Goal: Task Accomplishment & Management: Manage account settings

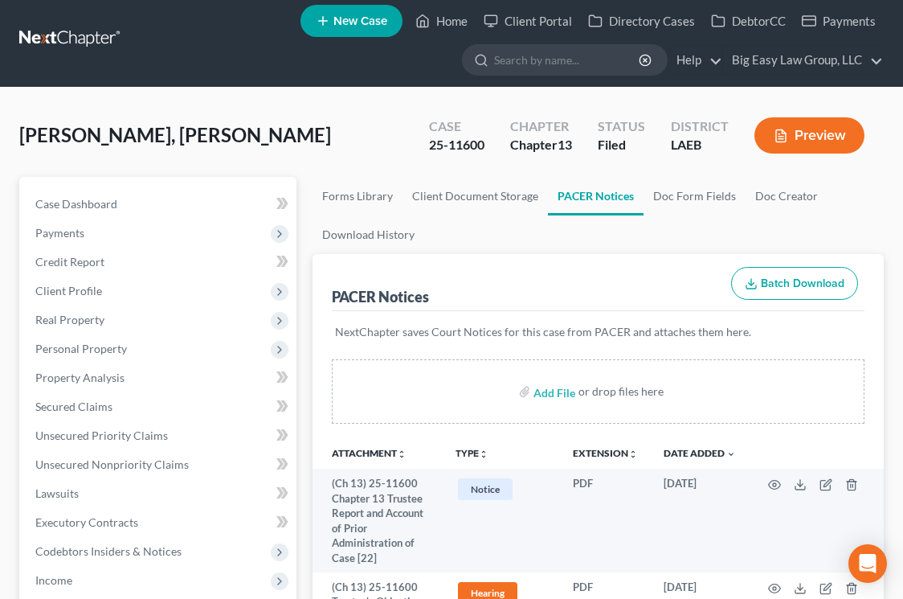
scroll to position [0, 1]
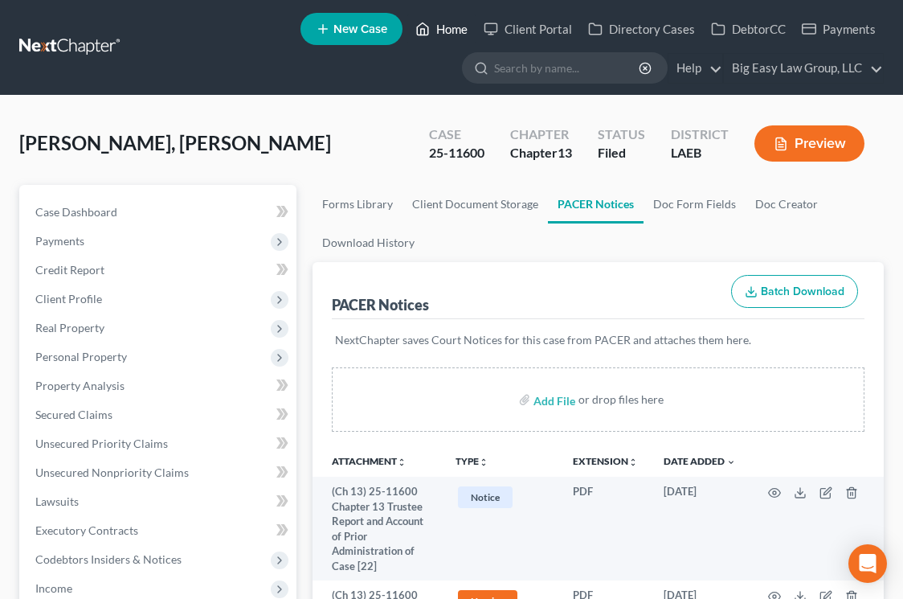
click at [458, 22] on link "Home" at bounding box center [442, 28] width 68 height 29
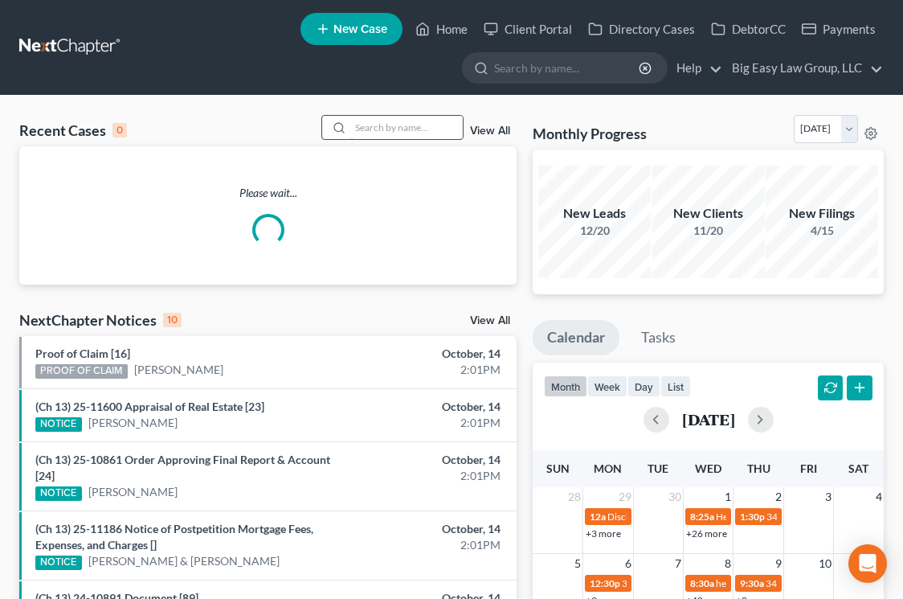
click at [430, 127] on input "search" at bounding box center [406, 127] width 113 height 23
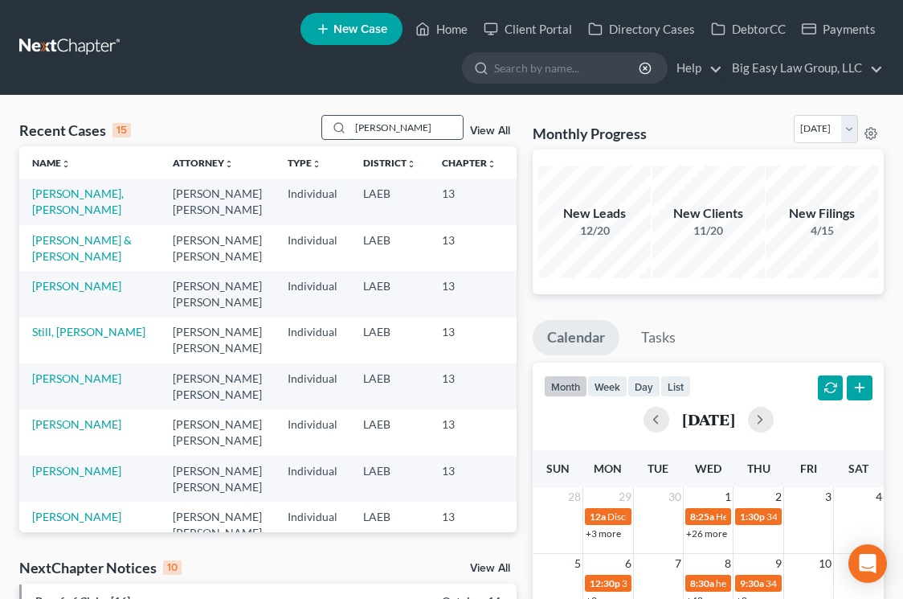
type input "howard"
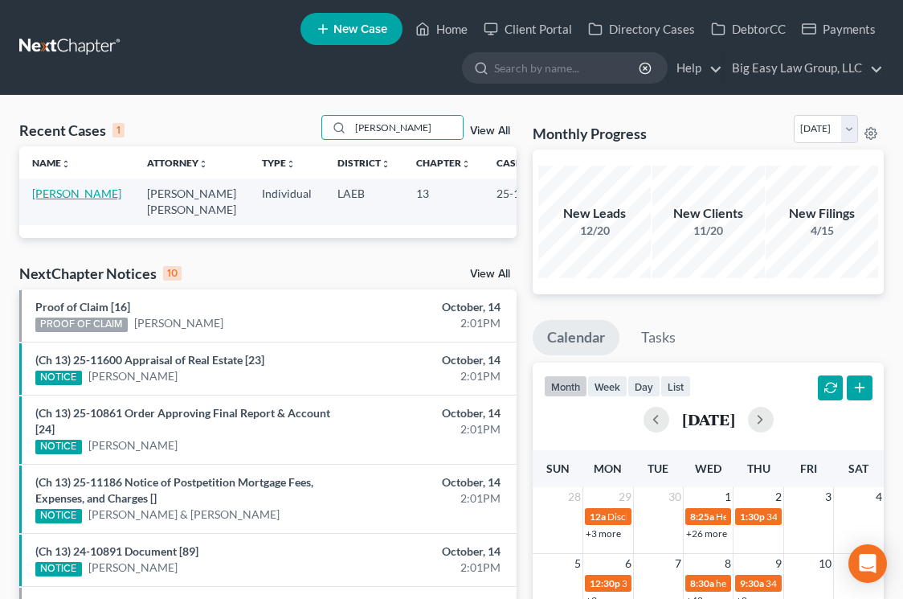
click at [58, 196] on link "[PERSON_NAME]" at bounding box center [76, 193] width 89 height 14
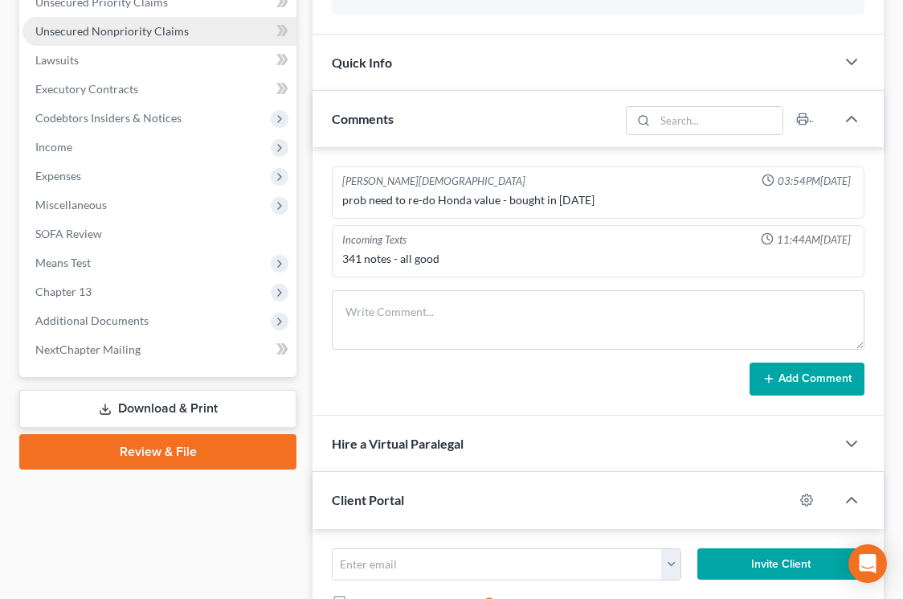
scroll to position [454, 0]
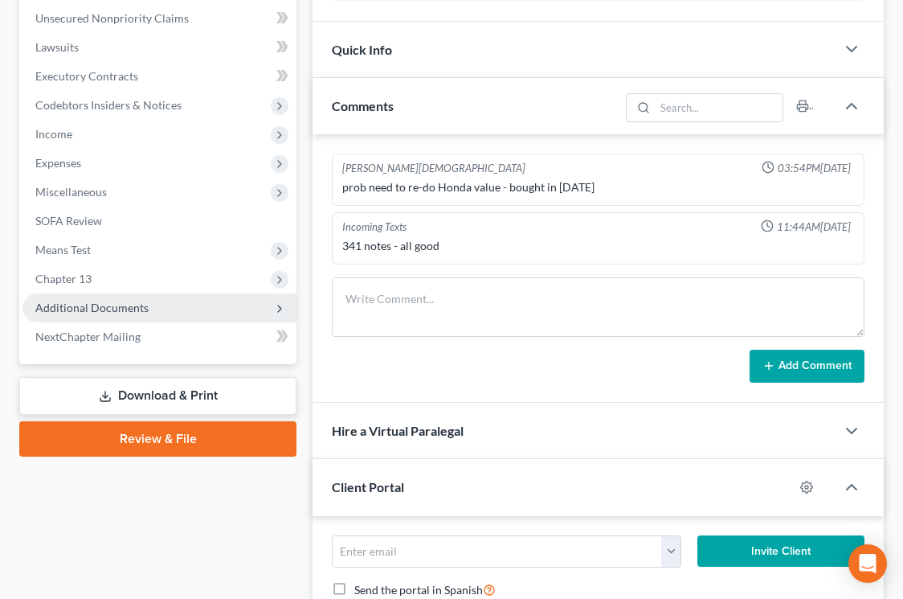
click at [241, 300] on span "Additional Documents" at bounding box center [160, 307] width 274 height 29
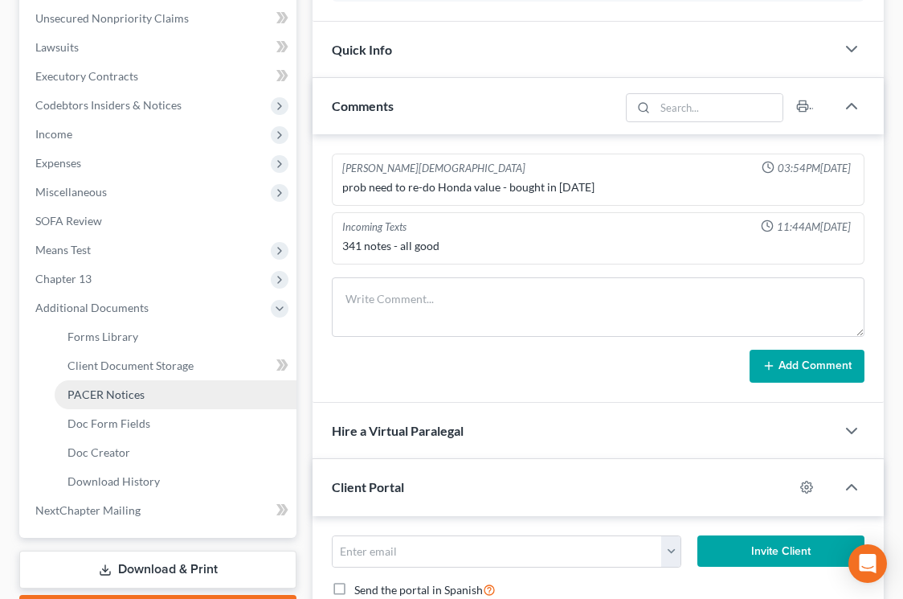
click at [231, 390] on link "PACER Notices" at bounding box center [176, 394] width 242 height 29
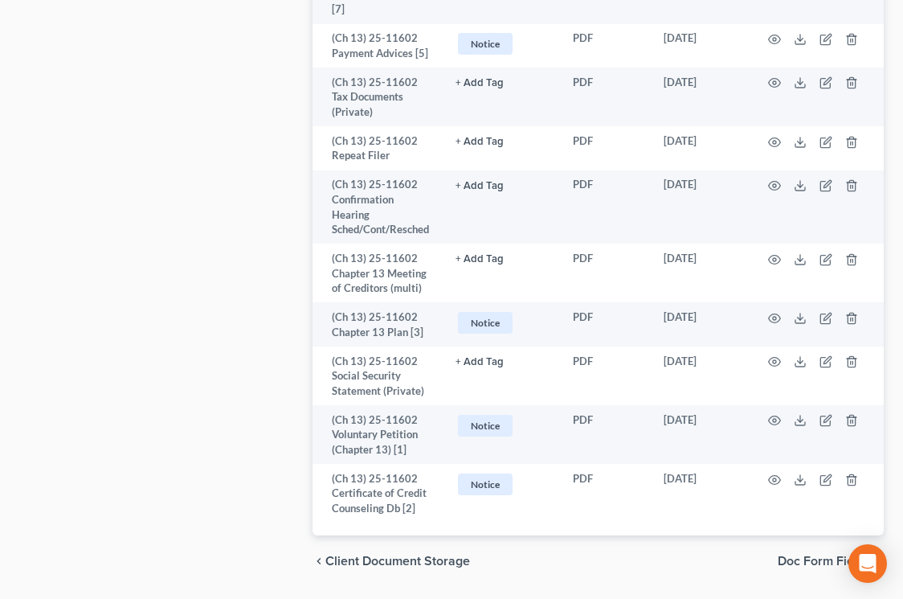
scroll to position [2021, 0]
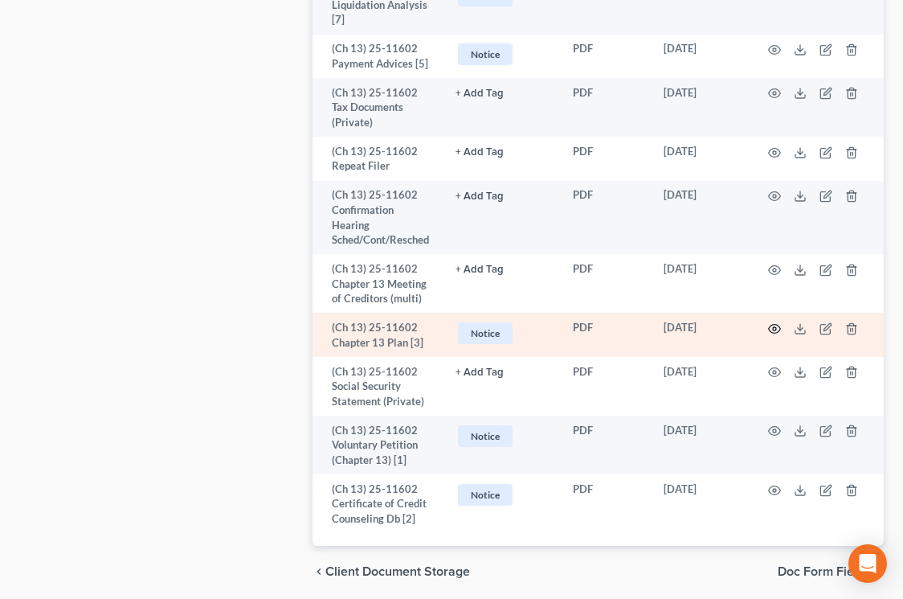
click at [774, 322] on icon "button" at bounding box center [774, 328] width 13 height 13
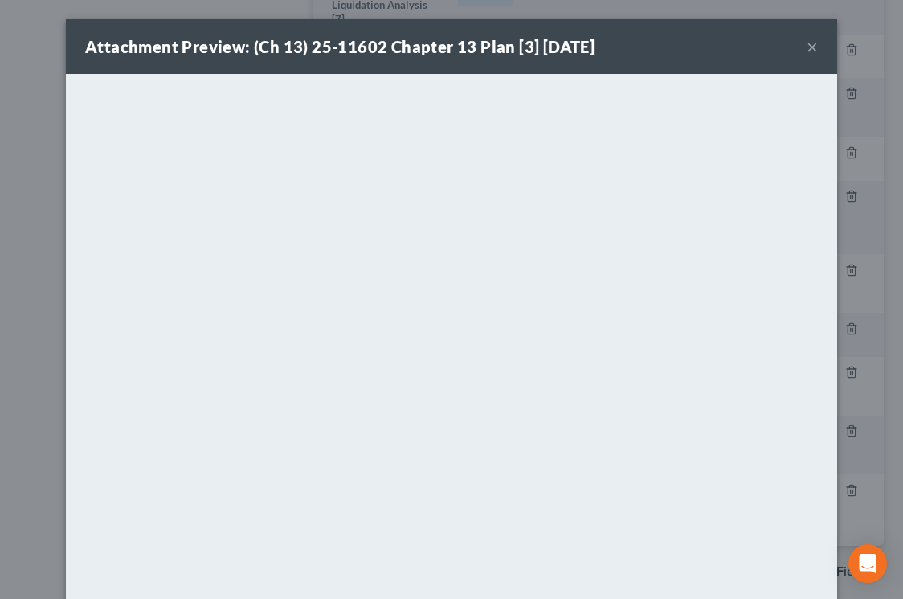
click at [817, 47] on button "×" at bounding box center [812, 46] width 11 height 19
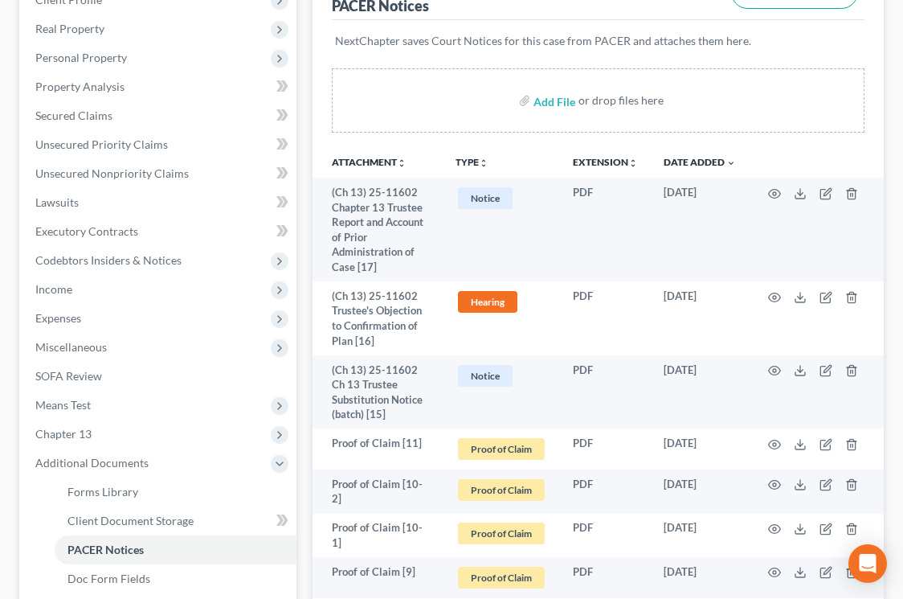
scroll to position [0, 0]
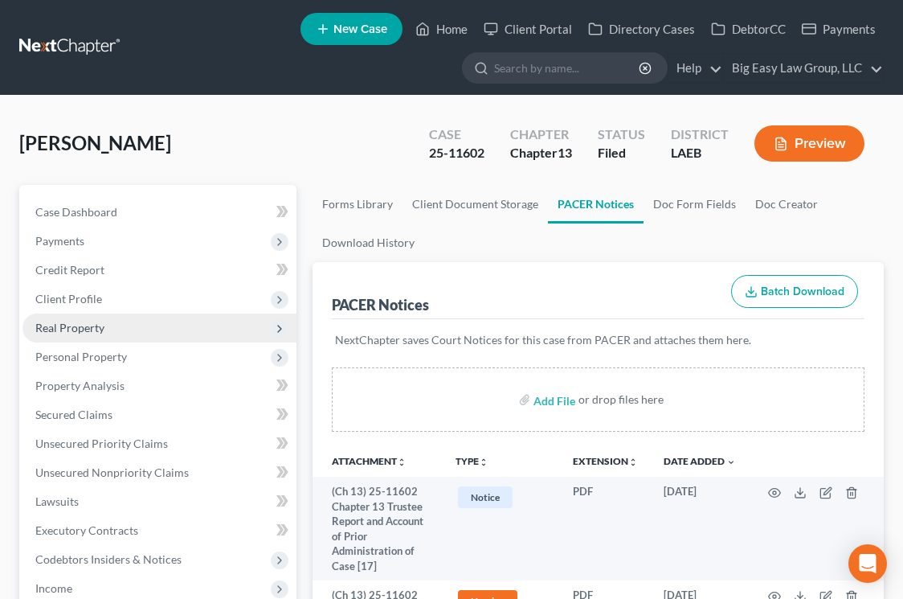
click at [137, 326] on span "Real Property" at bounding box center [160, 327] width 274 height 29
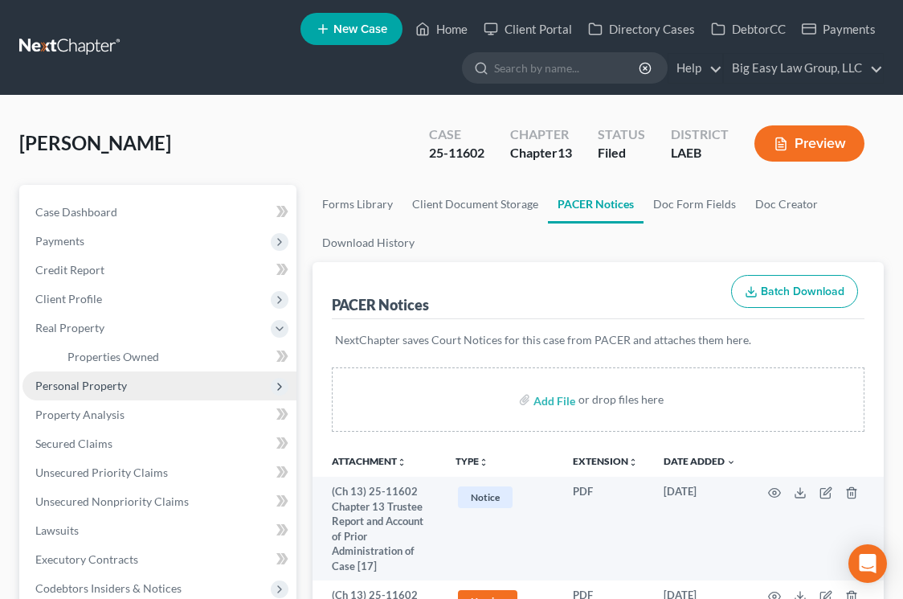
click at [126, 382] on span "Personal Property" at bounding box center [160, 385] width 274 height 29
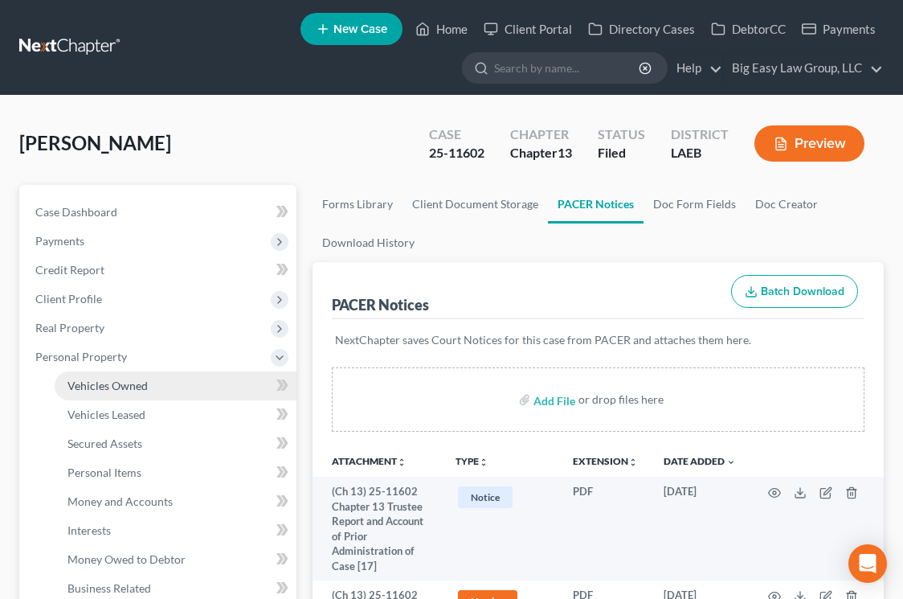
click at [132, 390] on span "Vehicles Owned" at bounding box center [108, 386] width 80 height 14
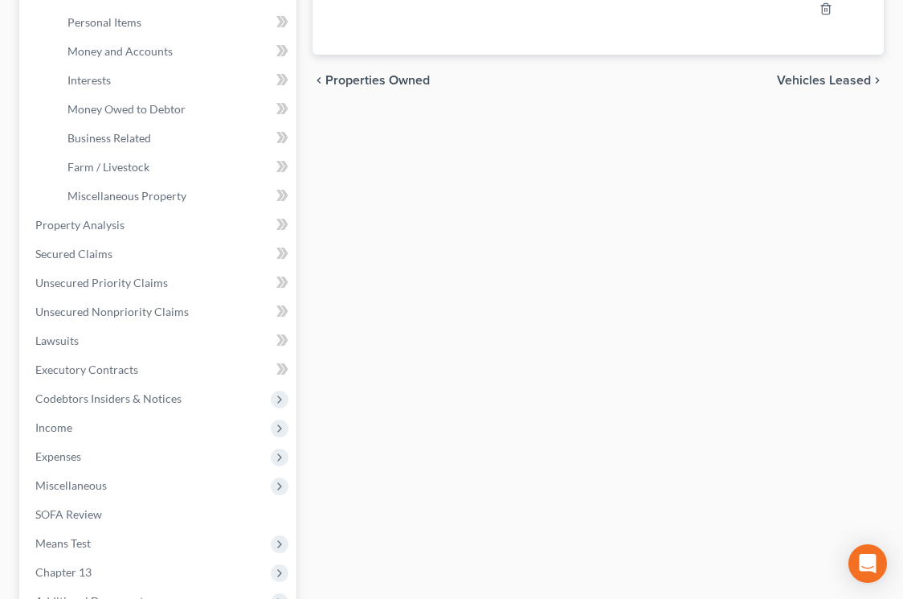
scroll to position [454, 0]
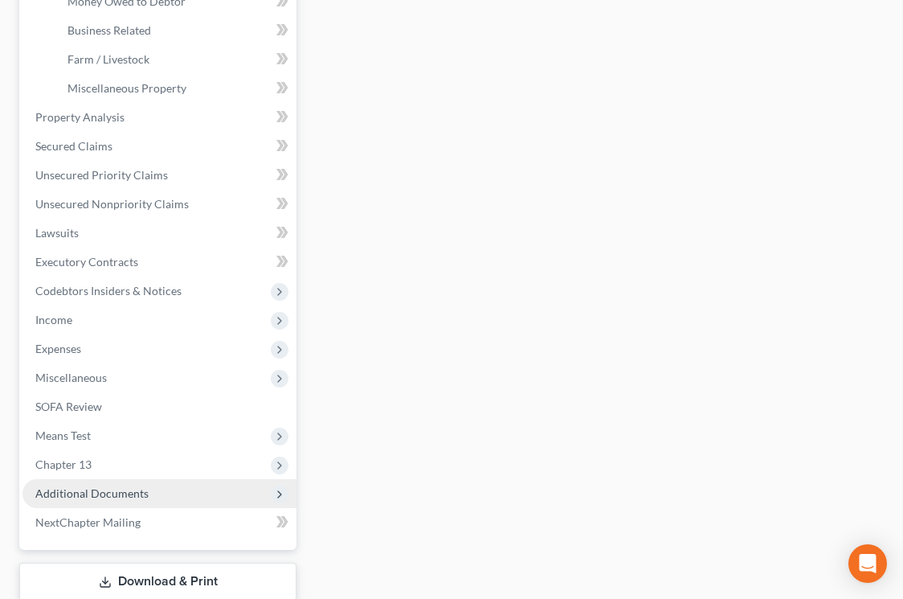
click at [124, 496] on span "Additional Documents" at bounding box center [91, 493] width 113 height 14
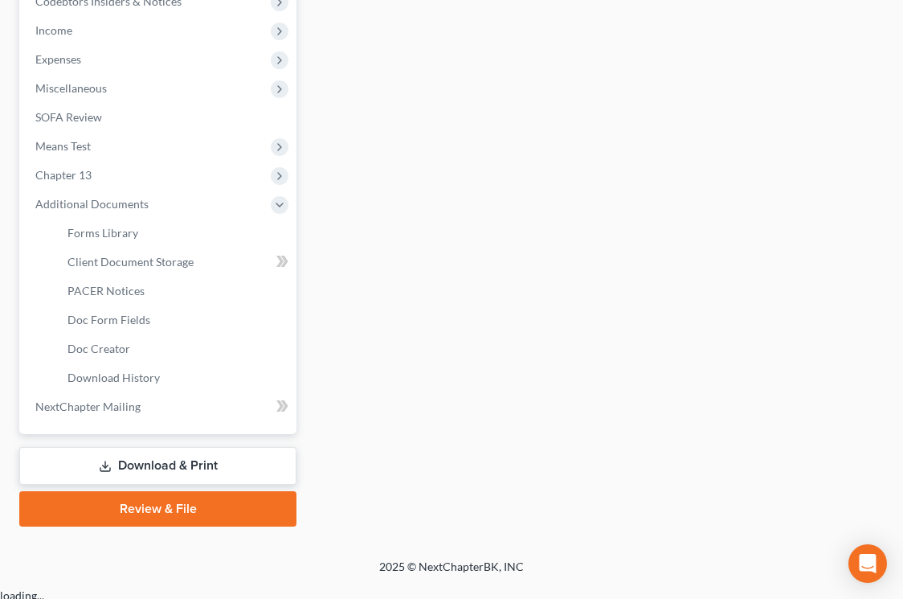
scroll to position [545, 0]
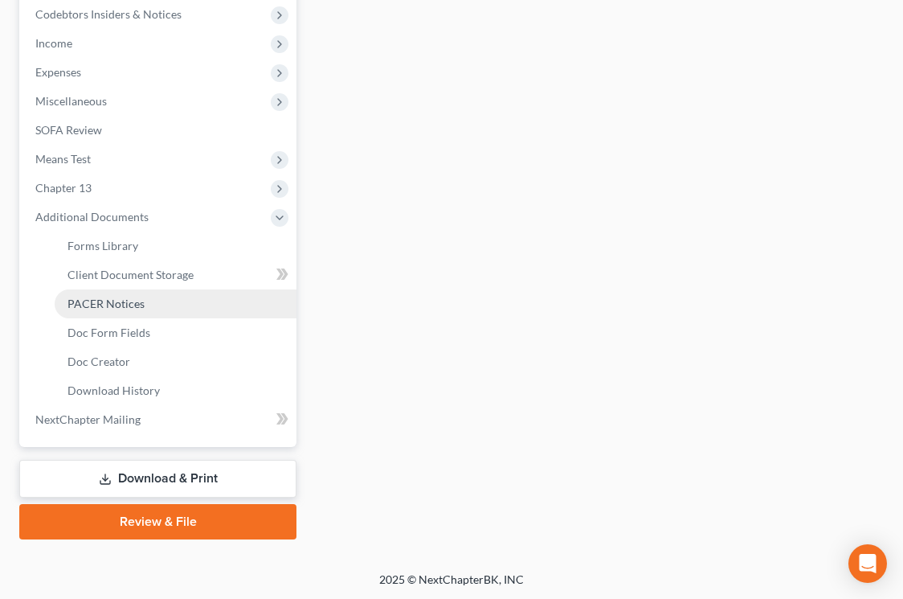
click at [201, 309] on link "PACER Notices" at bounding box center [176, 303] width 242 height 29
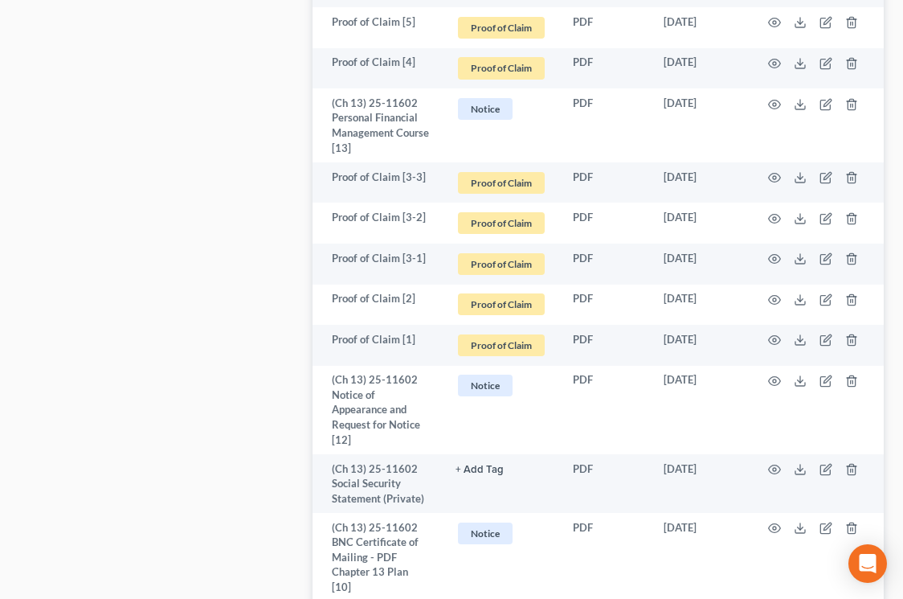
scroll to position [1240, 0]
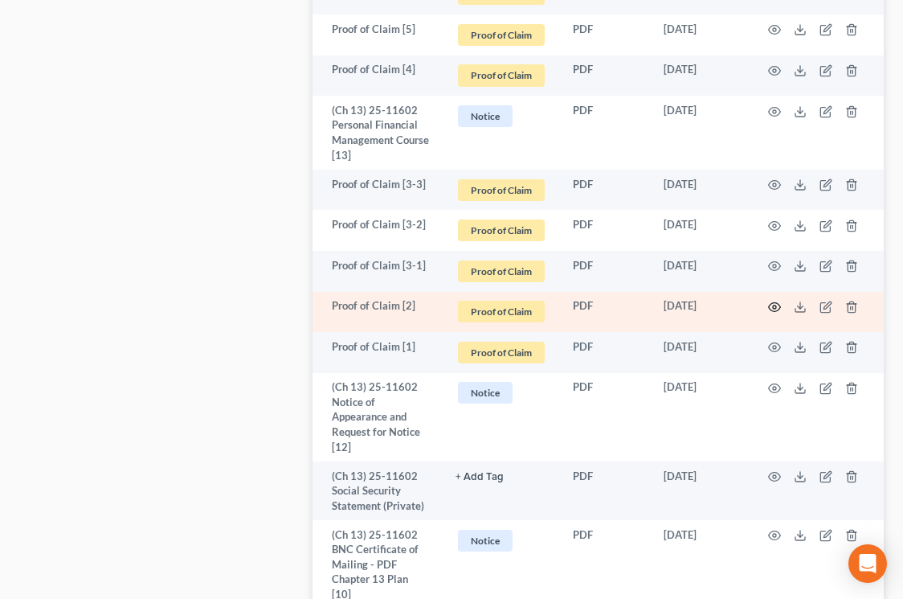
click at [779, 303] on icon "button" at bounding box center [775, 307] width 12 height 9
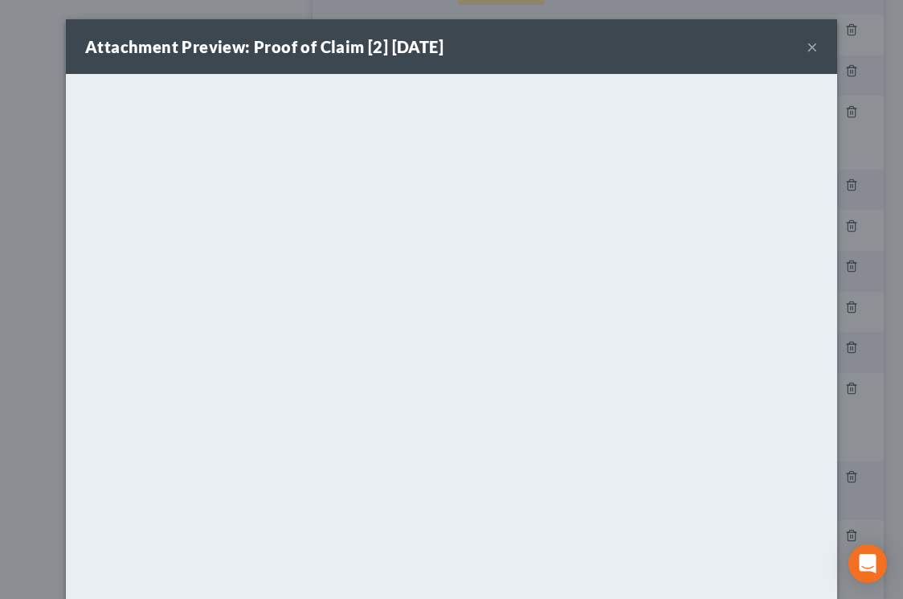
click at [807, 47] on button "×" at bounding box center [812, 46] width 11 height 19
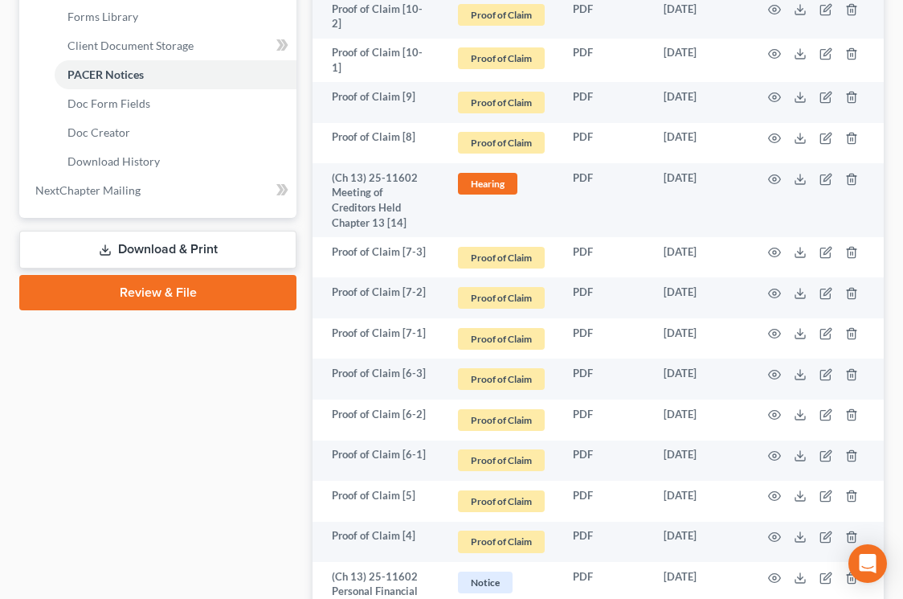
scroll to position [0, 0]
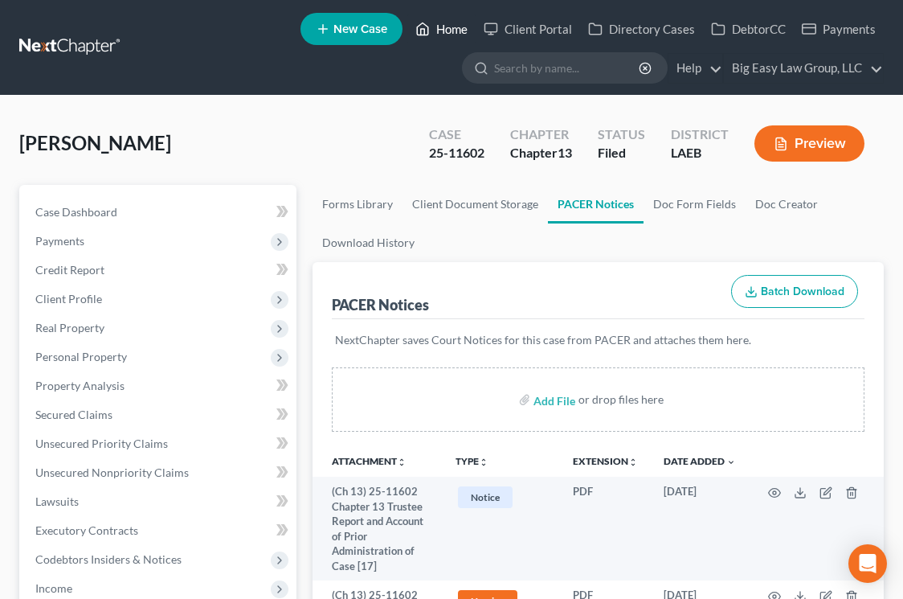
click at [450, 42] on link "Home" at bounding box center [442, 28] width 68 height 29
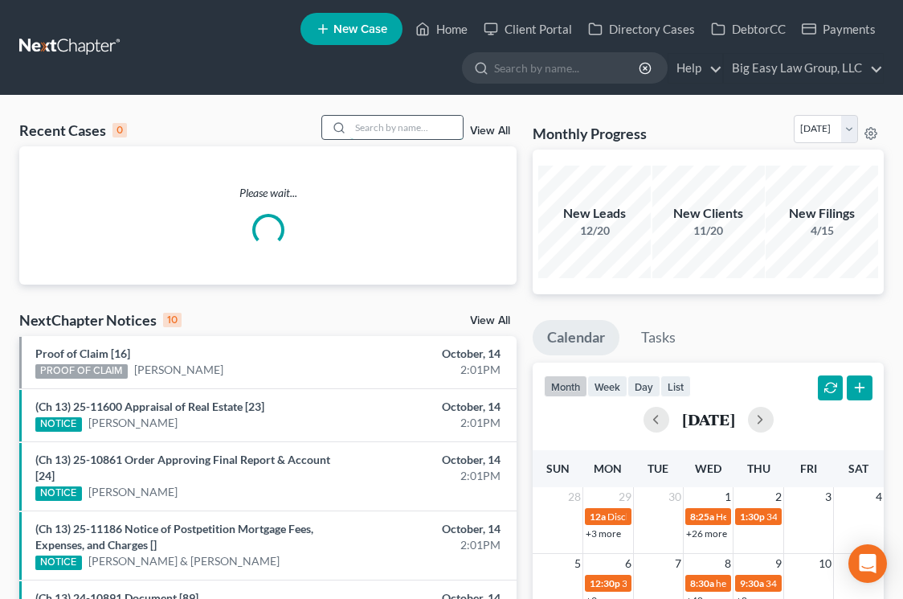
click at [407, 133] on input "search" at bounding box center [406, 127] width 113 height 23
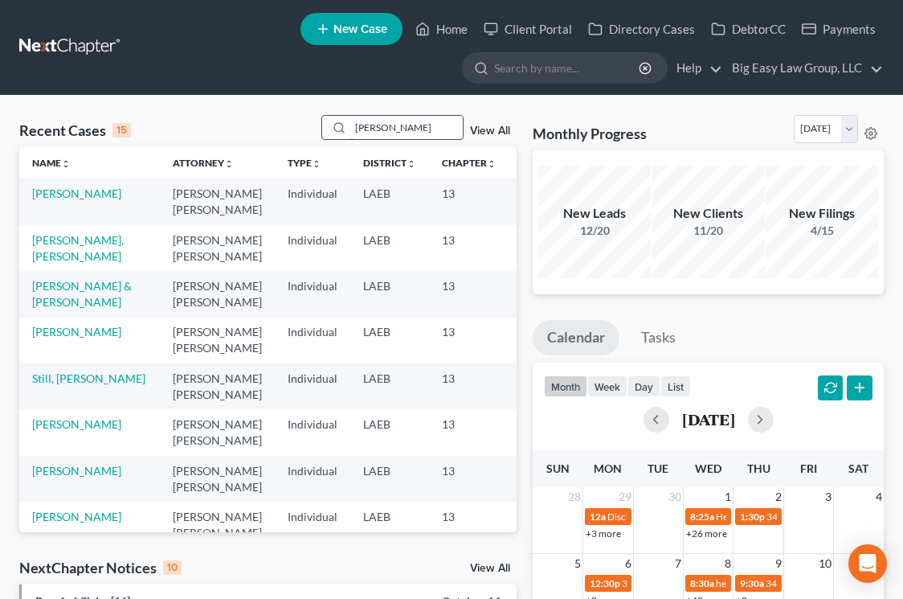
type input "miller"
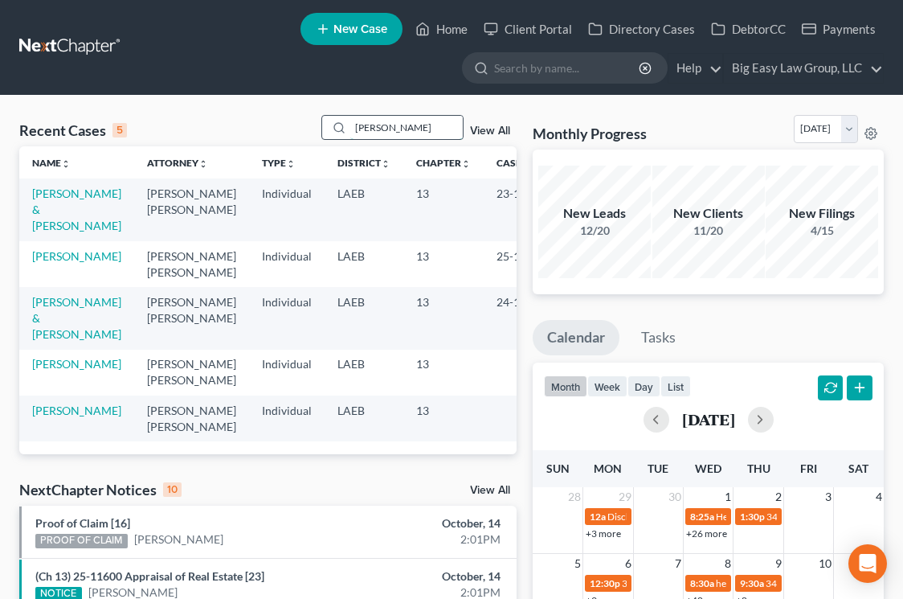
click at [401, 133] on input "miller" at bounding box center [406, 127] width 113 height 23
click at [56, 258] on link "[PERSON_NAME]" at bounding box center [76, 256] width 89 height 14
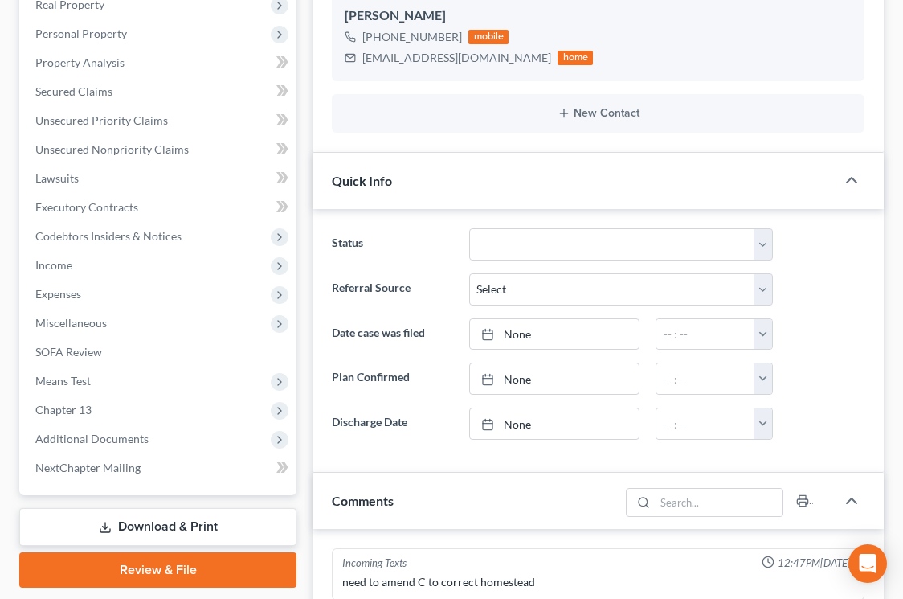
scroll to position [603, 0]
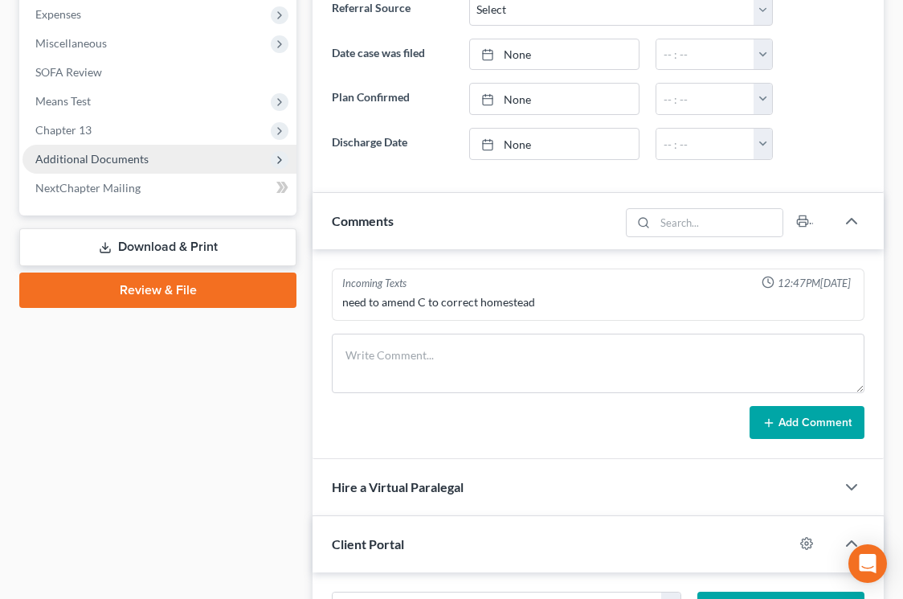
click at [205, 145] on span "Additional Documents" at bounding box center [160, 159] width 274 height 29
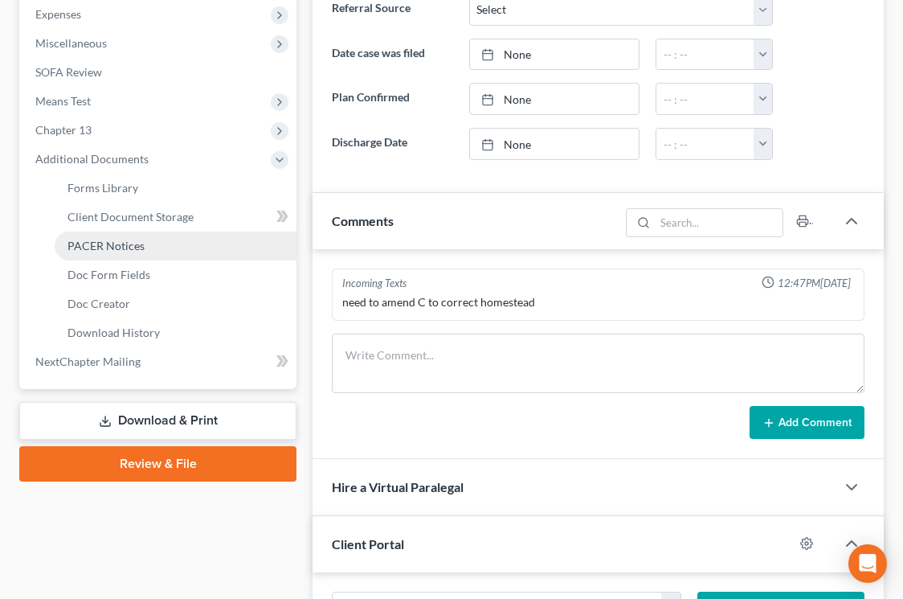
click at [214, 248] on link "PACER Notices" at bounding box center [176, 245] width 242 height 29
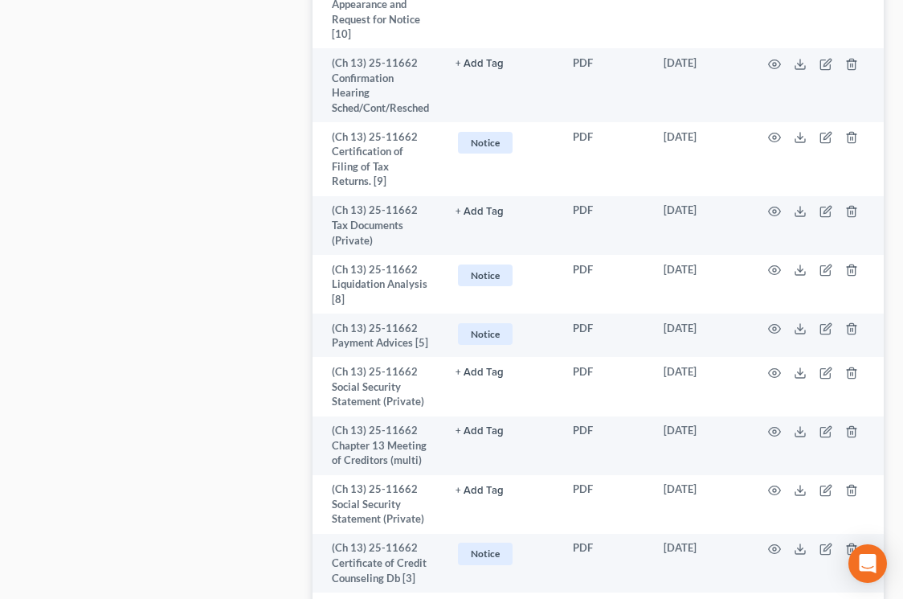
scroll to position [1940, 0]
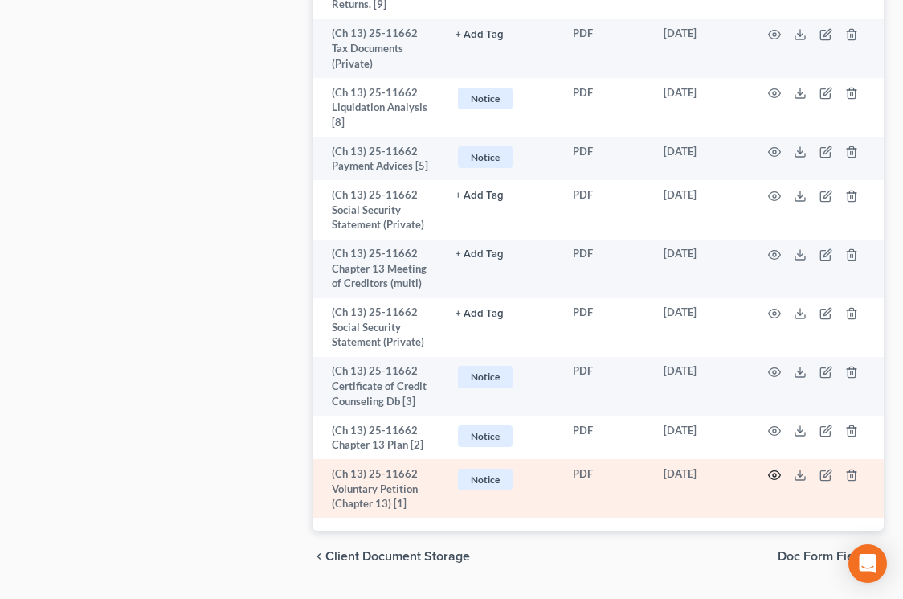
click at [776, 473] on circle "button" at bounding box center [774, 474] width 3 height 3
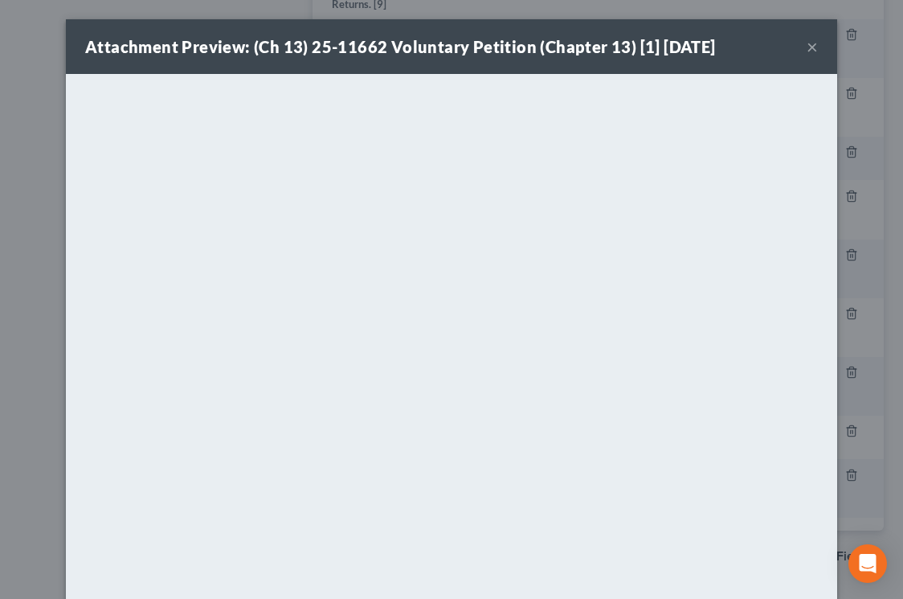
click at [810, 47] on button "×" at bounding box center [812, 46] width 11 height 19
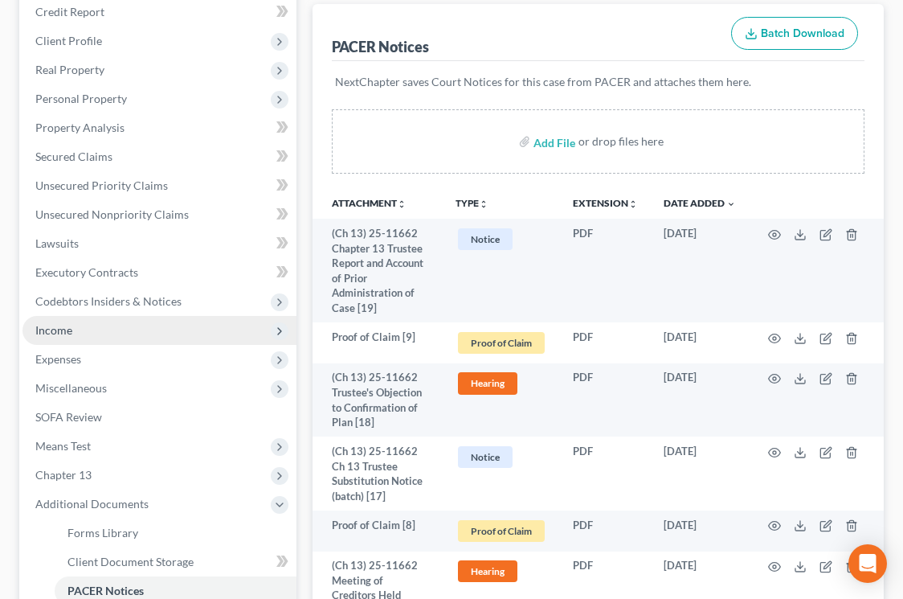
scroll to position [257, 0]
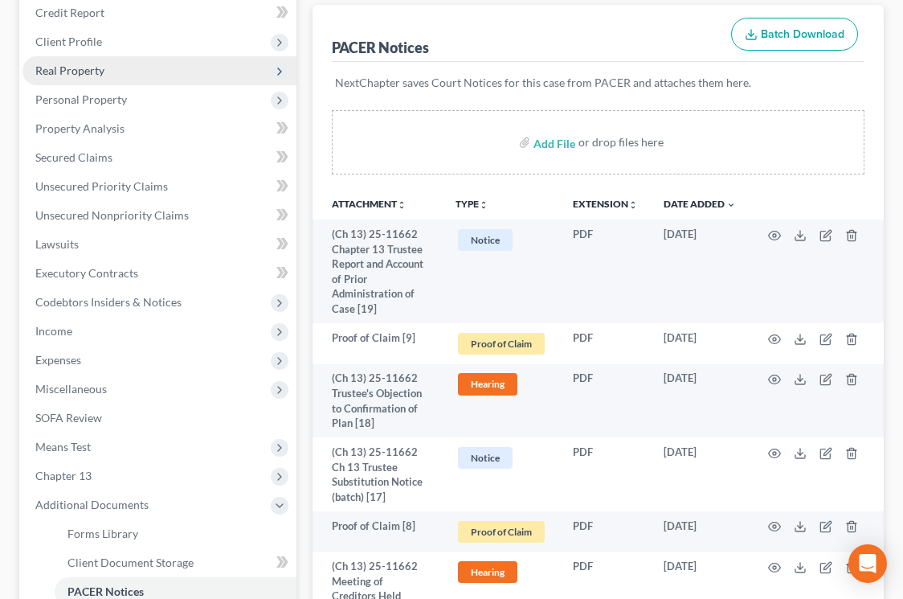
click at [191, 72] on span "Real Property" at bounding box center [160, 70] width 274 height 29
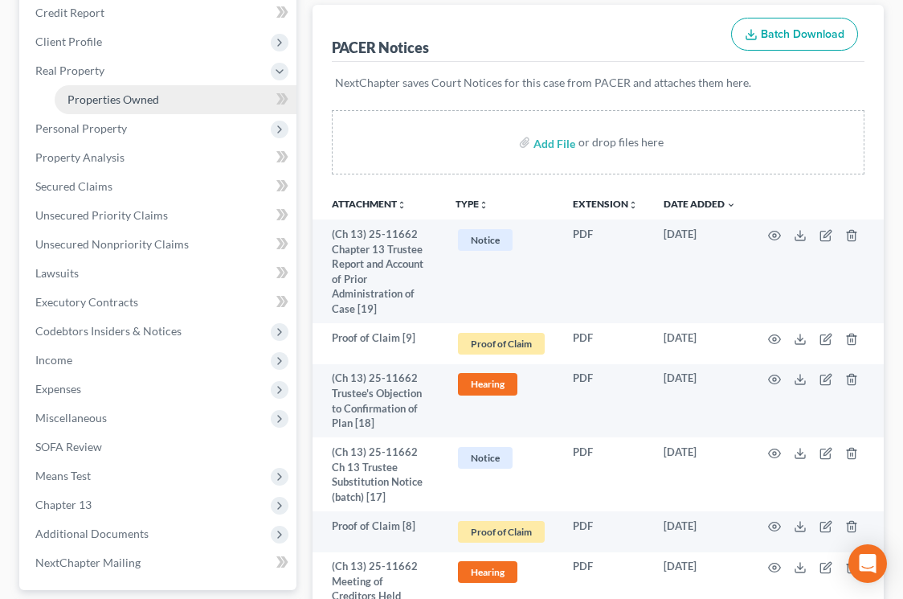
click at [197, 96] on link "Properties Owned" at bounding box center [176, 99] width 242 height 29
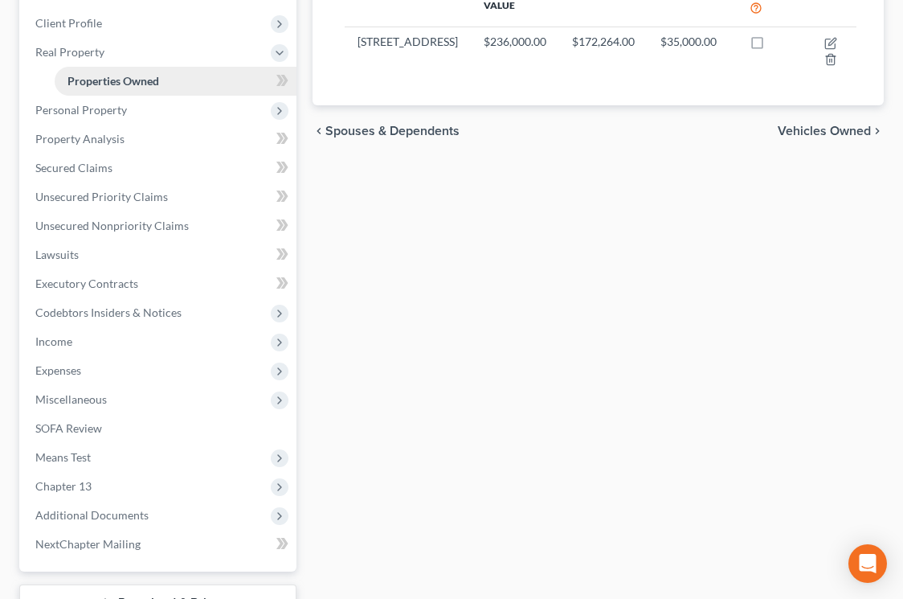
scroll to position [400, 0]
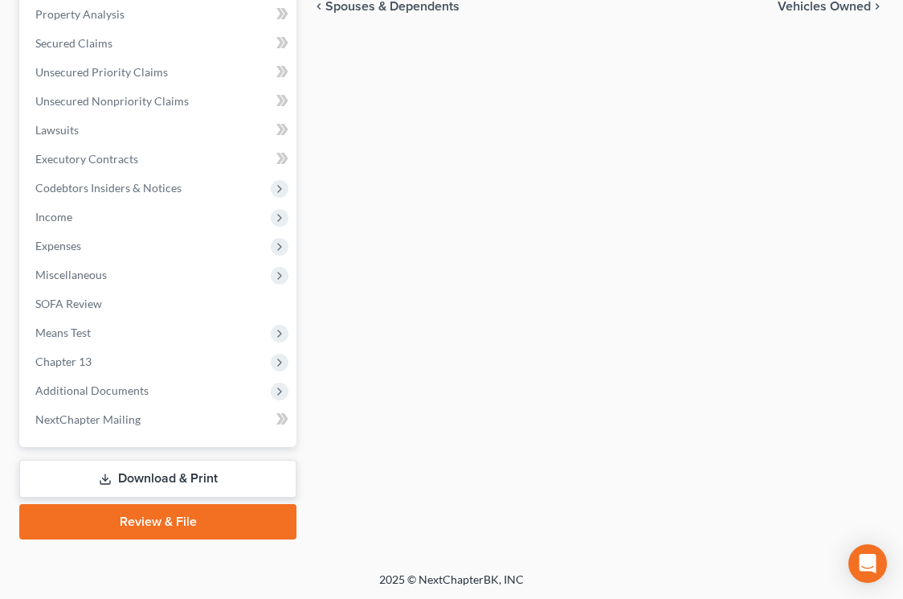
click at [178, 480] on link "Download & Print" at bounding box center [157, 479] width 277 height 38
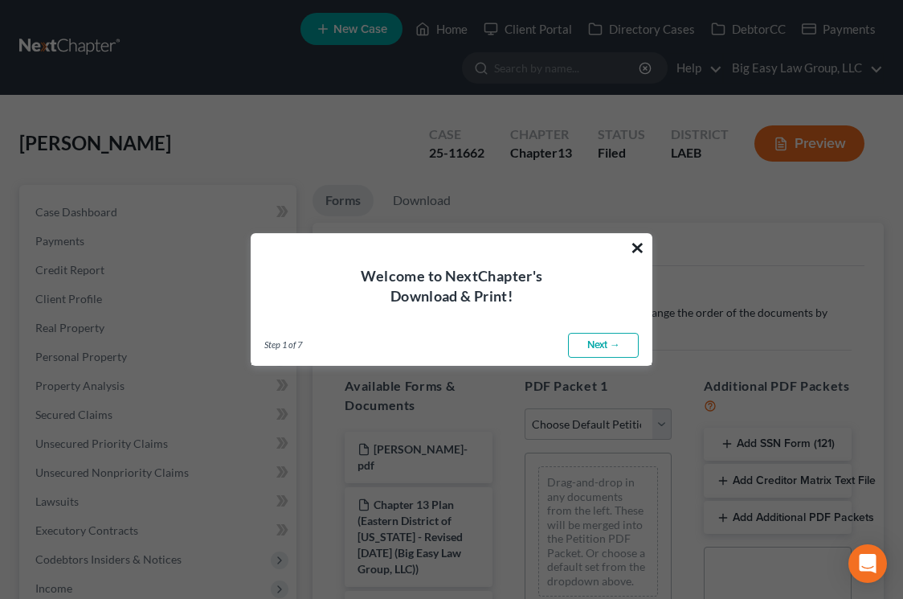
click at [635, 247] on button "×" at bounding box center [637, 248] width 15 height 26
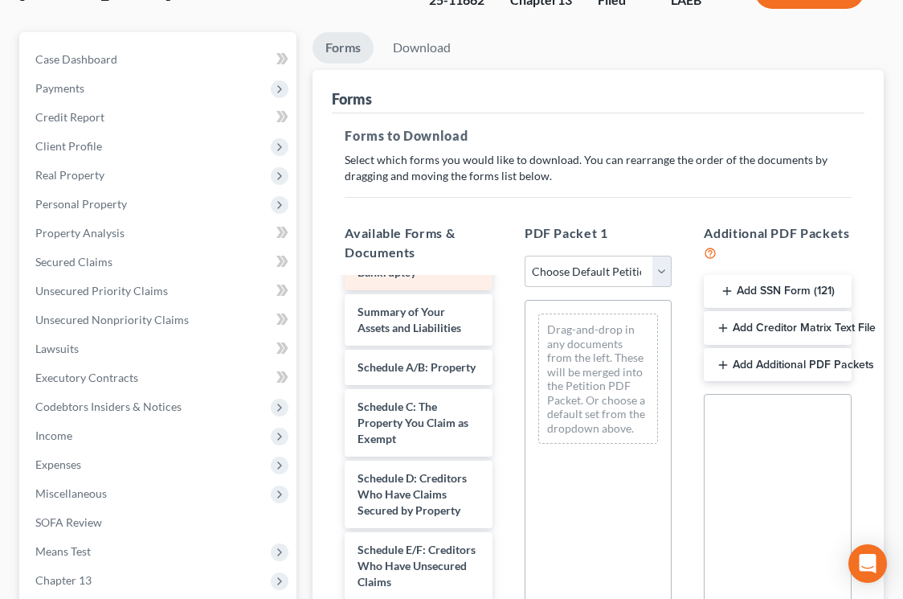
scroll to position [225, 0]
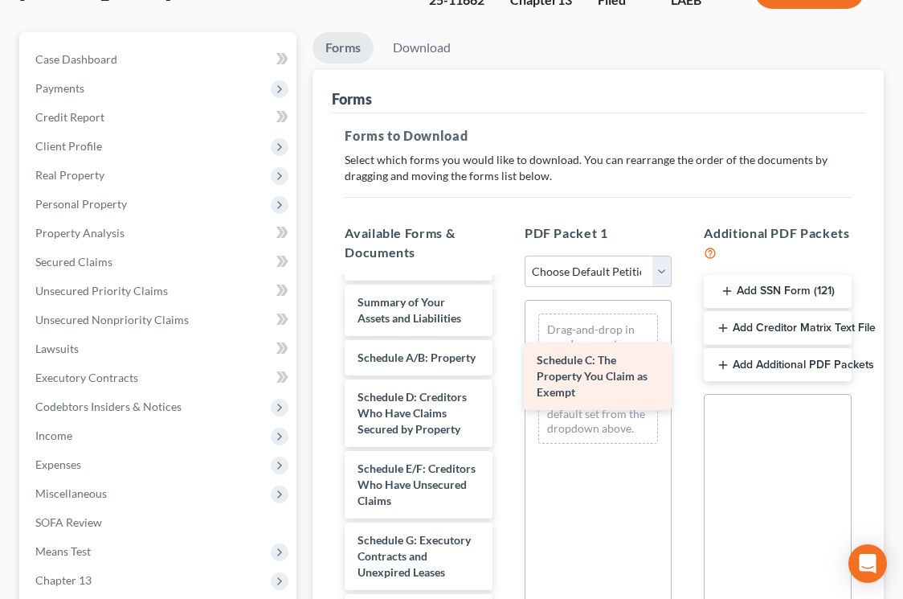
drag, startPoint x: 444, startPoint y: 413, endPoint x: 624, endPoint y: 361, distance: 186.7
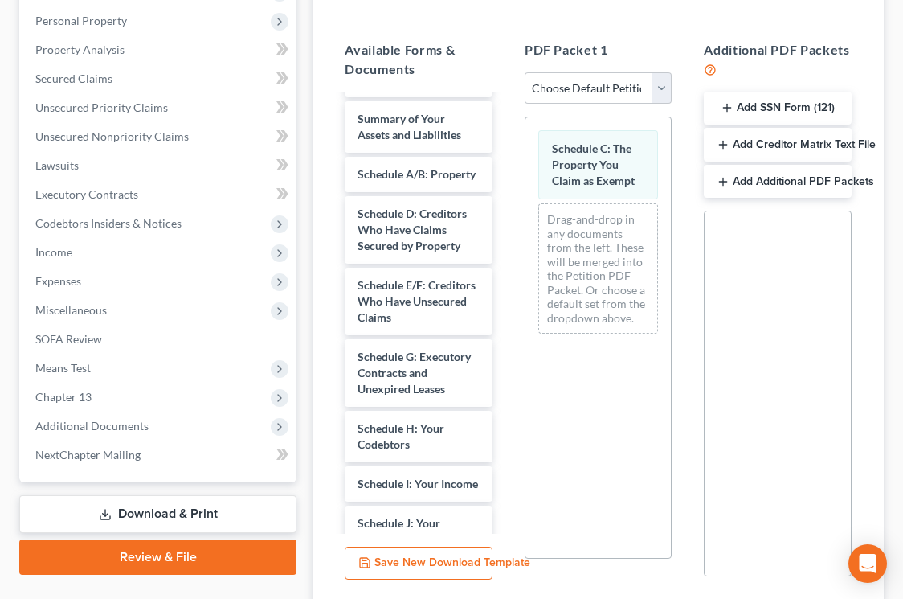
scroll to position [457, 0]
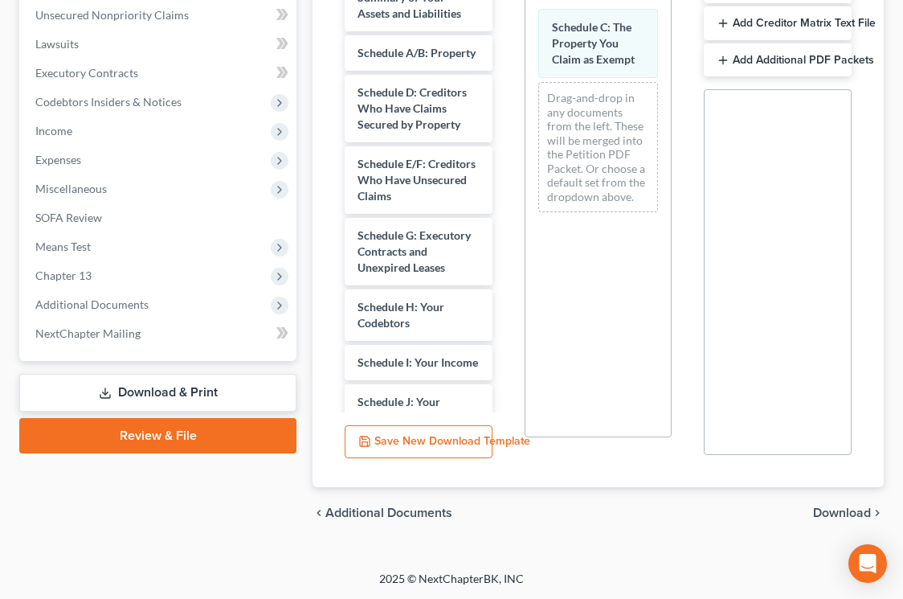
click at [828, 509] on span "Download" at bounding box center [842, 512] width 58 height 13
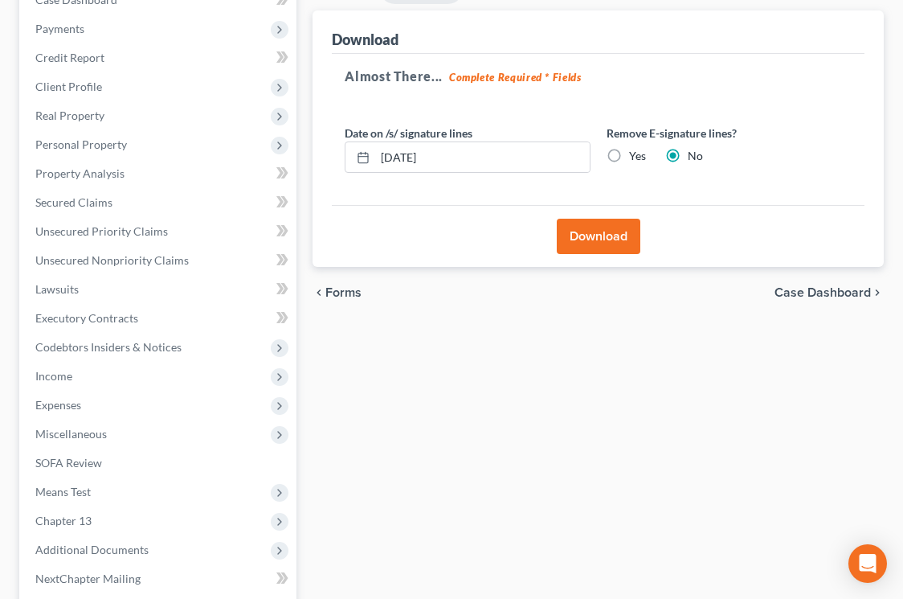
scroll to position [209, 0]
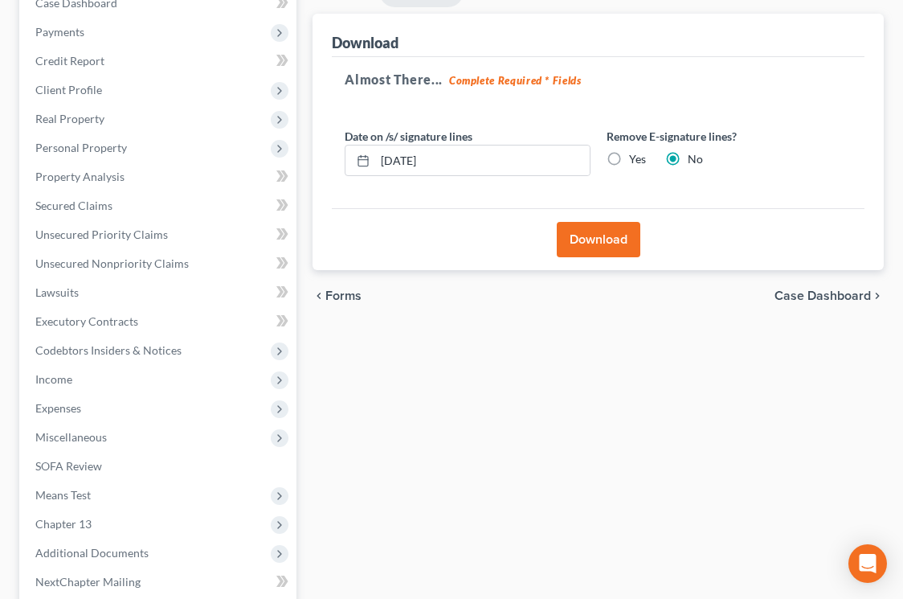
click at [598, 233] on button "Download" at bounding box center [599, 239] width 84 height 35
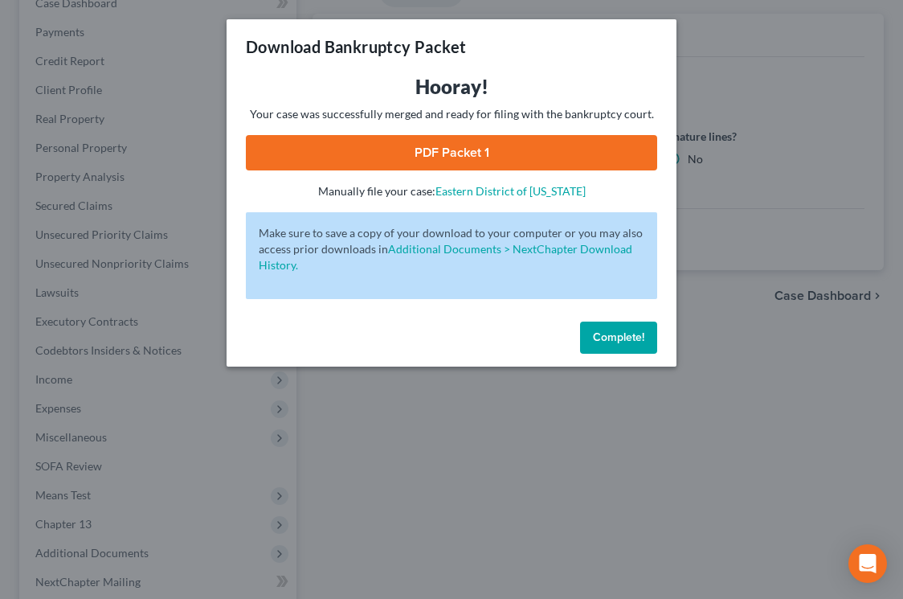
click at [536, 162] on link "PDF Packet 1" at bounding box center [452, 152] width 412 height 35
click at [631, 331] on span "Complete!" at bounding box center [618, 337] width 51 height 14
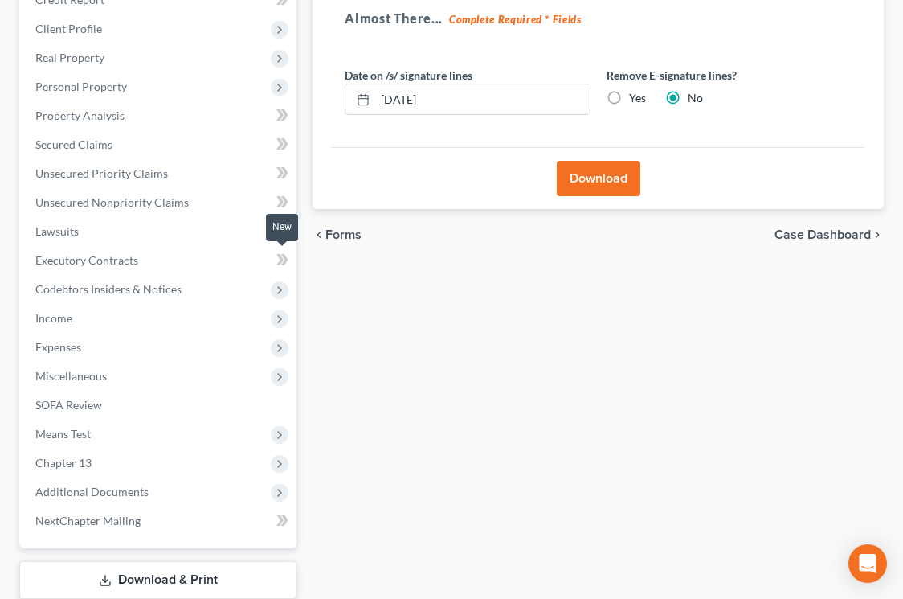
scroll to position [281, 0]
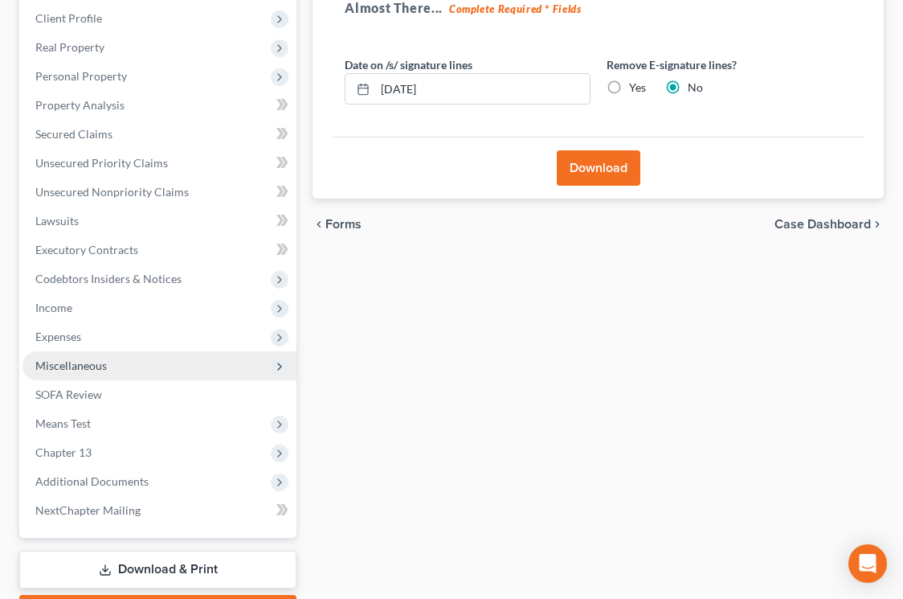
click at [190, 374] on span "Miscellaneous" at bounding box center [160, 365] width 274 height 29
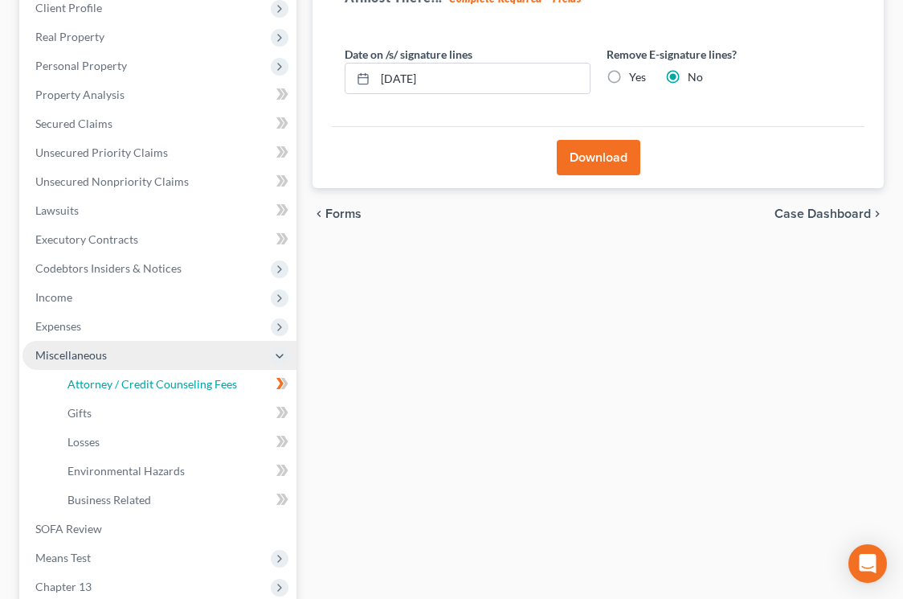
click at [190, 374] on link "Attorney / Credit Counseling Fees" at bounding box center [176, 384] width 242 height 29
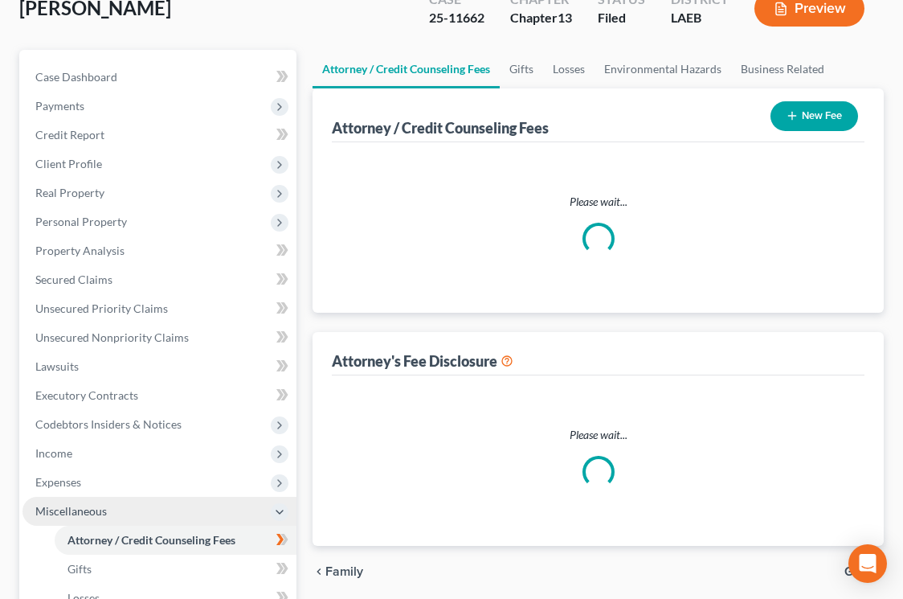
select select "0"
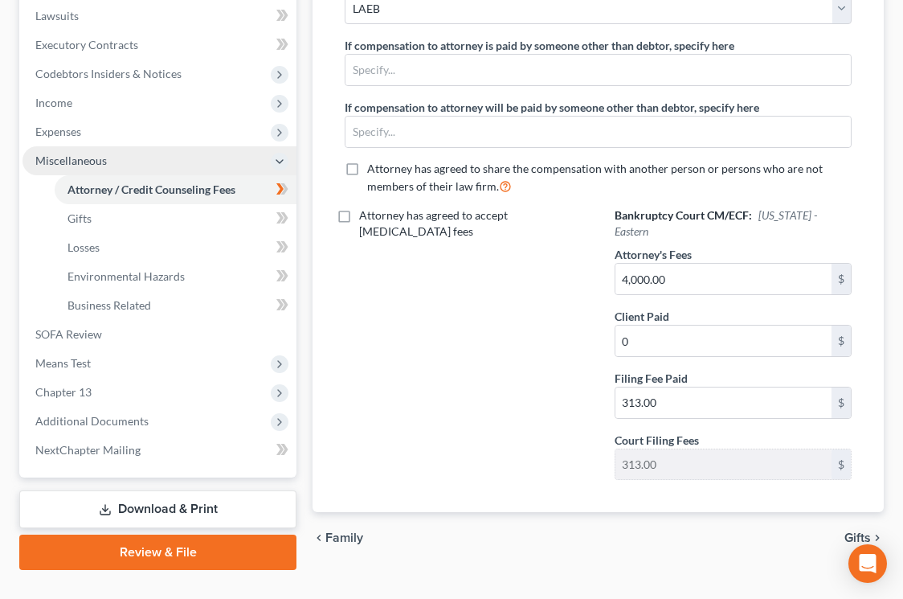
scroll to position [516, 0]
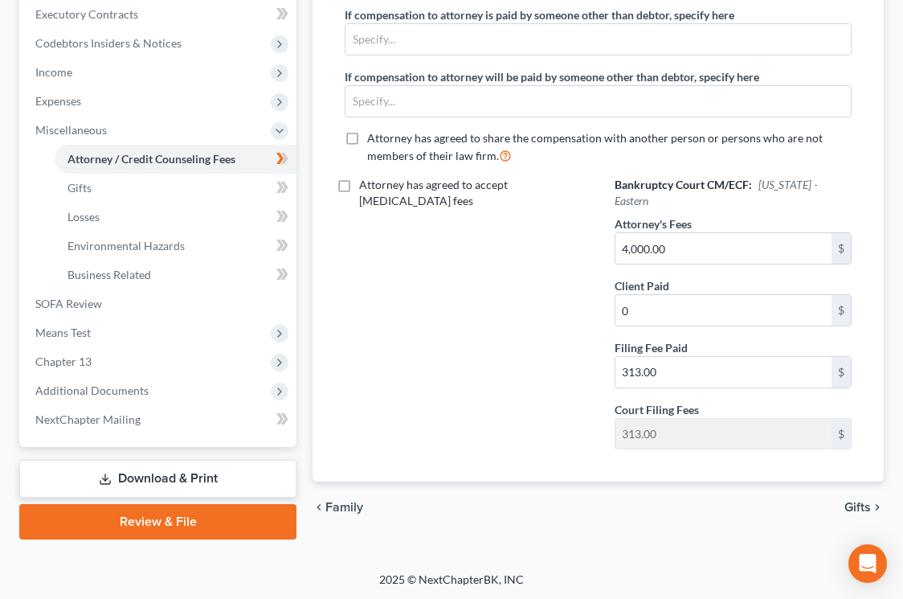
click at [177, 481] on link "Download & Print" at bounding box center [157, 479] width 277 height 38
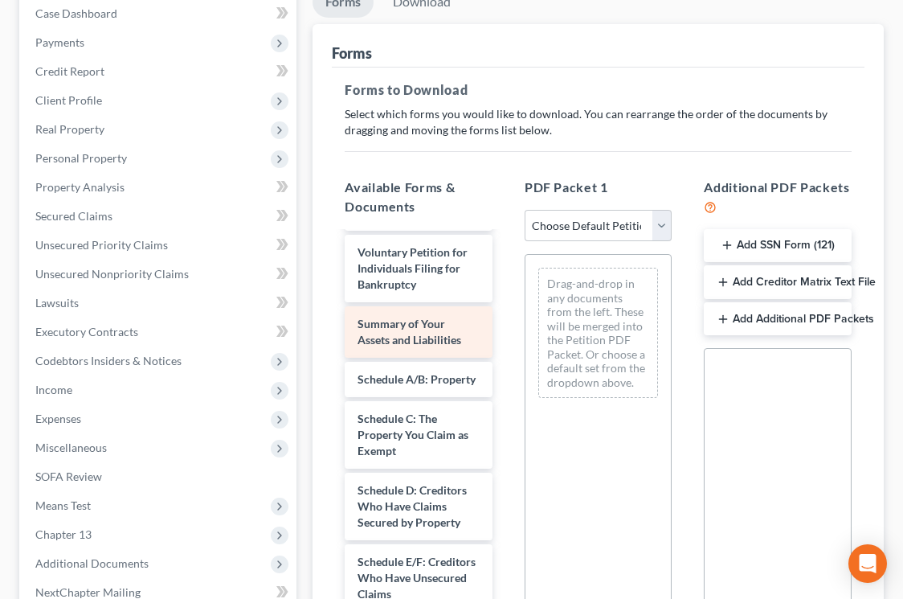
scroll to position [165, 0]
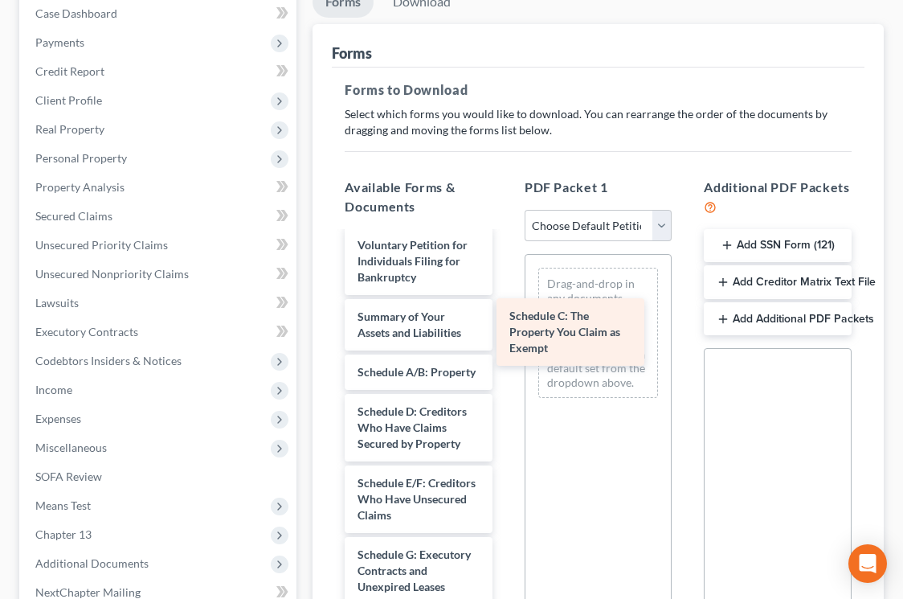
drag, startPoint x: 424, startPoint y: 443, endPoint x: 575, endPoint y: 332, distance: 188.1
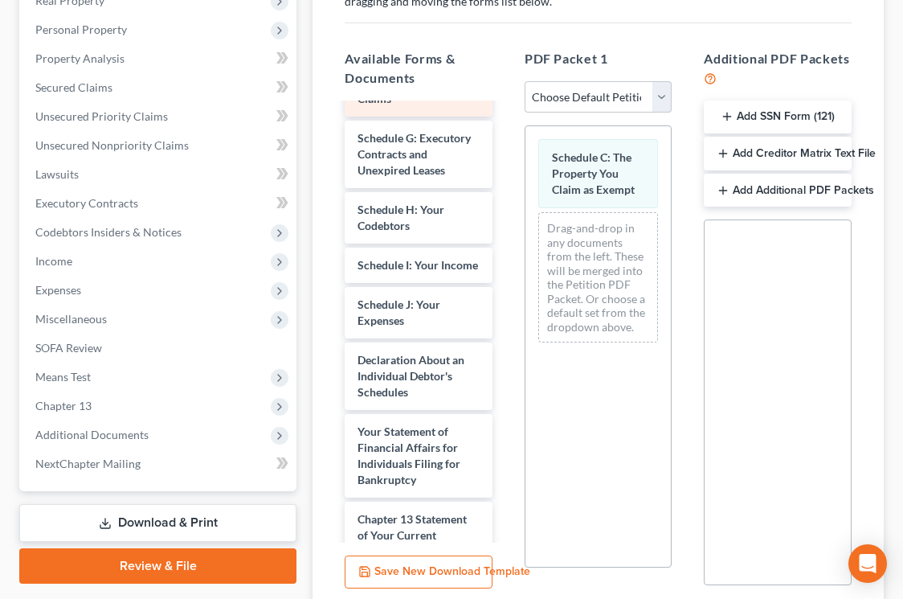
scroll to position [465, 0]
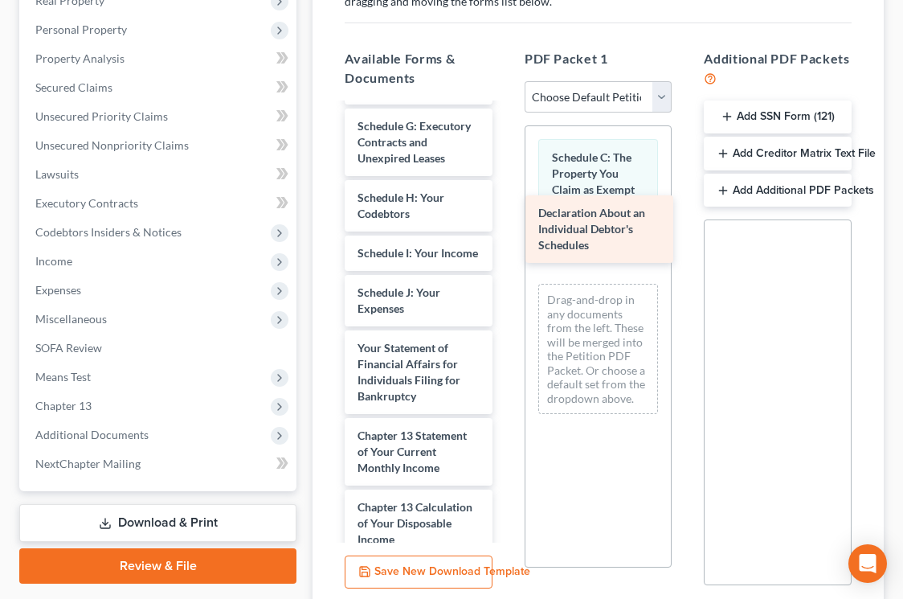
drag, startPoint x: 426, startPoint y: 379, endPoint x: 617, endPoint y: 222, distance: 247.3
click at [506, 222] on div "Declaration About an Individual Debtor's Schedules Kelly_Miller_Certificate-pdf…" at bounding box center [419, 217] width 174 height 1155
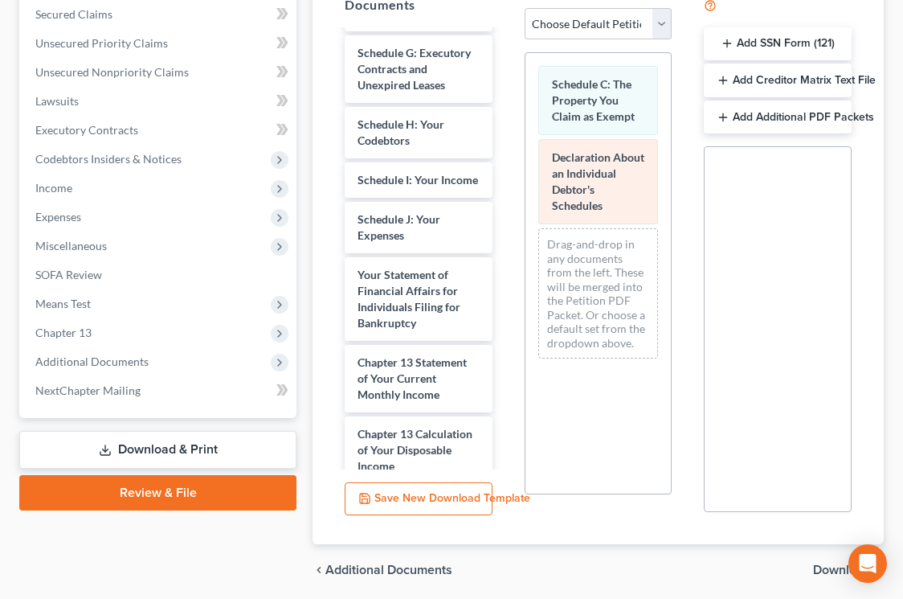
scroll to position [457, 0]
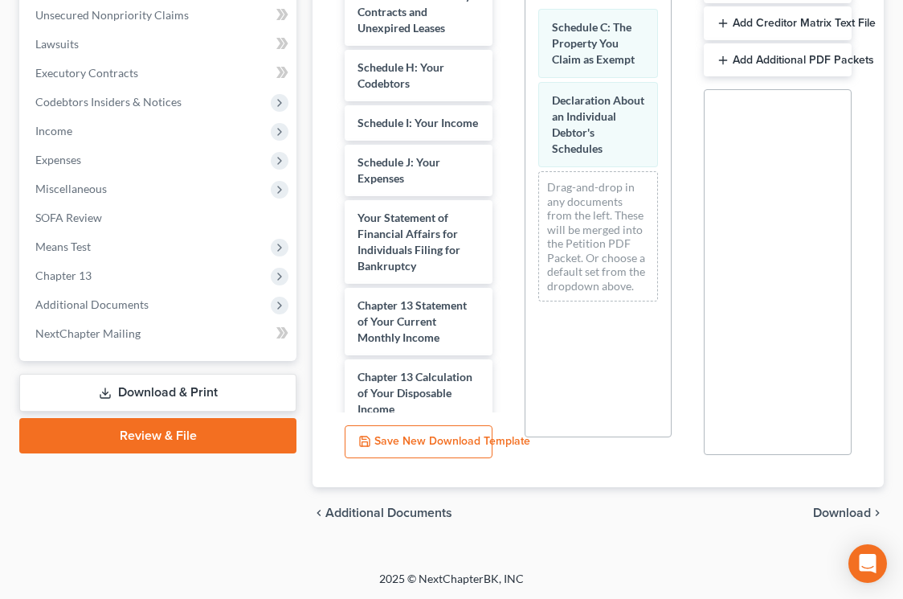
click at [835, 513] on span "Download" at bounding box center [842, 512] width 58 height 13
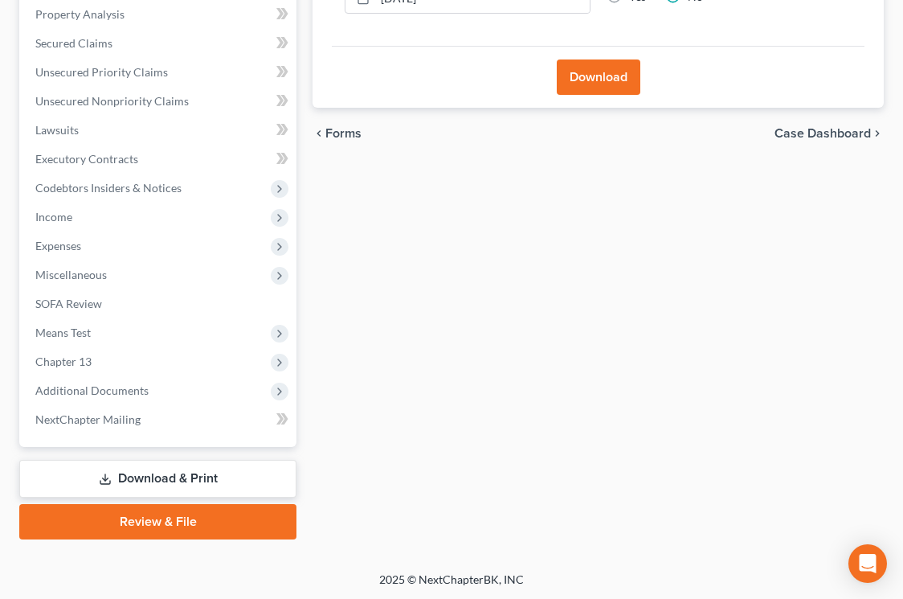
click at [609, 87] on button "Download" at bounding box center [599, 76] width 84 height 35
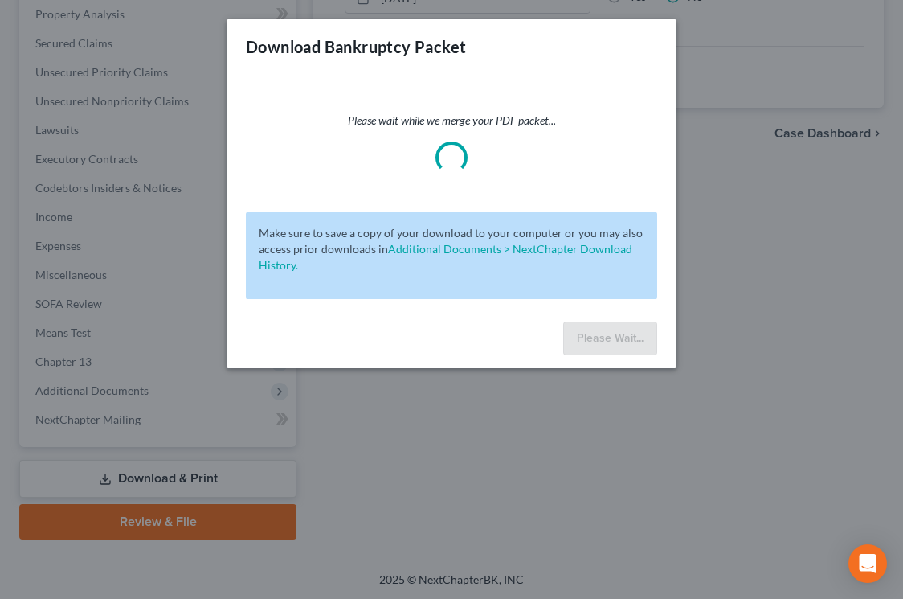
click at [604, 75] on div "Download Bankruptcy Packet Please wait while we merge your PDF packet... Make s…" at bounding box center [452, 193] width 450 height 349
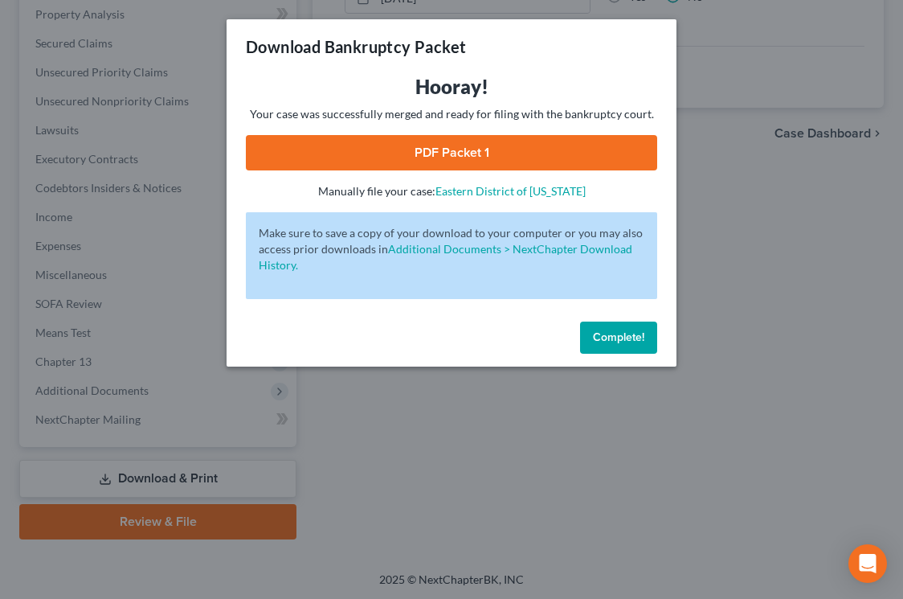
click at [581, 150] on link "PDF Packet 1" at bounding box center [452, 152] width 412 height 35
click at [614, 337] on span "Complete!" at bounding box center [618, 337] width 51 height 14
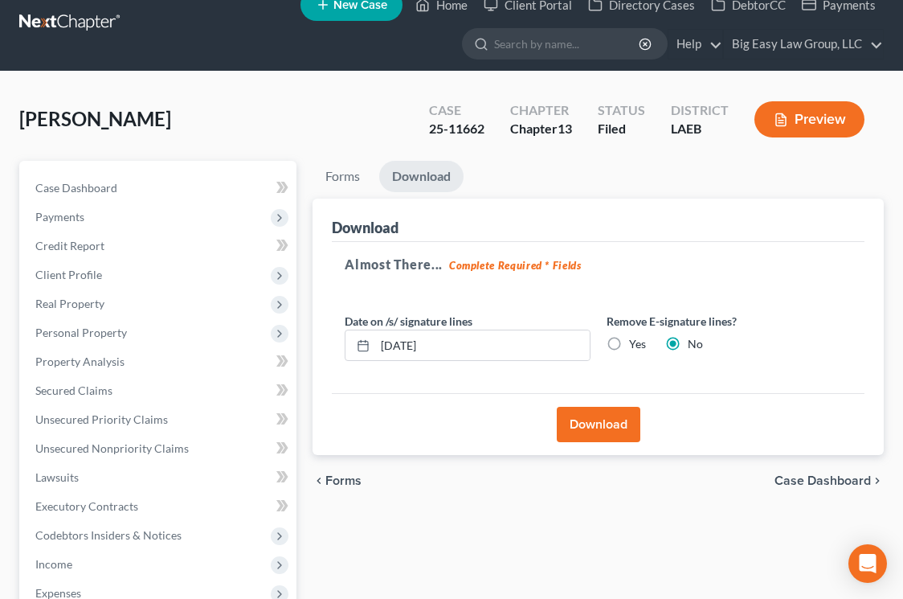
scroll to position [0, 0]
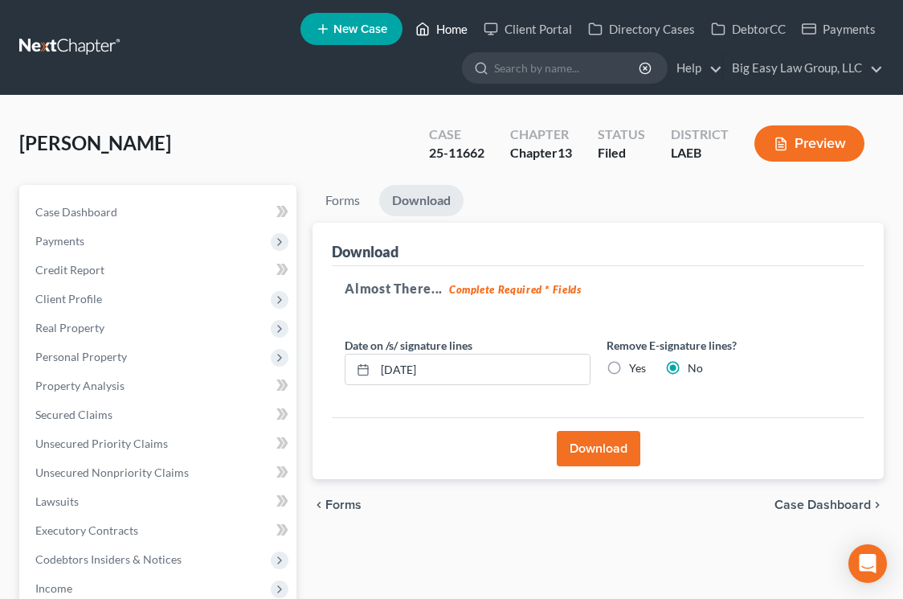
click at [443, 23] on link "Home" at bounding box center [442, 28] width 68 height 29
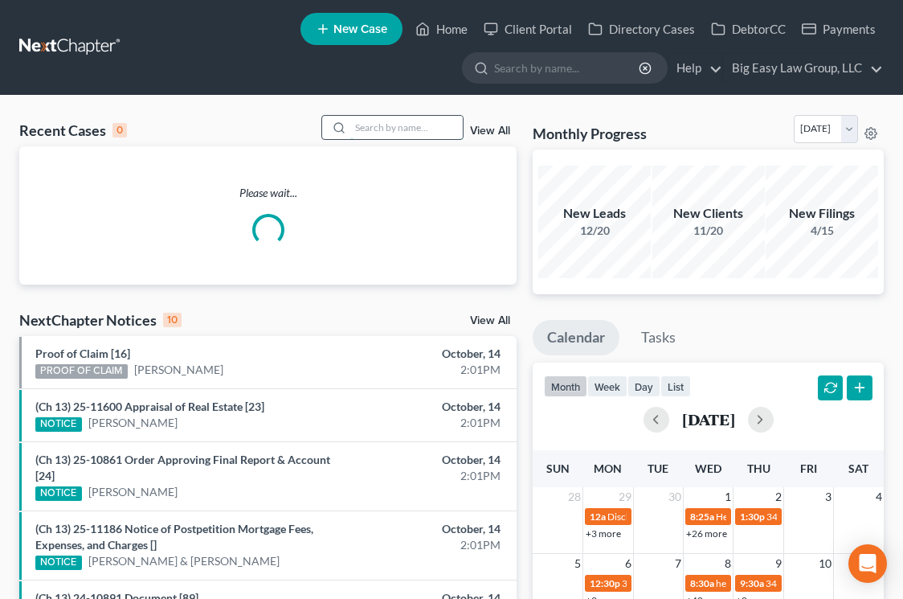
click at [416, 126] on input "search" at bounding box center [406, 127] width 113 height 23
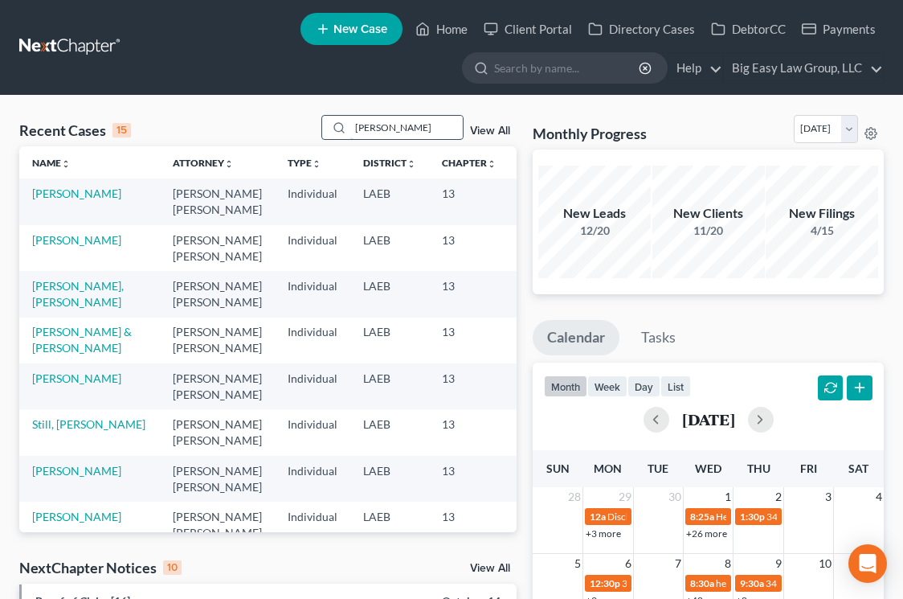
type input "covington"
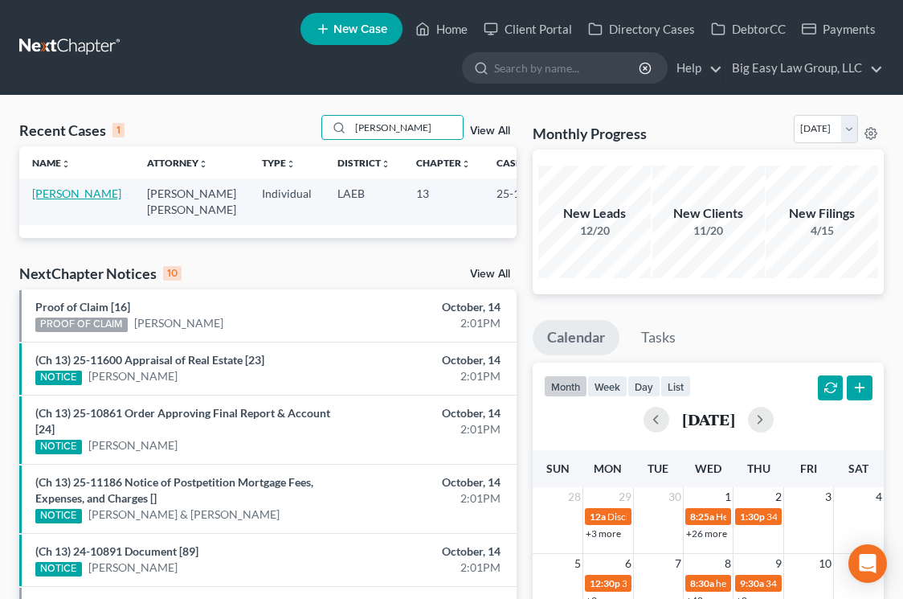
click at [65, 200] on link "[PERSON_NAME]" at bounding box center [76, 193] width 89 height 14
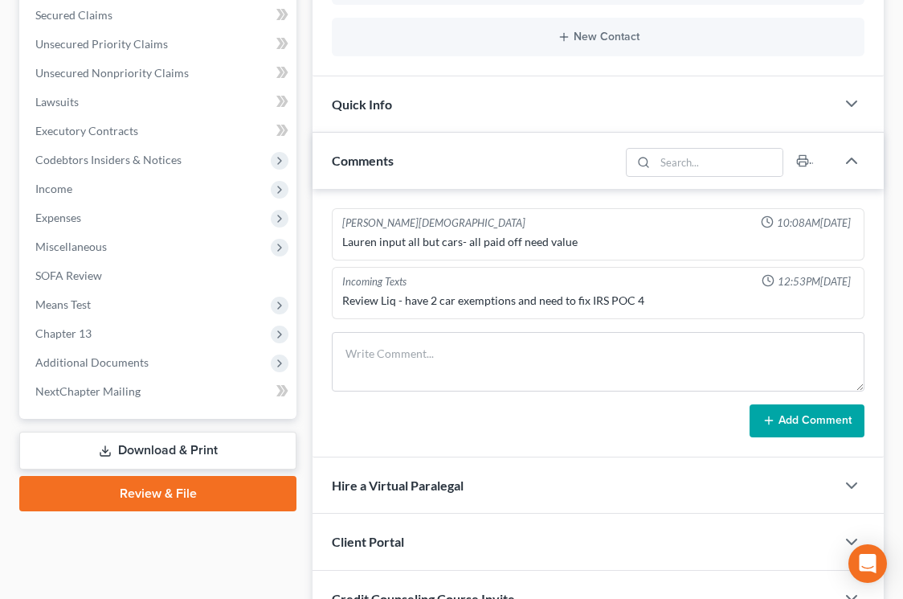
scroll to position [477, 0]
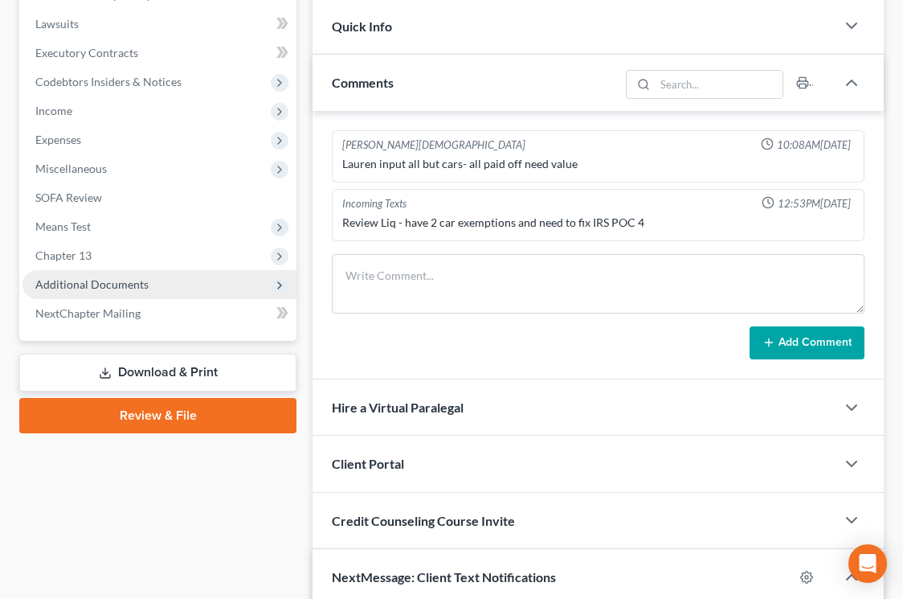
click at [227, 277] on span "Additional Documents" at bounding box center [160, 284] width 274 height 29
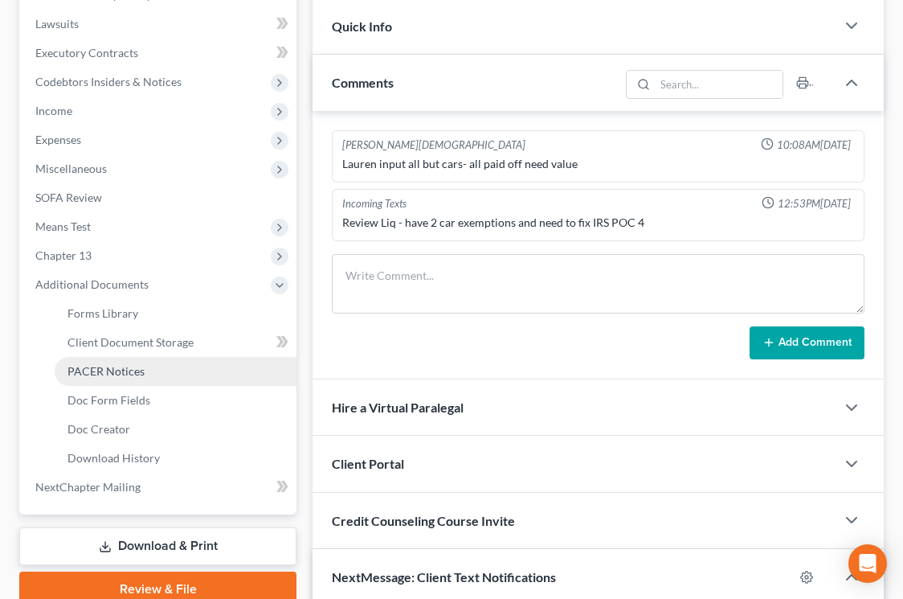
click at [212, 367] on link "PACER Notices" at bounding box center [176, 371] width 242 height 29
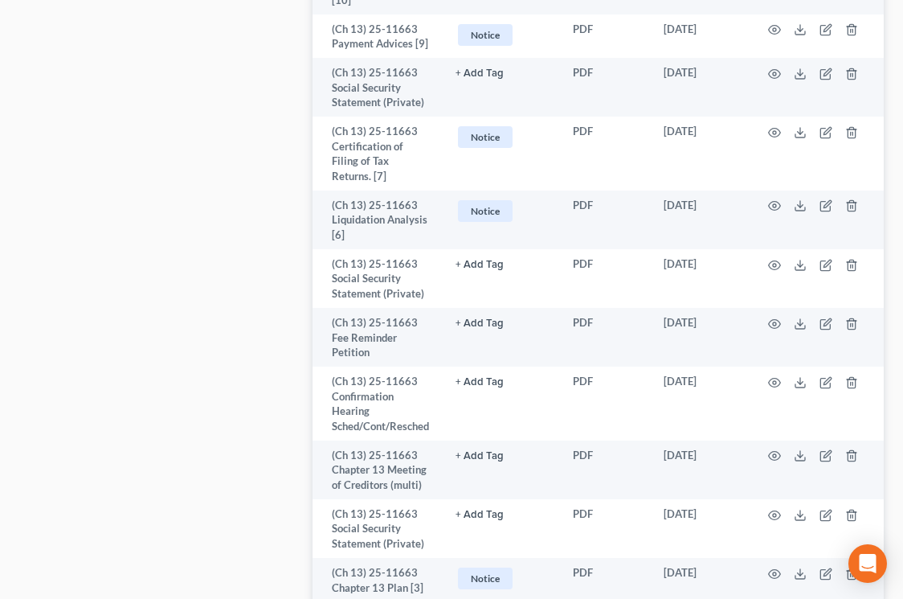
scroll to position [2025, 0]
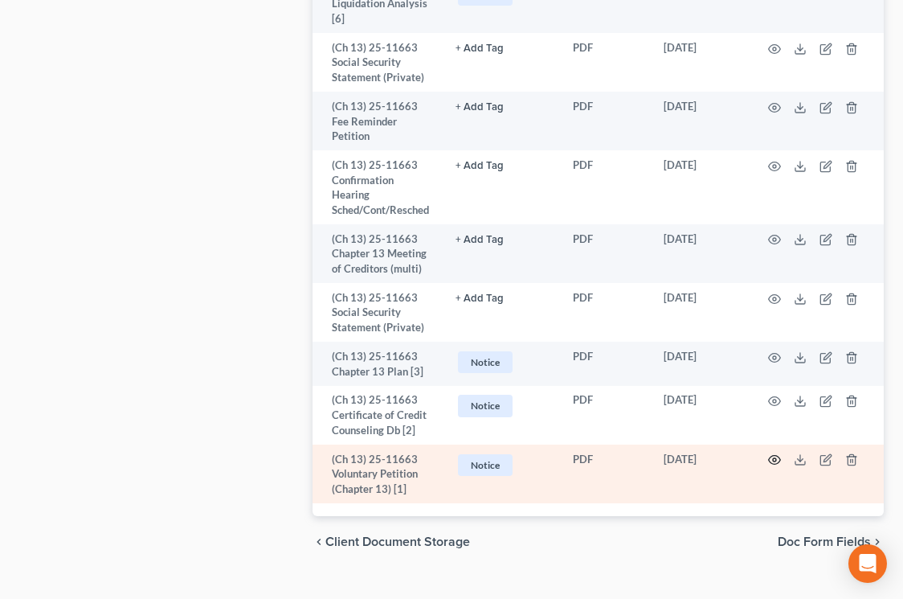
click at [776, 453] on icon "button" at bounding box center [774, 459] width 13 height 13
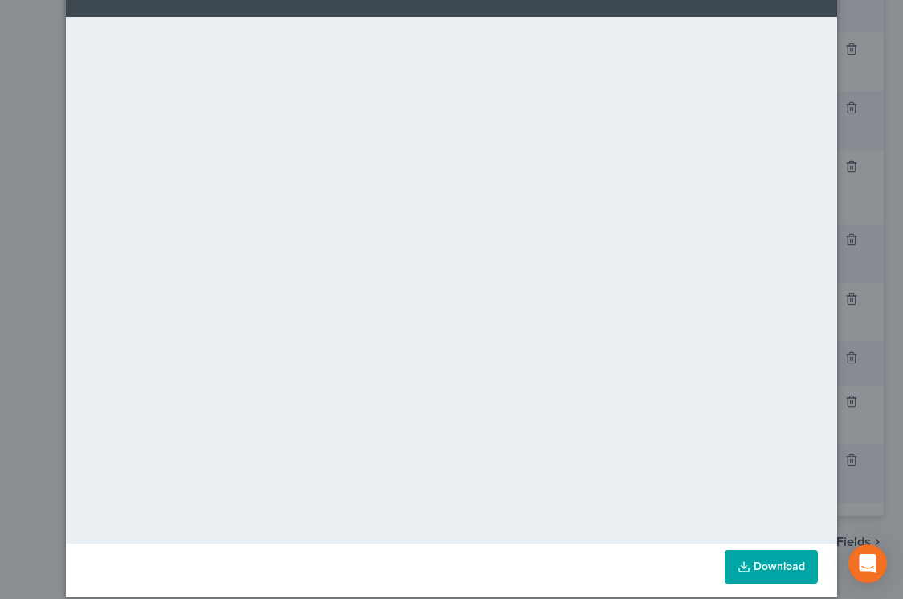
scroll to position [0, 0]
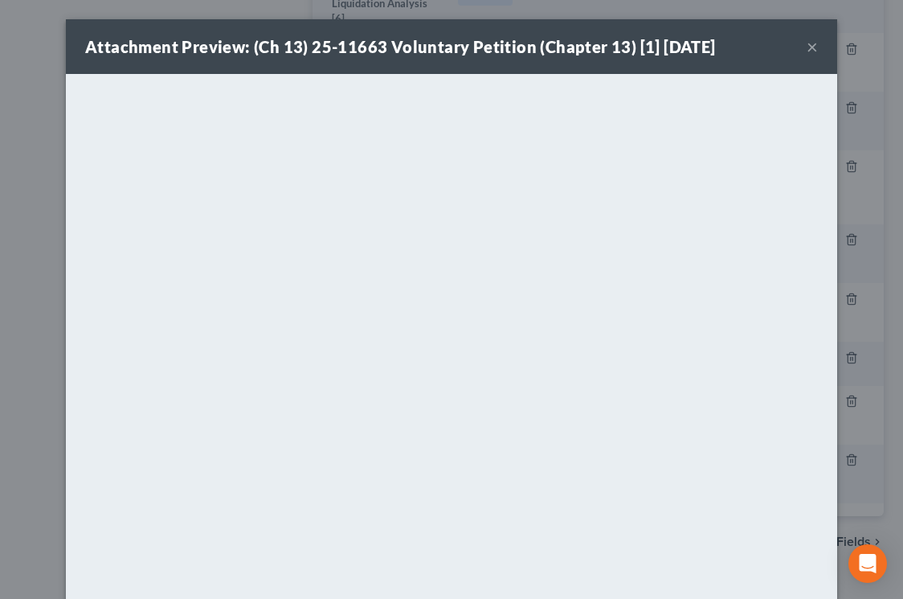
click at [813, 46] on button "×" at bounding box center [812, 46] width 11 height 19
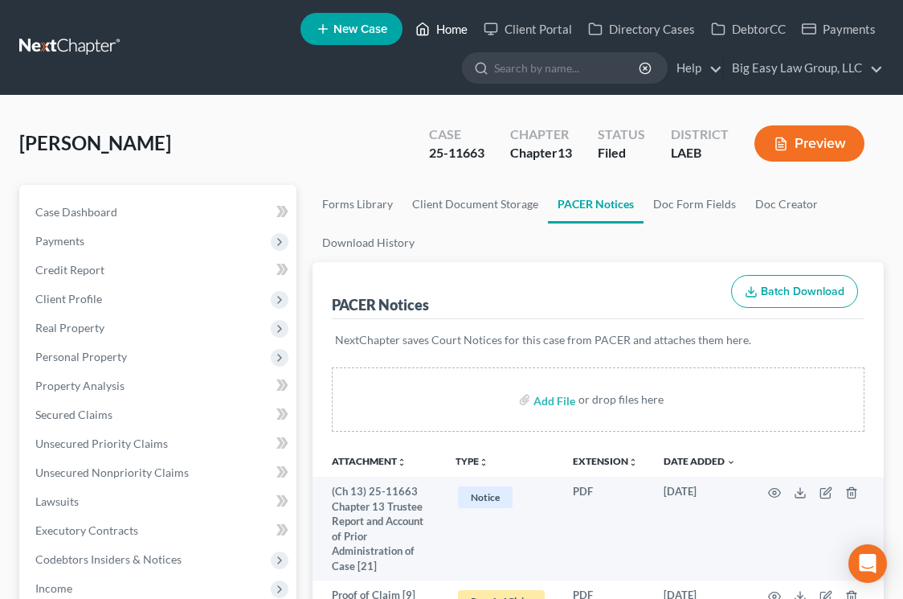
click at [453, 40] on link "Home" at bounding box center [442, 28] width 68 height 29
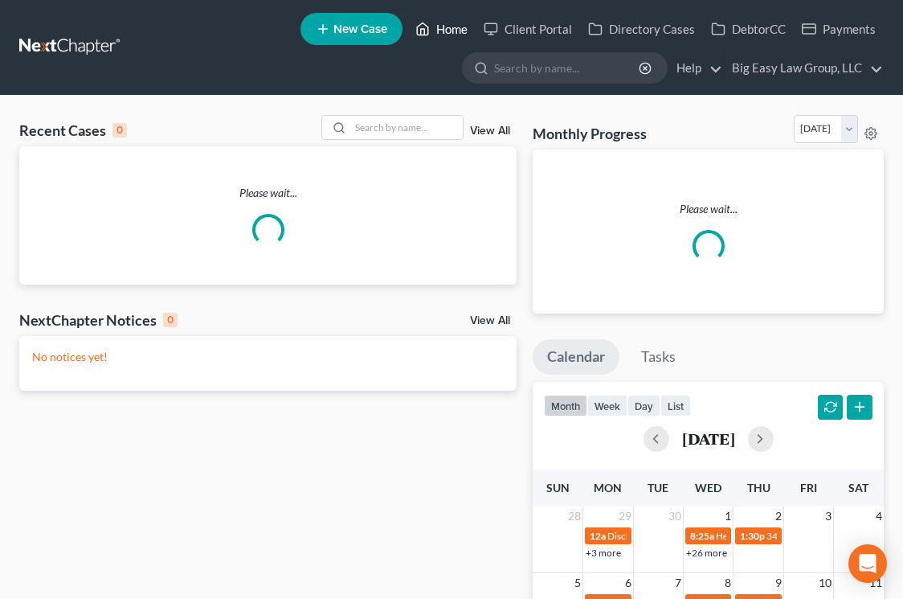
click at [449, 26] on link "Home" at bounding box center [442, 28] width 68 height 29
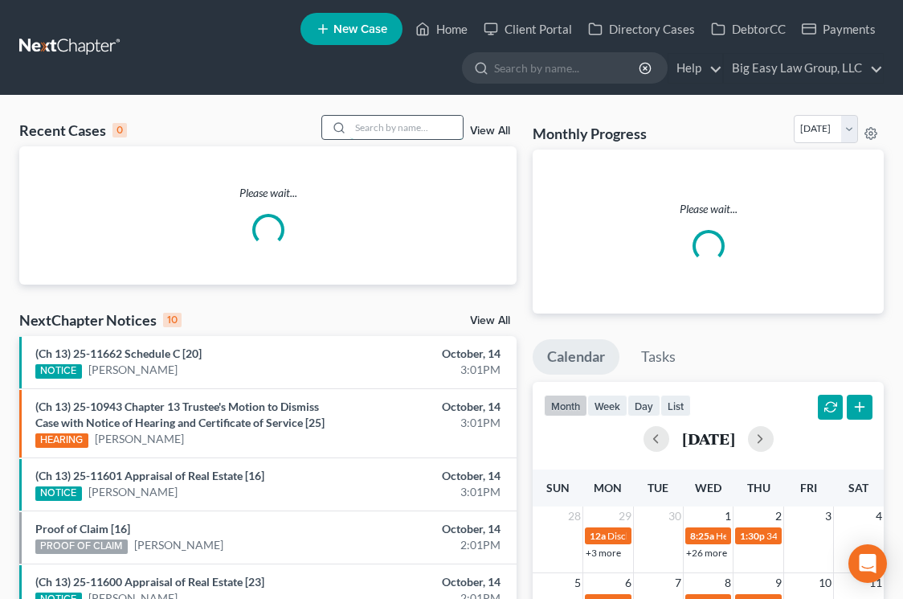
click at [403, 132] on input "search" at bounding box center [406, 127] width 113 height 23
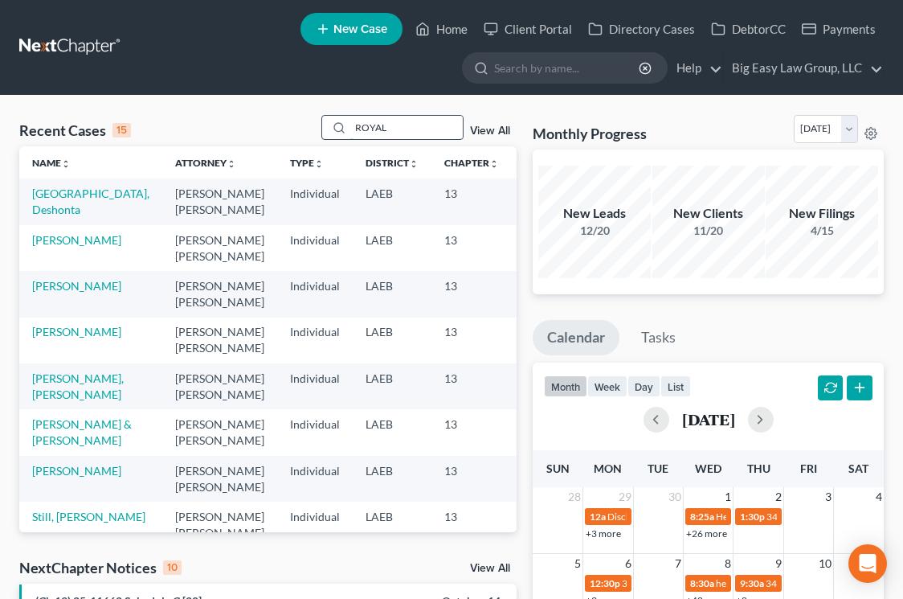
type input "ROYAL"
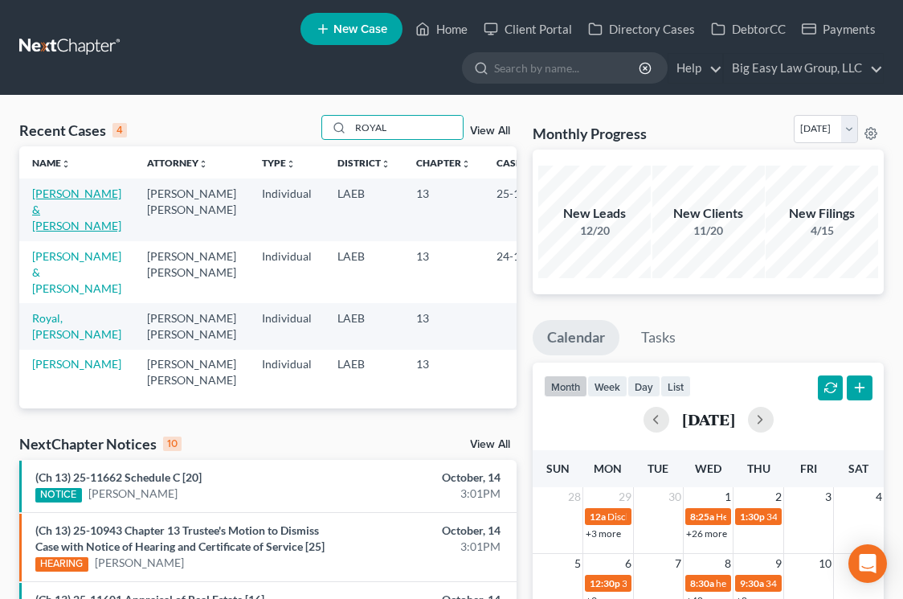
click at [66, 207] on link "[PERSON_NAME] & [PERSON_NAME]" at bounding box center [76, 209] width 89 height 46
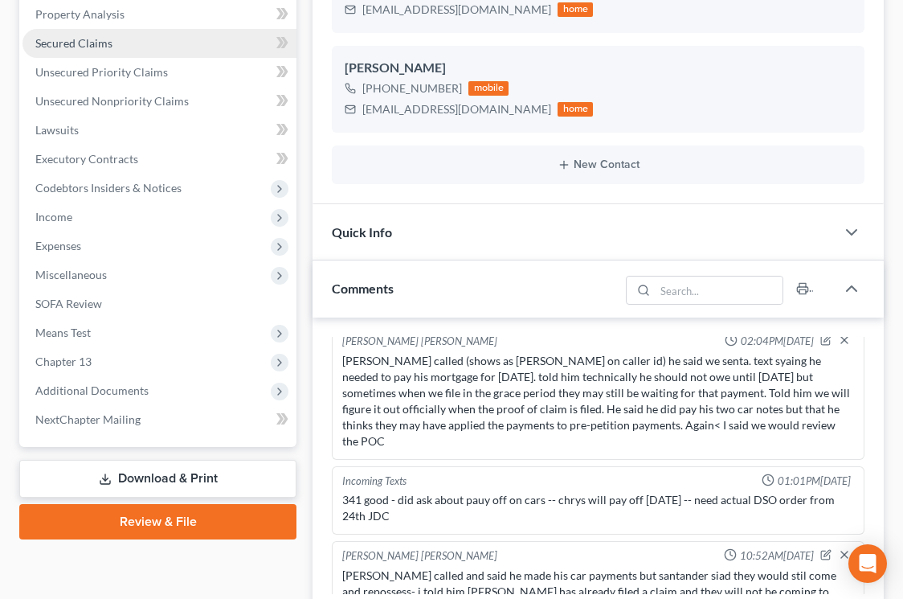
scroll to position [376, 0]
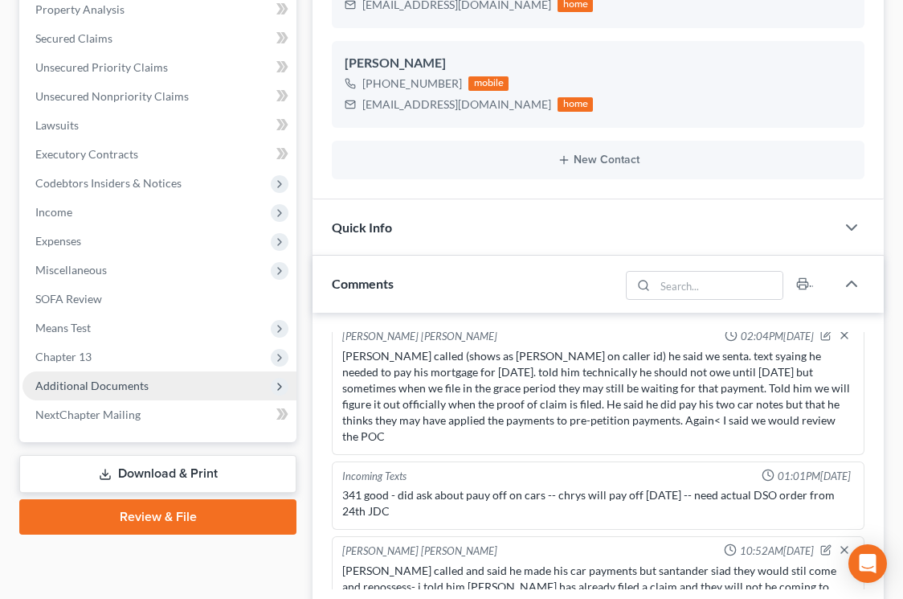
click at [181, 379] on span "Additional Documents" at bounding box center [160, 385] width 274 height 29
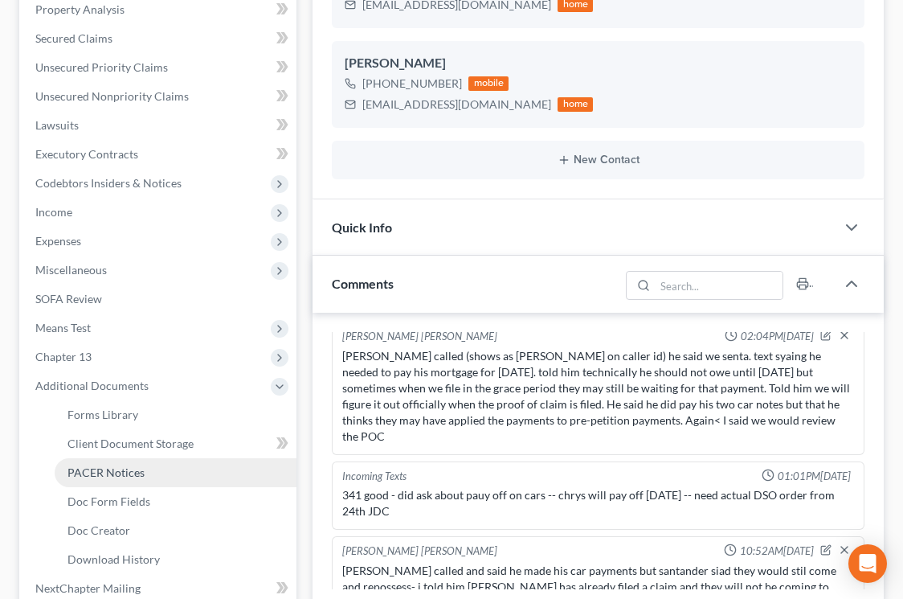
click at [183, 483] on link "PACER Notices" at bounding box center [176, 472] width 242 height 29
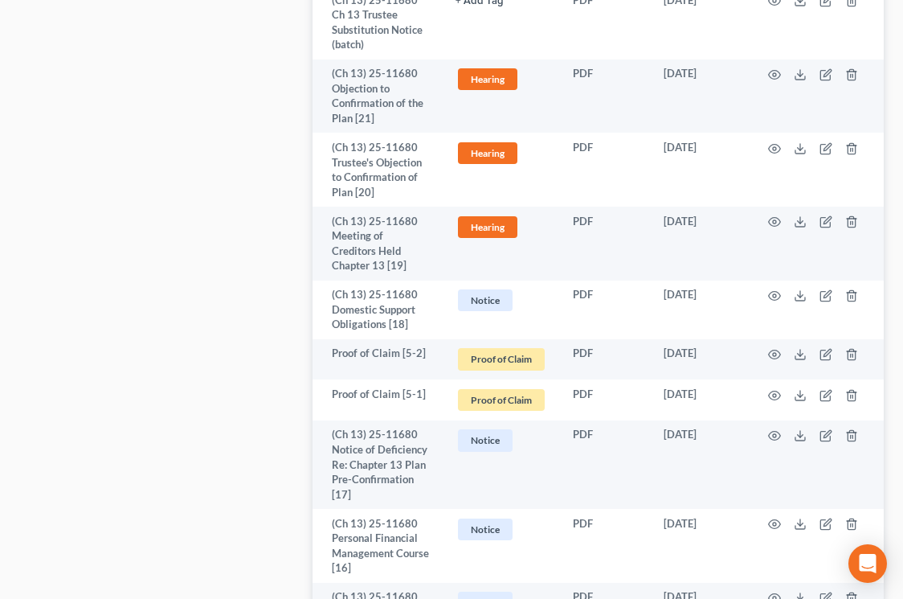
scroll to position [1440, 0]
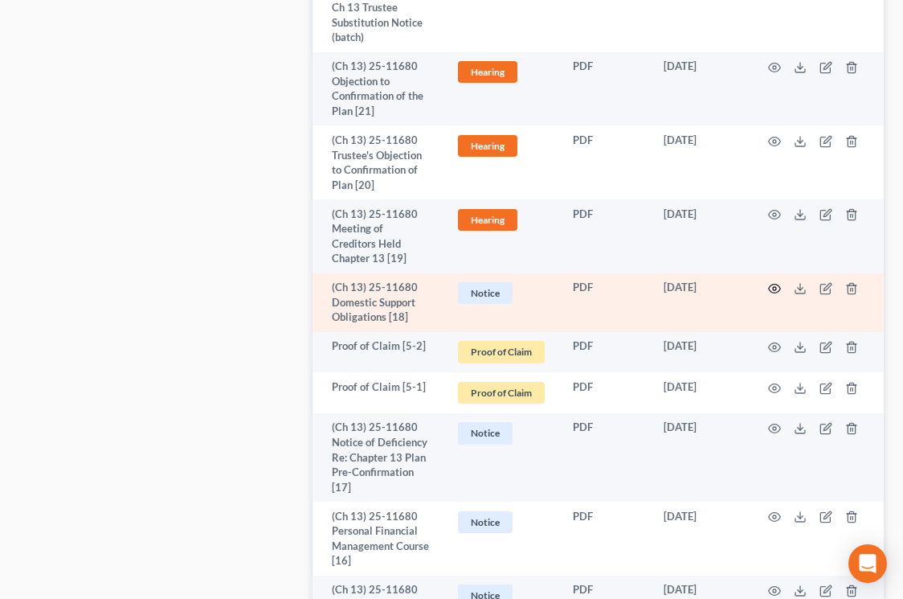
click at [774, 282] on icon "button" at bounding box center [774, 288] width 13 height 13
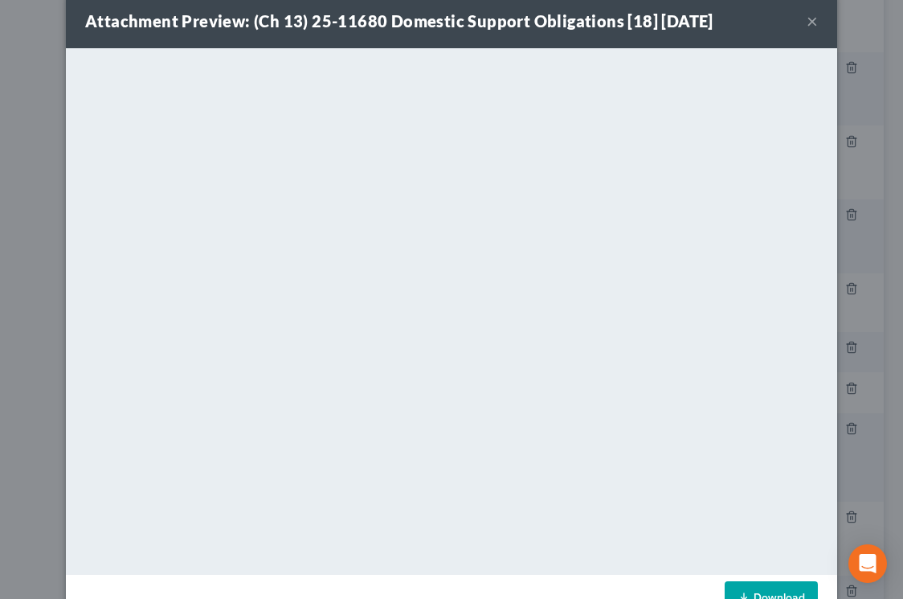
scroll to position [0, 0]
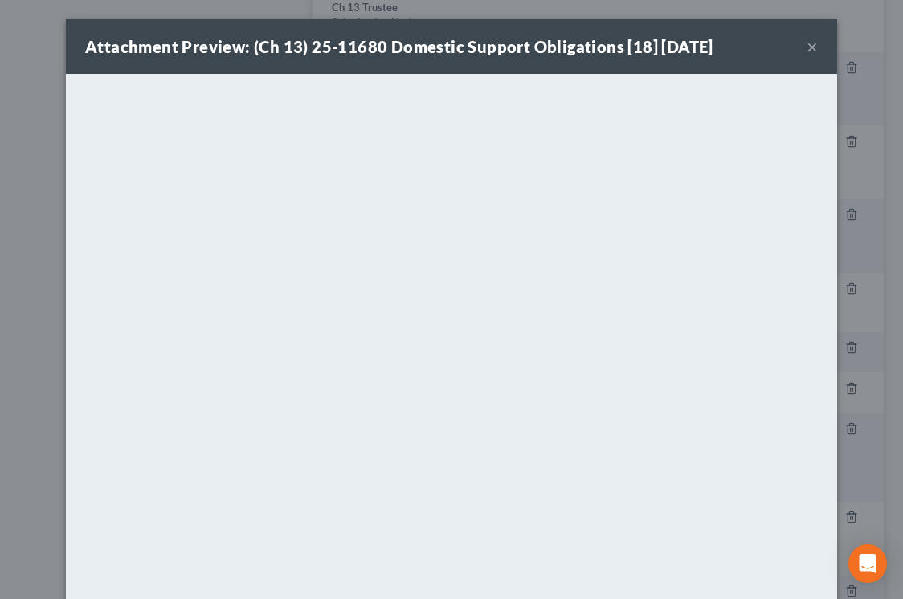
click at [809, 48] on button "×" at bounding box center [812, 46] width 11 height 19
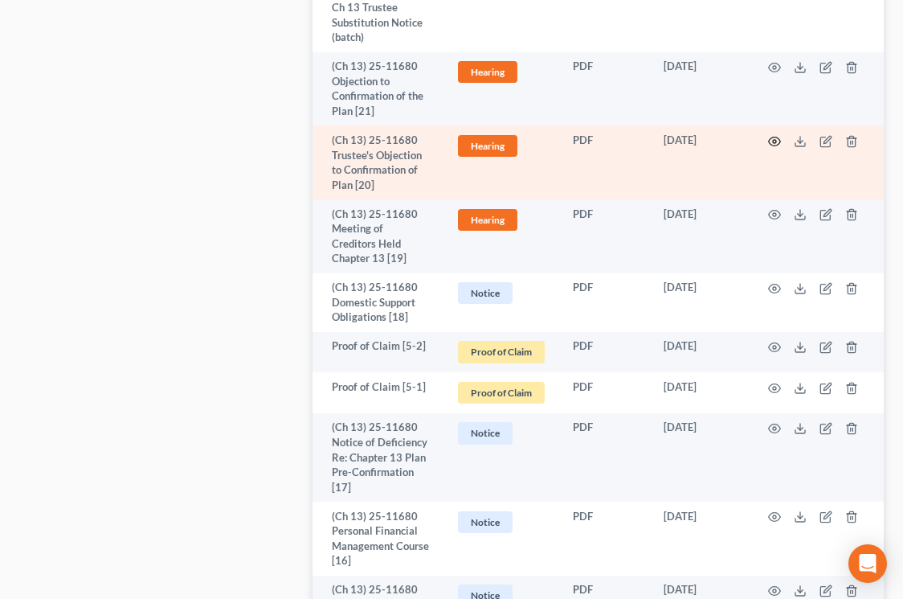
click at [776, 140] on circle "button" at bounding box center [774, 141] width 3 height 3
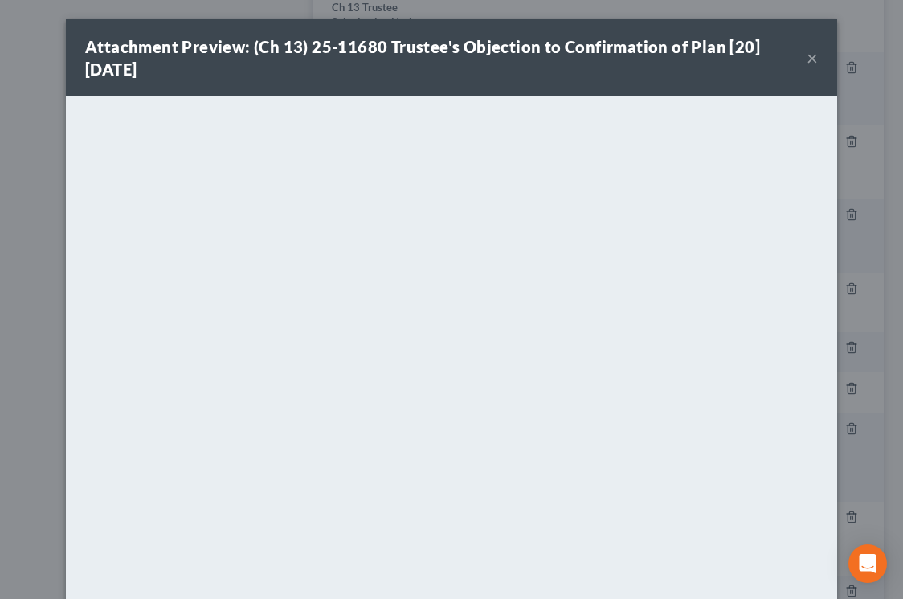
click at [817, 56] on button "×" at bounding box center [812, 57] width 11 height 19
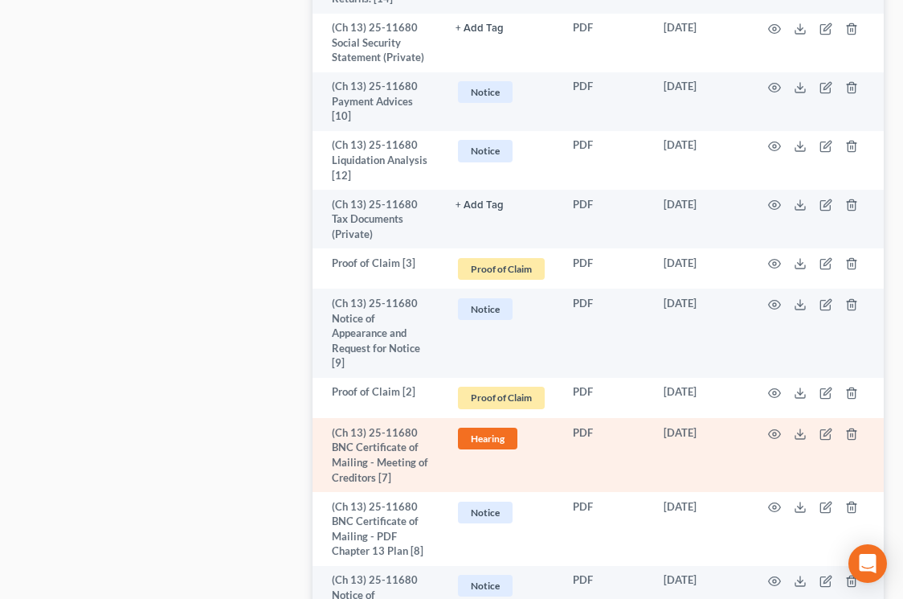
scroll to position [2203, 0]
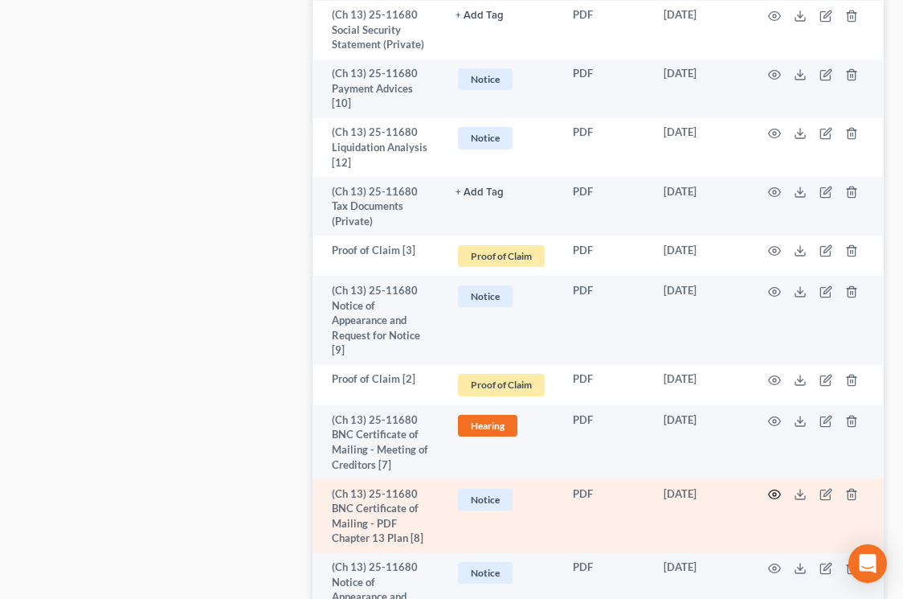
click at [772, 490] on icon "button" at bounding box center [775, 494] width 12 height 9
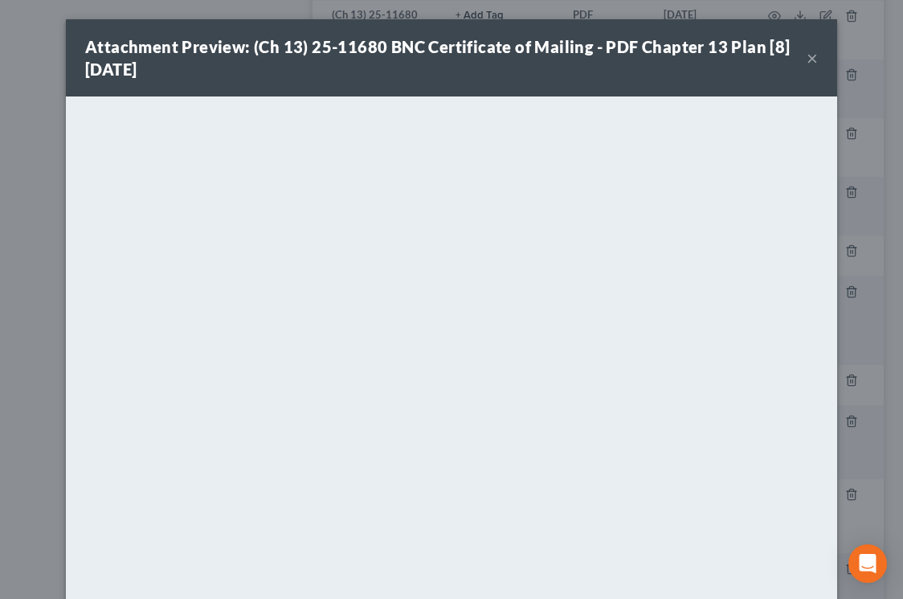
click at [813, 59] on button "×" at bounding box center [812, 57] width 11 height 19
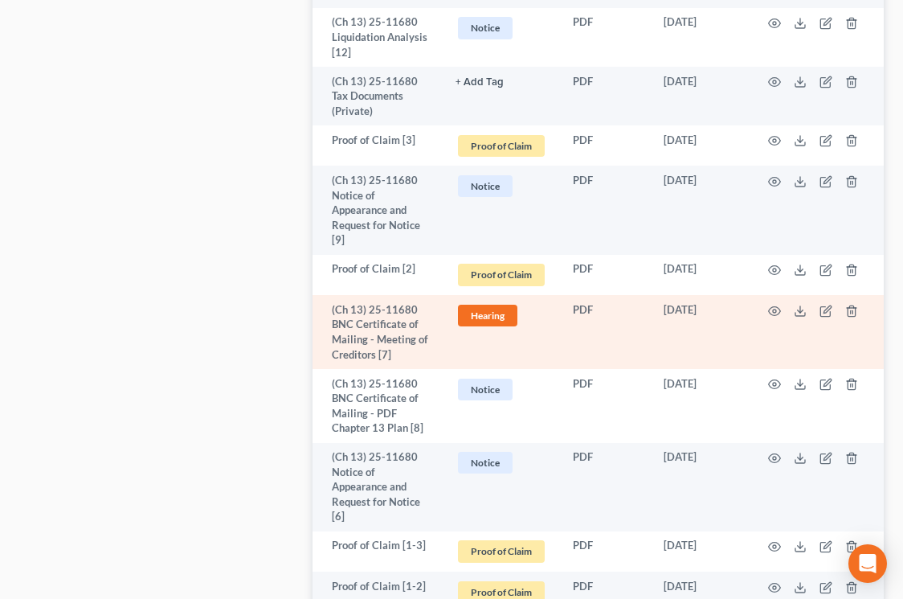
scroll to position [2318, 0]
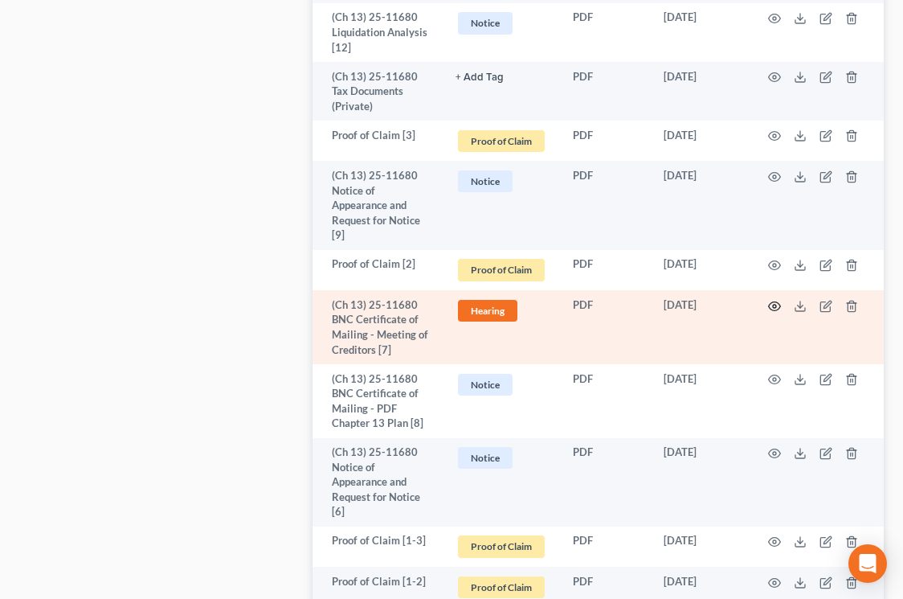
click at [778, 300] on icon "button" at bounding box center [774, 306] width 13 height 13
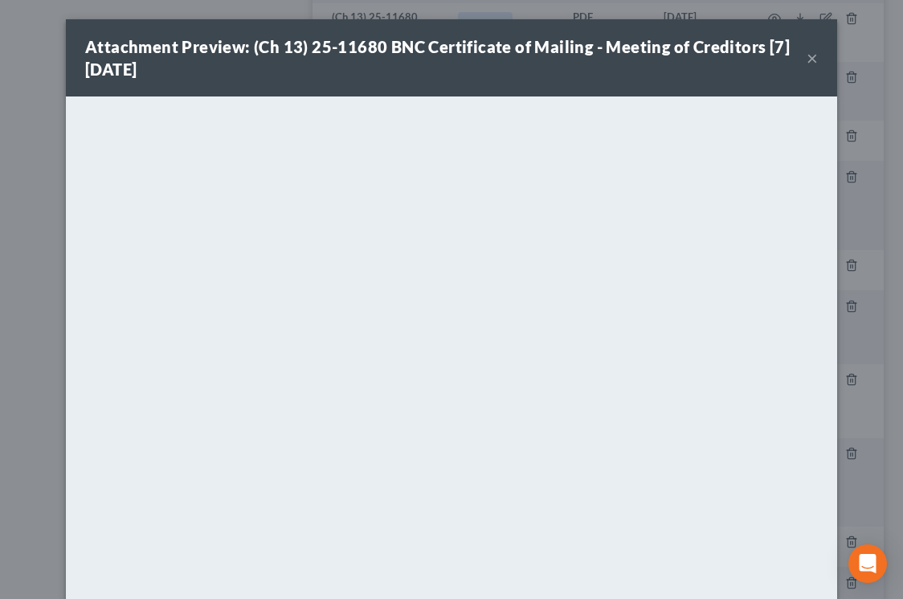
click at [816, 54] on button "×" at bounding box center [812, 57] width 11 height 19
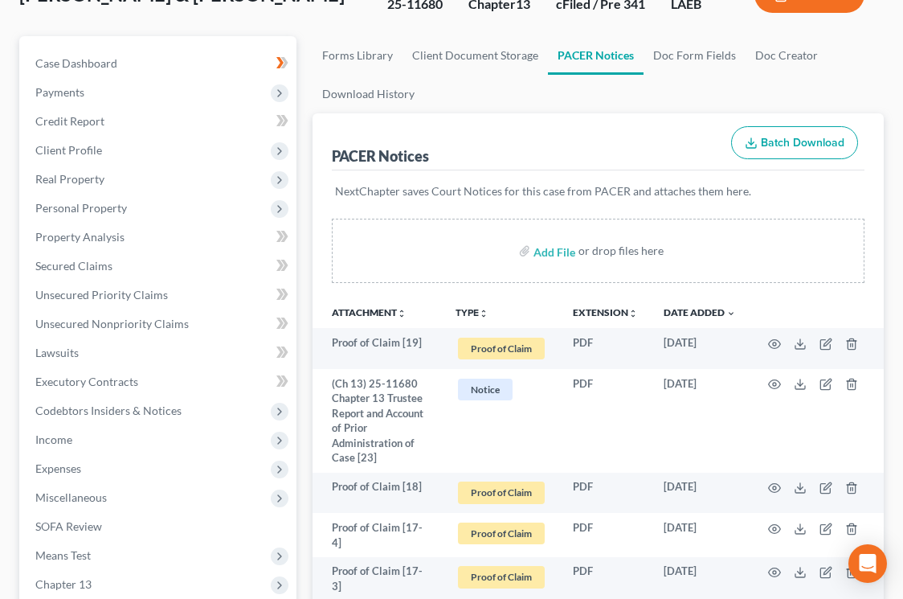
scroll to position [0, 0]
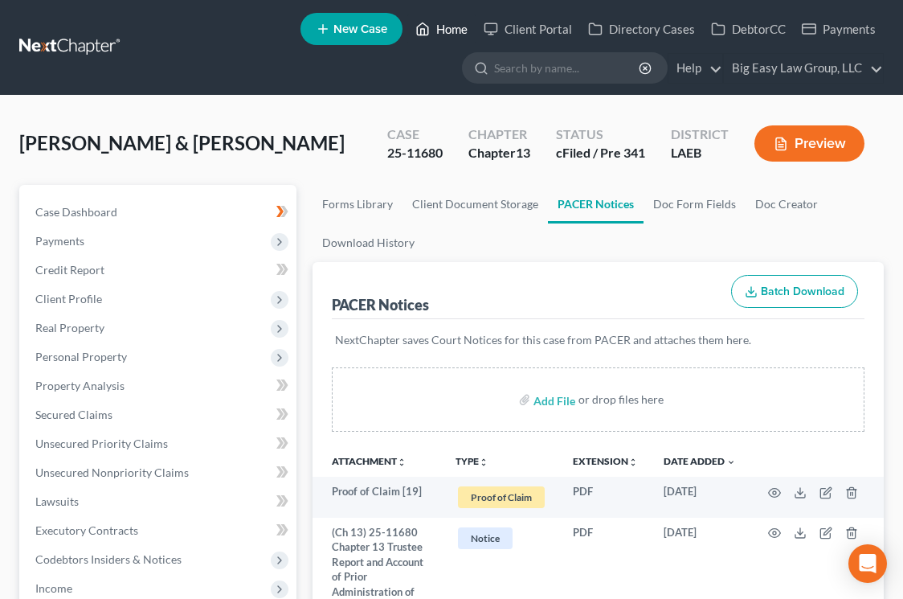
click at [437, 37] on link "Home" at bounding box center [442, 28] width 68 height 29
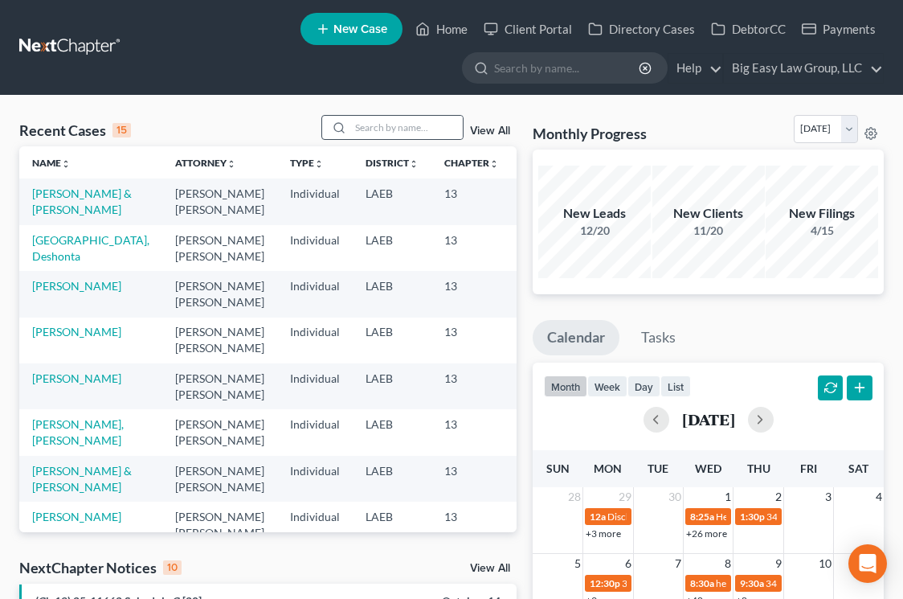
click at [350, 129] on div at bounding box center [336, 127] width 29 height 23
click at [371, 124] on input "search" at bounding box center [406, 127] width 113 height 23
type input "howard"
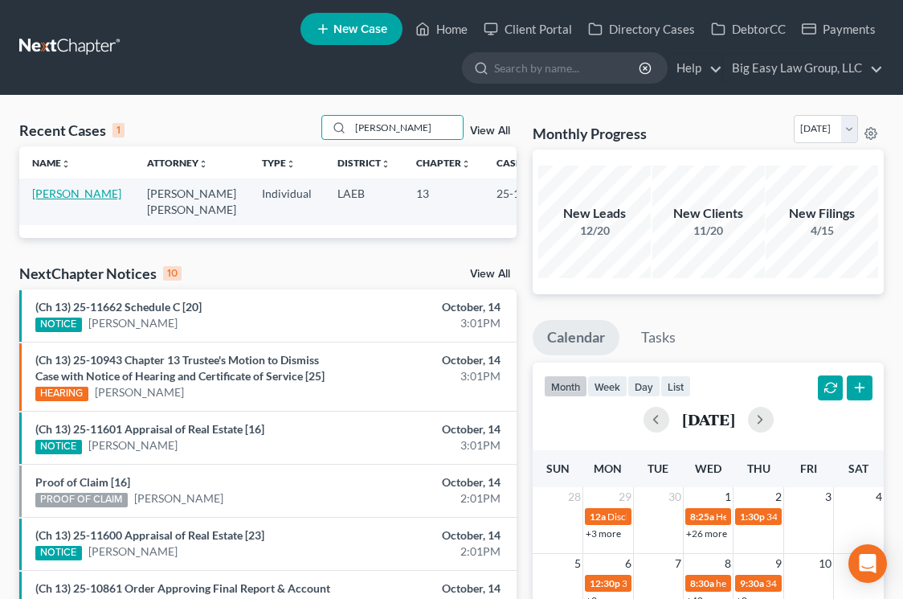
click at [47, 200] on link "Howard, Veronica" at bounding box center [76, 193] width 89 height 14
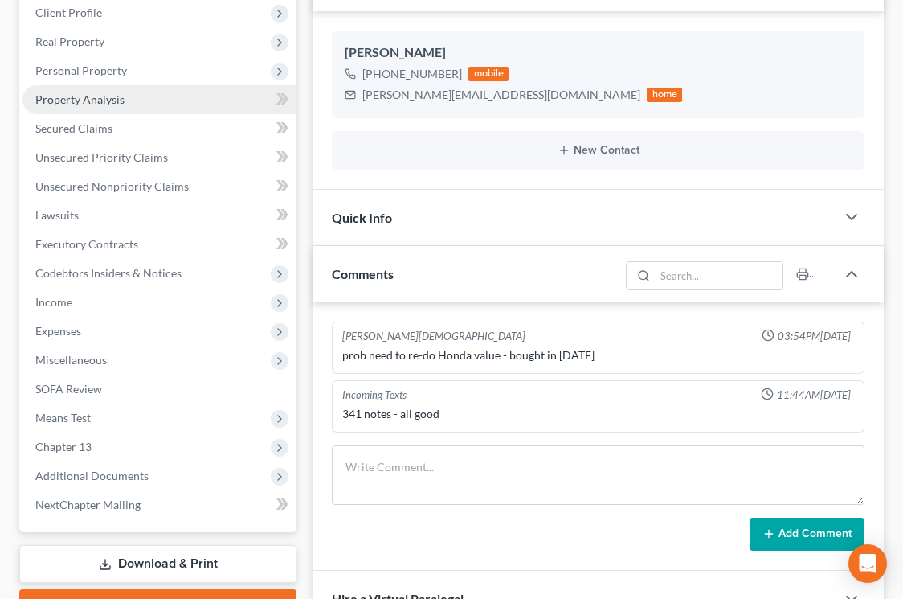
scroll to position [284, 0]
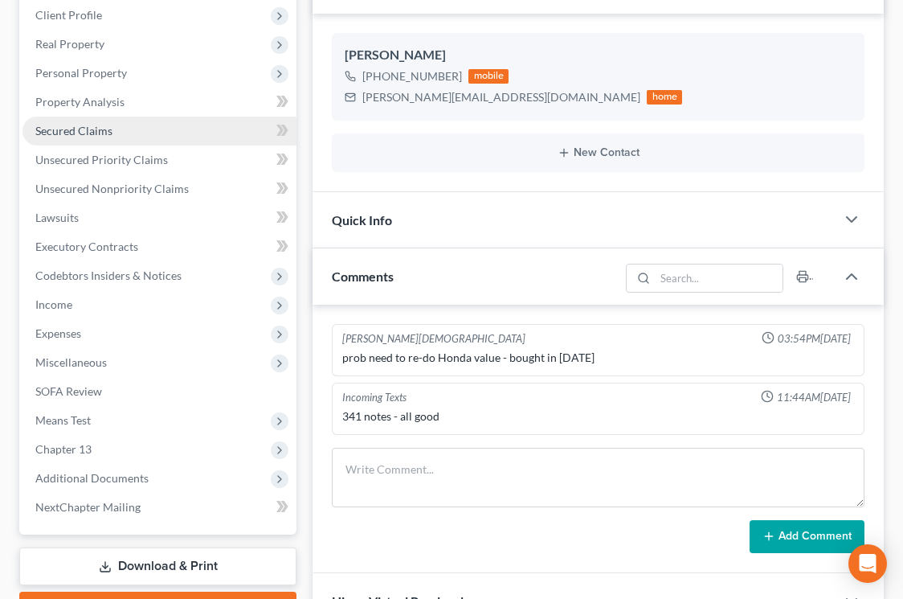
click at [80, 131] on span "Secured Claims" at bounding box center [73, 131] width 77 height 14
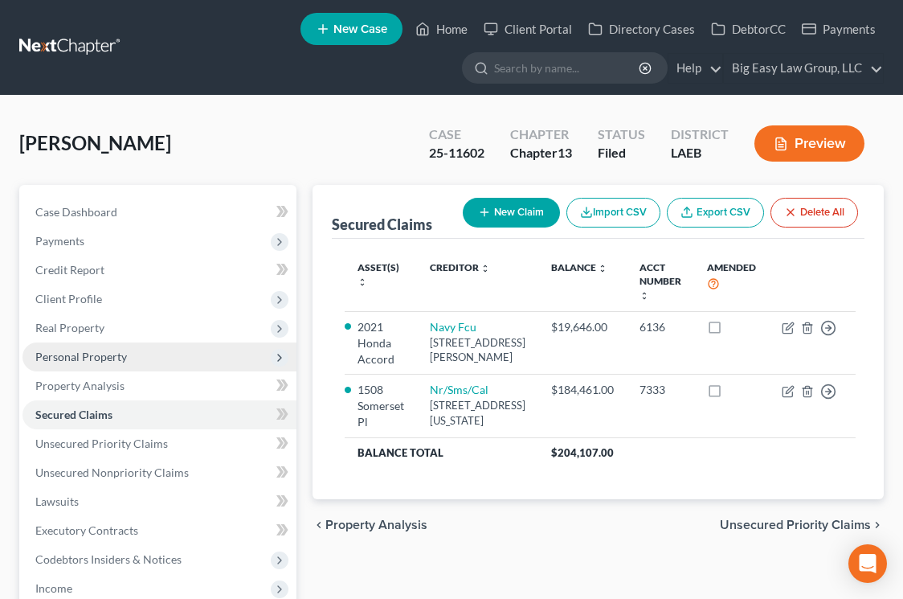
click at [162, 353] on span "Personal Property" at bounding box center [160, 356] width 274 height 29
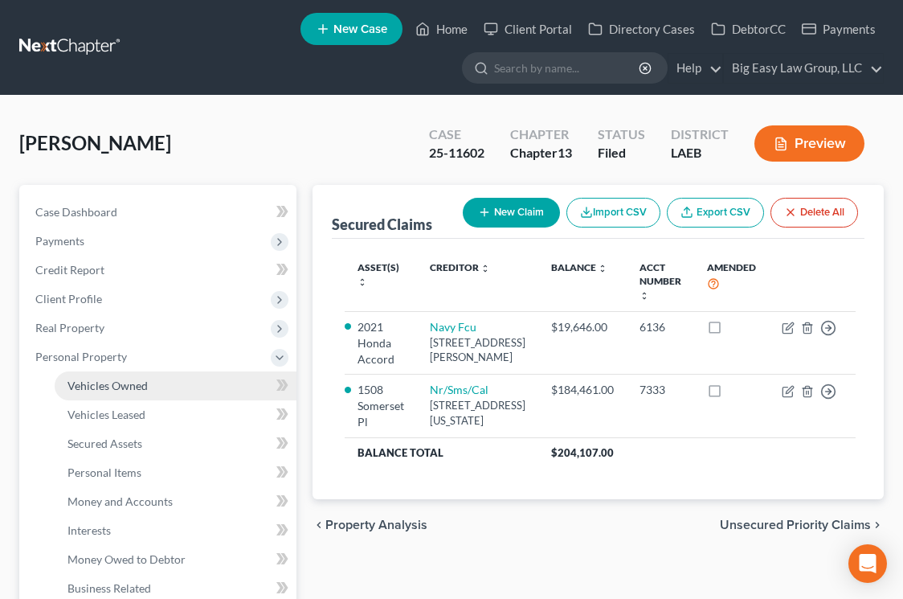
click at [223, 371] on link "Vehicles Owned" at bounding box center [176, 385] width 242 height 29
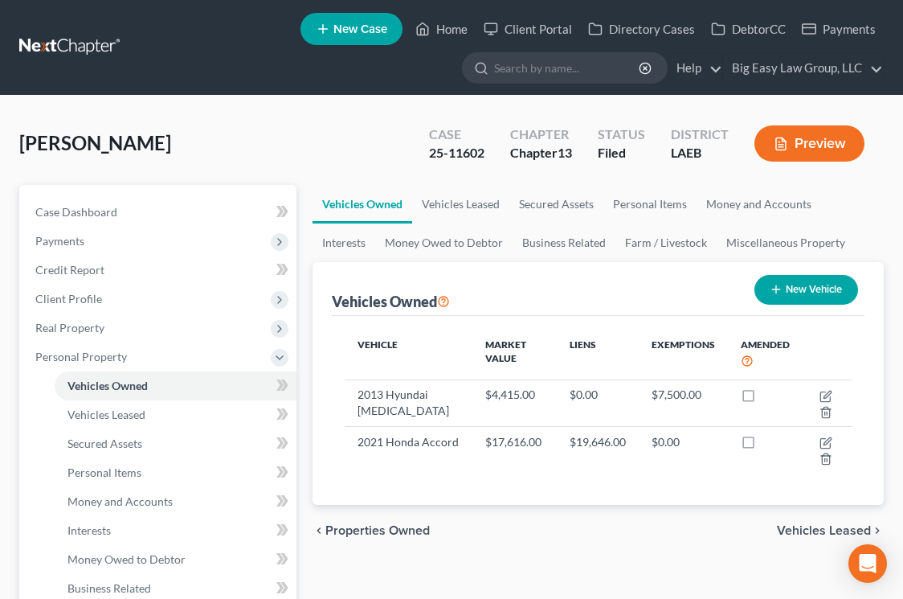
click at [784, 281] on button "New Vehicle" at bounding box center [807, 290] width 104 height 30
select select "0"
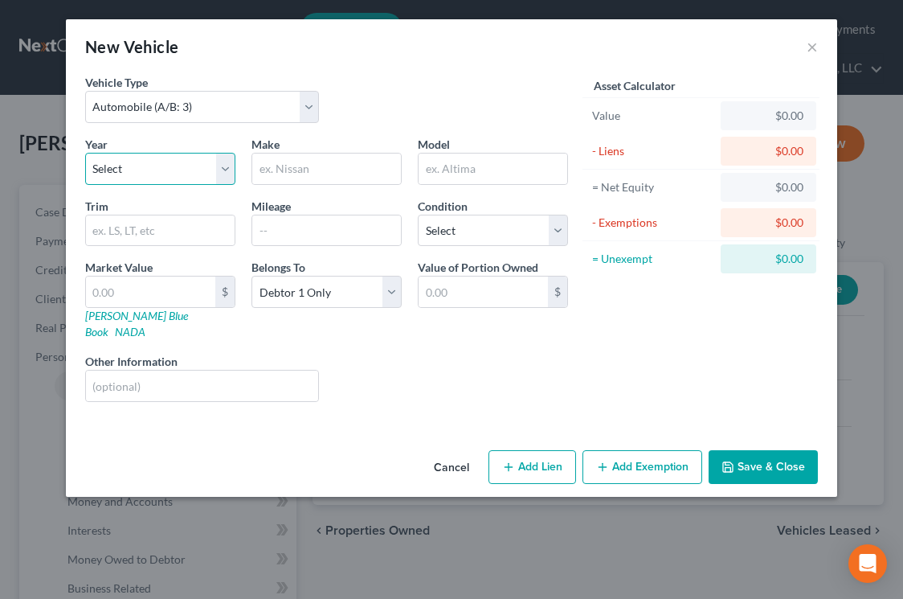
click at [180, 176] on select "Select 2026 2025 2024 2023 2022 2021 2020 2019 2018 2017 2016 2015 2014 2013 20…" at bounding box center [160, 169] width 150 height 32
select select "7"
click at [85, 153] on select "Select 2026 2025 2024 2023 2022 2021 2020 2019 2018 2017 2016 2015 2014 2013 20…" at bounding box center [160, 169] width 150 height 32
click at [301, 162] on input "text" at bounding box center [326, 169] width 149 height 31
click at [326, 171] on input "Hyundao" at bounding box center [326, 169] width 149 height 31
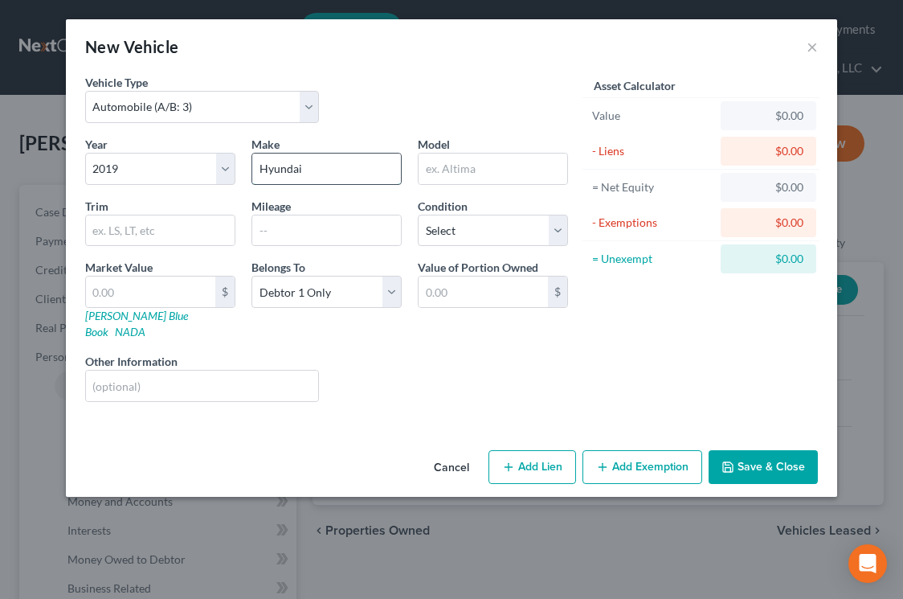
type input "Hyundai"
click at [866, 228] on div "New Vehicle × Vehicle Type Select Automobile (A/B: 3) Truck (A/B: 3) Trailer (A…" at bounding box center [451, 299] width 903 height 599
click at [473, 166] on input "text" at bounding box center [493, 169] width 149 height 31
type input "D"
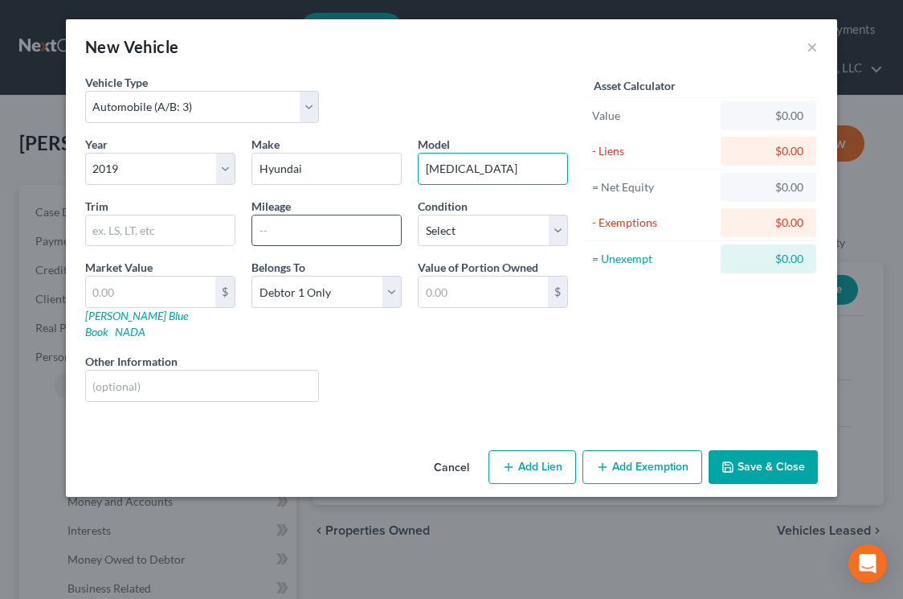
type input "Sonata"
click at [287, 232] on input "text" at bounding box center [326, 230] width 149 height 31
click at [219, 371] on input "text" at bounding box center [202, 386] width 232 height 31
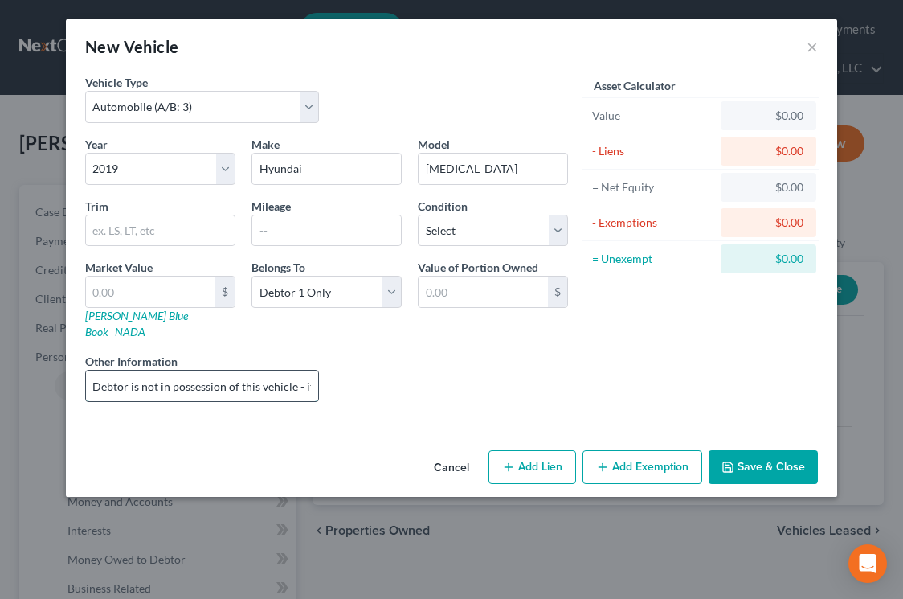
click at [293, 378] on input "Debtor is not in possession of this vehicle - it was surrendered in her previou…" at bounding box center [202, 386] width 232 height 31
click at [311, 371] on input "Debtor is not in possession of this vehicle - it was surrendered in her previou…" at bounding box center [202, 386] width 232 height 31
click at [294, 371] on input "Debtor is not in possession of this vehicle - it was surrendered in her previou…" at bounding box center [202, 386] width 232 height 31
drag, startPoint x: 298, startPoint y: 374, endPoint x: 531, endPoint y: 387, distance: 233.5
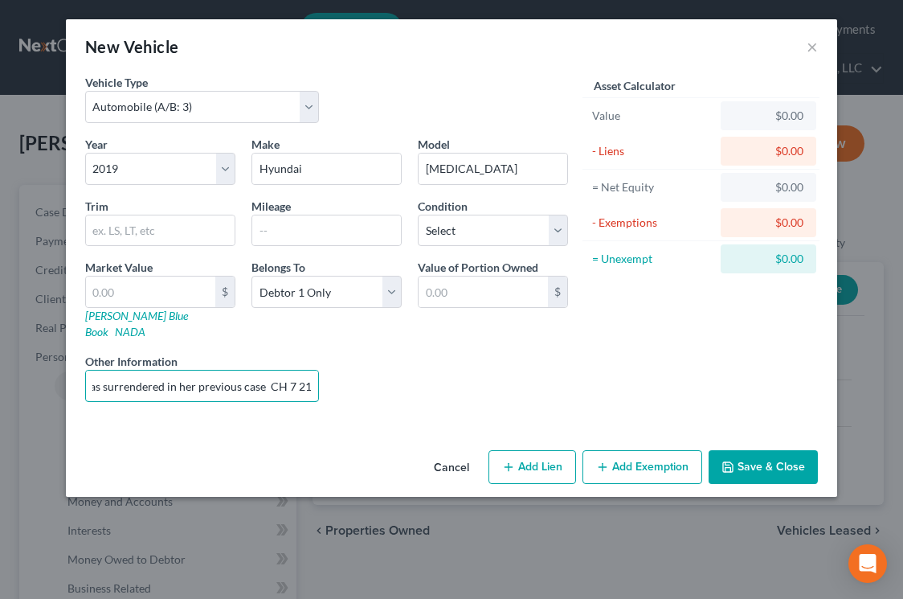
click at [531, 387] on div "Year Select 2026 2025 2024 2023 2022 2021 2020 2019 2018 2017 2016 2015 2014 20…" at bounding box center [326, 275] width 499 height 279
click at [316, 371] on input "Debtor is not in possession of this vehicle - it was surrendered in her previou…" at bounding box center [202, 386] width 232 height 31
type input "Debtor is not in possession of this vehicle - it was surrendered in her previou…"
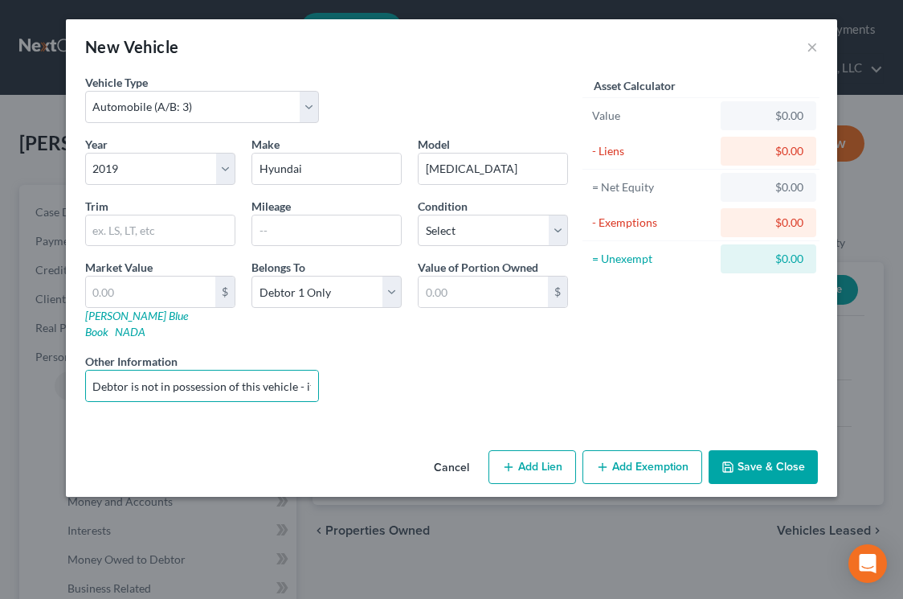
click at [761, 454] on button "Save & Close" at bounding box center [763, 467] width 109 height 34
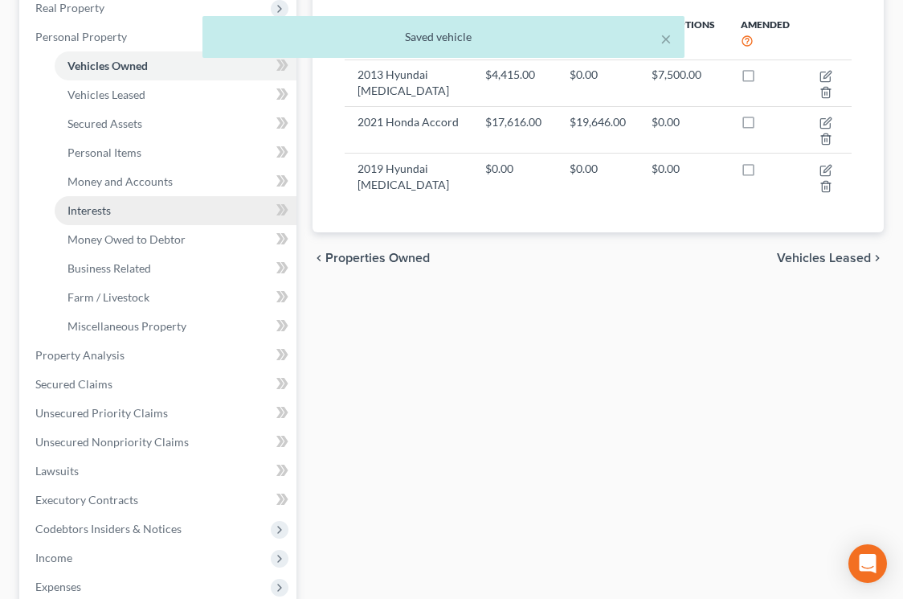
scroll to position [353, 0]
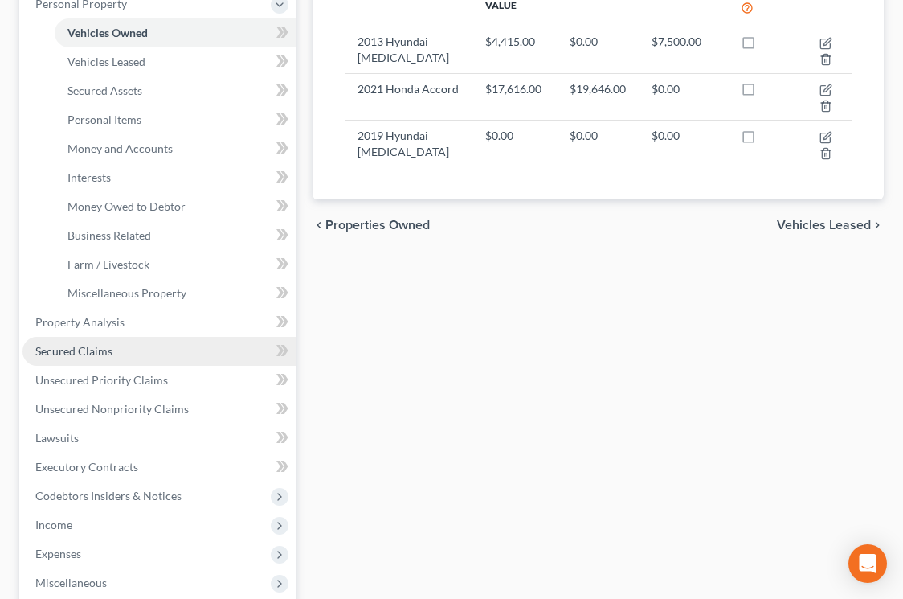
click at [174, 343] on link "Secured Claims" at bounding box center [160, 351] width 274 height 29
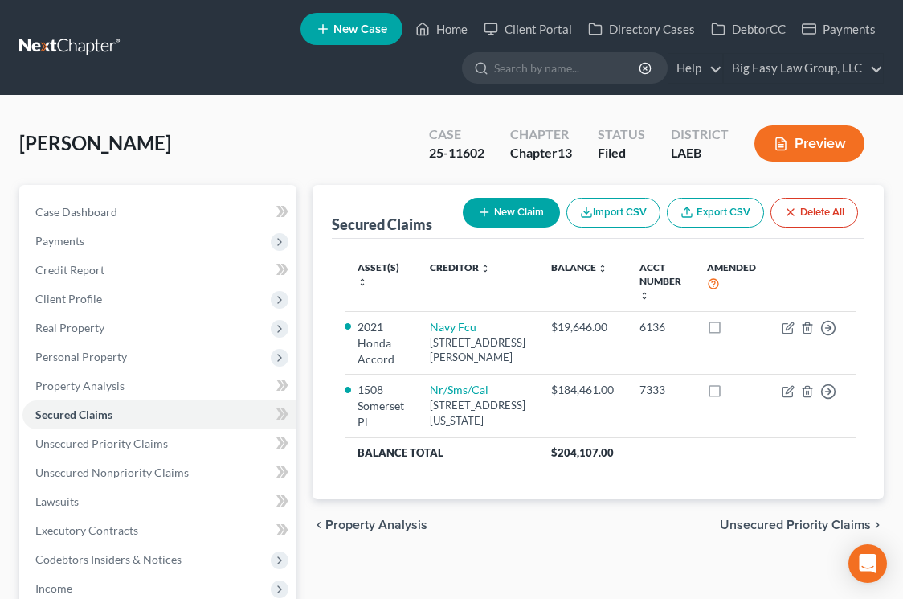
click at [497, 215] on button "New Claim" at bounding box center [511, 213] width 97 height 30
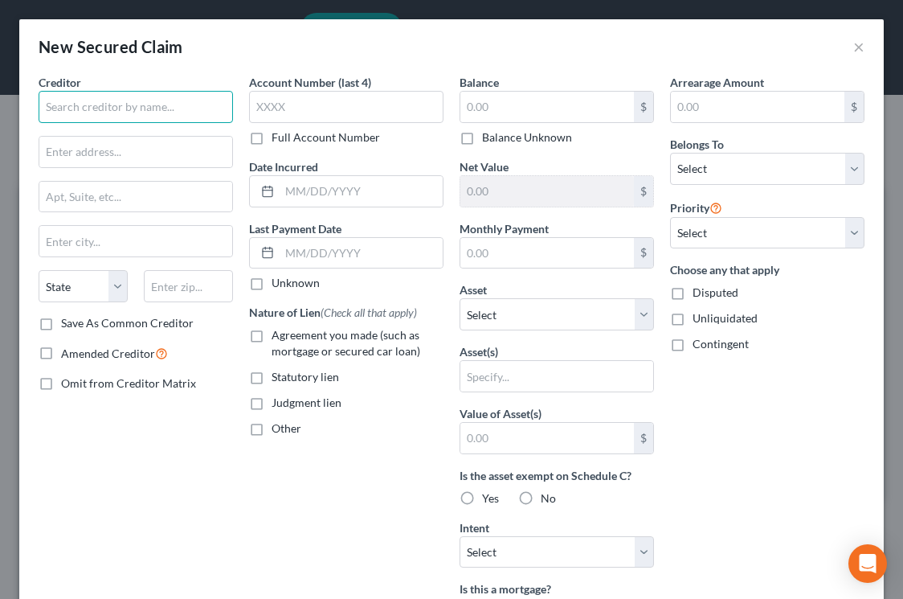
click at [95, 108] on input "text" at bounding box center [136, 107] width 195 height 32
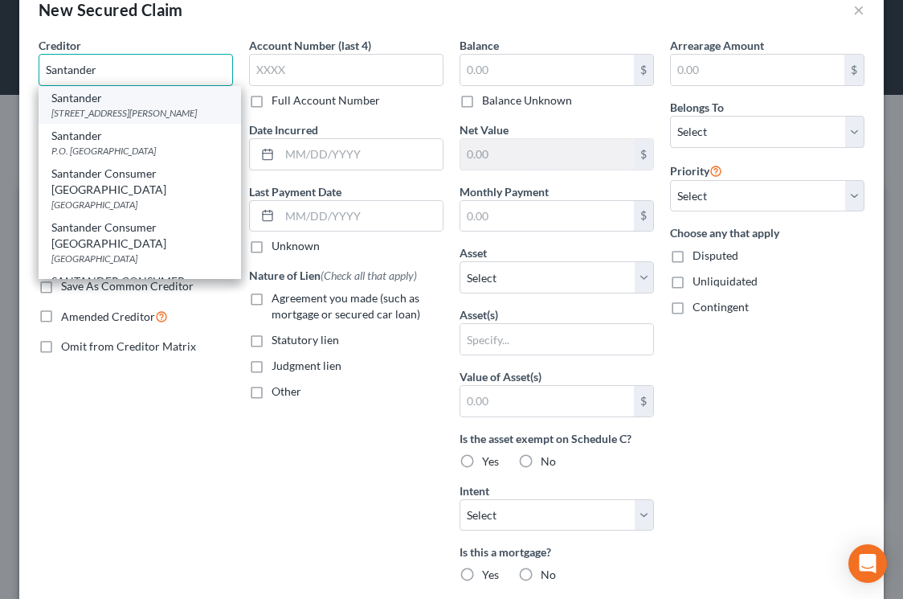
scroll to position [10, 0]
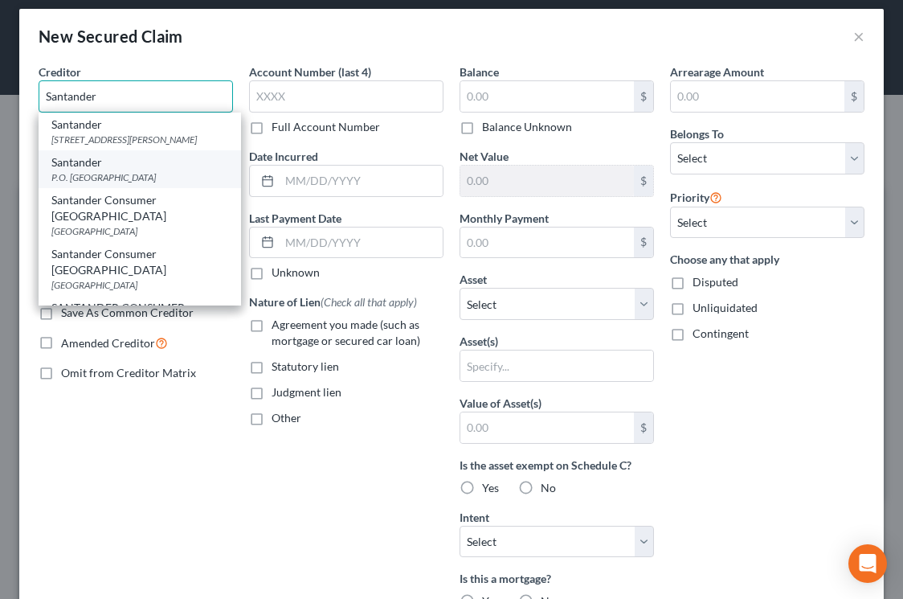
type input "Santander"
click at [158, 158] on div "Santander" at bounding box center [139, 162] width 177 height 16
type input "P.O. Box 961288"
type input "Fort Worth"
select select "45"
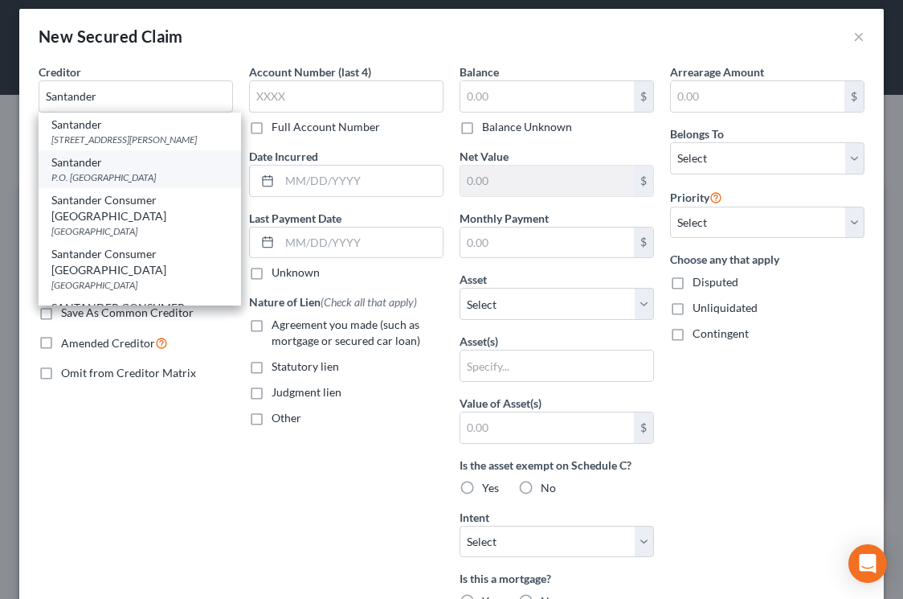
type input "76161"
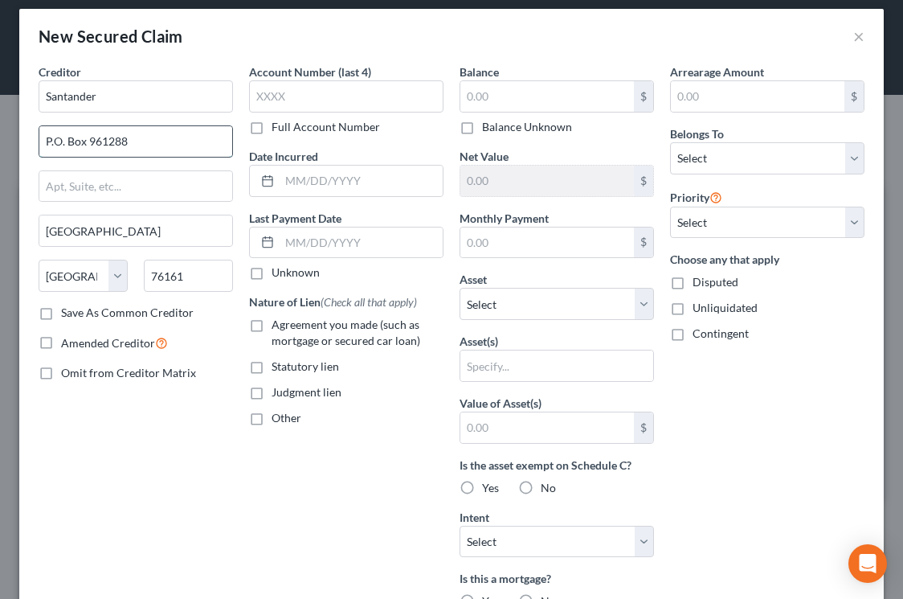
click at [176, 138] on input "P.O. Box 961288" at bounding box center [135, 141] width 193 height 31
click at [137, 135] on input "P.O. Box 961288" at bounding box center [135, 141] width 193 height 31
type input "P.O. Box 961275"
click at [151, 319] on label "Save As Common Creditor" at bounding box center [127, 313] width 133 height 16
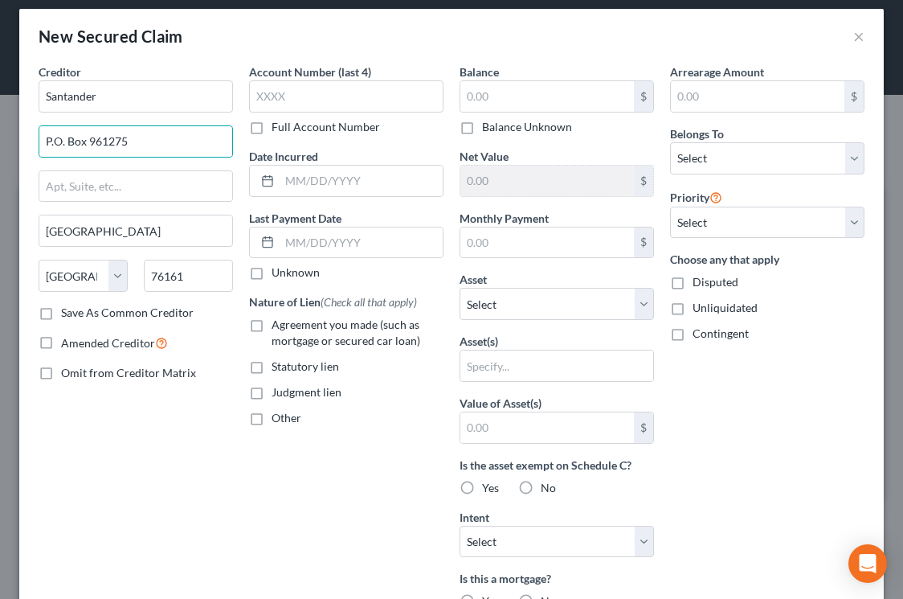
click at [78, 315] on input "Save As Common Creditor" at bounding box center [73, 310] width 10 height 10
checkbox input "true"
click at [572, 98] on input "text" at bounding box center [548, 96] width 174 height 31
click at [545, 93] on input "text" at bounding box center [548, 96] width 174 height 31
type input "12,375"
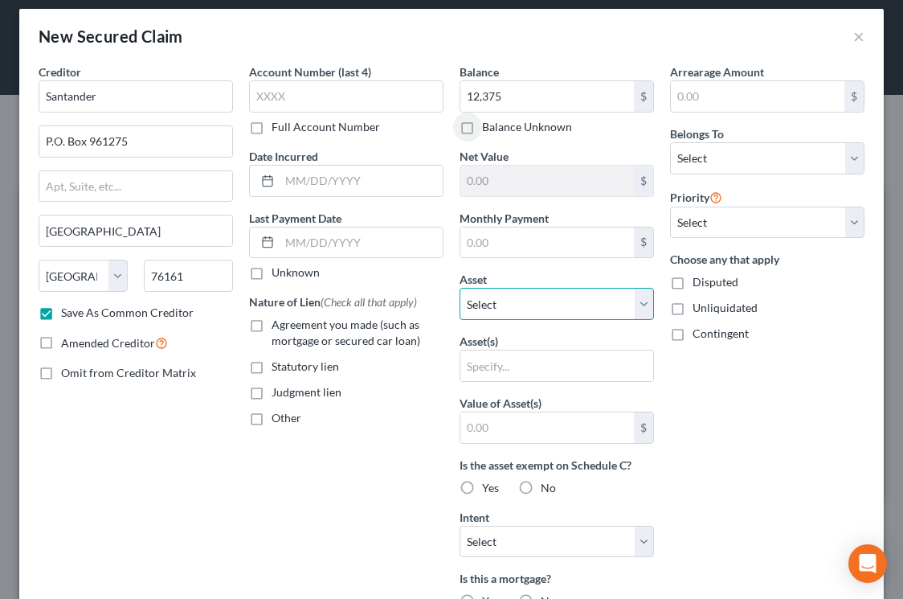
click at [545, 304] on select "Select Other Multiple Assets 1508 Somerset Pl - $192000.0 Chase checking and sa…" at bounding box center [557, 304] width 195 height 32
select select "6"
click at [460, 288] on select "Select Other Multiple Assets 1508 Somerset Pl - $192000.0 Chase checking and sa…" at bounding box center [557, 304] width 195 height 32
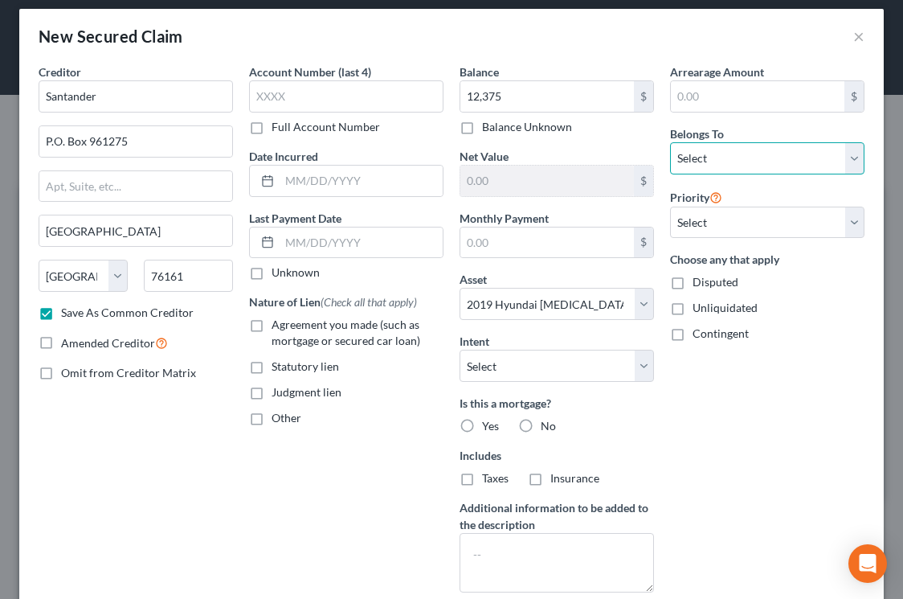
click at [733, 170] on select "Select Debtor 1 Only Debtor 2 Only Debtor 1 And Debtor 2 Only At Least One Of T…" at bounding box center [767, 158] width 195 height 32
select select "0"
click at [670, 142] on select "Select Debtor 1 Only Debtor 2 Only Debtor 1 And Debtor 2 Only At Least One Of T…" at bounding box center [767, 158] width 195 height 32
click at [295, 323] on span "Agreement you made (such as mortgage or secured car loan)" at bounding box center [346, 332] width 149 height 30
click at [289, 323] on input "Agreement you made (such as mortgage or secured car loan)" at bounding box center [283, 322] width 10 height 10
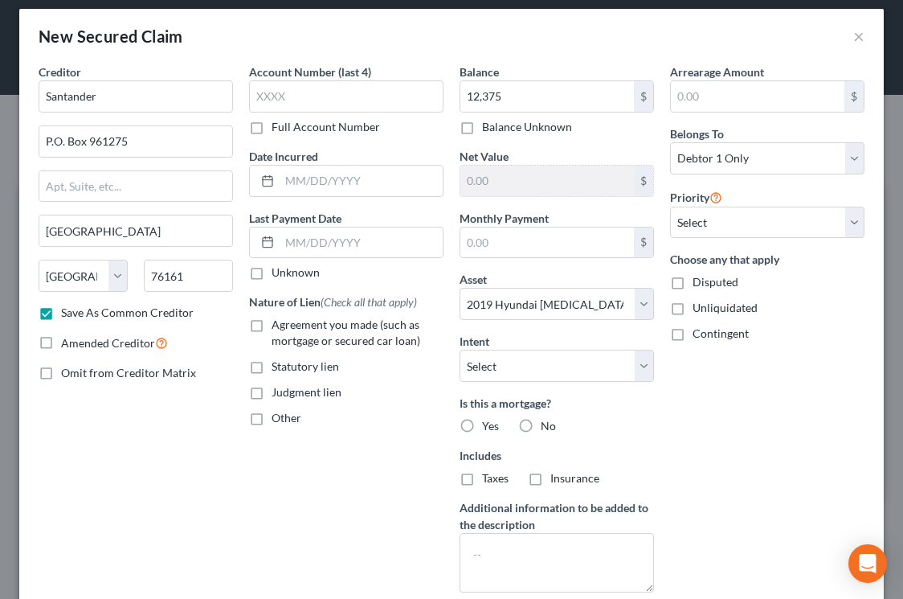
checkbox input "true"
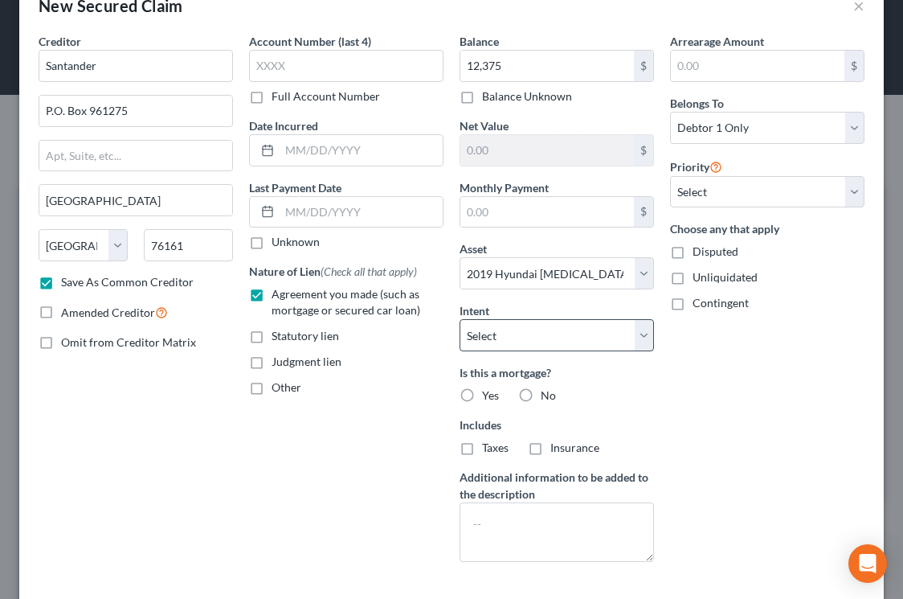
scroll to position [58, 0]
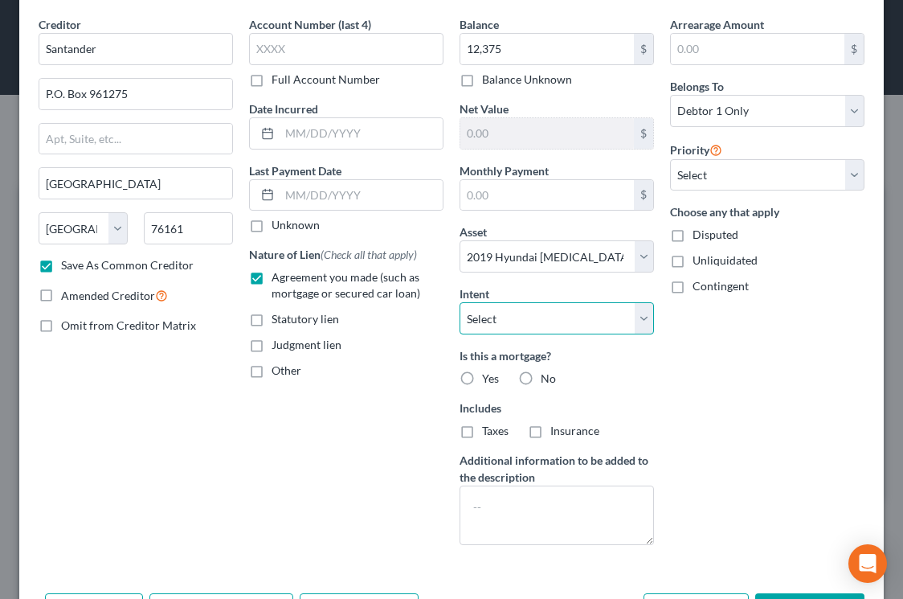
click at [535, 316] on select "Select Surrender Redeem Reaffirm Avoid Other" at bounding box center [557, 318] width 195 height 32
select select "0"
click at [460, 302] on select "Select Surrender Redeem Reaffirm Avoid Other" at bounding box center [557, 318] width 195 height 32
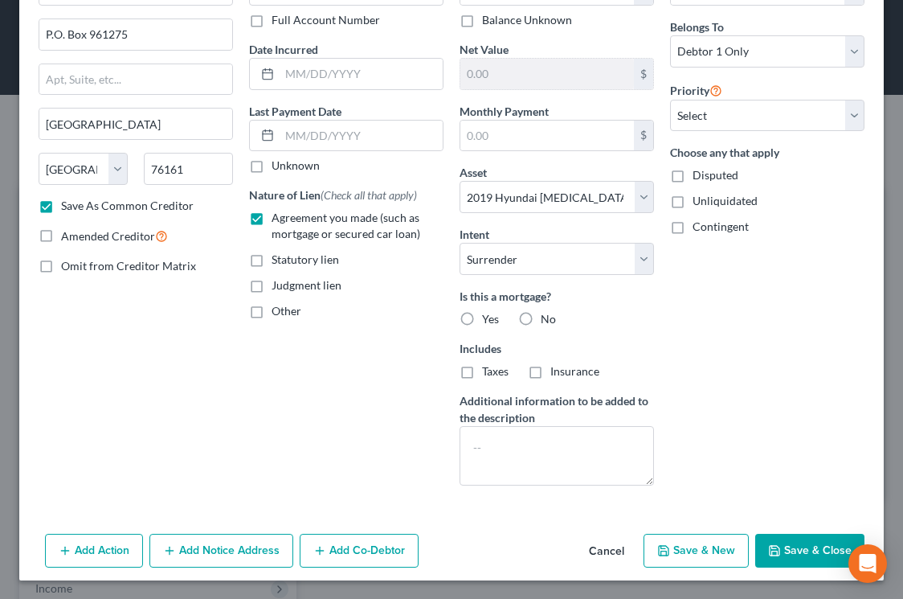
click at [774, 542] on button "Save & Close" at bounding box center [810, 551] width 109 height 34
checkbox input "false"
select select
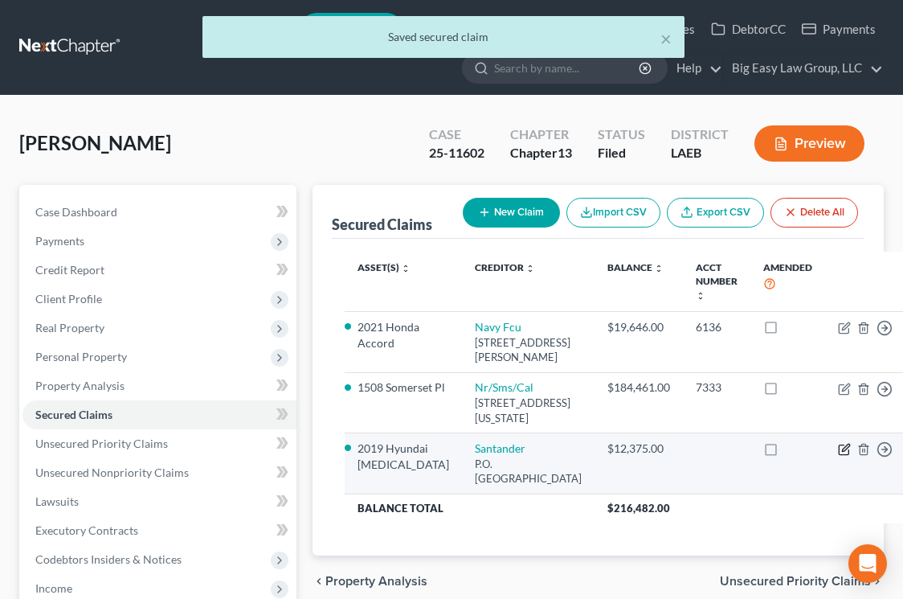
click at [838, 456] on icon "button" at bounding box center [844, 449] width 13 height 13
select select "45"
select select "0"
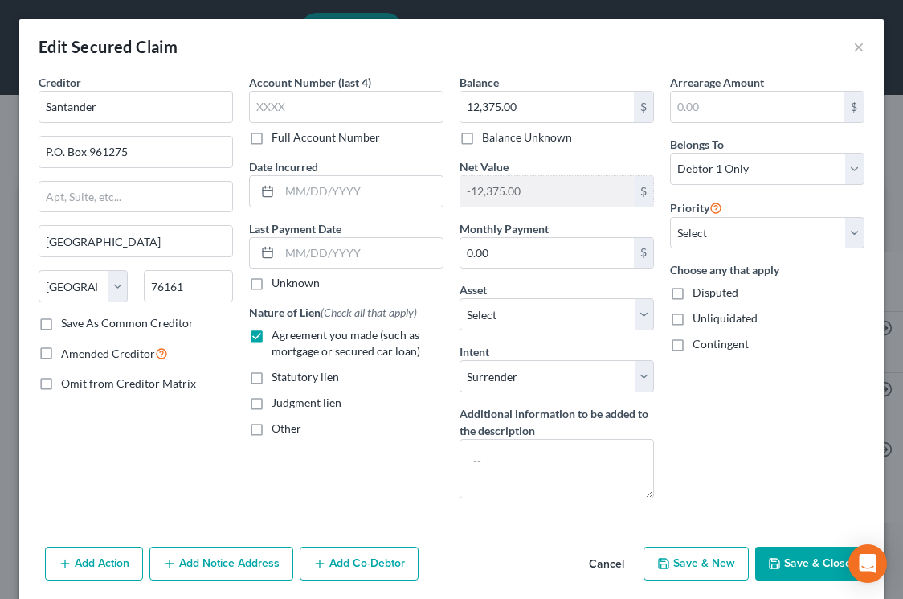
click at [790, 559] on button "Save & Close" at bounding box center [810, 564] width 109 height 34
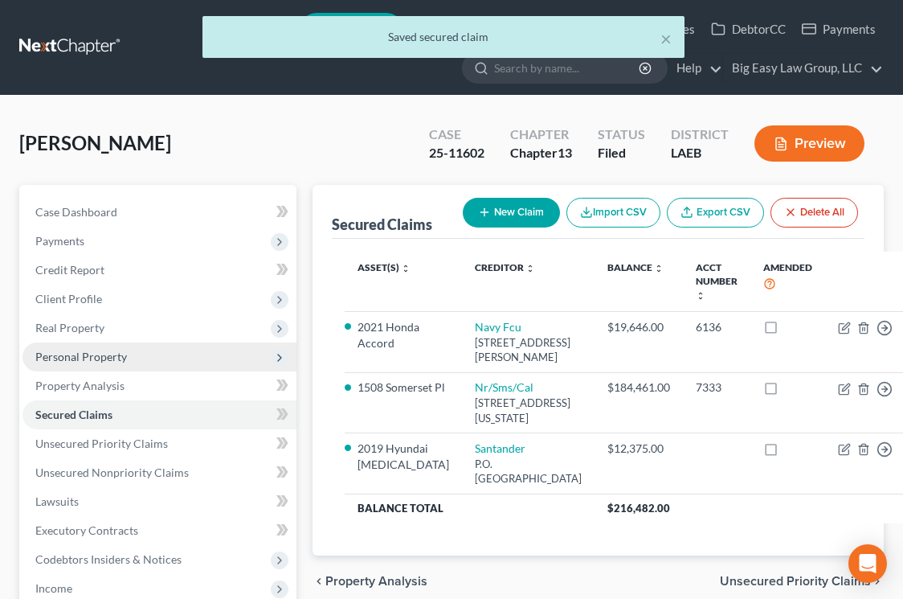
click at [147, 356] on span "Personal Property" at bounding box center [160, 356] width 274 height 29
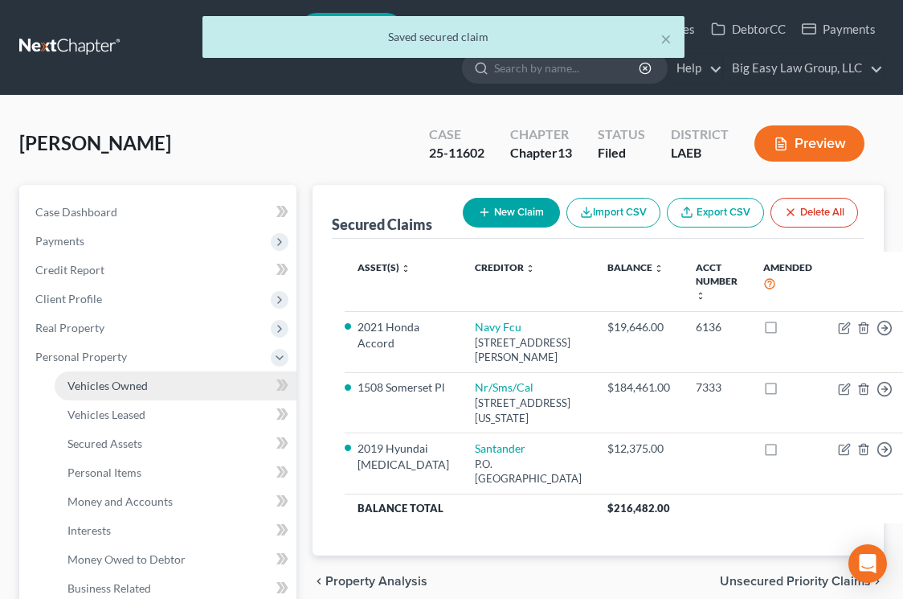
click at [192, 380] on link "Vehicles Owned" at bounding box center [176, 385] width 242 height 29
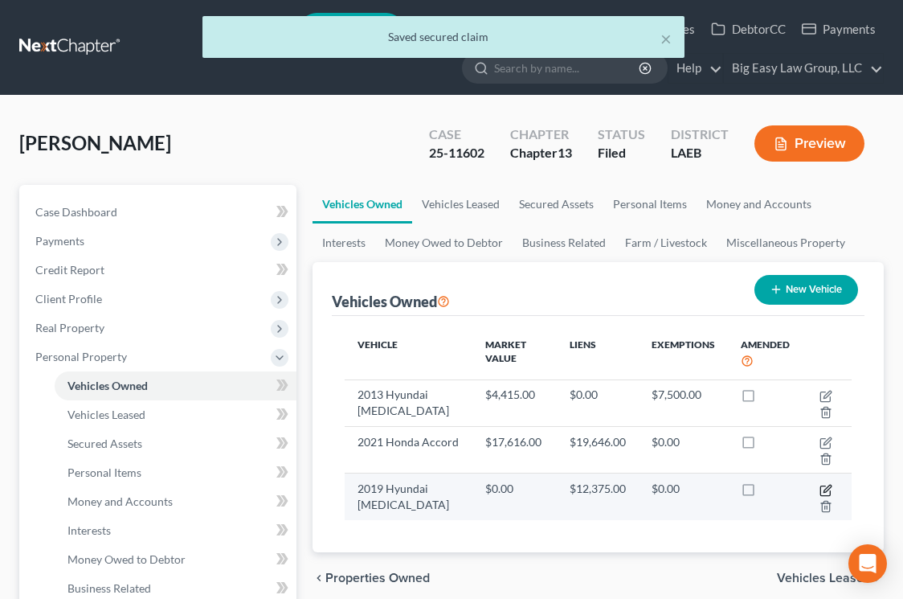
click at [828, 492] on icon "button" at bounding box center [826, 490] width 13 height 13
select select "0"
select select "7"
select select "0"
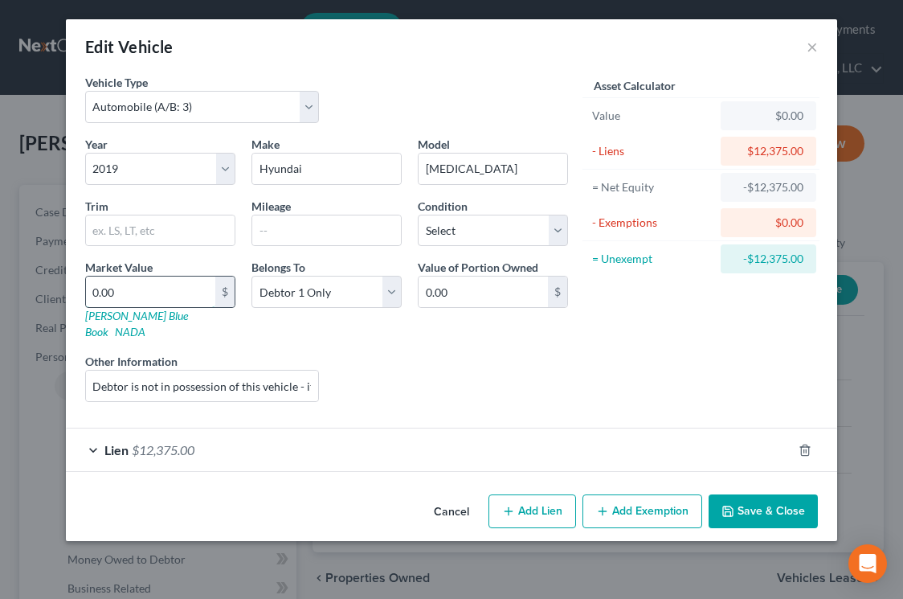
click at [183, 284] on input "0.00" at bounding box center [150, 291] width 129 height 31
type input "5"
type input "5.00"
type input "50"
type input "50.00"
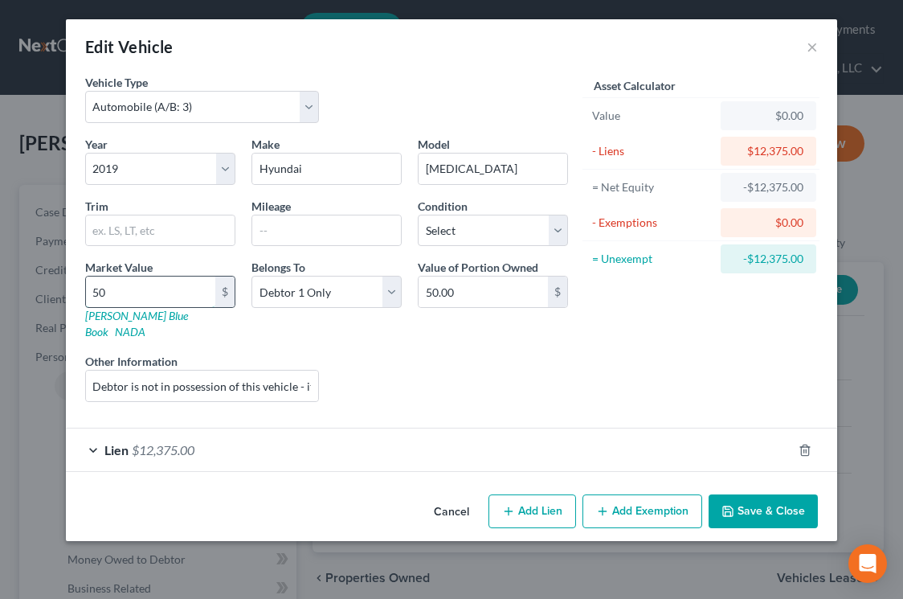
type input "500"
type input "500.00"
type input "5000"
type input "5,000.00"
type input "5,000"
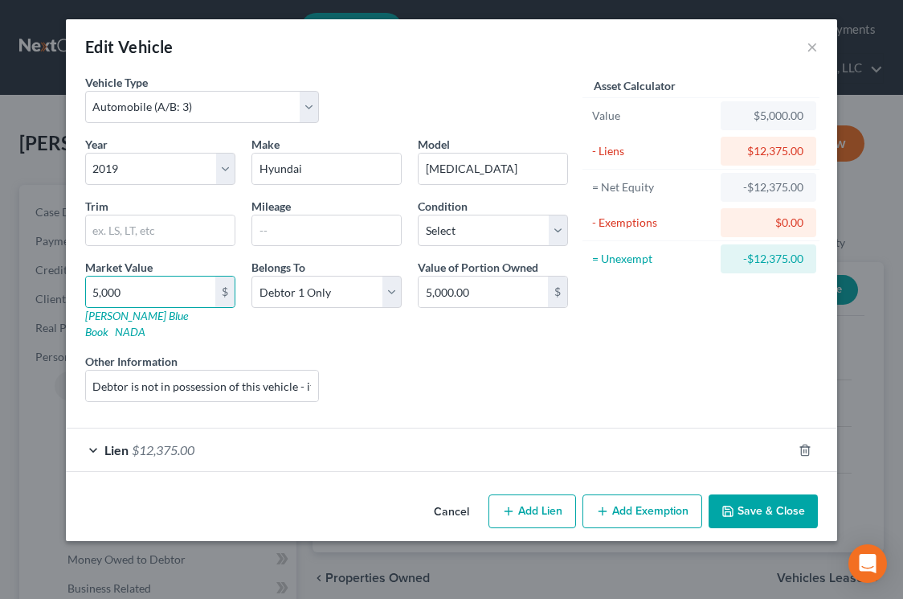
click at [768, 505] on button "Save & Close" at bounding box center [763, 511] width 109 height 34
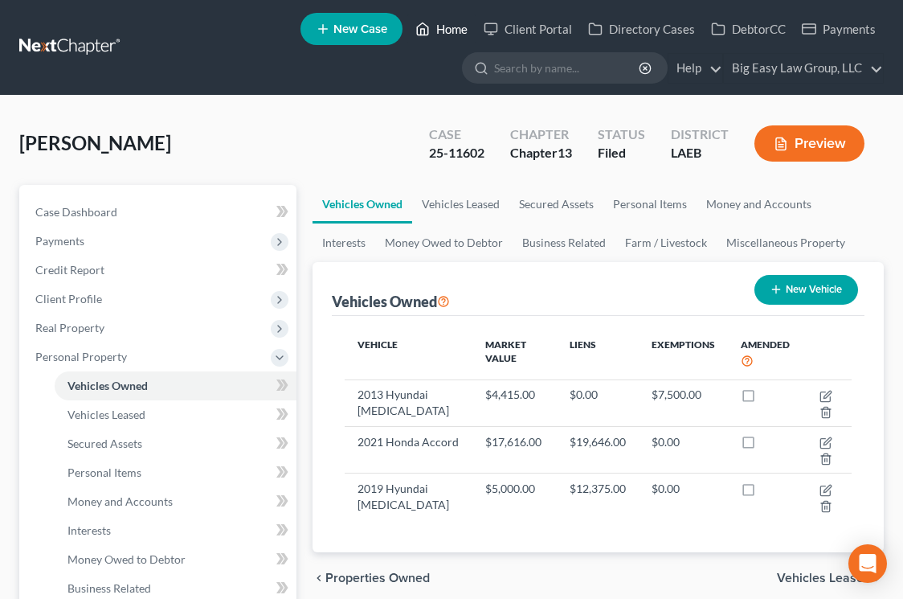
click at [439, 31] on link "Home" at bounding box center [442, 28] width 68 height 29
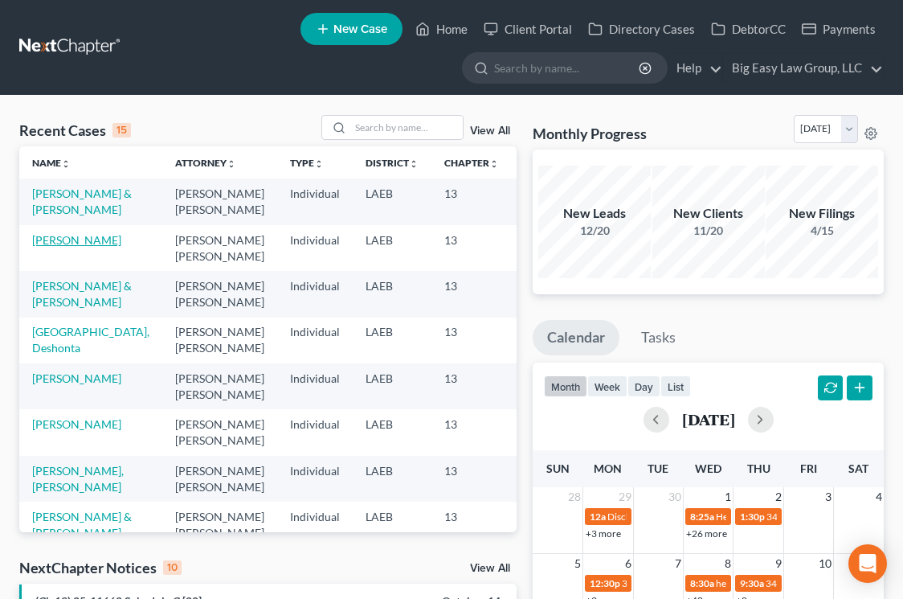
click at [71, 247] on link "Howard, Veronica" at bounding box center [76, 240] width 89 height 14
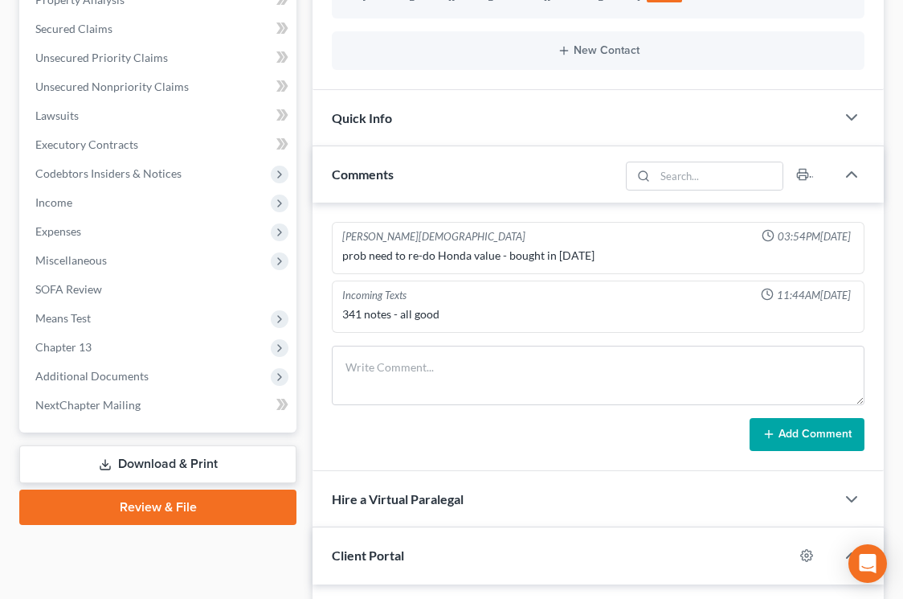
scroll to position [391, 0]
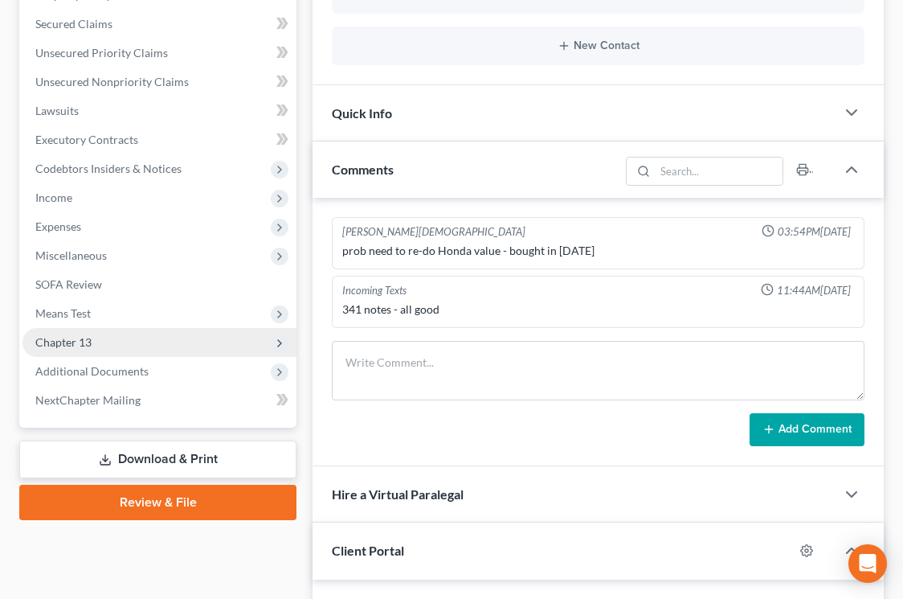
click at [236, 342] on span "Chapter 13" at bounding box center [160, 342] width 274 height 29
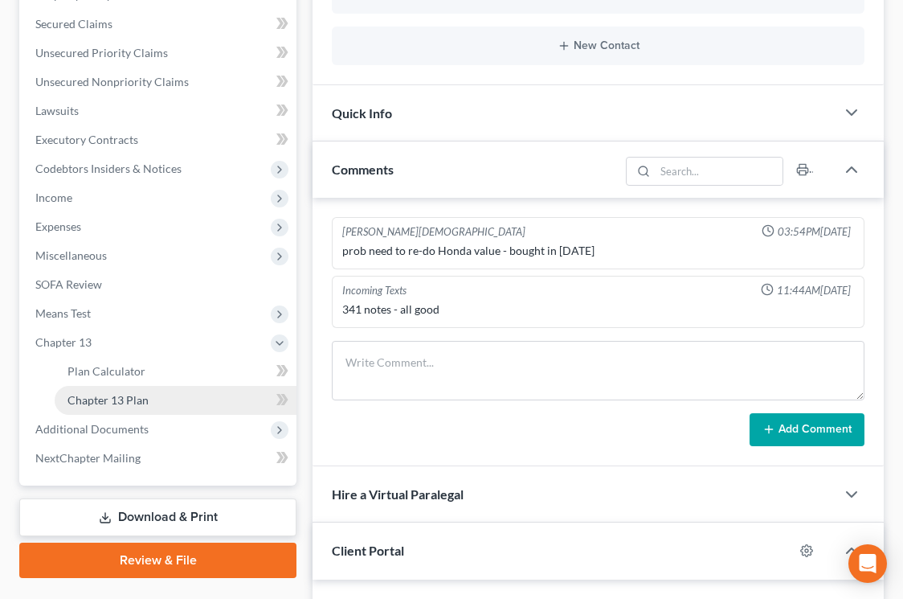
click at [226, 390] on link "Chapter 13 Plan" at bounding box center [176, 400] width 242 height 29
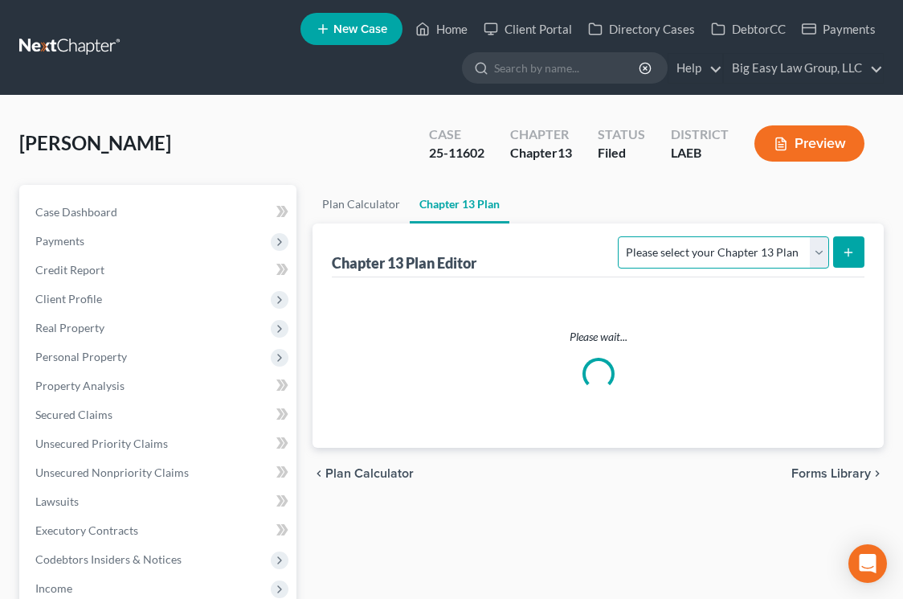
click at [824, 255] on select "Please select your Chapter 13 Plan" at bounding box center [723, 252] width 211 height 32
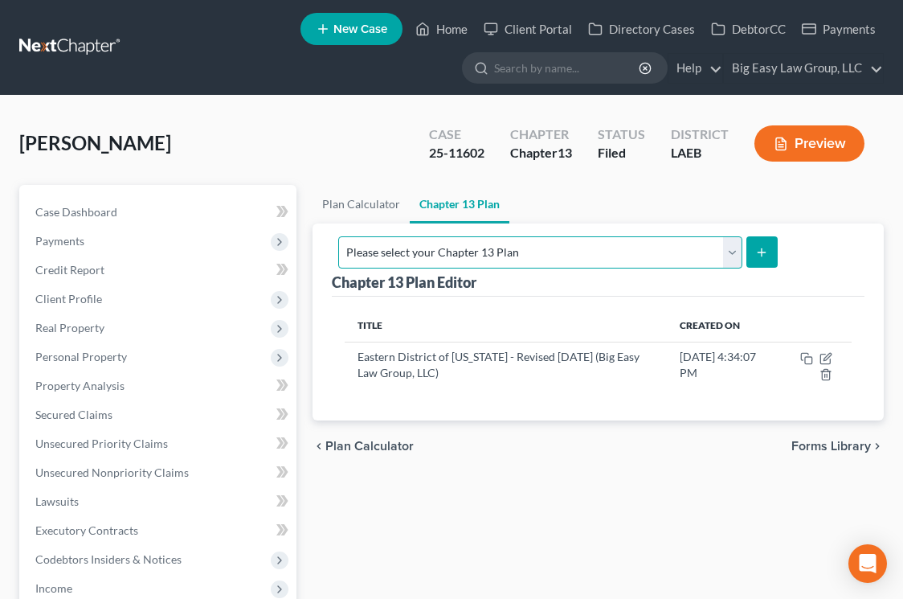
click at [738, 255] on select "Please select your Chapter 13 Plan Eastern District of Louisiana Eastern Distri…" at bounding box center [539, 252] width 403 height 32
select select "3"
click at [338, 236] on select "Please select your Chapter 13 Plan Eastern District of Louisiana Eastern Distri…" at bounding box center [539, 252] width 403 height 32
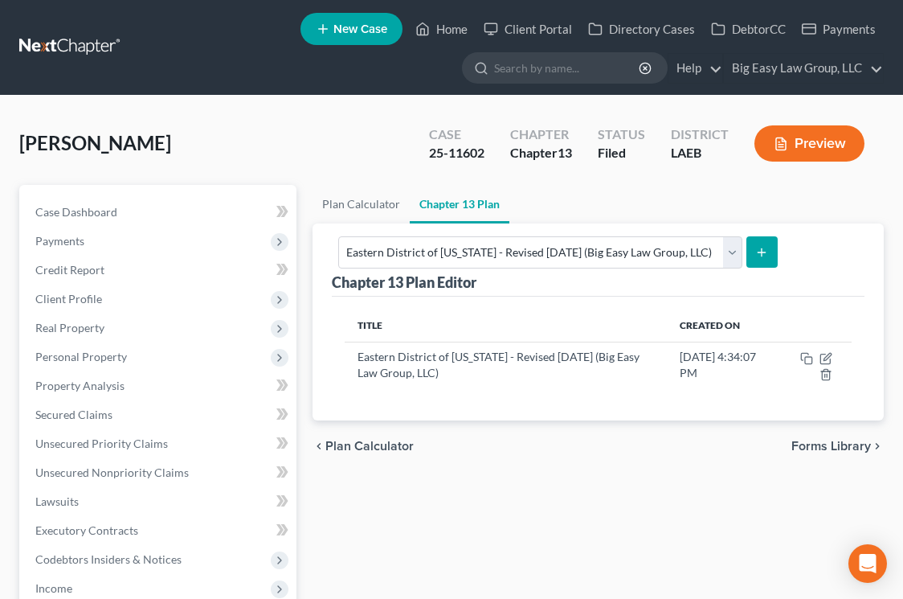
click at [768, 246] on icon "submit" at bounding box center [762, 252] width 13 height 13
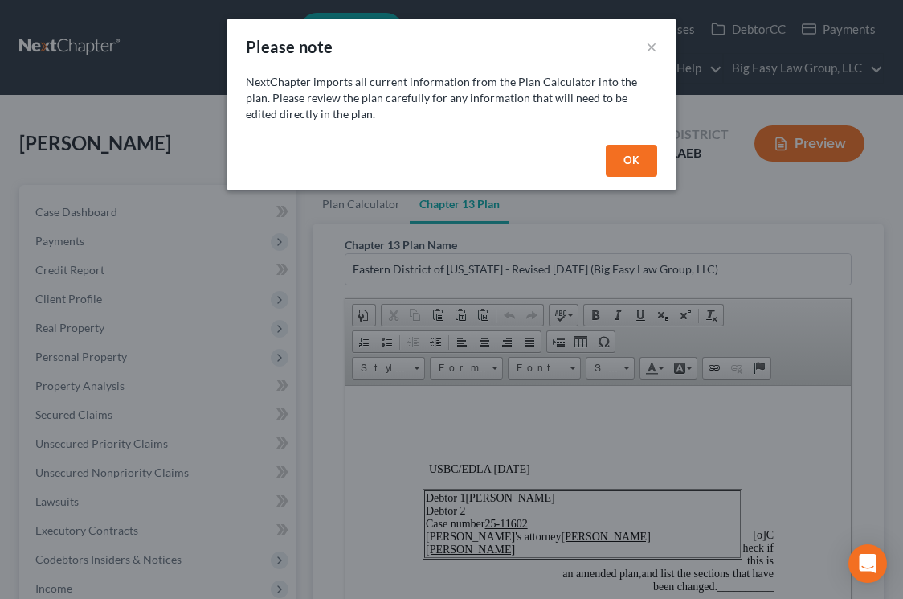
click at [618, 154] on button "OK" at bounding box center [631, 161] width 51 height 32
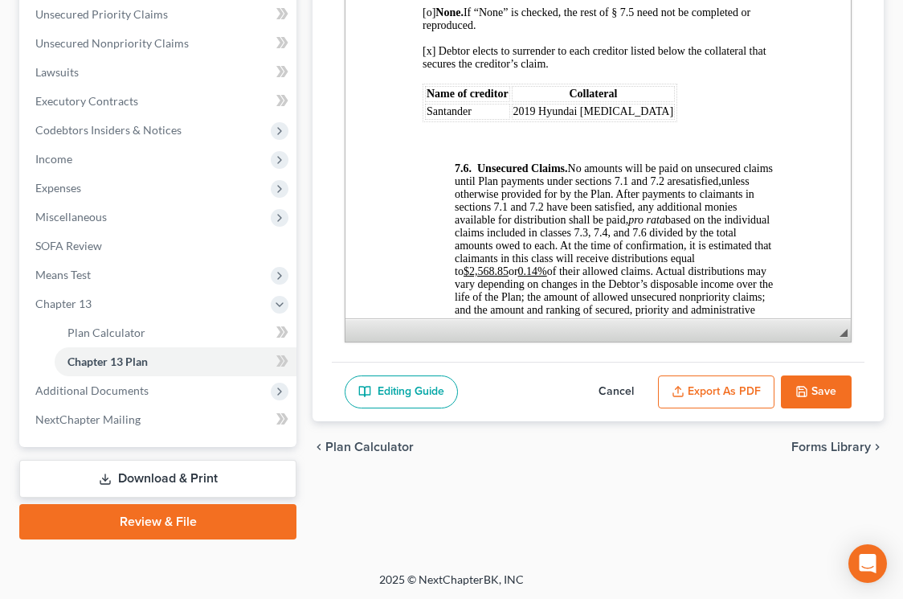
scroll to position [7271, 0]
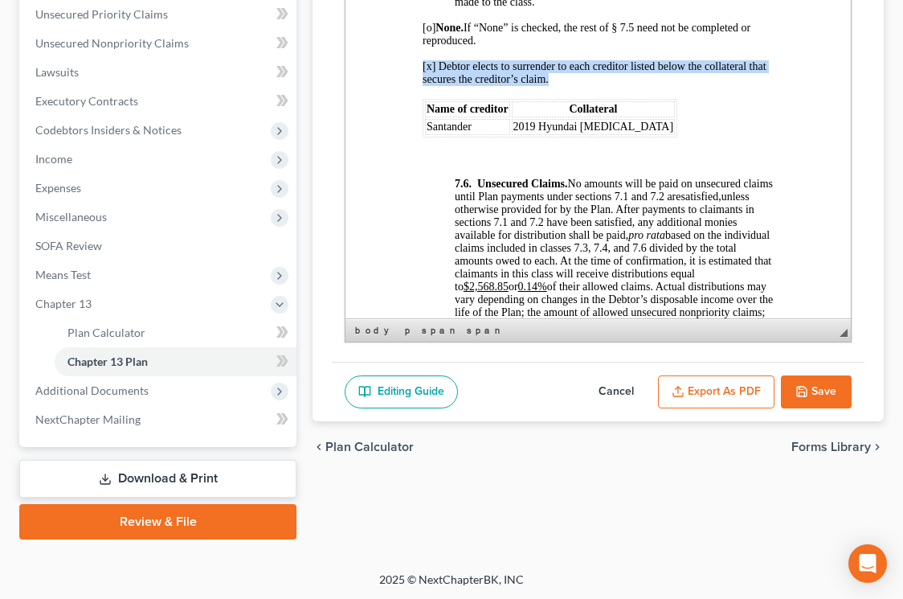
drag, startPoint x: 640, startPoint y: 177, endPoint x: 413, endPoint y: 104, distance: 237.9
copy span "[x] Debtor elects to surrender to each creditor listed below the collateral tha…"
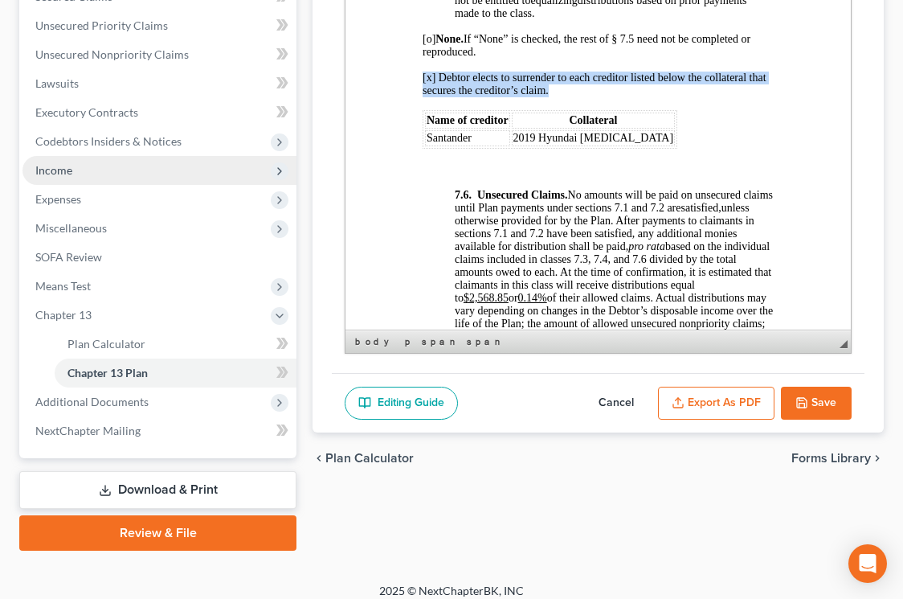
scroll to position [0, 0]
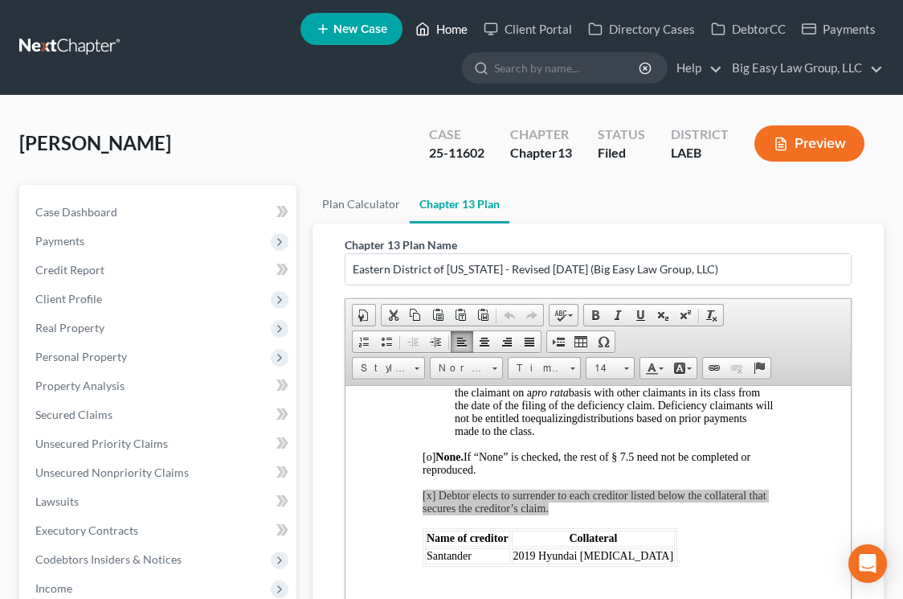
click at [430, 35] on icon at bounding box center [423, 28] width 14 height 19
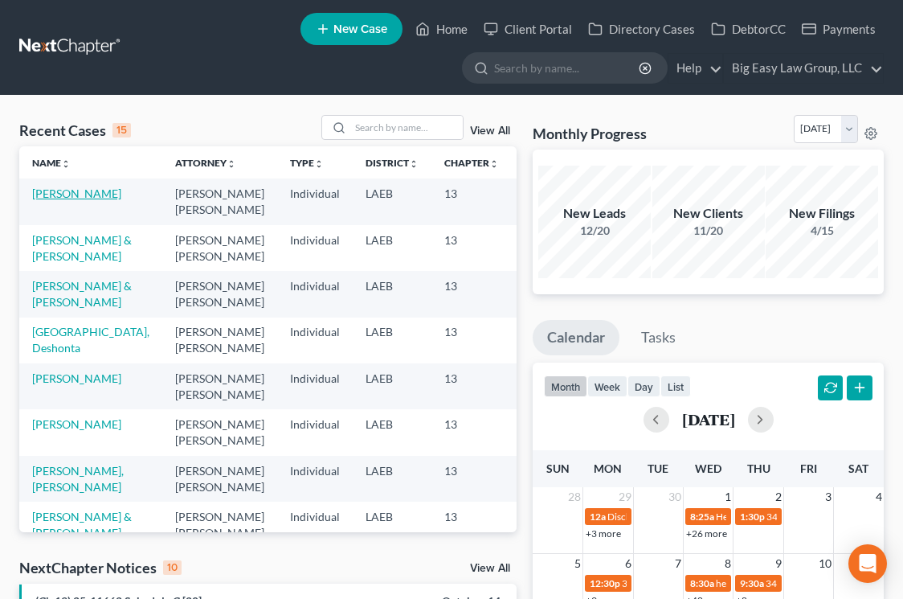
click at [65, 197] on link "Howard, Veronica" at bounding box center [76, 193] width 89 height 14
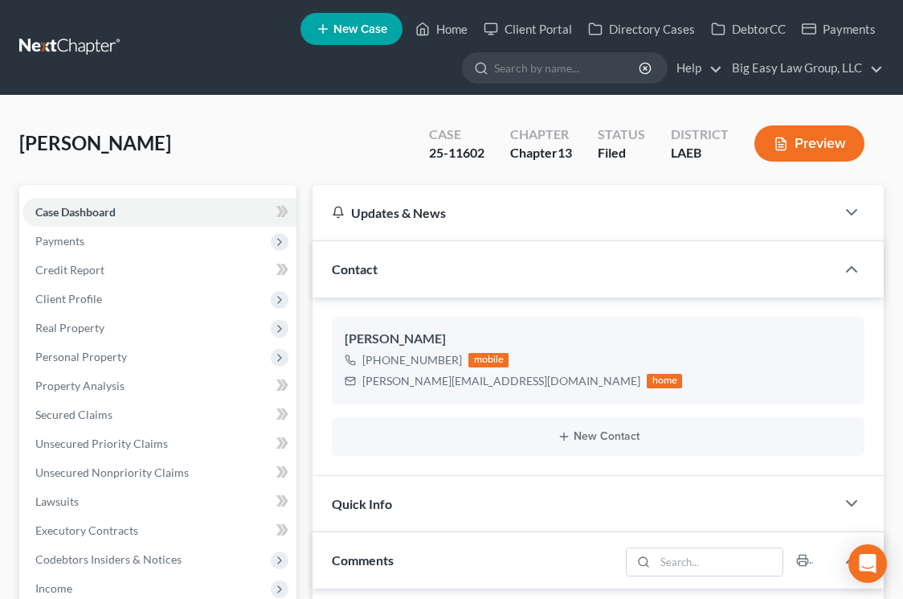
scroll to position [624, 0]
click at [798, 136] on button "Preview" at bounding box center [810, 143] width 110 height 36
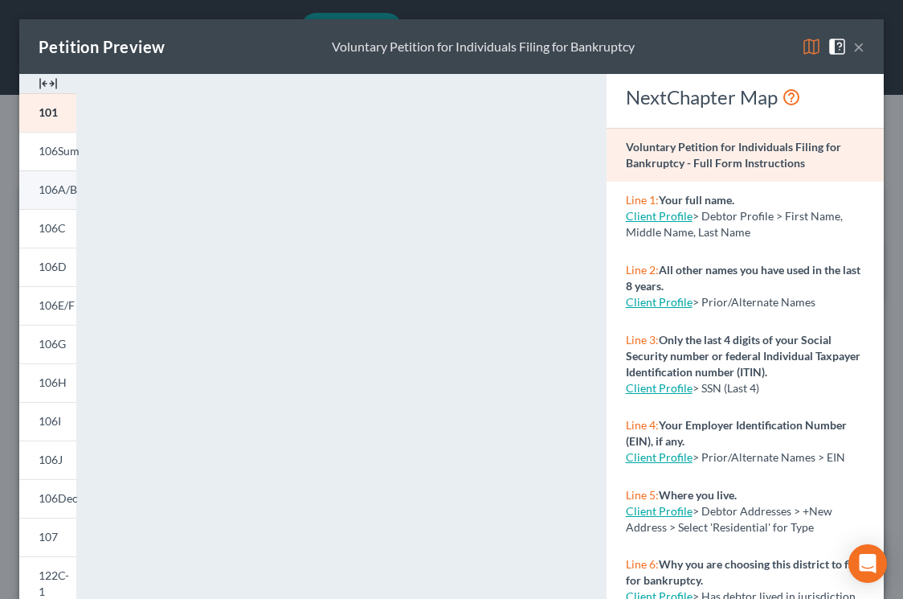
click at [43, 204] on link "106A/B" at bounding box center [47, 189] width 57 height 39
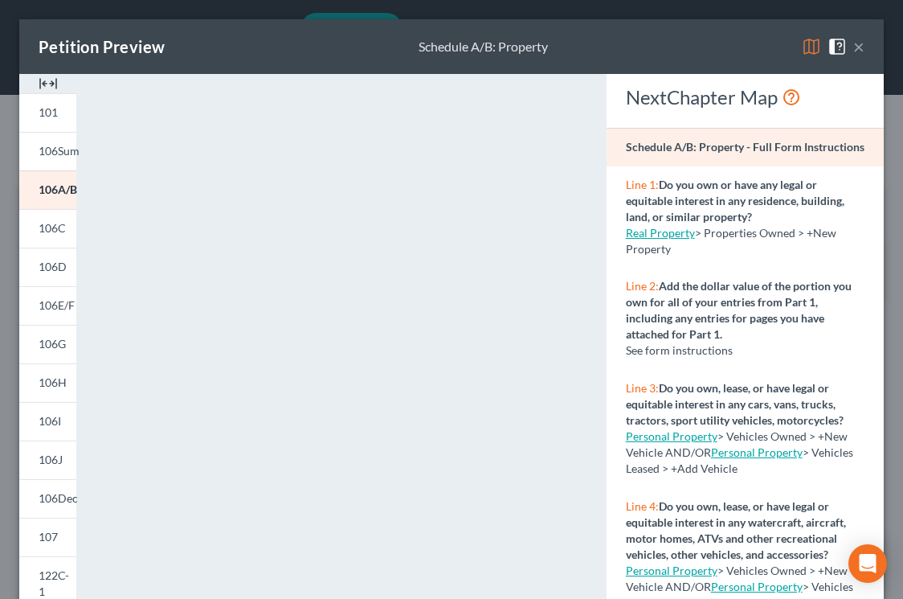
click at [806, 48] on img at bounding box center [811, 46] width 19 height 19
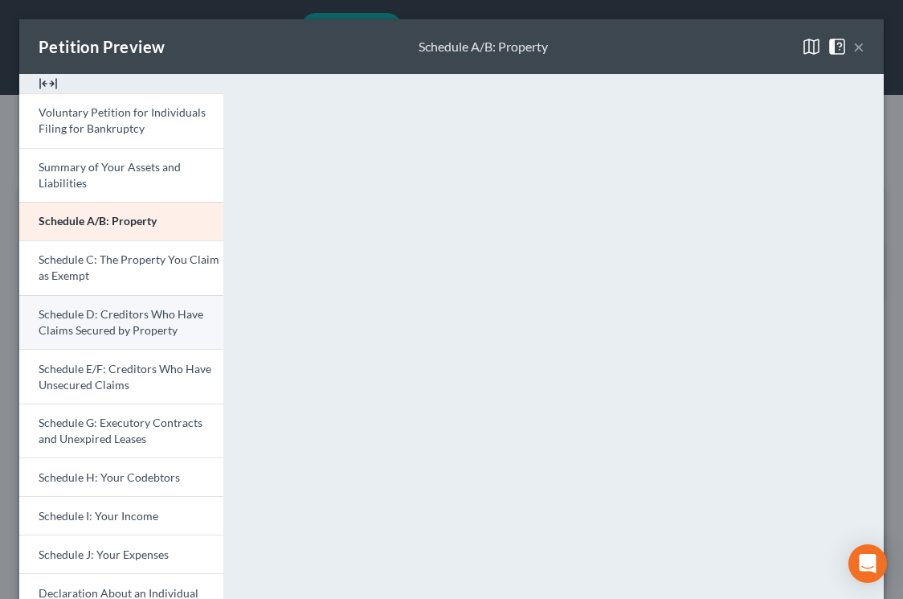
click at [79, 308] on span "Schedule D: Creditors Who Have Claims Secured by Property" at bounding box center [121, 322] width 165 height 30
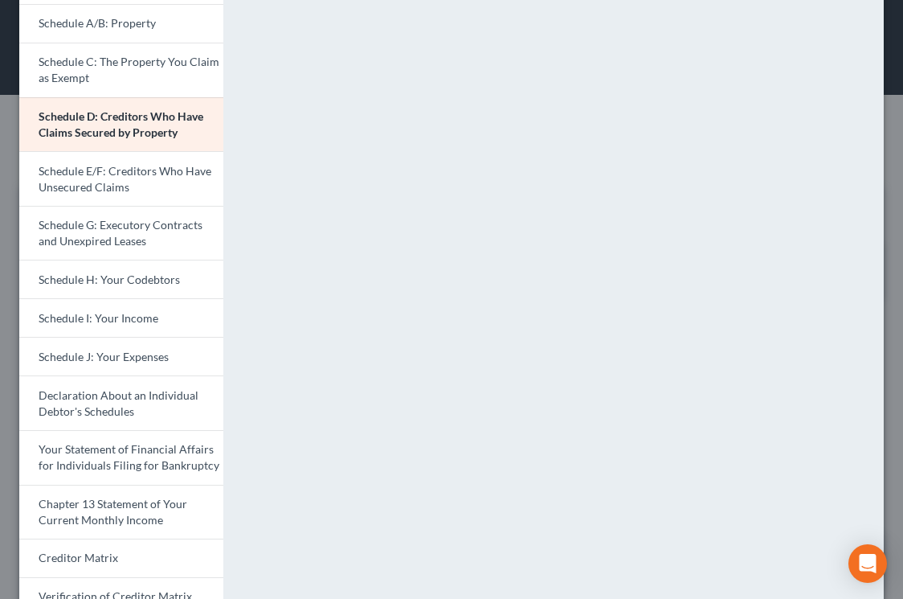
scroll to position [0, 0]
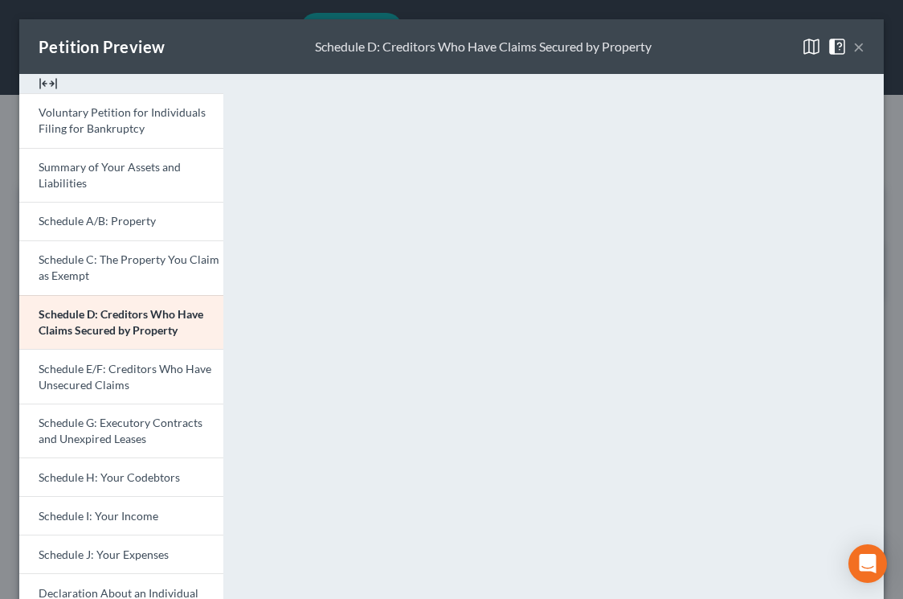
click at [860, 46] on button "×" at bounding box center [859, 46] width 11 height 19
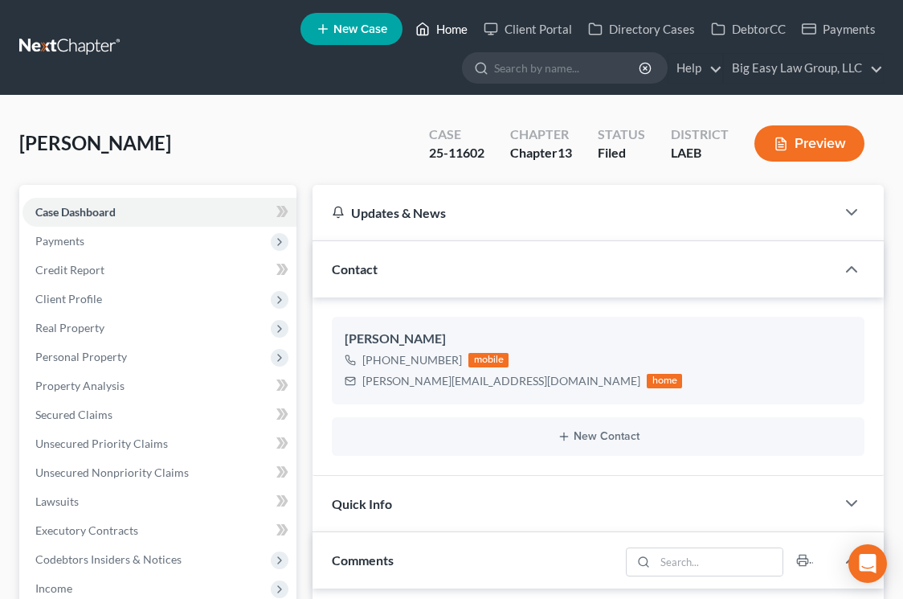
click at [447, 33] on link "Home" at bounding box center [442, 28] width 68 height 29
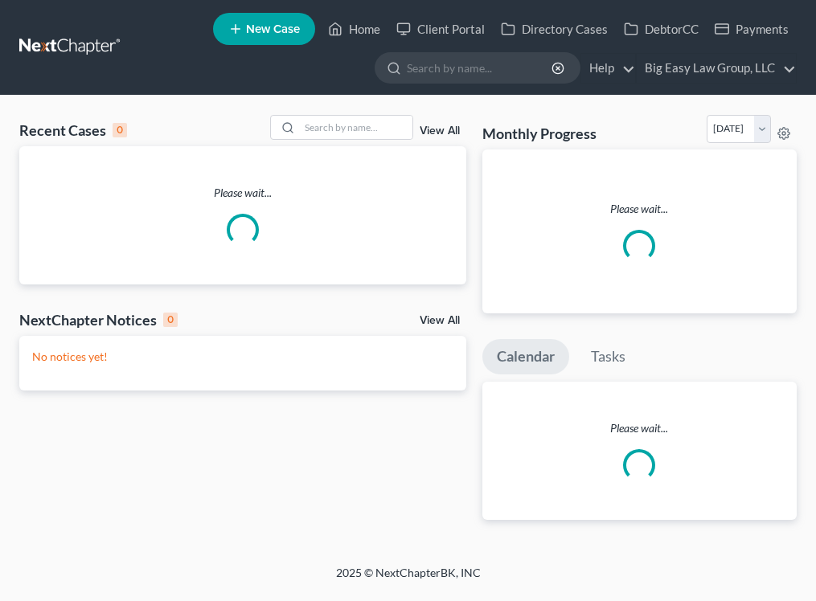
click at [453, 64] on input "search" at bounding box center [480, 68] width 147 height 30
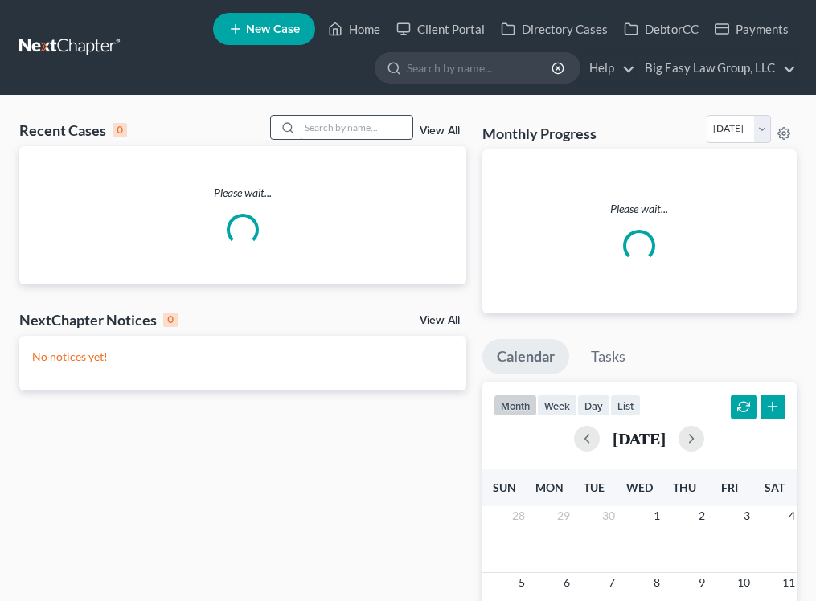
click at [379, 125] on input "search" at bounding box center [356, 127] width 113 height 23
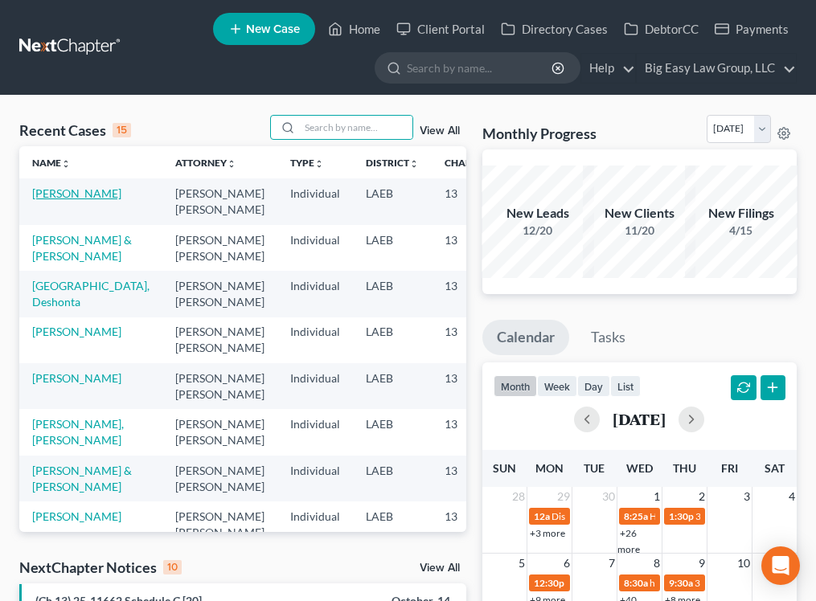
click at [73, 200] on link "[PERSON_NAME]" at bounding box center [76, 193] width 89 height 14
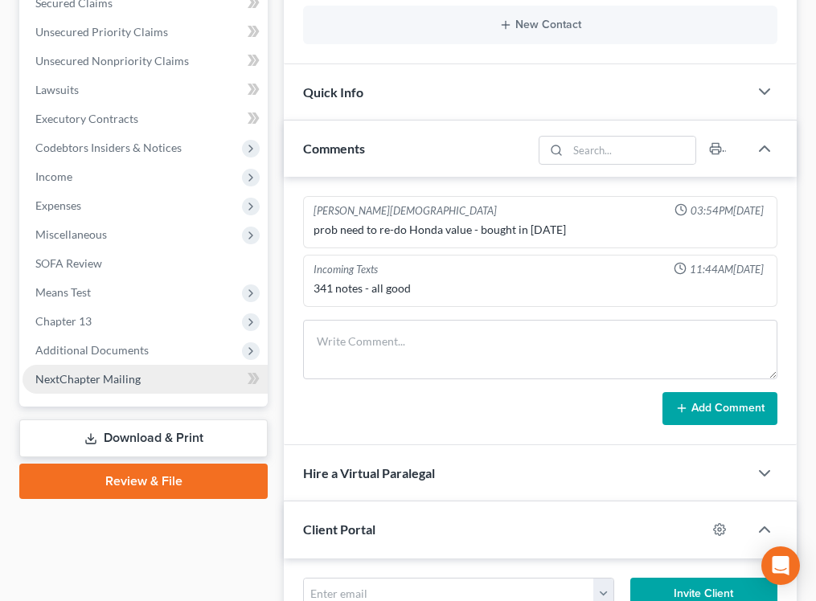
scroll to position [640, 0]
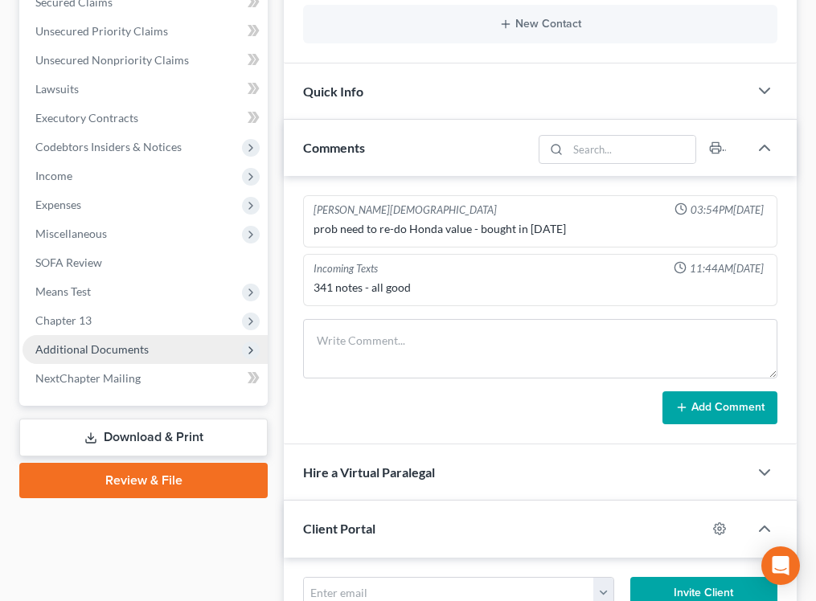
click at [124, 342] on span "Additional Documents" at bounding box center [91, 349] width 113 height 14
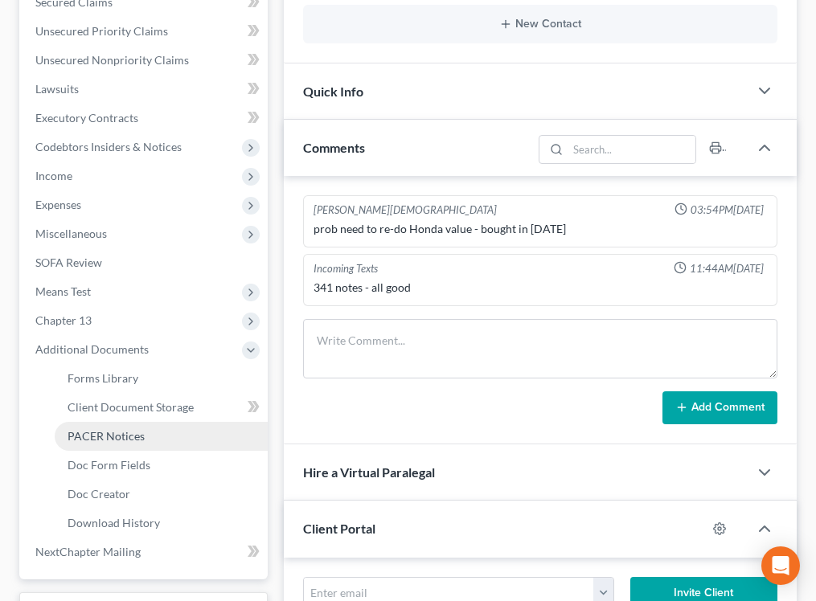
click at [133, 441] on span "PACER Notices" at bounding box center [106, 436] width 77 height 14
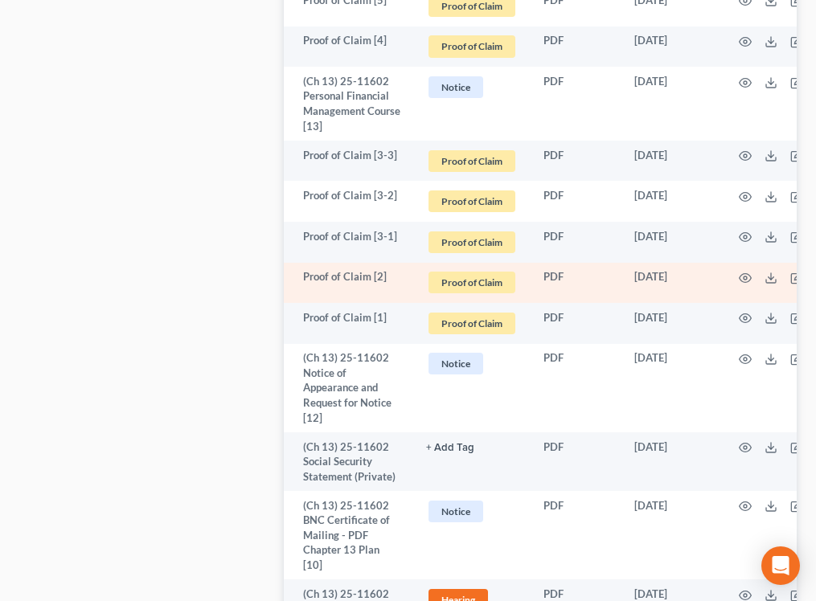
scroll to position [1259, 0]
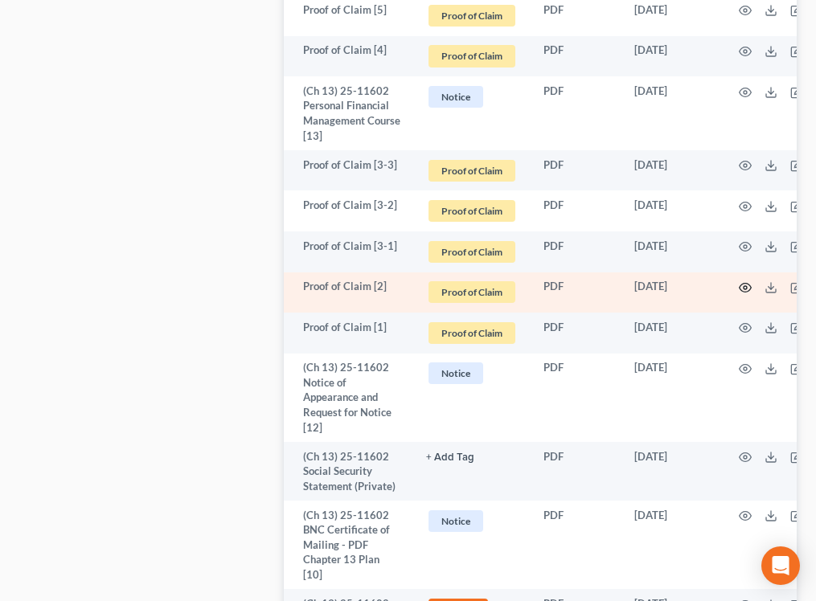
click at [744, 284] on icon "button" at bounding box center [745, 288] width 12 height 9
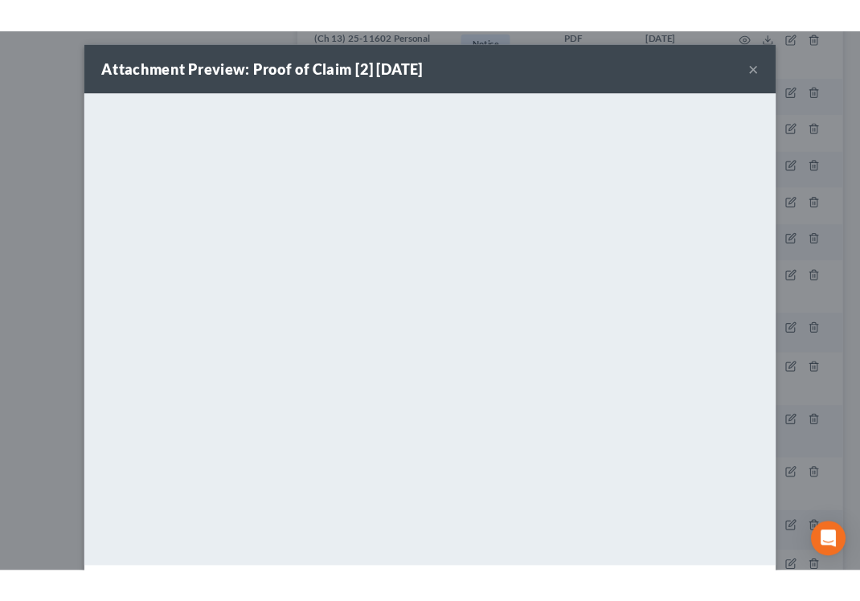
scroll to position [1261, 0]
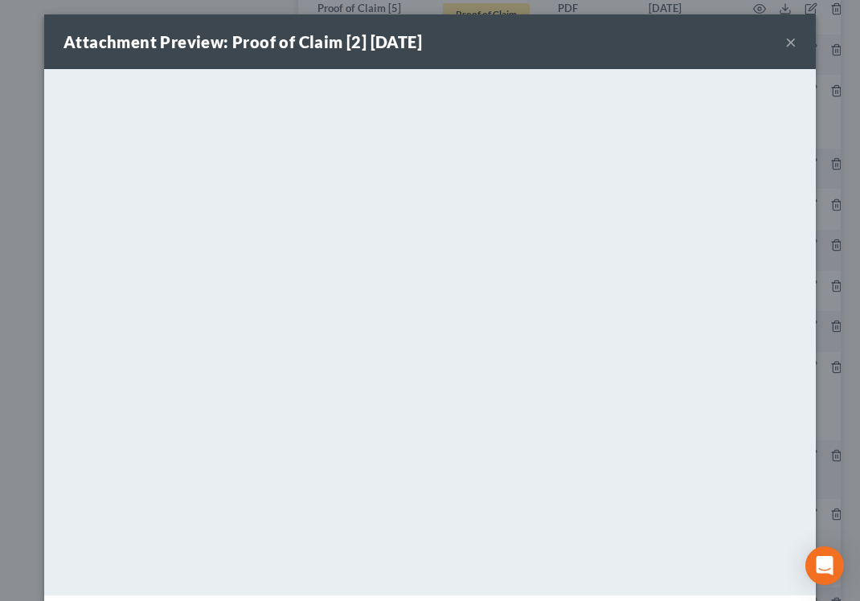
click at [794, 39] on button "×" at bounding box center [790, 41] width 11 height 19
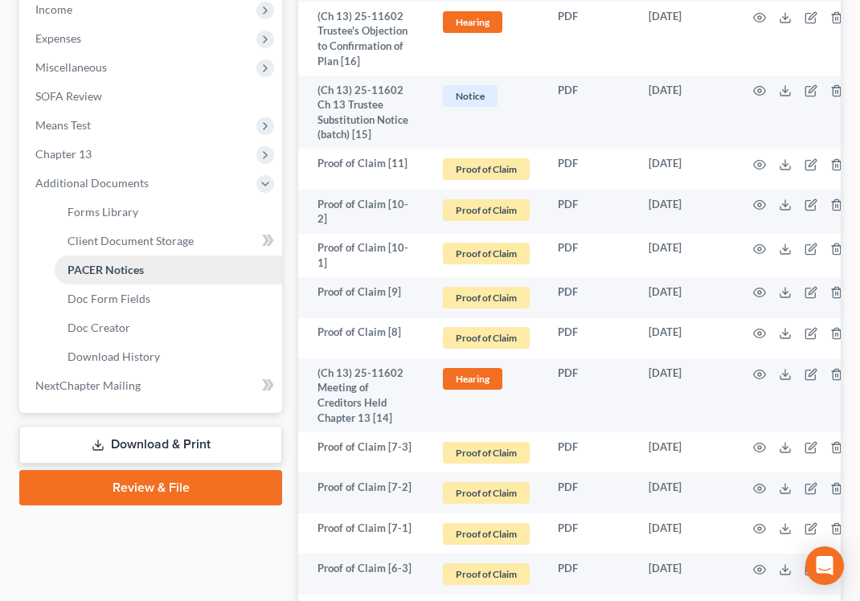
scroll to position [575, 0]
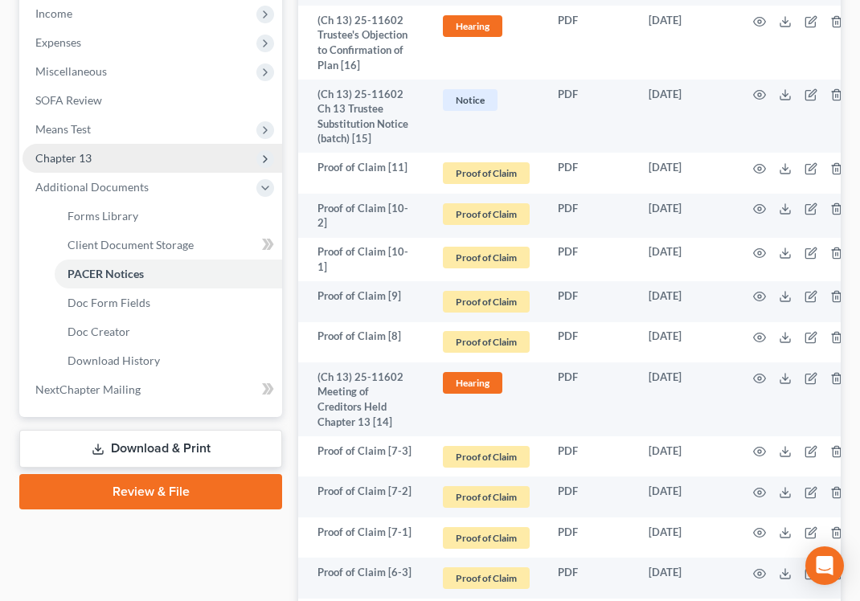
click at [177, 145] on span "Chapter 13" at bounding box center [153, 158] width 260 height 29
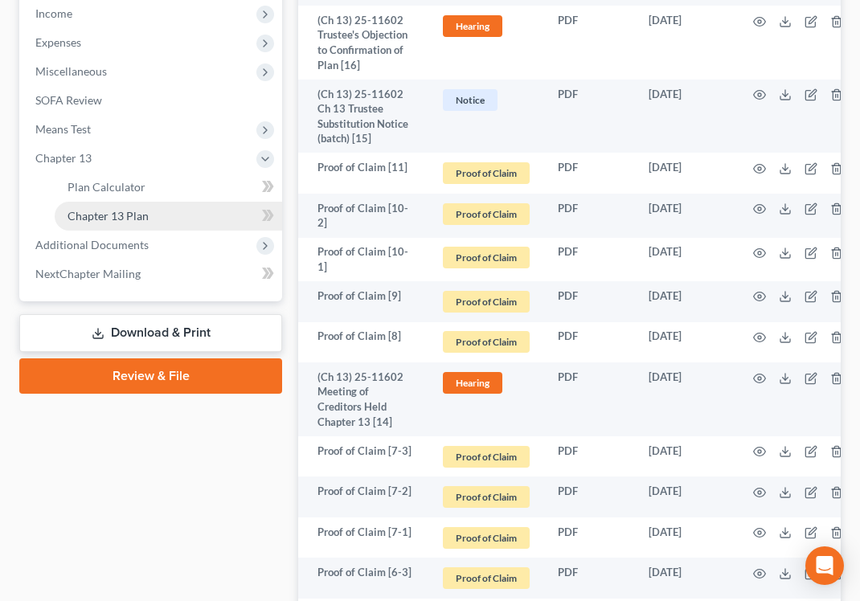
click at [186, 215] on link "Chapter 13 Plan" at bounding box center [168, 216] width 227 height 29
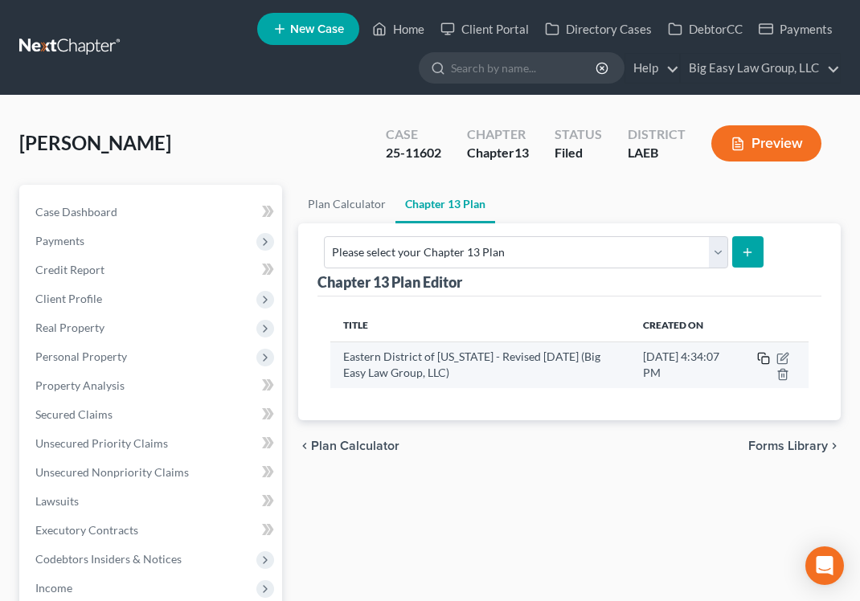
click at [764, 359] on icon "button" at bounding box center [763, 358] width 13 height 13
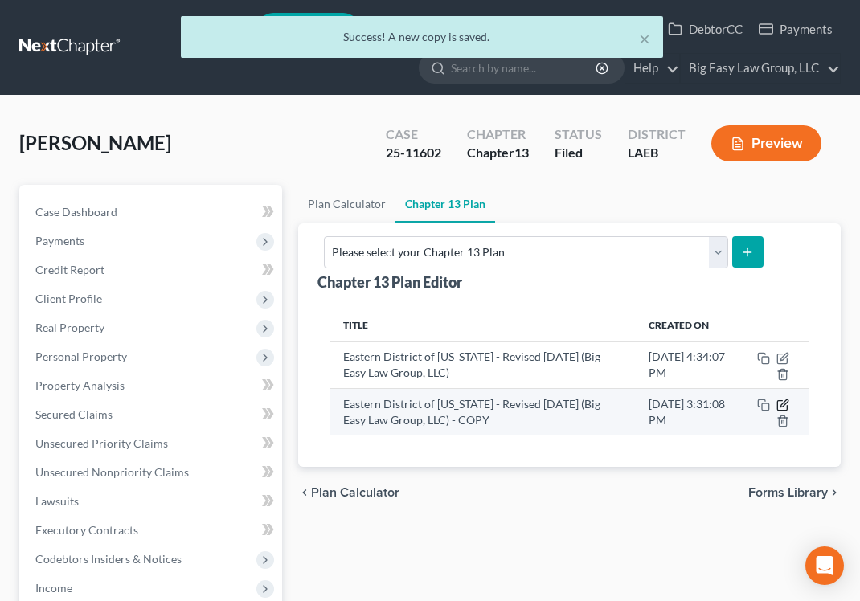
click at [784, 405] on icon "button" at bounding box center [783, 402] width 7 height 7
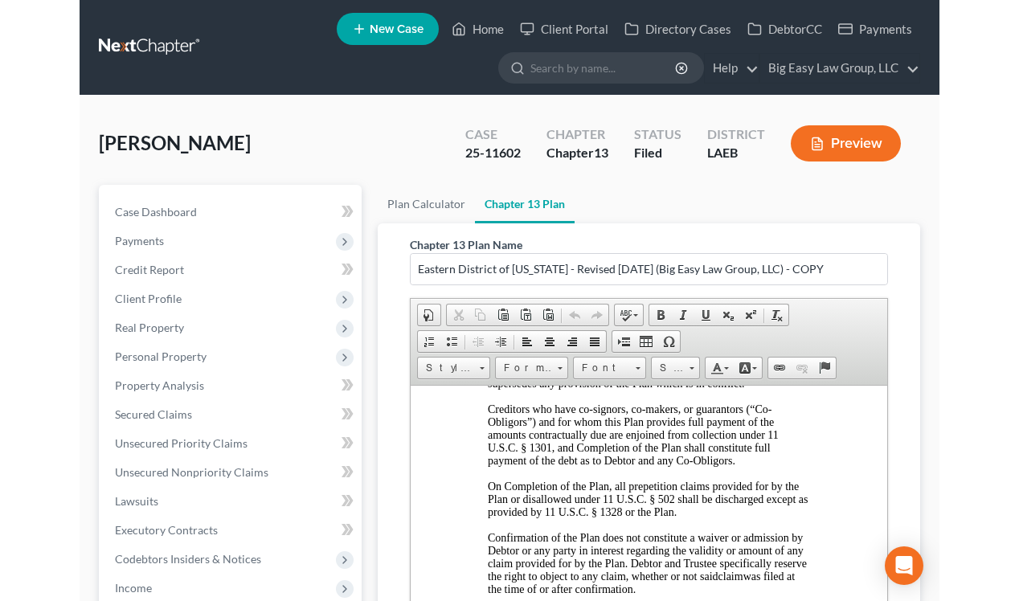
scroll to position [746, 0]
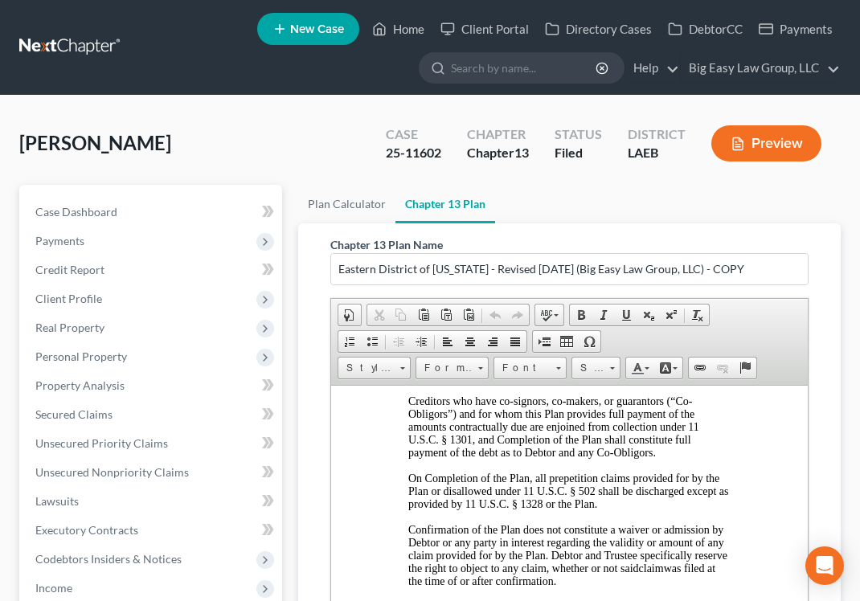
click at [3, 123] on div "Howard, Veronica Upgraded Case 25-11602 Chapter Chapter 13 Status Filed Distric…" at bounding box center [430, 548] width 860 height 905
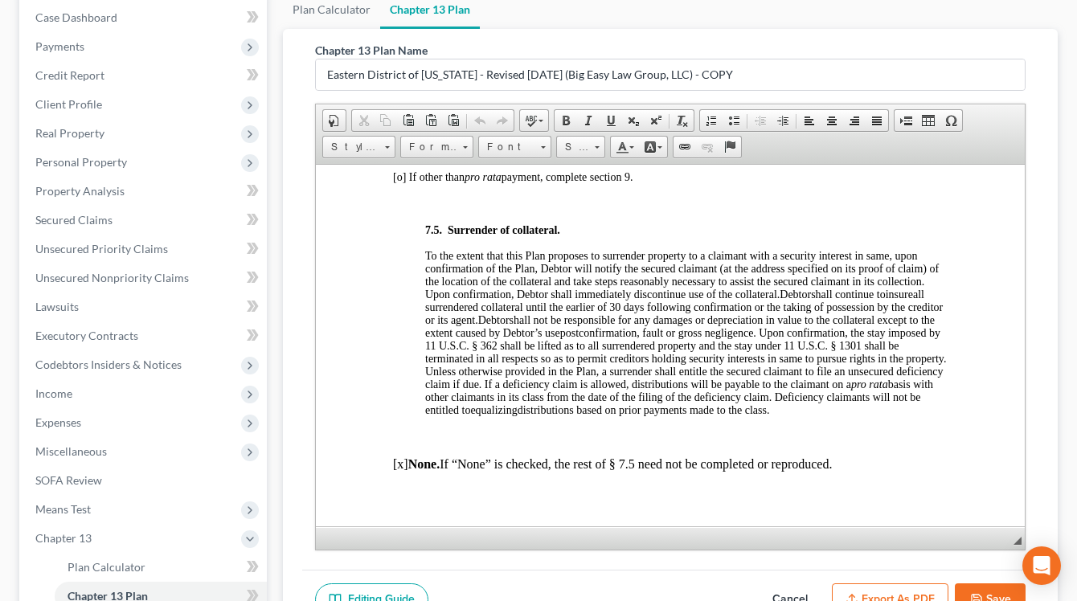
scroll to position [5524, 0]
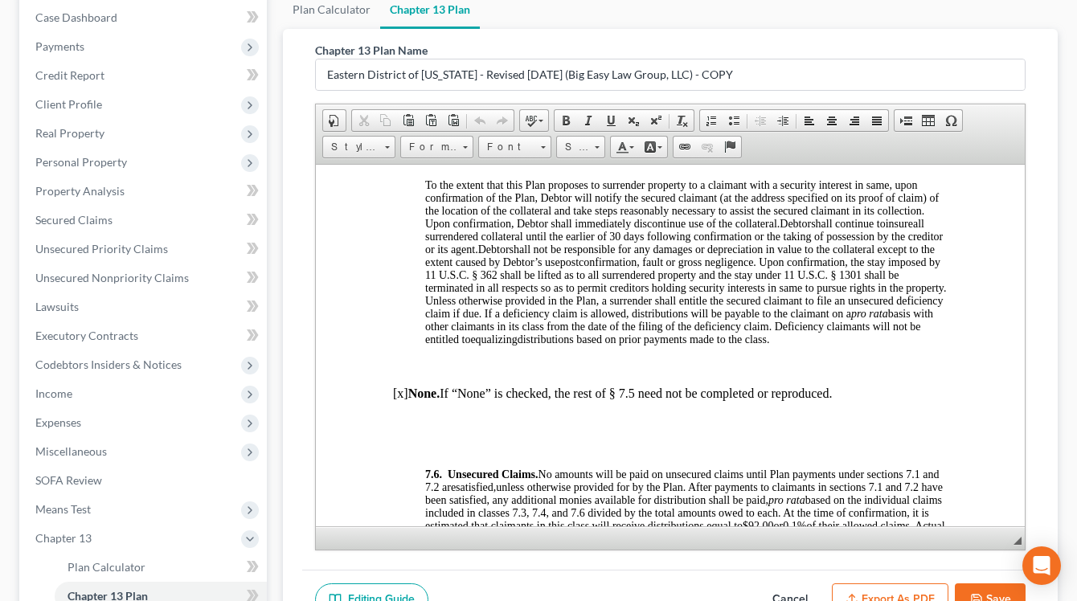
click at [555, 416] on p at bounding box center [670, 420] width 555 height 14
paste body
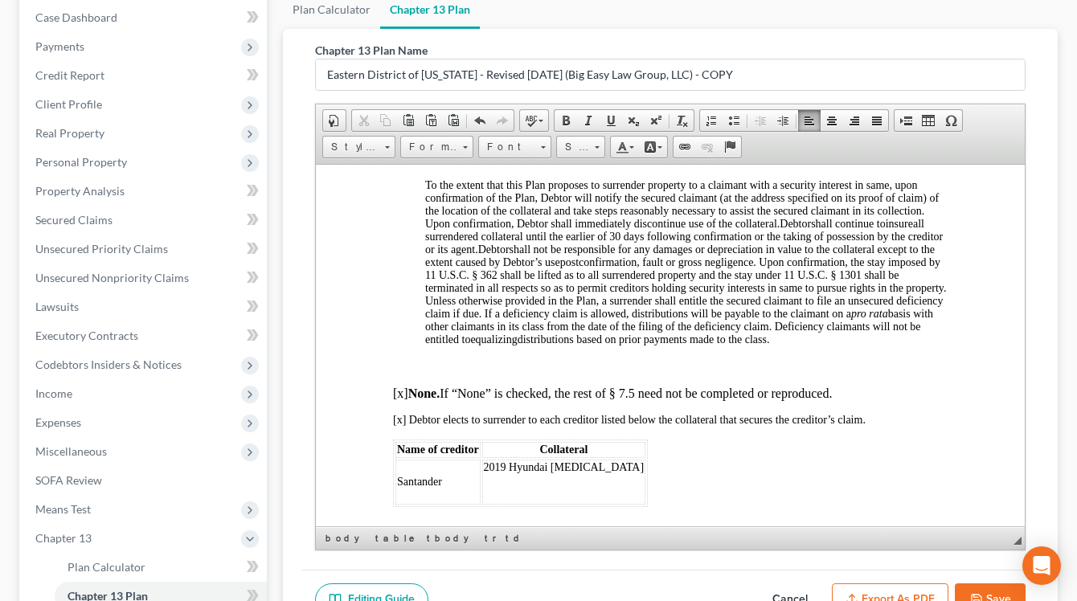
click at [408, 398] on p "[x] None. If “None” is checked, the rest of § 7.5 need not be completed or repr…" at bounding box center [670, 393] width 555 height 14
click at [404, 397] on p "[x] None. If “None” is checked, the rest of § 7.5 need not be completed or repr…" at bounding box center [670, 393] width 555 height 14
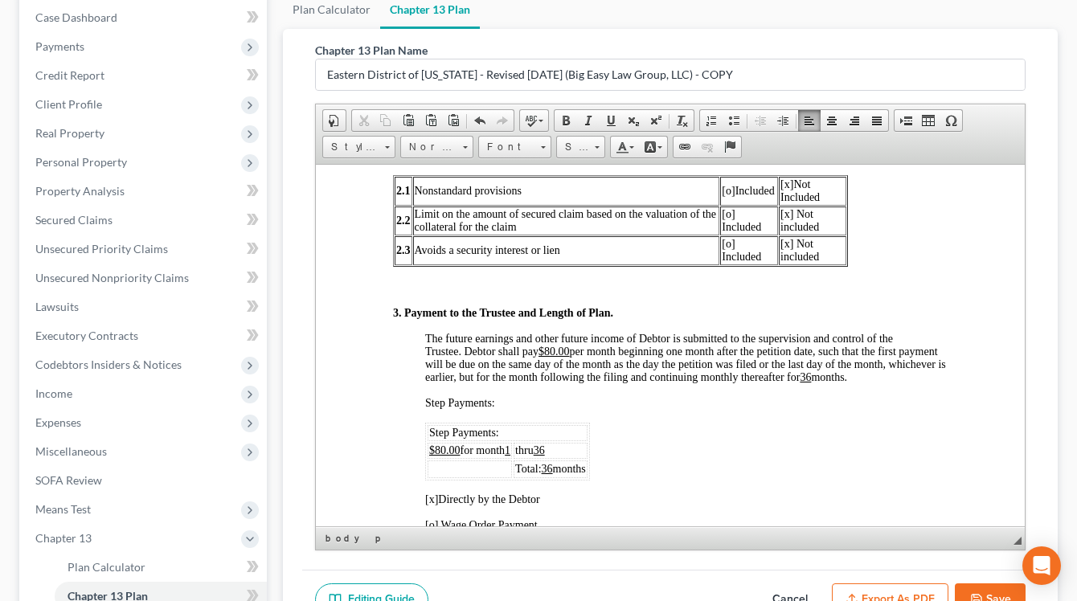
scroll to position [0, 0]
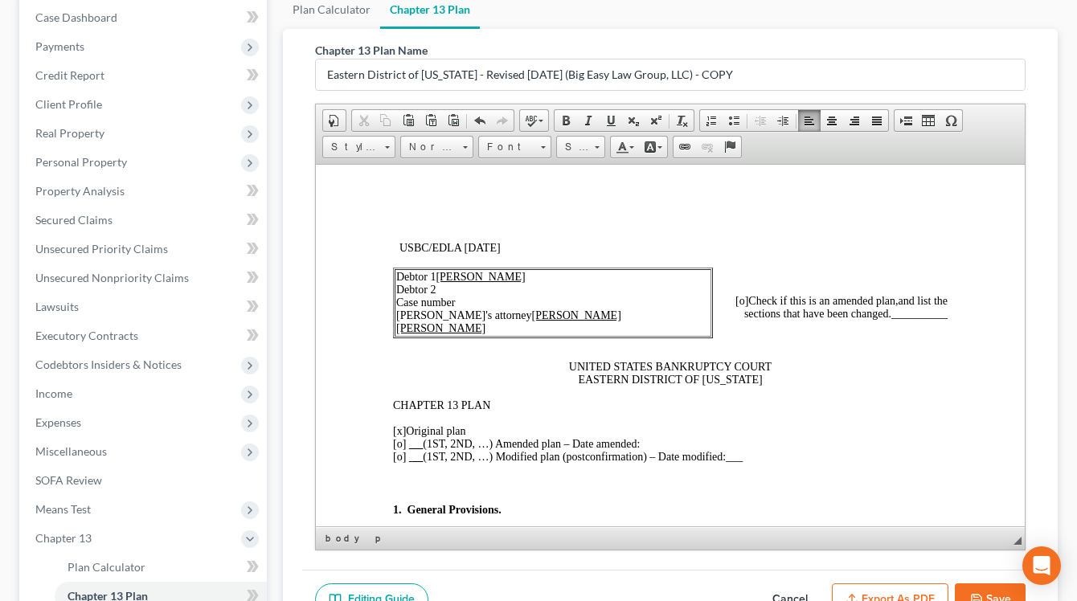
click at [815, 316] on span "__________" at bounding box center [919, 313] width 56 height 12
drag, startPoint x: 948, startPoint y: 316, endPoint x: 890, endPoint y: 312, distance: 58.8
click at [737, 298] on span "[o]" at bounding box center [741, 300] width 13 height 12
click at [516, 305] on td "Debtor 1 Veronica Howard Debtor 2 Case number Debtor's attorney Jenny Abshier B…" at bounding box center [553, 302] width 317 height 68
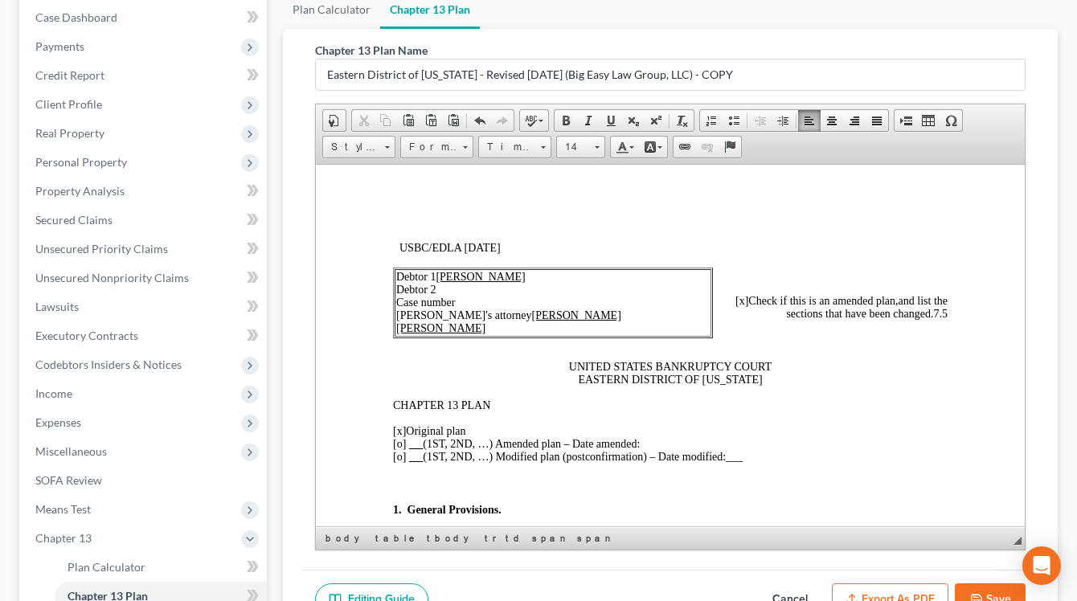
click at [465, 304] on td "Debtor 1 Veronica Howard Debtor 2 Case number Debtor's attorney Jenny Abshier B…" at bounding box center [553, 302] width 317 height 68
drag, startPoint x: 507, startPoint y: 305, endPoint x: 460, endPoint y: 303, distance: 47.4
click at [460, 303] on td "Debtor 1 Veronica Howard Debtor 2 Case number 25-11602 Debtor's attorney Jenny …" at bounding box center [553, 302] width 317 height 68
click at [608, 114] on span at bounding box center [610, 120] width 13 height 13
click at [400, 430] on span "[x]" at bounding box center [399, 430] width 13 height 12
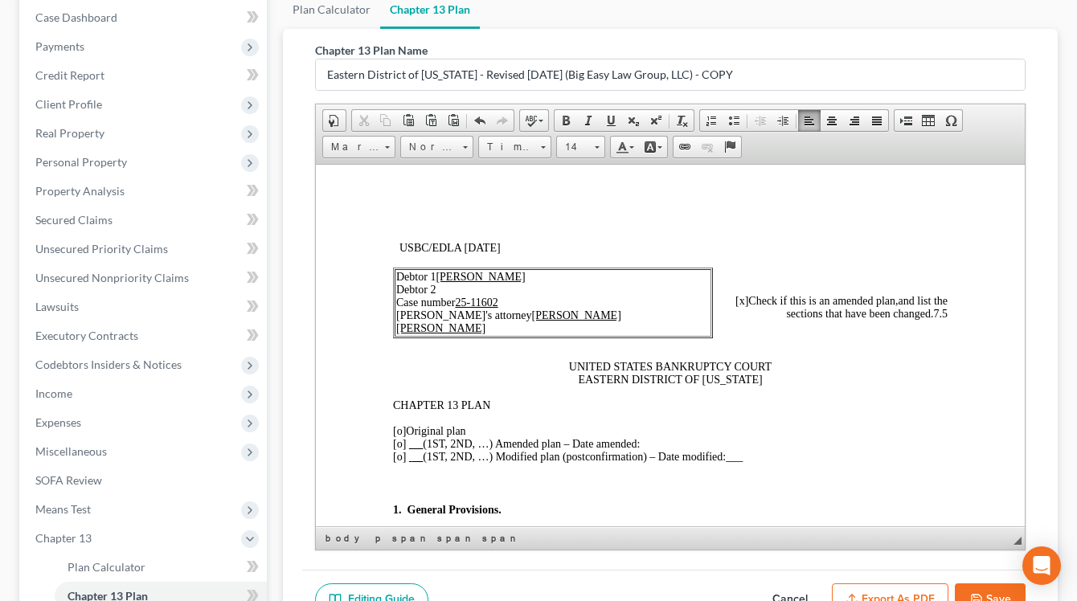
click at [402, 443] on span "[o]" at bounding box center [399, 443] width 13 height 12
click at [678, 440] on p "[o ] Original plan [x ] (1ST, 2ND, …) Amended plan – Date amended: [o] (1ST, 2N…" at bounding box center [670, 443] width 555 height 39
drag, startPoint x: 795, startPoint y: 445, endPoint x: 644, endPoint y: 447, distance: 151.1
click at [644, 447] on p "[o ] Original plan [x ] (1ST, 2ND, …) Amended plan – Date amended: Frist Amende…" at bounding box center [670, 443] width 555 height 39
click at [612, 121] on span at bounding box center [610, 120] width 13 height 13
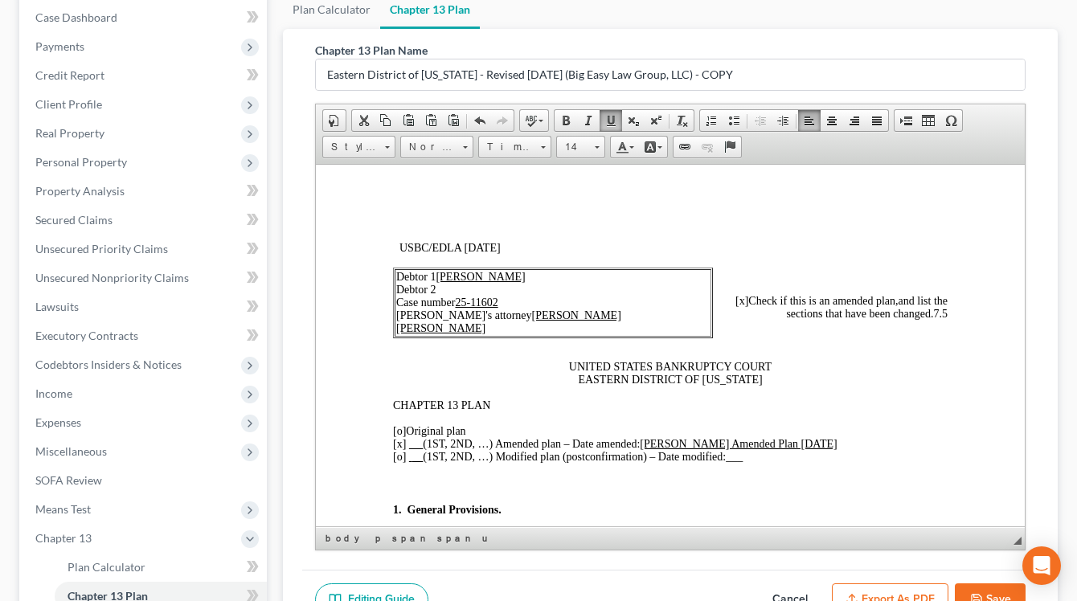
click at [654, 446] on u "Frist Amended Plan 10-14-2025" at bounding box center [738, 443] width 197 height 12
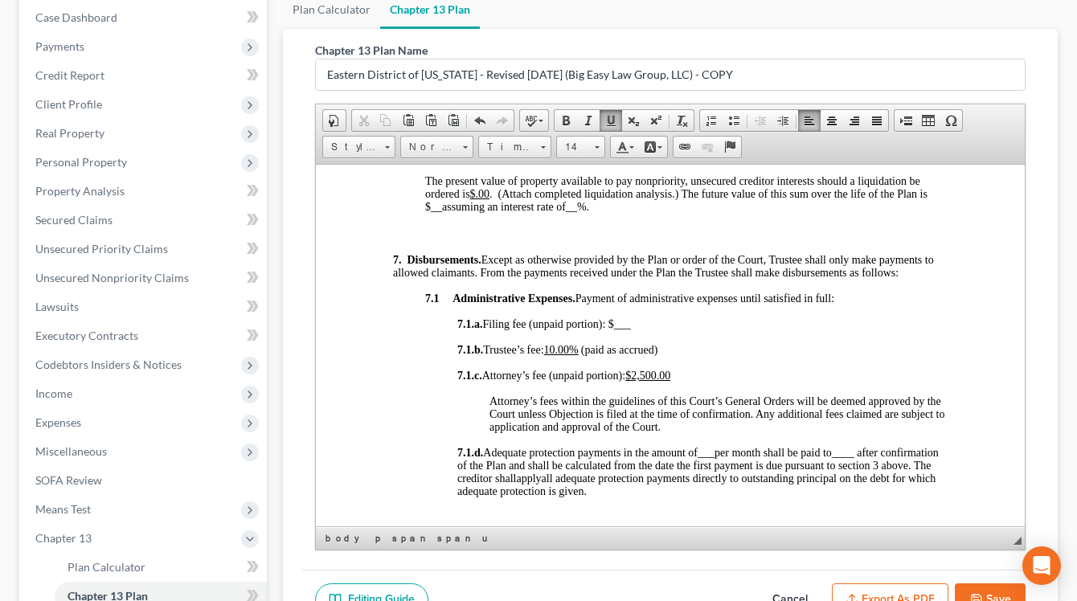
scroll to position [1999, 0]
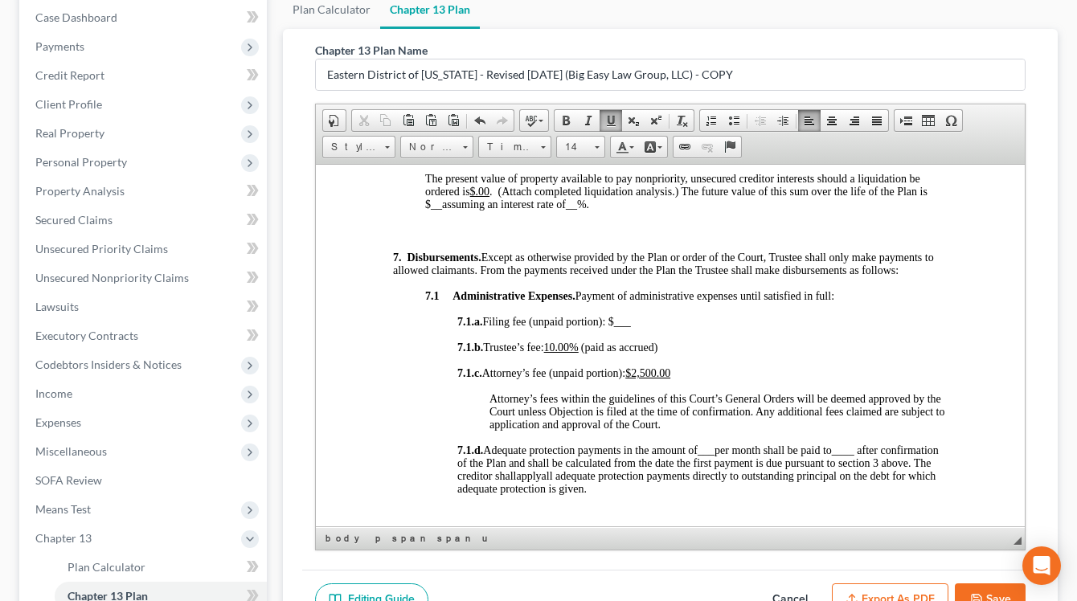
click at [567, 352] on u "10.00%" at bounding box center [561, 347] width 35 height 12
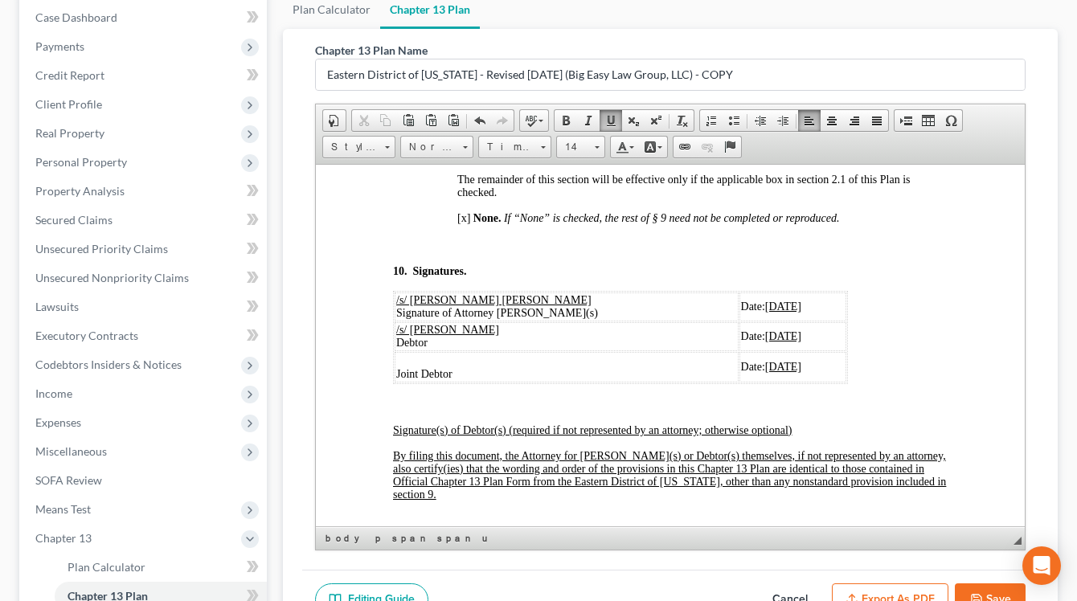
scroll to position [6227, 0]
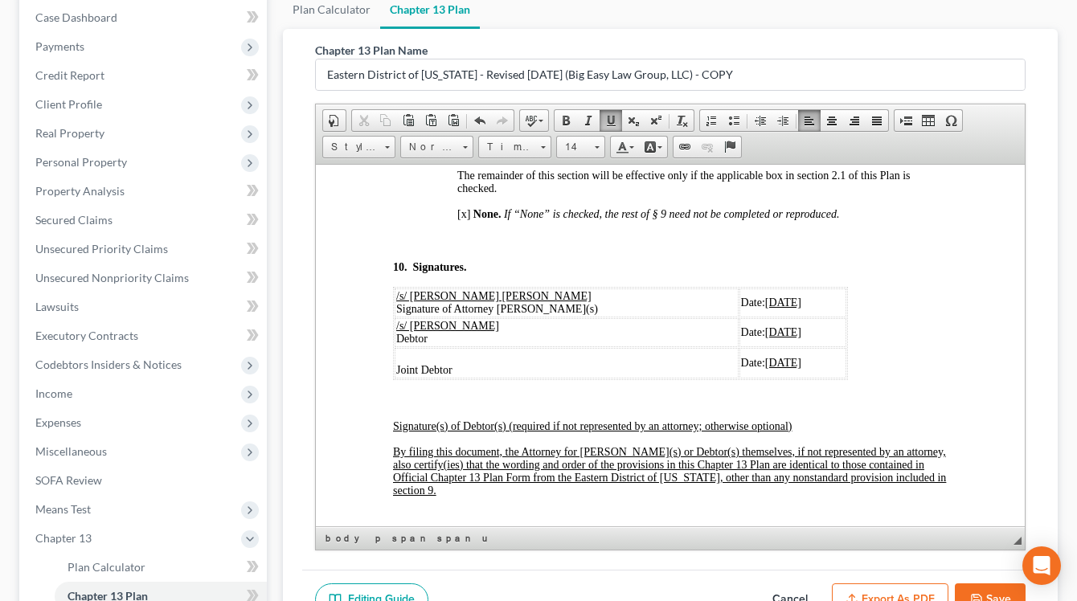
click at [765, 308] on u "07/28/2025" at bounding box center [783, 302] width 36 height 12
drag, startPoint x: 715, startPoint y: 307, endPoint x: 738, endPoint y: 307, distance: 22.5
click at [738, 307] on span "Date: 10/14 /2025" at bounding box center [758, 302] width 79 height 12
click at [613, 118] on span at bounding box center [610, 120] width 13 height 13
drag, startPoint x: 768, startPoint y: 308, endPoint x: 714, endPoint y: 309, distance: 54.7
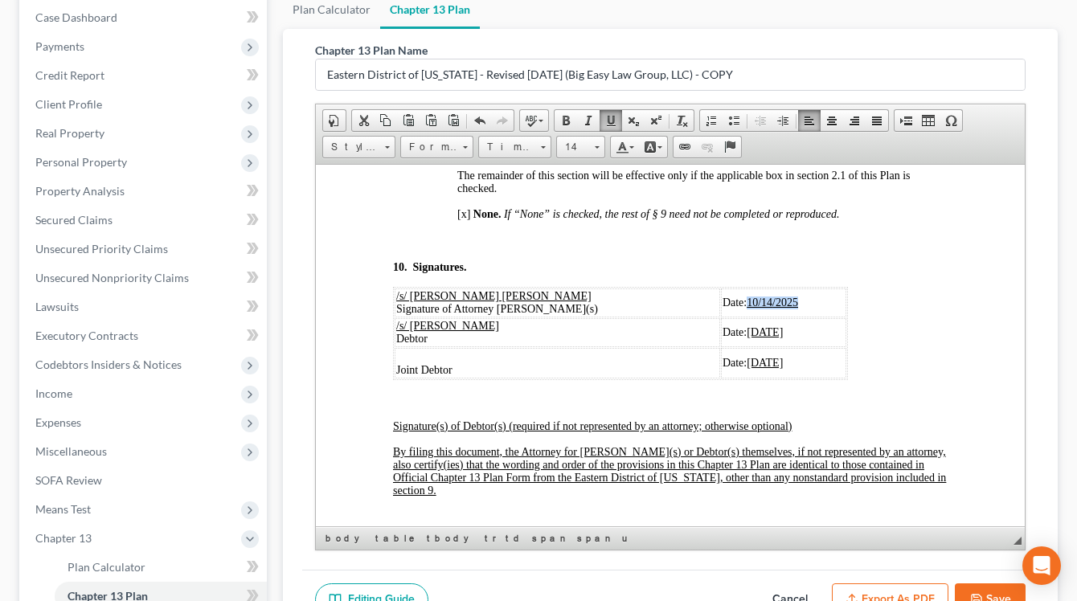
click at [721, 309] on td "Date: 10/14 /2025" at bounding box center [783, 302] width 125 height 29
copy u "10/14 /2025"
drag, startPoint x: 768, startPoint y: 334, endPoint x: 716, endPoint y: 335, distance: 51.5
click at [721, 335] on td "Date: 07/28/2025" at bounding box center [783, 331] width 125 height 29
drag, startPoint x: 763, startPoint y: 367, endPoint x: 715, endPoint y: 373, distance: 48.7
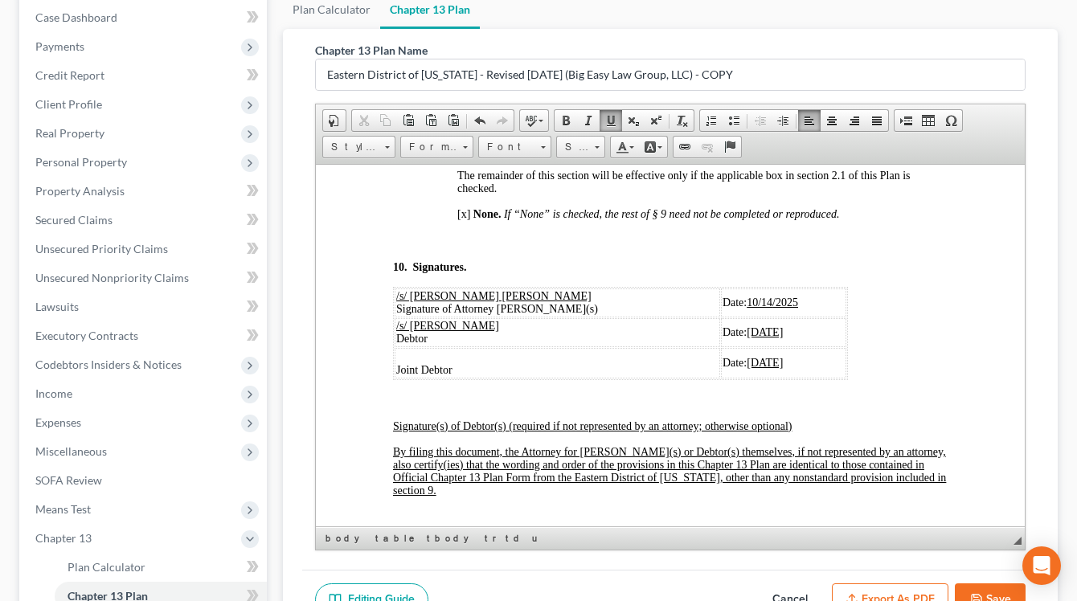
click at [747, 368] on u "07/28/2025" at bounding box center [765, 362] width 36 height 12
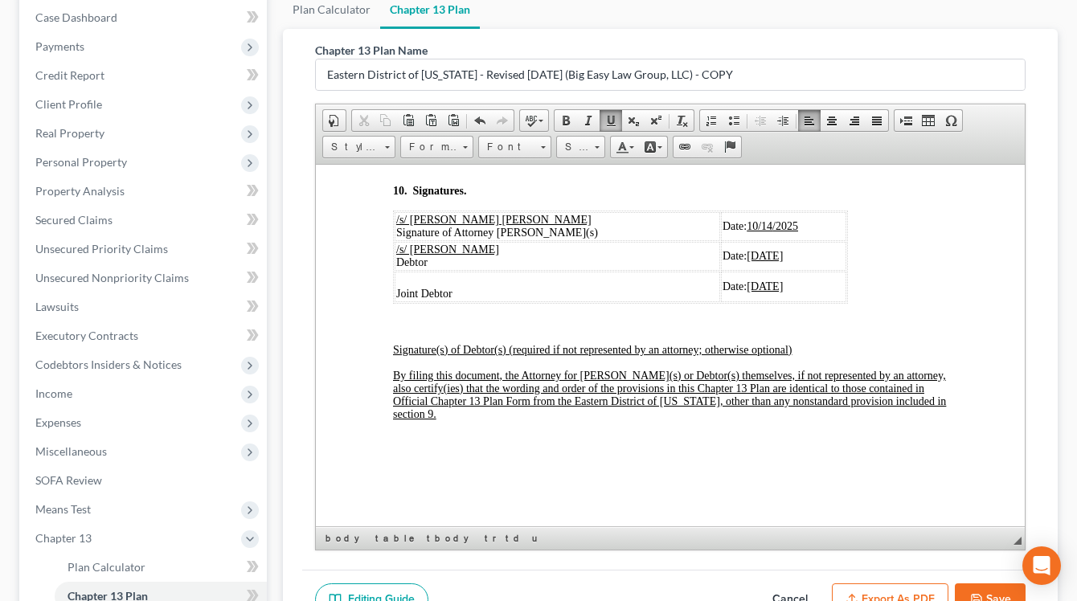
scroll to position [6324, 0]
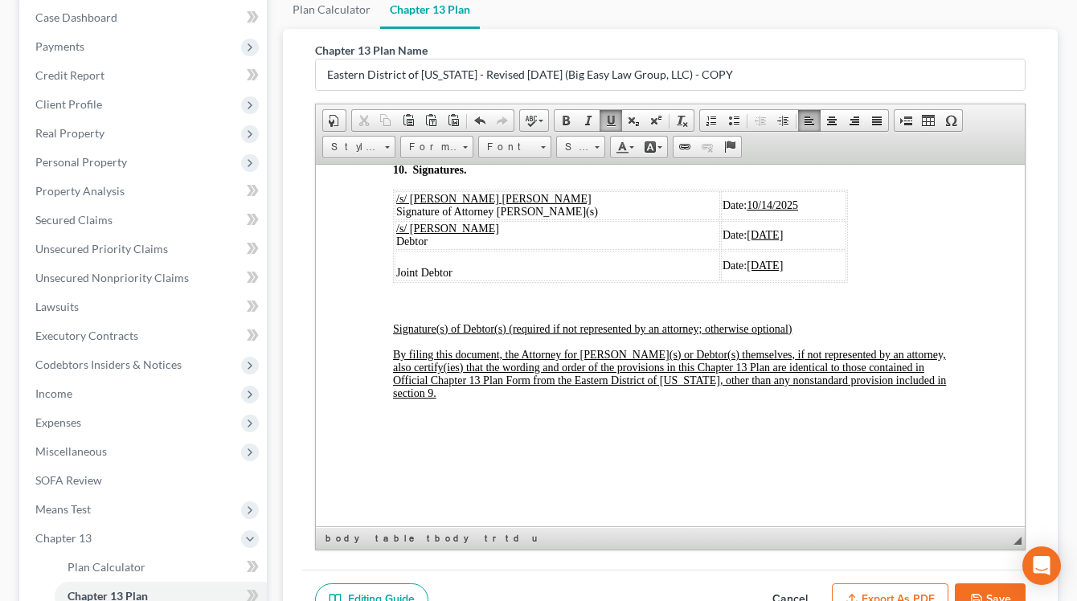
click at [815, 590] on button "Export as PDF" at bounding box center [890, 601] width 117 height 34
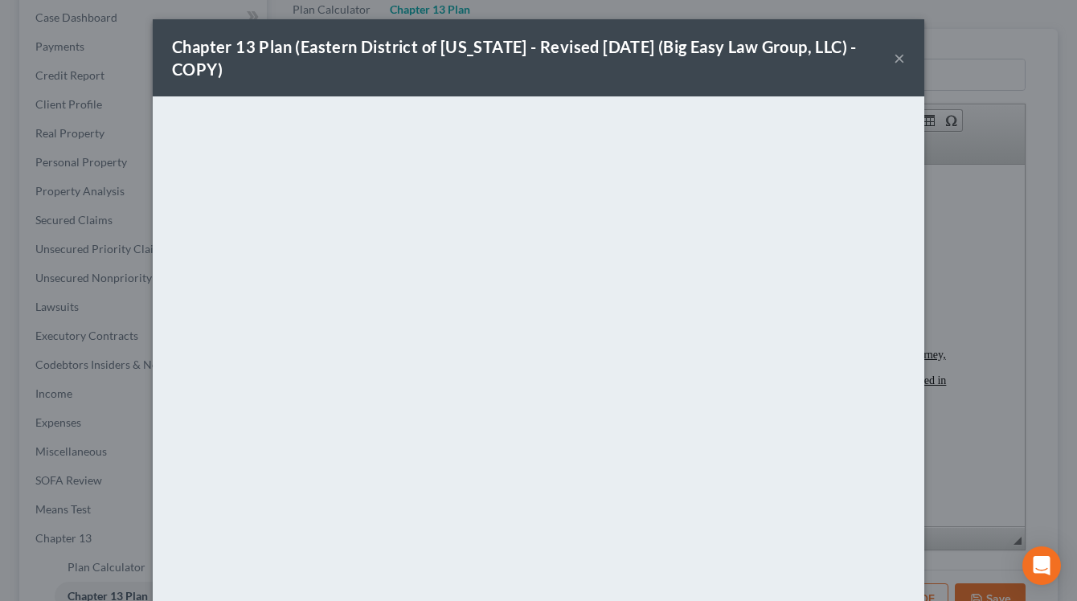
click at [815, 59] on button "×" at bounding box center [899, 57] width 11 height 19
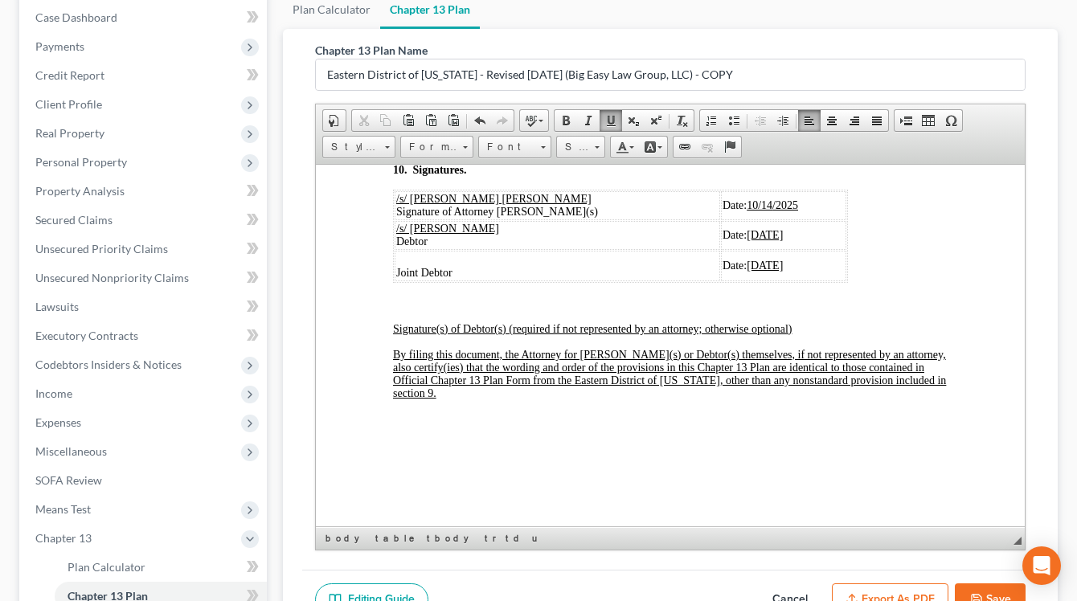
click at [815, 587] on button "Save" at bounding box center [990, 601] width 71 height 34
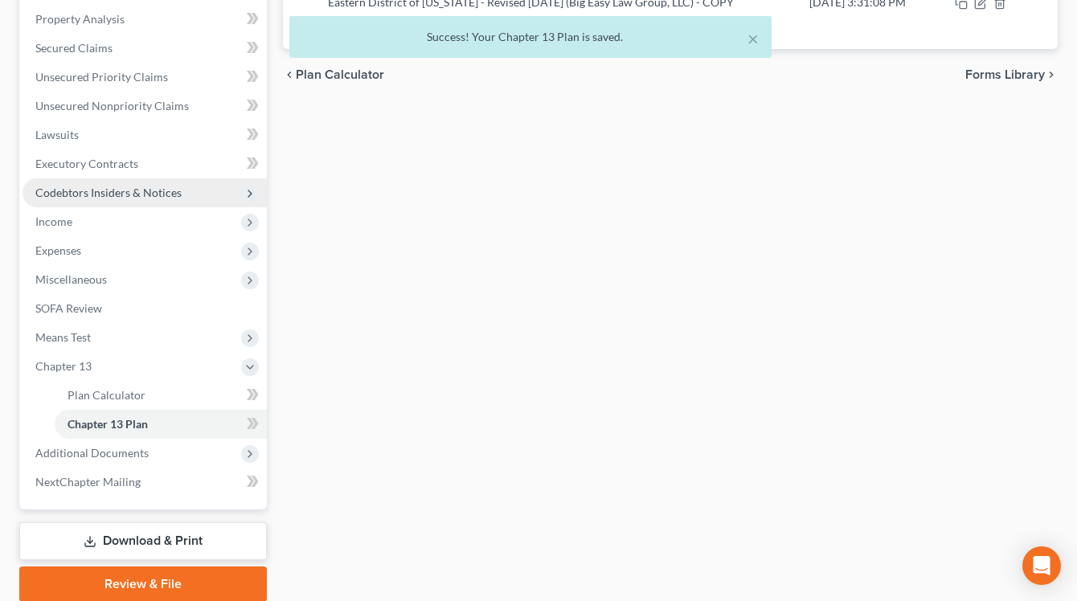
scroll to position [370, 0]
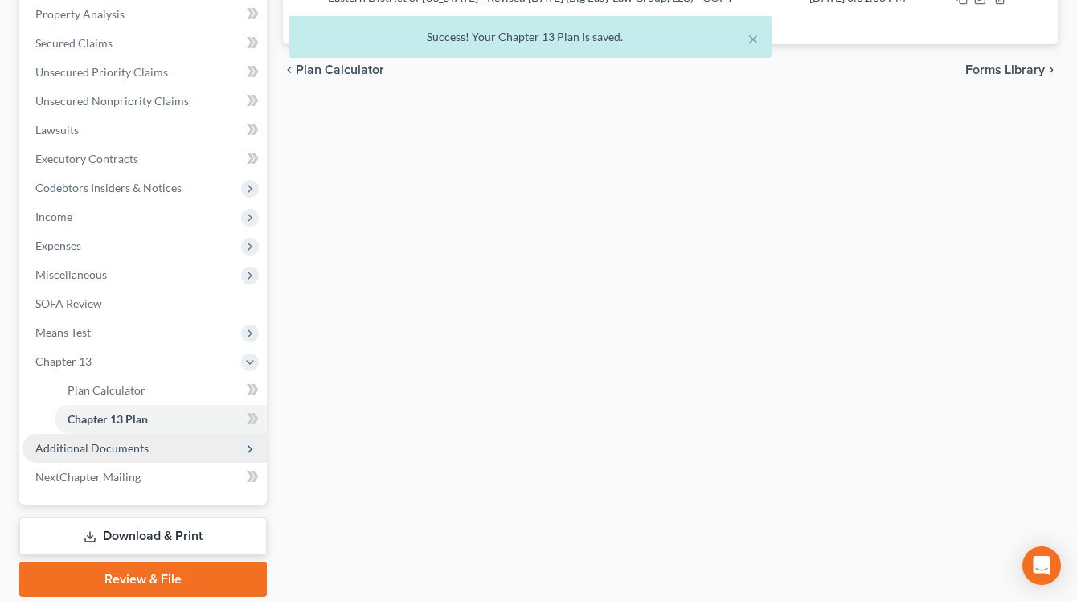
click at [160, 454] on span "Additional Documents" at bounding box center [145, 448] width 244 height 29
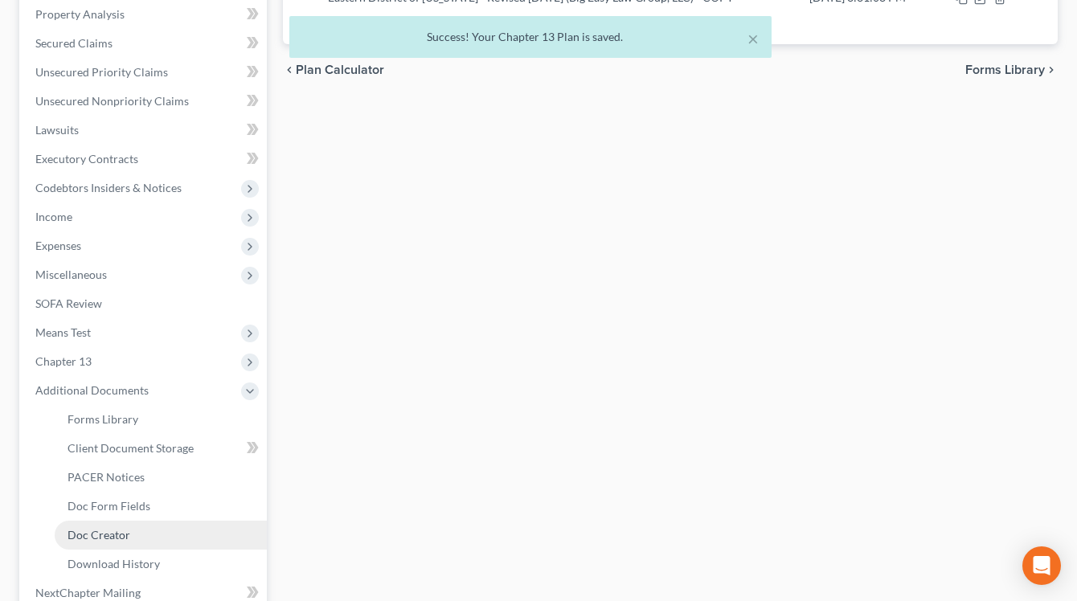
click at [157, 522] on link "Doc Creator" at bounding box center [161, 535] width 212 height 29
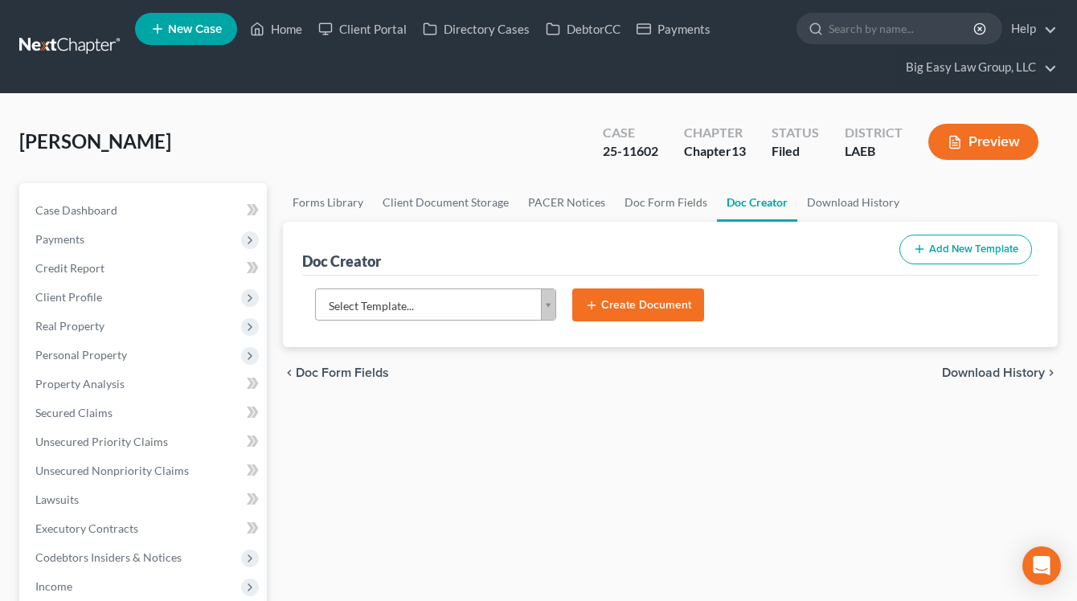
click at [550, 297] on body "Home New Case Client Portal Directory Cases DebtorCC Payments Big Easy Law Grou…" at bounding box center [538, 594] width 1077 height 1189
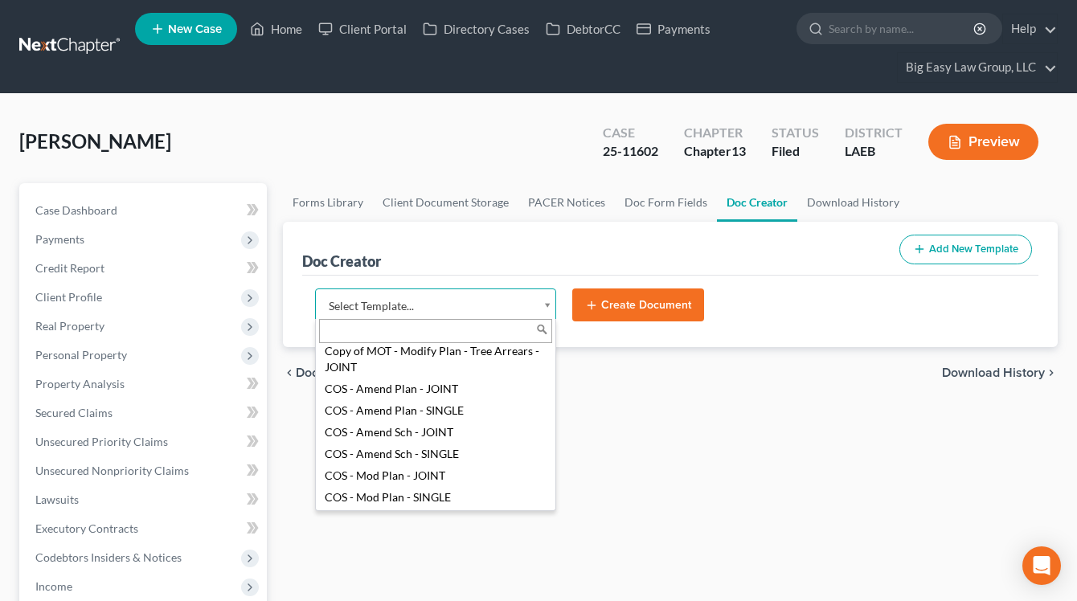
scroll to position [96, 0]
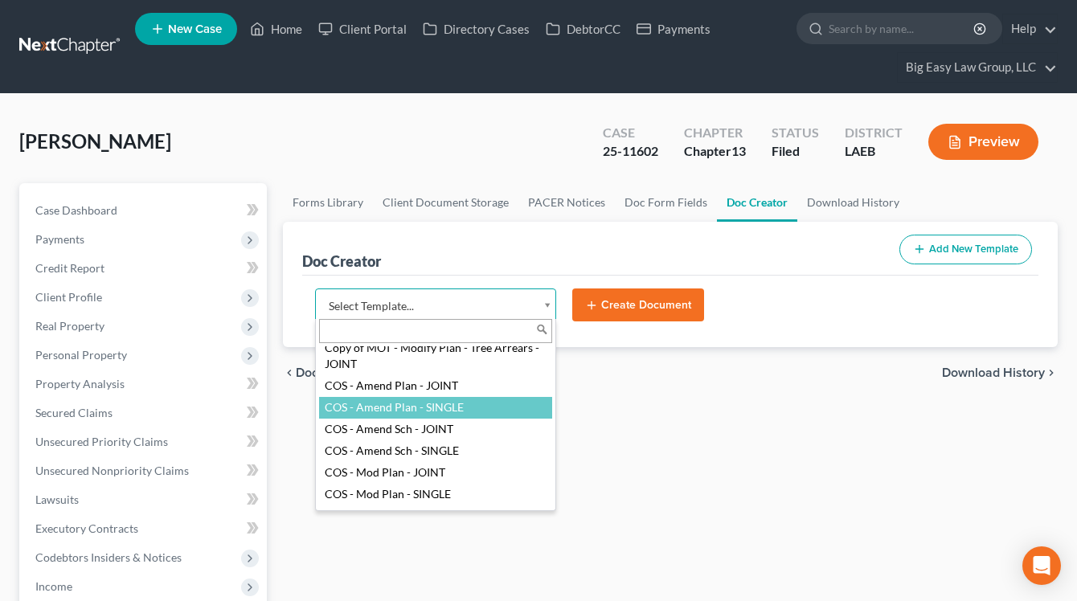
select select "94524"
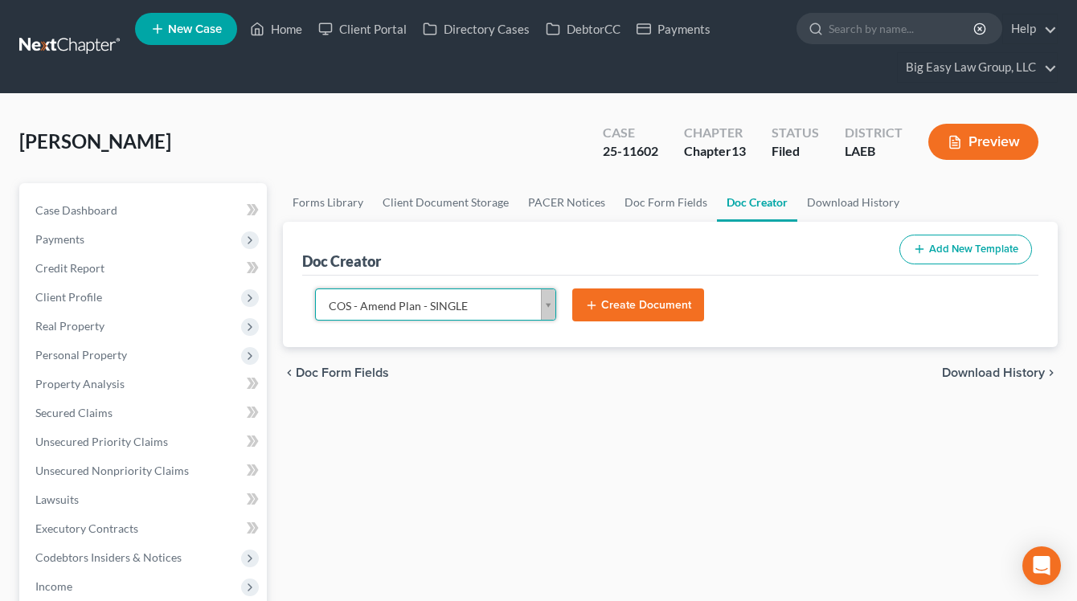
click at [605, 309] on button "Create Document" at bounding box center [638, 306] width 132 height 34
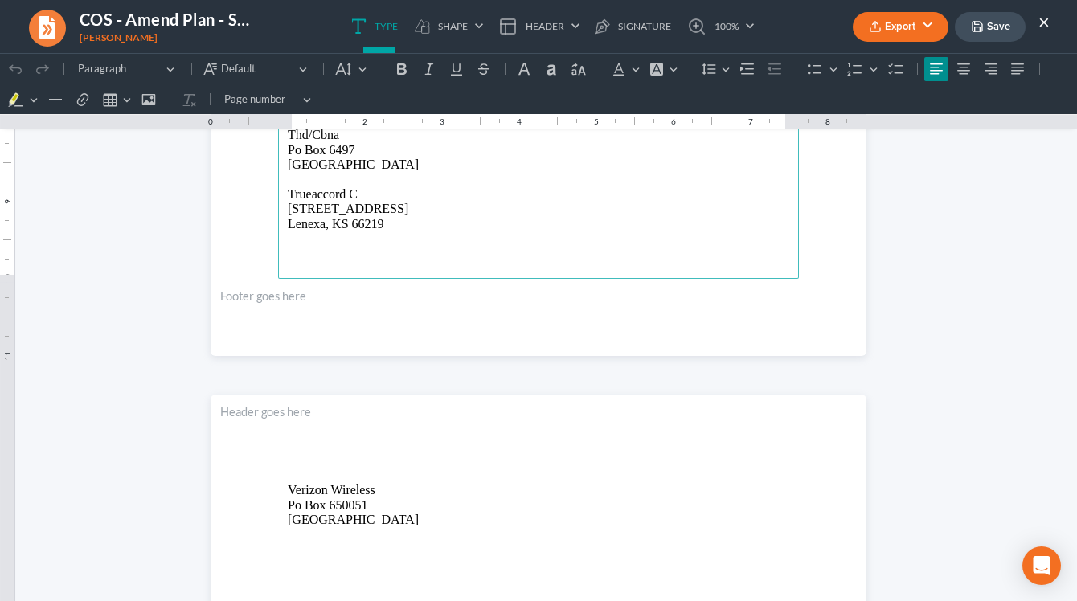
scroll to position [1727, 0]
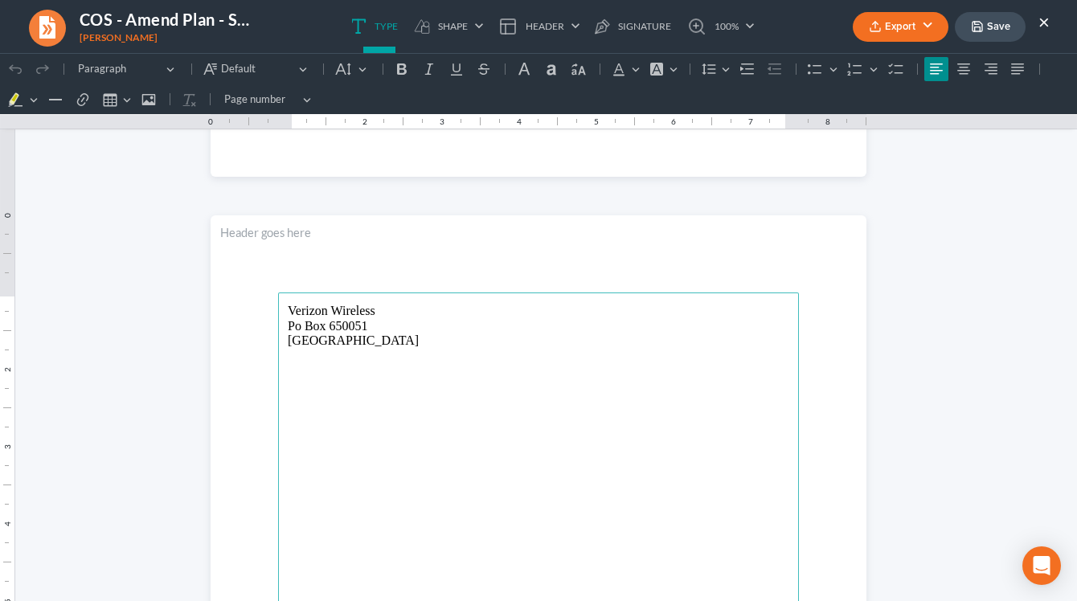
click at [815, 29] on button "Export" at bounding box center [901, 27] width 96 height 30
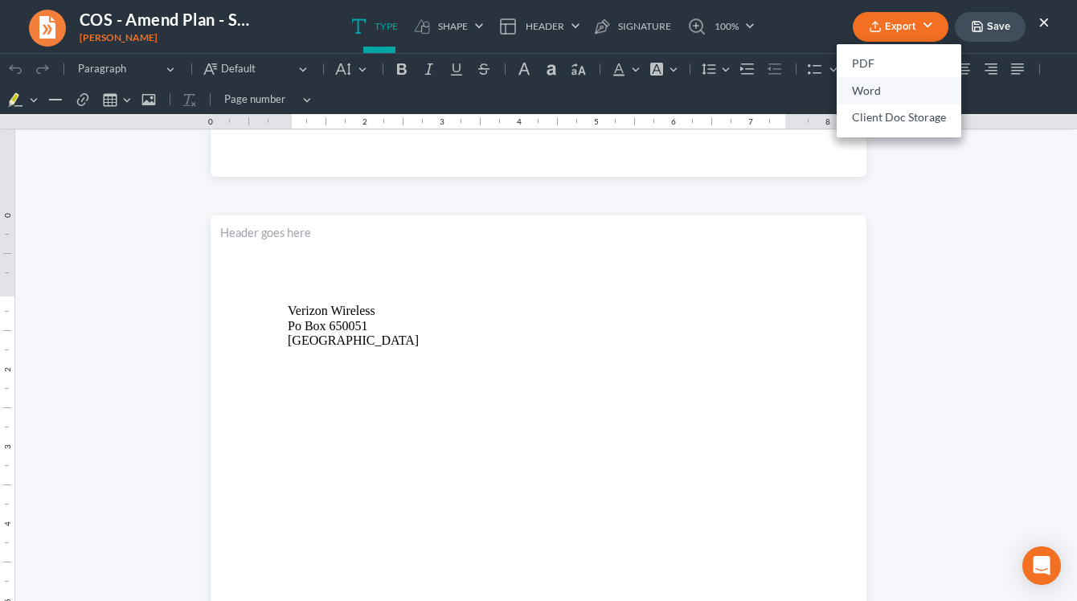
click at [815, 86] on link "Word" at bounding box center [899, 90] width 125 height 27
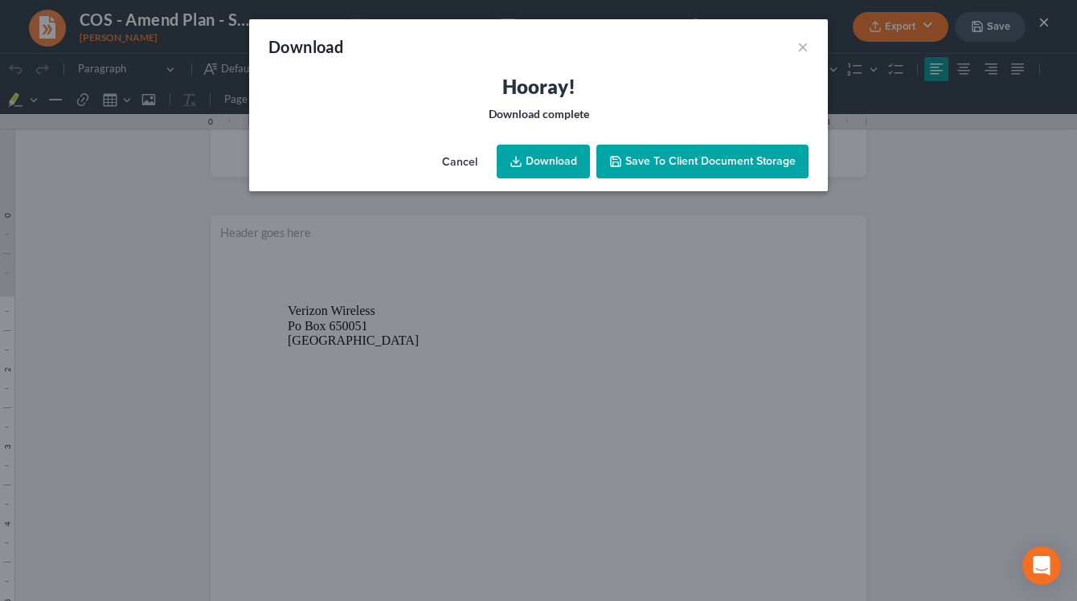
click at [547, 150] on link "Download" at bounding box center [543, 162] width 93 height 34
click at [641, 100] on div "Hooray! Download complete" at bounding box center [538, 106] width 579 height 64
click at [795, 49] on div "Download ×" at bounding box center [538, 46] width 579 height 55
click at [801, 48] on button "×" at bounding box center [802, 46] width 11 height 19
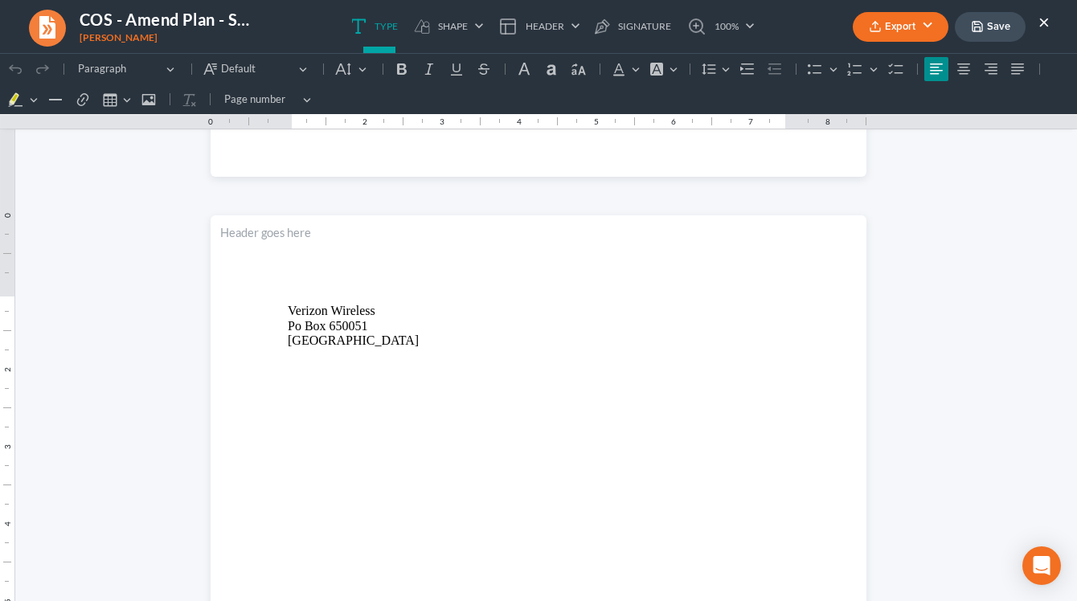
click at [815, 23] on button "Save" at bounding box center [990, 27] width 71 height 30
click at [815, 25] on button "×" at bounding box center [1043, 21] width 11 height 19
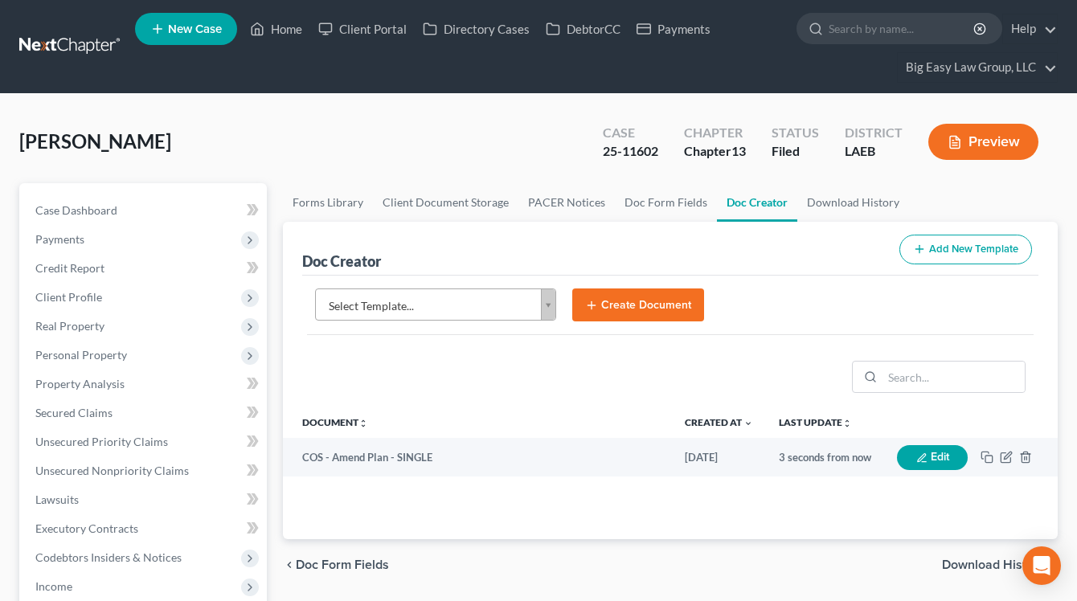
click at [485, 304] on body "Home New Case Client Portal Directory Cases DebtorCC Payments Big Easy Law Grou…" at bounding box center [538, 594] width 1077 height 1189
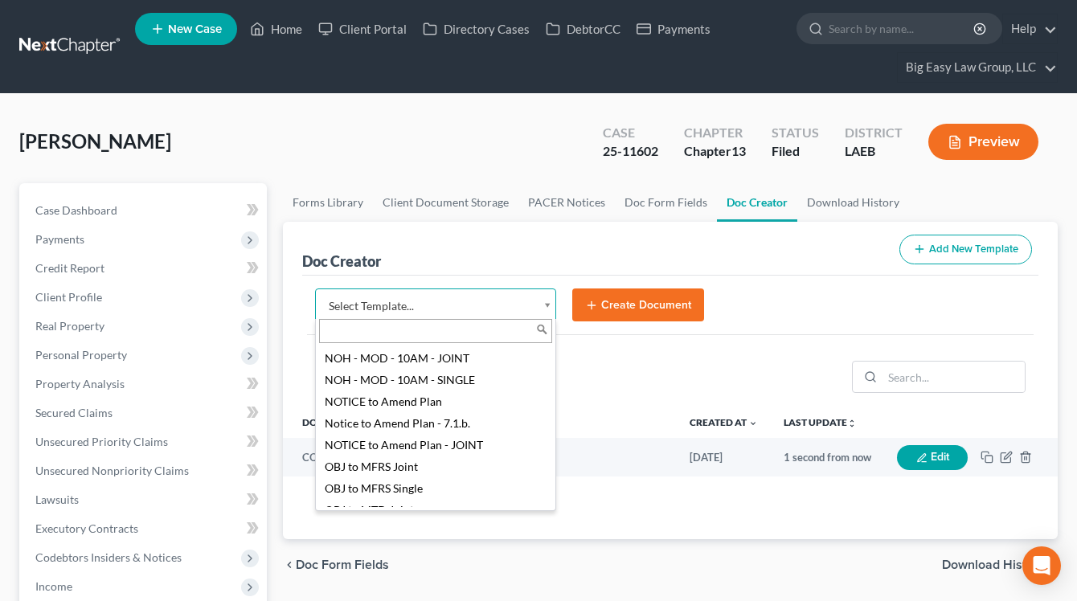
scroll to position [1618, 0]
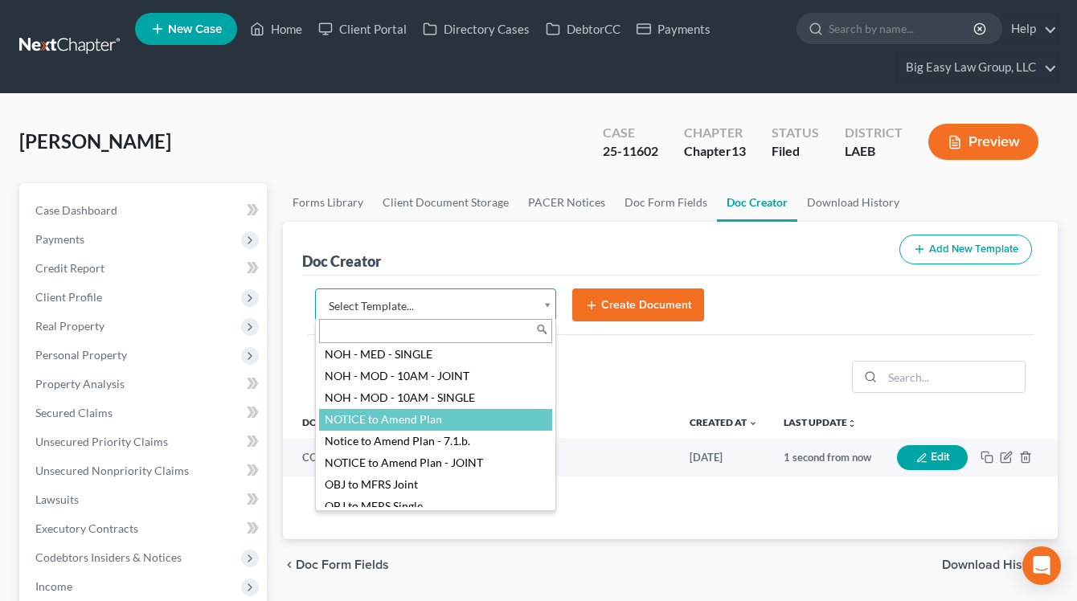
select select "94523"
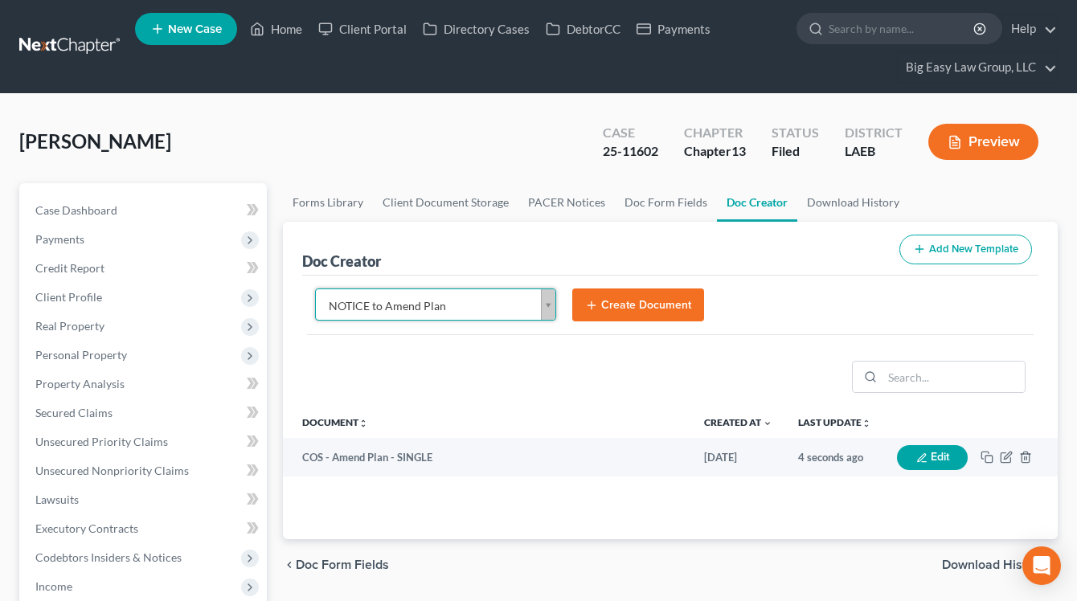
click at [616, 323] on form "NOTICE to Amend Plan Select Template... Authorization to Mtg - JOINT Authorizat…" at bounding box center [670, 312] width 727 height 47
click at [617, 311] on button "Create Document" at bounding box center [638, 306] width 132 height 34
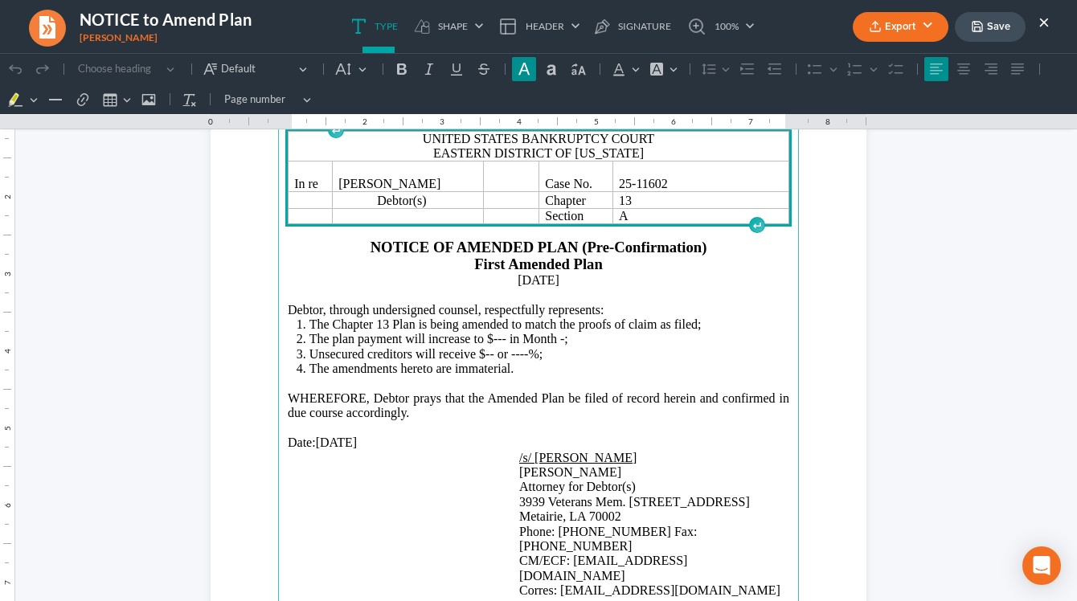
scroll to position [138, 0]
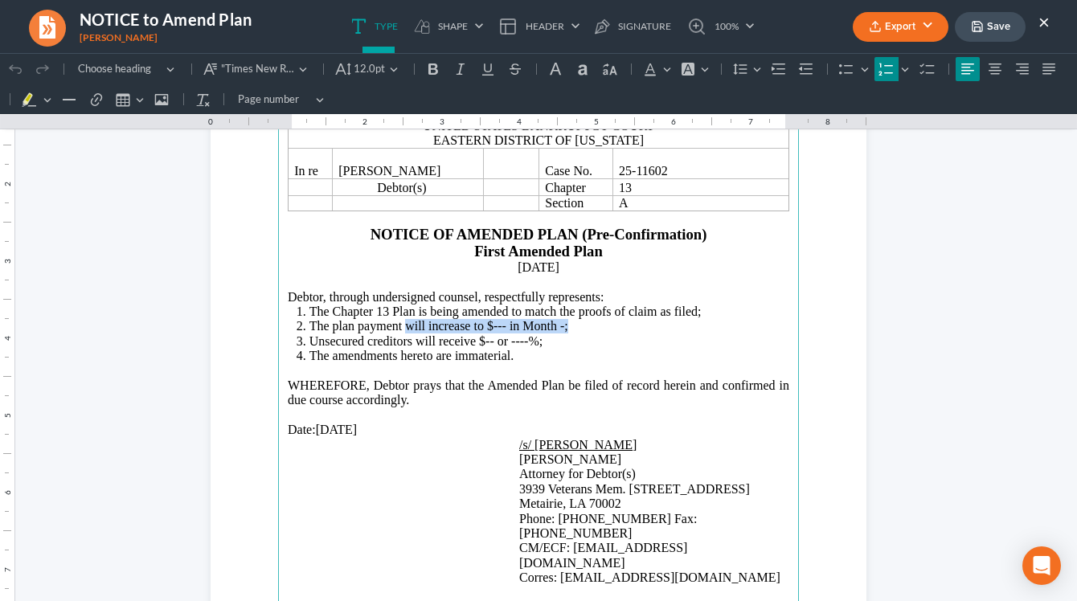
drag, startPoint x: 568, startPoint y: 329, endPoint x: 404, endPoint y: 332, distance: 164.0
click at [404, 332] on li "The plan payment will increase to $--- in Month -;" at bounding box center [549, 326] width 480 height 14
click at [440, 331] on span "The plan payment is uncahnged;" at bounding box center [392, 326] width 167 height 14
click at [495, 342] on span "Unsecured creditors will receive $-- or ----%;" at bounding box center [426, 341] width 234 height 14
click at [547, 342] on span "Unsecured creditors will receive $92.00 or ----%;" at bounding box center [436, 341] width 254 height 14
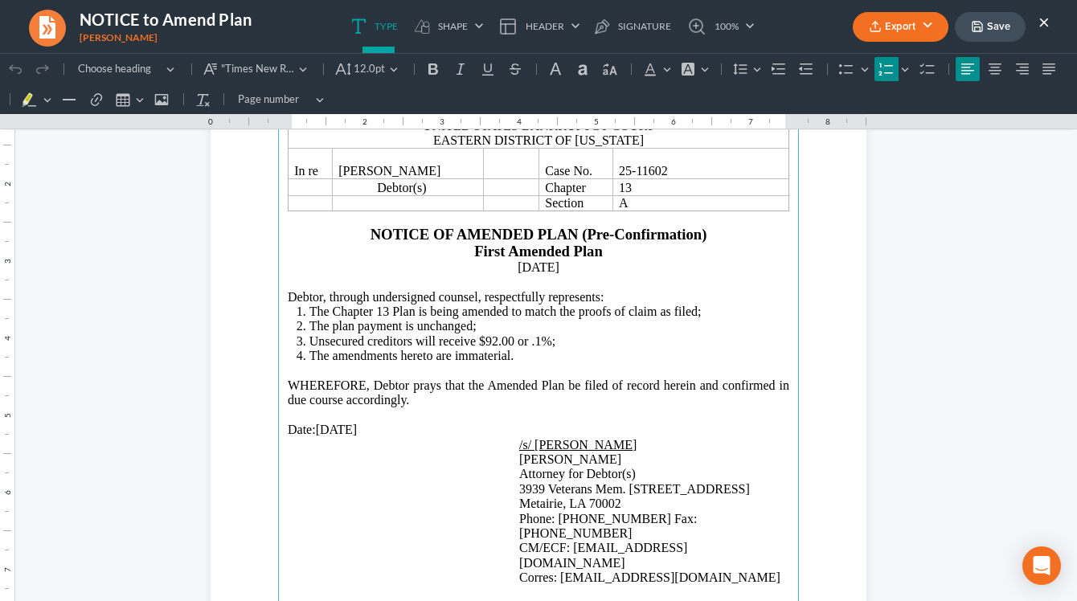
click at [493, 331] on li "The plan payment is unchanged;" at bounding box center [549, 326] width 480 height 14
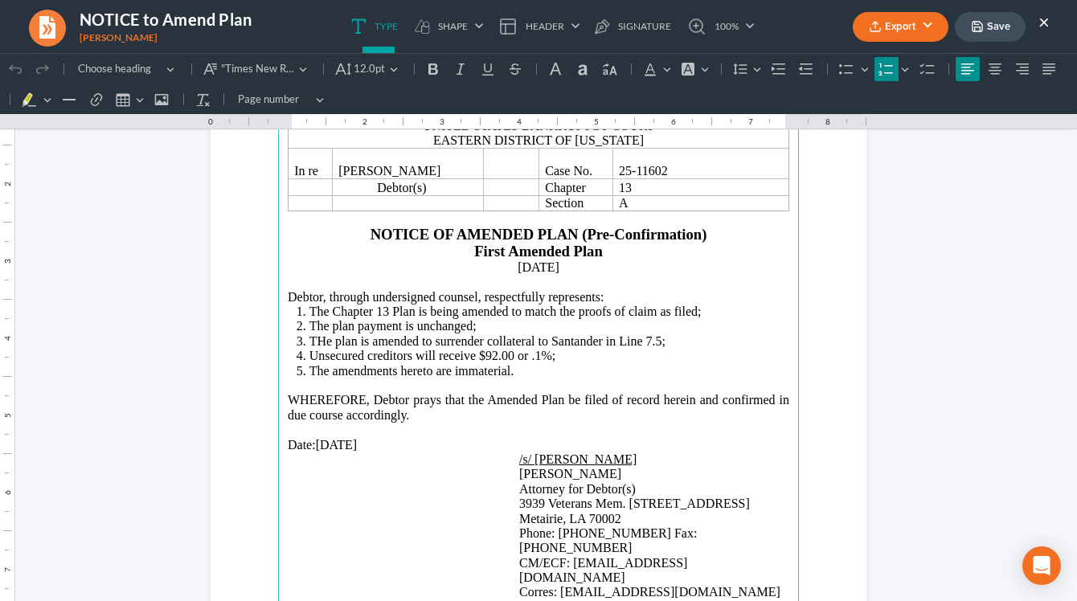
click at [327, 345] on span "THe plan is amended to surrender collateral to Santander in Line 7.5;" at bounding box center [487, 341] width 356 height 14
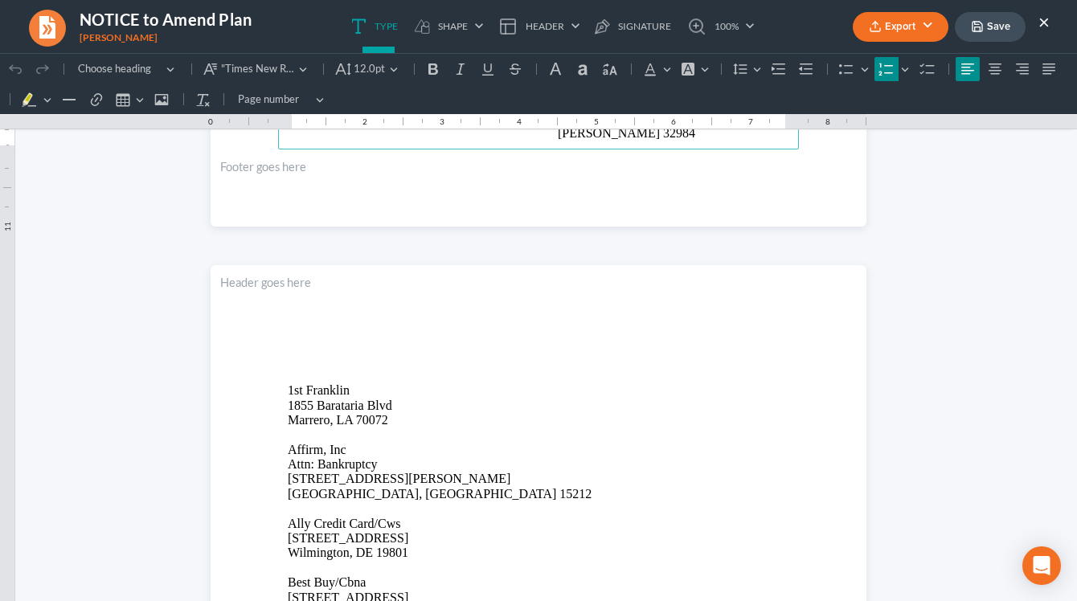
scroll to position [968, 0]
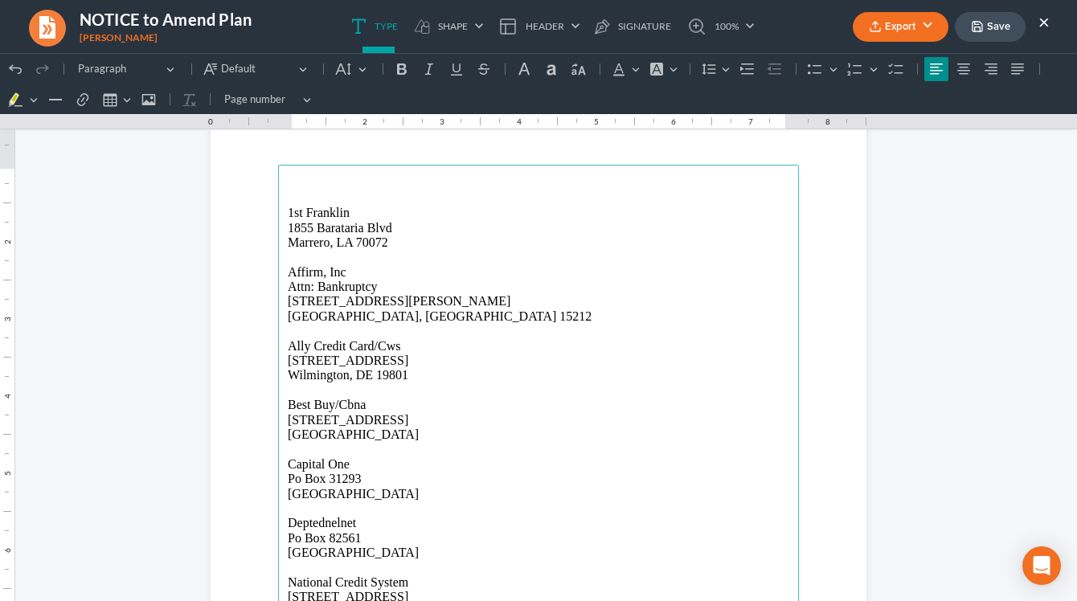
click at [815, 23] on button "Export" at bounding box center [901, 27] width 96 height 30
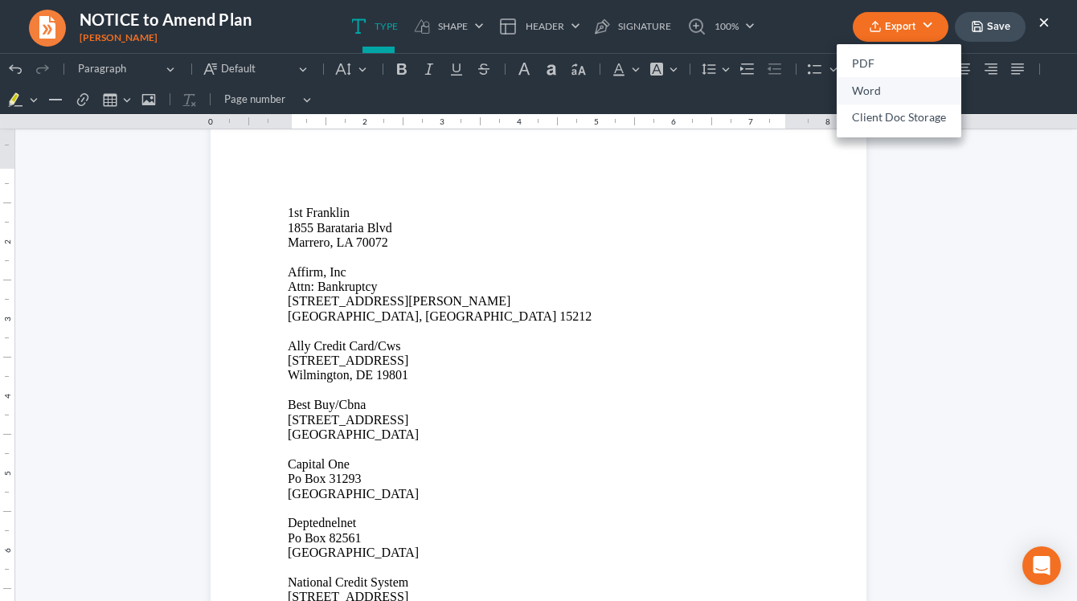
click at [815, 83] on link "Word" at bounding box center [899, 90] width 125 height 27
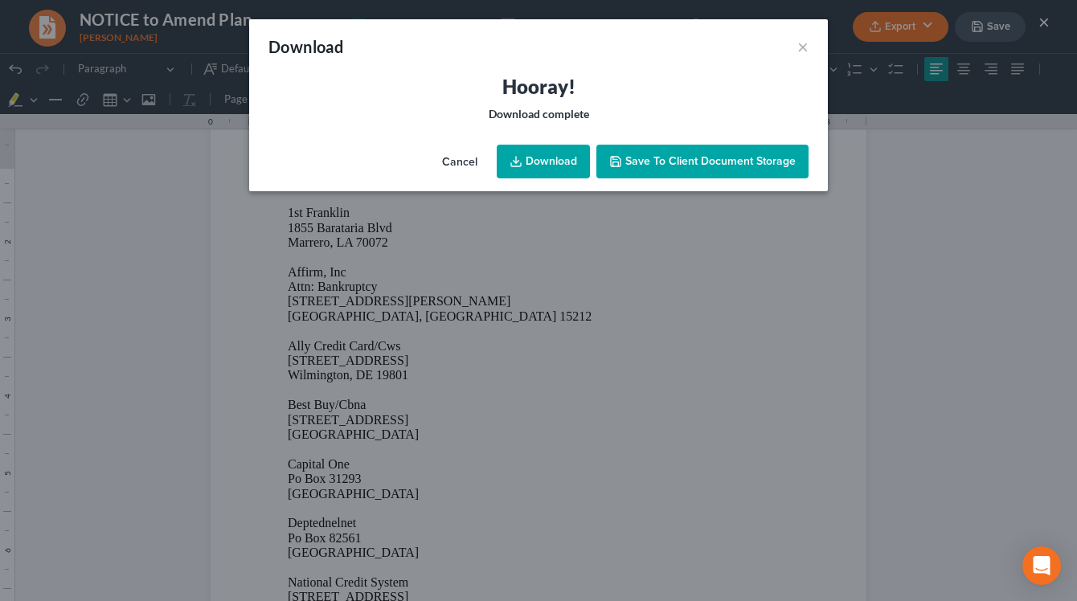
click at [556, 154] on link "Download" at bounding box center [543, 162] width 93 height 34
click at [660, 85] on h3 "Hooray!" at bounding box center [538, 87] width 540 height 26
click at [797, 44] on button "×" at bounding box center [802, 46] width 11 height 19
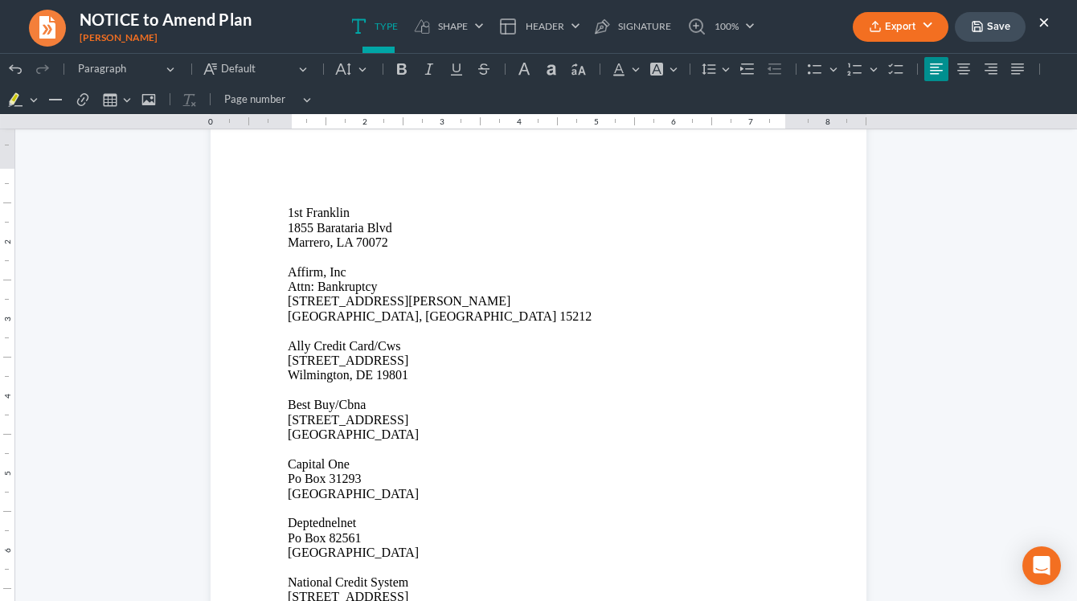
click at [815, 21] on button "Save" at bounding box center [990, 27] width 71 height 30
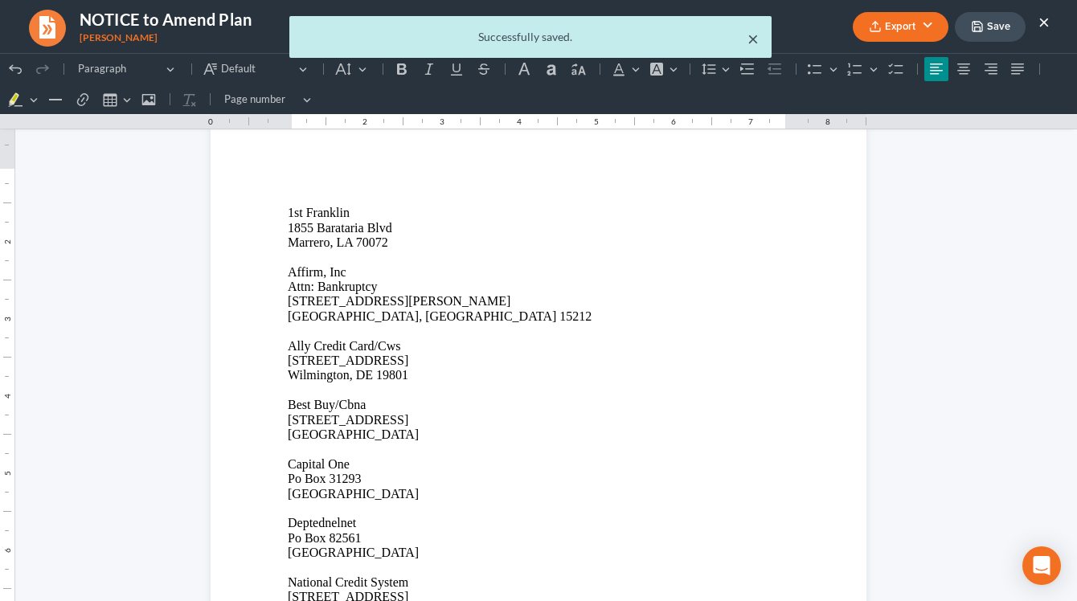
click at [751, 40] on button "×" at bounding box center [753, 38] width 11 height 19
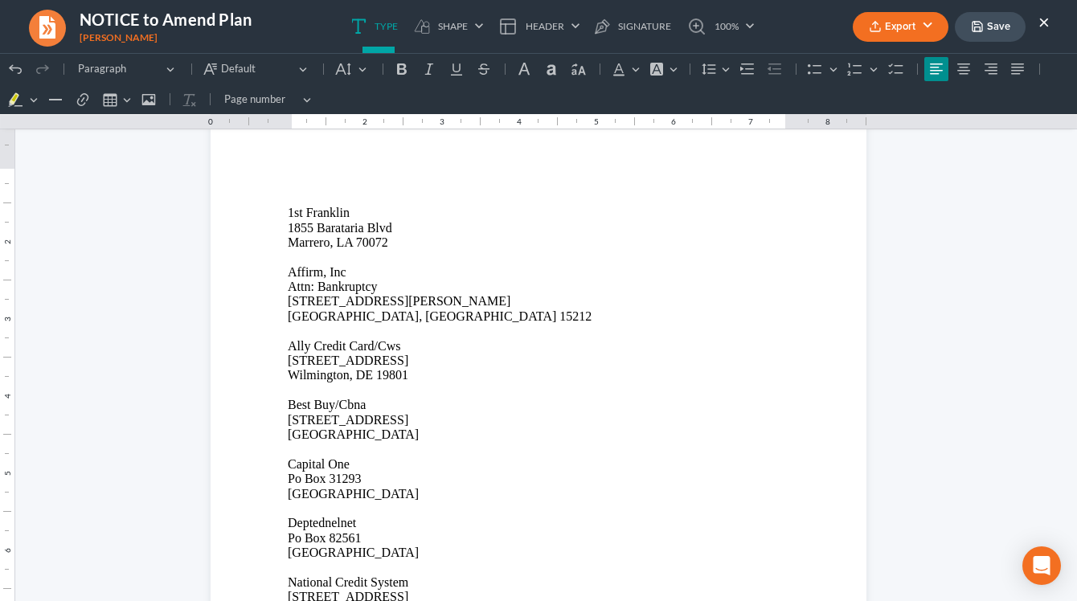
click at [815, 22] on button "×" at bounding box center [1043, 21] width 11 height 19
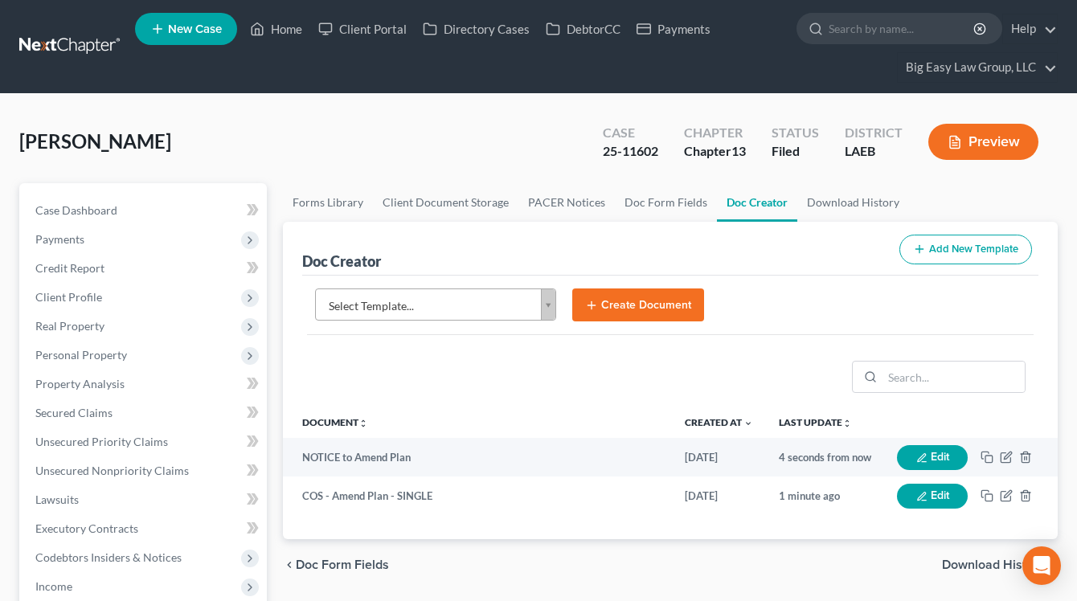
click at [458, 151] on div "Howard, Veronica Upgraded Case 25-11602 Chapter Chapter 13 Status Filed Distric…" at bounding box center [538, 148] width 1038 height 70
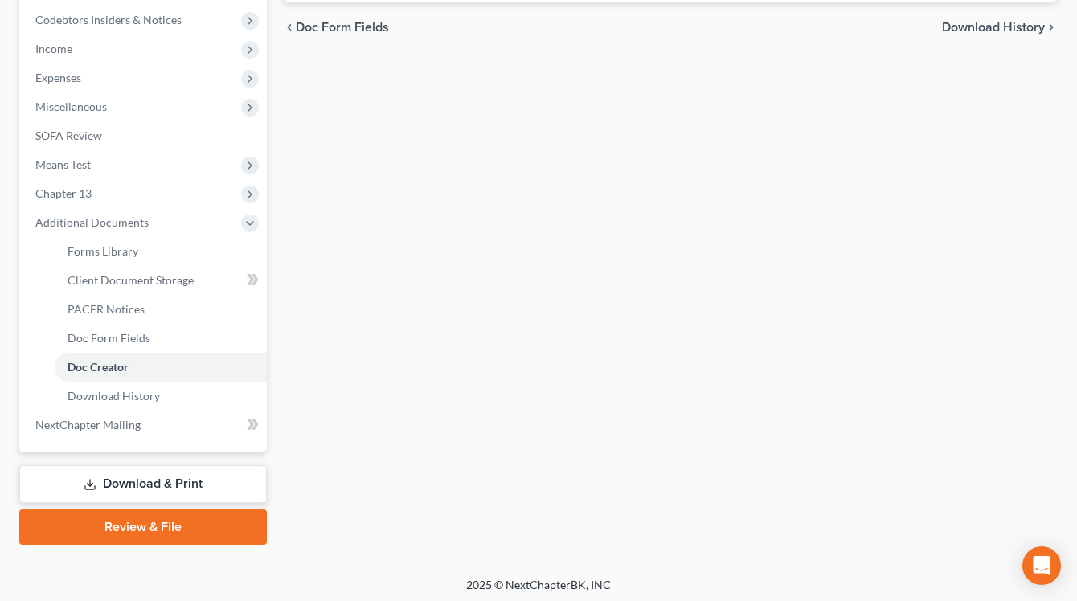
scroll to position [541, 0]
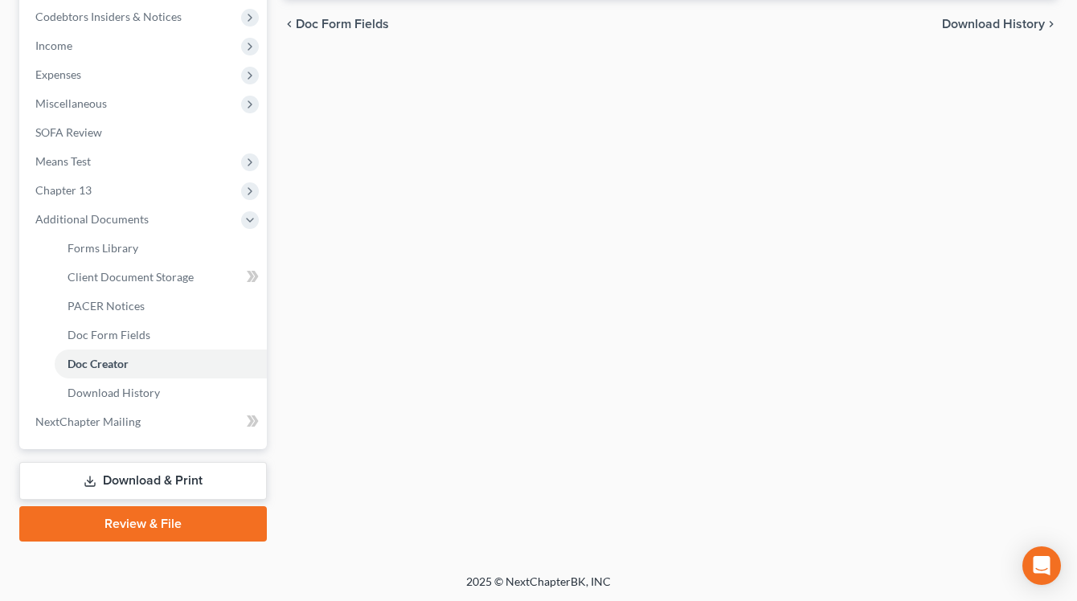
click at [188, 483] on link "Download & Print" at bounding box center [143, 481] width 248 height 38
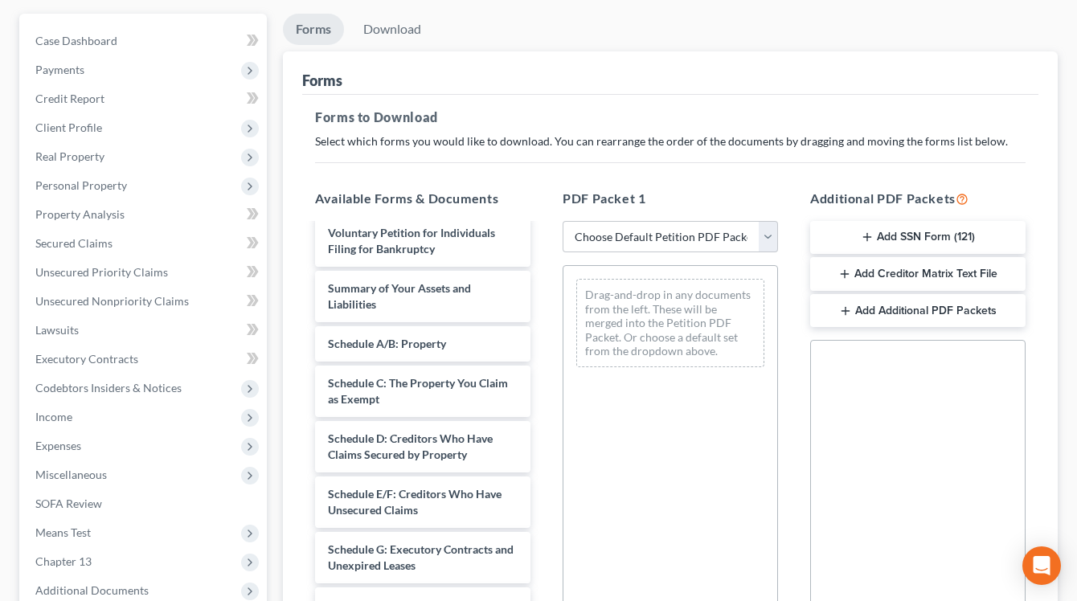
scroll to position [131, 0]
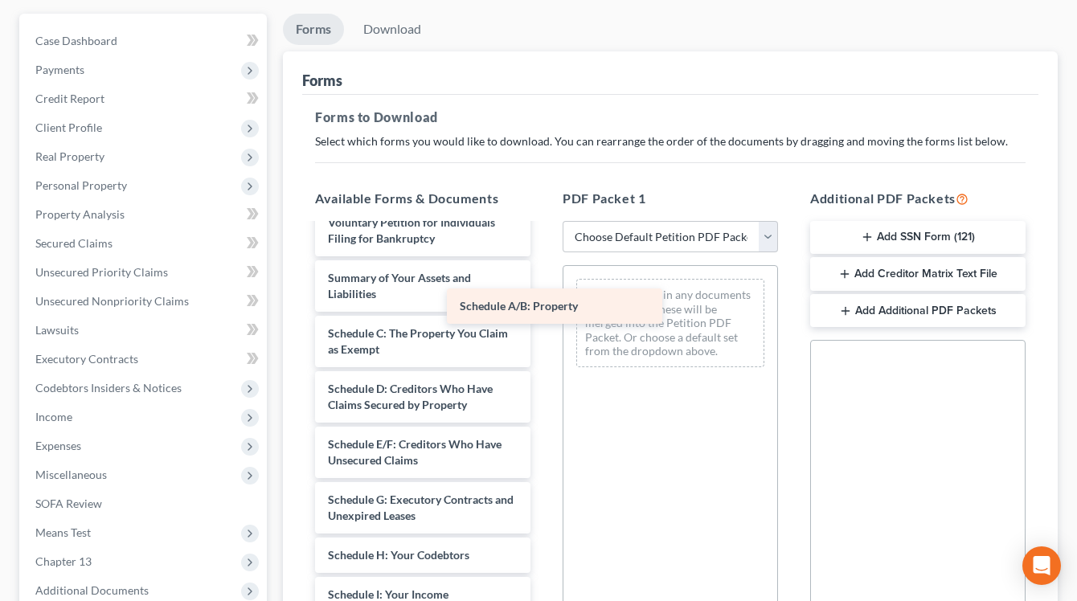
drag, startPoint x: 500, startPoint y: 325, endPoint x: 641, endPoint y: 290, distance: 145.6
click at [543, 298] on div "Schedule A/B: Property Chapter 13 Plan (Eastern District of Louisiana - Revised…" at bounding box center [422, 551] width 241 height 914
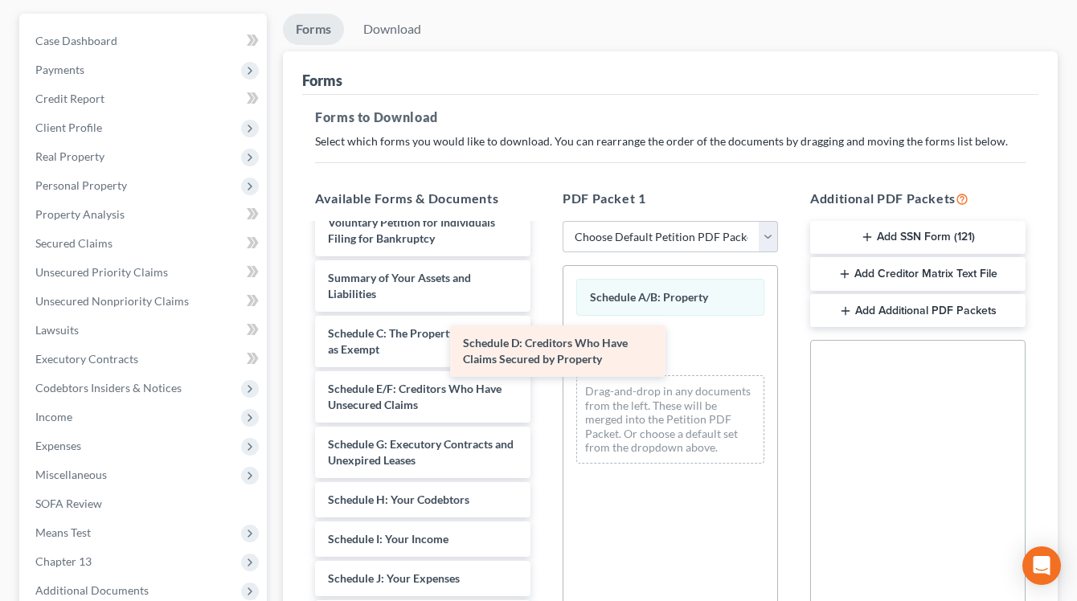
drag, startPoint x: 504, startPoint y: 381, endPoint x: 636, endPoint y: 334, distance: 140.1
click at [543, 336] on div "Schedule D: Creditors Who Have Claims Secured by Property Chapter 13 Plan (East…" at bounding box center [422, 523] width 241 height 858
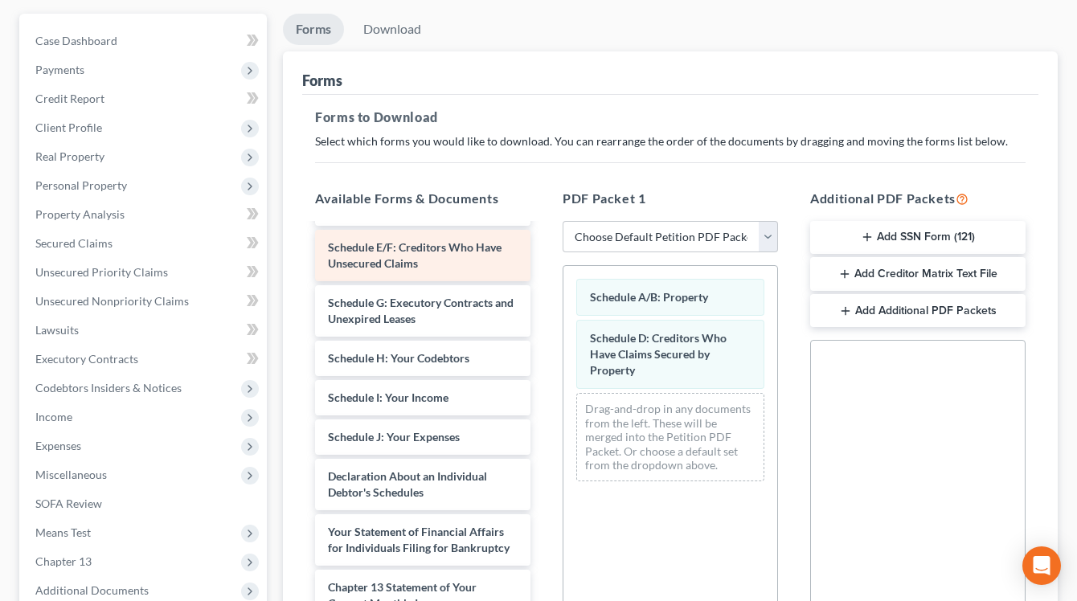
scroll to position [293, 0]
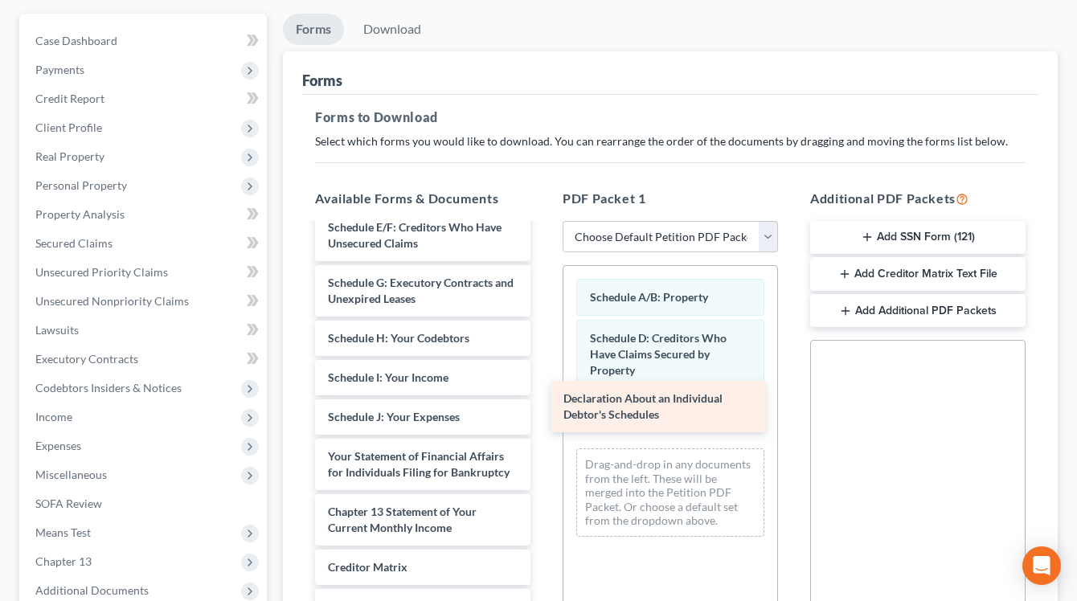
drag, startPoint x: 477, startPoint y: 465, endPoint x: 712, endPoint y: 408, distance: 242.3
click at [543, 408] on div "Declaration About an Individual Debtor's Schedules Chapter 13 Plan (Eastern Dis…" at bounding box center [422, 333] width 241 height 803
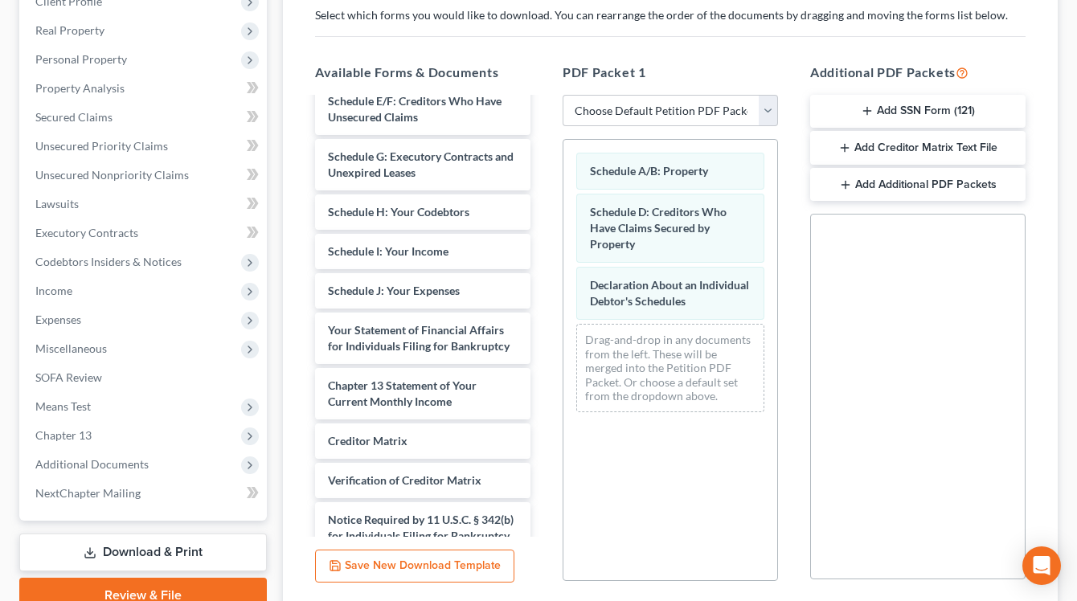
scroll to position [420, 0]
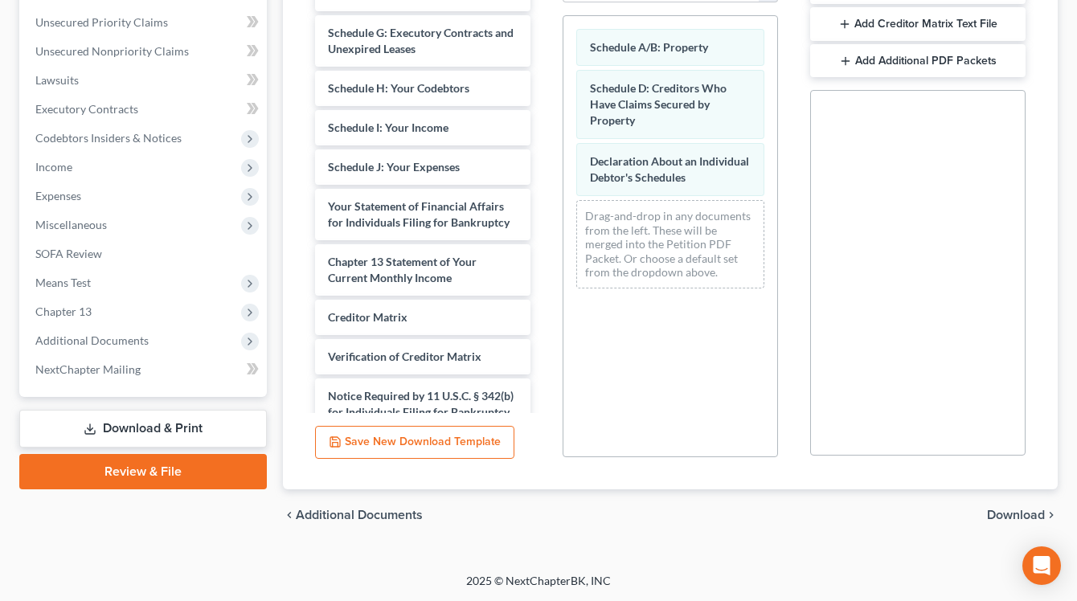
click at [815, 518] on span "Download" at bounding box center [1016, 515] width 58 height 13
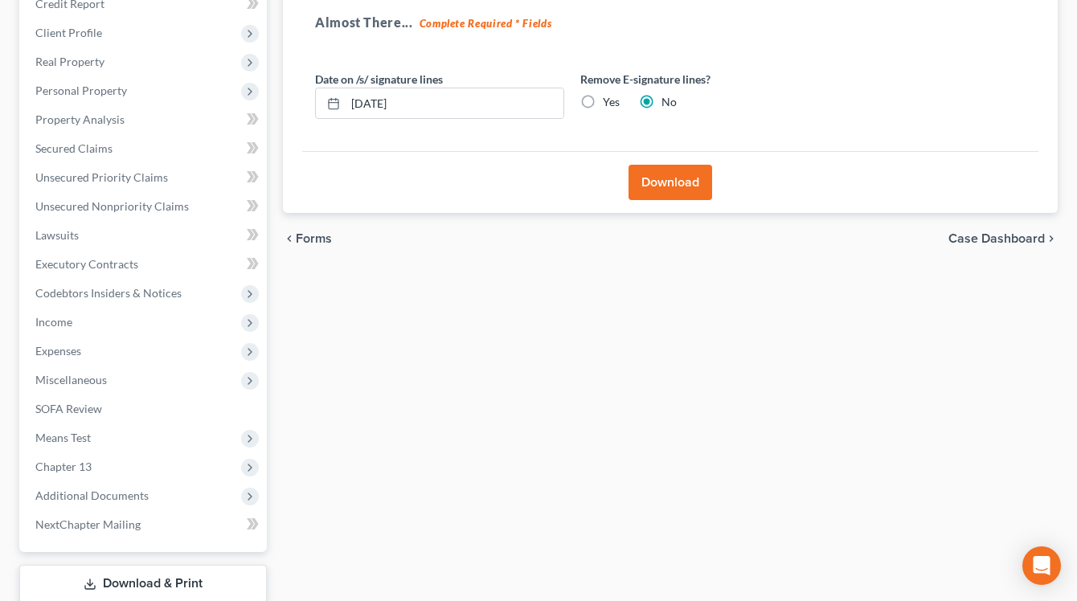
scroll to position [260, 0]
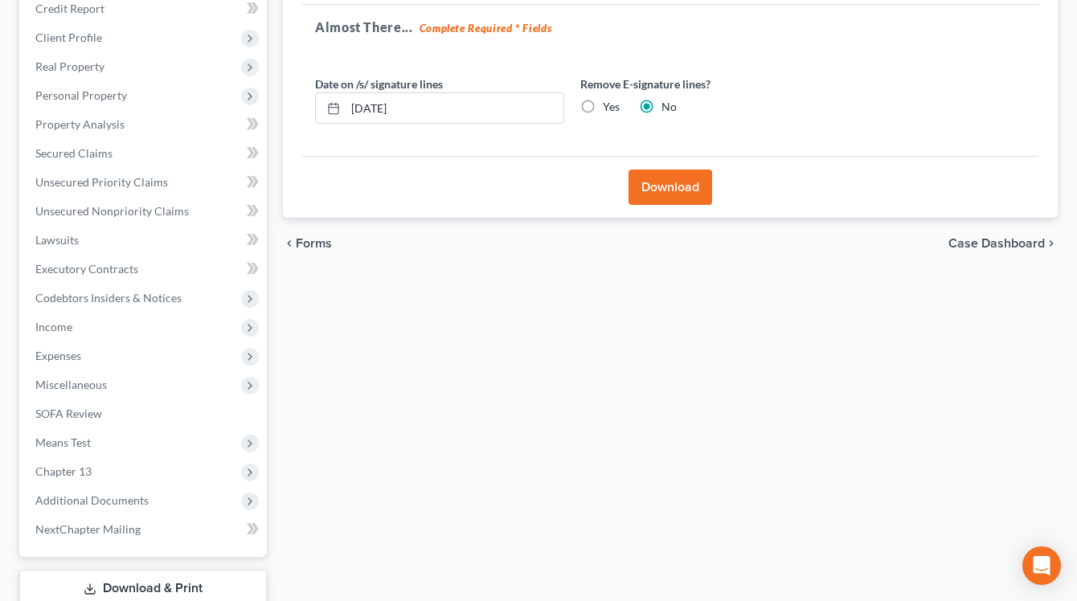
click at [666, 182] on button "Download" at bounding box center [671, 187] width 84 height 35
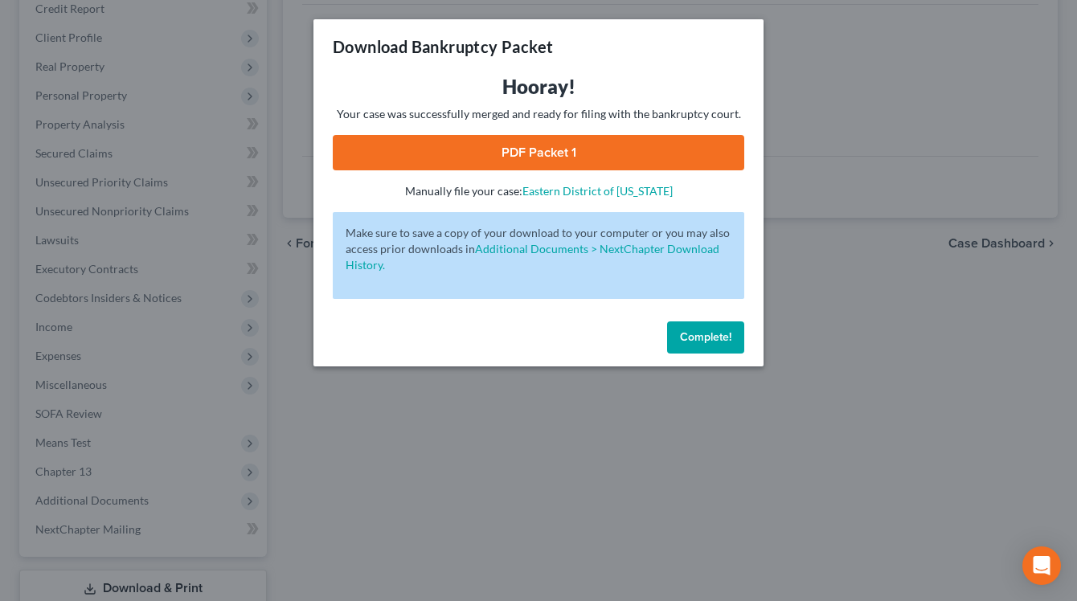
click at [566, 157] on link "PDF Packet 1" at bounding box center [539, 152] width 412 height 35
click at [712, 346] on button "Complete!" at bounding box center [705, 338] width 77 height 32
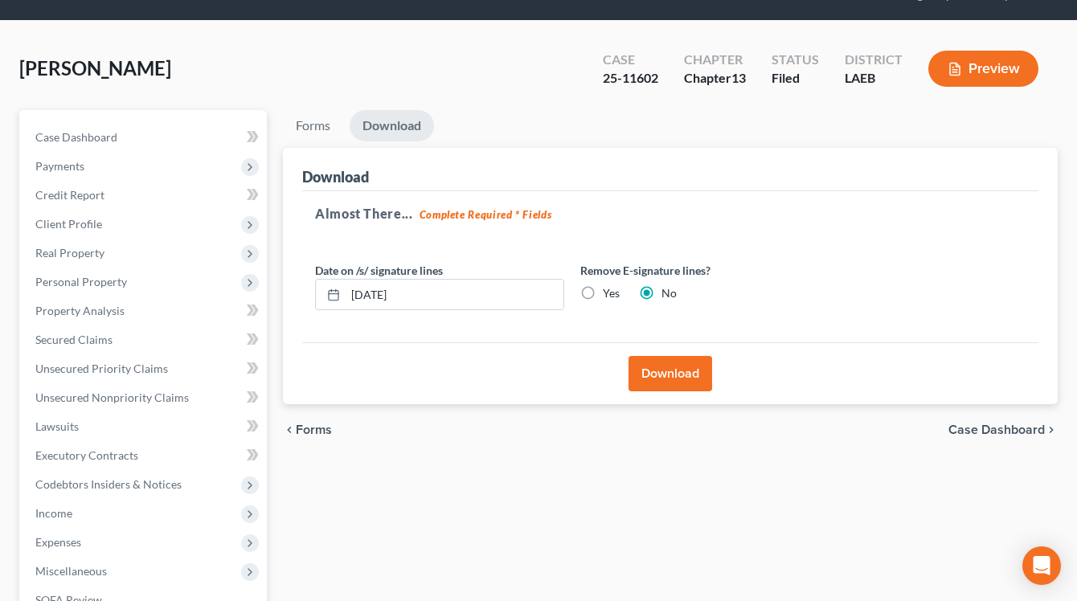
scroll to position [0, 0]
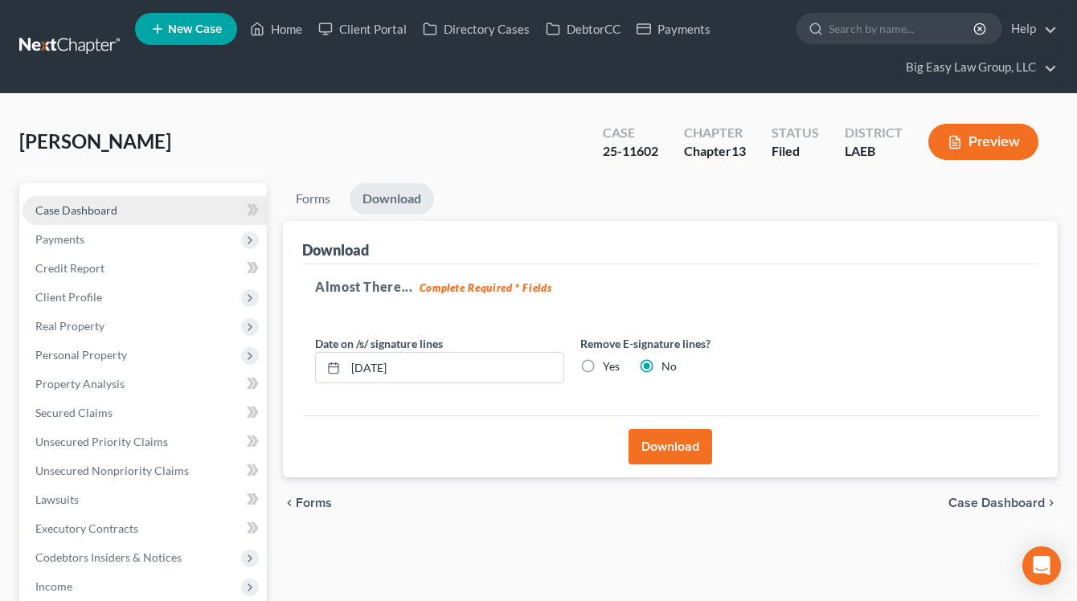
click at [174, 202] on link "Case Dashboard" at bounding box center [145, 210] width 244 height 29
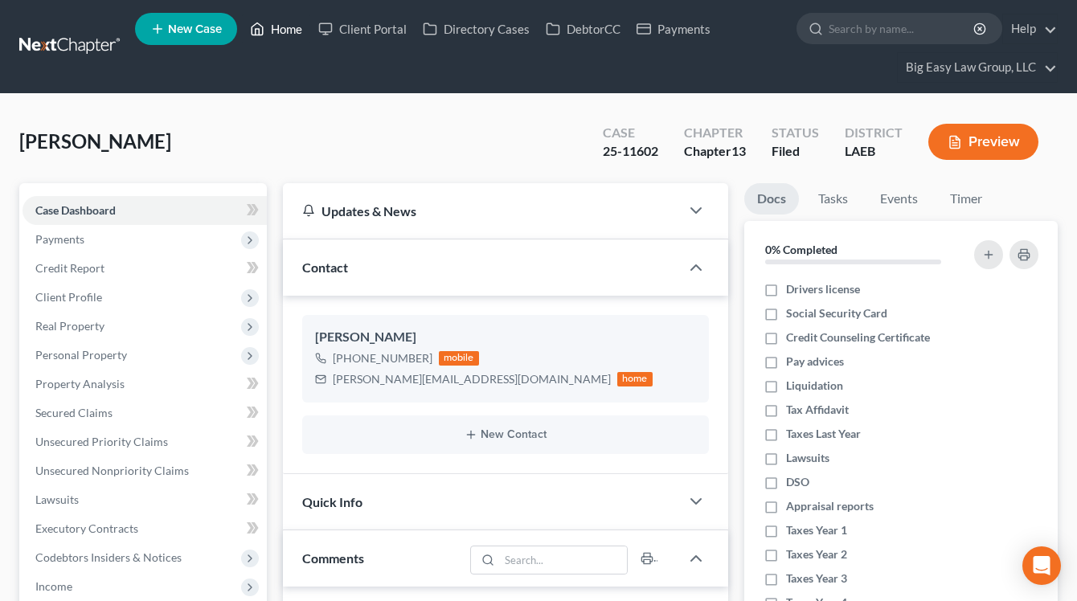
scroll to position [672, 0]
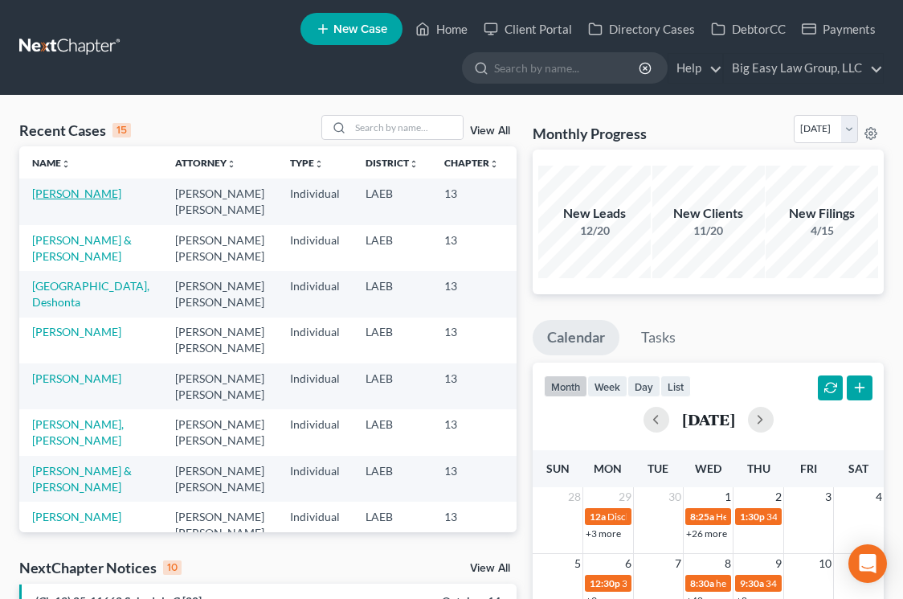
click at [67, 196] on link "[PERSON_NAME]" at bounding box center [76, 193] width 89 height 14
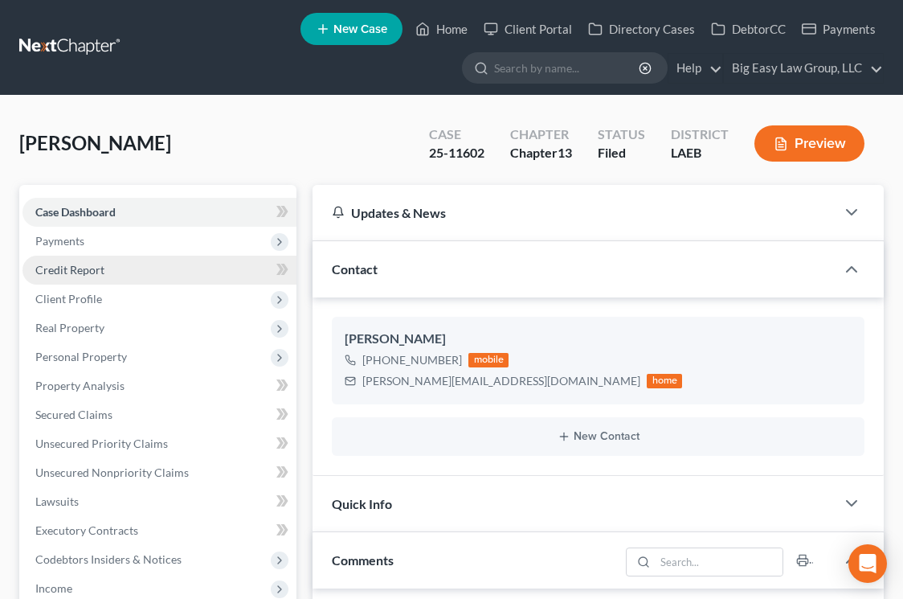
scroll to position [624, 0]
click at [92, 268] on span "Credit Report" at bounding box center [69, 270] width 69 height 14
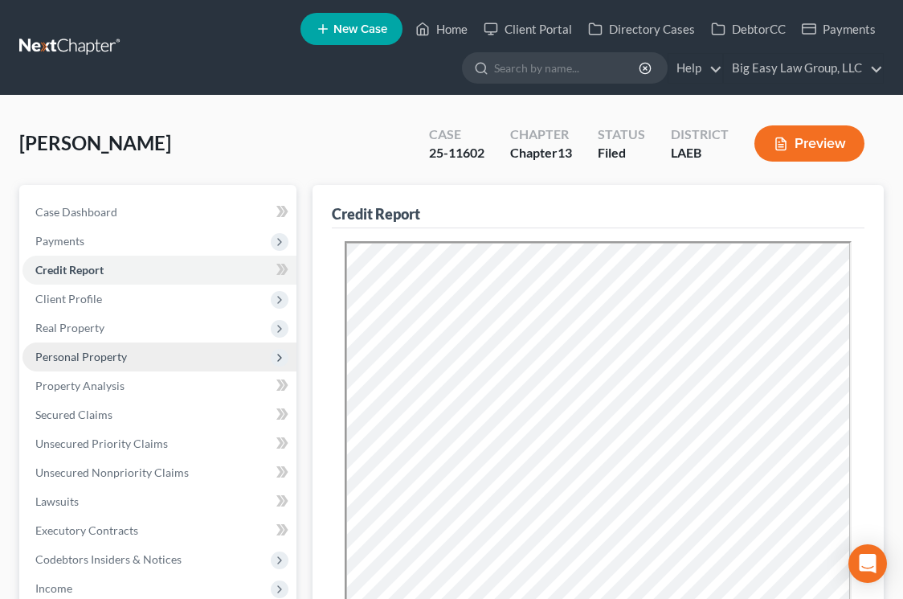
click at [114, 352] on span "Personal Property" at bounding box center [81, 357] width 92 height 14
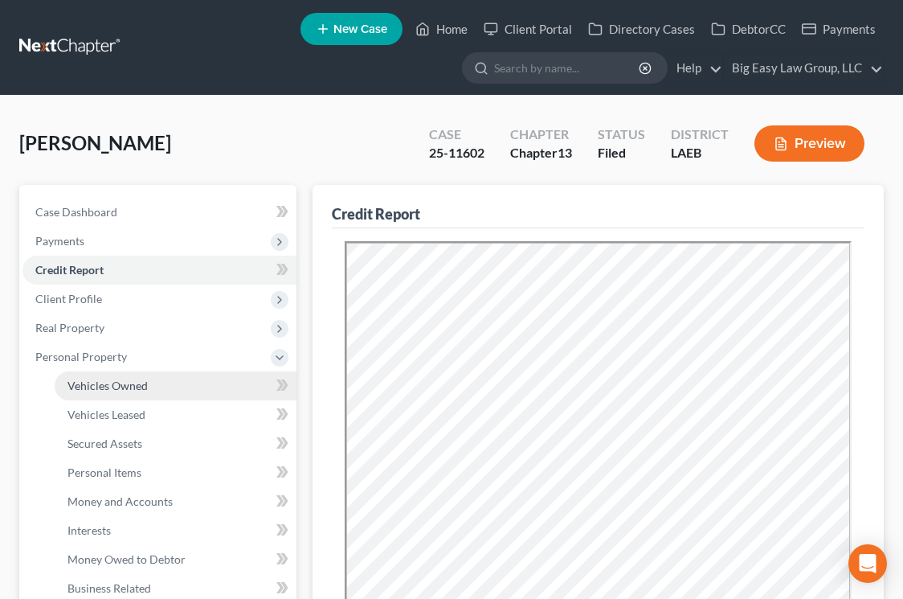
click at [115, 371] on link "Vehicles Owned" at bounding box center [176, 385] width 242 height 29
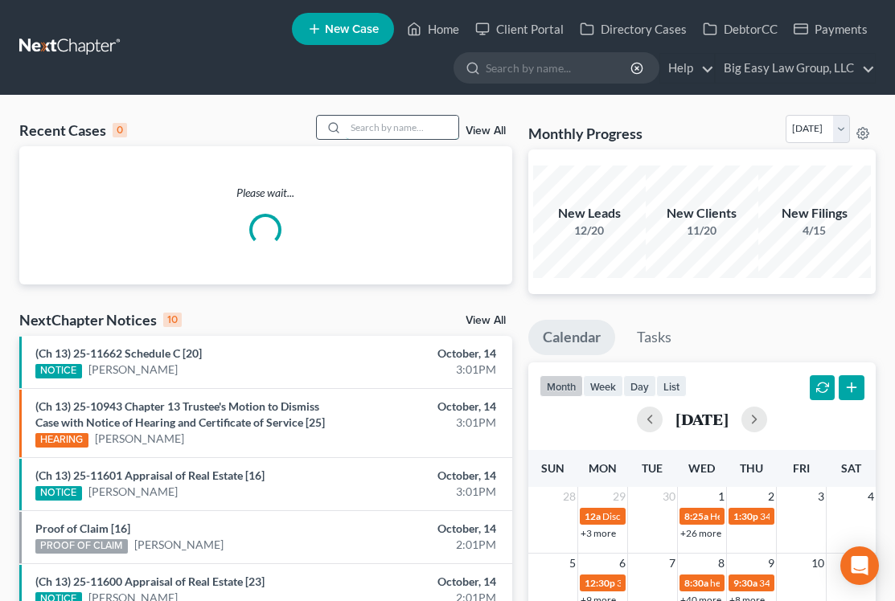
click at [396, 125] on input "search" at bounding box center [402, 127] width 113 height 23
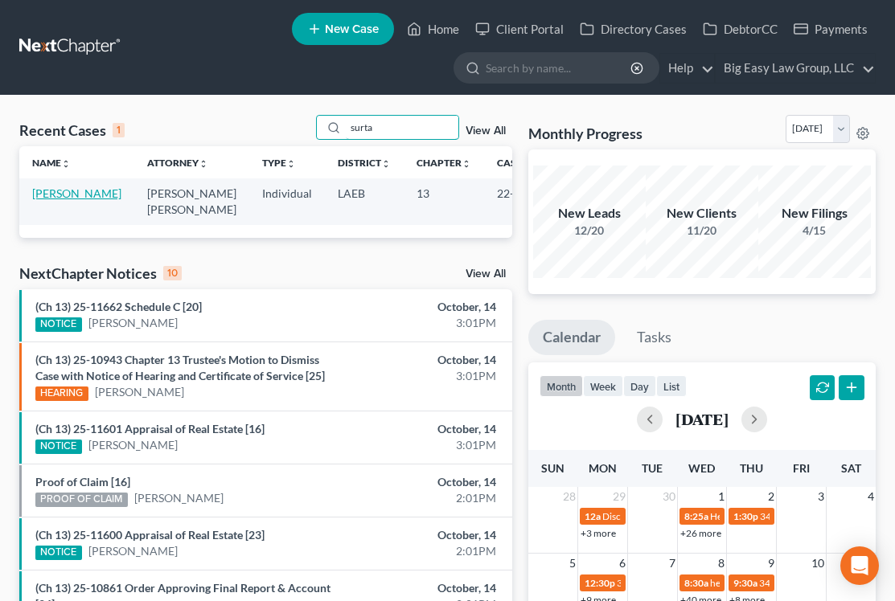
type input "surta"
click at [61, 200] on link "Surtain, Tonetta" at bounding box center [76, 193] width 89 height 14
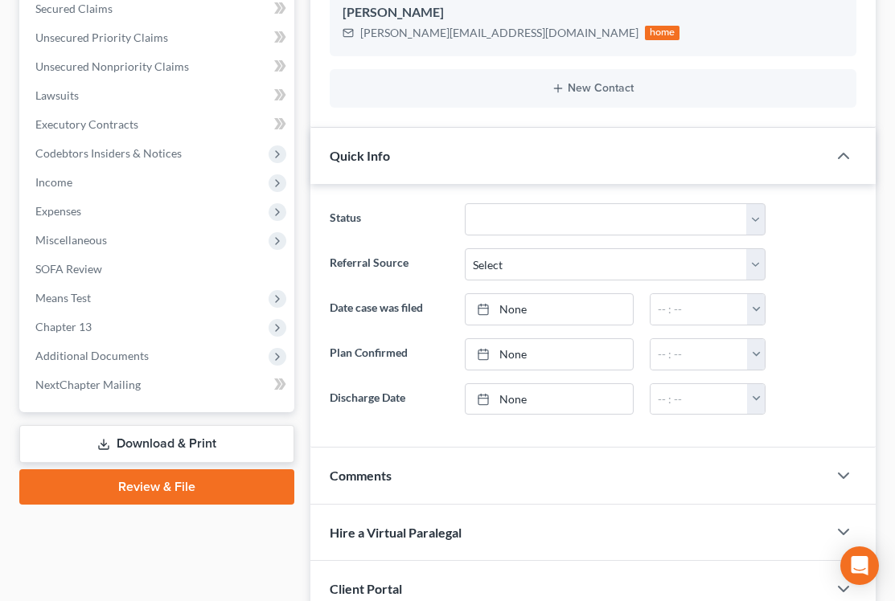
scroll to position [430, 0]
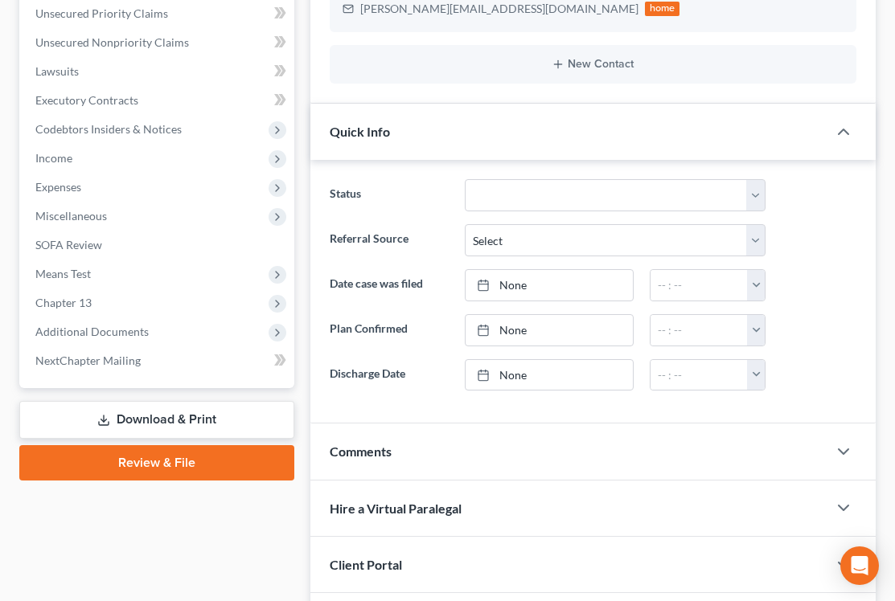
click at [163, 416] on link "Download & Print" at bounding box center [156, 420] width 275 height 38
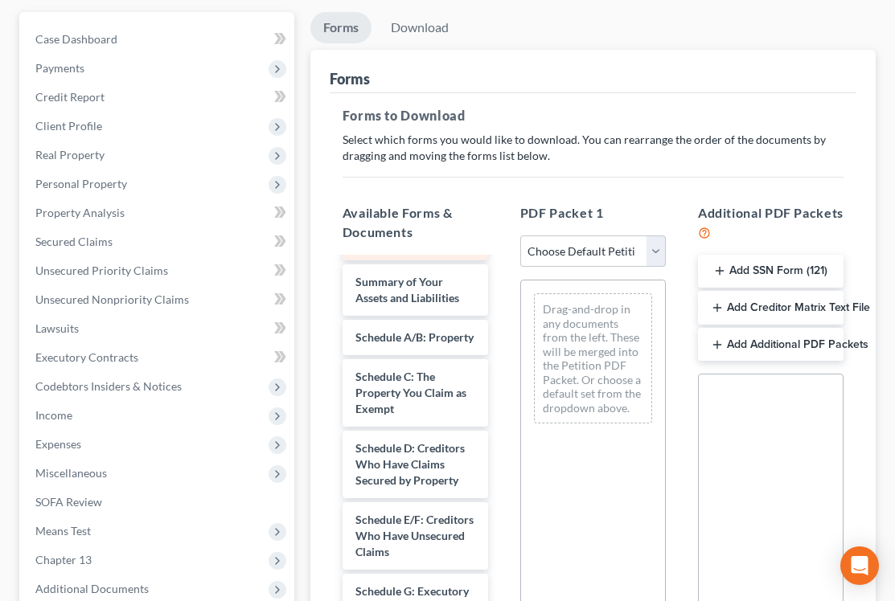
scroll to position [153, 0]
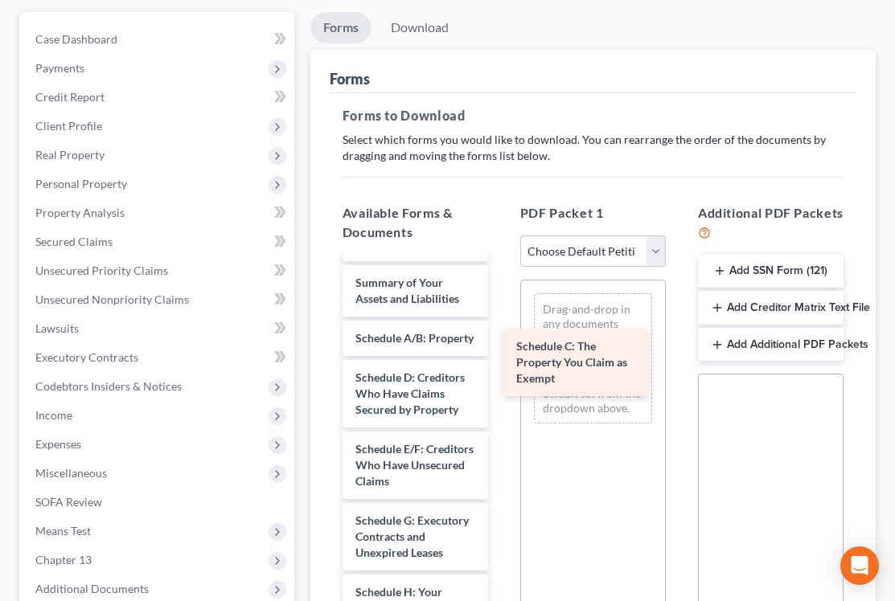
drag, startPoint x: 412, startPoint y: 371, endPoint x: 583, endPoint y: 342, distance: 173.8
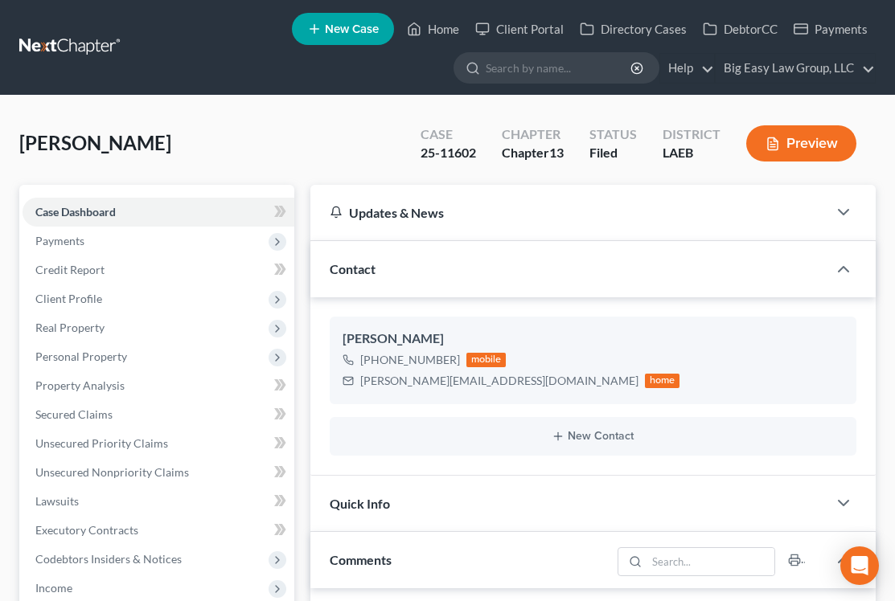
select select "0"
click at [427, 26] on link "Home" at bounding box center [433, 28] width 68 height 29
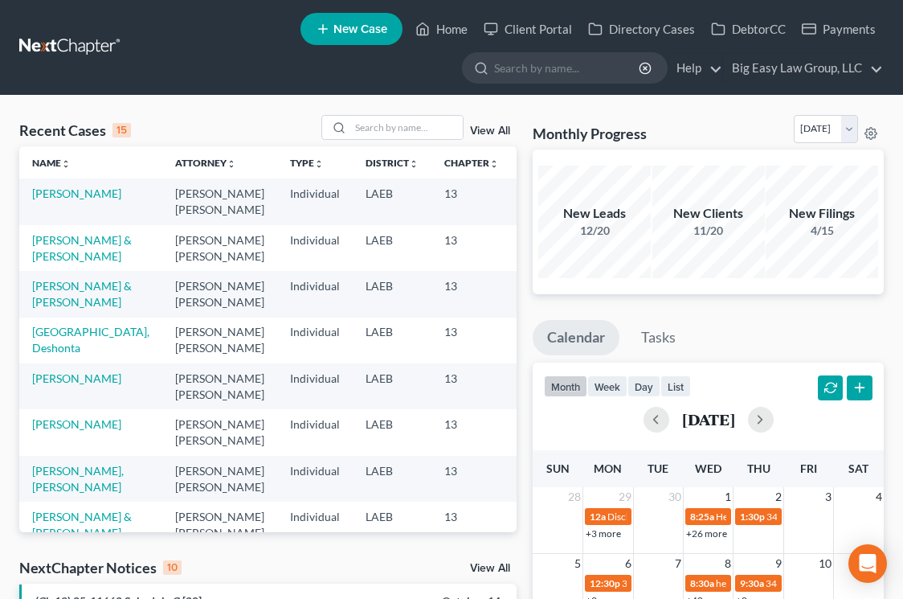
click at [392, 141] on div "Recent Cases 15 View All" at bounding box center [268, 130] width 498 height 31
click at [386, 126] on input "search" at bounding box center [406, 127] width 113 height 23
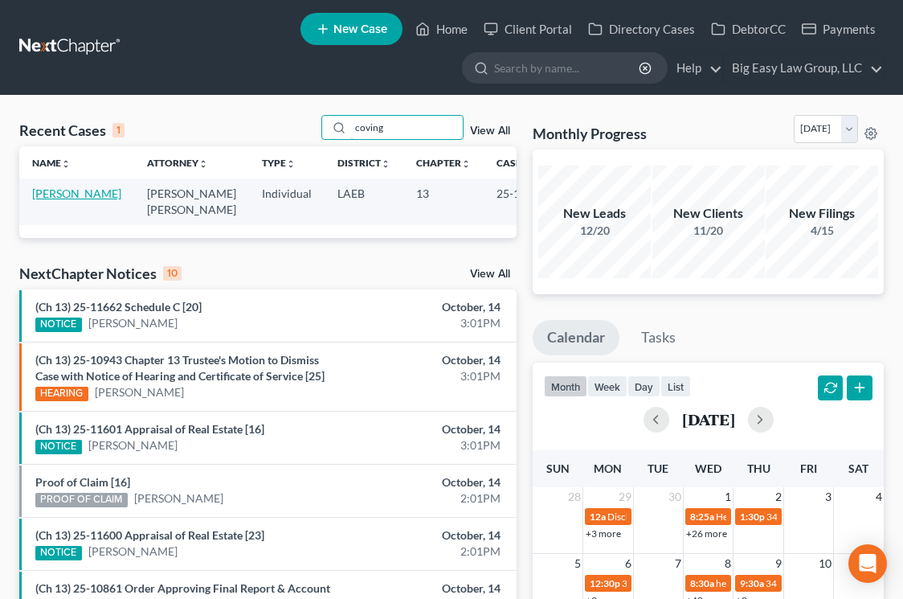
type input "coving"
click at [52, 186] on link "Covington, Tonnette" at bounding box center [76, 193] width 89 height 14
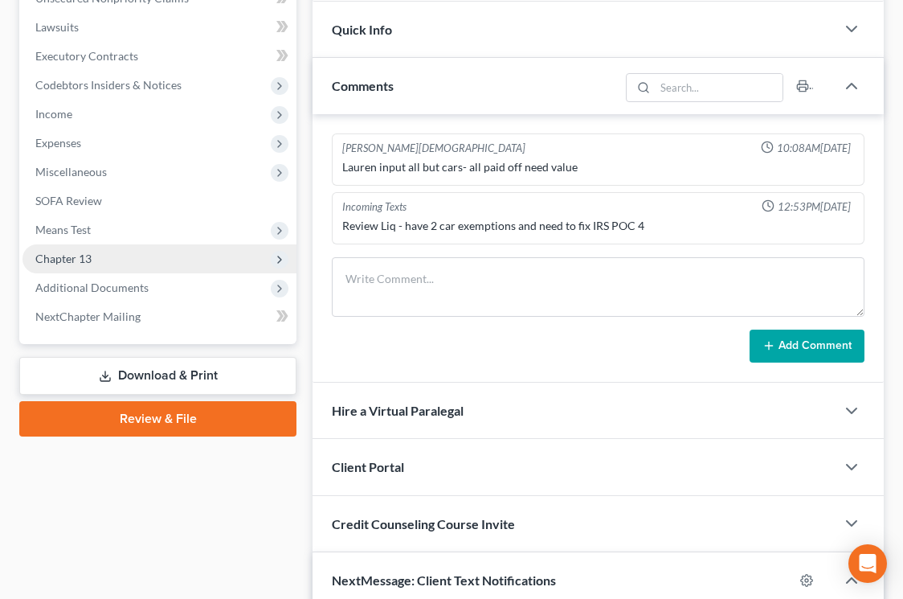
scroll to position [479, 0]
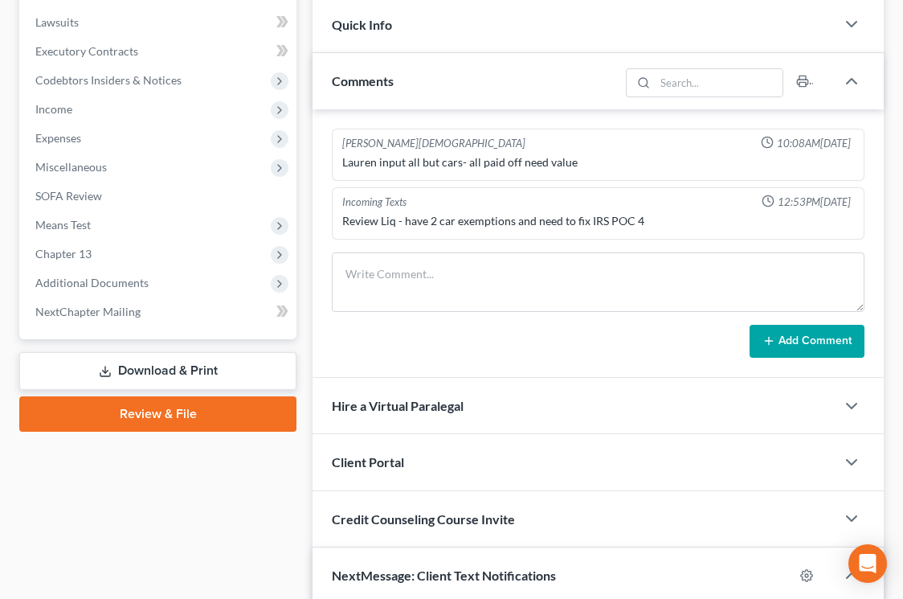
click at [203, 375] on link "Download & Print" at bounding box center [157, 371] width 277 height 38
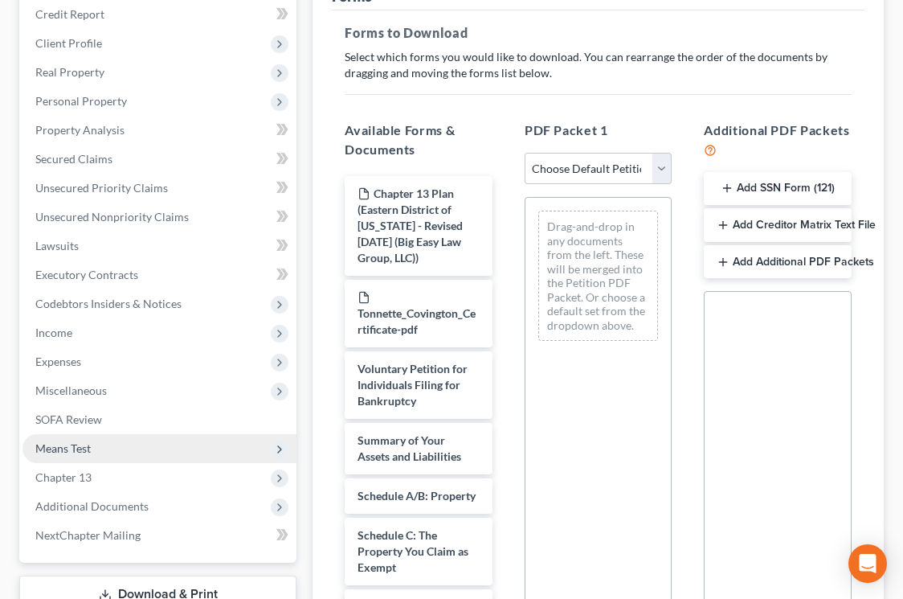
scroll to position [276, 0]
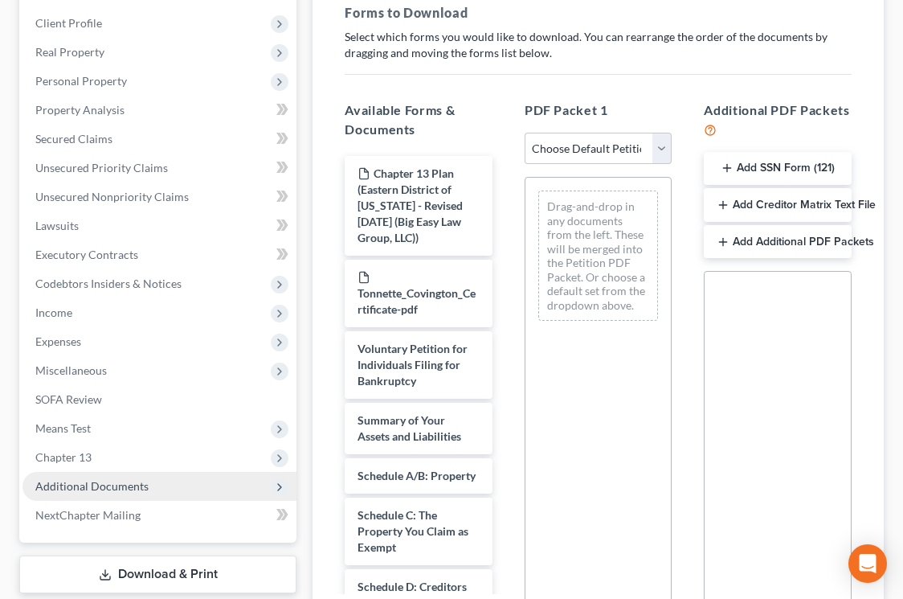
click at [109, 481] on span "Additional Documents" at bounding box center [91, 486] width 113 height 14
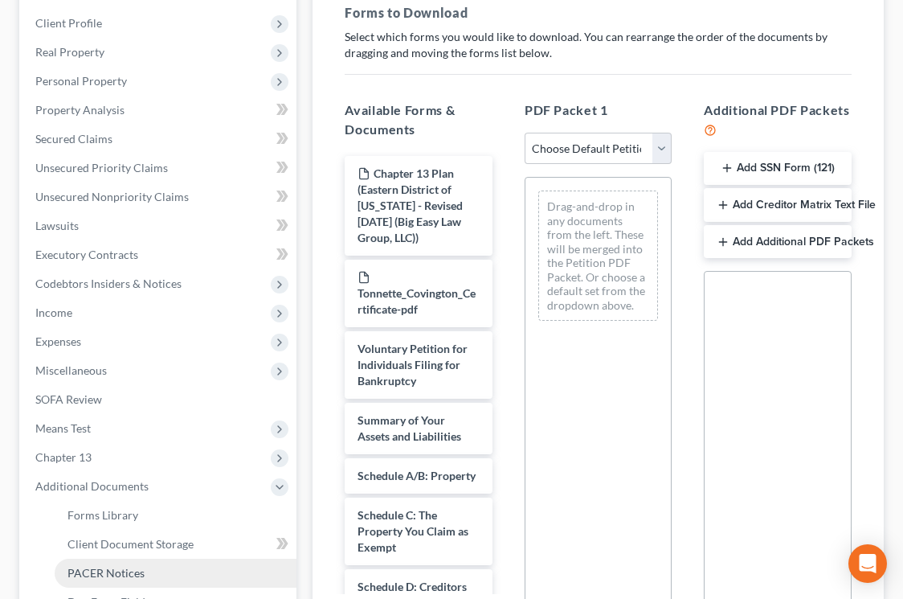
click at [145, 586] on link "PACER Notices" at bounding box center [176, 573] width 242 height 29
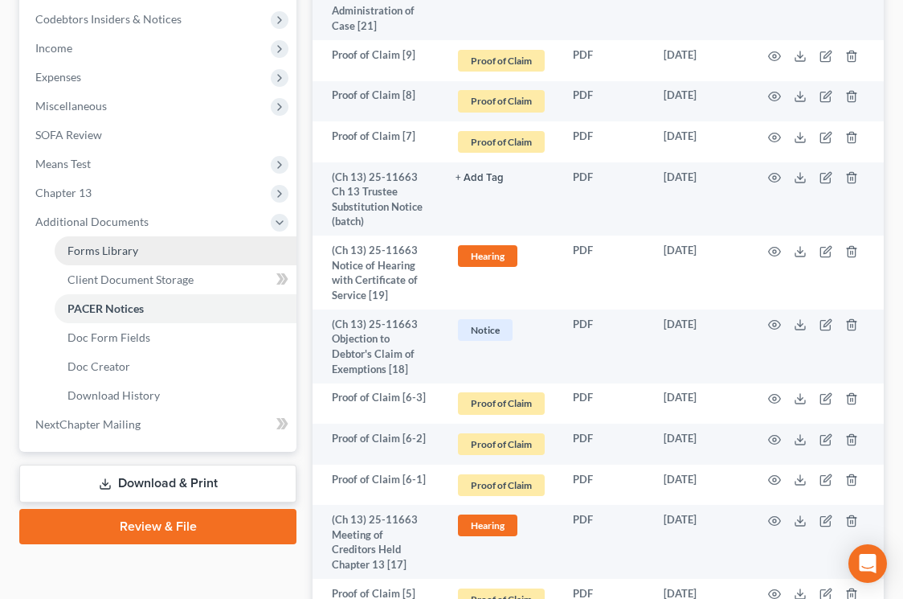
scroll to position [543, 0]
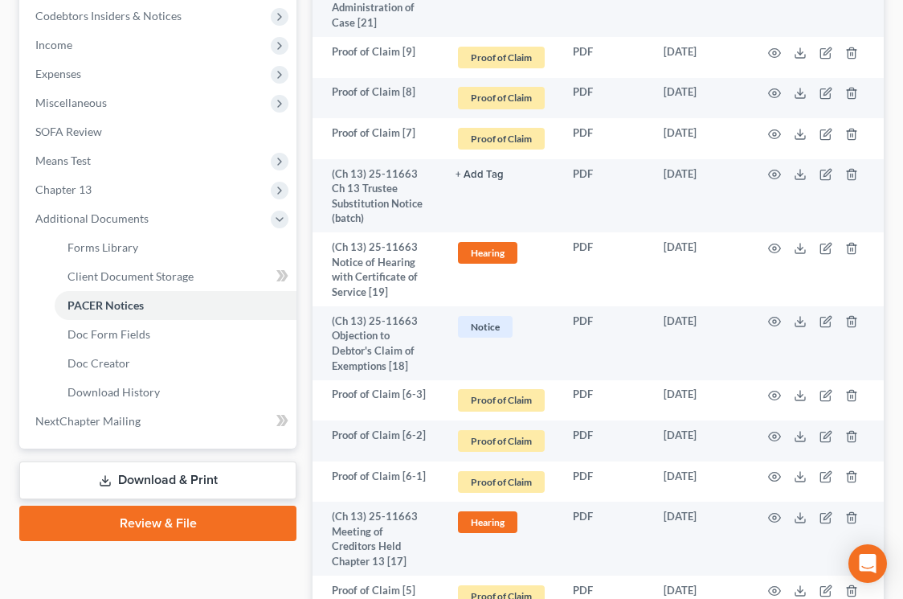
click at [161, 473] on link "Download & Print" at bounding box center [157, 480] width 277 height 38
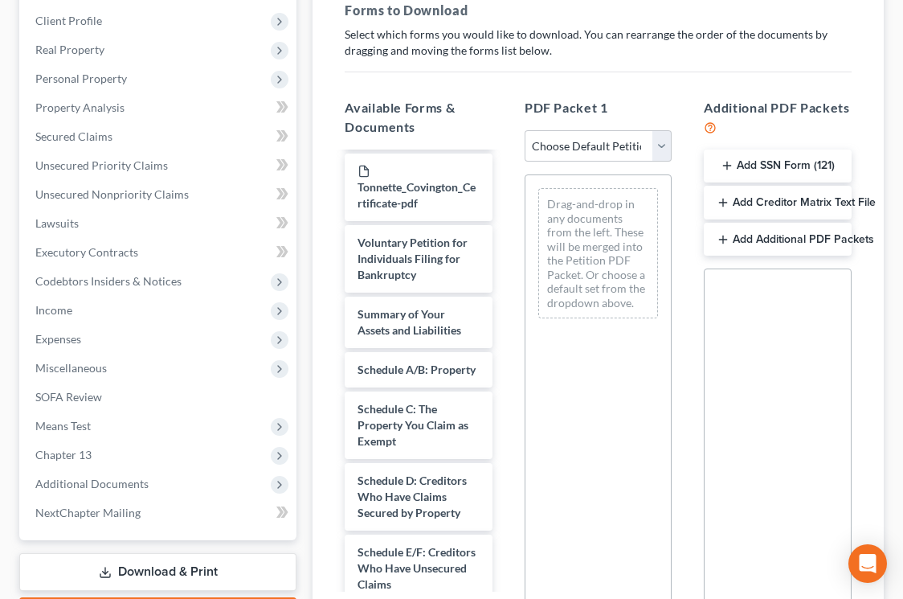
scroll to position [114, 0]
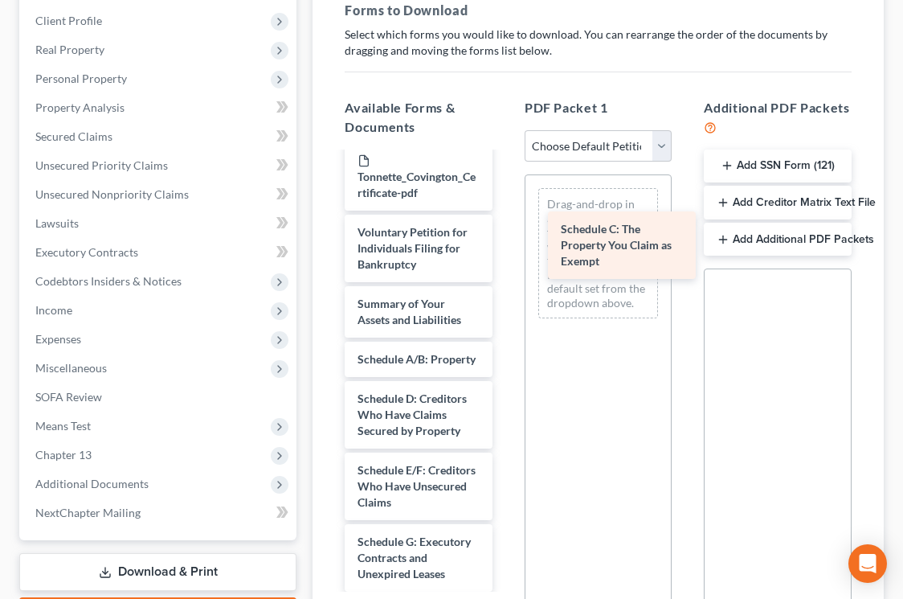
drag, startPoint x: 417, startPoint y: 399, endPoint x: 621, endPoint y: 224, distance: 267.9
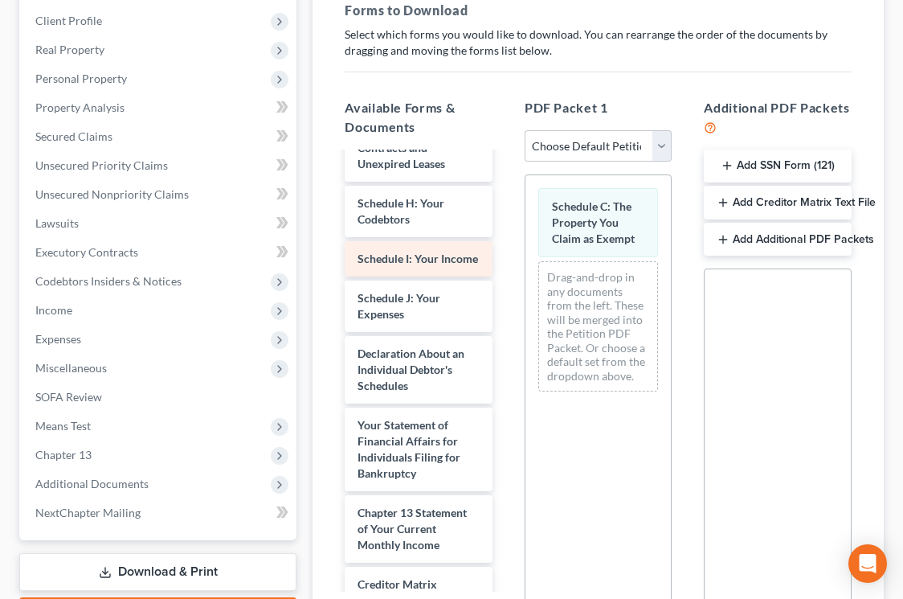
scroll to position [525, 0]
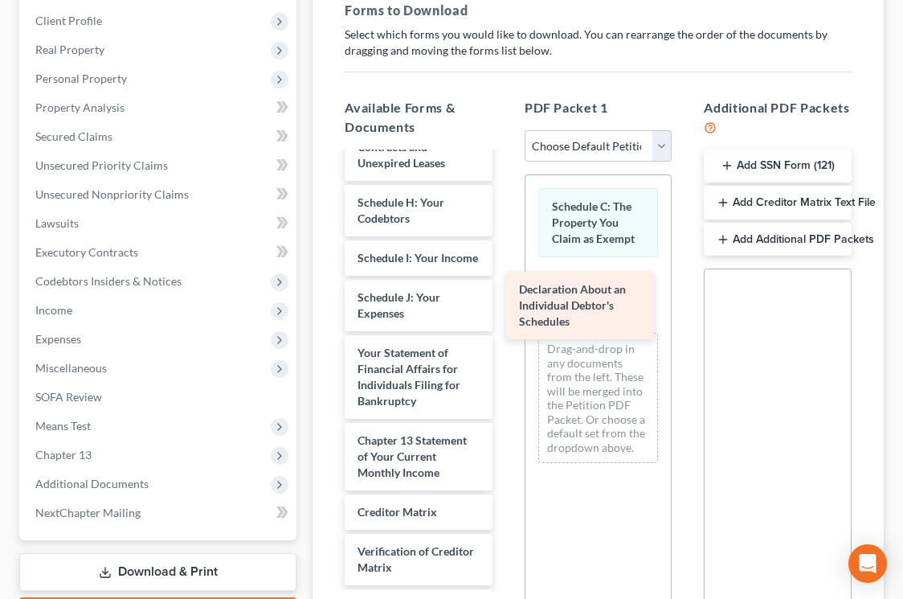
drag, startPoint x: 449, startPoint y: 371, endPoint x: 624, endPoint y: 305, distance: 187.2
click at [506, 305] on div "Declaration About an Individual Debtor's Schedules Chapter 13 Plan (Eastern Dis…" at bounding box center [419, 179] width 174 height 1100
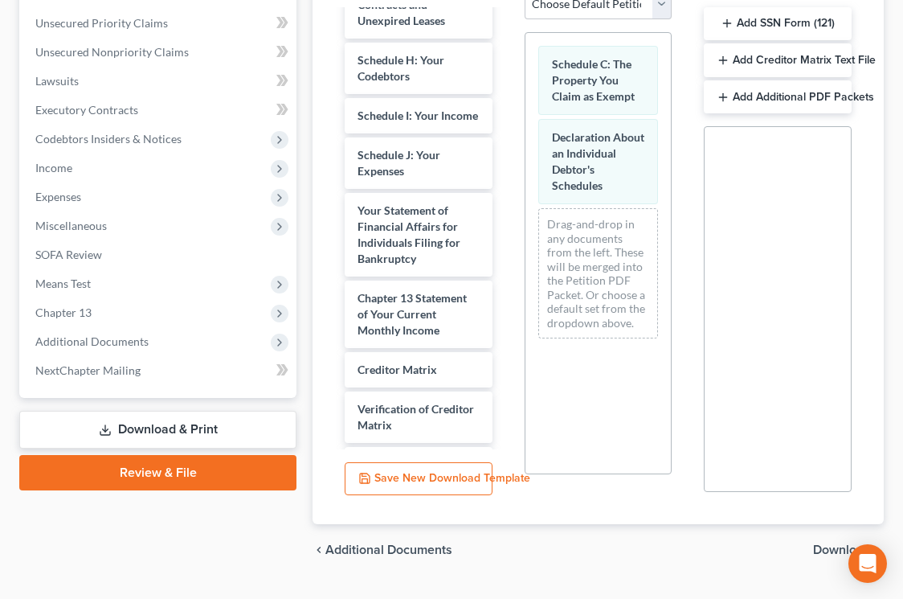
scroll to position [457, 0]
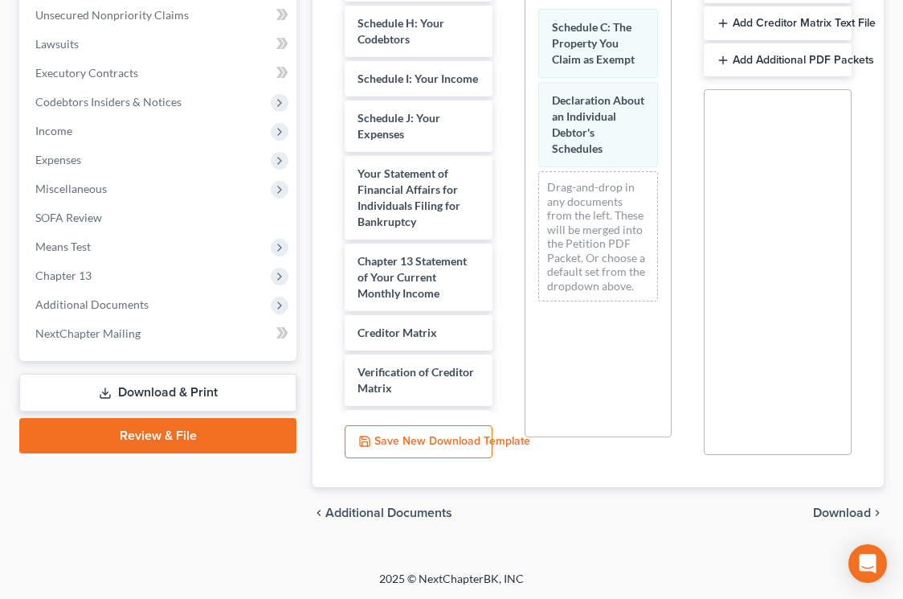
click at [838, 510] on span "Download" at bounding box center [842, 512] width 58 height 13
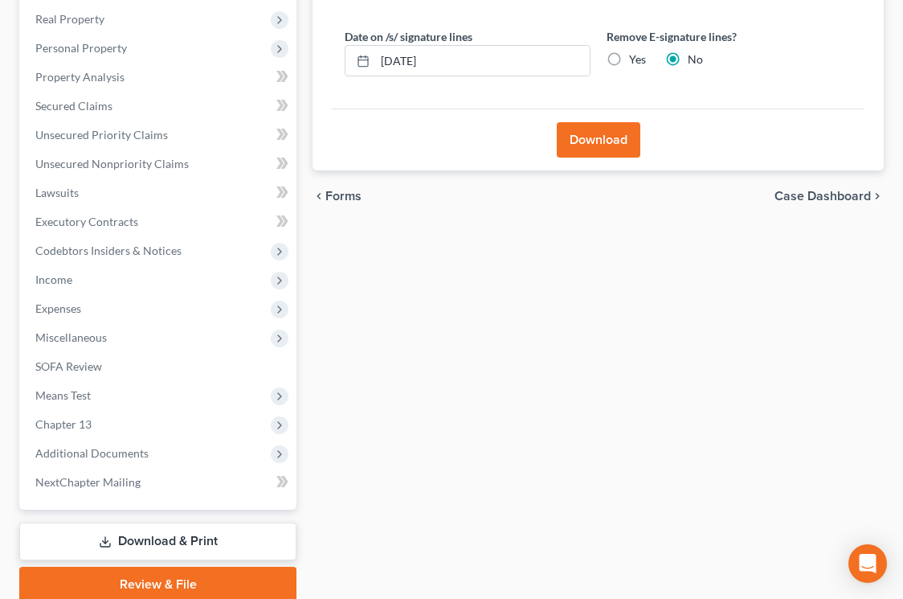
scroll to position [248, 0]
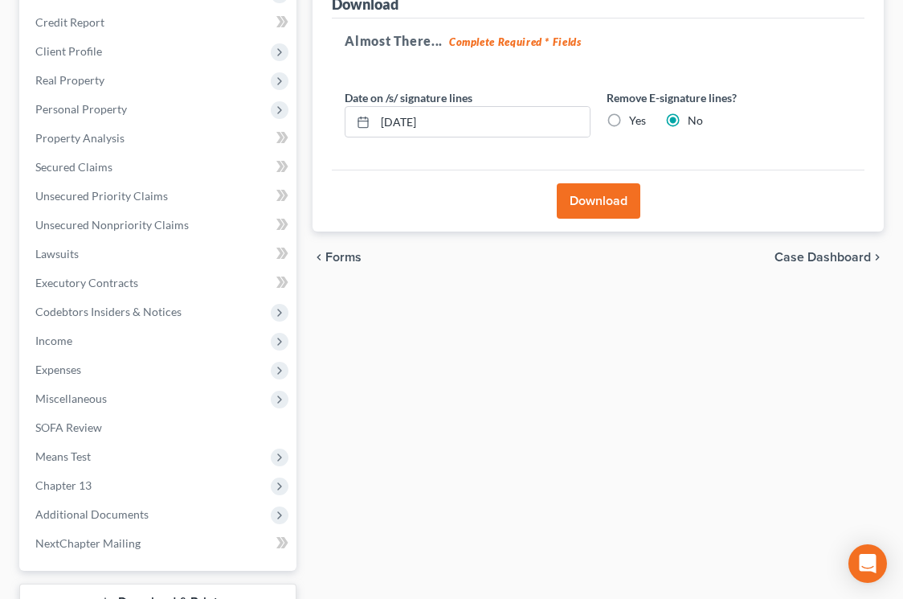
click at [622, 215] on button "Download" at bounding box center [599, 200] width 84 height 35
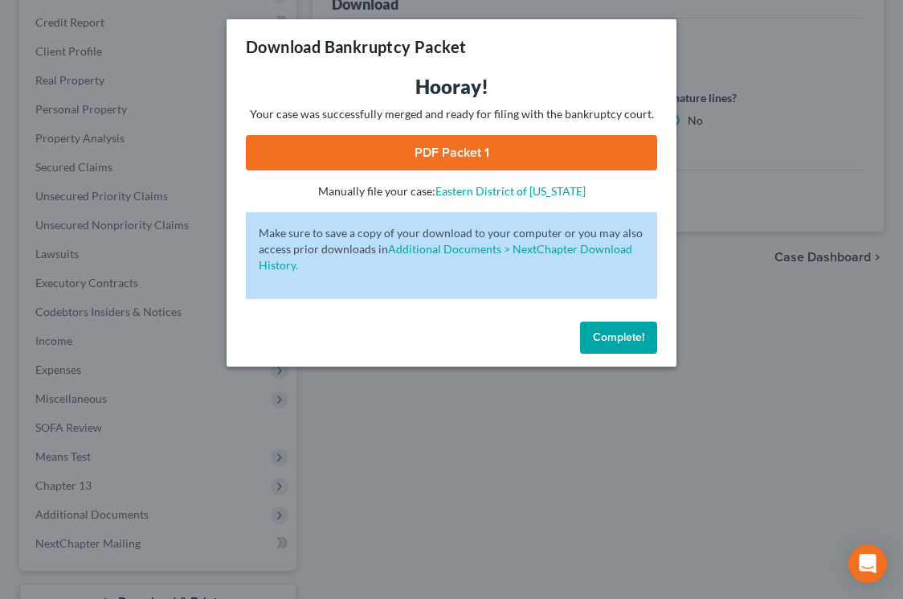
click at [535, 162] on link "PDF Packet 1" at bounding box center [452, 152] width 412 height 35
click at [628, 367] on div "Download Bankruptcy Packet Hooray! Your case was successfully merged and ready …" at bounding box center [451, 299] width 903 height 599
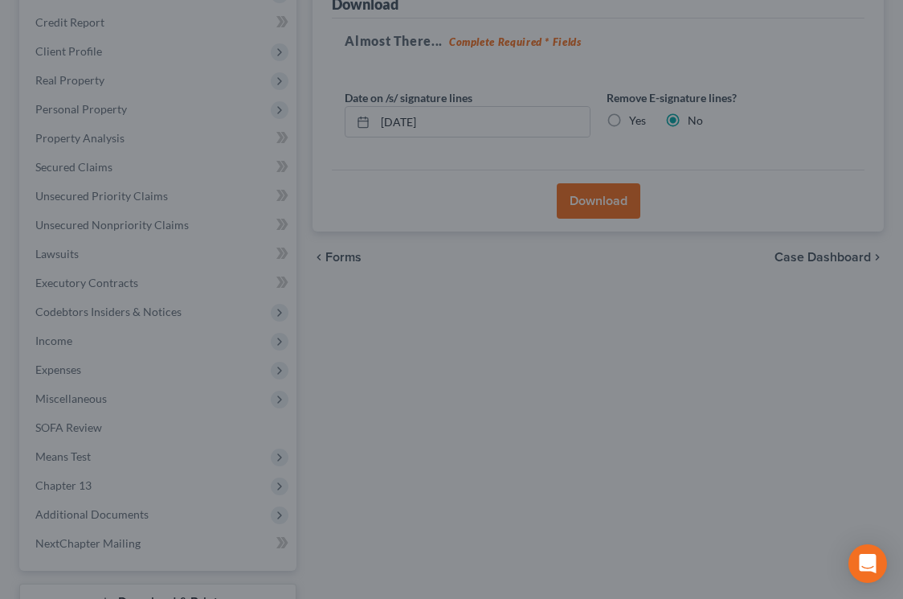
click at [621, 327] on div at bounding box center [451, 299] width 903 height 599
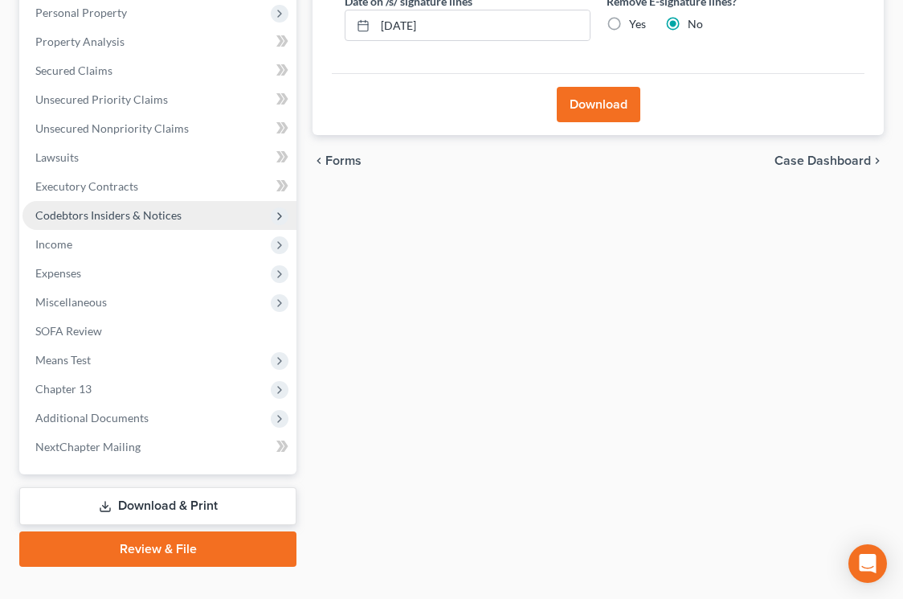
scroll to position [358, 0]
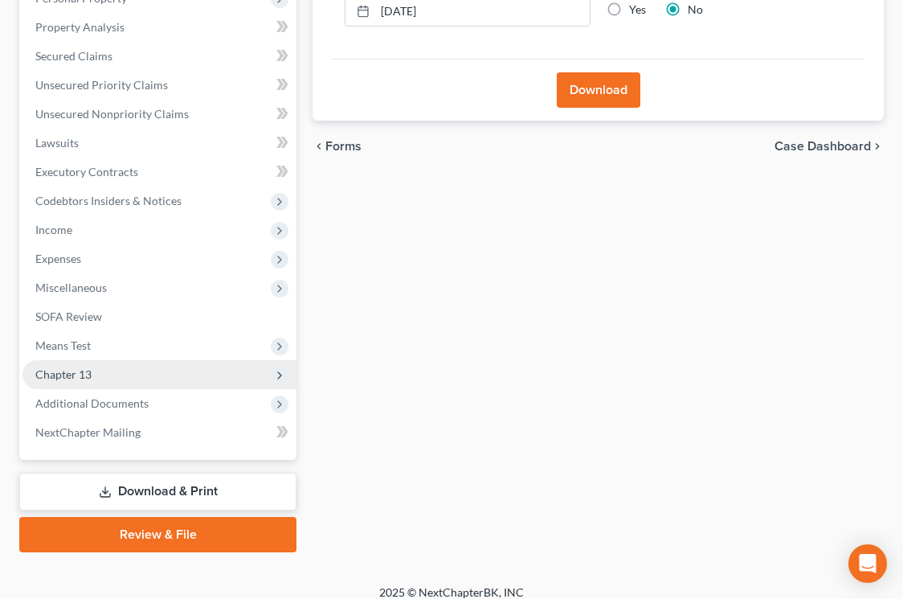
click at [133, 376] on span "Chapter 13" at bounding box center [160, 374] width 274 height 29
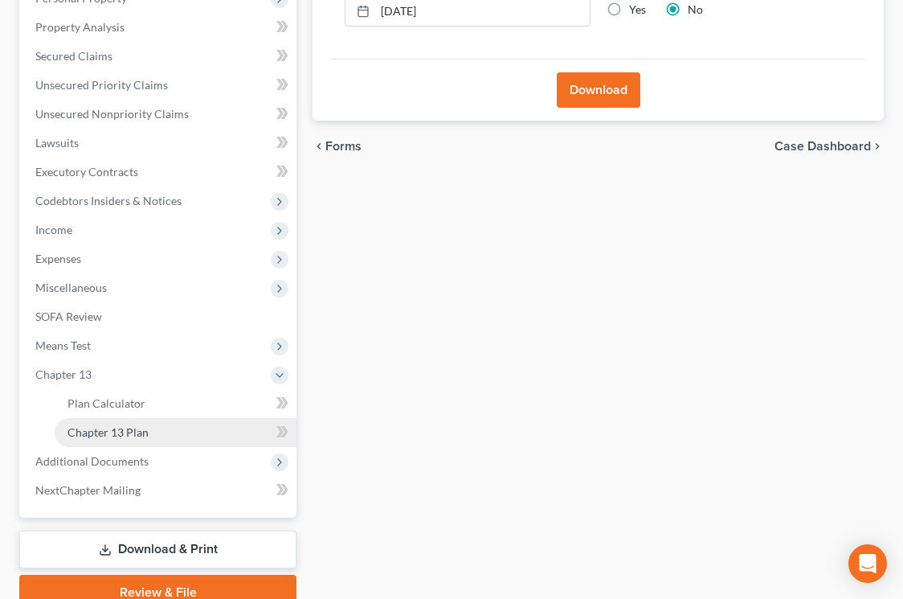
click at [136, 436] on span "Chapter 13 Plan" at bounding box center [108, 432] width 81 height 14
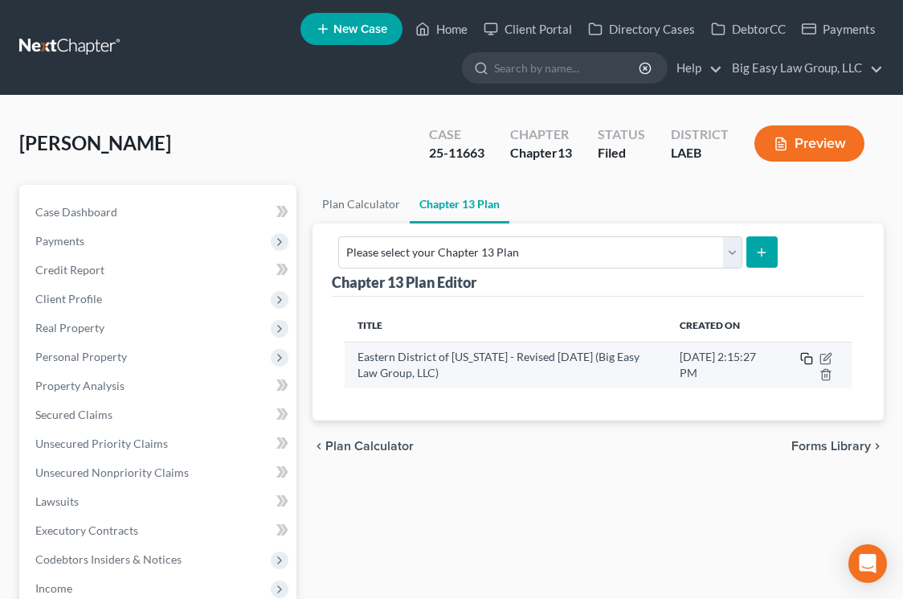
click at [808, 352] on icon "button" at bounding box center [807, 358] width 13 height 13
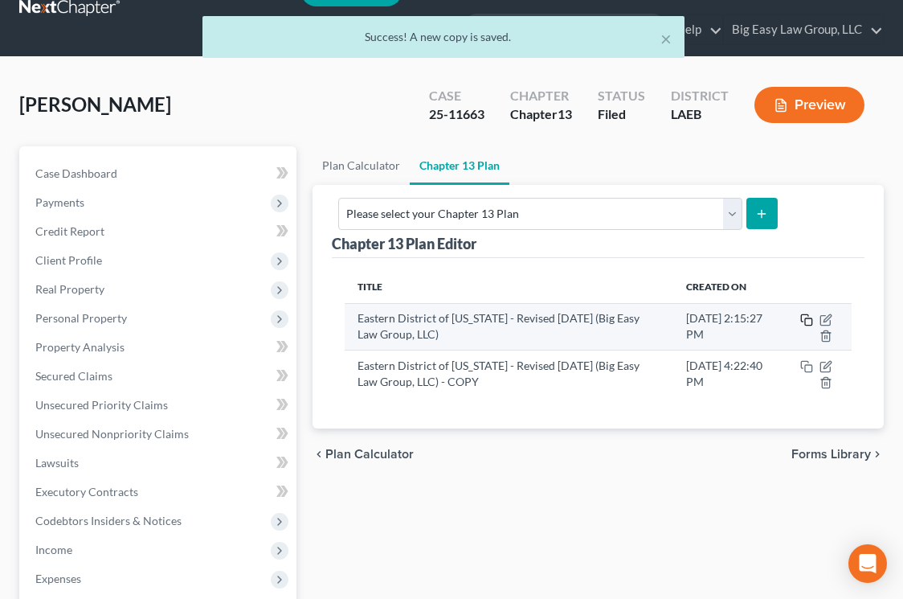
scroll to position [60, 0]
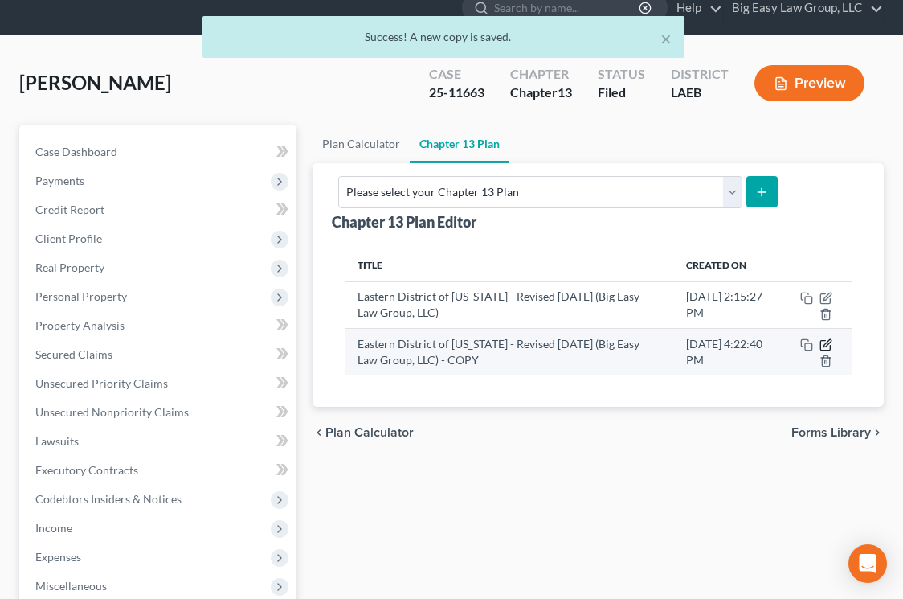
click at [829, 342] on icon "button" at bounding box center [826, 344] width 13 height 13
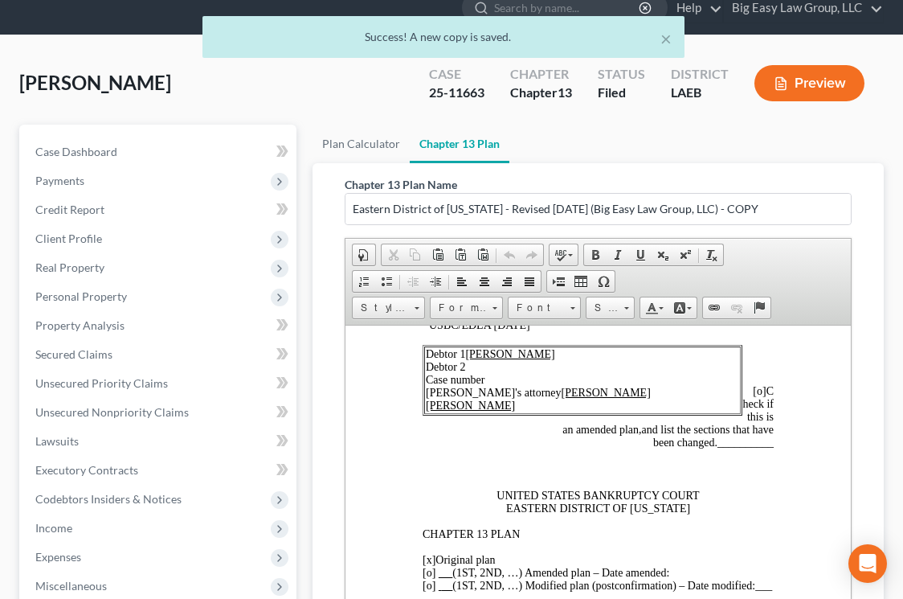
scroll to position [82, 0]
click at [501, 381] on td "Debtor 1 Tonnette Covington Debtor 2 Case number Debtor's attorney Jenny Abshie…" at bounding box center [582, 381] width 317 height 68
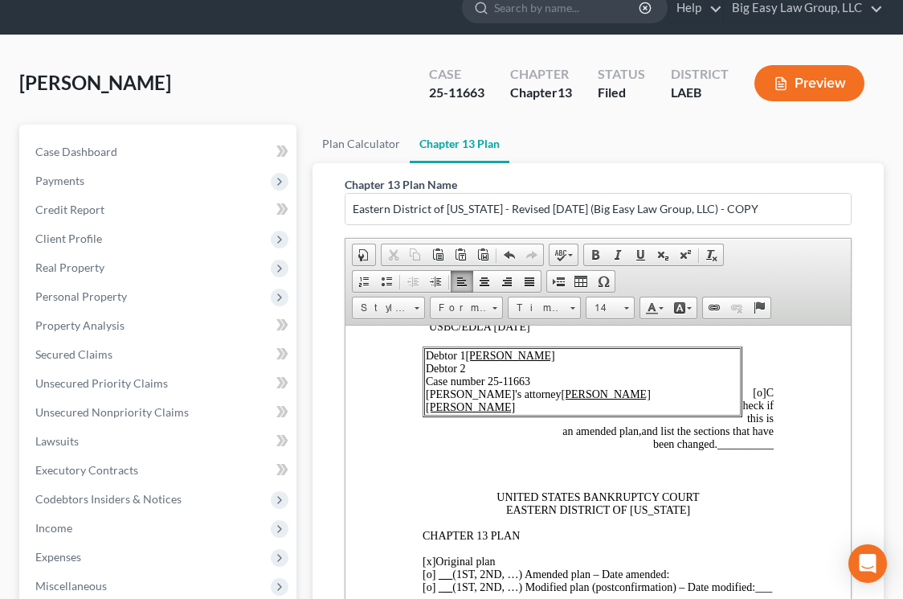
drag, startPoint x: 544, startPoint y: 385, endPoint x: 490, endPoint y: 376, distance: 54.6
click at [490, 376] on td "Debtor 1 Tonnette Covington Debtor 2 Case number 25-11663 Debtor's attorney Jen…" at bounding box center [582, 381] width 317 height 68
click at [639, 254] on span at bounding box center [640, 254] width 13 height 13
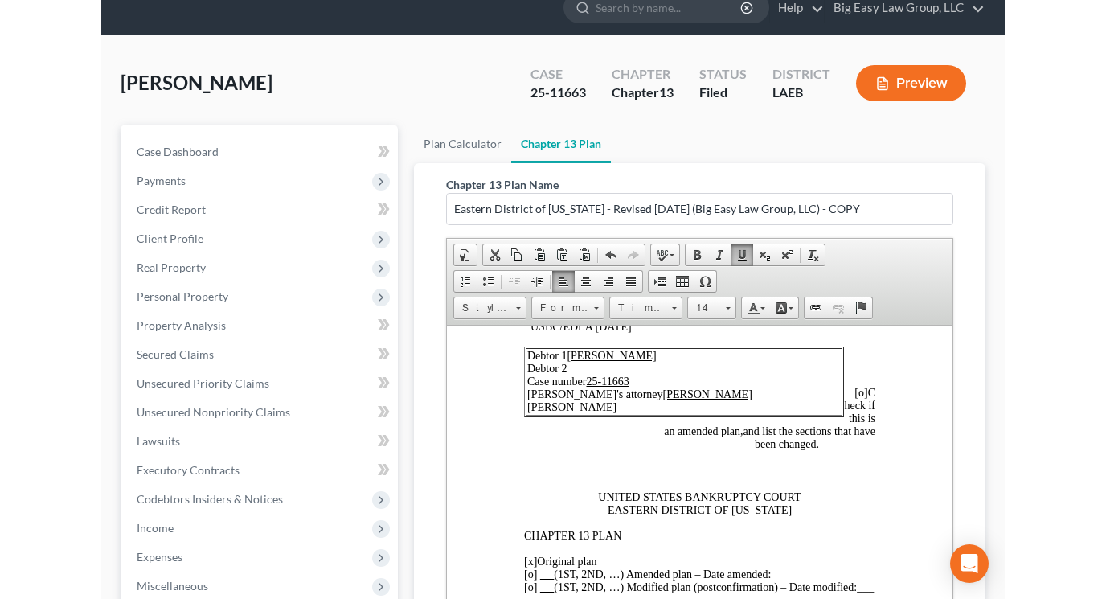
scroll to position [59, 0]
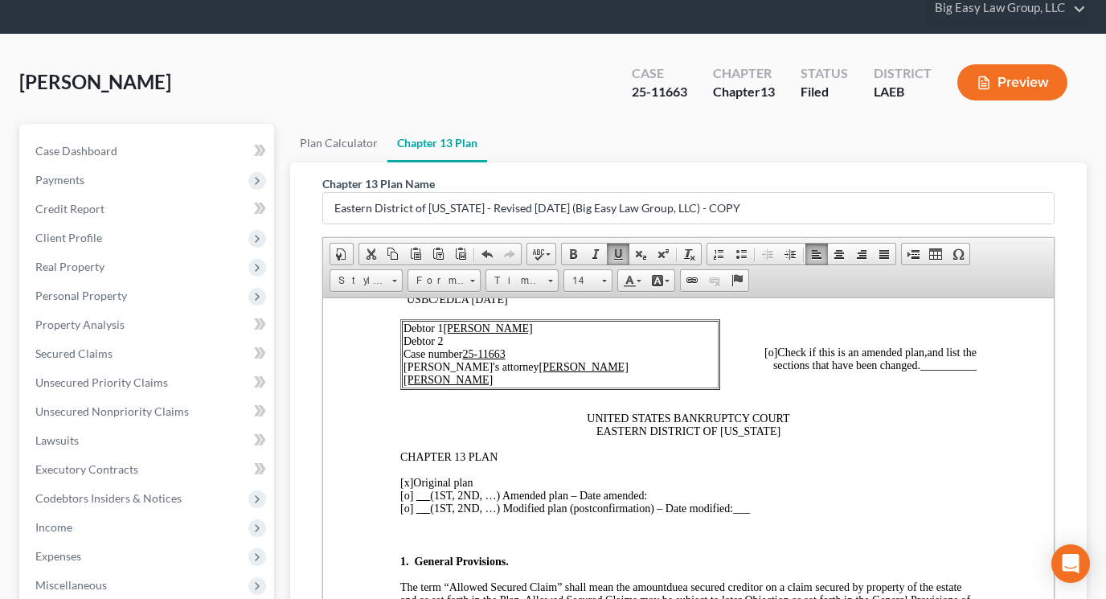
click at [771, 352] on span "[o]" at bounding box center [770, 352] width 13 height 12
drag, startPoint x: 979, startPoint y: 366, endPoint x: 923, endPoint y: 363, distance: 56.3
click at [903, 368] on span "7.6" at bounding box center [970, 364] width 14 height 12
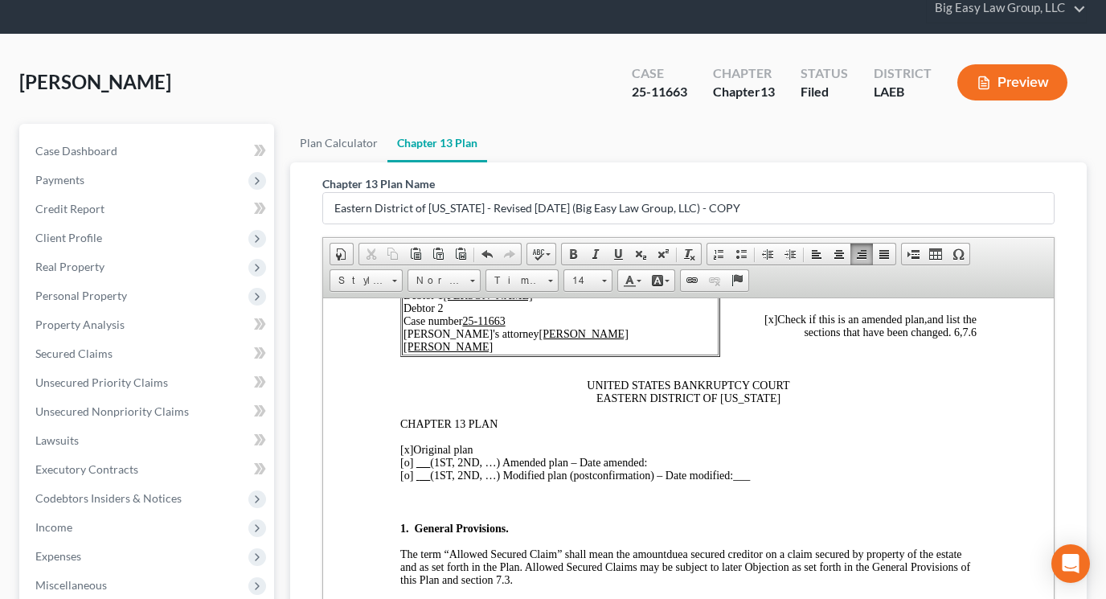
scroll to position [139, 0]
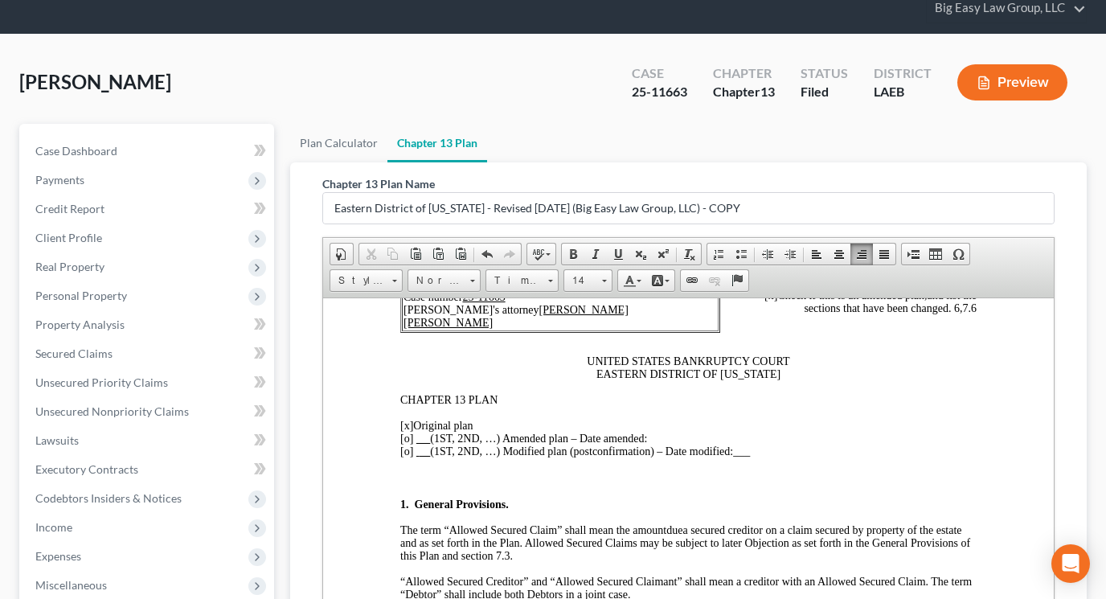
click at [407, 427] on span "[x]" at bounding box center [406, 425] width 13 height 12
click at [412, 440] on span "[o]" at bounding box center [406, 438] width 13 height 12
click at [654, 436] on p "[o ] Original plan [x ] (1ST, 2ND, …) Amended plan – Date amended: [o] (1ST, 2N…" at bounding box center [688, 438] width 576 height 39
drag, startPoint x: 797, startPoint y: 436, endPoint x: 648, endPoint y: 437, distance: 149.5
click at [652, 437] on p "[o ] Original plan [x ] (1ST, 2ND, …) Amended plan – Date amended: First Amende…" at bounding box center [688, 438] width 576 height 39
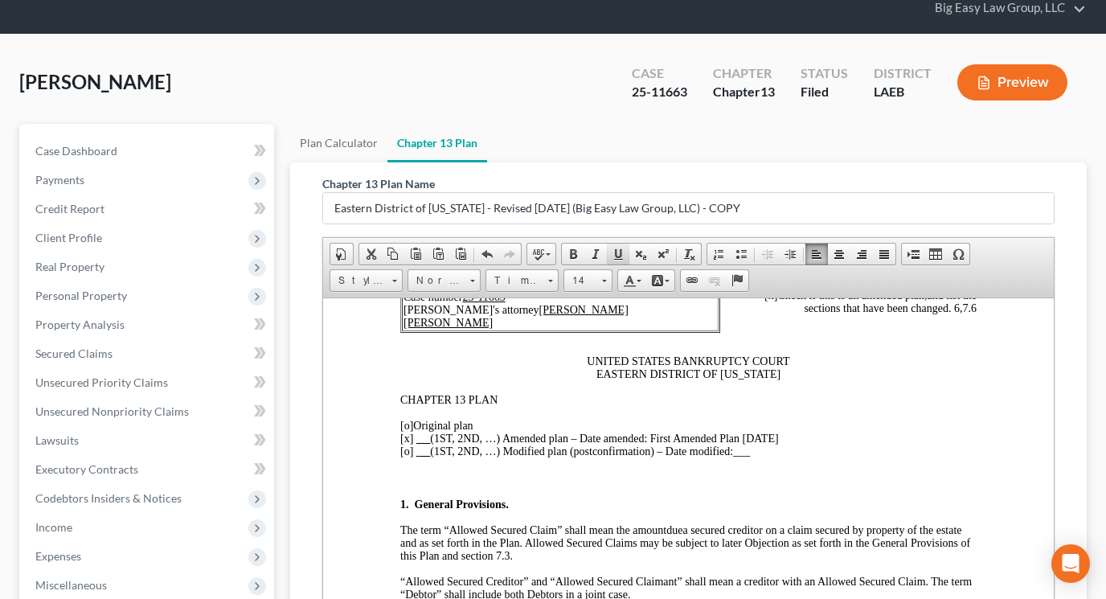
click at [620, 248] on span at bounding box center [618, 254] width 13 height 13
click at [804, 379] on p "UNITED STATES BANKRUPTCY COURT EASTERN DISTRICT OF LOUISIANA" at bounding box center [688, 367] width 576 height 26
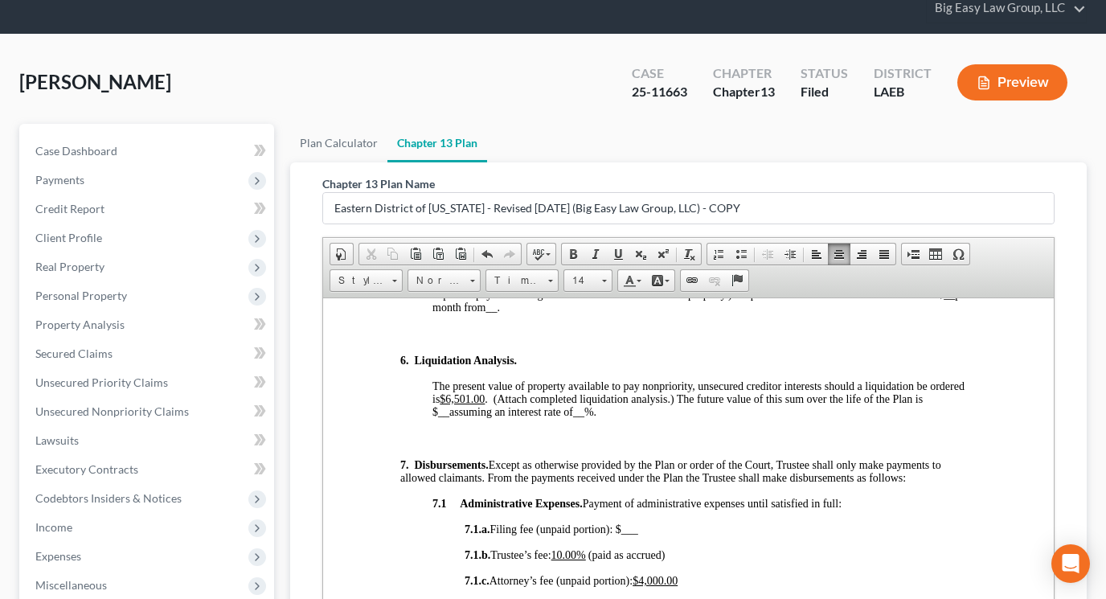
scroll to position [1928, 0]
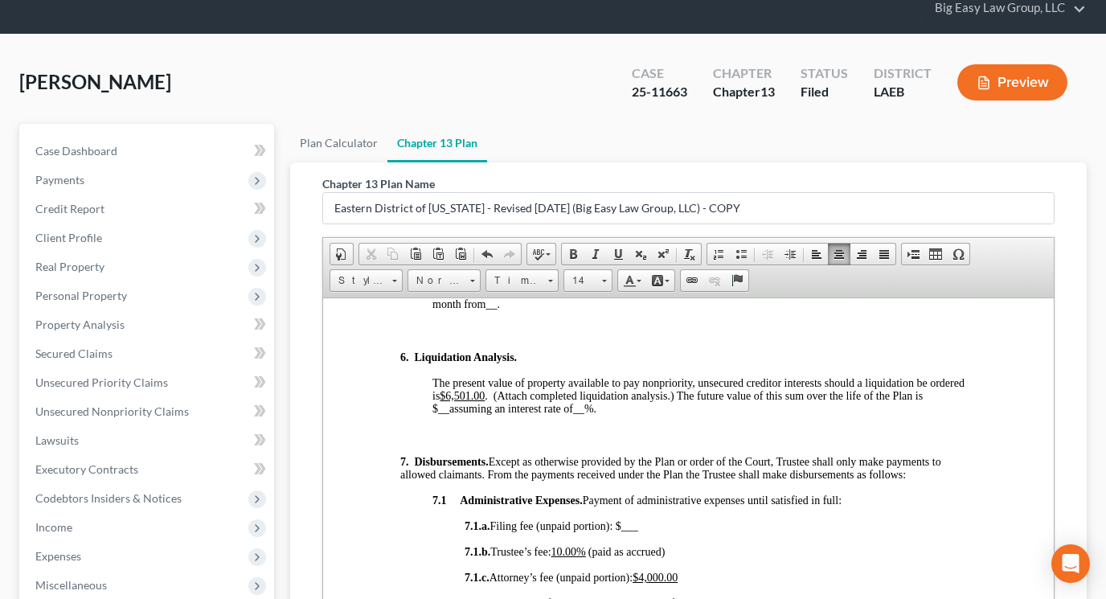
click at [472, 397] on u "$6,501.00" at bounding box center [462, 395] width 45 height 12
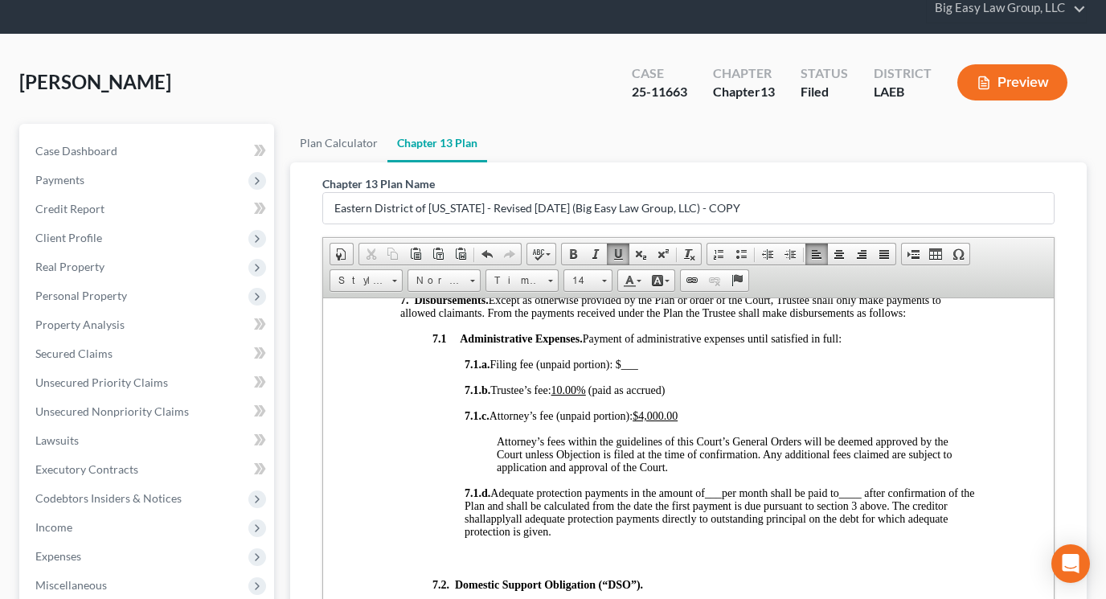
scroll to position [2140, 0]
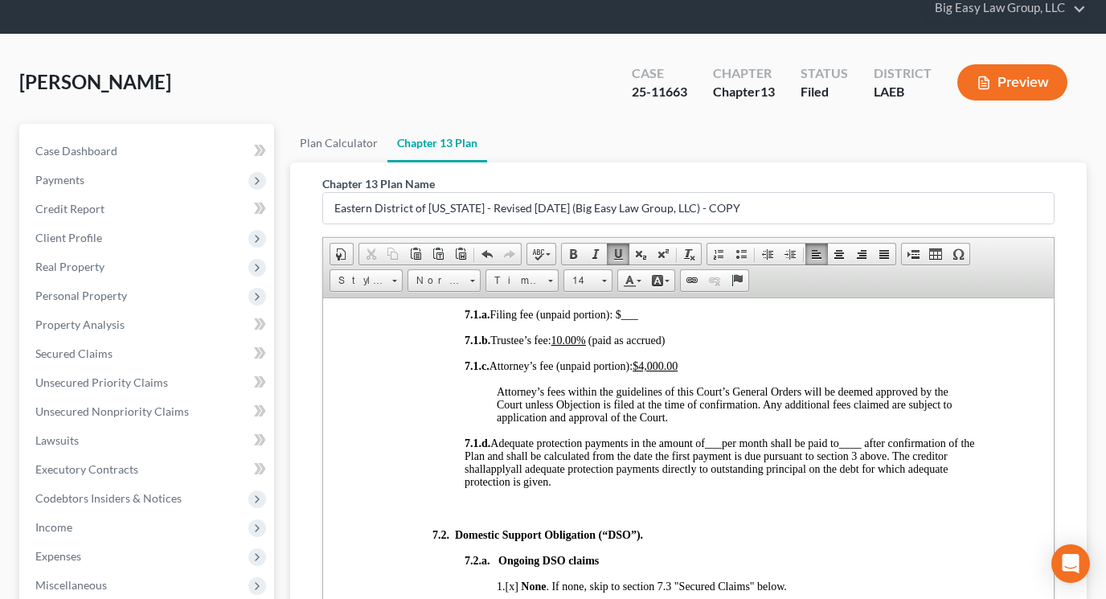
click at [575, 346] on u "10.00%" at bounding box center [568, 340] width 35 height 12
click at [570, 345] on span "7.1.b. Trustee’s fee: 9 .00%" at bounding box center [524, 340] width 118 height 12
click at [616, 248] on span at bounding box center [618, 254] width 13 height 13
click at [748, 339] on p "7.1.b. Trustee’s fee: 9 . 00% (paid as accrued)" at bounding box center [721, 340] width 512 height 13
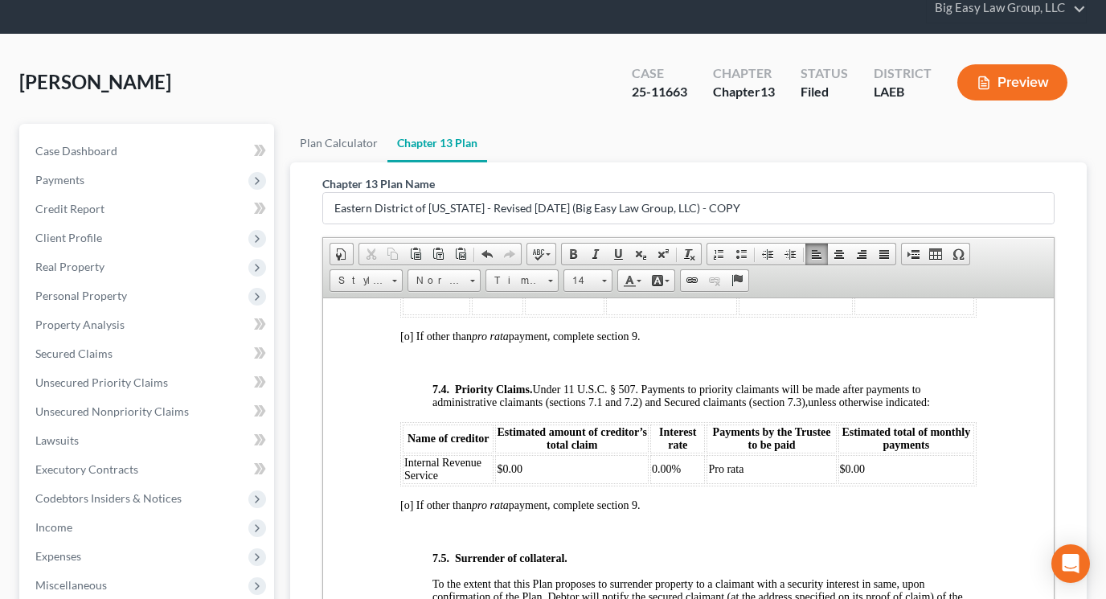
scroll to position [5285, 0]
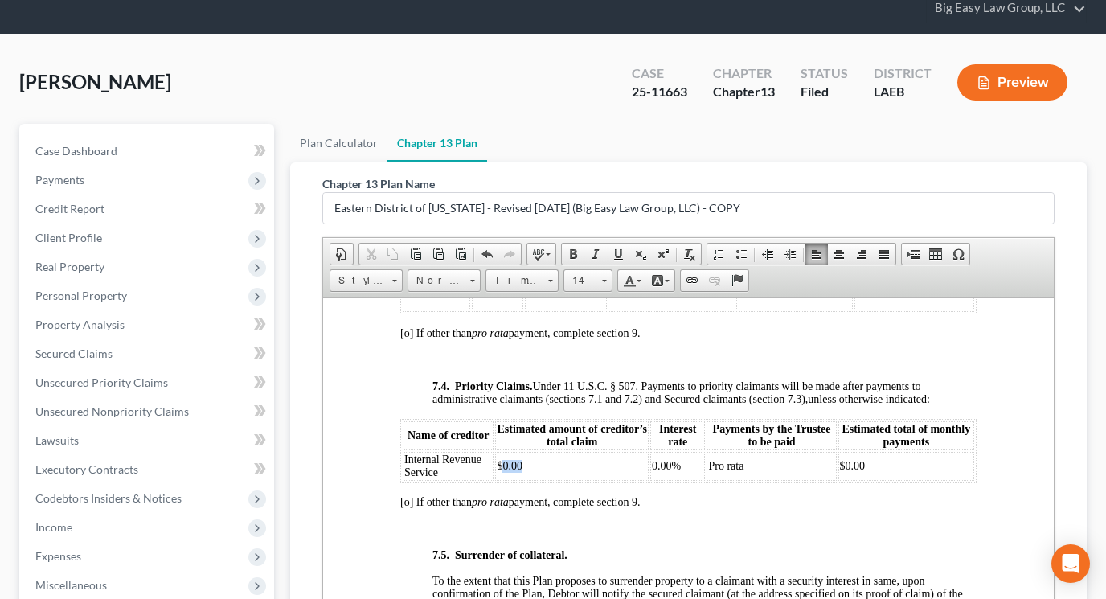
drag, startPoint x: 538, startPoint y: 438, endPoint x: 502, endPoint y: 442, distance: 36.4
click at [502, 451] on td "$0.00" at bounding box center [572, 465] width 154 height 29
drag, startPoint x: 872, startPoint y: 443, endPoint x: 846, endPoint y: 443, distance: 25.7
click at [846, 451] on td "$0.00" at bounding box center [906, 465] width 136 height 29
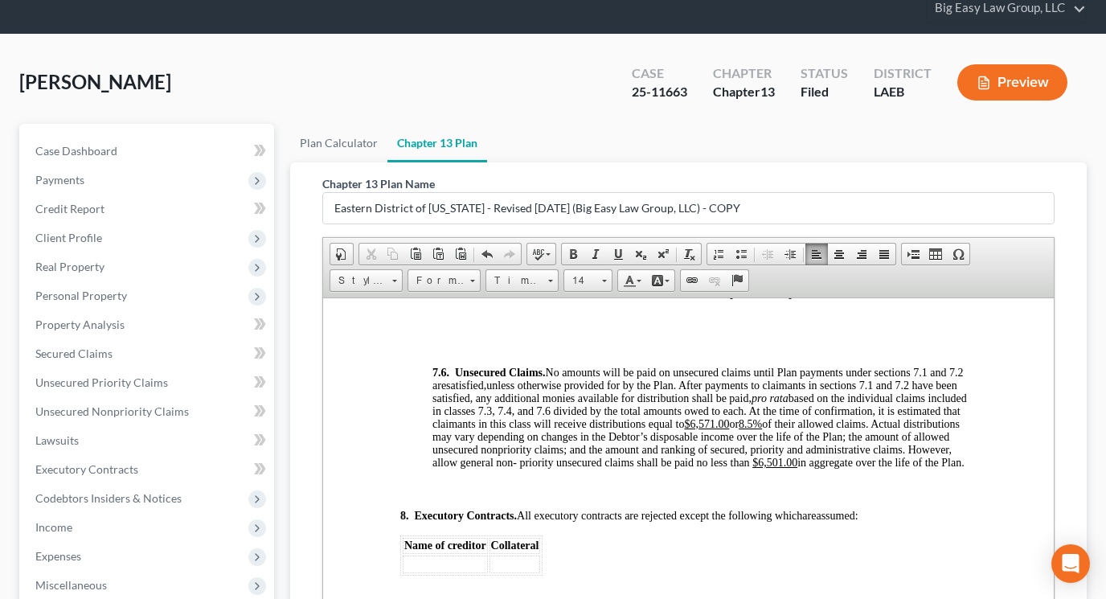
scroll to position [5784, 0]
click at [718, 416] on u "$6,571.00" at bounding box center [706, 422] width 45 height 12
click at [727, 416] on u "$6,852 .00" at bounding box center [706, 422] width 45 height 12
click at [755, 416] on u "8.5%" at bounding box center [744, 422] width 23 height 12
click at [723, 416] on u "$6,852 .3" at bounding box center [703, 422] width 39 height 12
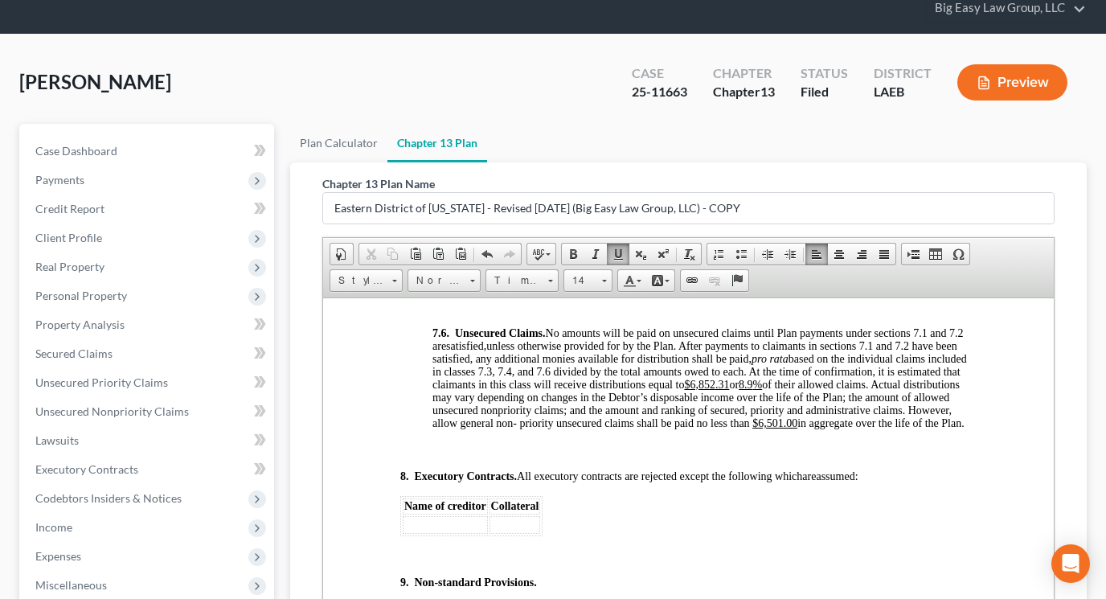
scroll to position [5824, 0]
click at [784, 414] on u "$6,501.00" at bounding box center [774, 420] width 45 height 12
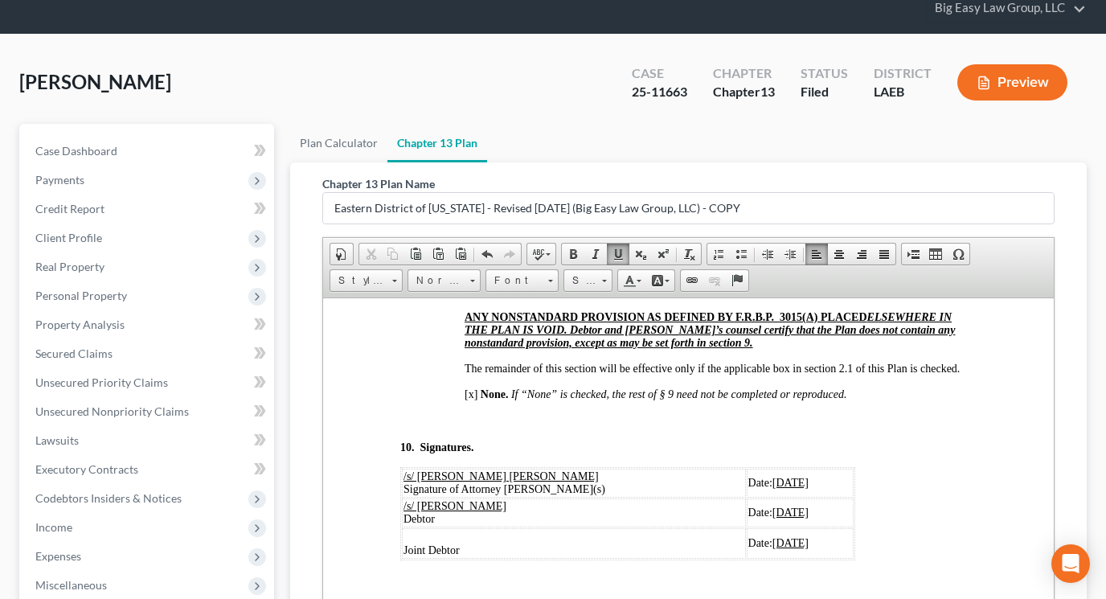
scroll to position [6125, 0]
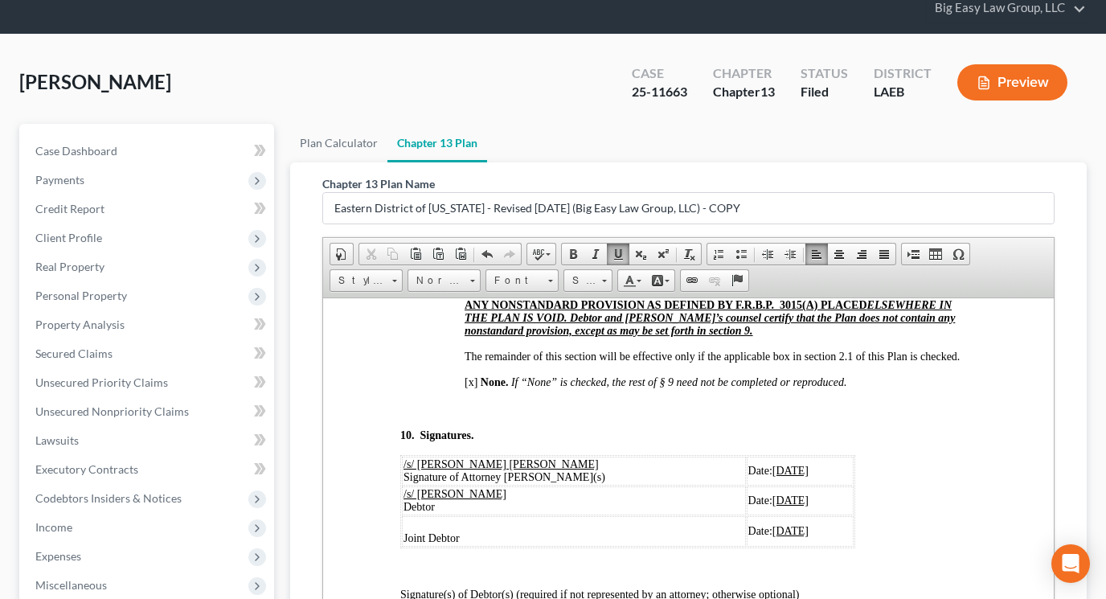
click at [772, 464] on u "07/31/2025" at bounding box center [790, 470] width 36 height 12
click at [748, 464] on u "010/14/2025" at bounding box center [776, 470] width 57 height 12
drag, startPoint x: 726, startPoint y: 450, endPoint x: 764, endPoint y: 448, distance: 38.7
click at [772, 464] on u "[DATE]" at bounding box center [790, 470] width 36 height 12
drag, startPoint x: 723, startPoint y: 452, endPoint x: 771, endPoint y: 452, distance: 48.2
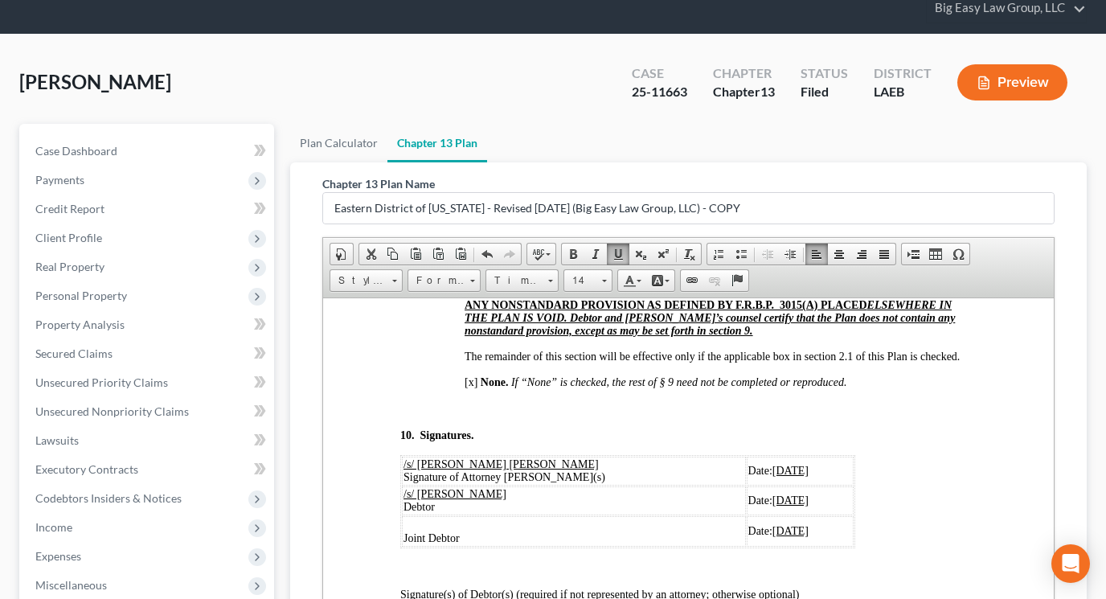
click at [772, 464] on u "[DATE]" at bounding box center [790, 470] width 36 height 12
copy u "[DATE]"
drag, startPoint x: 724, startPoint y: 478, endPoint x: 748, endPoint y: 476, distance: 24.2
click at [772, 494] on span "07/31/2025" at bounding box center [790, 500] width 36 height 12
drag, startPoint x: 723, startPoint y: 481, endPoint x: 771, endPoint y: 481, distance: 48.2
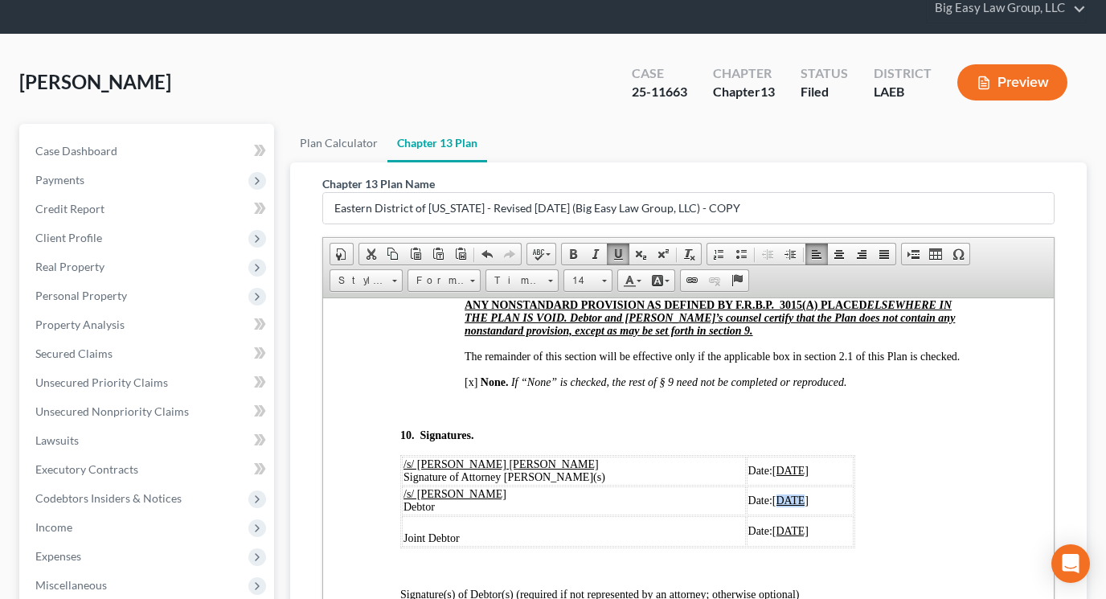
click at [772, 494] on span "07/31/2025" at bounding box center [790, 500] width 36 height 12
drag, startPoint x: 723, startPoint y: 510, endPoint x: 771, endPoint y: 510, distance: 48.2
click at [772, 524] on u "07/31/2025" at bounding box center [790, 530] width 36 height 12
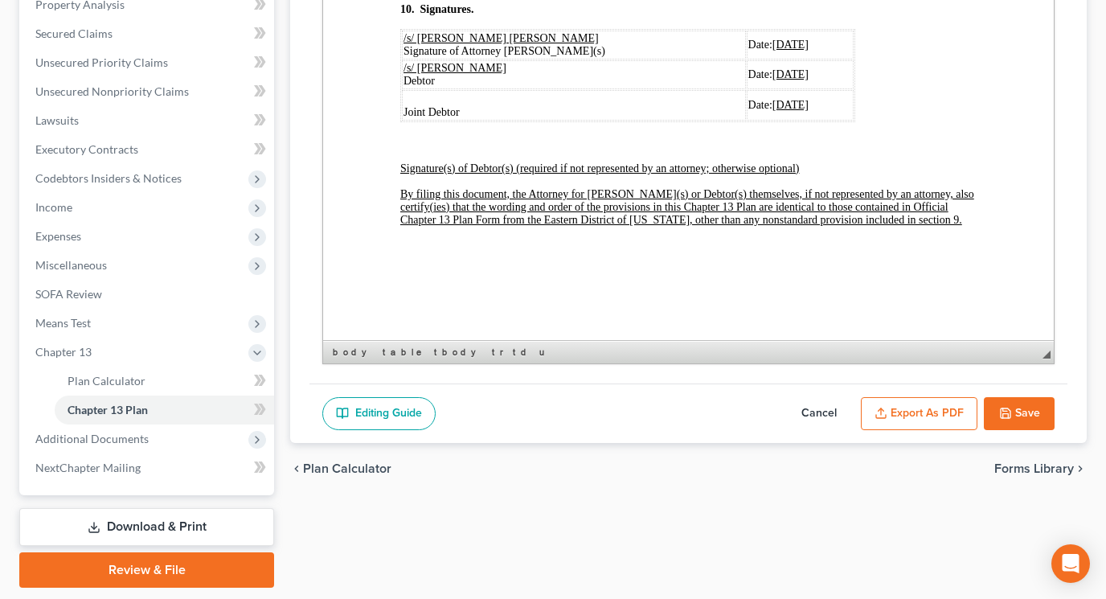
scroll to position [428, 0]
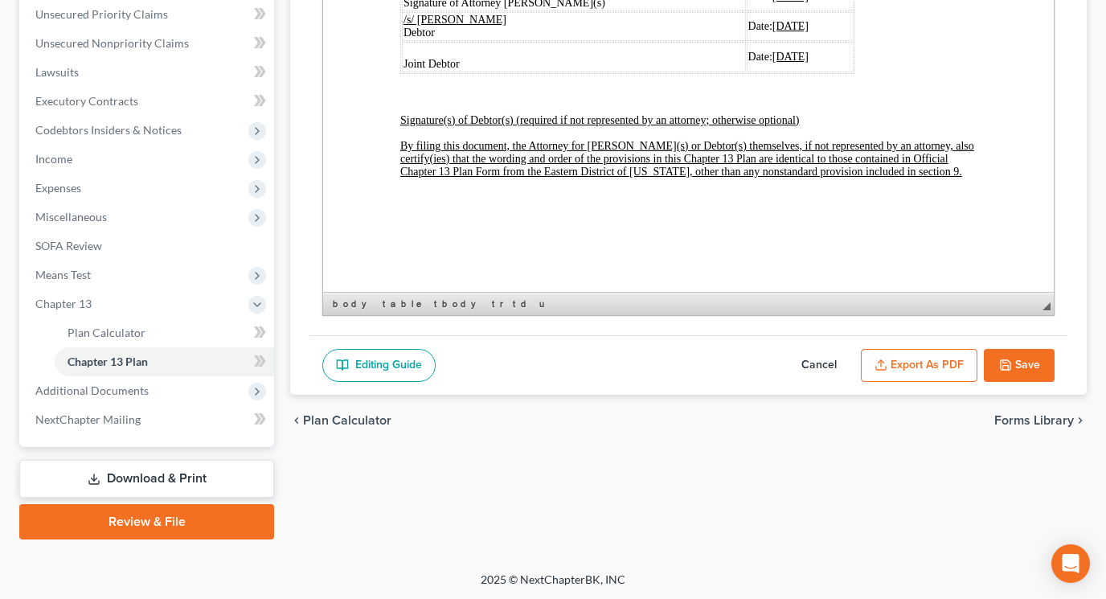
click at [903, 350] on button "Export as PDF" at bounding box center [919, 366] width 117 height 34
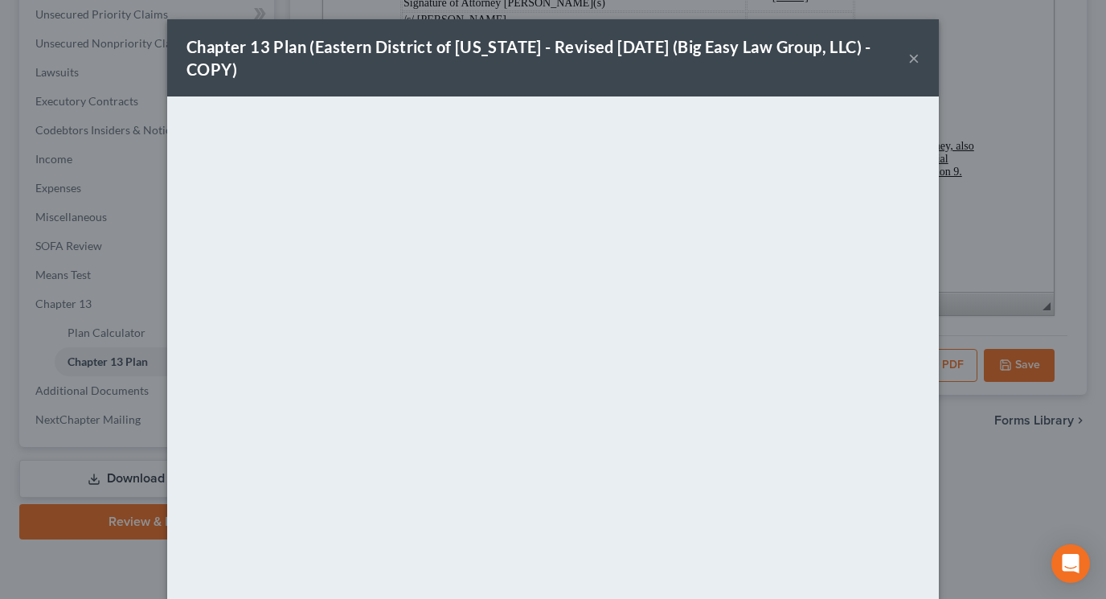
click at [547, 80] on div "Chapter 13 Plan (Eastern District of Louisiana - Revised 05/05/2020 (Big Easy L…" at bounding box center [547, 57] width 722 height 45
click at [903, 59] on button "×" at bounding box center [913, 57] width 11 height 19
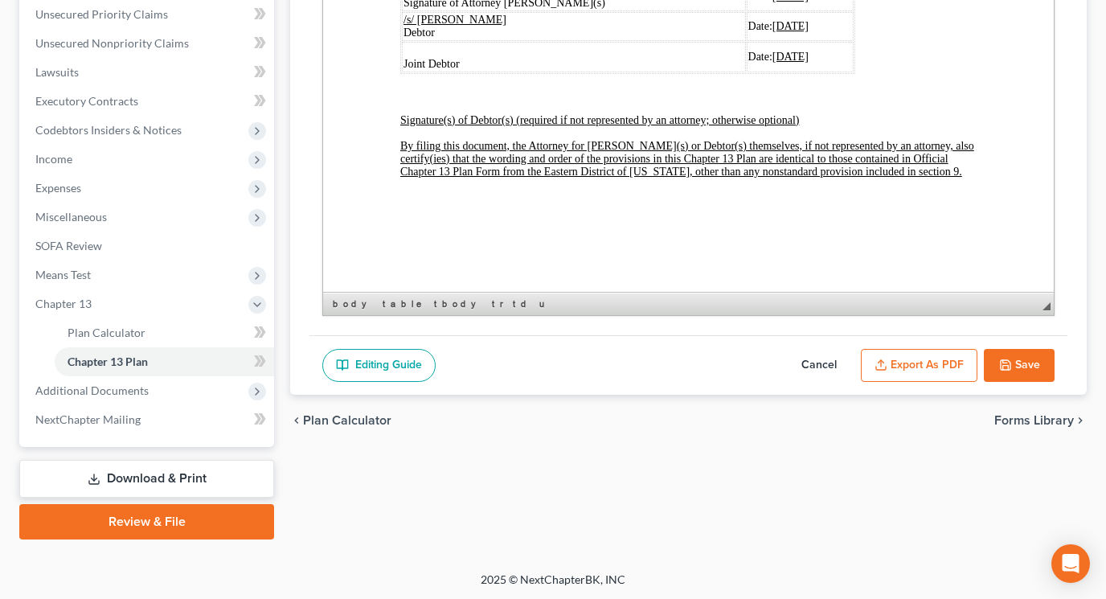
click at [903, 367] on button "Save" at bounding box center [1019, 366] width 71 height 34
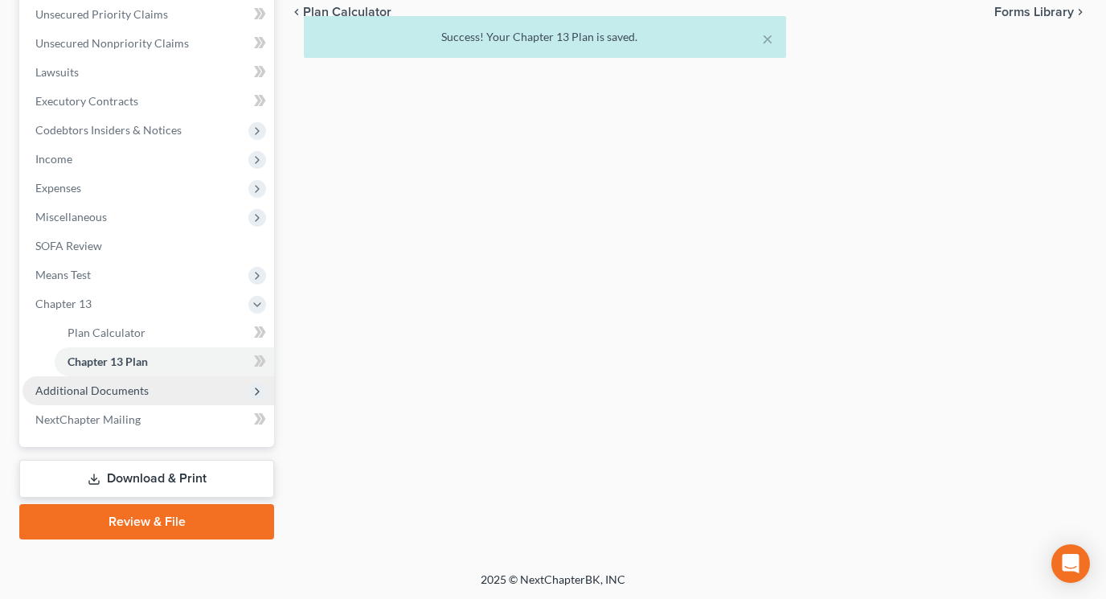
click at [130, 383] on span "Additional Documents" at bounding box center [91, 390] width 113 height 14
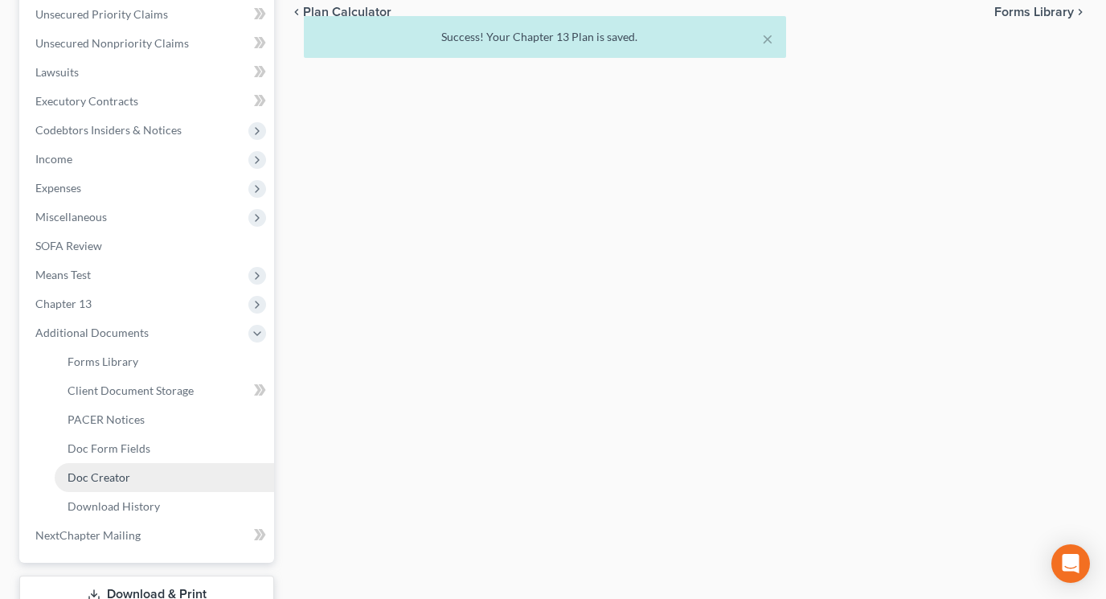
click at [169, 470] on link "Doc Creator" at bounding box center [164, 477] width 219 height 29
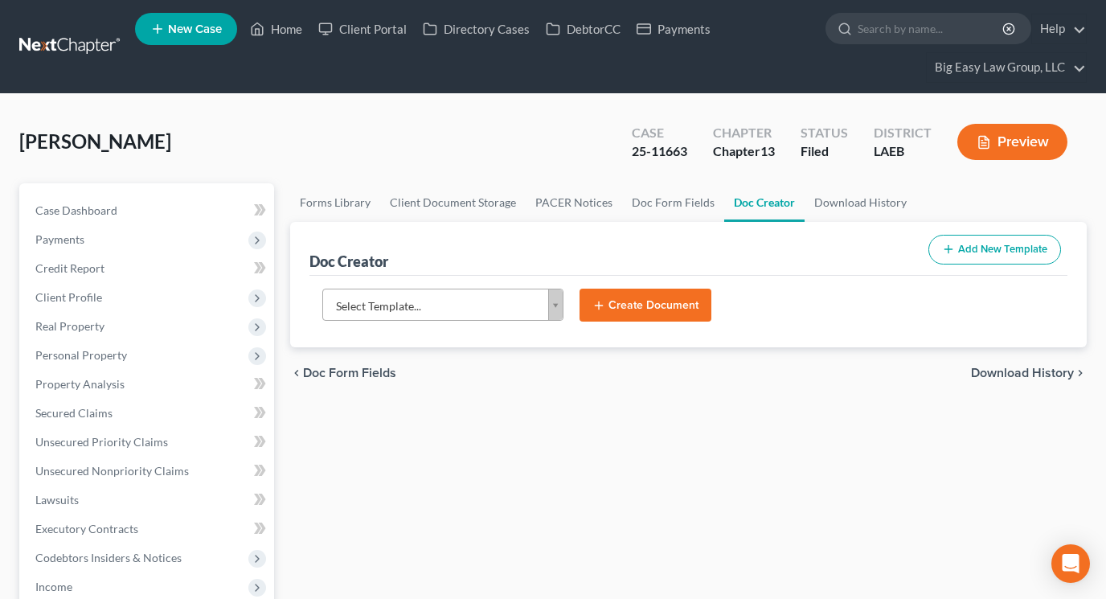
click at [544, 304] on body "Home New Case Client Portal Directory Cases DebtorCC Payments Big Easy Law Grou…" at bounding box center [553, 594] width 1106 height 1189
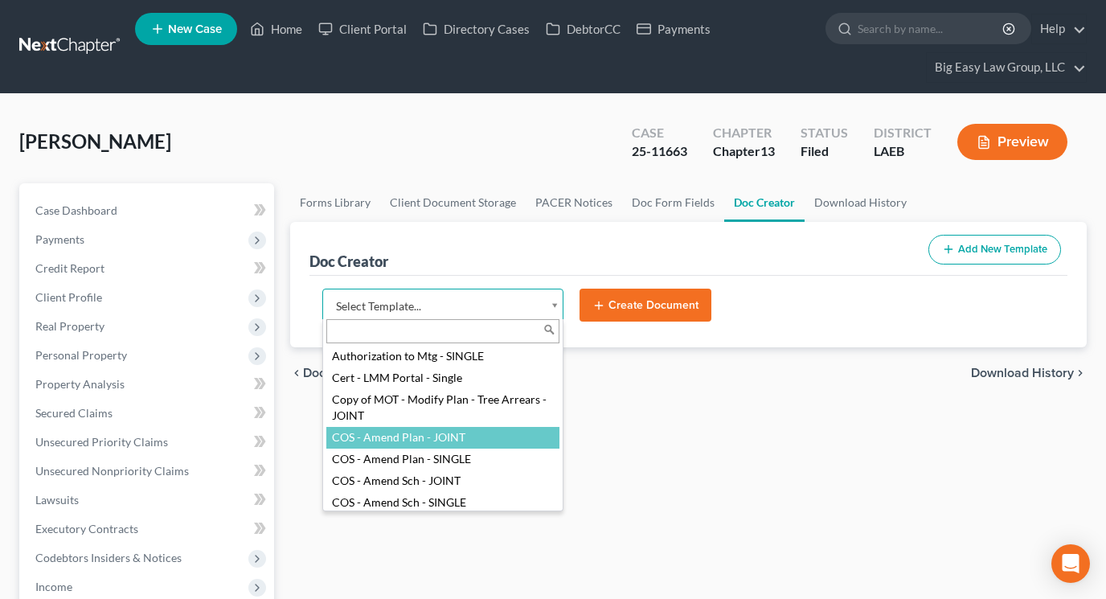
scroll to position [47, 0]
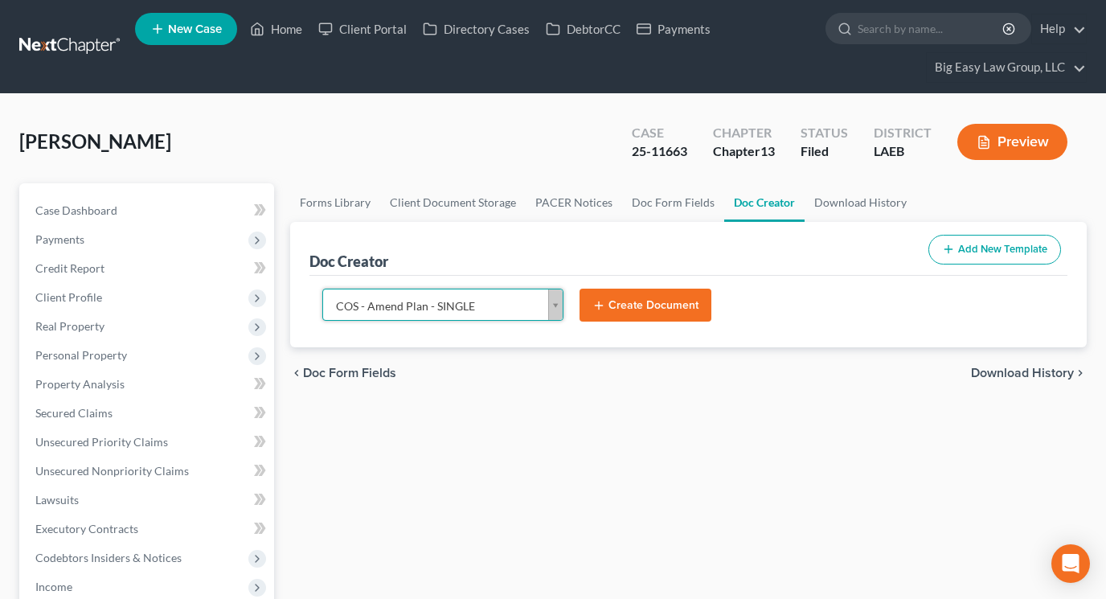
select select "94524"
click at [647, 297] on button "Create Document" at bounding box center [646, 306] width 132 height 34
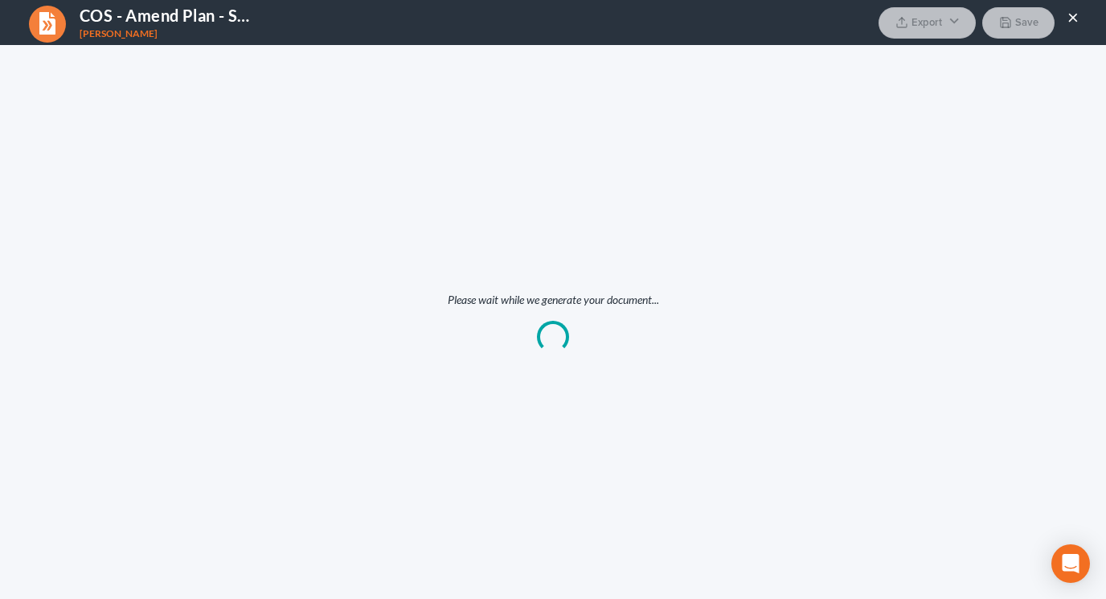
scroll to position [0, 0]
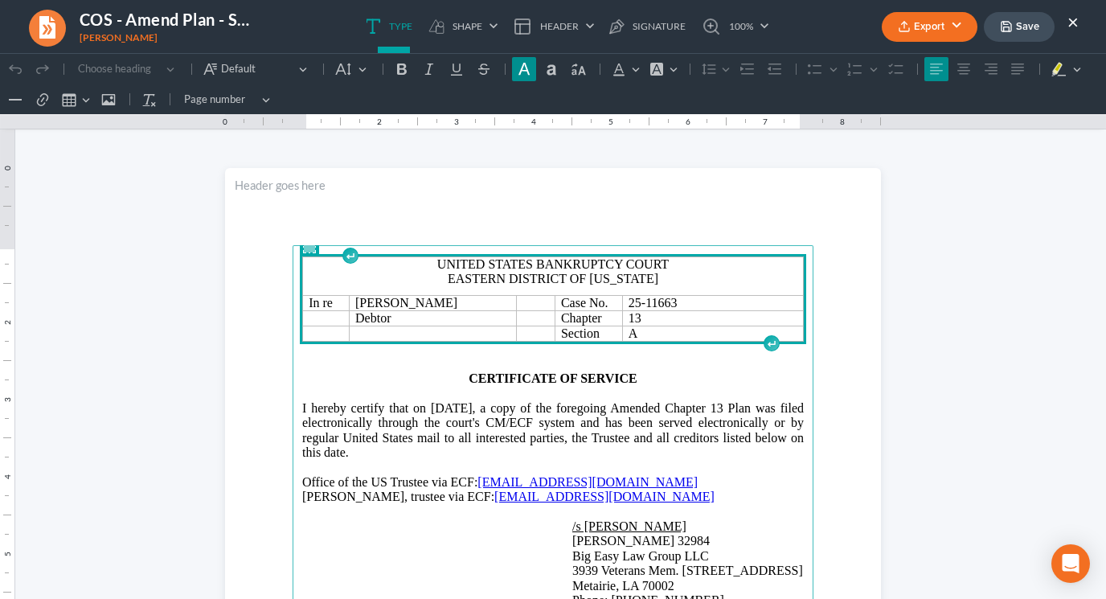
click at [895, 18] on button "Export" at bounding box center [930, 27] width 96 height 30
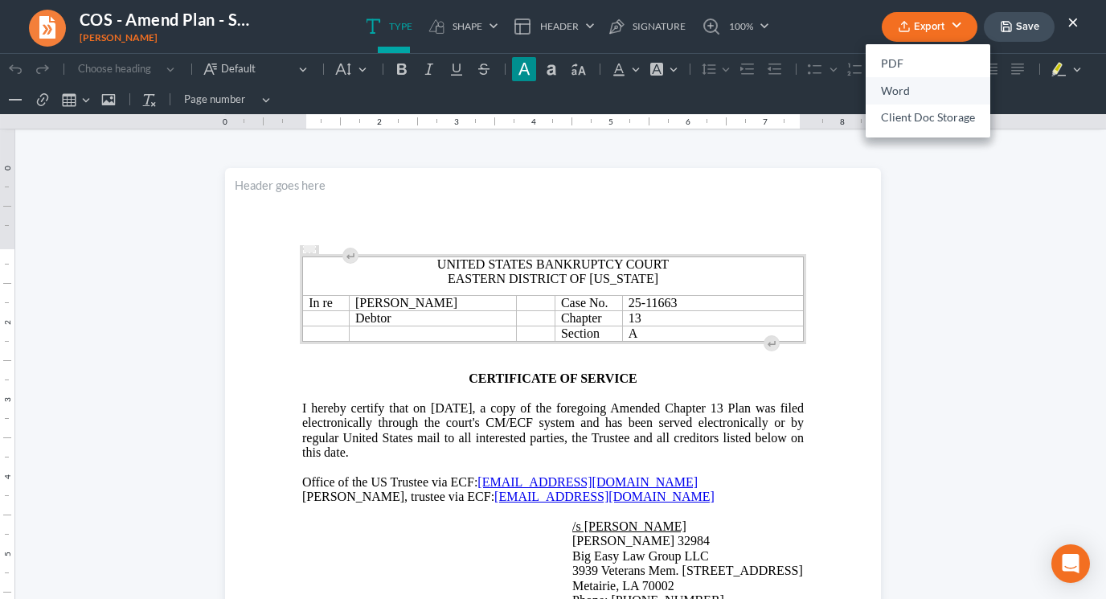
click at [889, 83] on link "Word" at bounding box center [928, 90] width 125 height 27
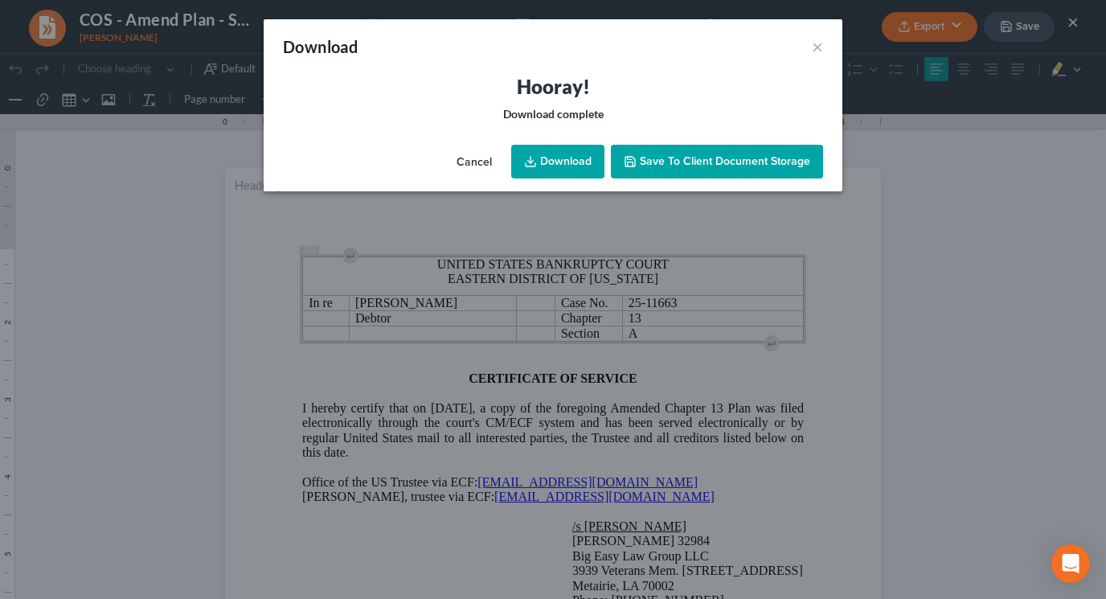
click at [562, 158] on link "Download" at bounding box center [557, 162] width 93 height 34
click at [670, 71] on div "Download ×" at bounding box center [553, 46] width 579 height 55
click at [813, 45] on button "×" at bounding box center [817, 46] width 11 height 19
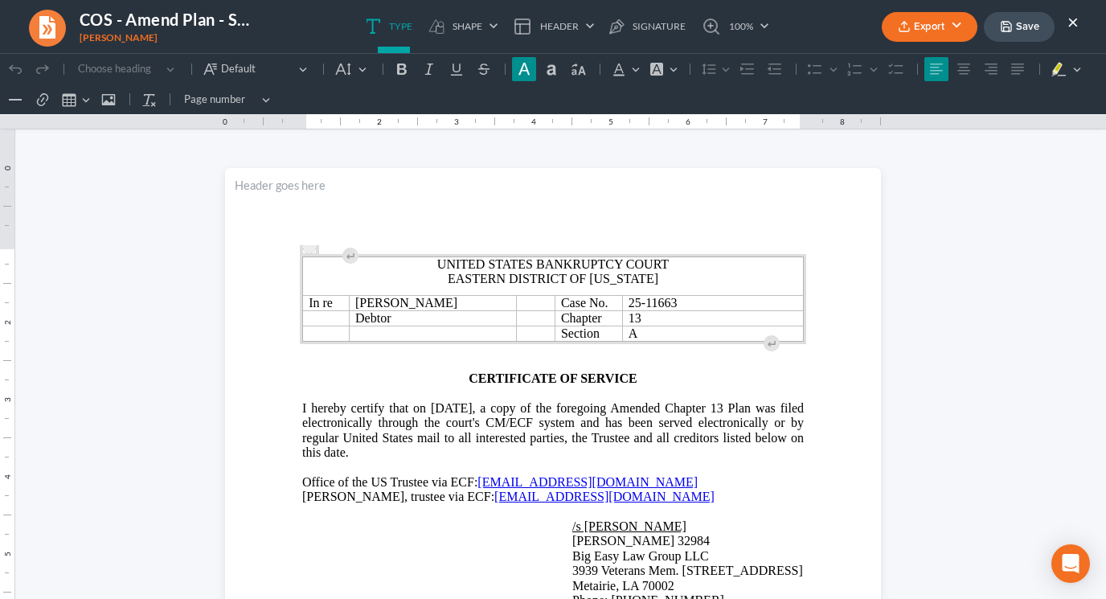
click at [903, 35] on button "Save" at bounding box center [1019, 27] width 71 height 30
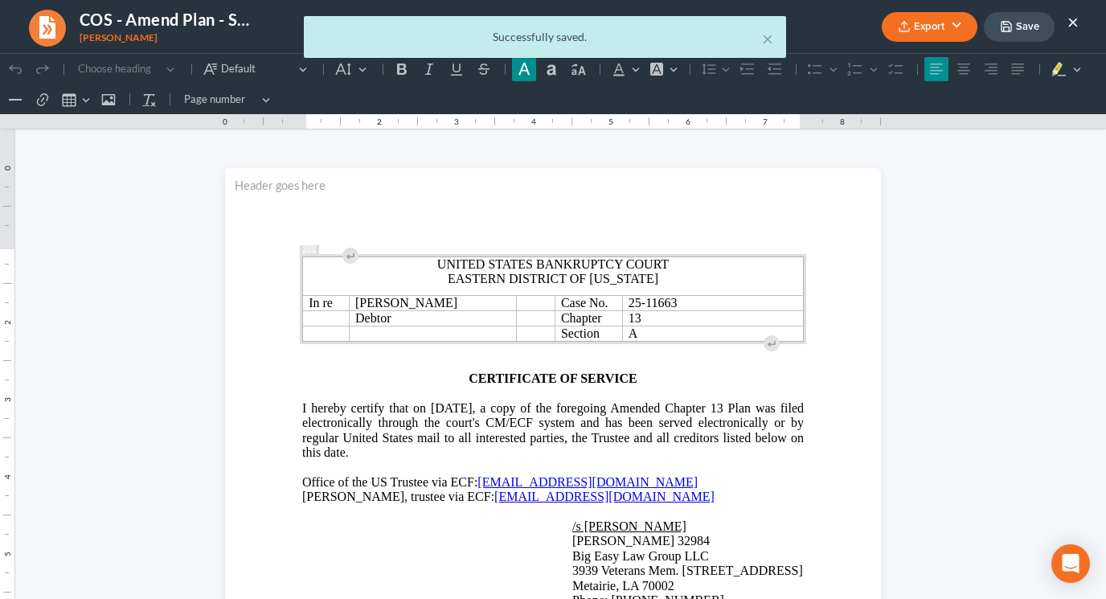
click at [903, 20] on div "× Successfully saved." at bounding box center [545, 41] width 1106 height 50
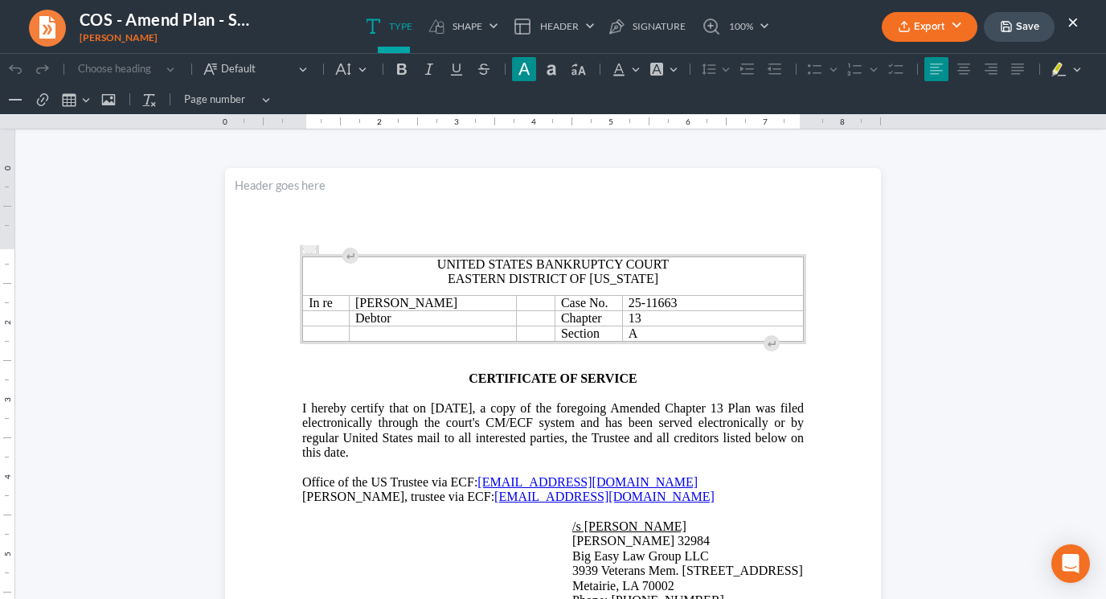
click at [903, 21] on button "×" at bounding box center [1072, 21] width 11 height 19
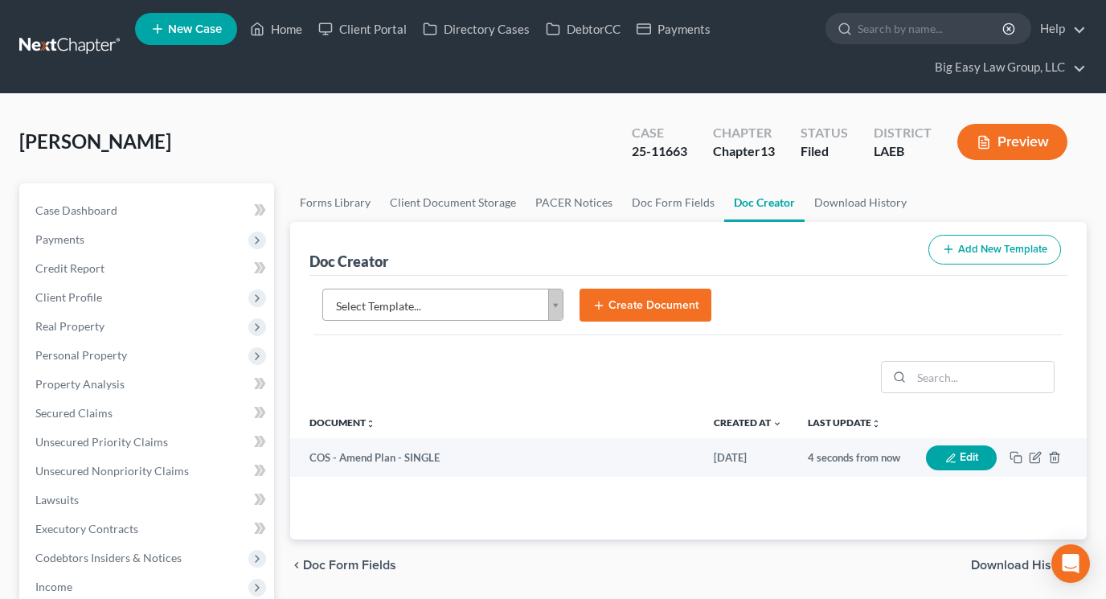
click at [357, 299] on body "Home New Case Client Portal Directory Cases DebtorCC Payments Big Easy Law Grou…" at bounding box center [553, 594] width 1106 height 1189
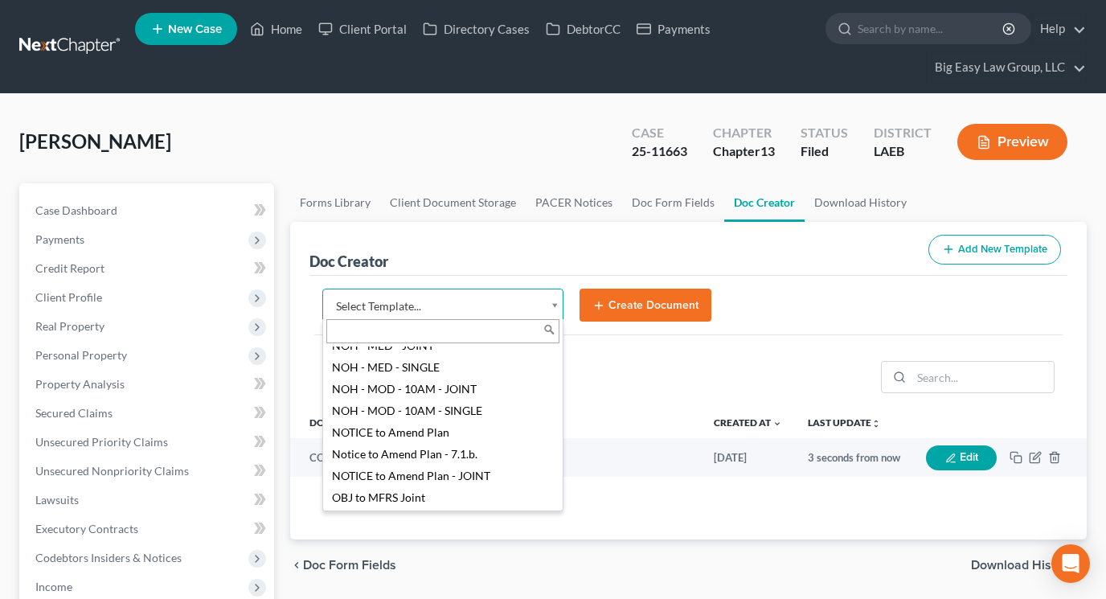
scroll to position [1602, 0]
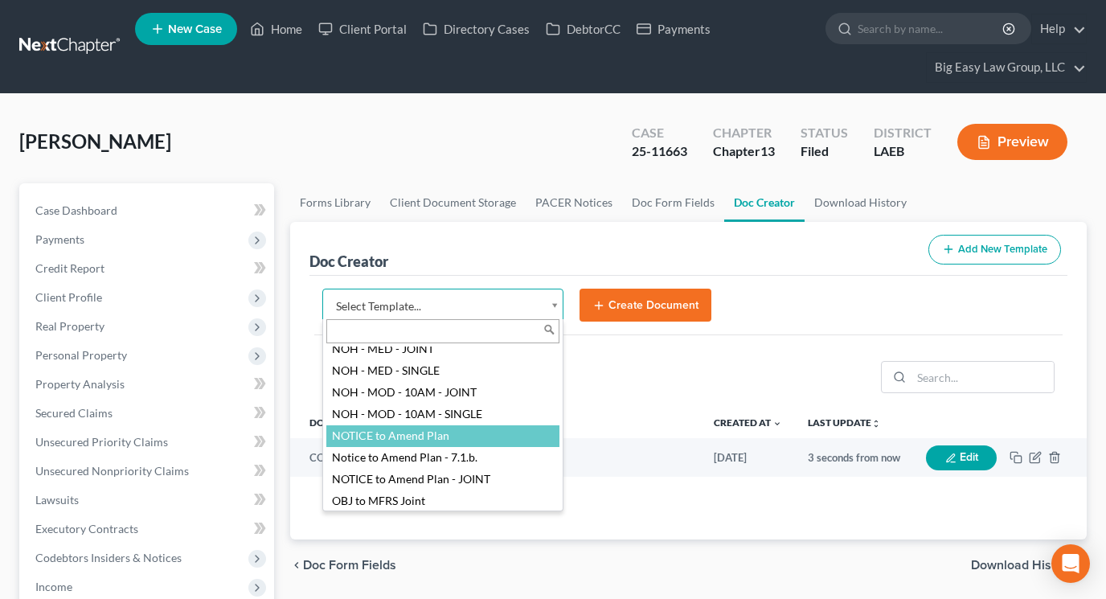
select select "94523"
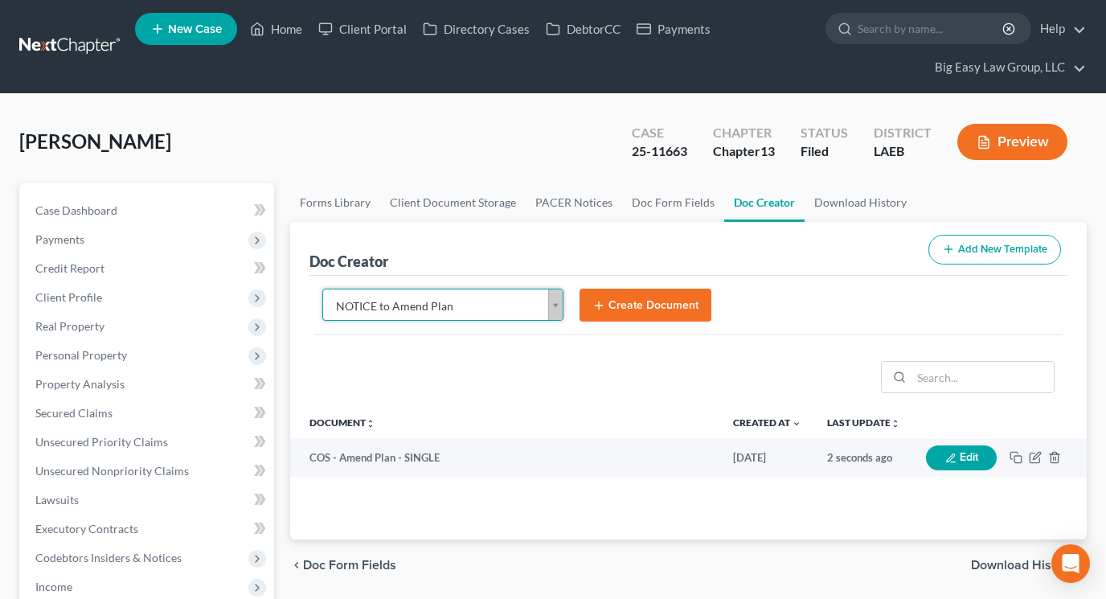
click at [646, 290] on button "Create Document" at bounding box center [646, 306] width 132 height 34
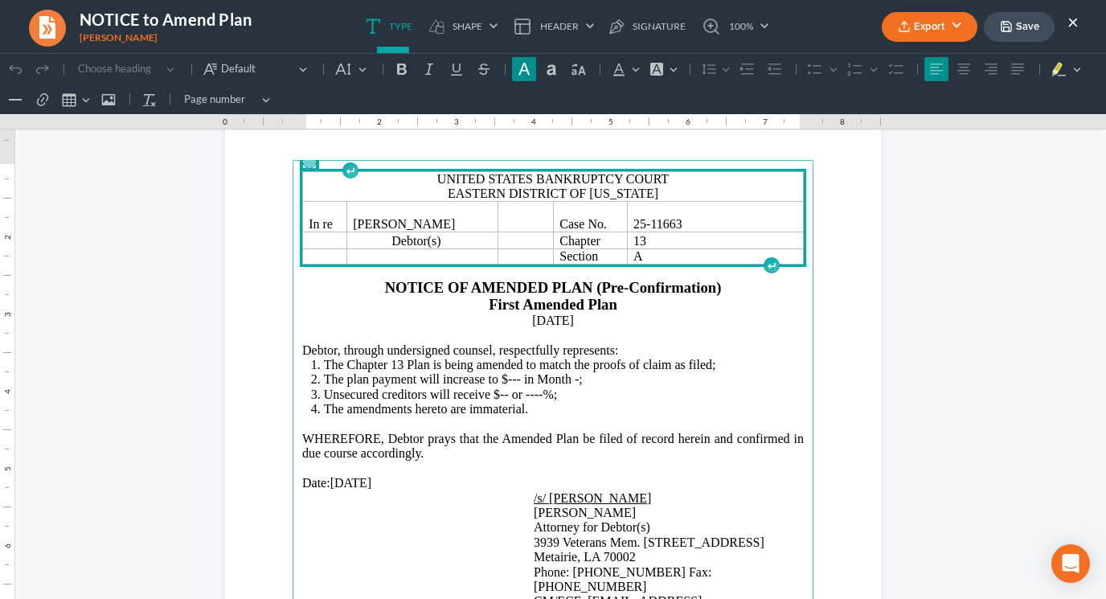
scroll to position [88, 0]
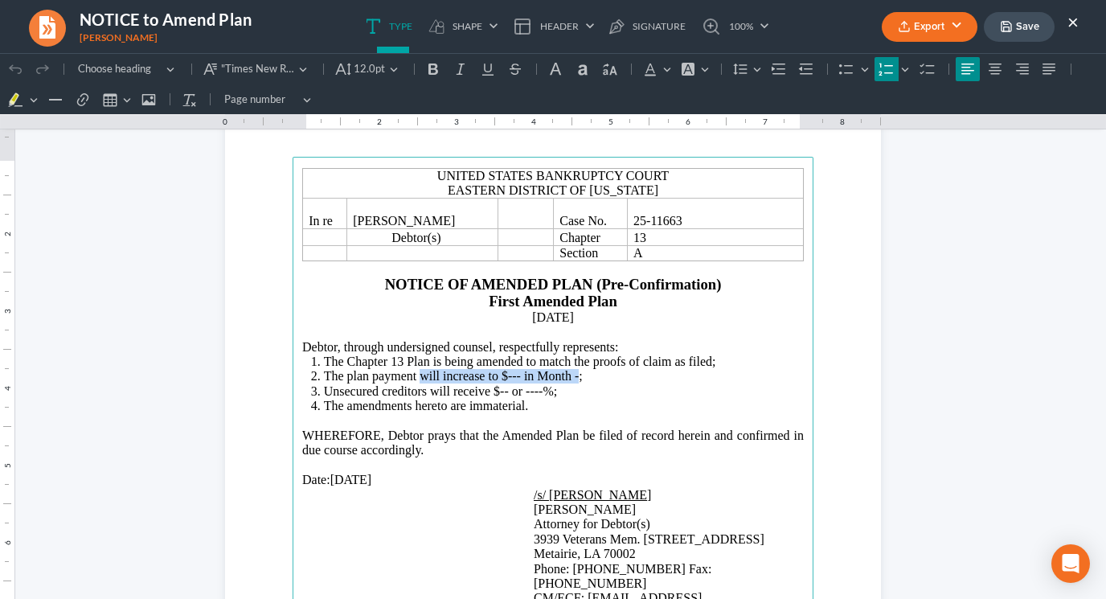
drag, startPoint x: 578, startPoint y: 383, endPoint x: 422, endPoint y: 379, distance: 156.0
click at [422, 379] on span "The plan payment will increase to $--- in Month -;" at bounding box center [453, 376] width 259 height 14
drag, startPoint x: 510, startPoint y: 390, endPoint x: 501, endPoint y: 390, distance: 9.6
click at [501, 390] on span "Unsecured creditors will receive $-- or ----%;" at bounding box center [441, 391] width 234 height 14
click at [579, 394] on span "Unsecured creditors will receive $6,852.31 or ----%;" at bounding box center [459, 391] width 270 height 14
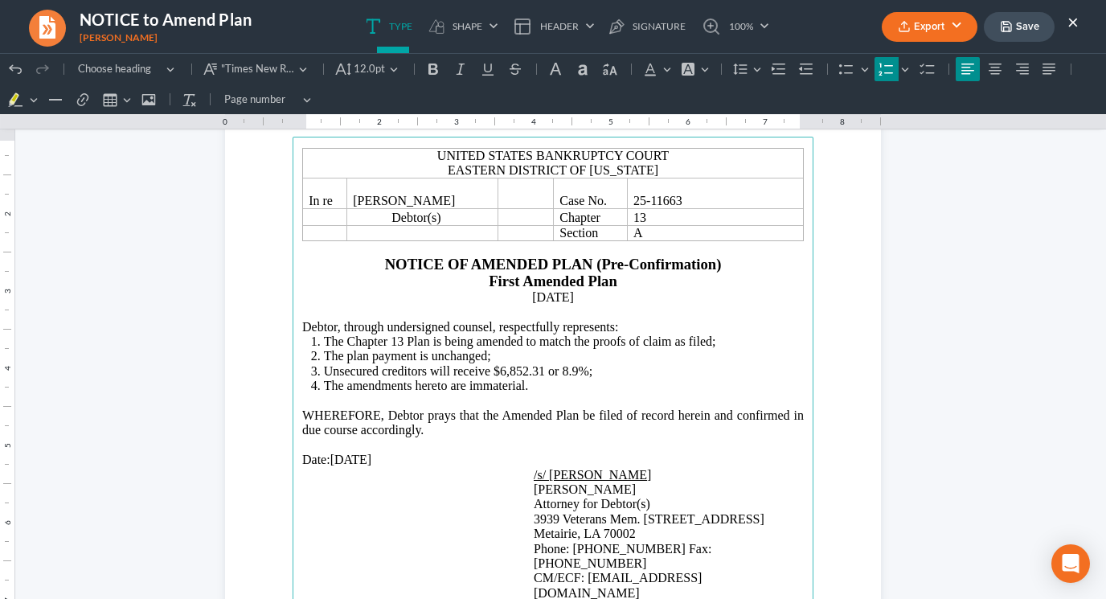
scroll to position [108, 0]
click at [540, 364] on li "The plan payment is unchanged;" at bounding box center [564, 357] width 480 height 14
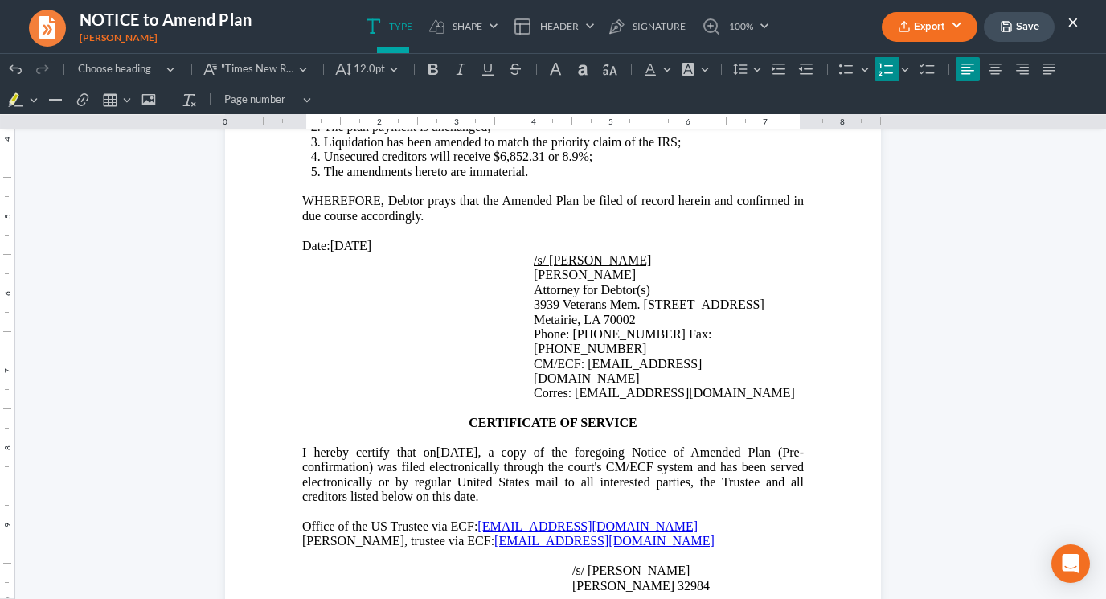
scroll to position [342, 0]
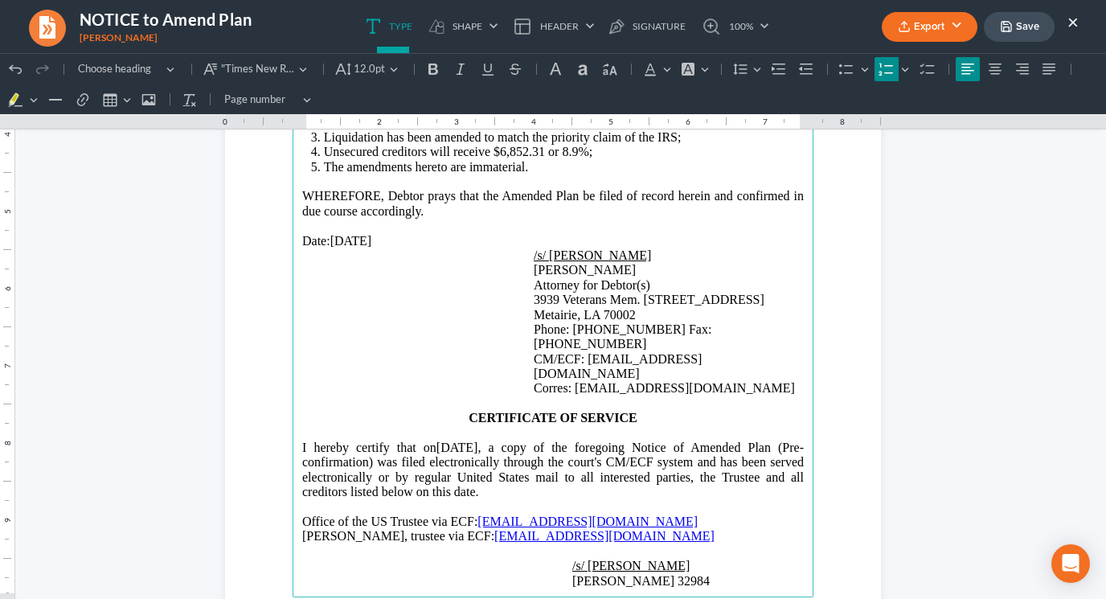
click at [903, 28] on button "Export" at bounding box center [930, 27] width 96 height 30
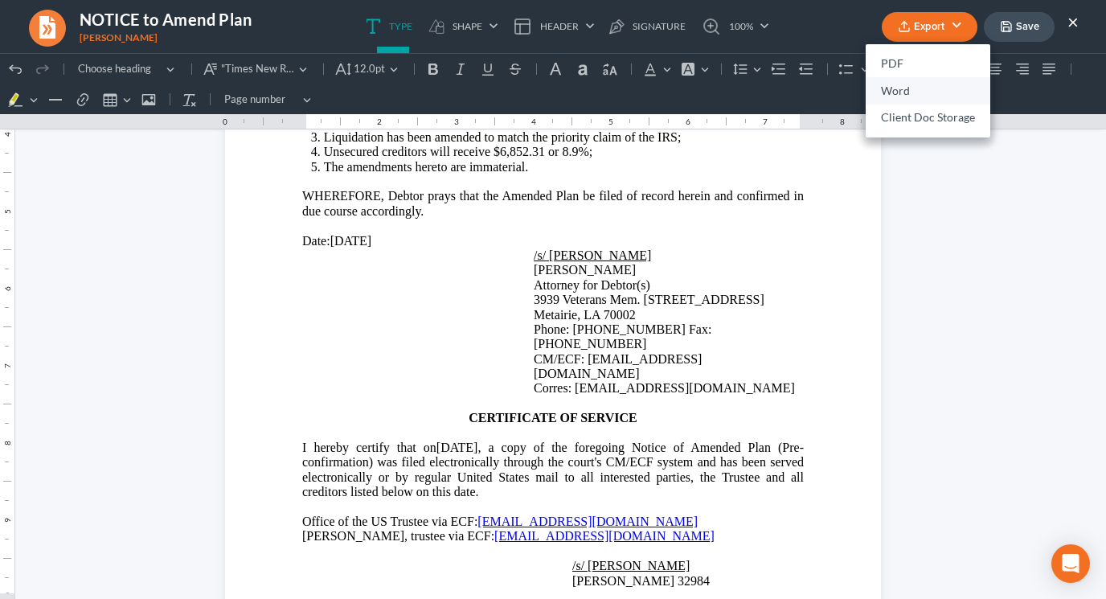
click at [903, 84] on link "Word" at bounding box center [928, 90] width 125 height 27
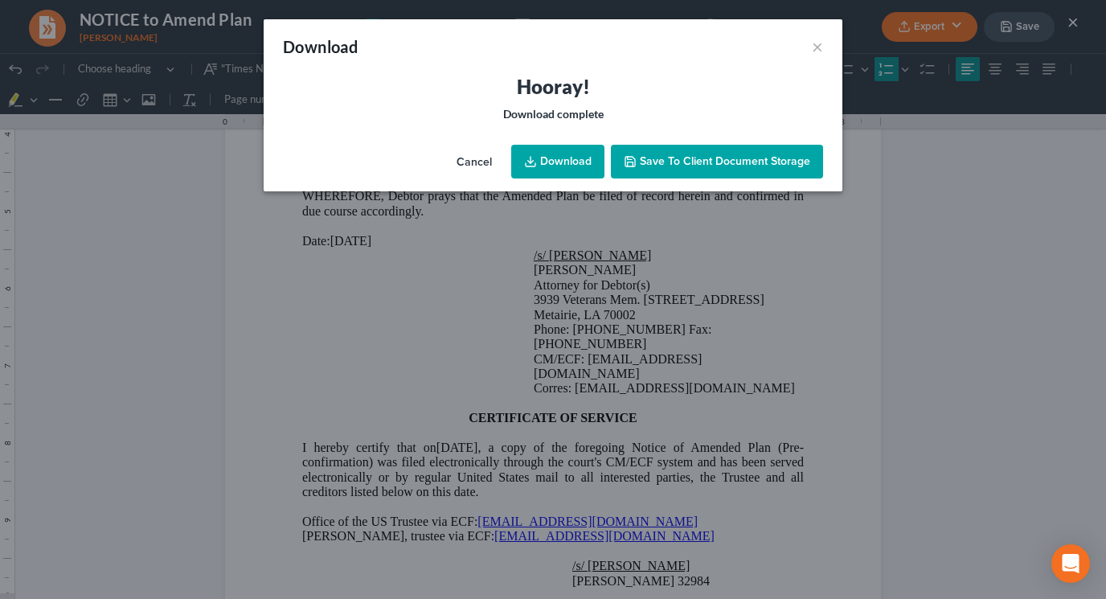
click at [596, 165] on link "Download" at bounding box center [557, 162] width 93 height 34
click at [691, 76] on h3 "Hooray!" at bounding box center [553, 87] width 540 height 26
click at [812, 48] on button "×" at bounding box center [817, 46] width 11 height 19
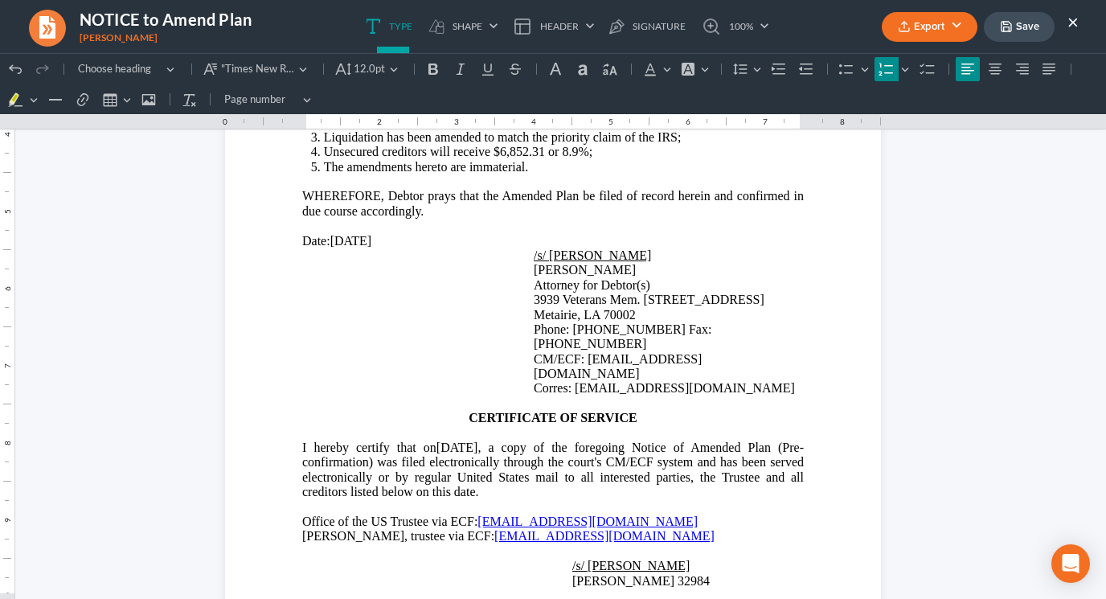
click at [903, 21] on button "Save" at bounding box center [1019, 27] width 71 height 30
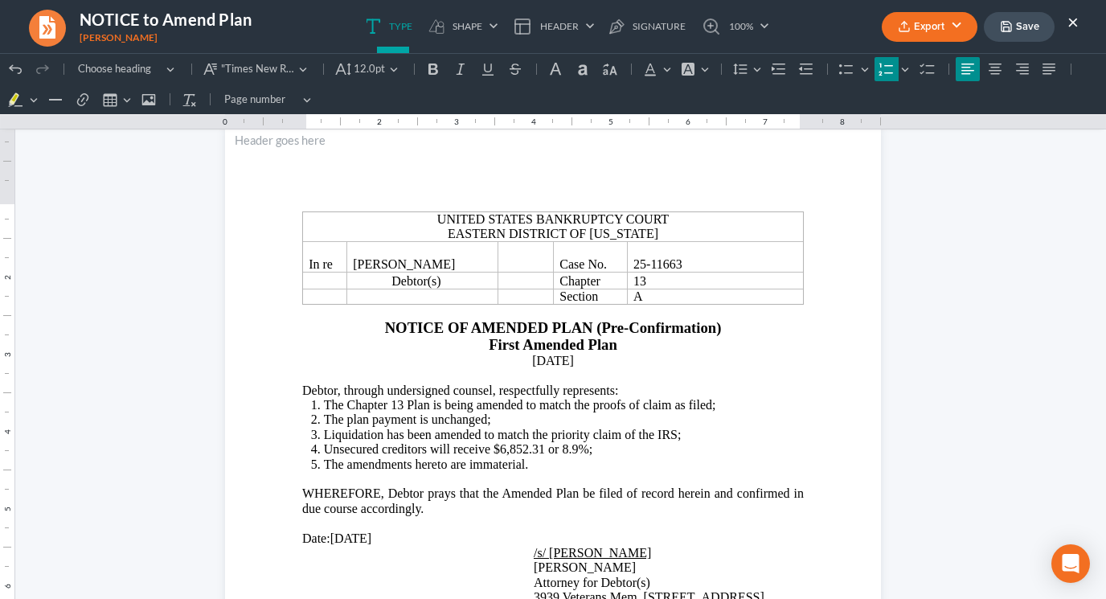
scroll to position [0, 0]
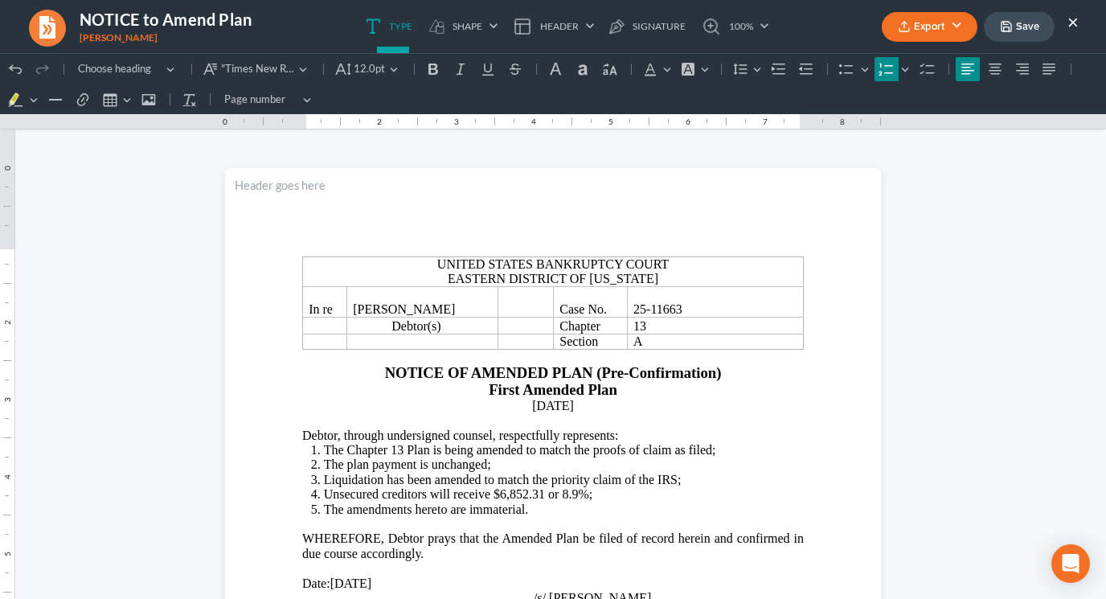
click at [903, 22] on button "Save" at bounding box center [1019, 27] width 71 height 30
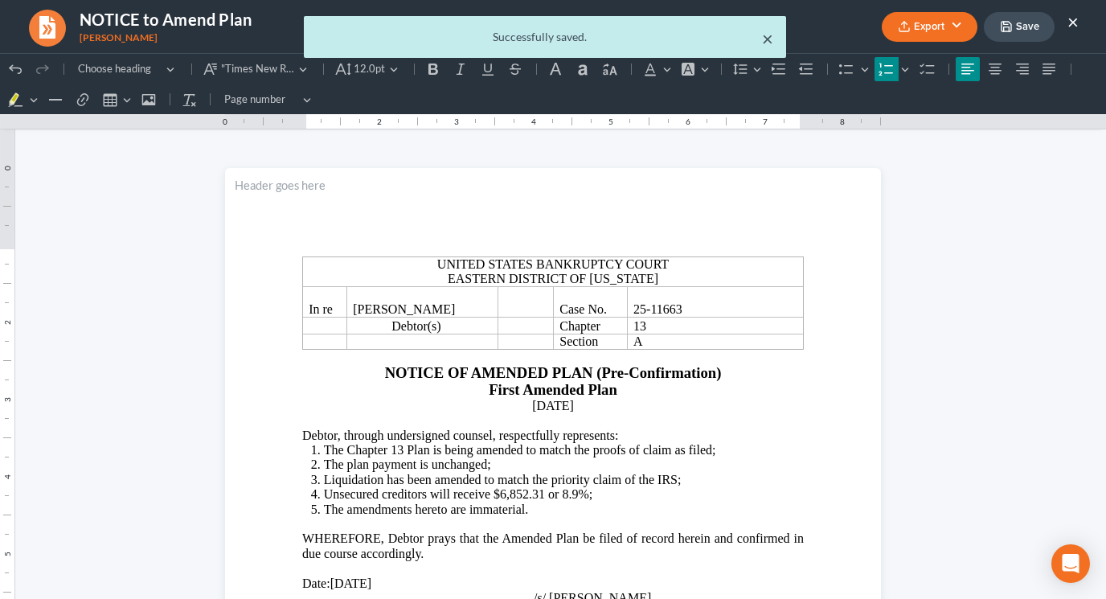
click at [763, 42] on button "×" at bounding box center [767, 38] width 11 height 19
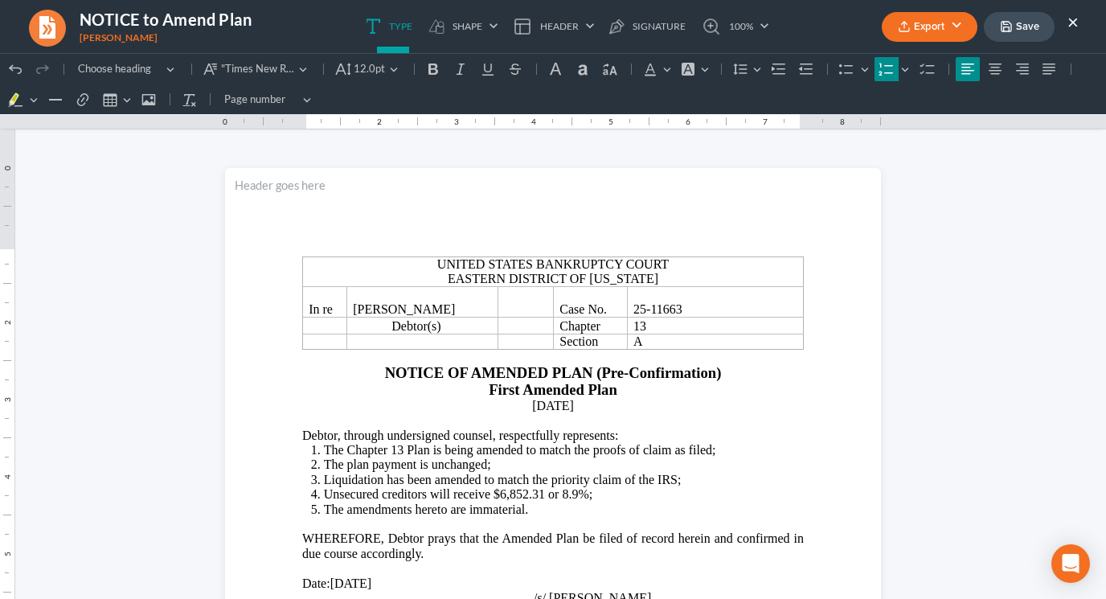
click at [903, 18] on button "×" at bounding box center [1072, 21] width 11 height 19
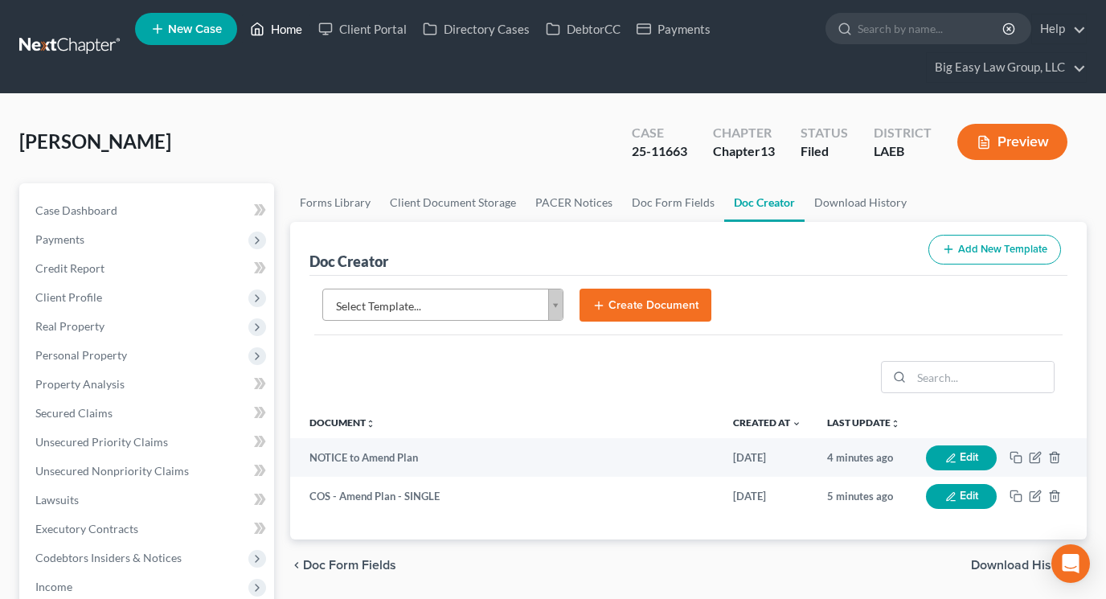
click at [285, 35] on link "Home" at bounding box center [276, 28] width 68 height 29
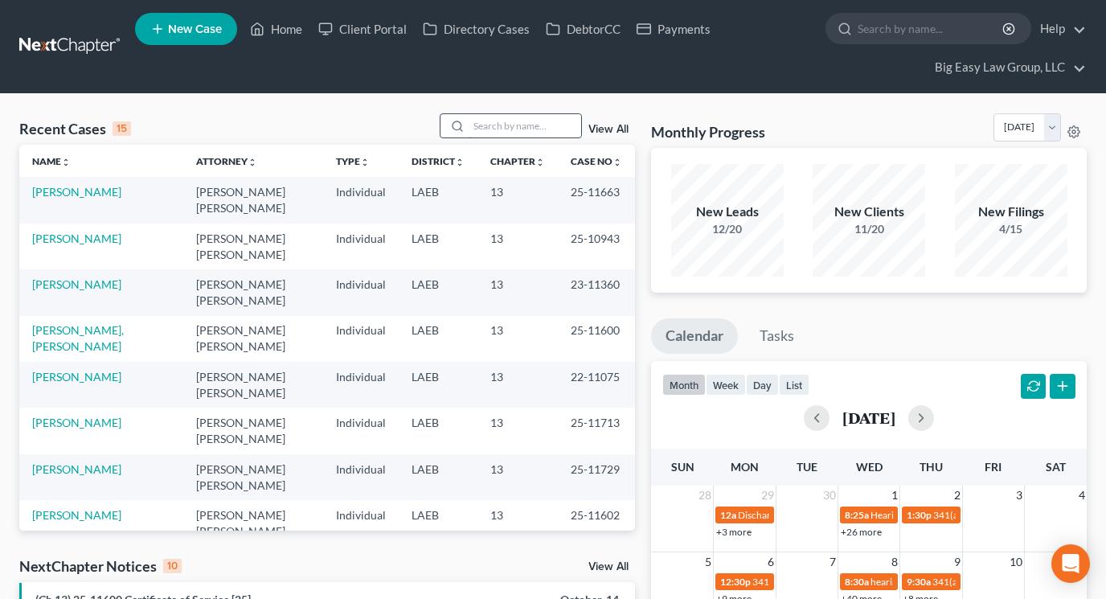
click at [489, 123] on input "search" at bounding box center [525, 125] width 113 height 23
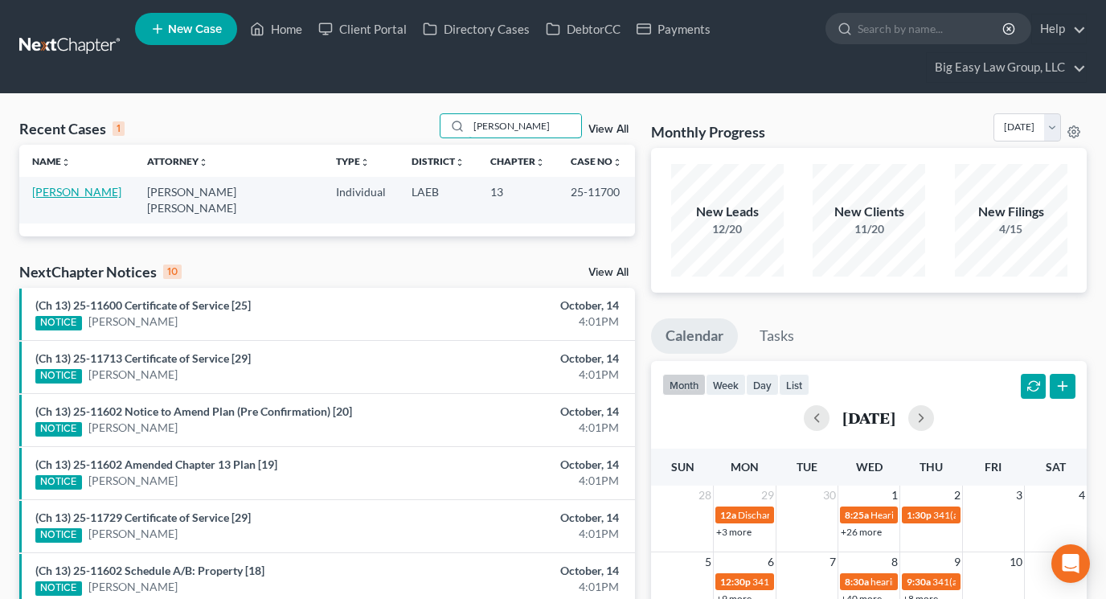
type input "thornton"
click at [121, 194] on link "[PERSON_NAME]" at bounding box center [76, 192] width 89 height 14
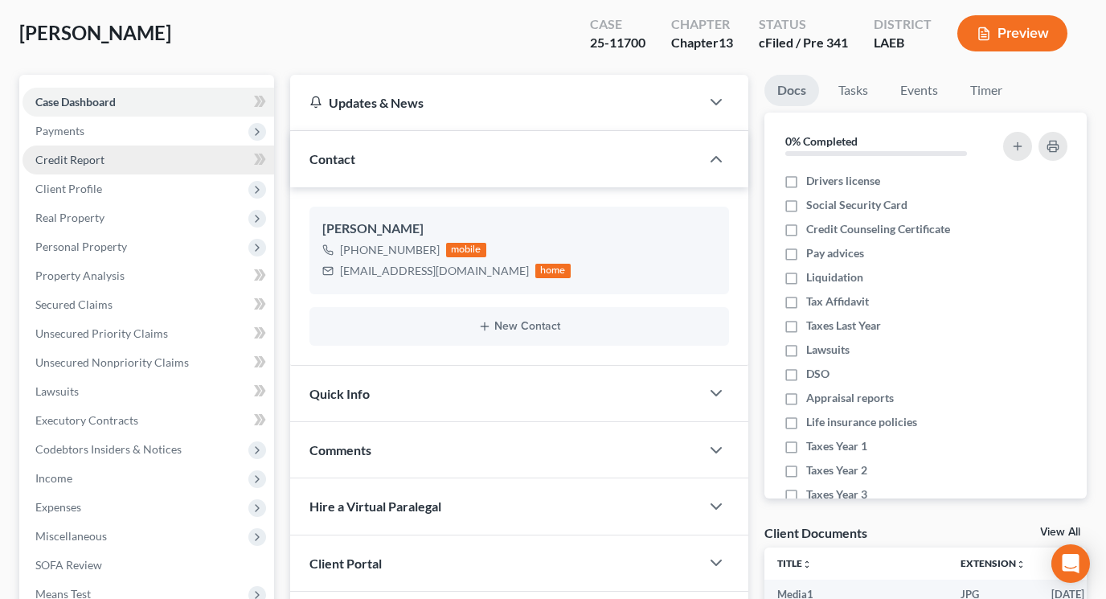
scroll to position [110, 0]
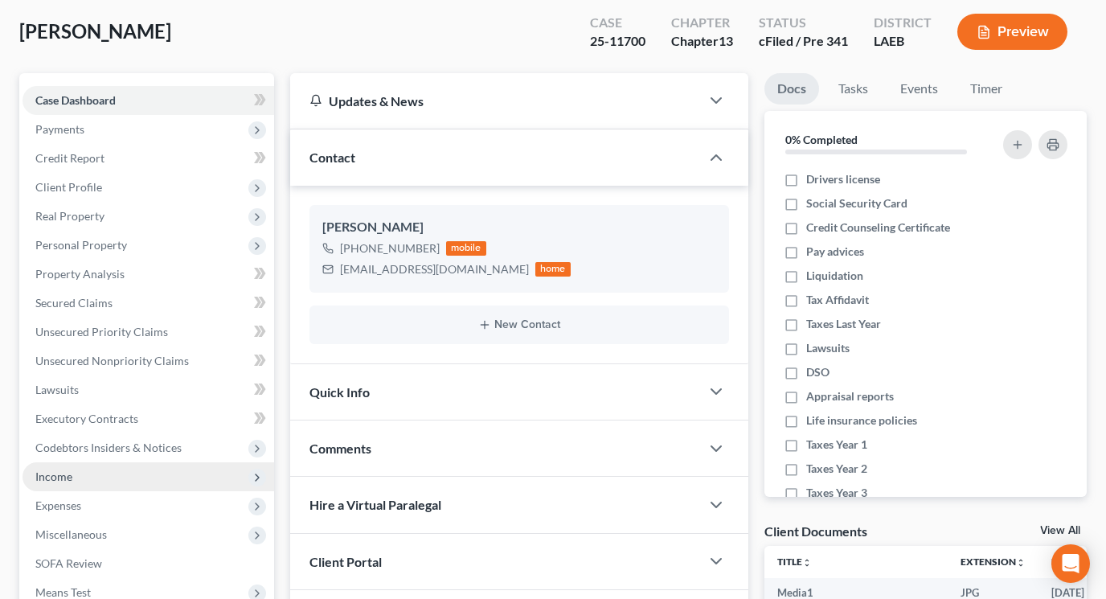
click at [139, 489] on span "Income" at bounding box center [149, 476] width 252 height 29
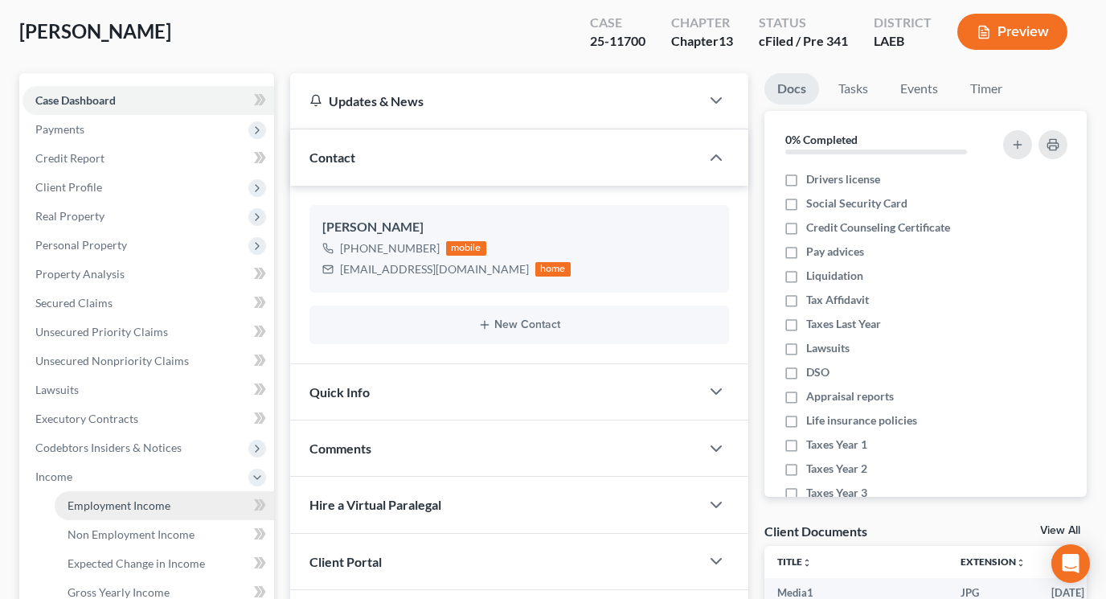
click at [141, 509] on span "Employment Income" at bounding box center [119, 505] width 103 height 14
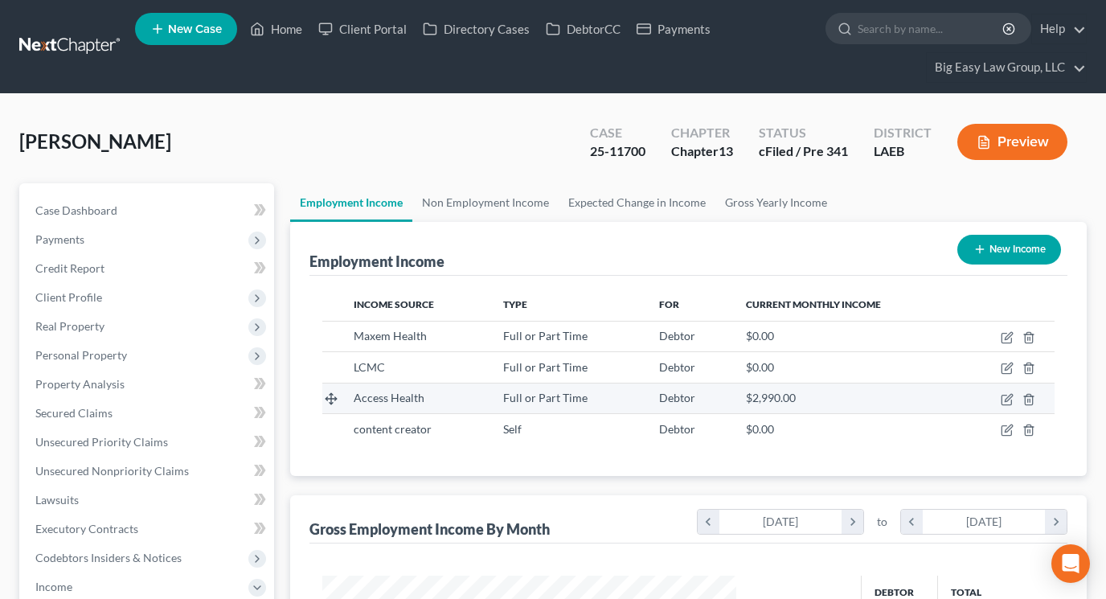
scroll to position [288, 445]
click at [521, 204] on link "Non Employment Income" at bounding box center [485, 202] width 146 height 39
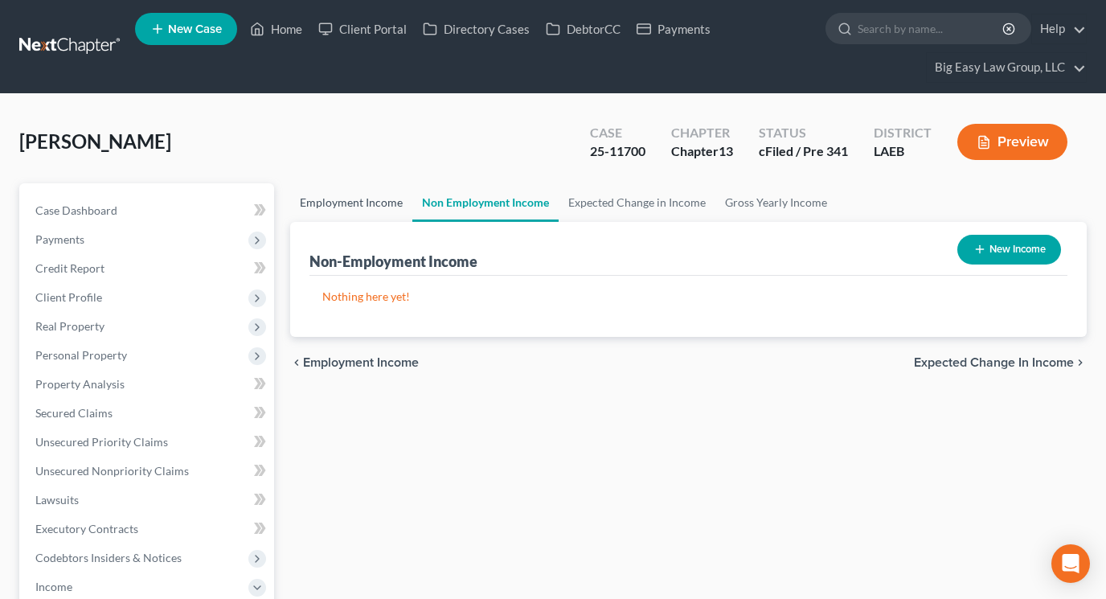
click at [394, 198] on link "Employment Income" at bounding box center [351, 202] width 122 height 39
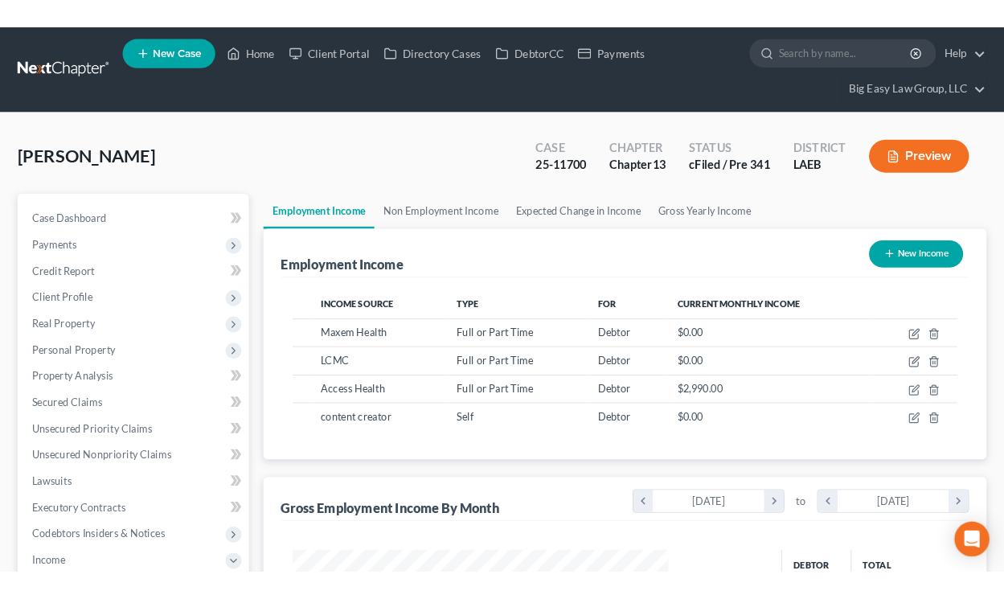
scroll to position [288, 445]
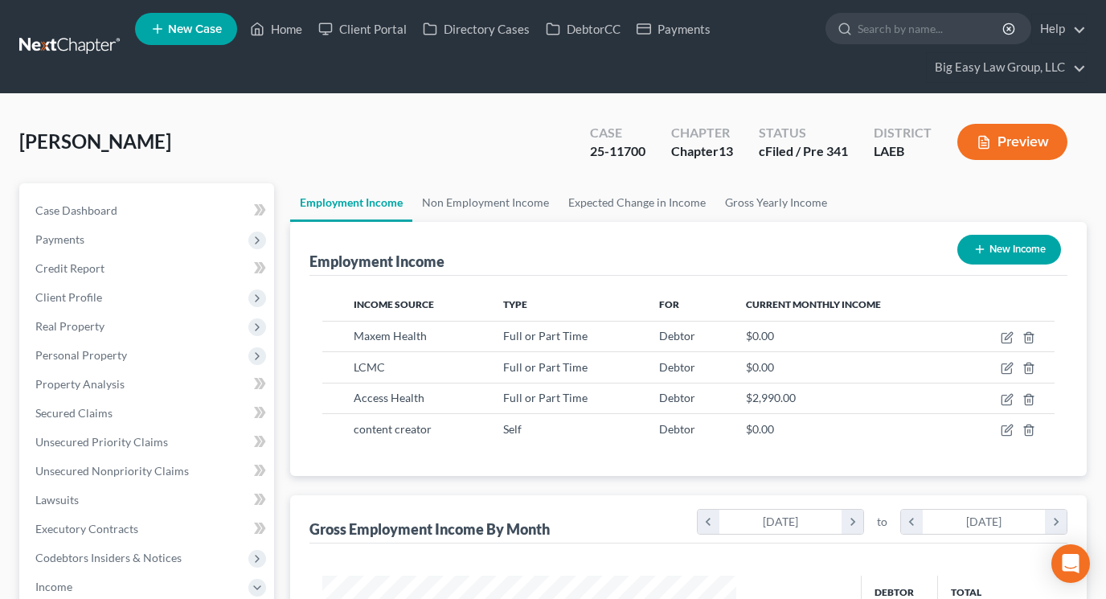
click at [903, 256] on button "New Income" at bounding box center [1009, 250] width 104 height 30
select select "0"
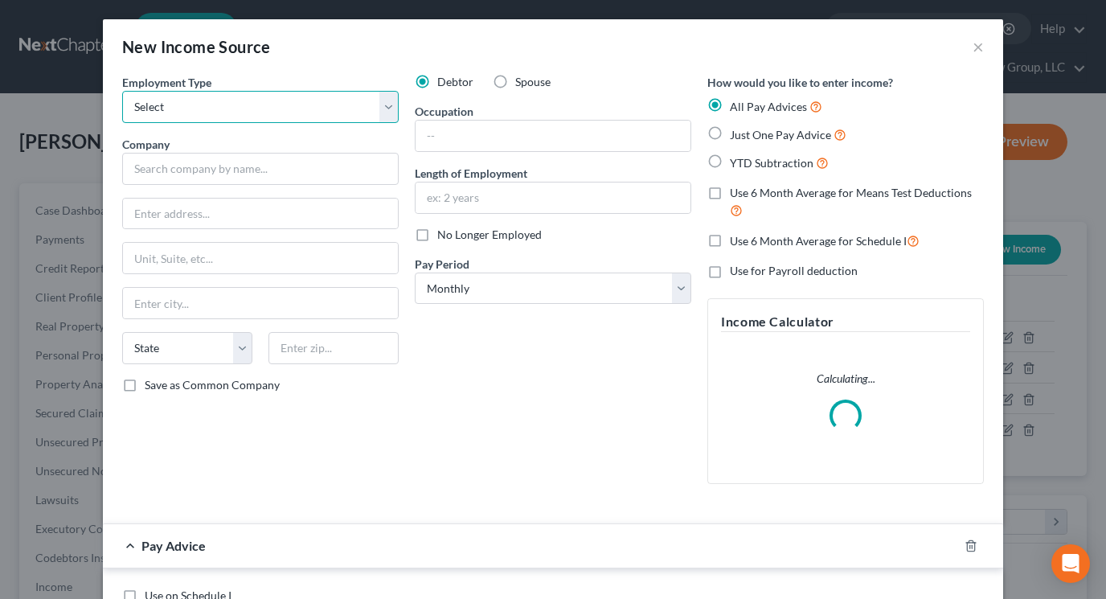
click at [332, 109] on select "Select Full or Part Time Employment Self Employment" at bounding box center [260, 107] width 276 height 32
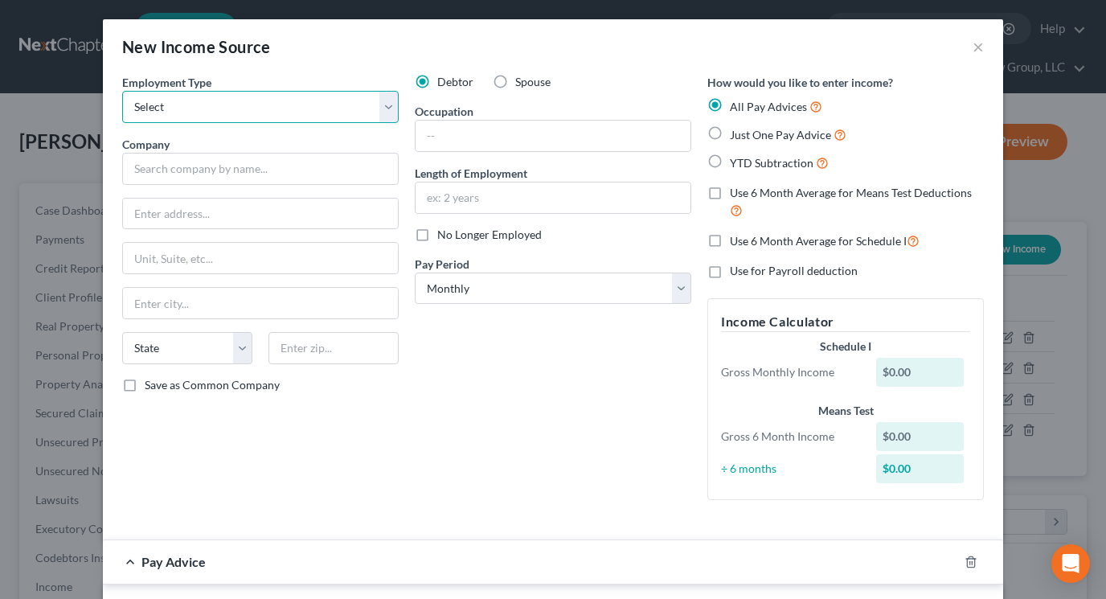
select select "0"
click at [122, 91] on select "Select Full or Part Time Employment Self Employment" at bounding box center [260, 107] width 276 height 32
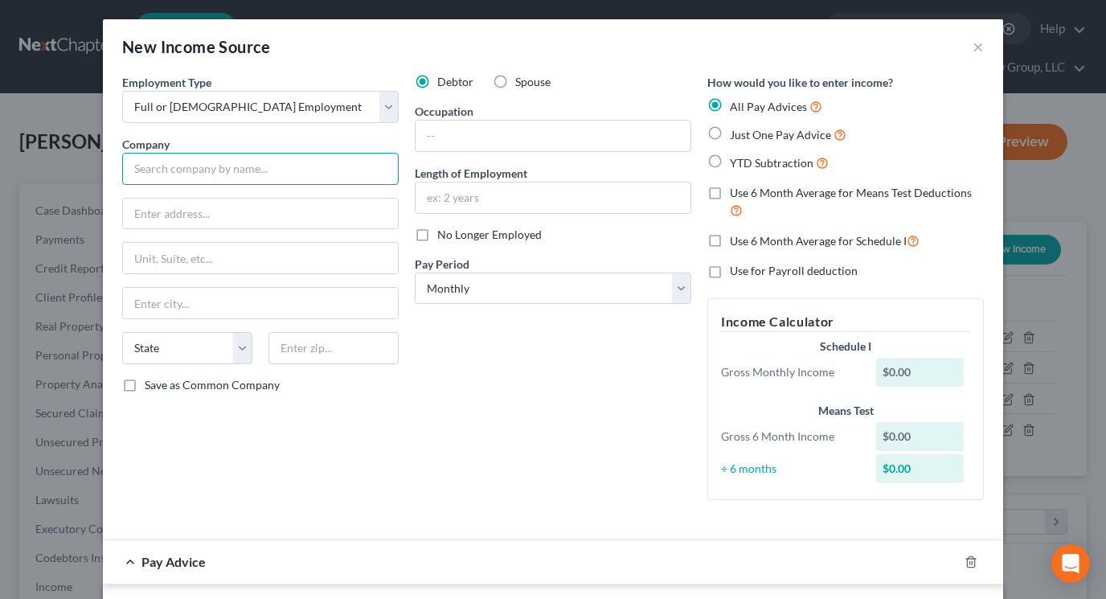
click at [303, 161] on input "text" at bounding box center [260, 169] width 276 height 32
type input "Burger Nerds"
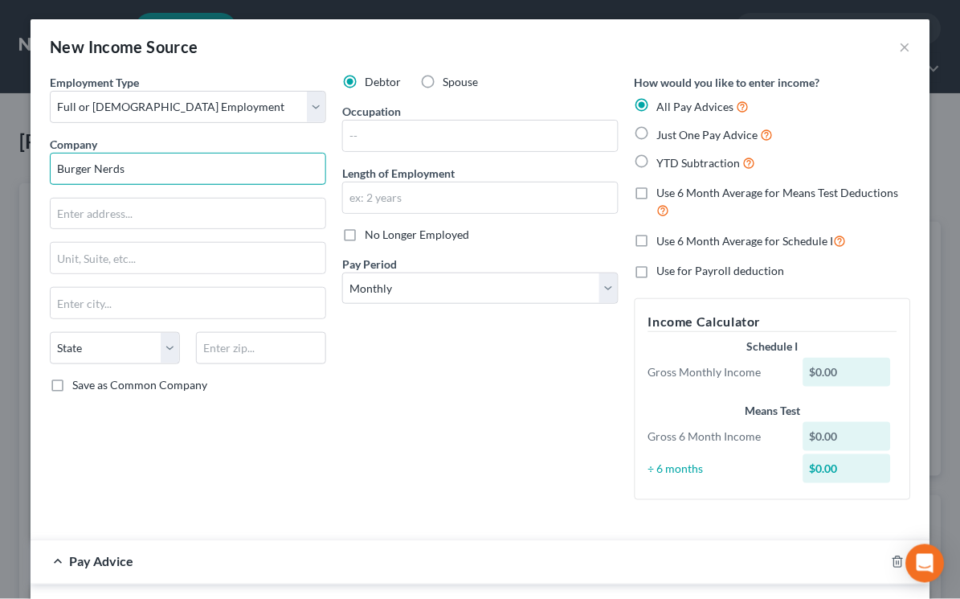
scroll to position [803493, 803188]
click at [217, 215] on input "text" at bounding box center [188, 214] width 275 height 31
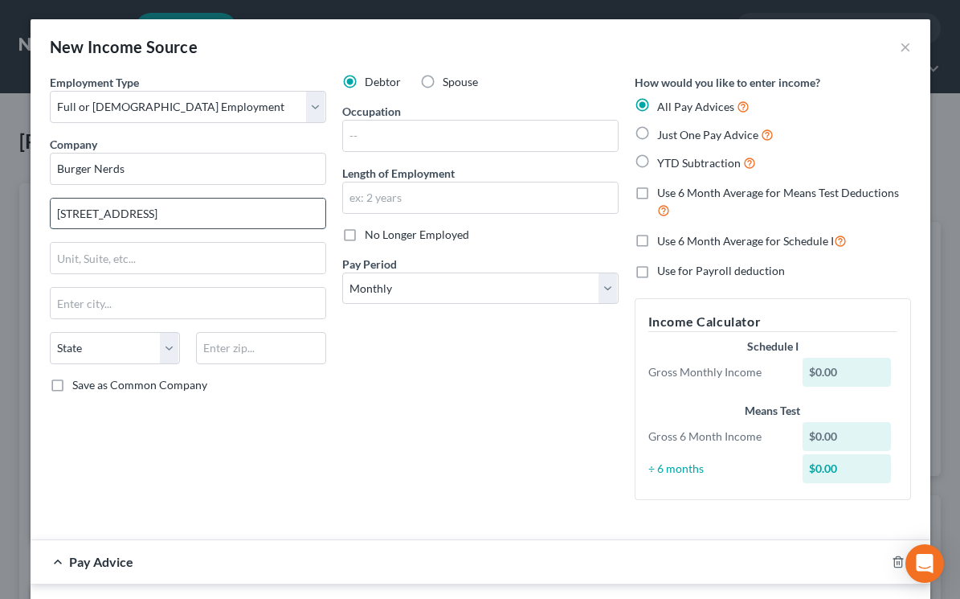
type input "604 N Bernadotte St"
type input "]"
type input "70119"
type input "New Orleans"
select select "19"
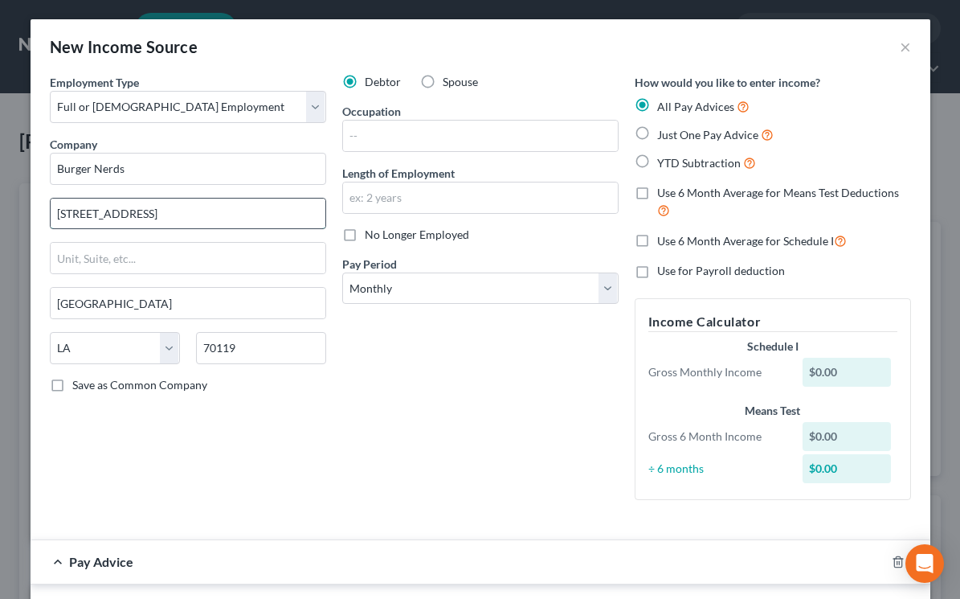
click at [179, 213] on input "604 N Bernadotte St" at bounding box center [188, 214] width 275 height 31
type input "604 N Bernadotte St Apt C"
click at [382, 283] on select "Select Monthly Twice Monthly Every Other Week Weekly" at bounding box center [480, 288] width 276 height 32
select select "3"
click at [342, 272] on select "Select Monthly Twice Monthly Every Other Week Weekly" at bounding box center [480, 288] width 276 height 32
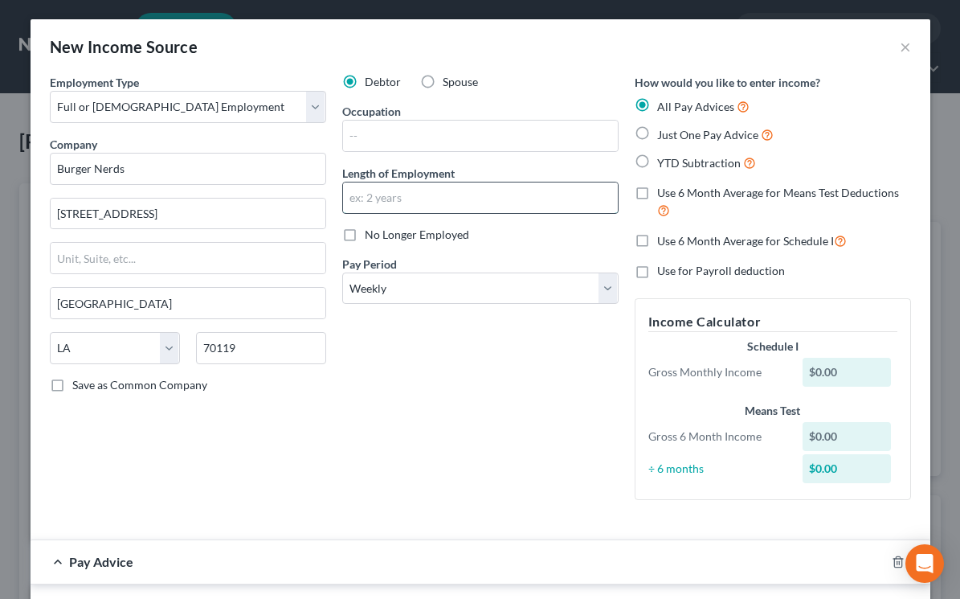
click at [541, 189] on input "text" at bounding box center [480, 197] width 275 height 31
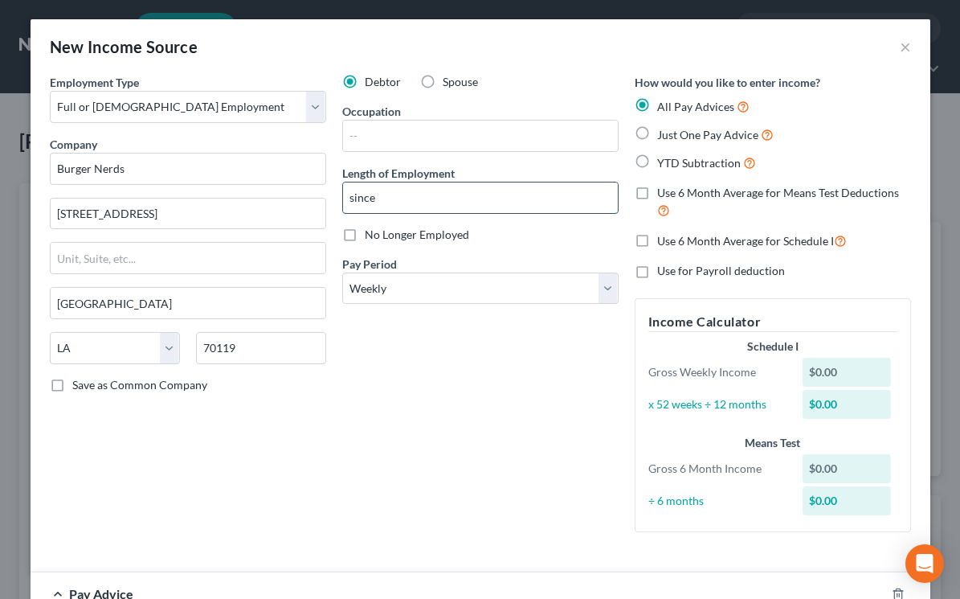
click at [382, 197] on input "since" at bounding box center [480, 197] width 275 height 31
type input "since 8/2025"
click at [394, 149] on div "Debtor Spouse Occupation Length of Employment since 8/2025 No Longer Employed P…" at bounding box center [480, 309] width 293 height 471
click at [394, 145] on input "text" at bounding box center [480, 136] width 275 height 31
click at [389, 137] on input "text" at bounding box center [480, 136] width 275 height 31
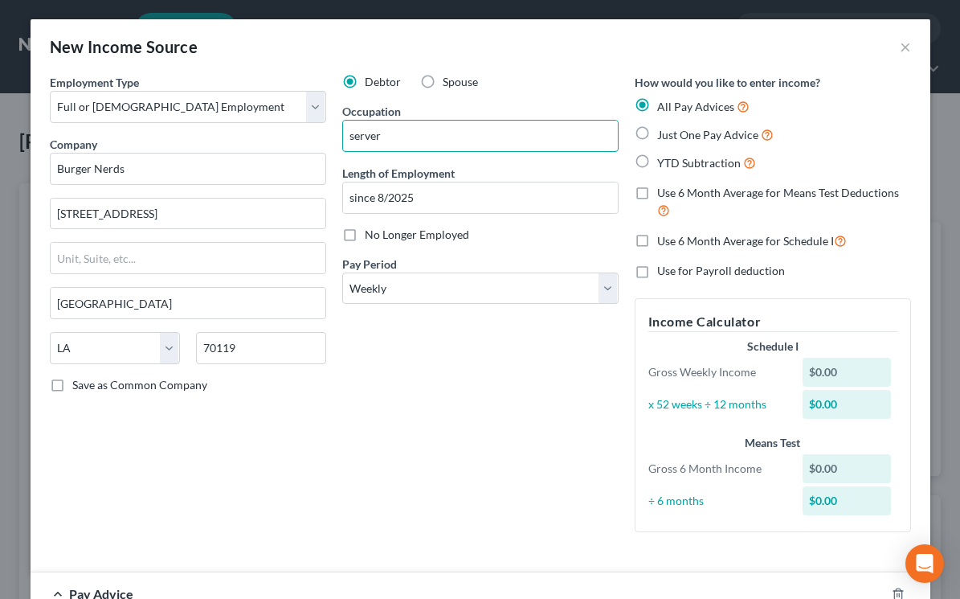
type input "server"
click at [593, 367] on div "Debtor Spouse Occupation server Length of Employment since 8/2025 No Longer Emp…" at bounding box center [480, 309] width 293 height 471
click at [657, 132] on label "Just One Pay Advice" at bounding box center [715, 134] width 117 height 18
click at [664, 132] on input "Just One Pay Advice" at bounding box center [669, 130] width 10 height 10
radio input "true"
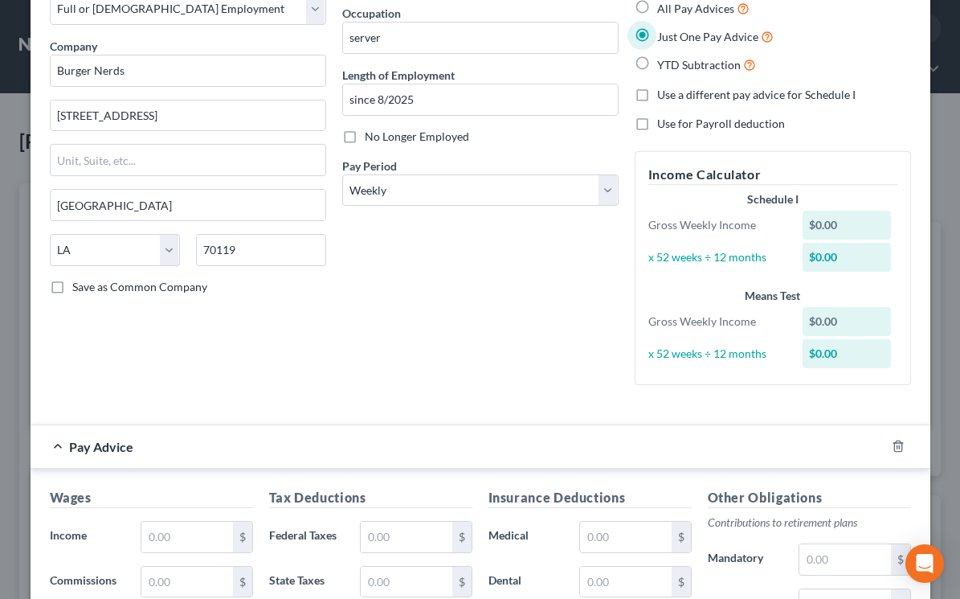
scroll to position [195, 0]
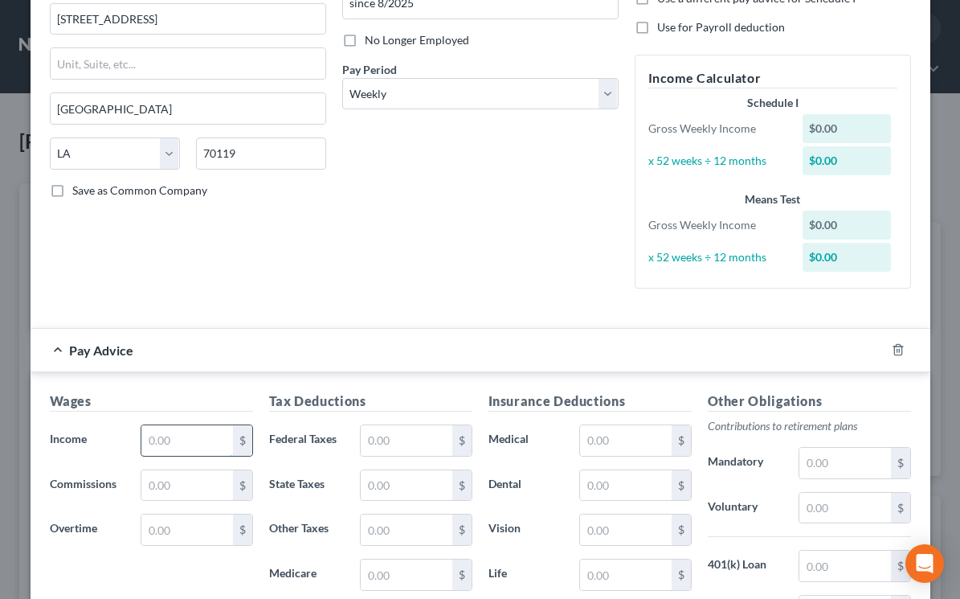
click at [182, 432] on input "text" at bounding box center [186, 440] width 91 height 31
type input "350"
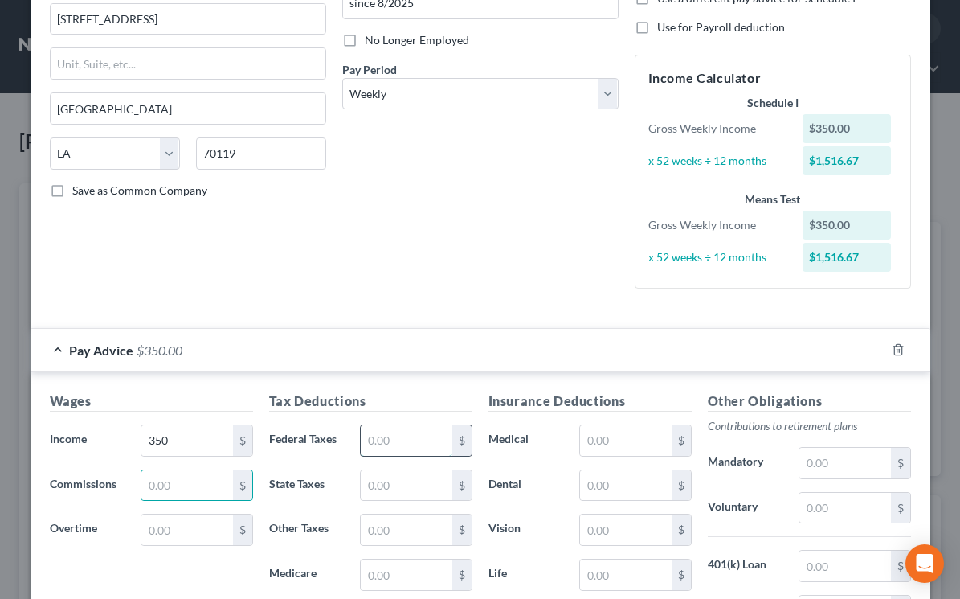
click at [417, 444] on input "text" at bounding box center [406, 440] width 91 height 31
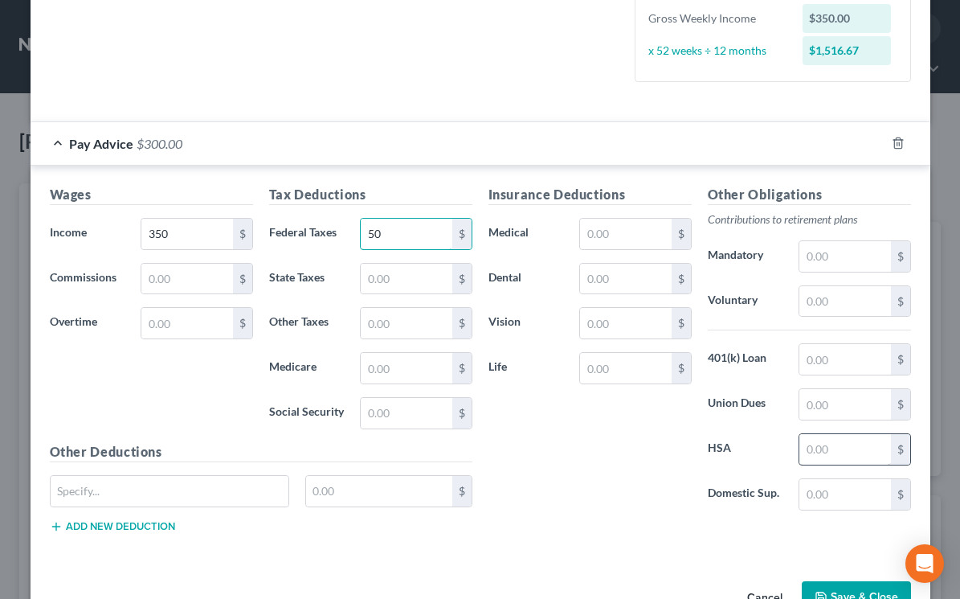
scroll to position [449, 0]
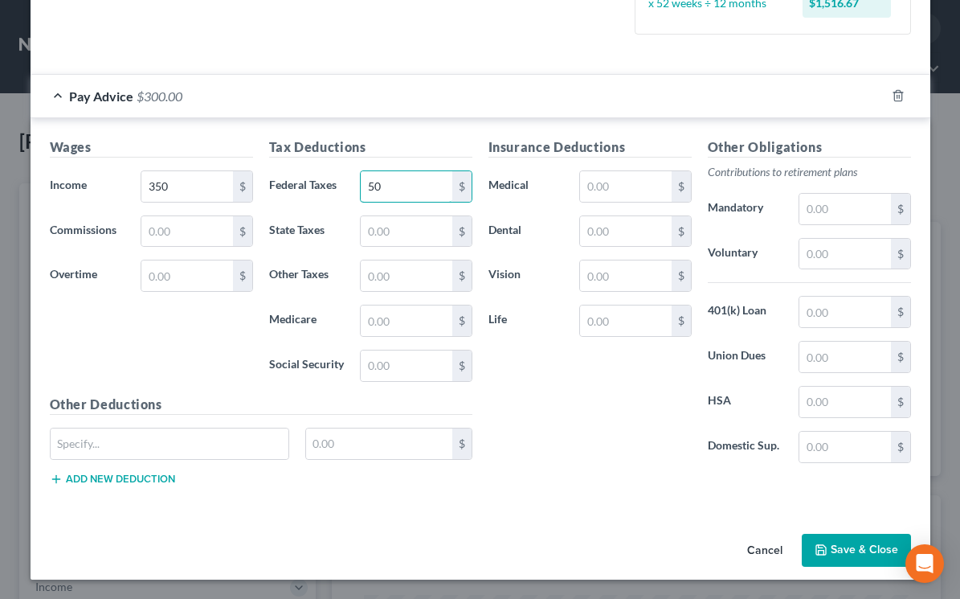
type input "50"
click at [867, 551] on button "Save & Close" at bounding box center [856, 551] width 109 height 34
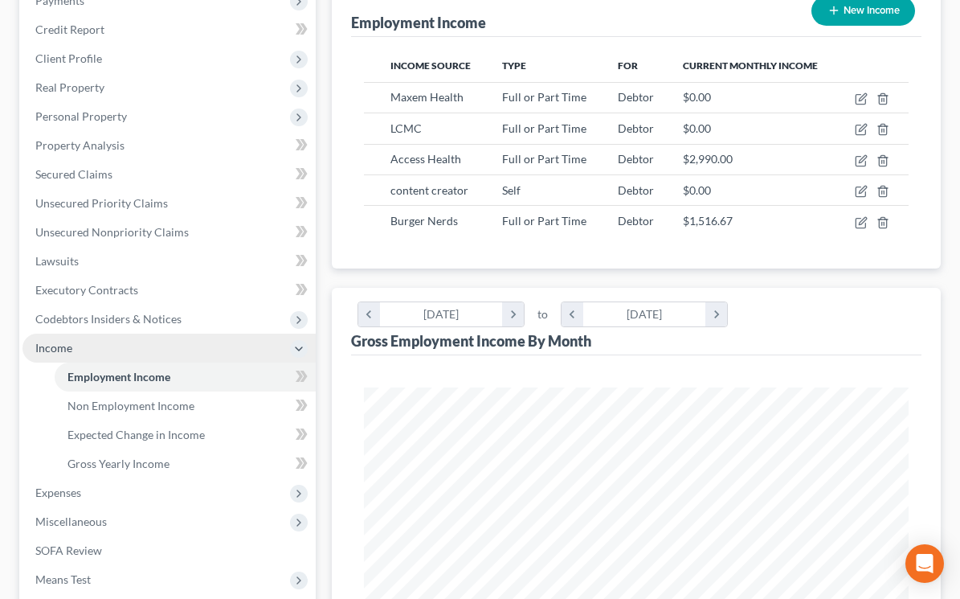
scroll to position [252, 0]
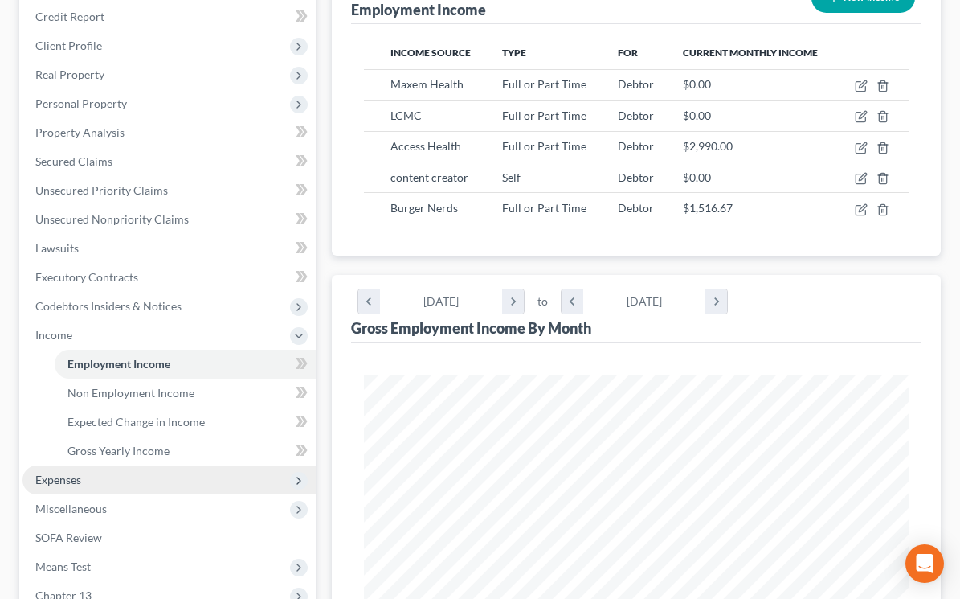
click at [151, 484] on span "Expenses" at bounding box center [169, 479] width 293 height 29
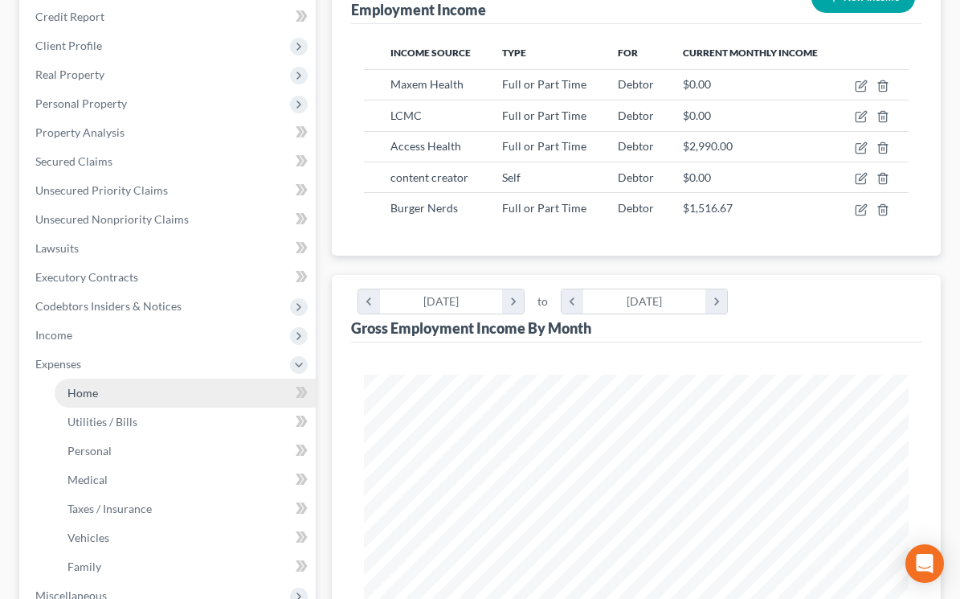
click at [146, 389] on link "Home" at bounding box center [185, 393] width 261 height 29
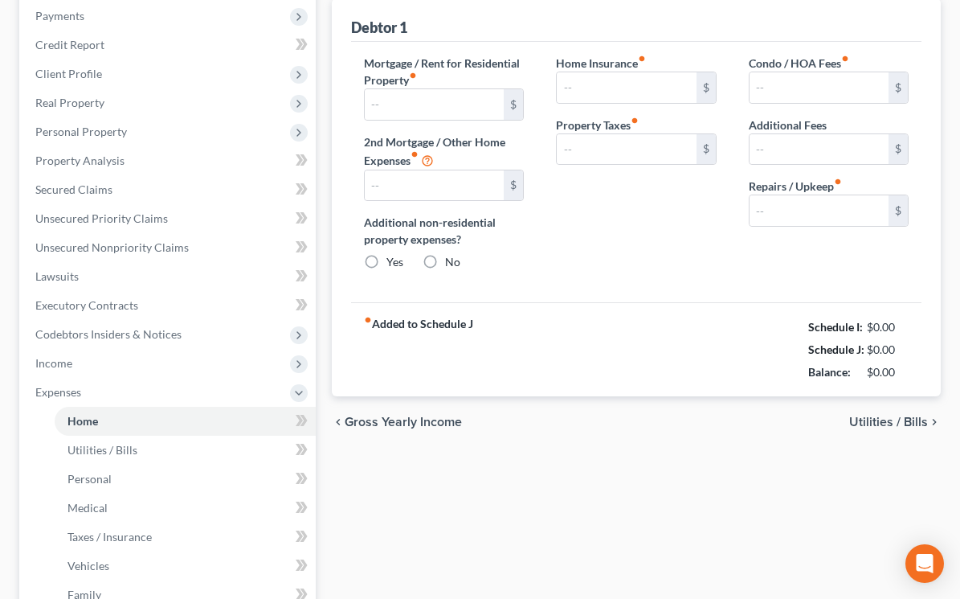
type input "1,200.00"
type input "0.00"
radio input "true"
type input "0.00"
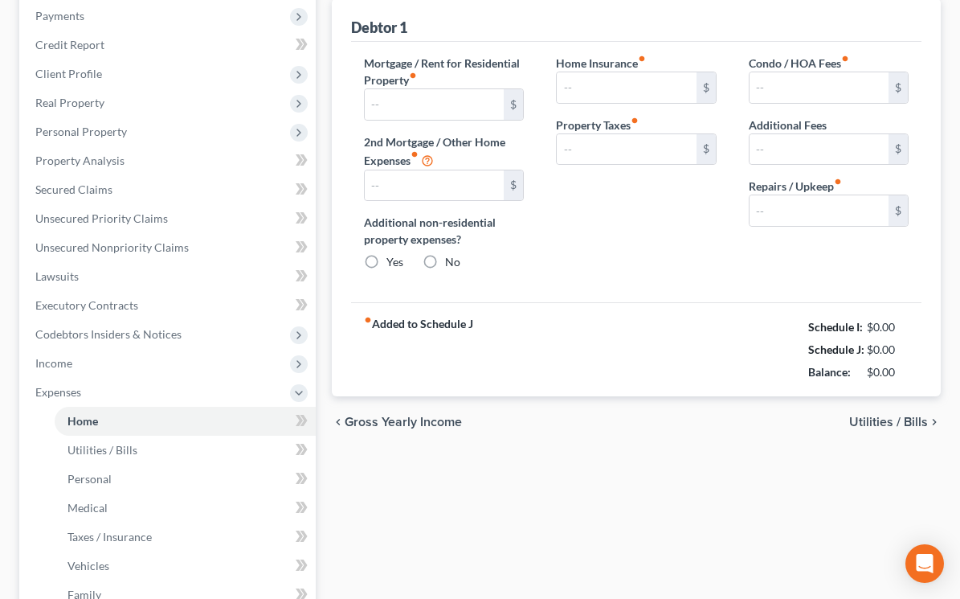
type input "0.00"
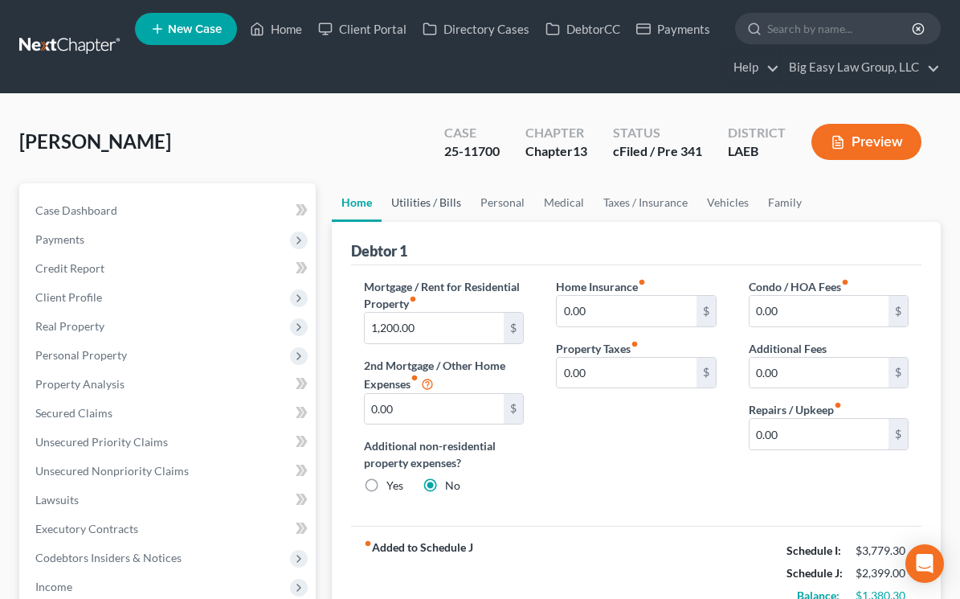
click at [412, 194] on link "Utilities / Bills" at bounding box center [426, 202] width 89 height 39
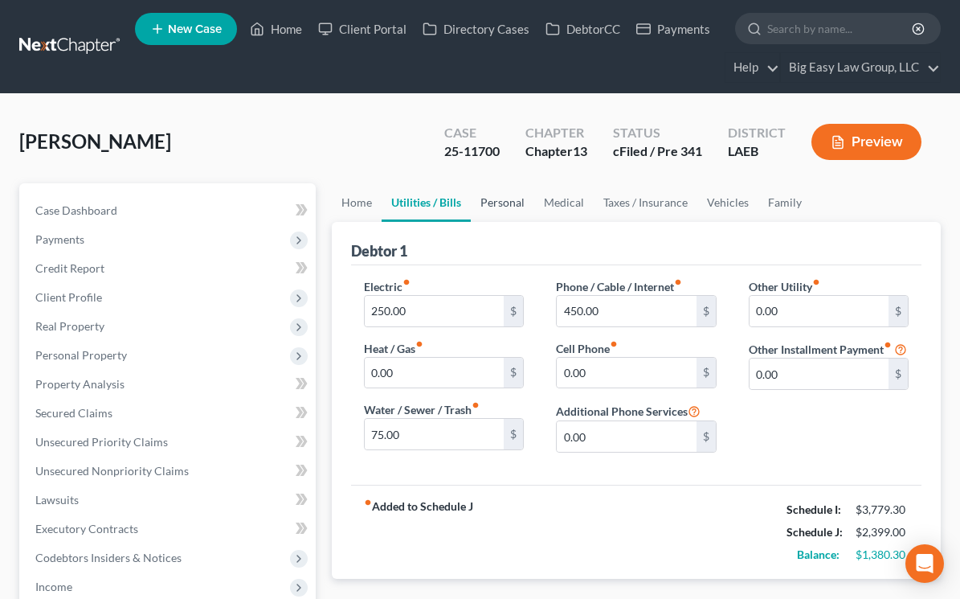
click at [492, 203] on link "Personal" at bounding box center [502, 202] width 63 height 39
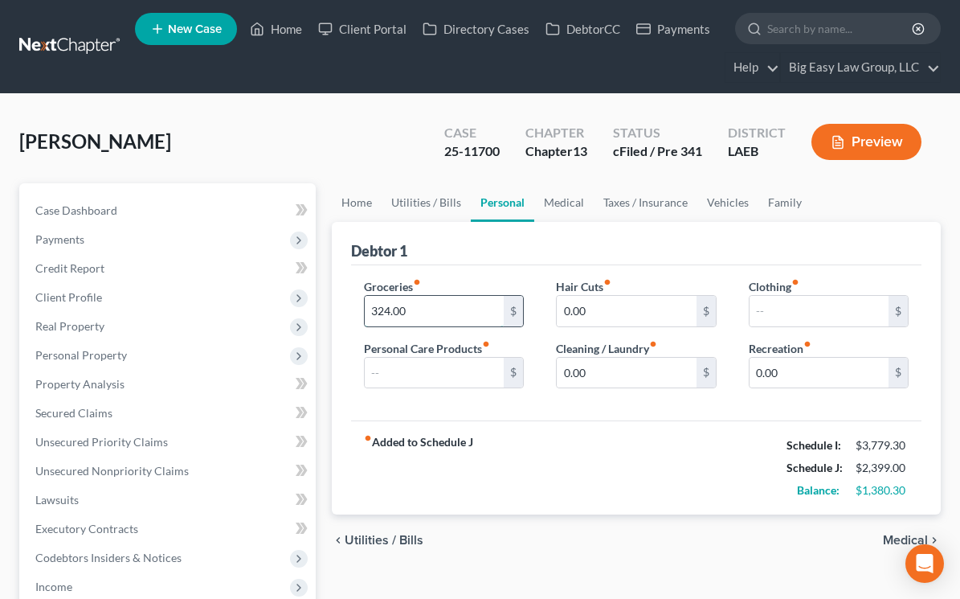
click at [460, 302] on input "324.00" at bounding box center [434, 311] width 139 height 31
type input "502"
click at [770, 305] on input "text" at bounding box center [819, 311] width 139 height 31
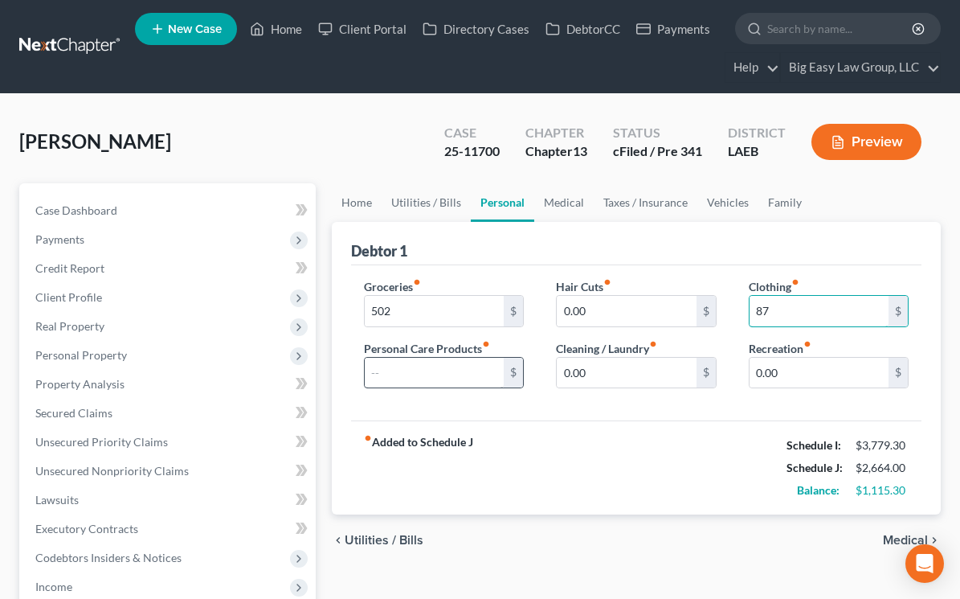
type input "87"
click at [481, 374] on input "text" at bounding box center [434, 373] width 139 height 31
type input "48"
click at [552, 206] on link "Medical" at bounding box center [564, 202] width 59 height 39
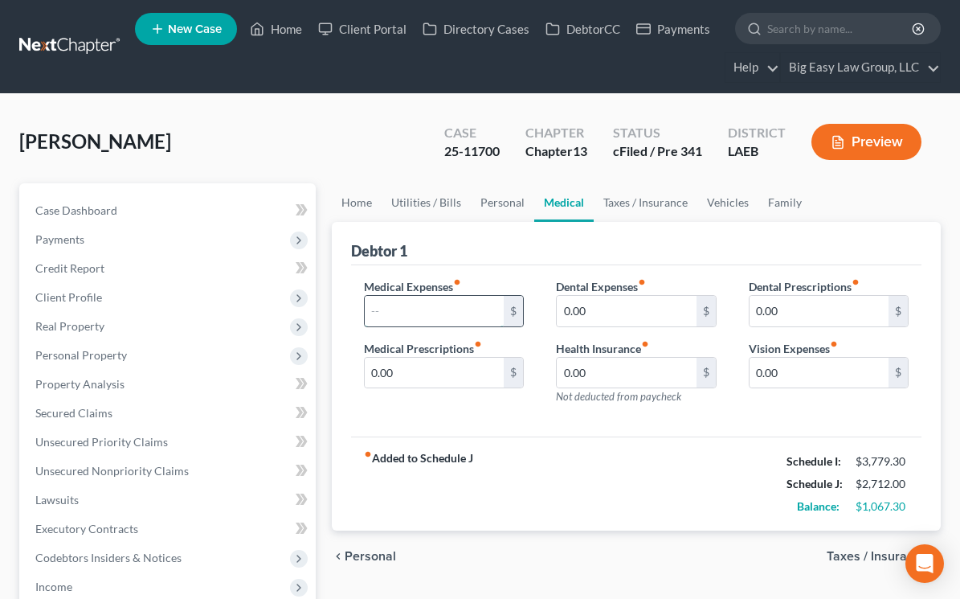
click at [459, 307] on input "text" at bounding box center [434, 311] width 139 height 31
type input "83"
click at [645, 202] on link "Taxes / Insurance" at bounding box center [646, 202] width 104 height 39
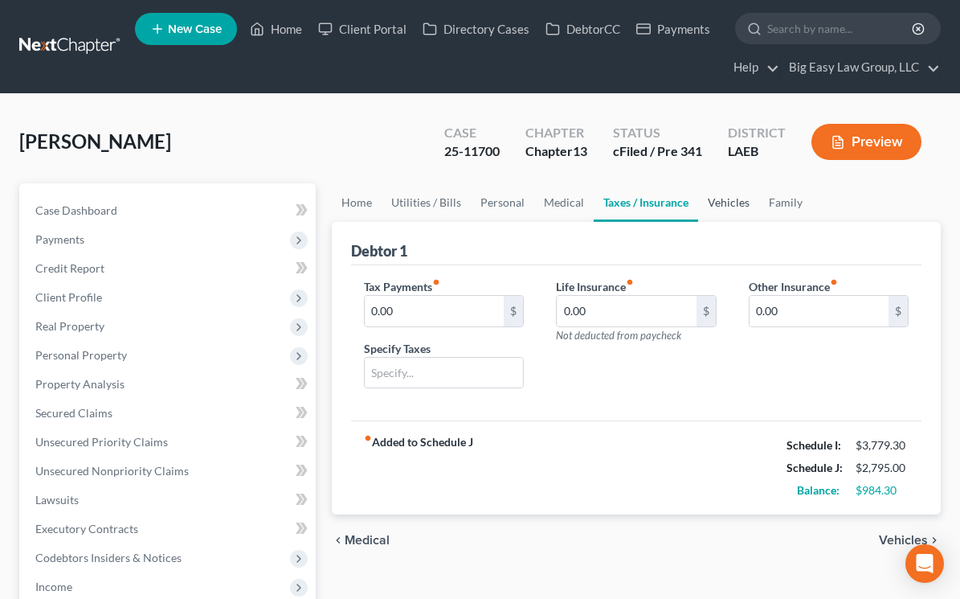
click at [728, 204] on link "Vehicles" at bounding box center [728, 202] width 61 height 39
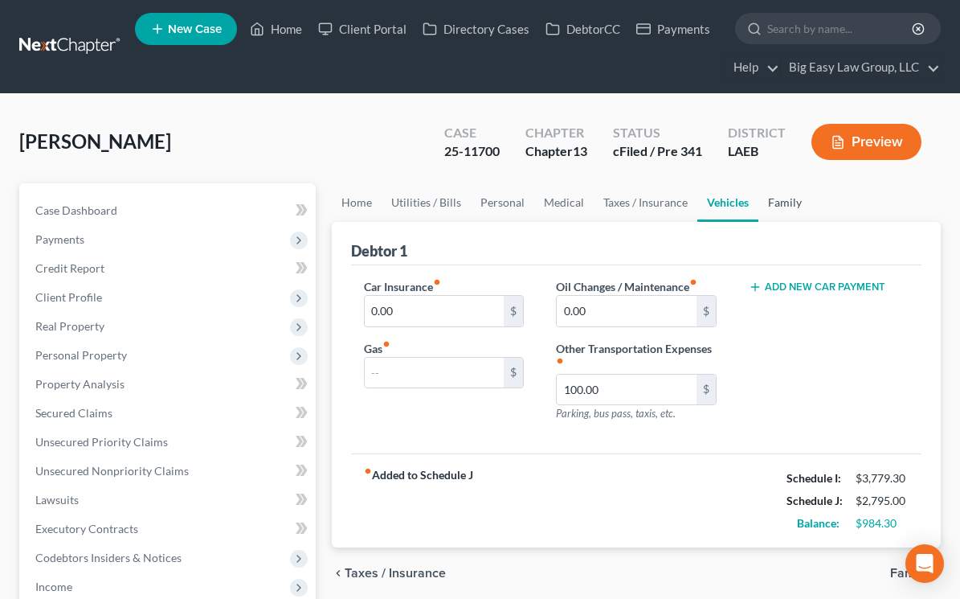
click at [786, 204] on link "Family" at bounding box center [785, 202] width 53 height 39
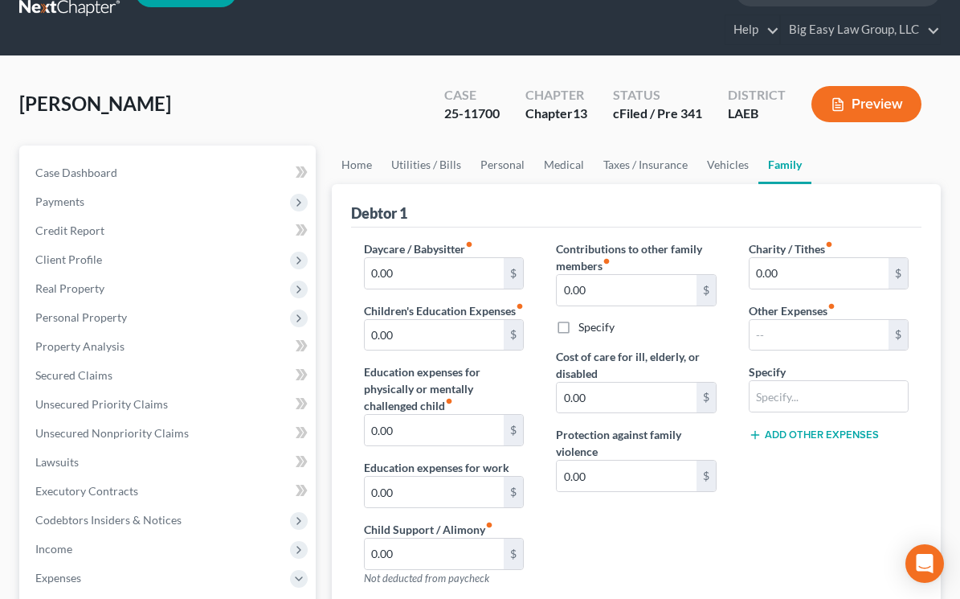
scroll to position [40, 0]
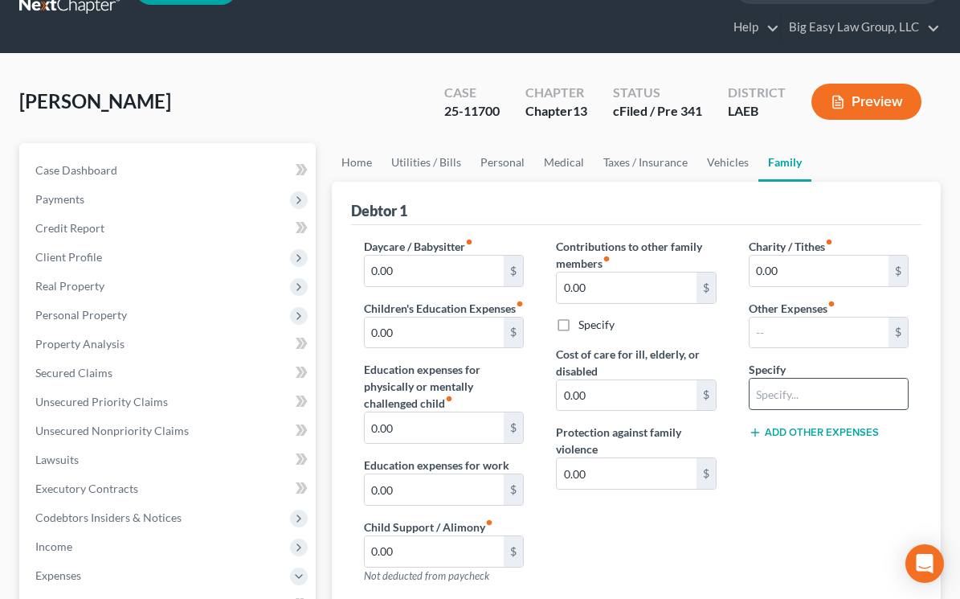
click at [804, 408] on input "text" at bounding box center [829, 394] width 158 height 31
click at [790, 335] on input "text" at bounding box center [819, 332] width 139 height 31
type input "171"
click at [784, 378] on div "Specify" at bounding box center [829, 385] width 160 height 49
click at [784, 384] on input "text" at bounding box center [829, 394] width 158 height 31
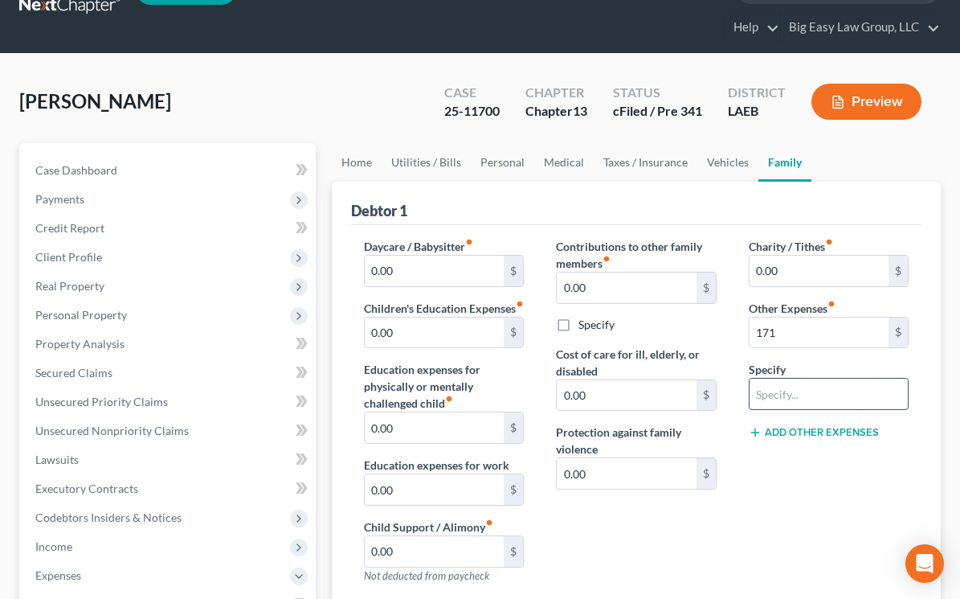
type input "N"
type input "Misc"
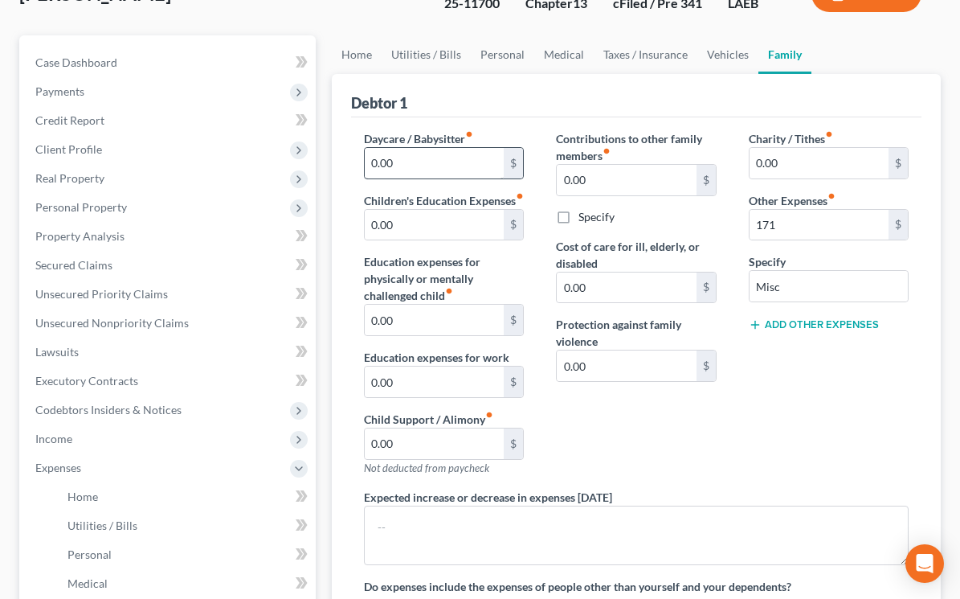
scroll to position [96, 0]
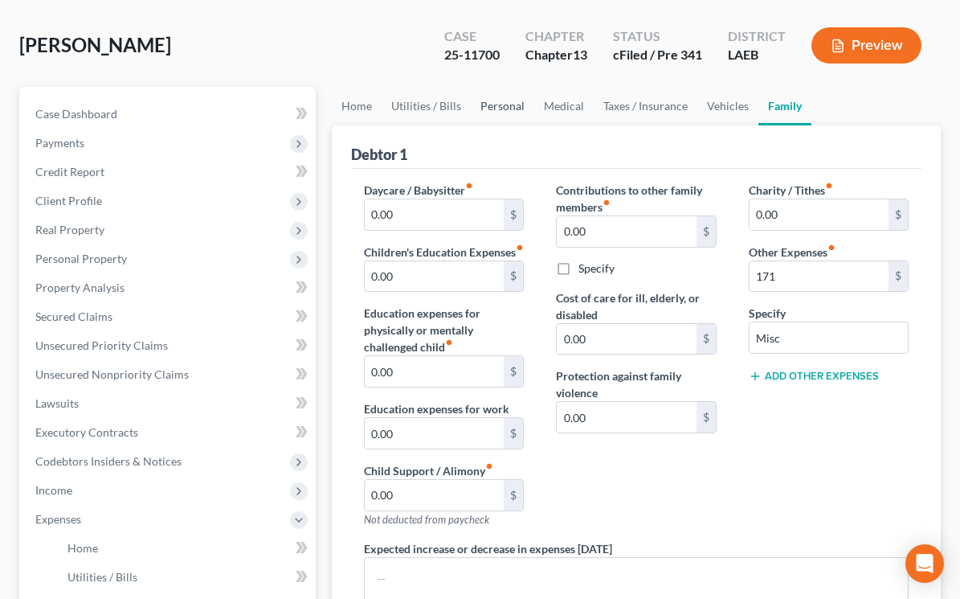
click at [505, 109] on link "Personal" at bounding box center [502, 106] width 63 height 39
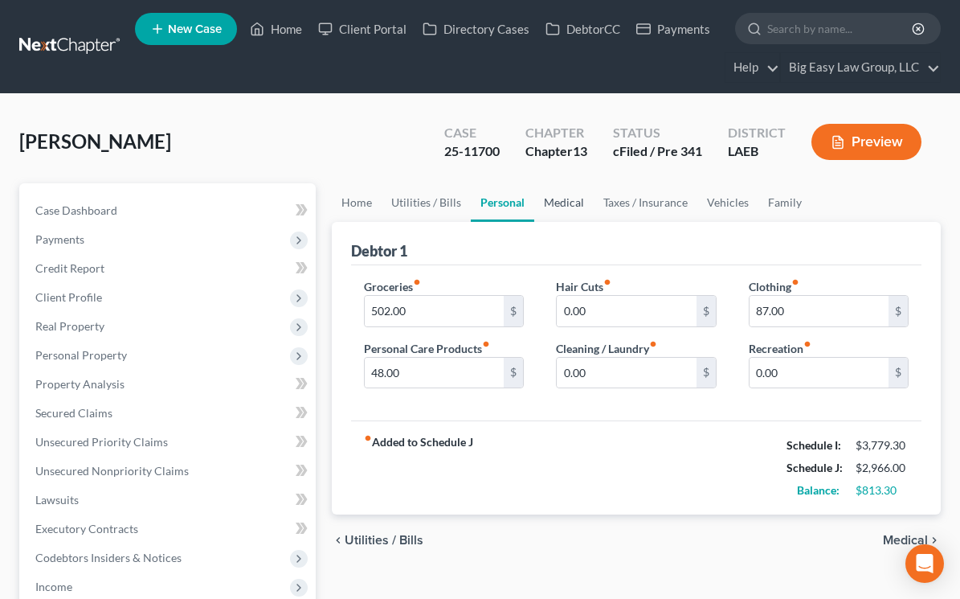
click at [575, 195] on link "Medical" at bounding box center [564, 202] width 59 height 39
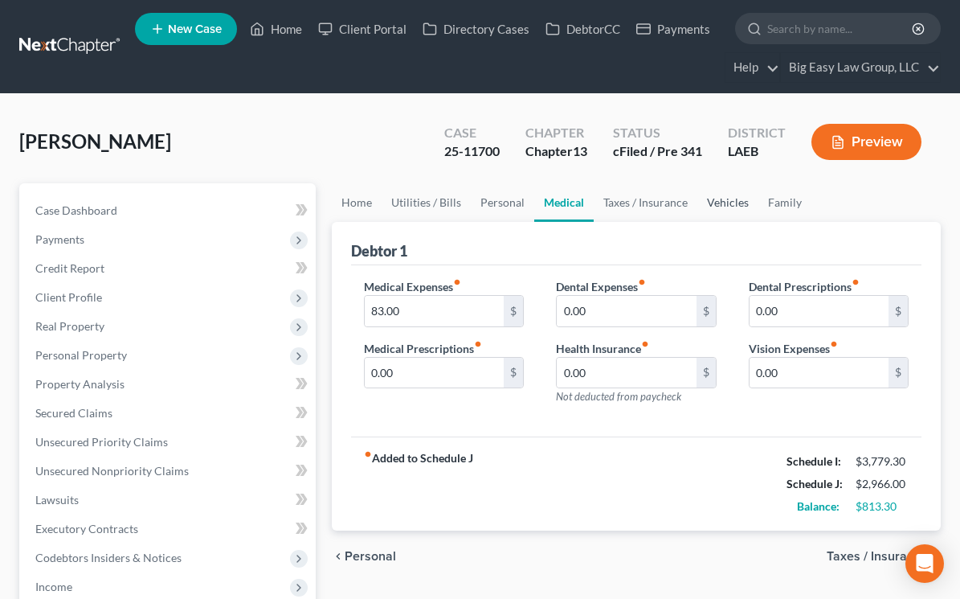
click at [710, 201] on link "Vehicles" at bounding box center [728, 202] width 61 height 39
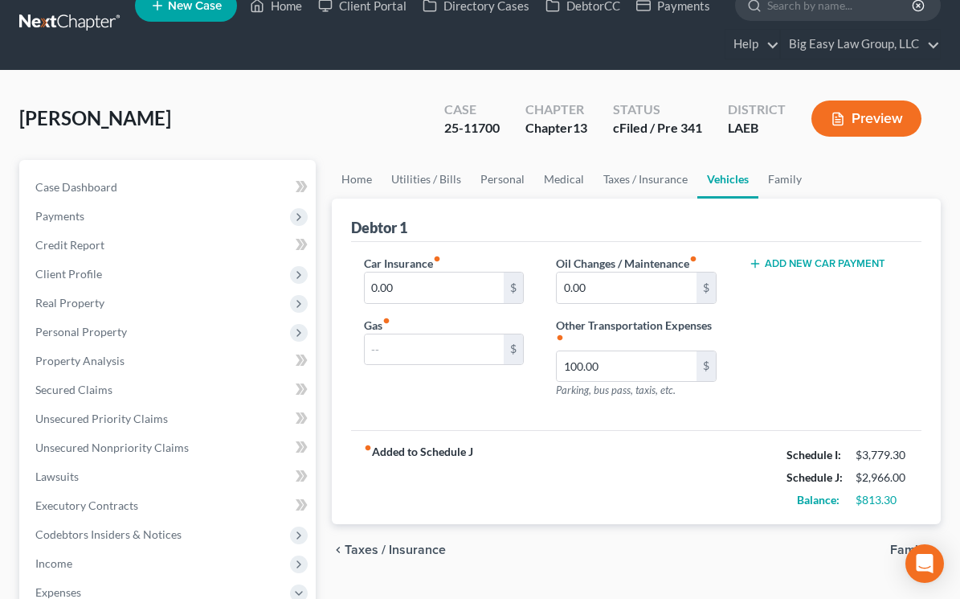
scroll to position [27, 0]
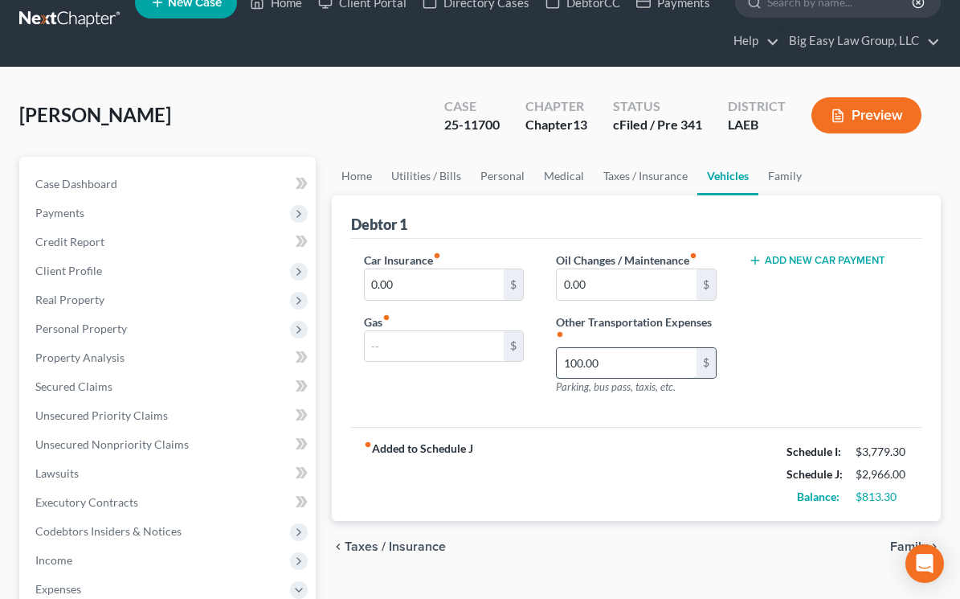
click at [614, 356] on input "100.00" at bounding box center [626, 363] width 139 height 31
click at [440, 354] on input "text" at bounding box center [434, 346] width 139 height 31
type input "281"
click at [649, 360] on input "text" at bounding box center [626, 363] width 139 height 31
type input "5"
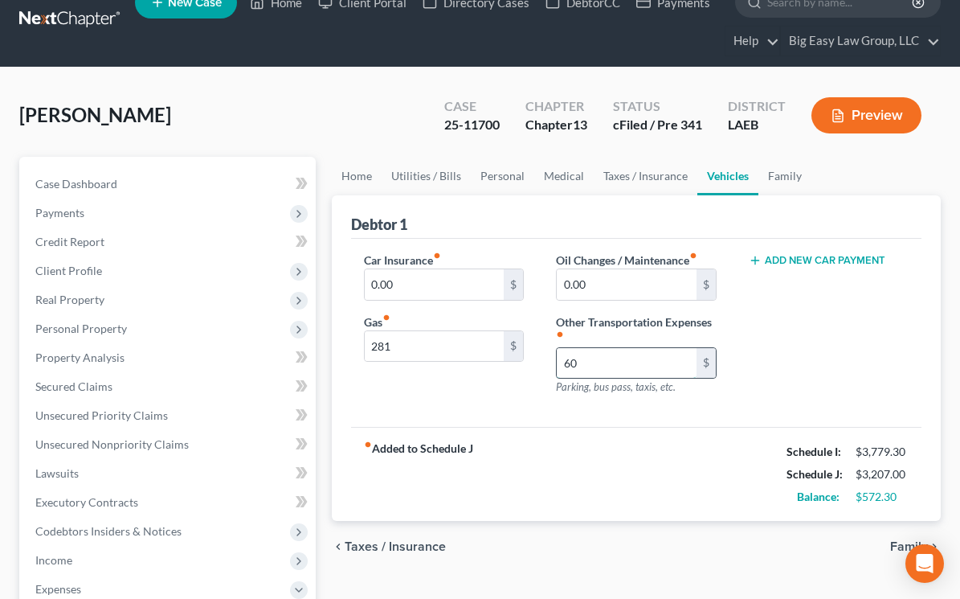
type input "6"
type input "552"
click at [817, 330] on div "Add New Car Payment" at bounding box center [829, 330] width 192 height 157
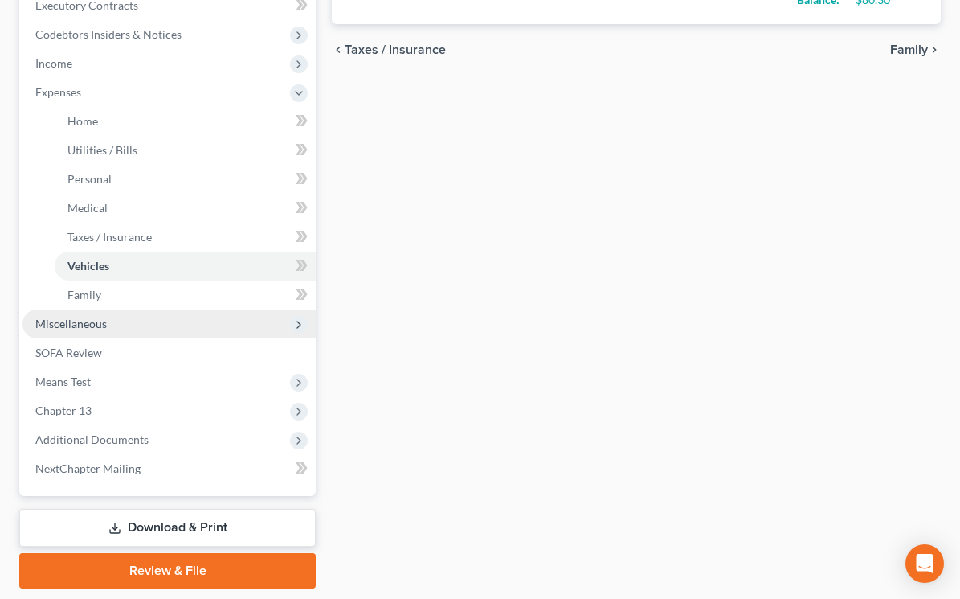
scroll to position [518, 0]
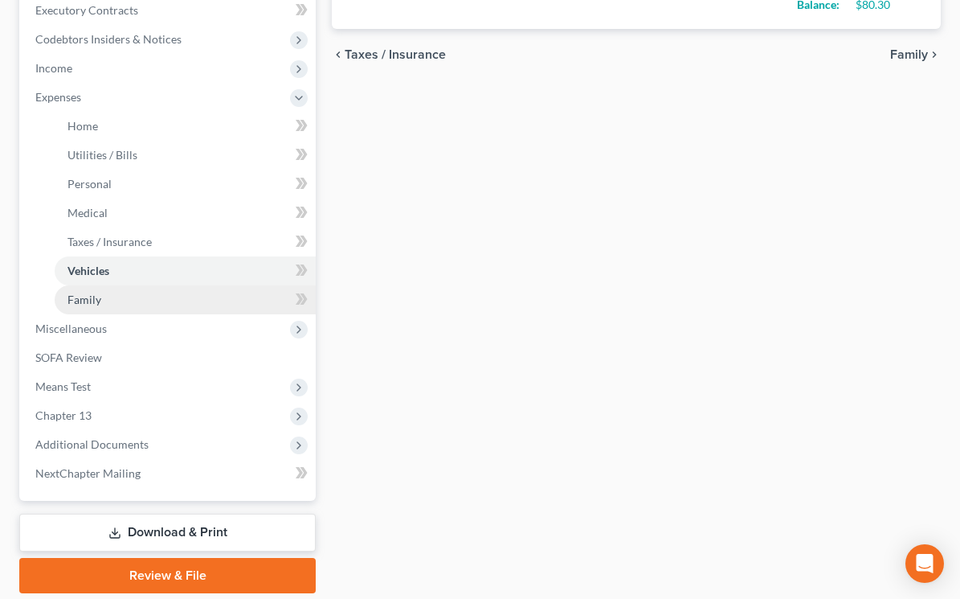
click at [253, 302] on link "Family" at bounding box center [185, 299] width 261 height 29
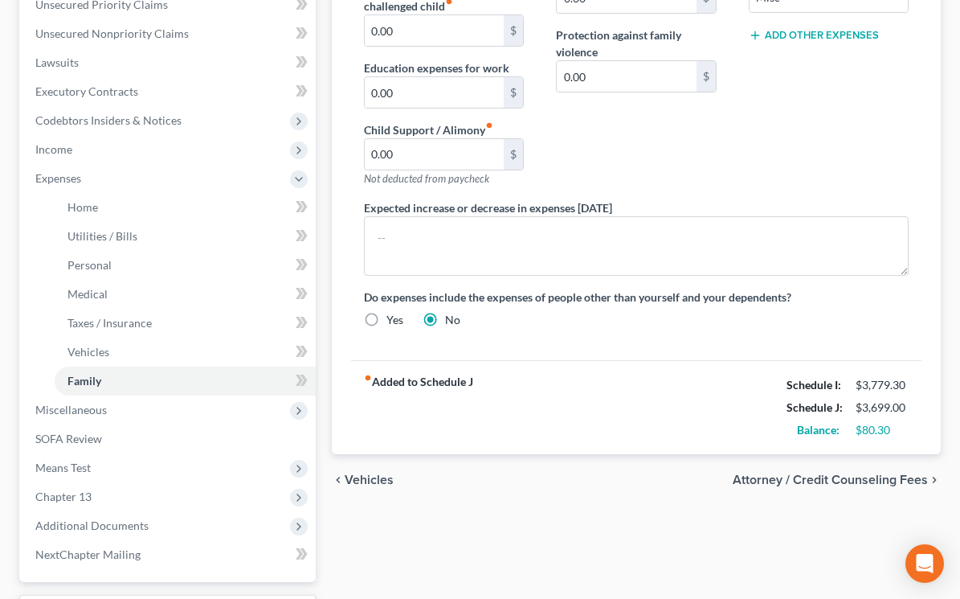
scroll to position [510, 0]
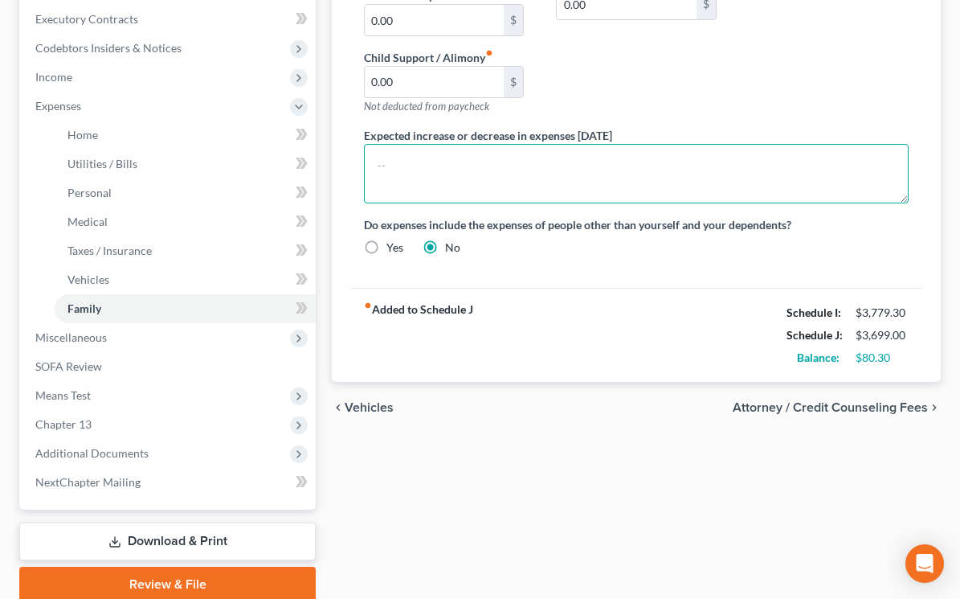
click at [722, 184] on textarea at bounding box center [636, 173] width 545 height 59
click at [420, 182] on textarea "Debtor islooing for a vehicle and intends to file a motion to obtain financing." at bounding box center [636, 173] width 545 height 59
click at [440, 186] on textarea "Debtor is looing for a vehicle and intends to file a motion to obtain financing." at bounding box center [636, 173] width 545 height 59
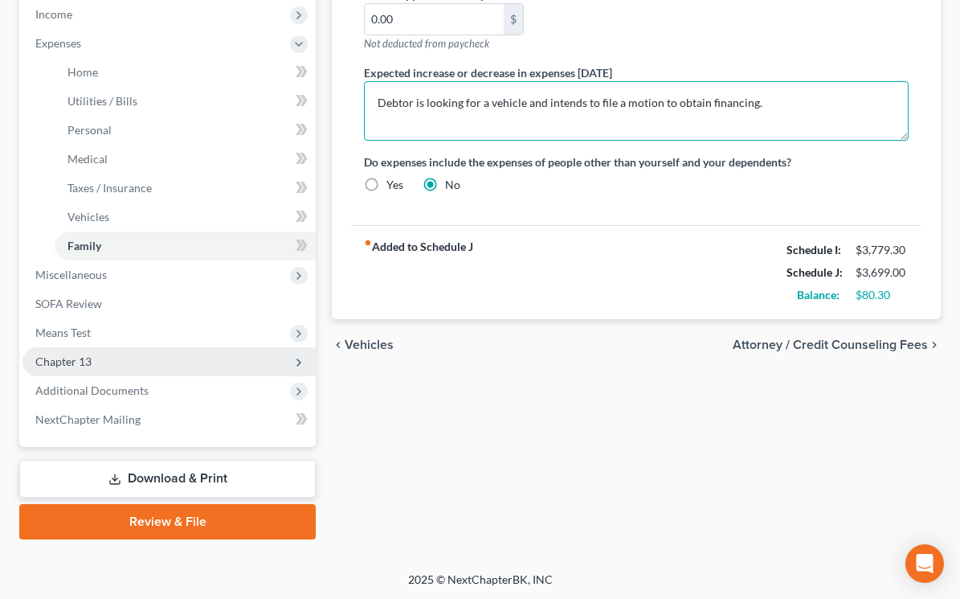
scroll to position [572, 0]
type textarea "Debtor is looking for a vehicle and intends to file a motion to obtain financin…"
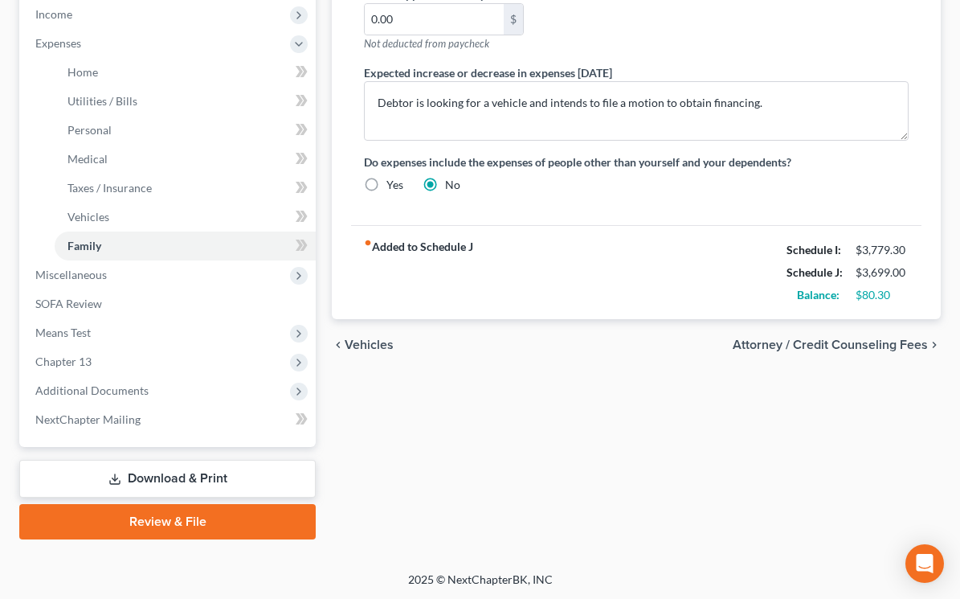
click at [218, 485] on link "Download & Print" at bounding box center [167, 479] width 297 height 38
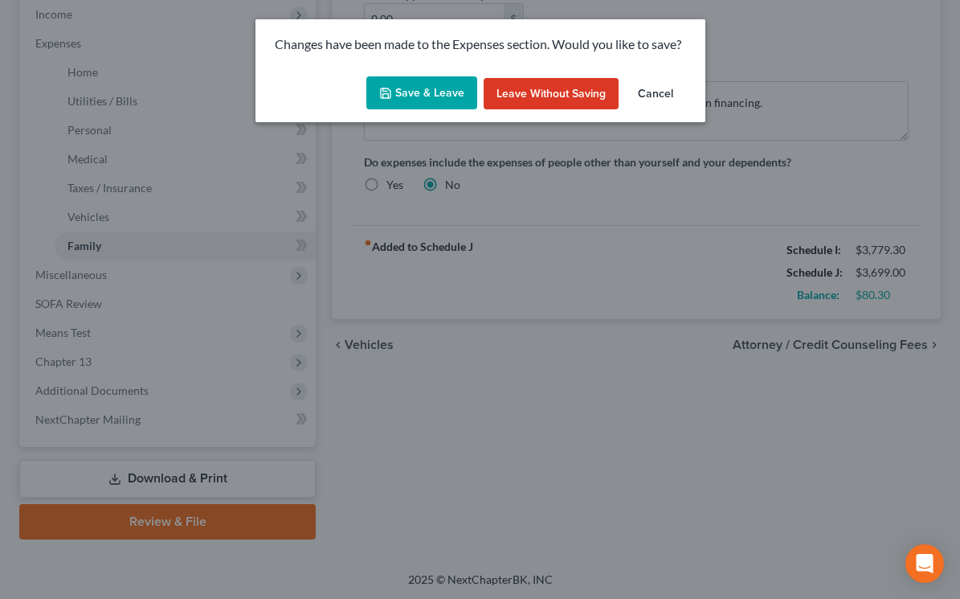
click at [449, 84] on button "Save & Leave" at bounding box center [422, 93] width 111 height 34
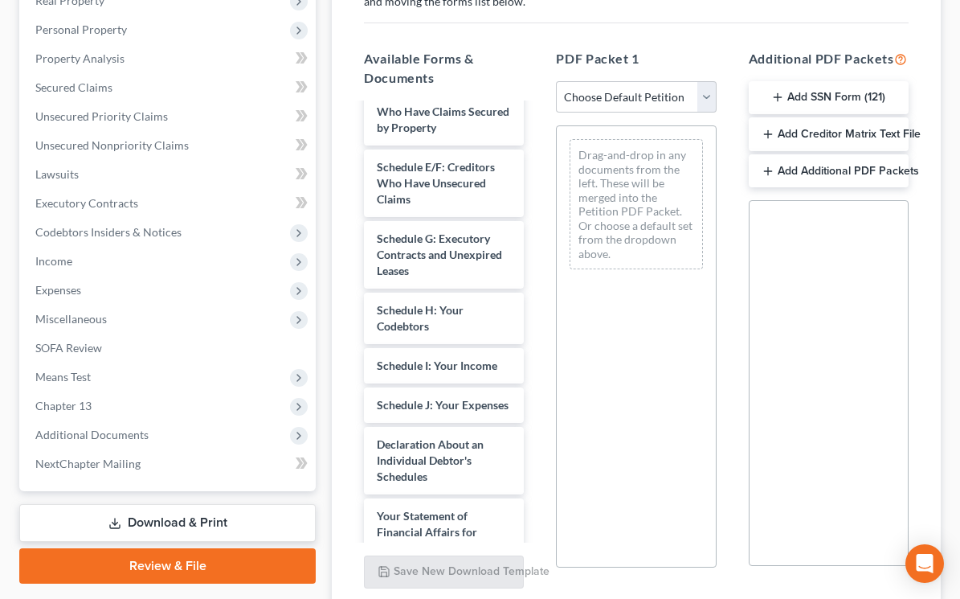
scroll to position [428, 0]
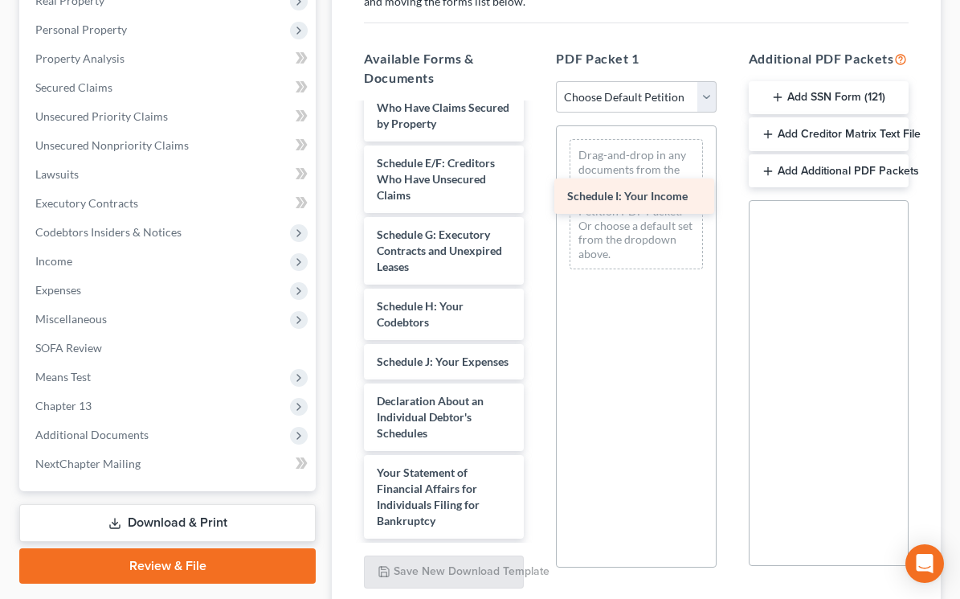
drag, startPoint x: 439, startPoint y: 352, endPoint x: 630, endPoint y: 186, distance: 253.5
click at [537, 186] on div "Schedule I: Your Income Danamaria_Thornton_Certificate-pdf Chapter 13 Plan (Eas…" at bounding box center [444, 290] width 186 height 1227
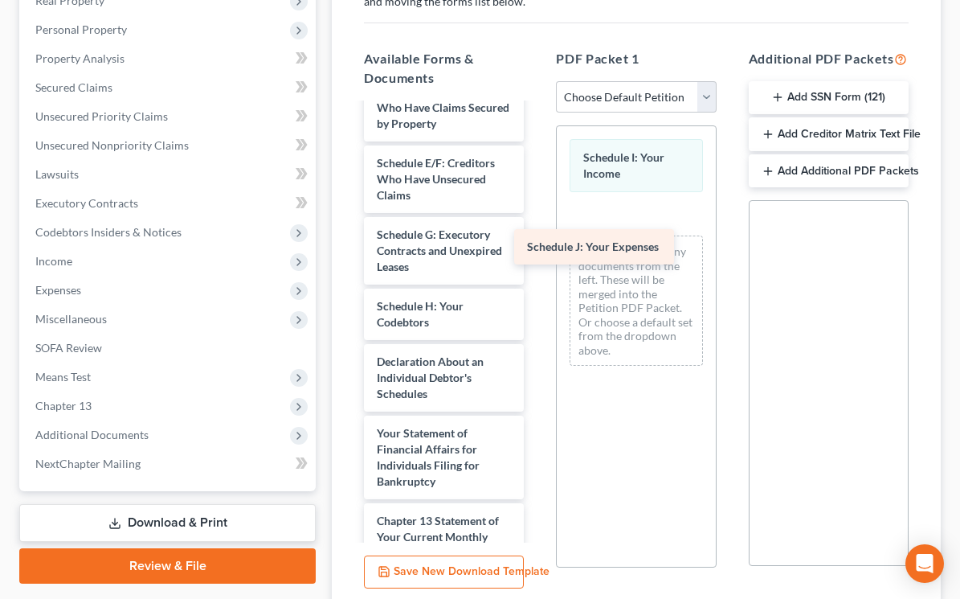
drag, startPoint x: 487, startPoint y: 349, endPoint x: 637, endPoint y: 235, distance: 188.7
click at [537, 235] on div "Schedule J: Your Expenses Danamaria_Thornton_Certificate-pdf Chapter 13 Plan (E…" at bounding box center [444, 270] width 186 height 1187
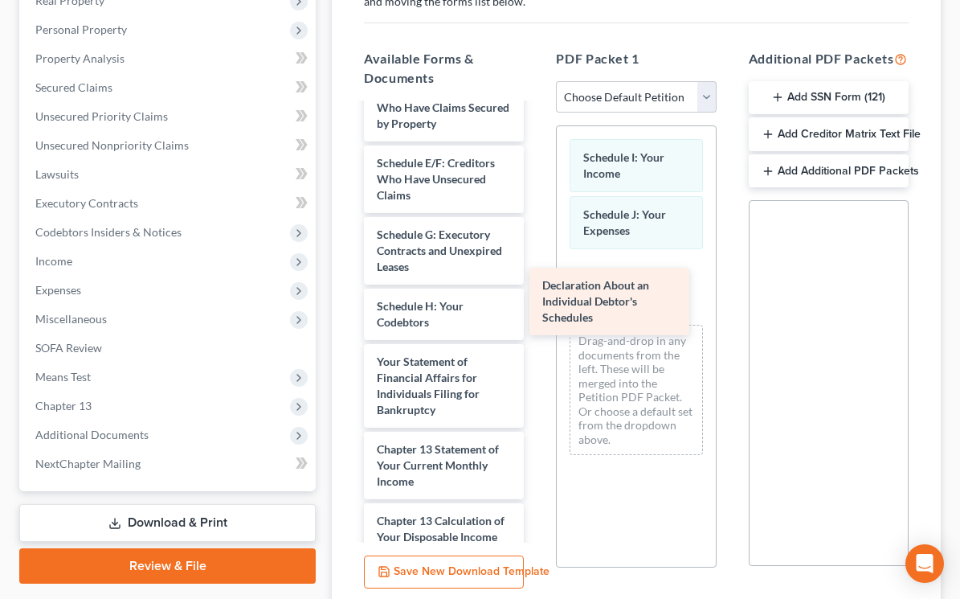
drag, startPoint x: 489, startPoint y: 389, endPoint x: 658, endPoint y: 306, distance: 188.0
click at [537, 309] on div "Declaration About an Individual Debtor's Schedules Danamaria_Thornton_Certifica…" at bounding box center [444, 235] width 186 height 1116
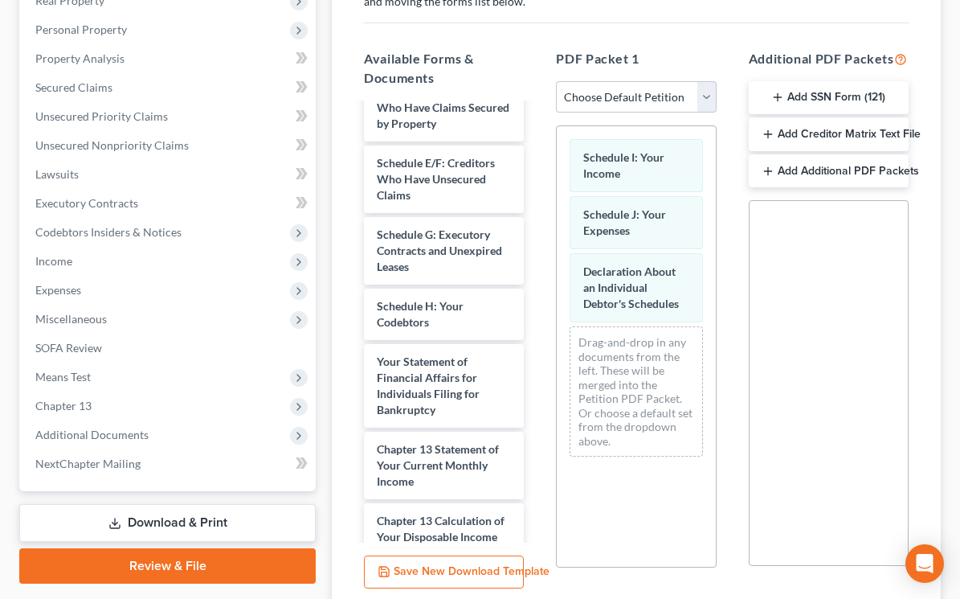
scroll to position [456, 0]
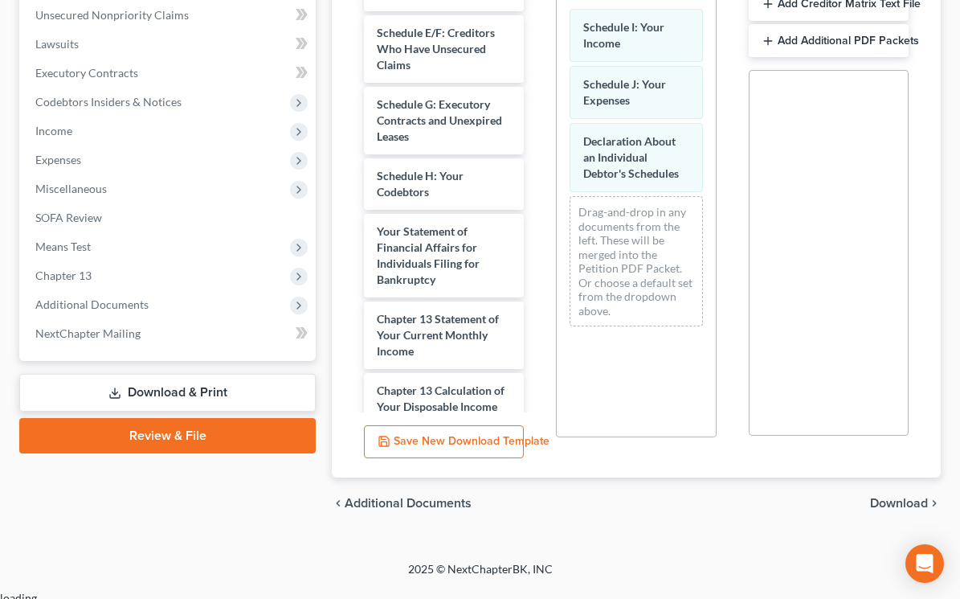
click at [873, 510] on span "Download" at bounding box center [899, 503] width 58 height 13
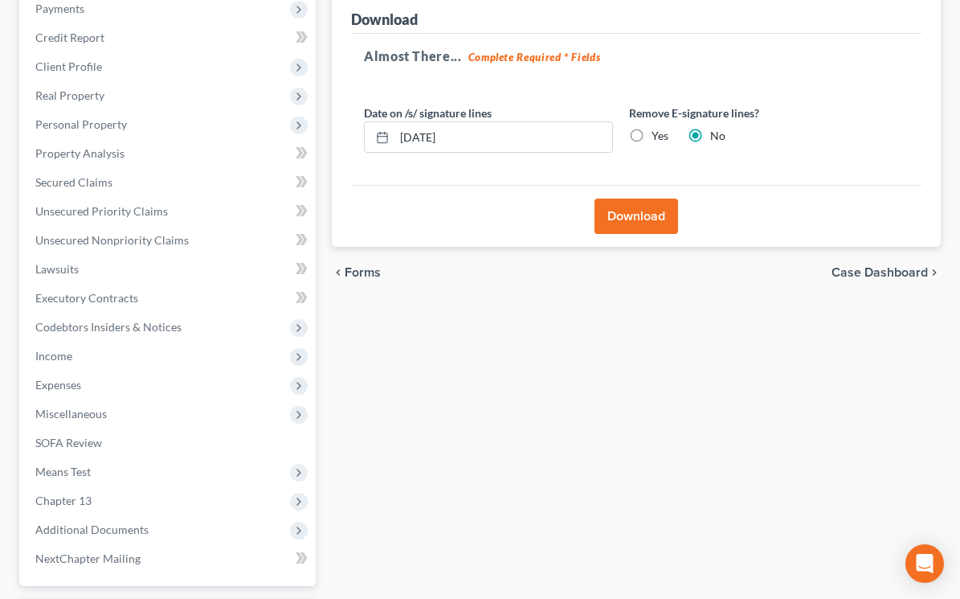
scroll to position [223, 0]
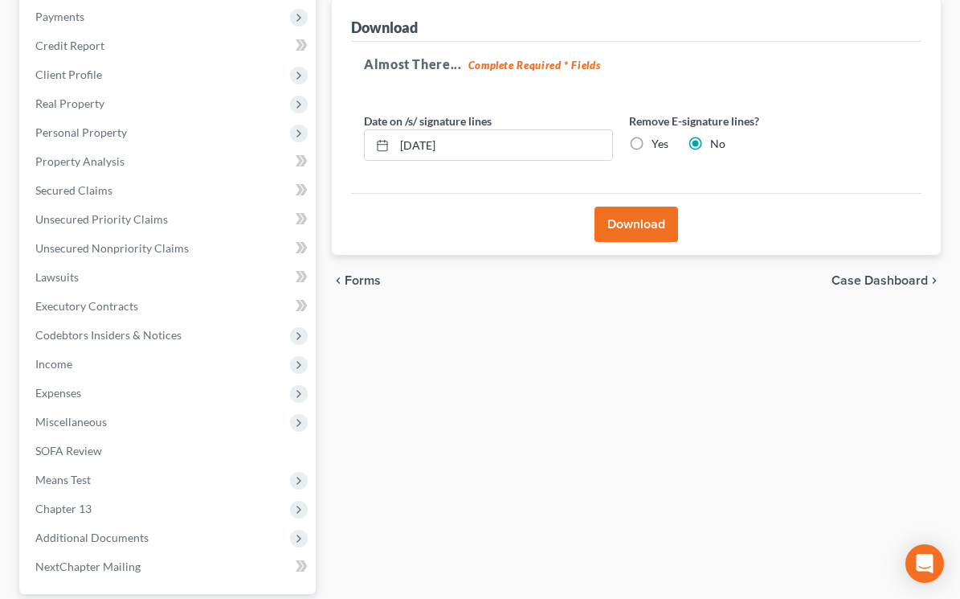
click at [654, 223] on button "Download" at bounding box center [637, 224] width 84 height 35
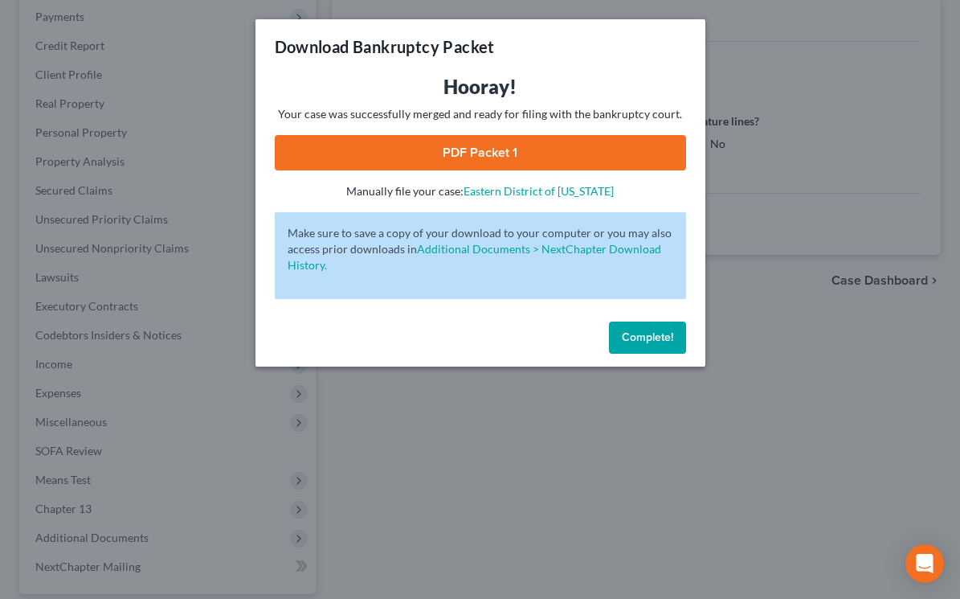
drag, startPoint x: 652, startPoint y: 238, endPoint x: 628, endPoint y: 268, distance: 38.9
click at [646, 245] on p "Make sure to save a copy of your download to your computer or you may also acce…" at bounding box center [481, 249] width 386 height 48
click at [555, 162] on link "PDF Packet 1" at bounding box center [481, 152] width 412 height 35
click at [662, 321] on div "Complete!" at bounding box center [481, 340] width 450 height 51
click at [645, 339] on span "Complete!" at bounding box center [647, 337] width 51 height 14
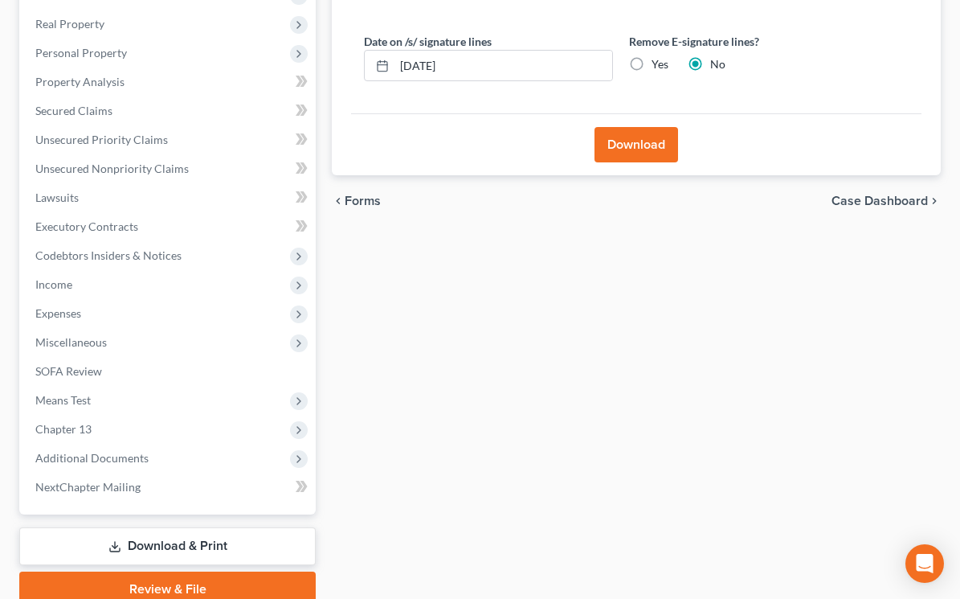
scroll to position [335, 0]
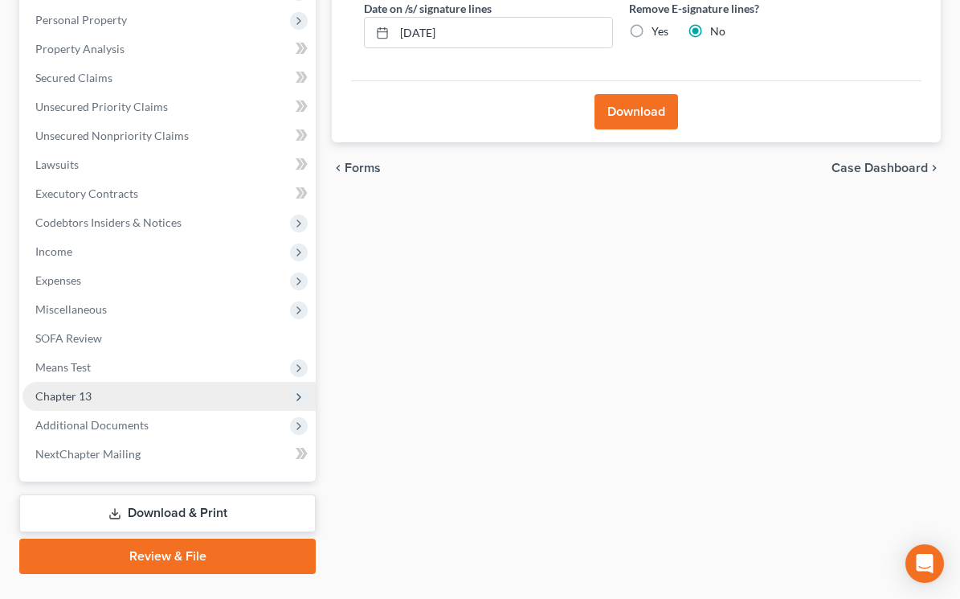
click at [63, 398] on span "Chapter 13" at bounding box center [63, 396] width 56 height 14
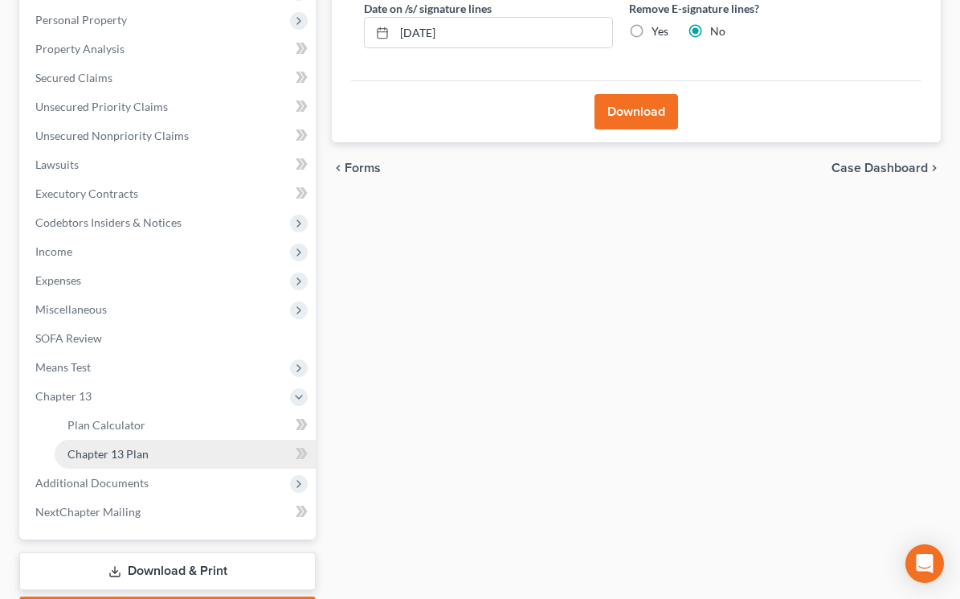
click at [168, 450] on link "Chapter 13 Plan" at bounding box center [185, 454] width 261 height 29
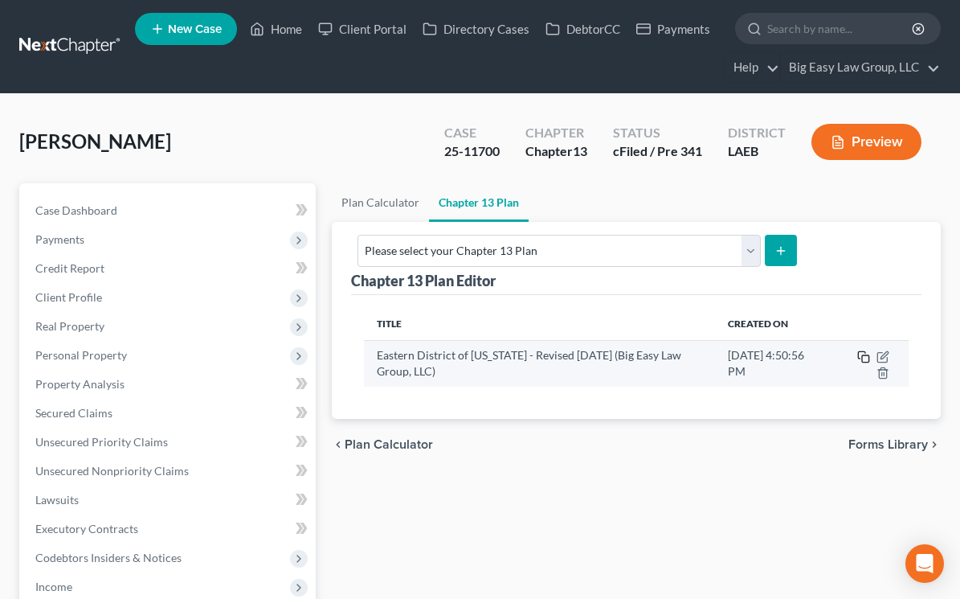
click at [863, 355] on rect "button" at bounding box center [865, 358] width 7 height 7
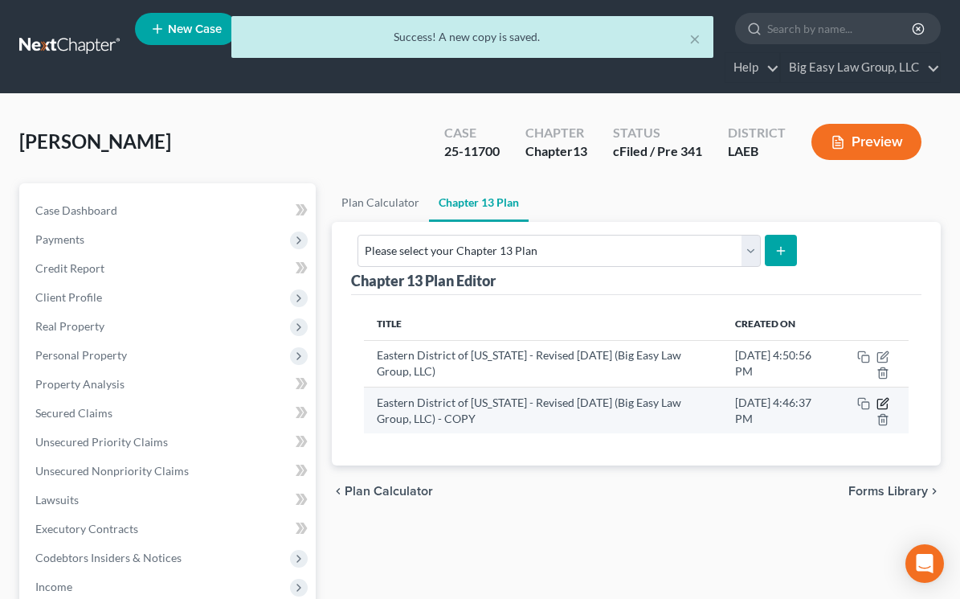
click at [881, 402] on icon "button" at bounding box center [883, 403] width 13 height 13
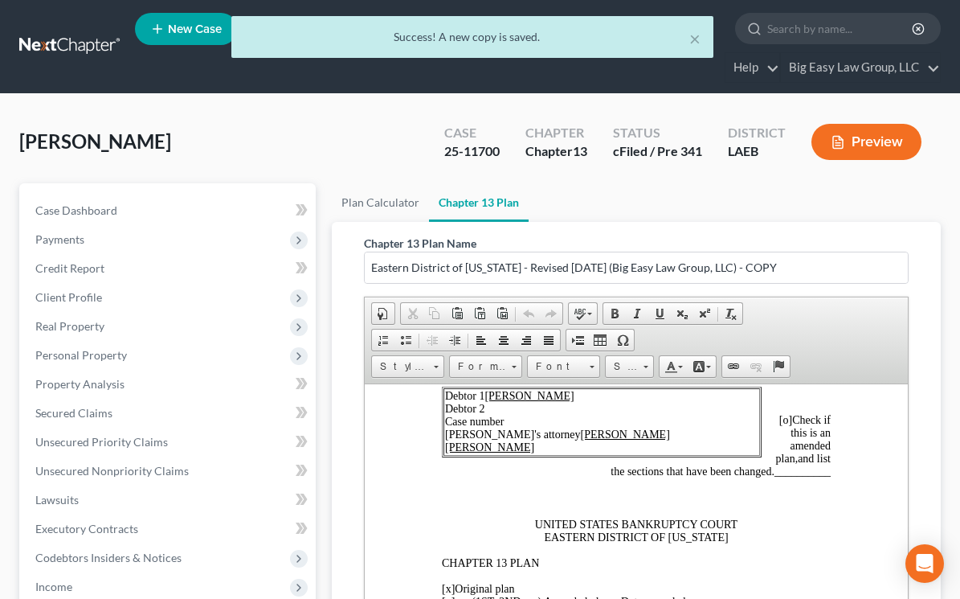
scroll to position [122, 0]
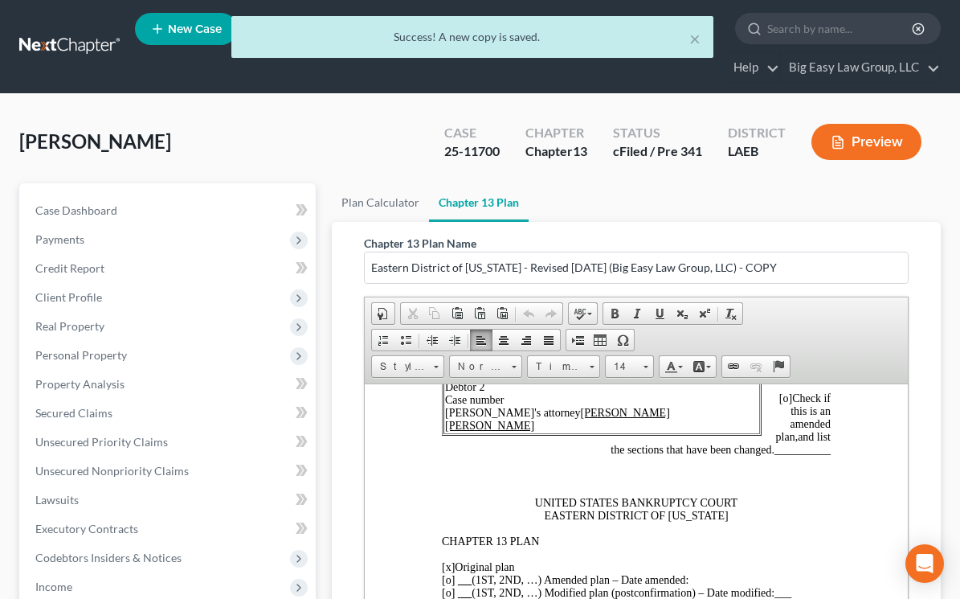
click at [521, 400] on td "Debtor 1 Danamaria Latosha Thornton Debtor 2 Case number Debtor's attorney Jenn…" at bounding box center [602, 400] width 317 height 68
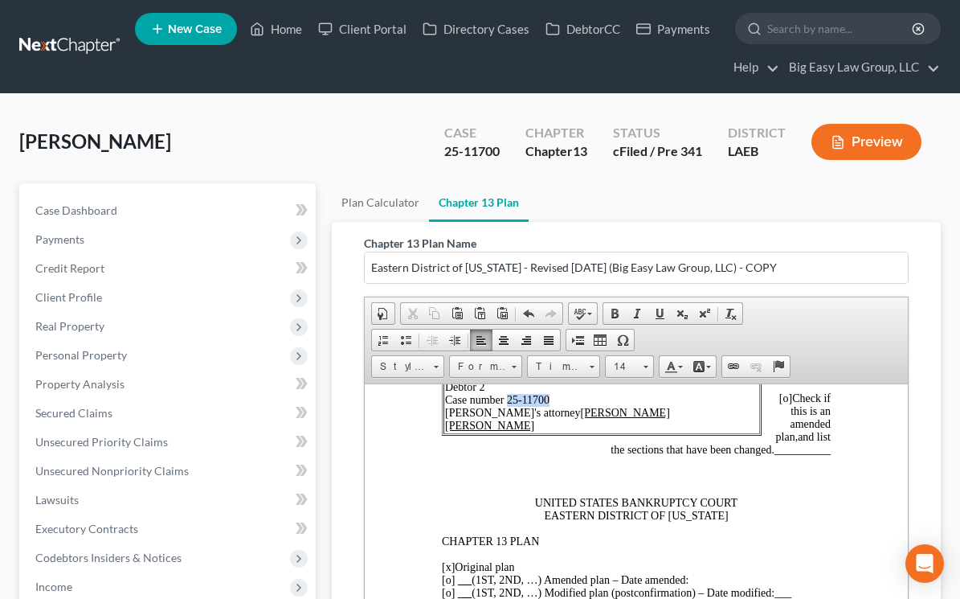
drag, startPoint x: 551, startPoint y: 401, endPoint x: 507, endPoint y: 399, distance: 44.2
click at [507, 399] on td "Debtor 1 Danamaria Latosha Thornton Debtor 2 Case number 25-11700 Debtor's atto…" at bounding box center [602, 400] width 317 height 68
click at [665, 312] on span at bounding box center [659, 313] width 13 height 13
click at [768, 435] on span "[o] Check if this is an amended plan," at bounding box center [799, 416] width 63 height 51
click at [783, 403] on span "[o]" at bounding box center [786, 397] width 13 height 12
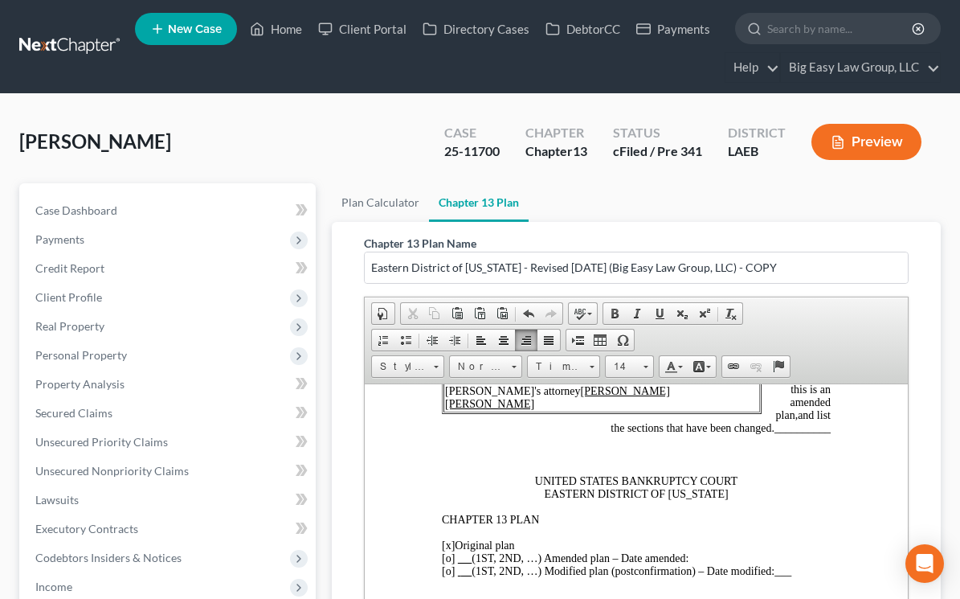
scroll to position [145, 0]
drag, startPoint x: 829, startPoint y: 428, endPoint x: 777, endPoint y: 431, distance: 52.3
click at [777, 431] on span "__________" at bounding box center [803, 426] width 56 height 12
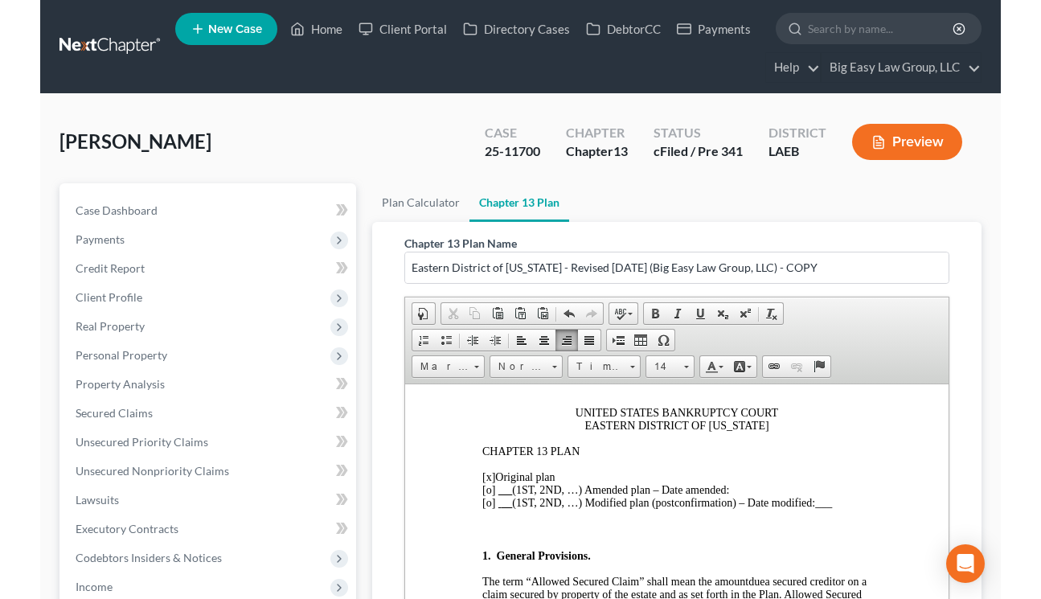
scroll to position [211, 0]
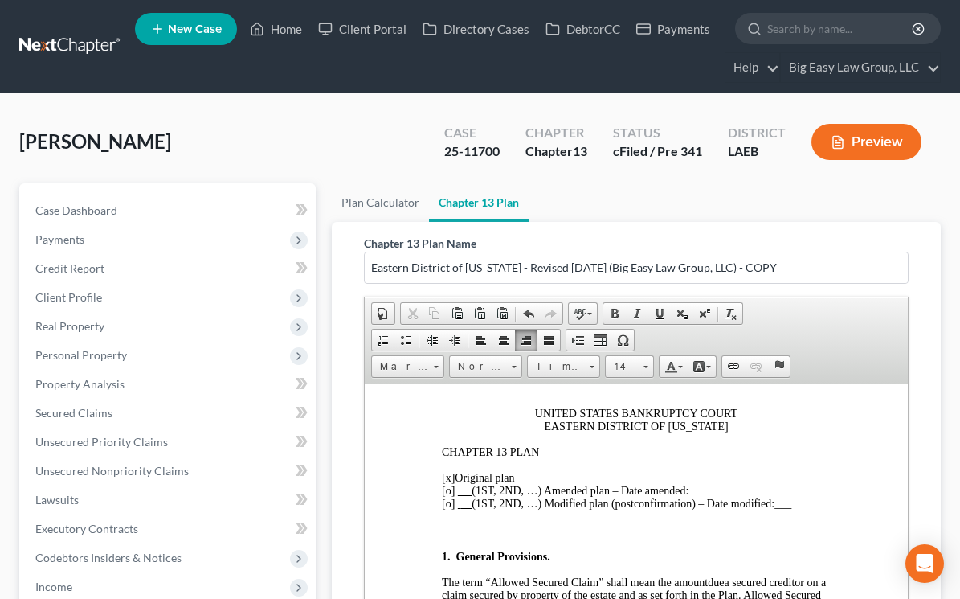
click at [449, 471] on span "[x]" at bounding box center [448, 477] width 13 height 12
click at [450, 484] on span "[o]" at bounding box center [448, 490] width 13 height 12
click at [697, 471] on p "[o ] Original plan [x ] (1ST, 2ND, …) Amended plan – Date amended: [o] (1ST, 2N…" at bounding box center [636, 490] width 389 height 39
click at [698, 483] on p "[o ] Original plan [x ] (1ST, 2ND, …) Amended plan – Date amended: [o] (1ST, 2N…" at bounding box center [636, 490] width 389 height 39
drag, startPoint x: 689, startPoint y: 494, endPoint x: 696, endPoint y: 478, distance: 17.6
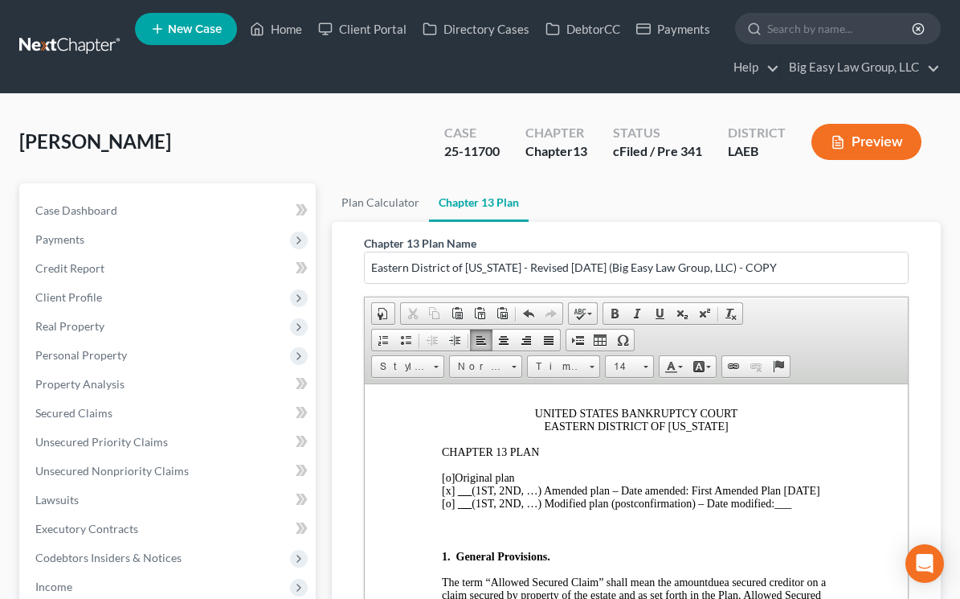
click at [696, 478] on p "[o ] Original plan [x ] (1ST, 2ND, …) Amended plan – Date amended: First Amende…" at bounding box center [636, 490] width 389 height 39
click at [661, 317] on span at bounding box center [659, 313] width 13 height 13
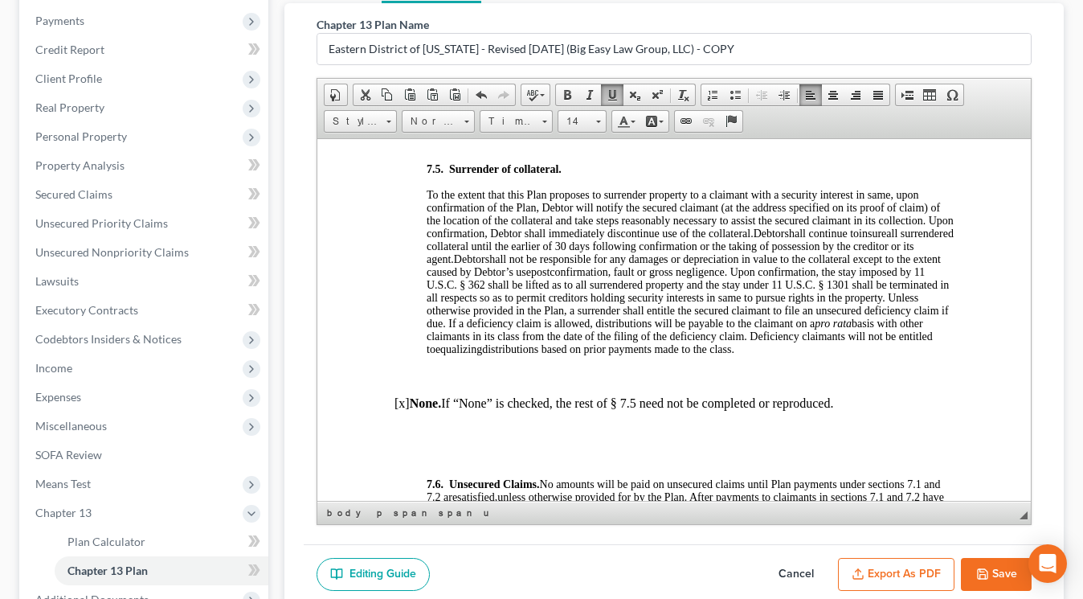
scroll to position [5515, 0]
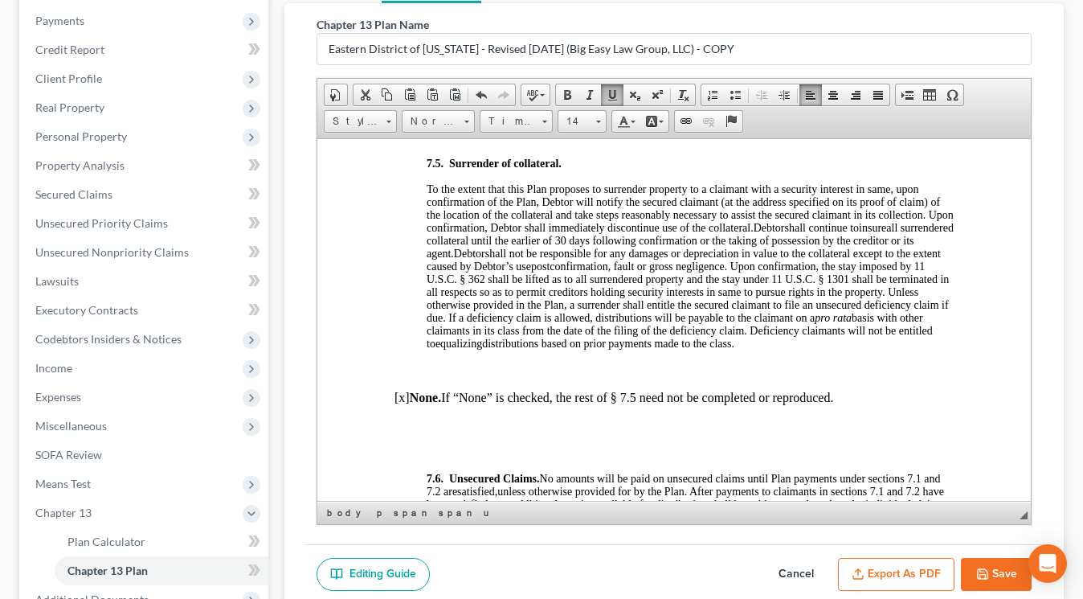
click at [875, 400] on p "[x] None. If “None” is checked, the rest of § 7.5 need not be completed or repr…" at bounding box center [674, 397] width 559 height 14
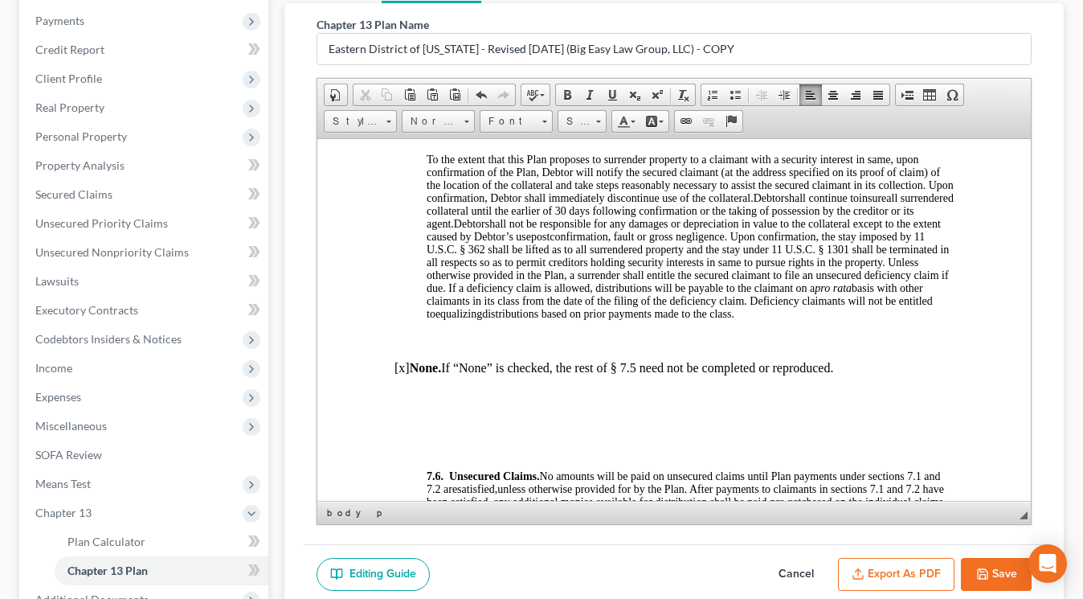
scroll to position [5556, 0]
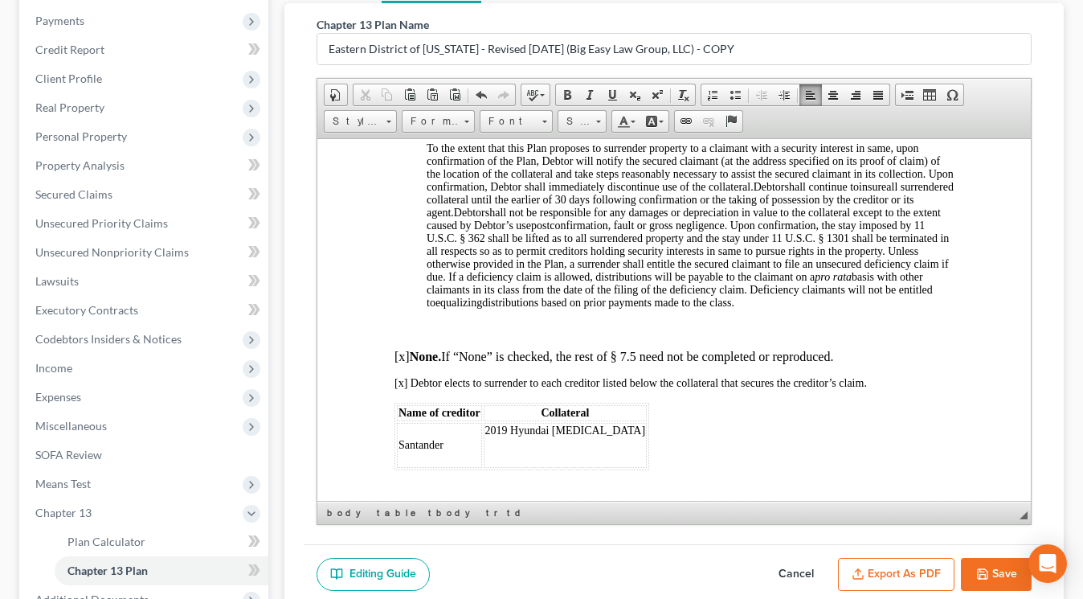
click at [403, 358] on p "[x] None. If “None” is checked, the rest of § 7.5 need not be completed or repr…" at bounding box center [674, 356] width 559 height 14
drag, startPoint x: 449, startPoint y: 444, endPoint x: 398, endPoint y: 441, distance: 51.5
click at [398, 441] on td "Santander" at bounding box center [439, 437] width 85 height 31
click at [437, 438] on span "Tower HLoan" at bounding box center [430, 437] width 63 height 12
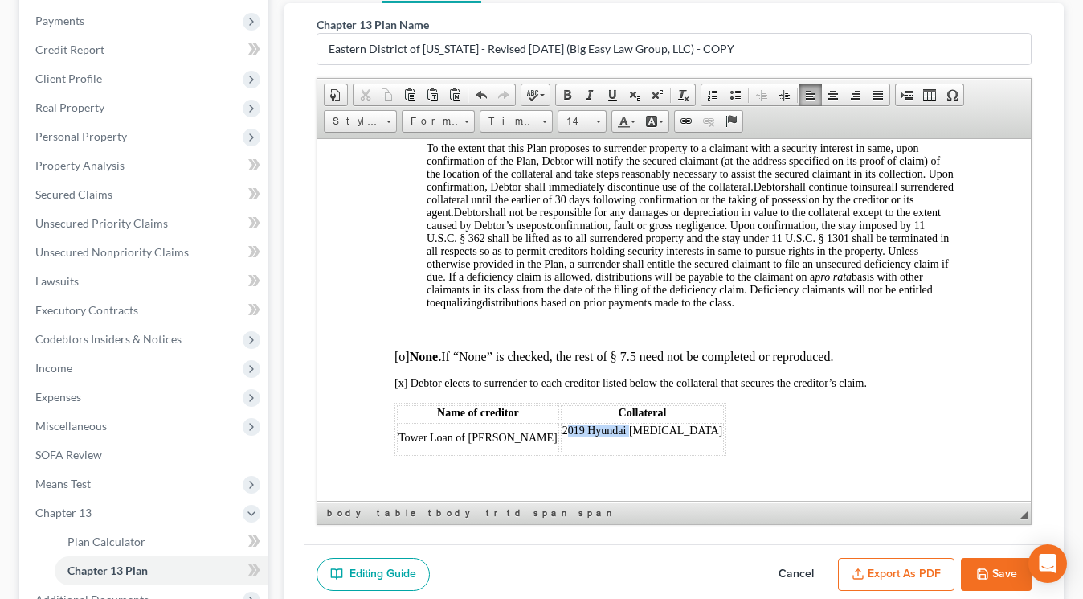
drag, startPoint x: 512, startPoint y: 434, endPoint x: 575, endPoint y: 432, distance: 63.5
click at [575, 432] on span "2019 Hyundai Sonata" at bounding box center [643, 430] width 161 height 12
click at [813, 336] on p at bounding box center [690, 329] width 527 height 14
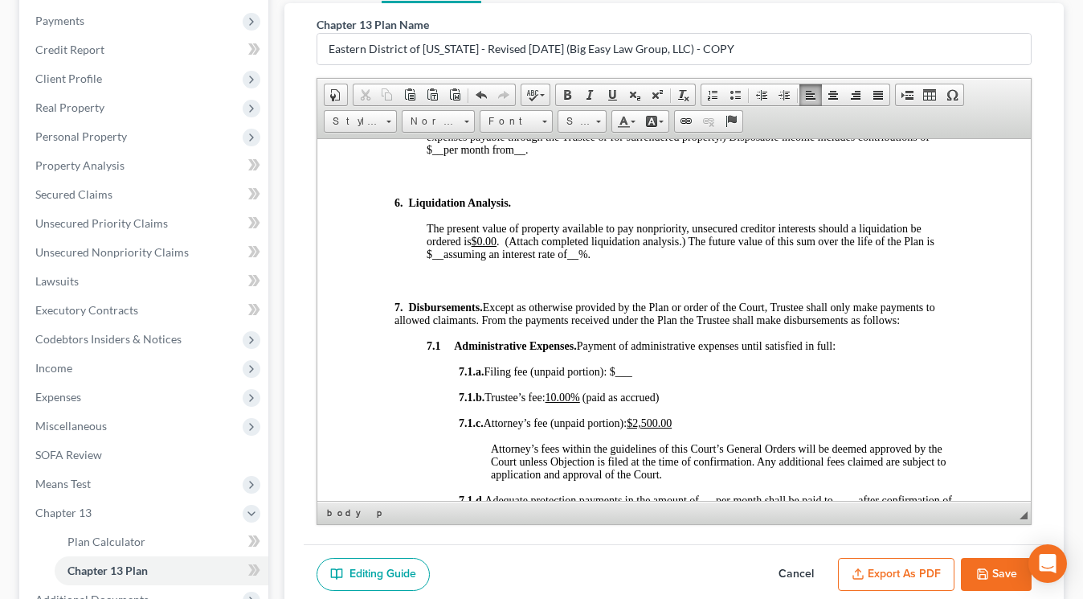
scroll to position [1928, 0]
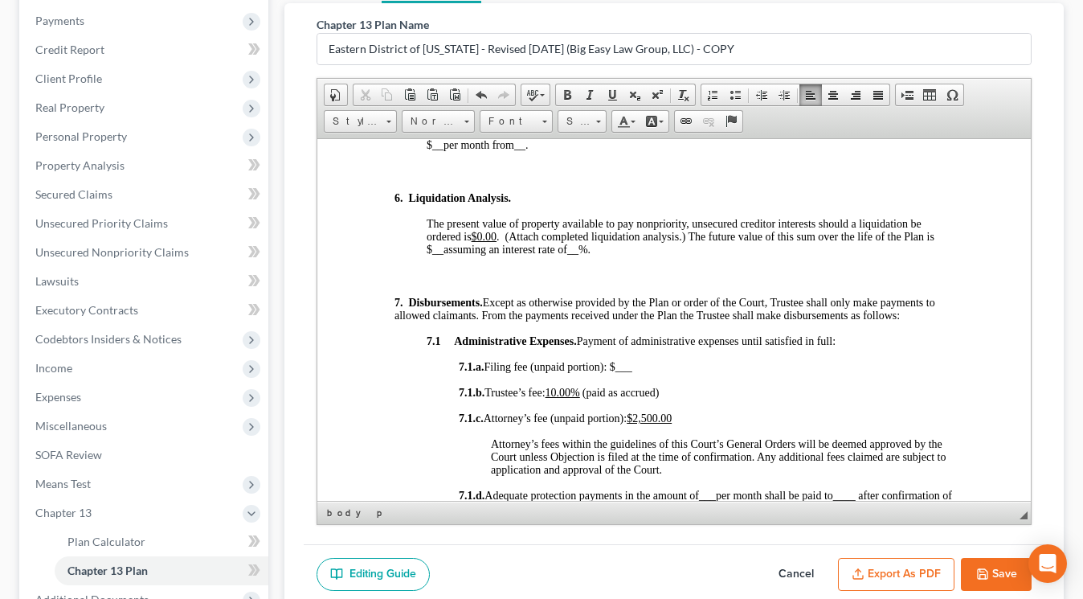
click at [568, 396] on u "10.00%" at bounding box center [563, 392] width 35 height 12
click at [563, 398] on span "7.1.b. Trustee’s fee: 9 .00%" at bounding box center [518, 392] width 118 height 12
click at [608, 92] on span at bounding box center [612, 94] width 13 height 13
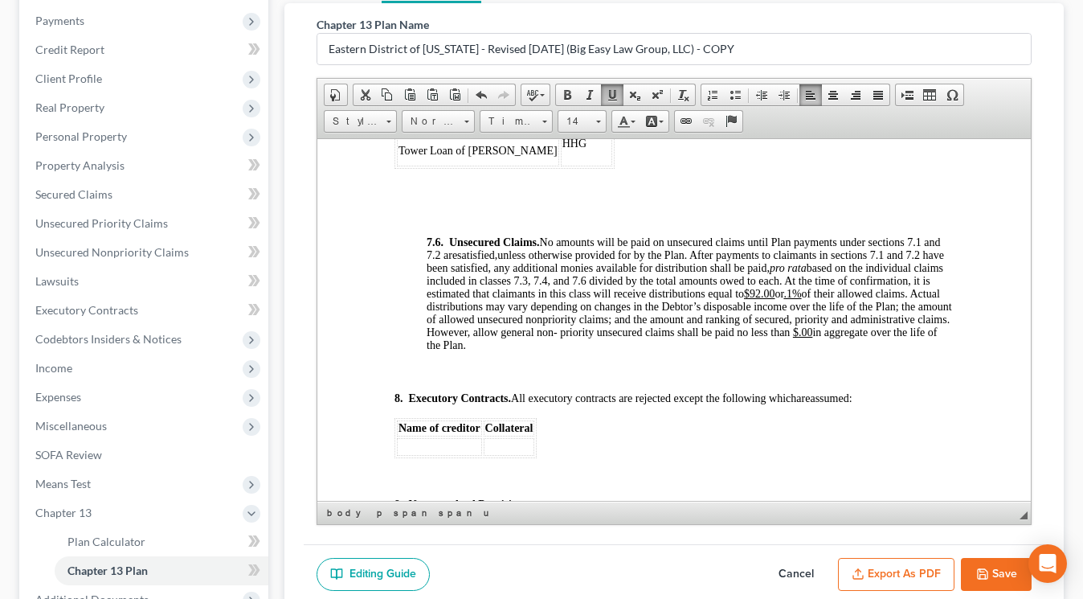
scroll to position [5843, 0]
click at [764, 298] on u "$92.00" at bounding box center [759, 294] width 31 height 12
click at [903, 317] on div "Thornton, Danamaria Upgraded Case 25-11700 Chapter Chapter 13 Status cFiled / P…" at bounding box center [541, 327] width 1083 height 905
click at [807, 296] on u ".1%" at bounding box center [798, 294] width 18 height 12
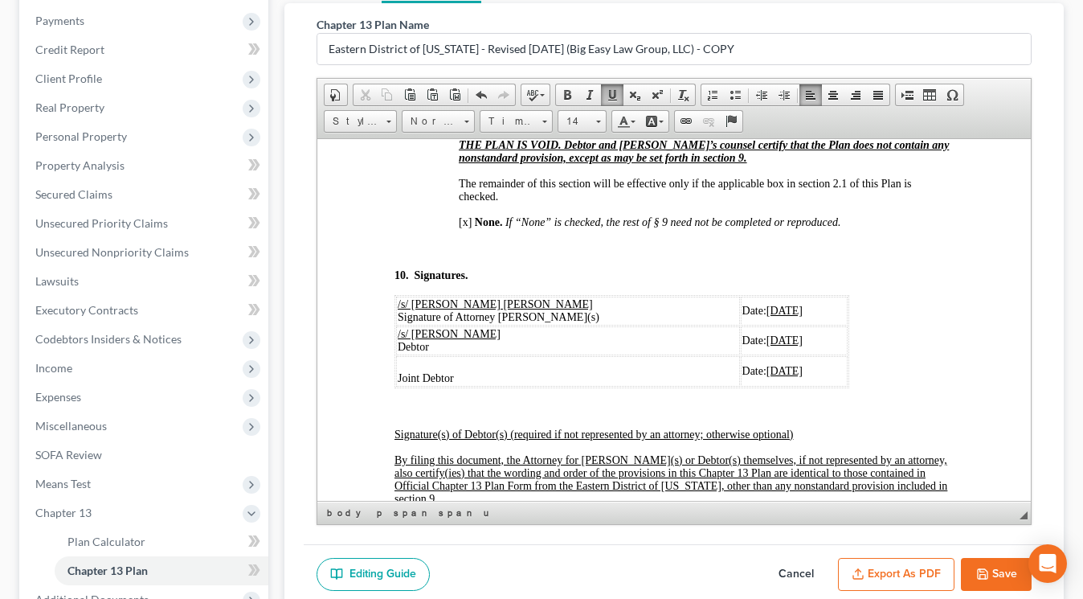
scroll to position [6263, 0]
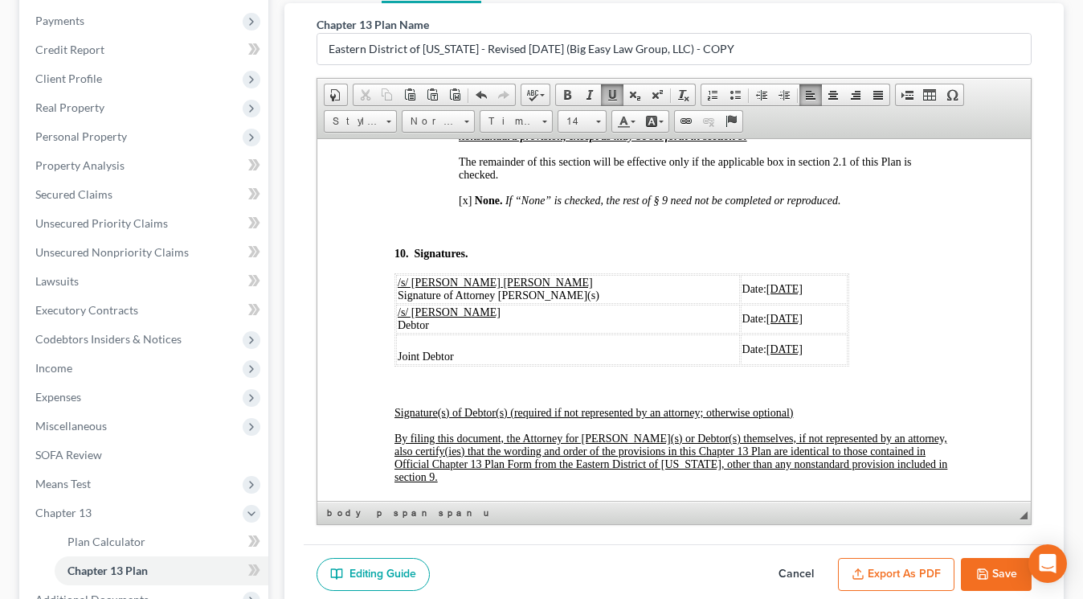
click at [767, 293] on u "08/06/2025" at bounding box center [785, 288] width 36 height 12
click at [722, 294] on u "08/0610/14/2025" at bounding box center [760, 288] width 77 height 12
drag, startPoint x: 719, startPoint y: 293, endPoint x: 769, endPoint y: 295, distance: 49.9
click at [769, 295] on td "Date: 10/14/2025" at bounding box center [794, 288] width 107 height 29
copy u "[DATE]"
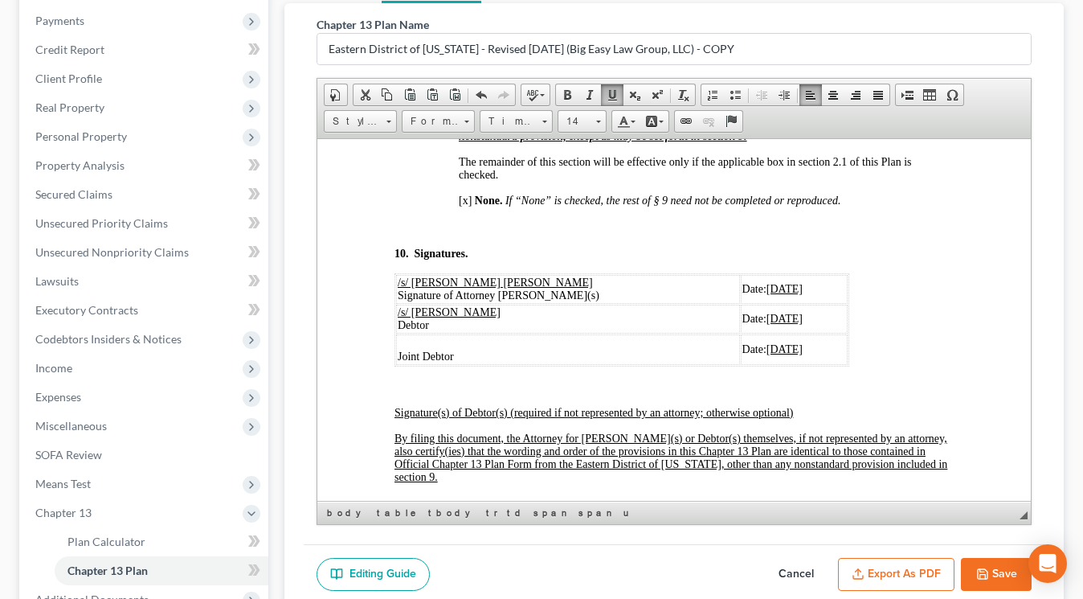
drag, startPoint x: 717, startPoint y: 324, endPoint x: 767, endPoint y: 327, distance: 49.9
click at [767, 324] on span "08/06/2025" at bounding box center [785, 318] width 36 height 12
drag, startPoint x: 718, startPoint y: 357, endPoint x: 767, endPoint y: 357, distance: 49.0
click at [767, 354] on u "08/06/2025" at bounding box center [785, 348] width 36 height 12
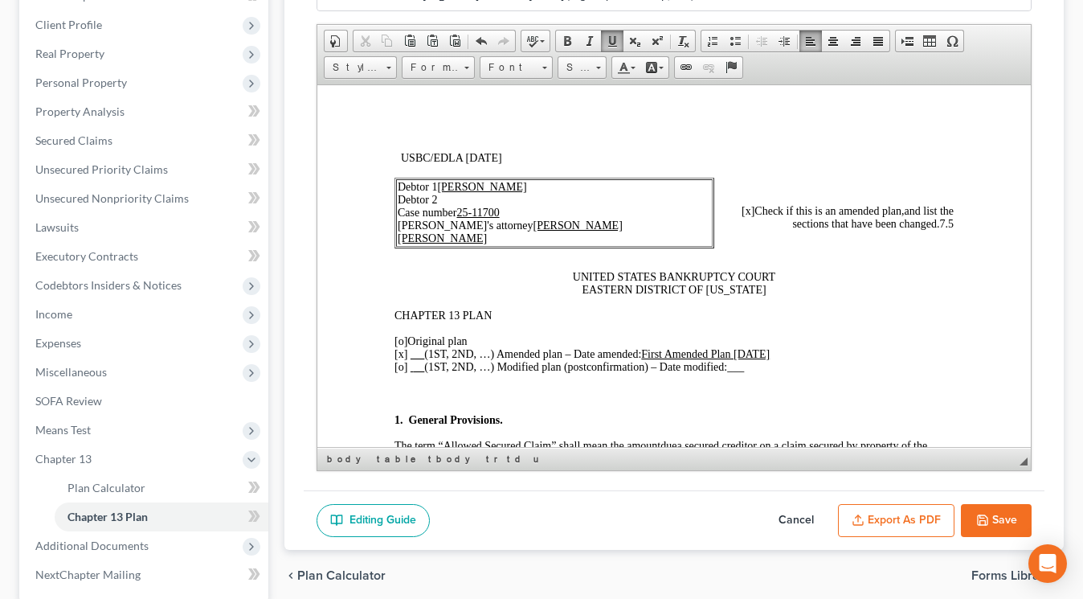
scroll to position [32, 0]
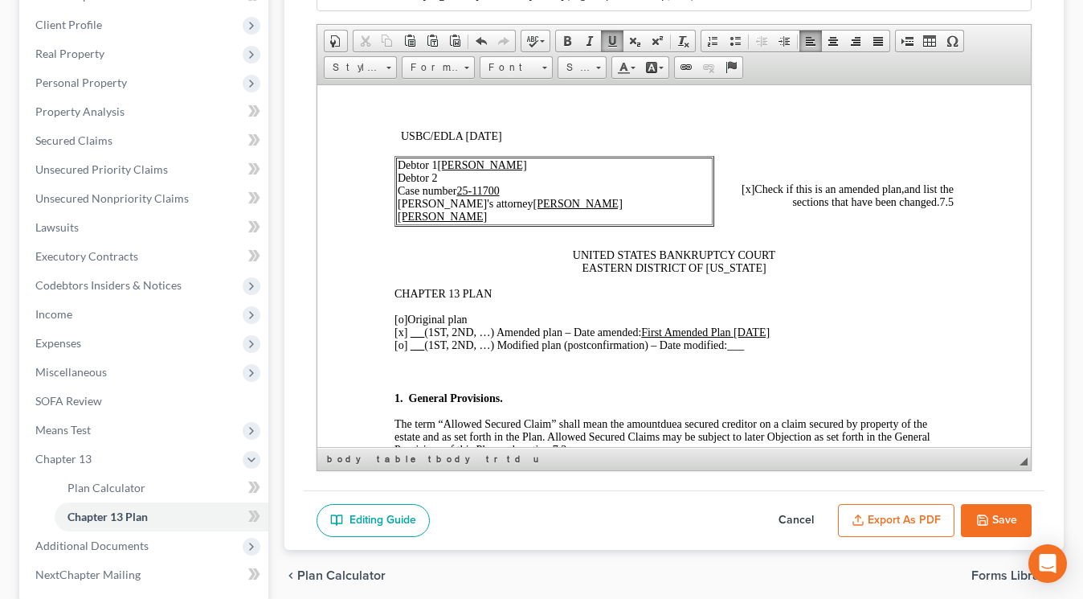
click at [892, 510] on button "Export as PDF" at bounding box center [896, 521] width 117 height 34
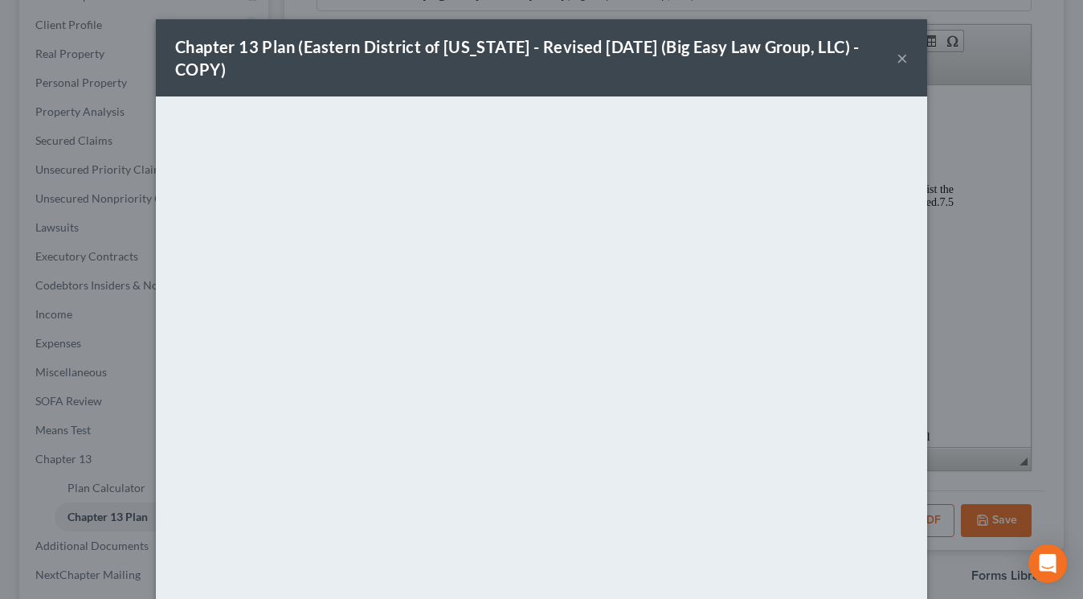
click at [903, 55] on button "×" at bounding box center [902, 57] width 11 height 19
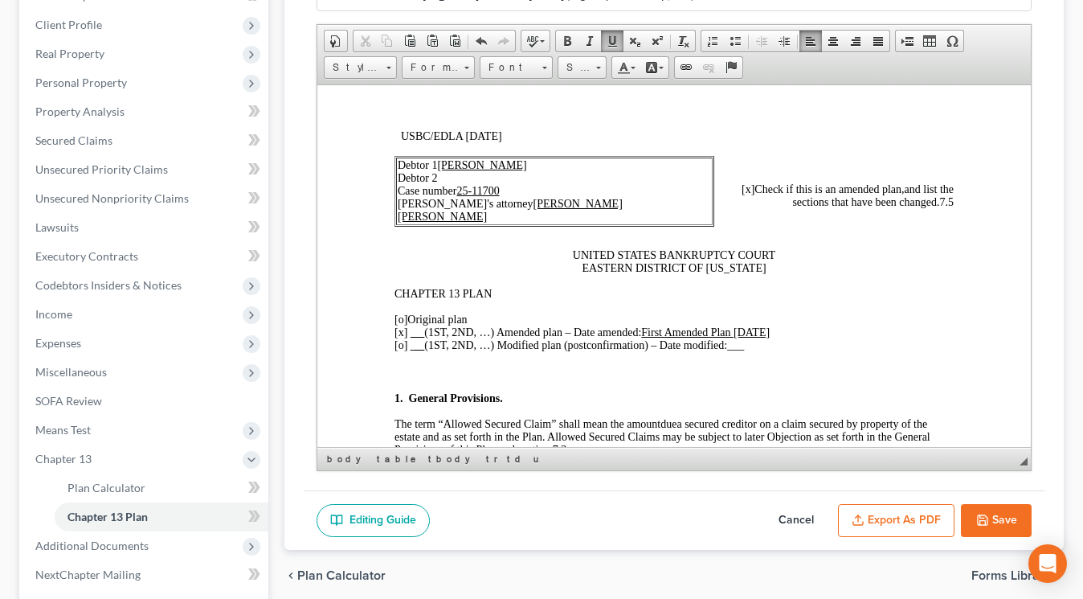
click at [903, 528] on button "Save" at bounding box center [996, 521] width 71 height 34
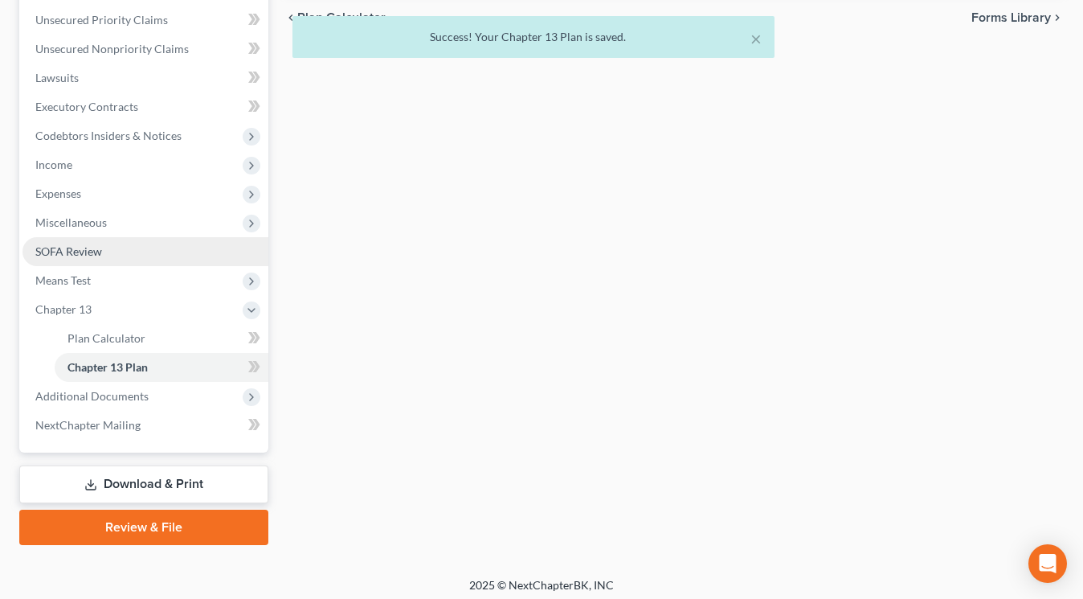
scroll to position [428, 0]
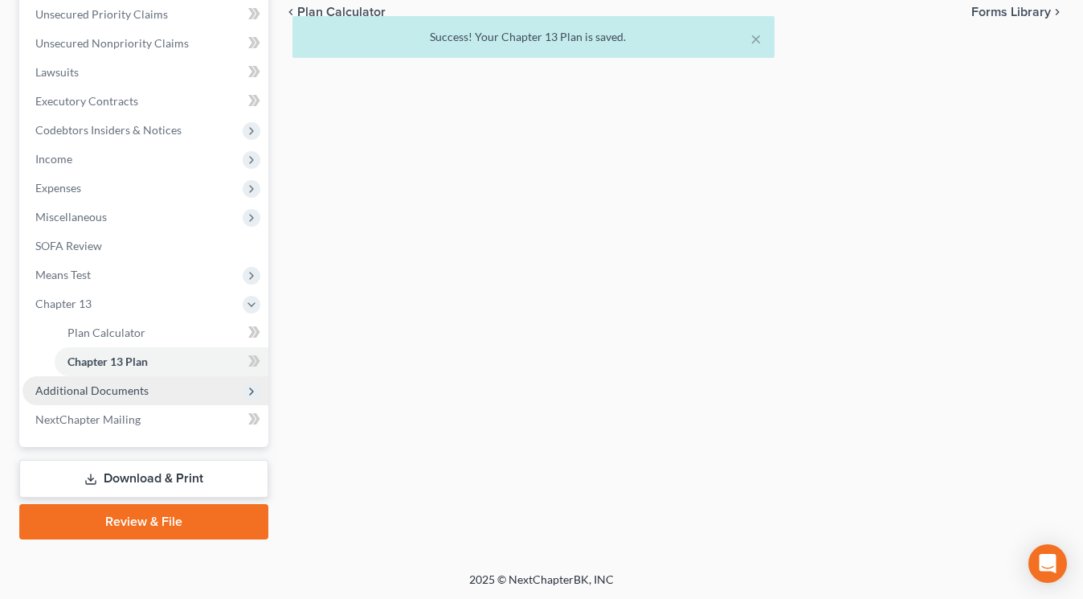
click at [148, 395] on span "Additional Documents" at bounding box center [146, 390] width 246 height 29
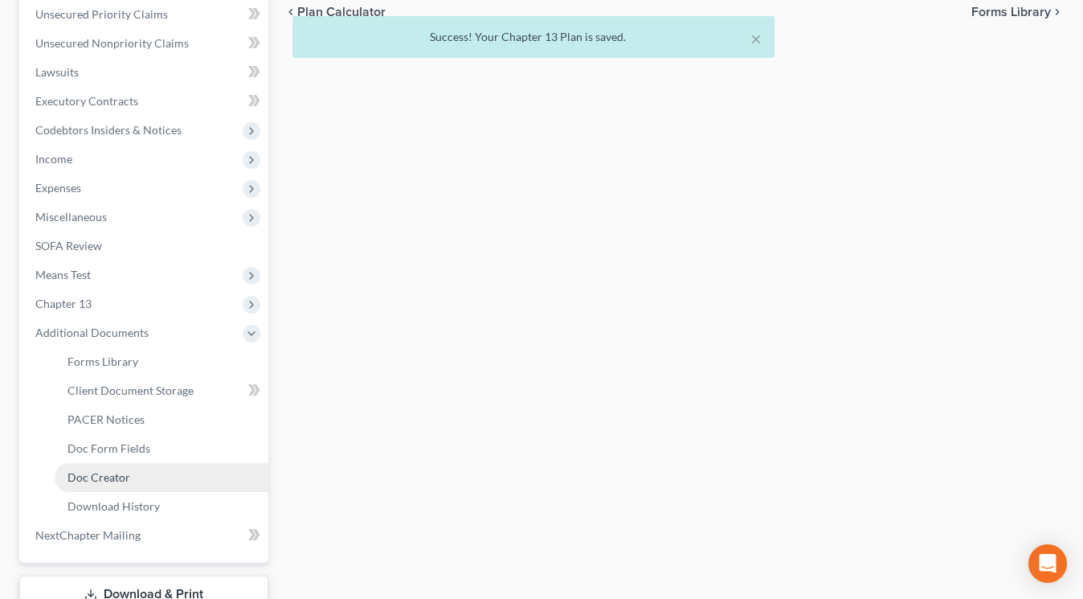
click at [164, 470] on link "Doc Creator" at bounding box center [162, 477] width 214 height 29
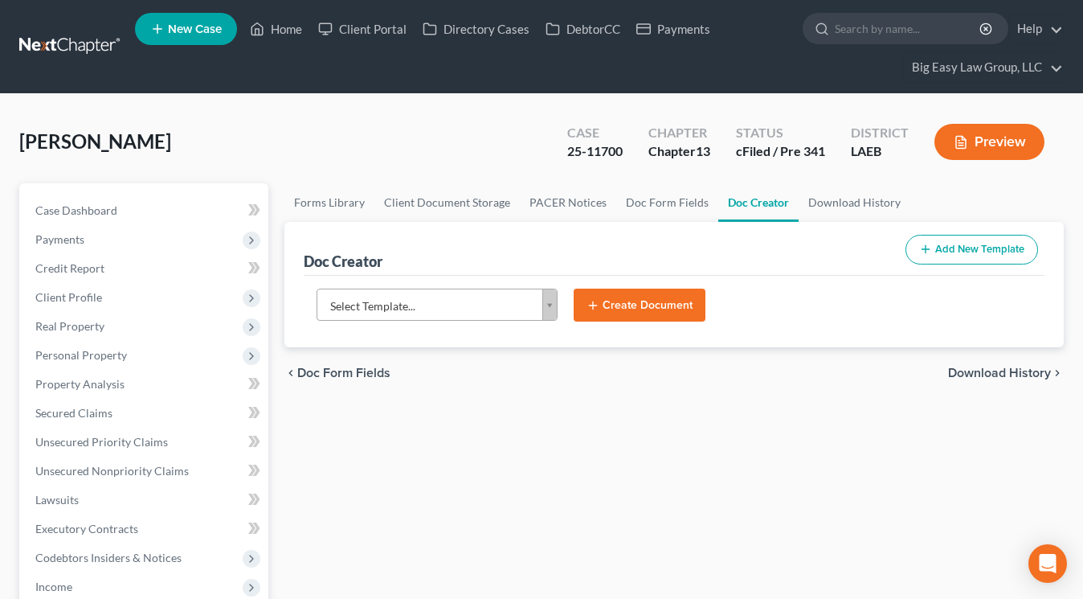
click at [547, 303] on body "Home New Case Client Portal Directory Cases DebtorCC Payments Big Easy Law Grou…" at bounding box center [541, 594] width 1083 height 1189
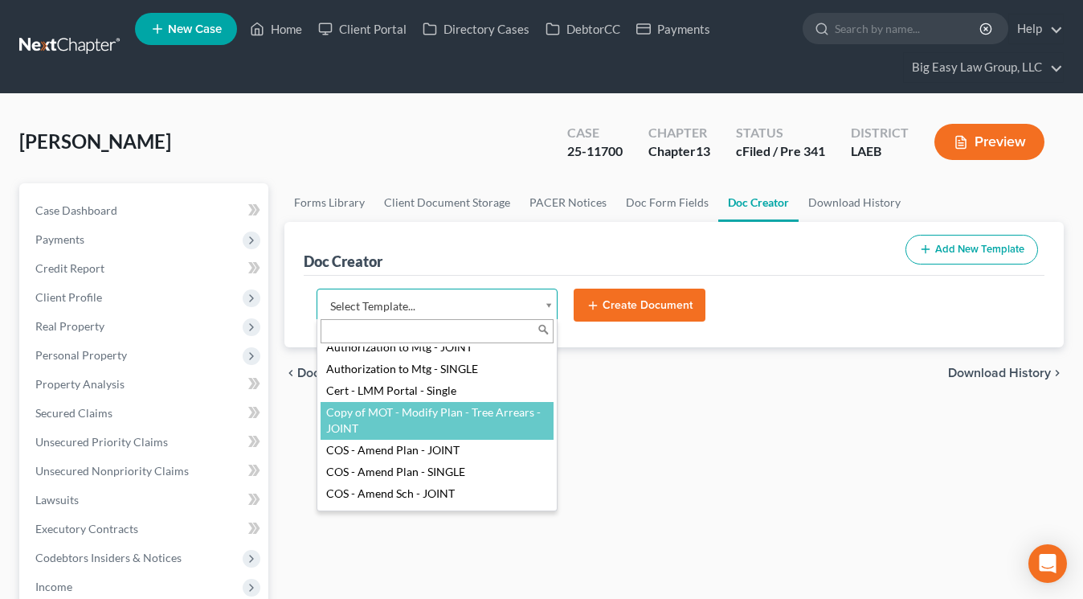
scroll to position [31, 0]
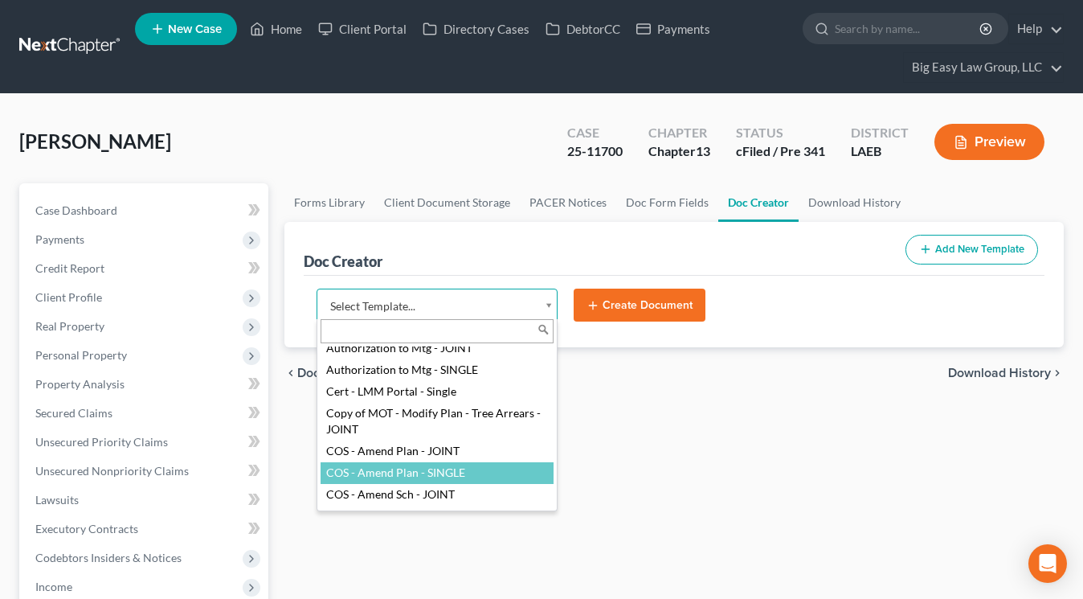
select select "94524"
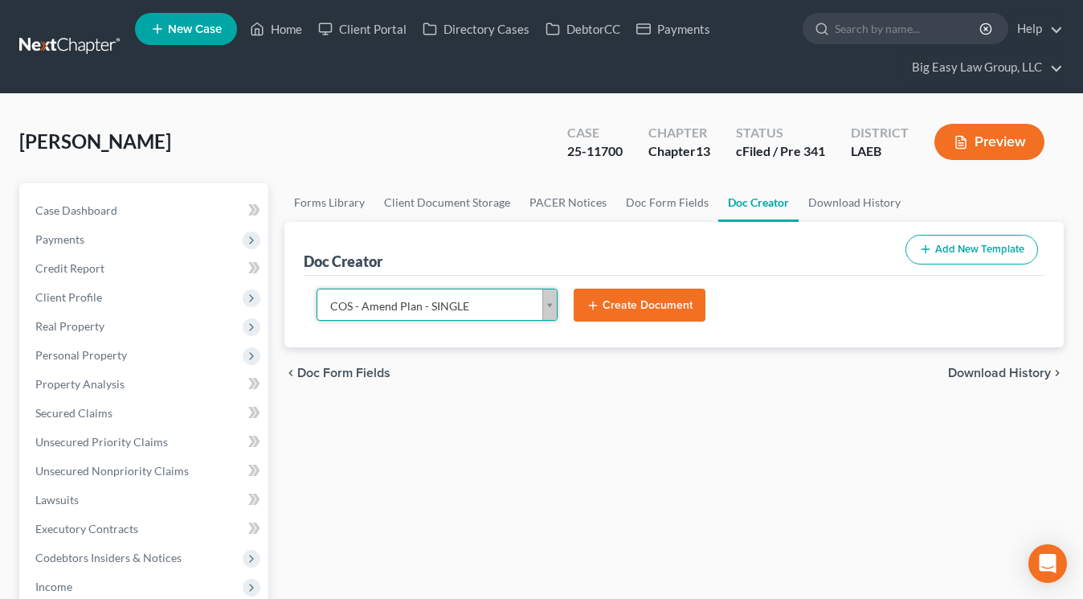
click at [608, 289] on button "Create Document" at bounding box center [640, 306] width 132 height 34
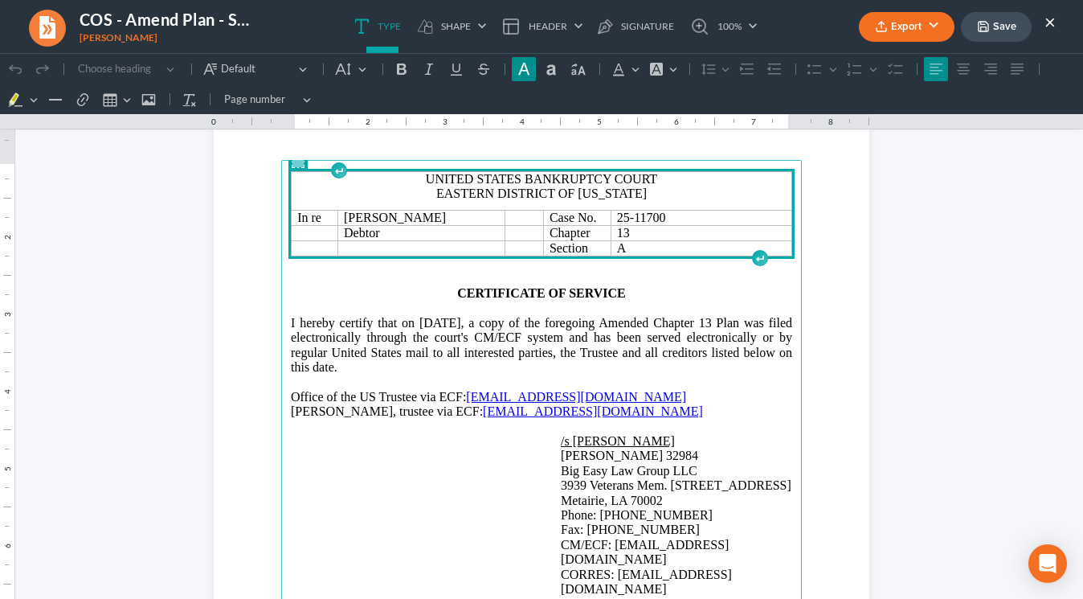
scroll to position [92, 0]
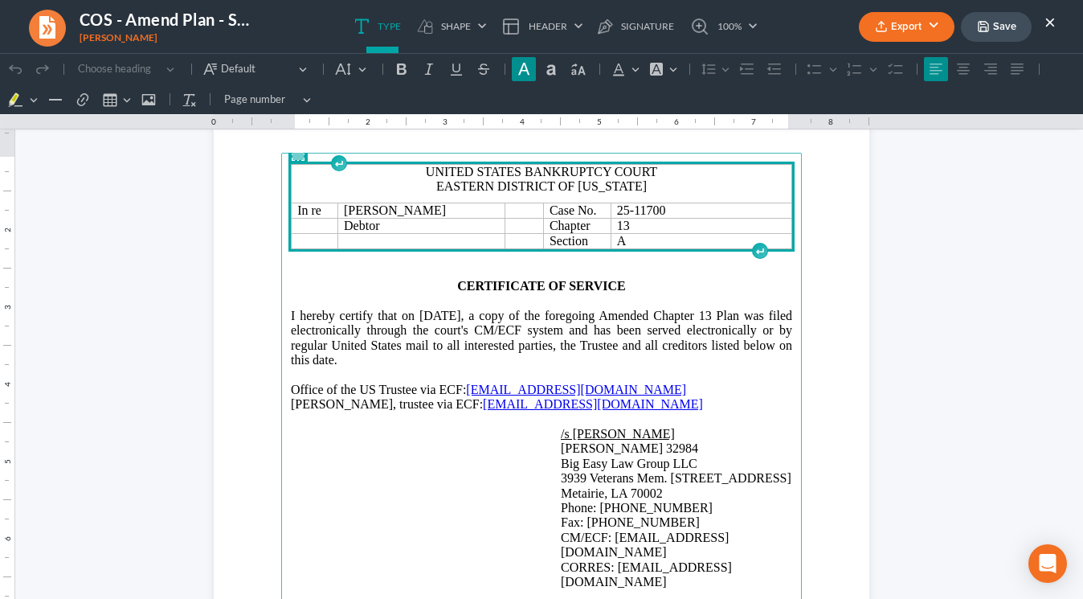
click at [903, 29] on button "Export" at bounding box center [907, 27] width 96 height 30
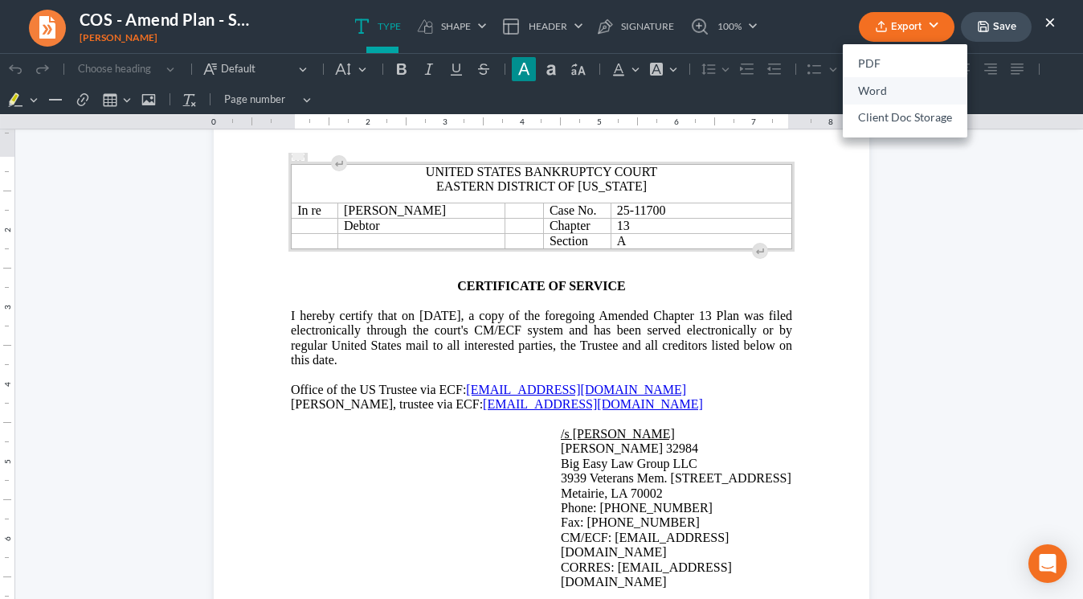
click at [894, 92] on link "Word" at bounding box center [905, 90] width 125 height 27
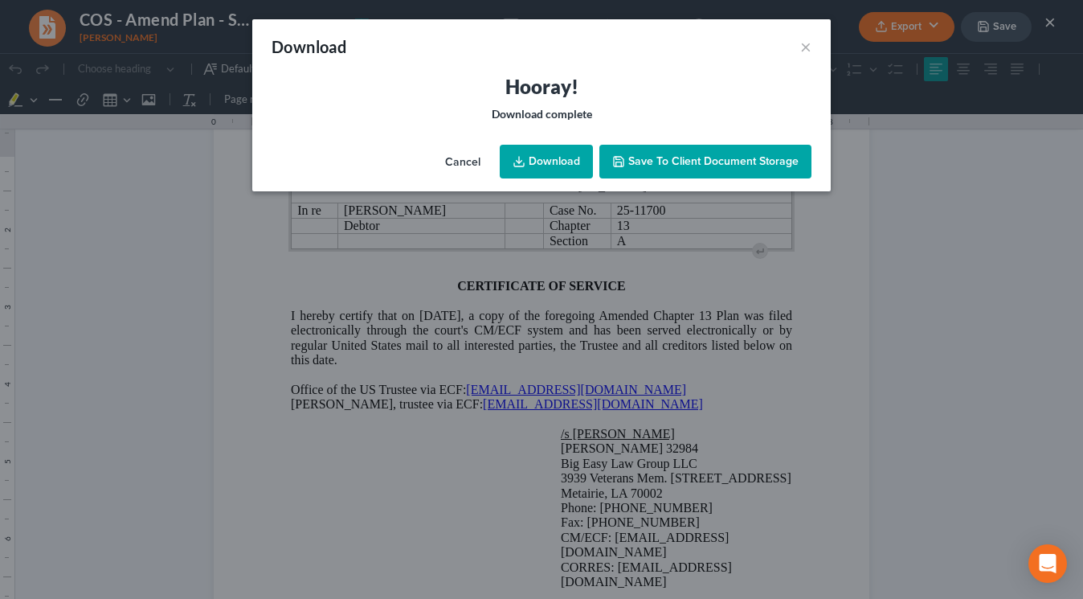
click at [562, 146] on link "Download" at bounding box center [546, 162] width 93 height 34
click at [655, 111] on div "Hooray! Download complete" at bounding box center [541, 106] width 579 height 64
click at [796, 45] on div "Download ×" at bounding box center [541, 46] width 579 height 55
click at [811, 45] on button "×" at bounding box center [806, 46] width 11 height 19
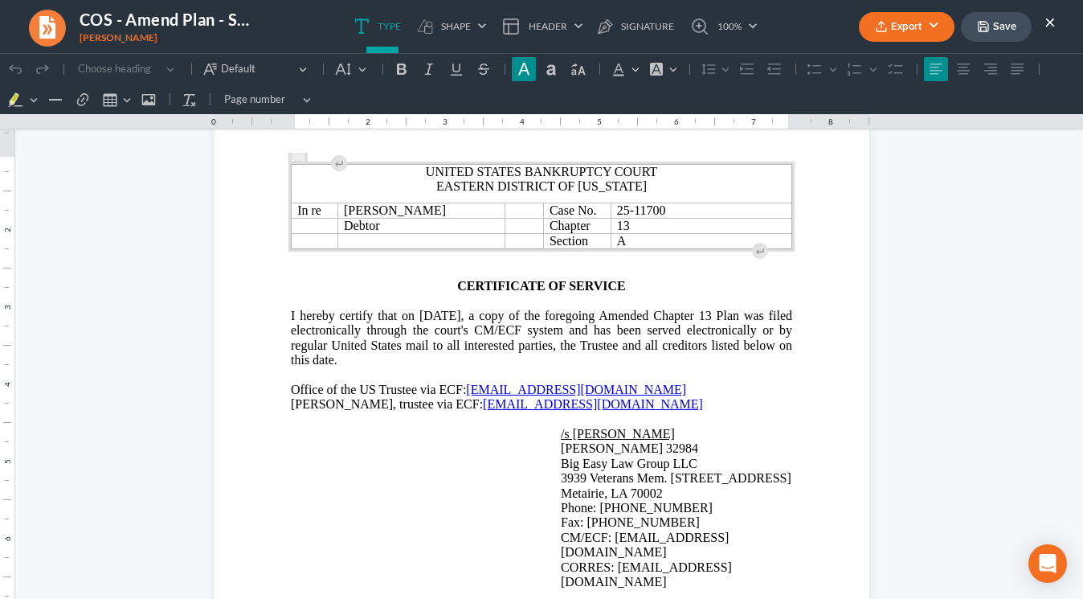
click at [903, 31] on button "Save" at bounding box center [996, 27] width 71 height 30
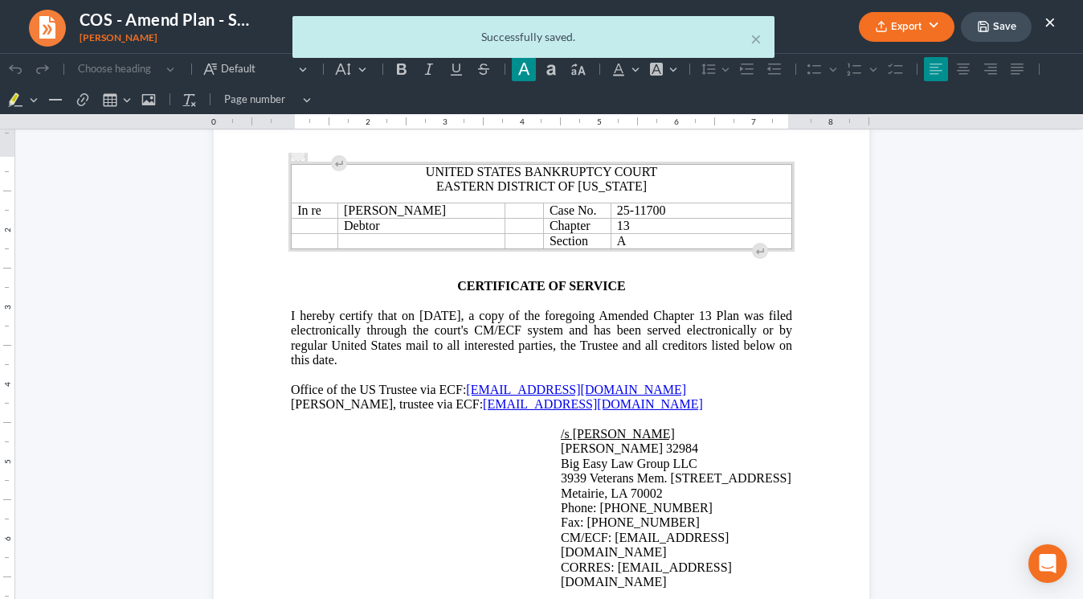
click at [762, 38] on div "× Successfully saved." at bounding box center [534, 37] width 482 height 42
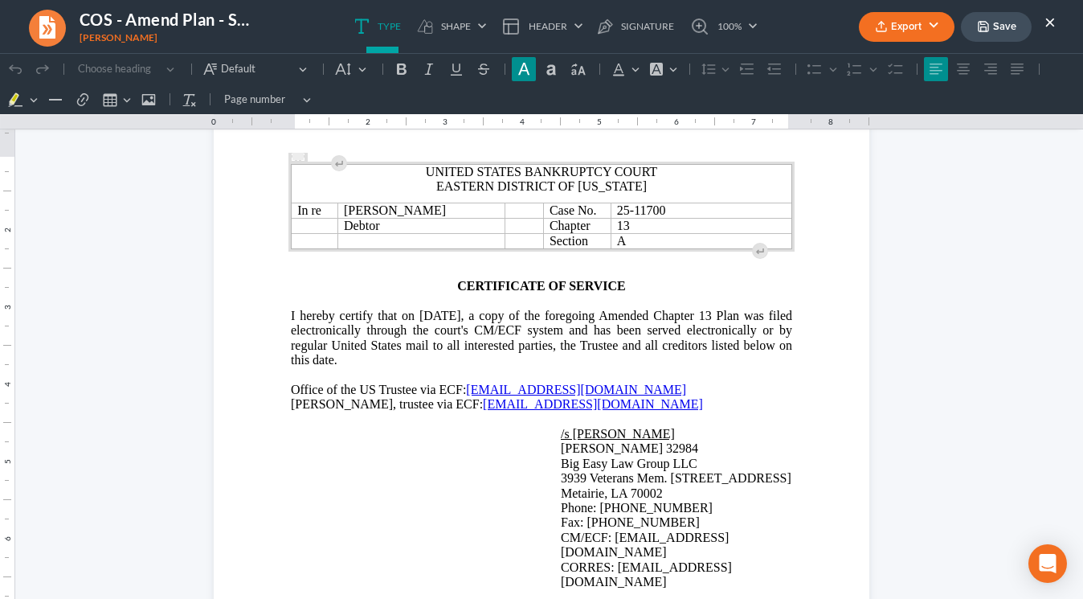
click at [903, 18] on button "×" at bounding box center [1050, 21] width 11 height 19
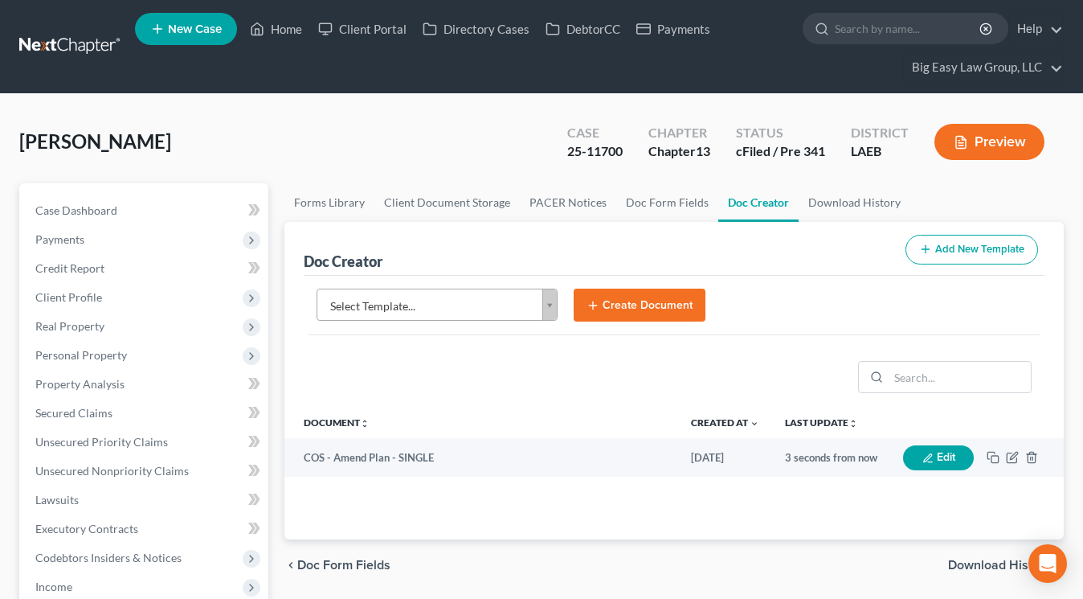
click at [411, 297] on body "Home New Case Client Portal Directory Cases DebtorCC Payments Big Easy Law Grou…" at bounding box center [541, 594] width 1083 height 1189
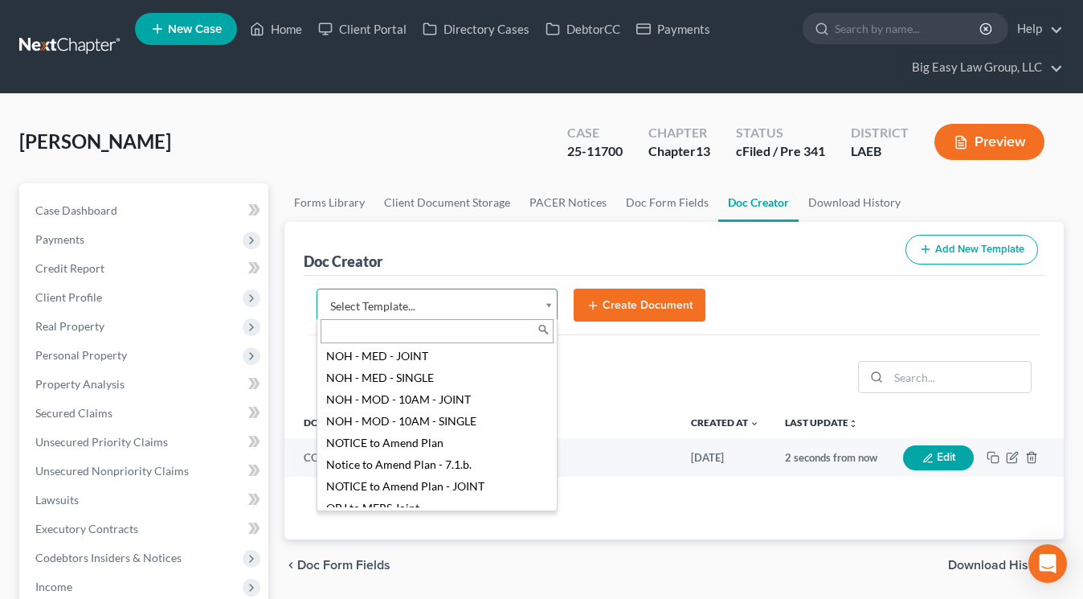
scroll to position [1605, 0]
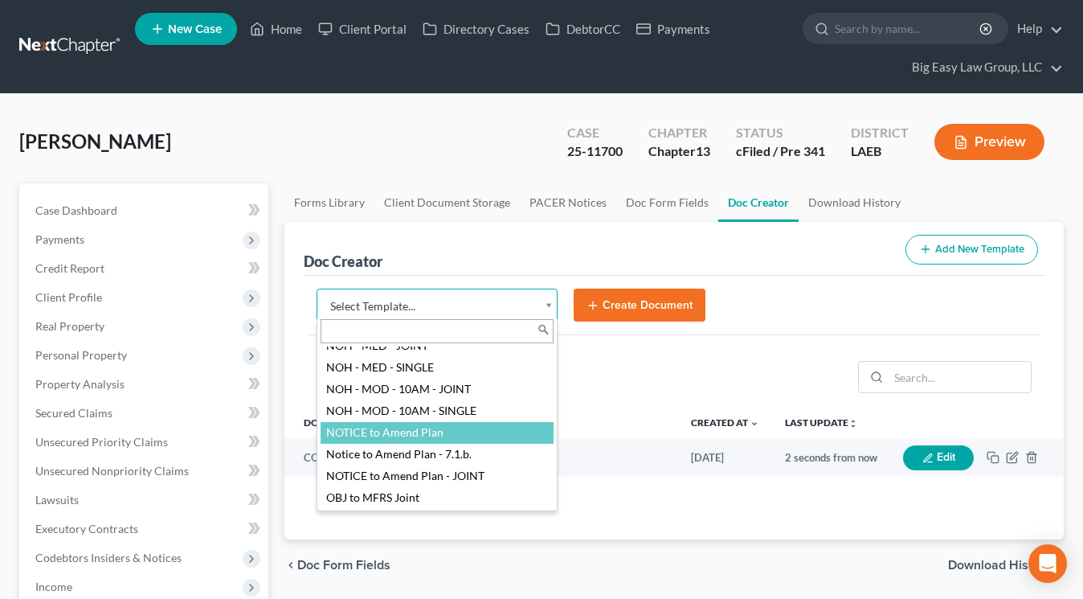
select select "94523"
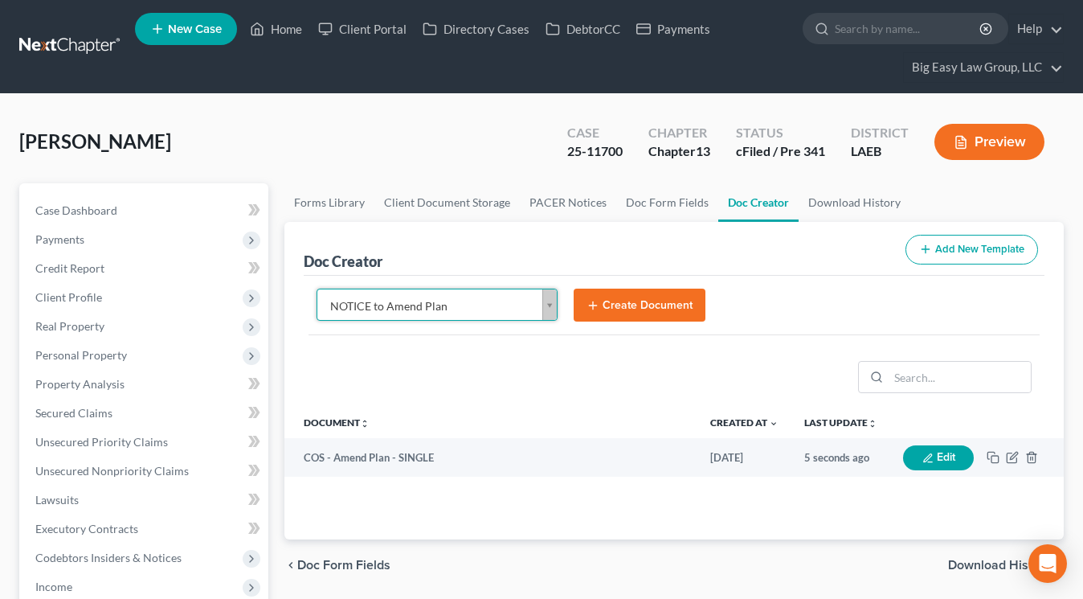
click at [686, 307] on button "Create Document" at bounding box center [640, 306] width 132 height 34
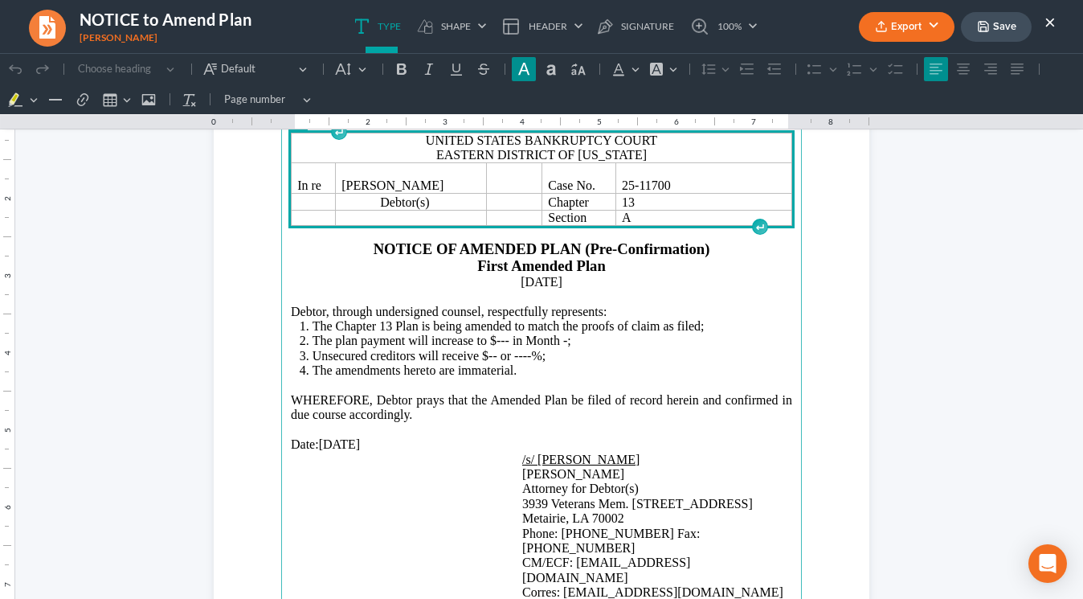
scroll to position [133, 0]
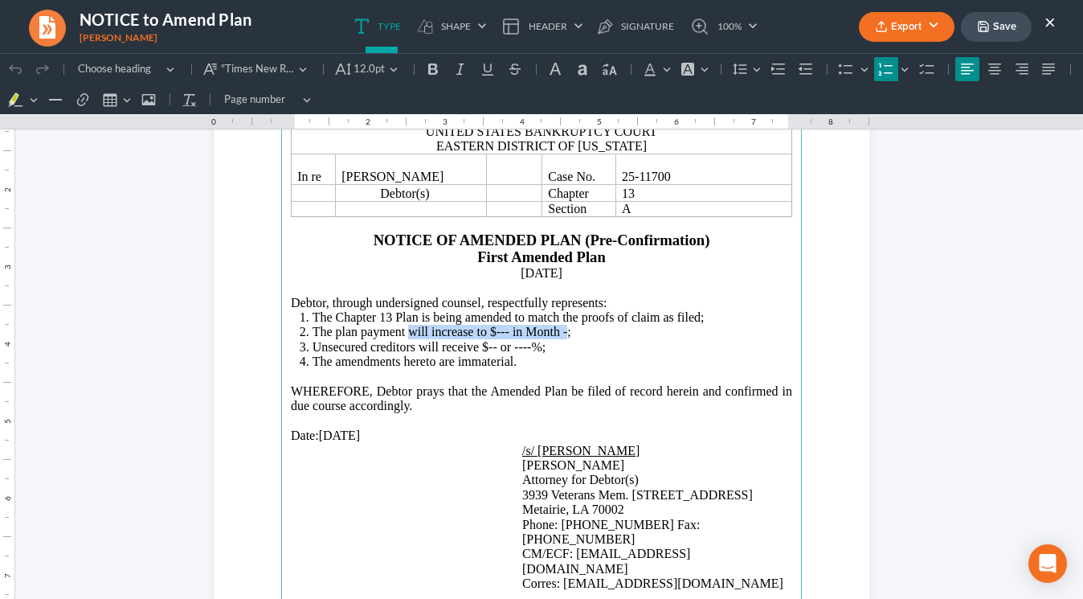
drag, startPoint x: 567, startPoint y: 334, endPoint x: 412, endPoint y: 331, distance: 155.2
click at [412, 331] on span "The plan payment will increase to $--- in Month -;" at bounding box center [442, 332] width 259 height 14
click at [498, 350] on span "Unsecured creditors will receive $-- or ----%;" at bounding box center [430, 347] width 234 height 14
click at [561, 349] on span "Unsecured creditors will receive $120.80 or ----%;" at bounding box center [443, 347] width 260 height 14
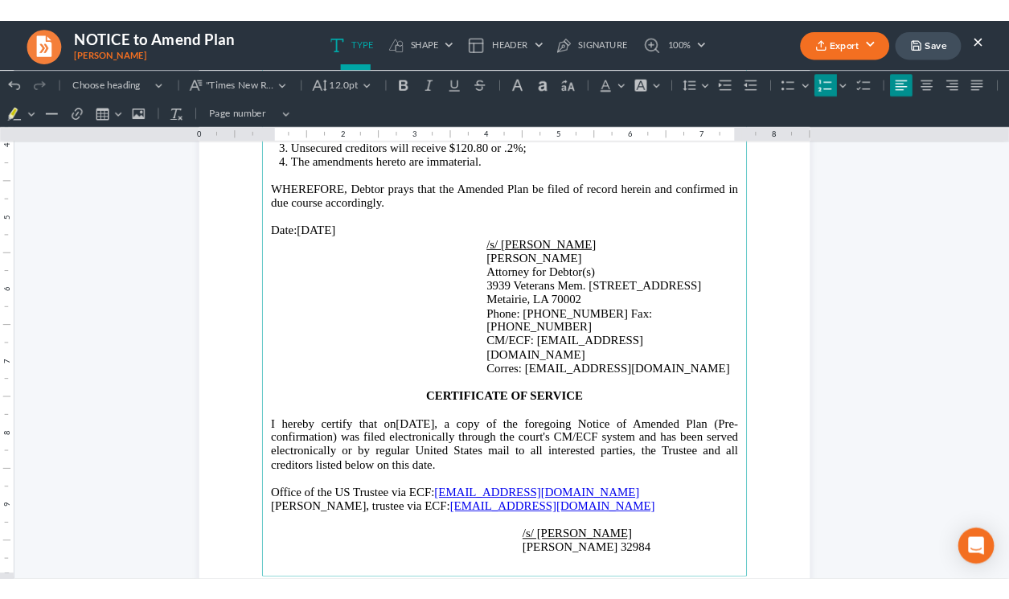
scroll to position [395, 0]
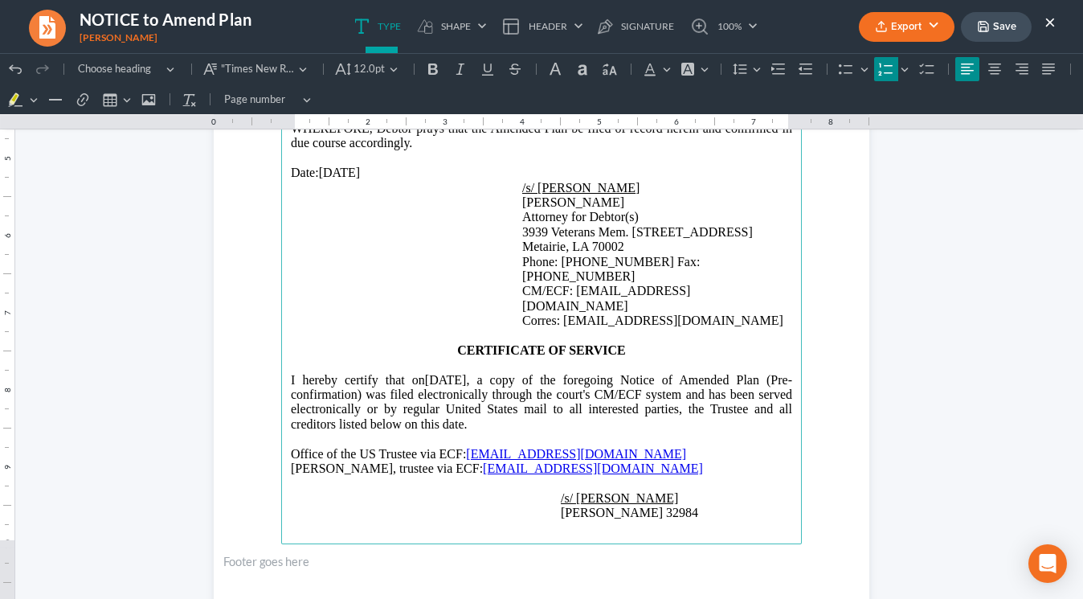
click at [898, 31] on button "Export" at bounding box center [907, 27] width 96 height 30
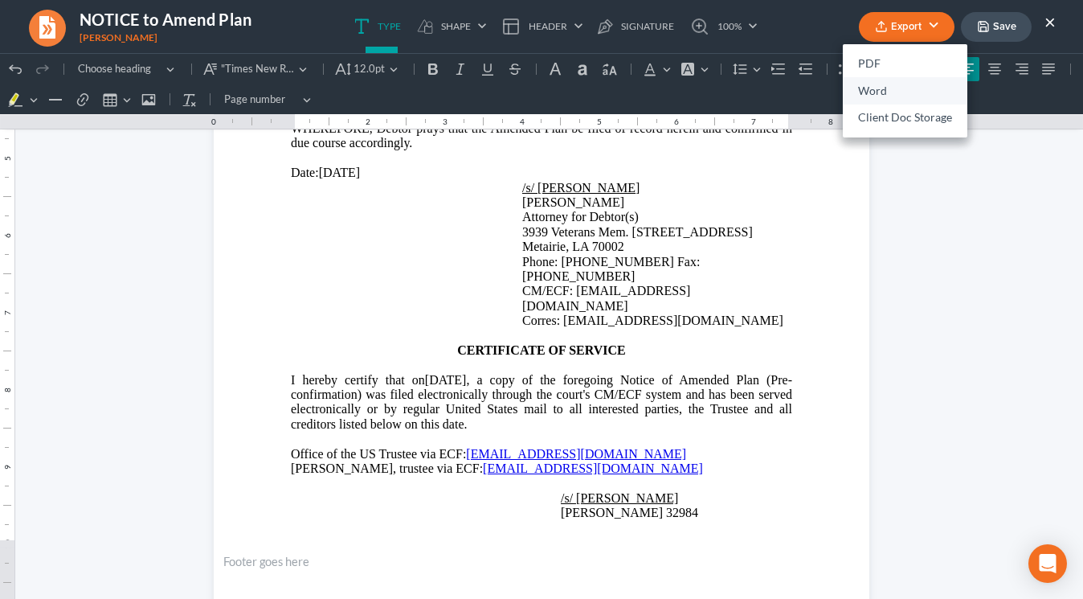
click at [894, 94] on link "Word" at bounding box center [905, 90] width 125 height 27
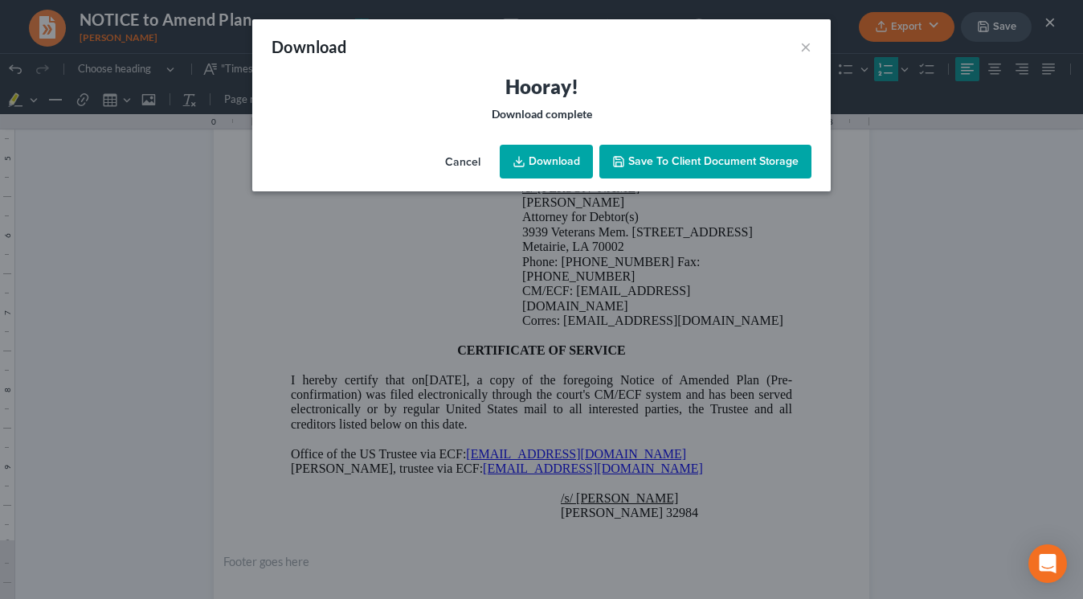
click at [569, 158] on link "Download" at bounding box center [546, 162] width 93 height 34
click at [607, 59] on div "Download ×" at bounding box center [541, 46] width 579 height 55
click at [803, 43] on button "×" at bounding box center [806, 46] width 11 height 19
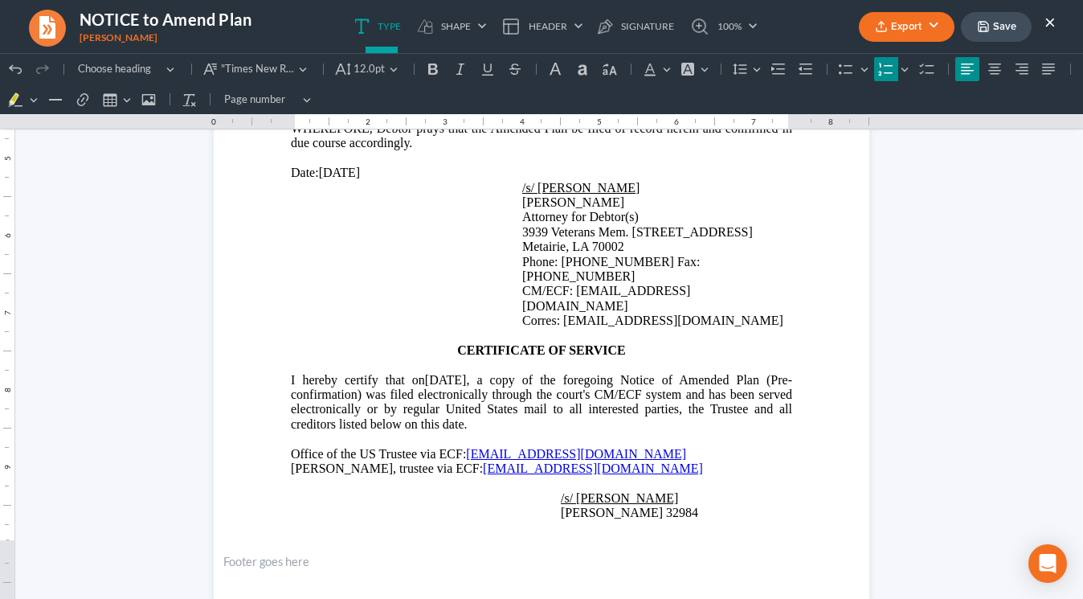
click at [903, 44] on nav "NOTICE to Amend Plan Thornton, Danamaria Export PDF Word Client Doc Storage Sav…" at bounding box center [542, 26] width 1100 height 53
click at [903, 35] on button "Save" at bounding box center [996, 27] width 71 height 30
click at [754, 35] on link "100%" at bounding box center [720, 26] width 76 height 53
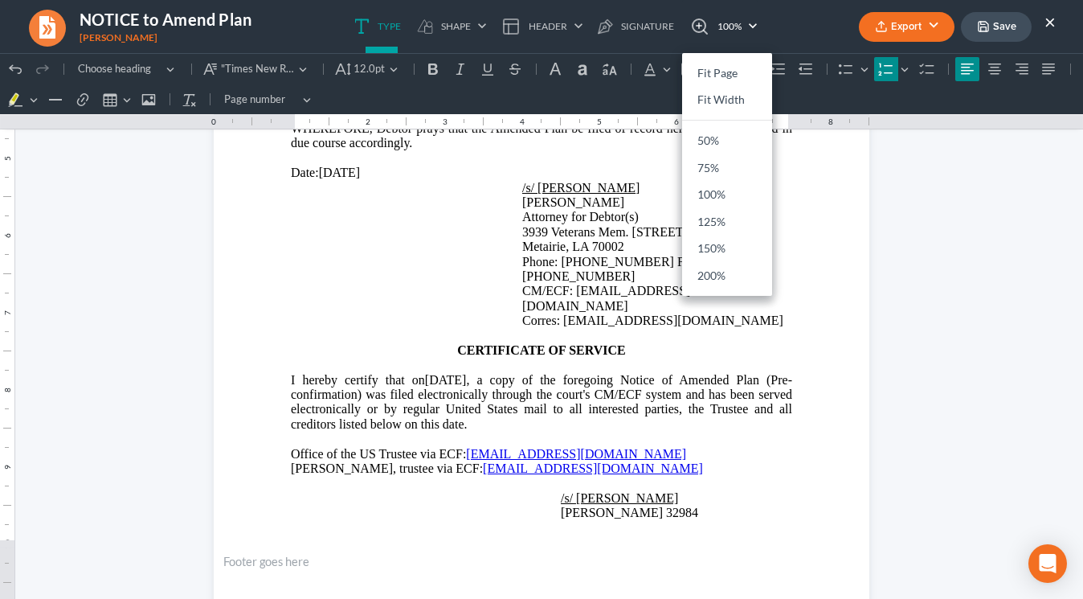
click at [903, 18] on button "×" at bounding box center [1050, 21] width 11 height 19
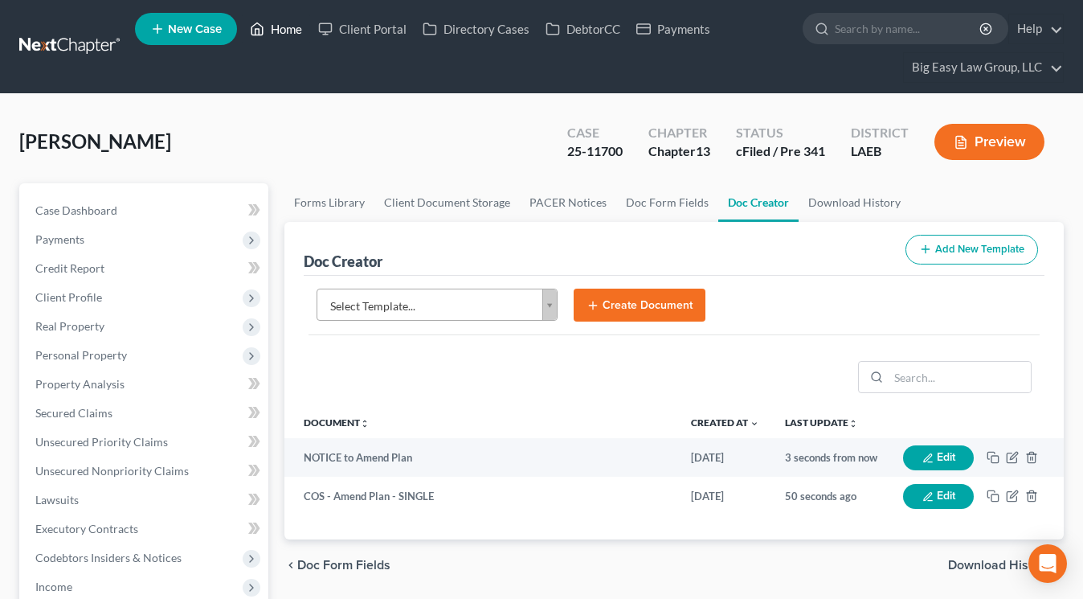
click at [279, 28] on link "Home" at bounding box center [276, 28] width 68 height 29
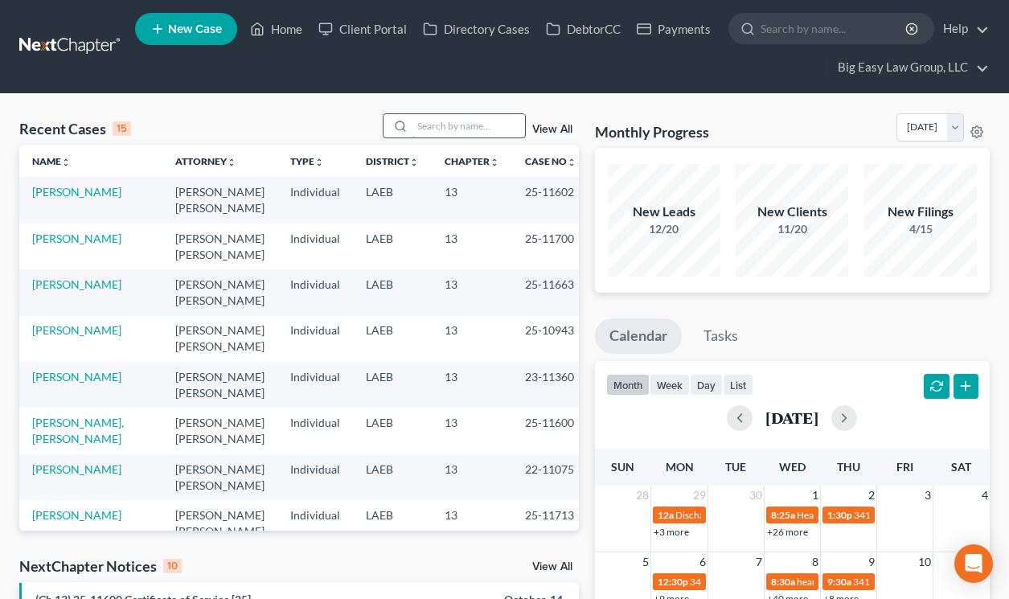
click at [453, 133] on input "search" at bounding box center [468, 125] width 113 height 23
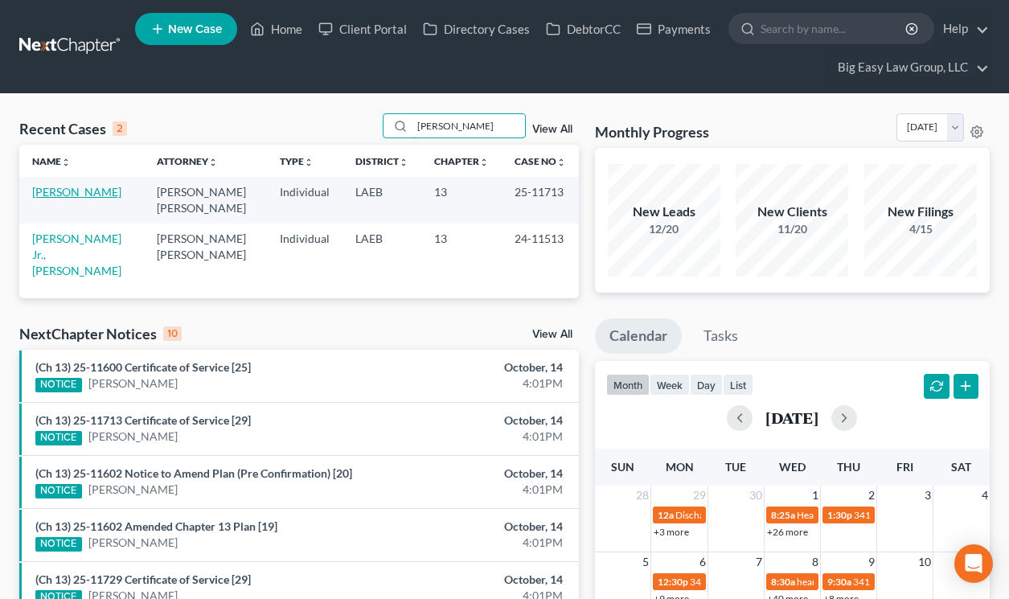
type input "gibson"
click at [59, 199] on link "Gibson, Cyntrell" at bounding box center [76, 192] width 89 height 14
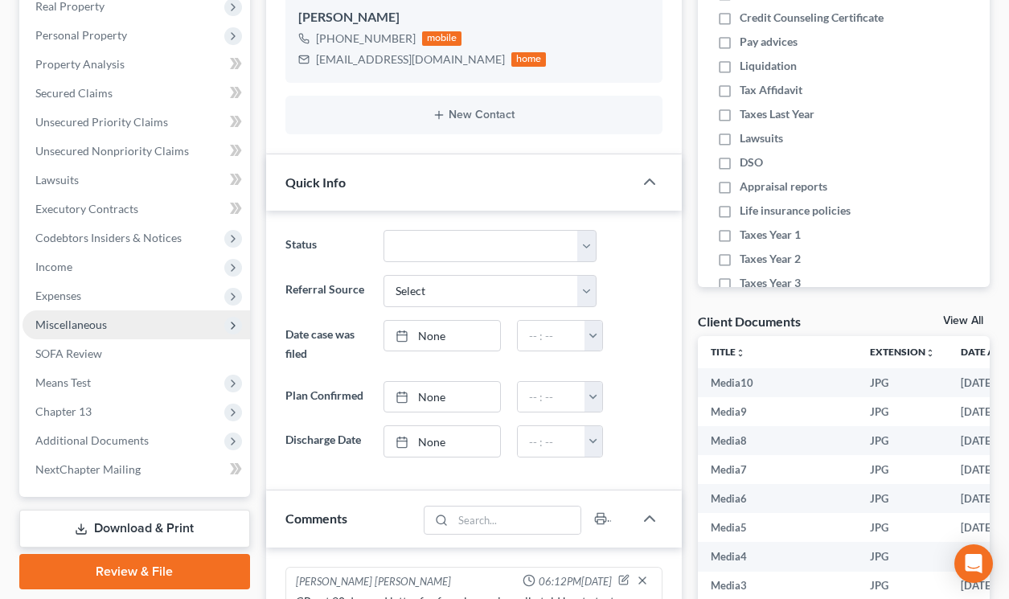
scroll to position [8448, 0]
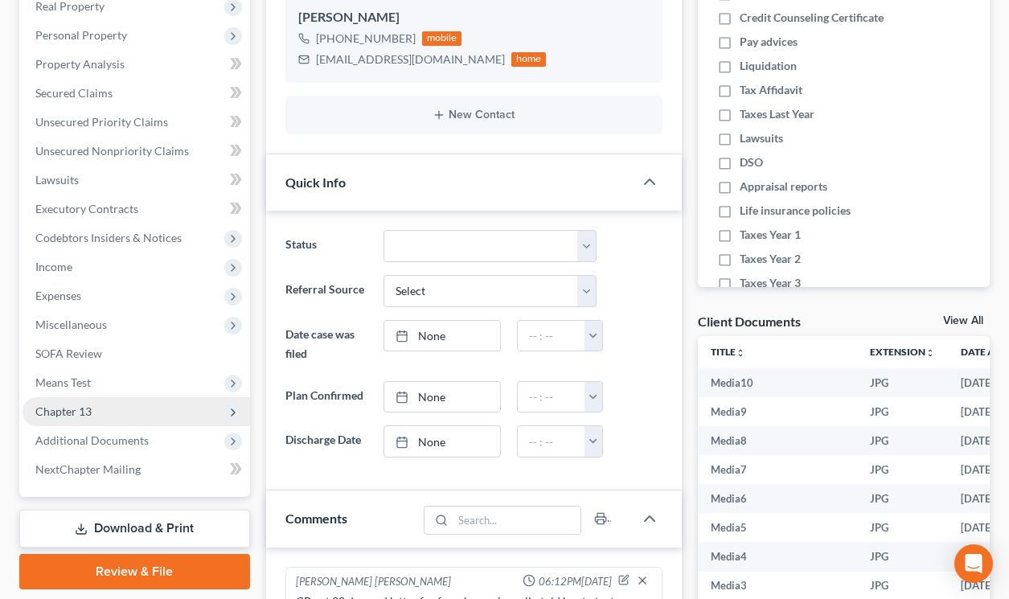
click at [119, 421] on span "Chapter 13" at bounding box center [136, 411] width 227 height 29
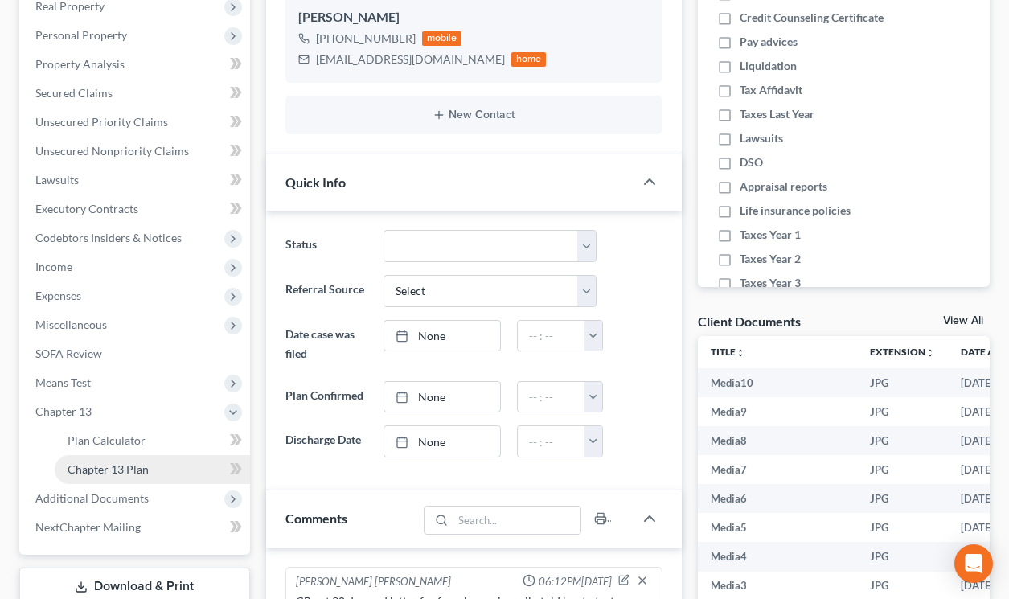
click at [133, 466] on span "Chapter 13 Plan" at bounding box center [108, 469] width 81 height 14
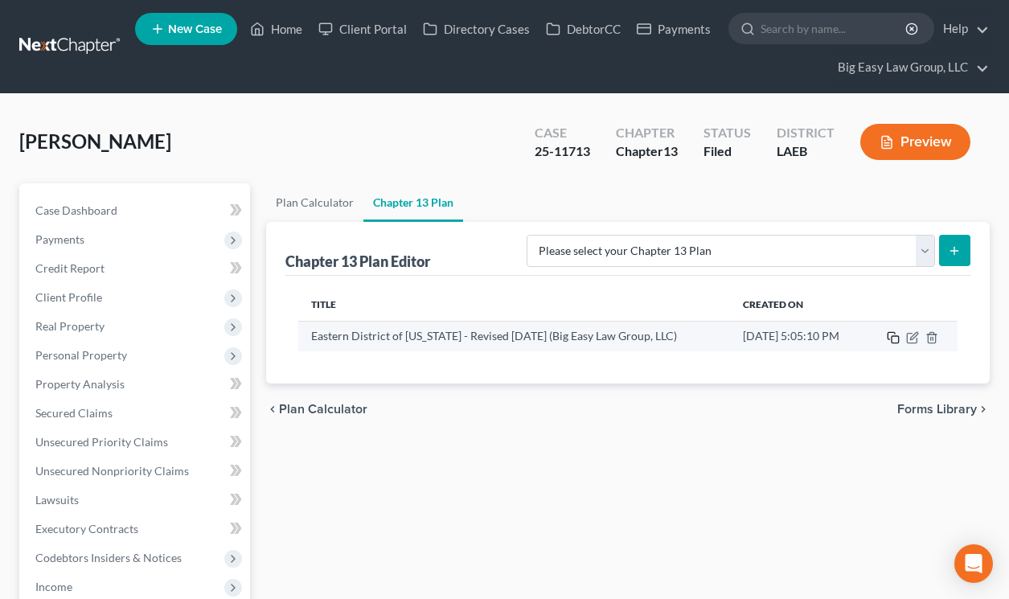
click at [892, 334] on icon "button" at bounding box center [893, 337] width 13 height 13
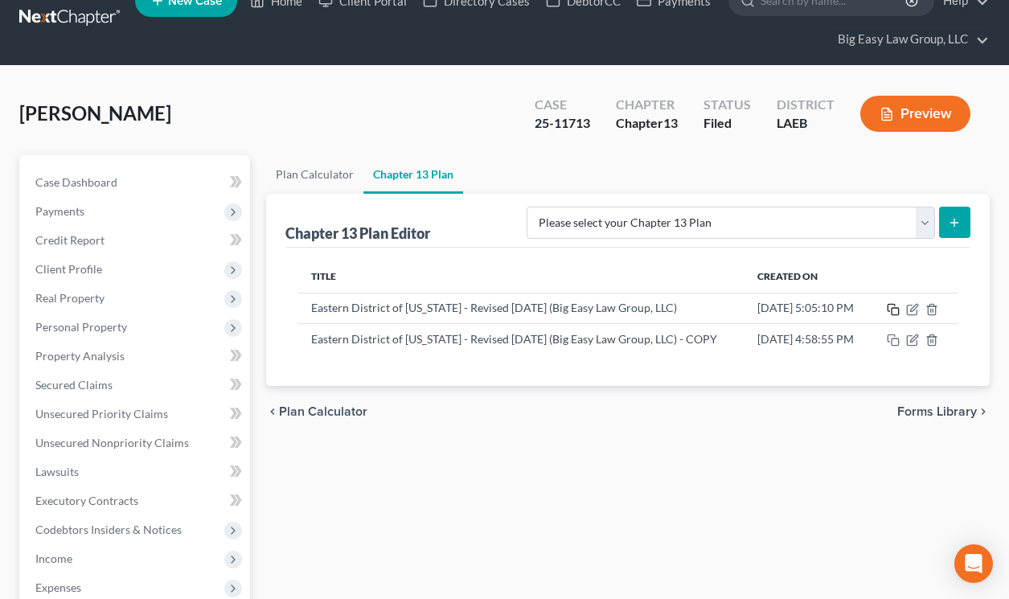
scroll to position [30, 0]
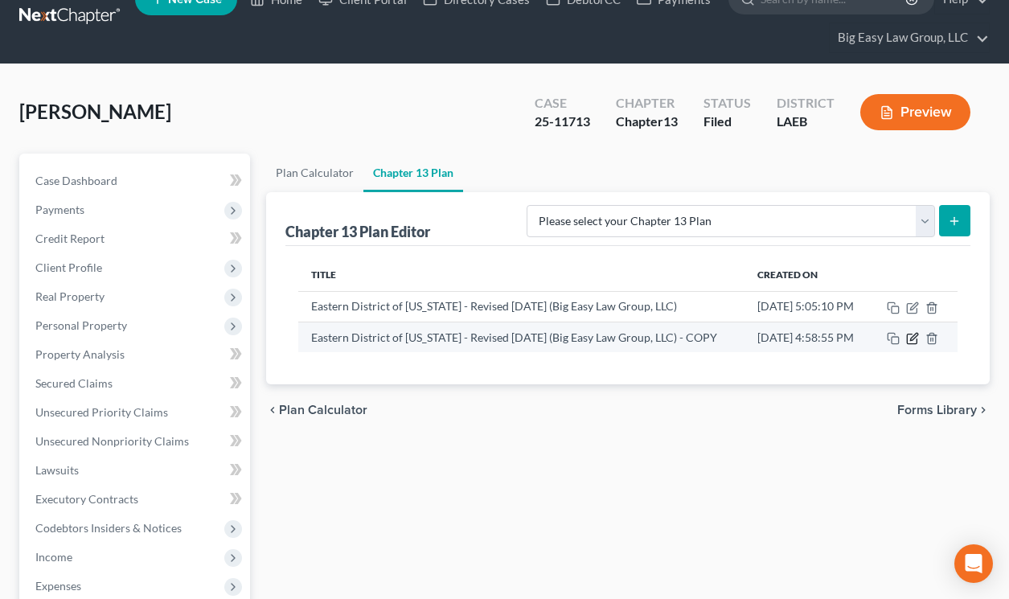
click at [903, 345] on icon "button" at bounding box center [912, 338] width 13 height 13
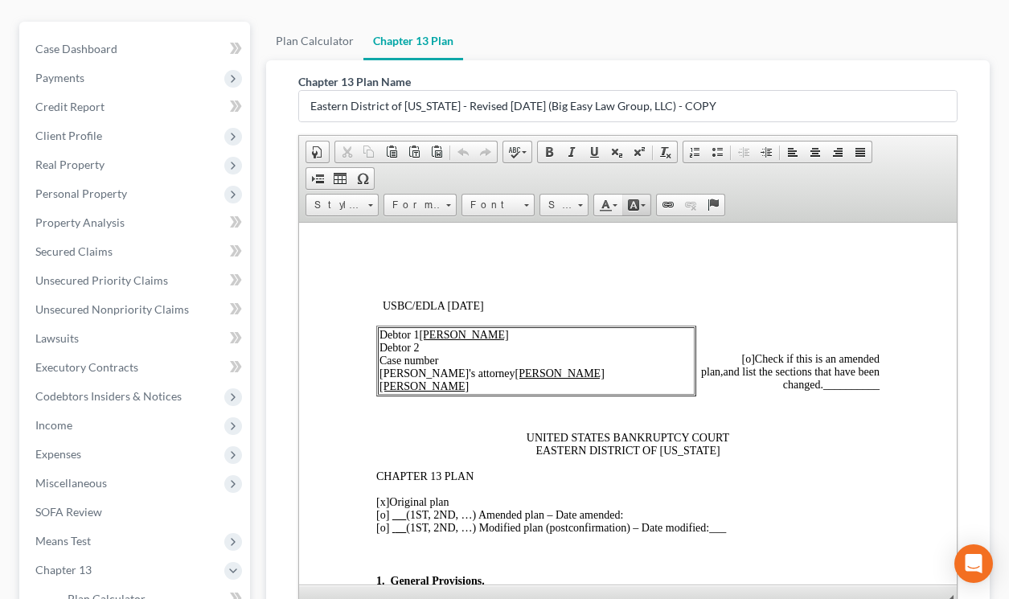
scroll to position [248, 0]
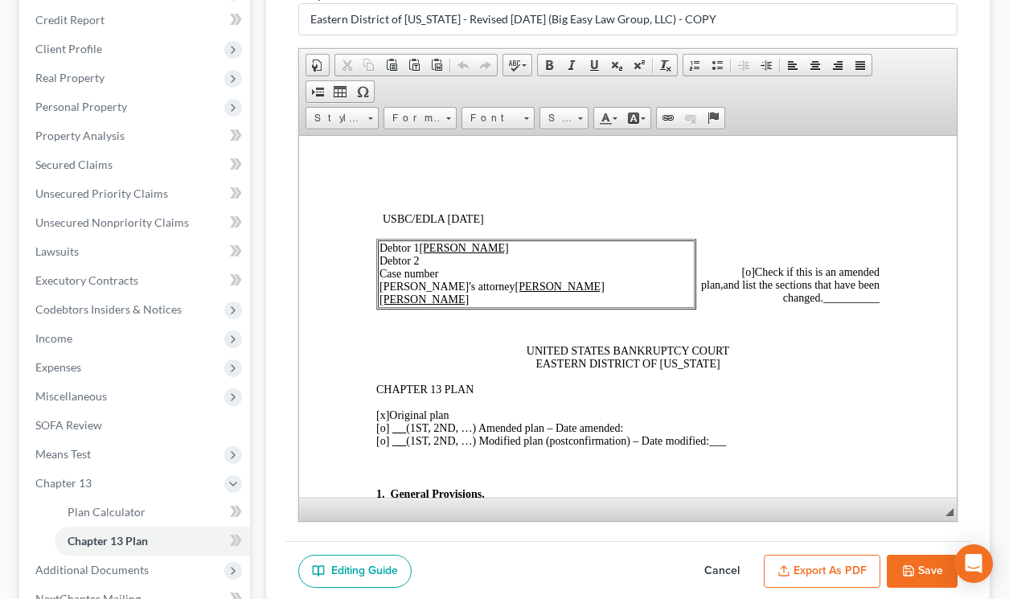
click at [482, 272] on td "Debtor 1 Cyntrell Gibson Debtor 2 Case number Debtor's attorney Jenny Abshier B…" at bounding box center [535, 274] width 317 height 68
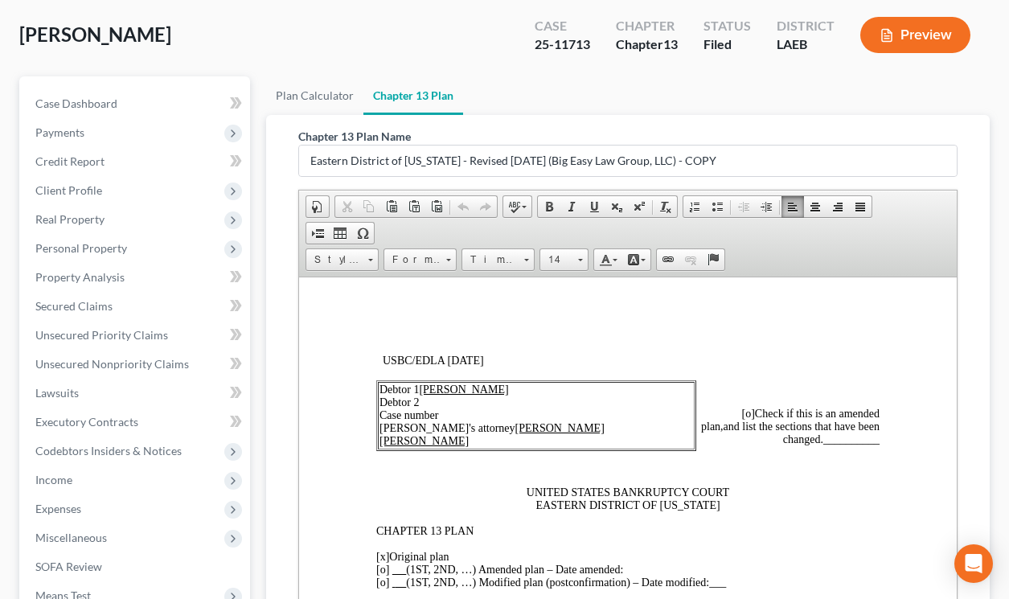
scroll to position [123, 0]
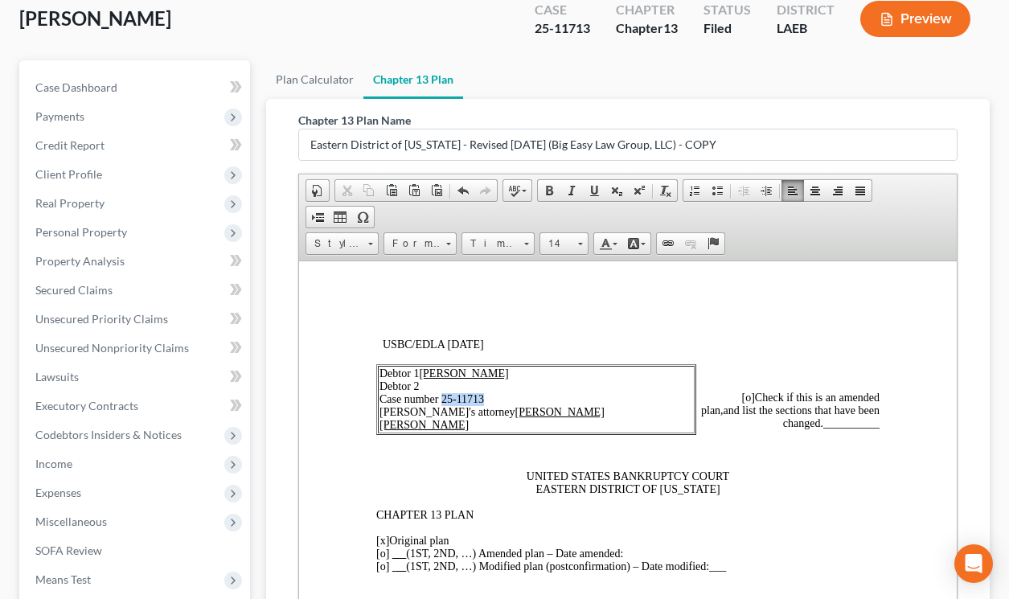
drag, startPoint x: 441, startPoint y: 401, endPoint x: 498, endPoint y: 398, distance: 56.4
click at [498, 398] on td "Debtor 1 Cyntrell Gibson Debtor 2 Case number 25-11713 Debtor's attorney Jenny …" at bounding box center [535, 399] width 317 height 68
click at [598, 190] on span at bounding box center [594, 190] width 13 height 13
click at [741, 391] on span "[o]" at bounding box center [747, 397] width 13 height 12
click at [746, 396] on span "[o]" at bounding box center [747, 397] width 13 height 12
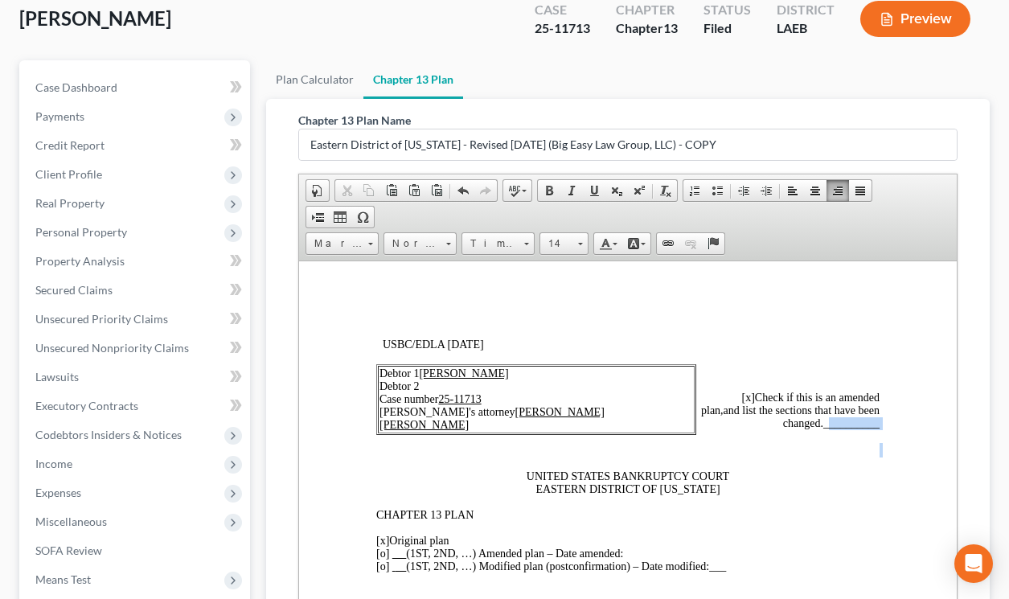
drag, startPoint x: 879, startPoint y: 429, endPoint x: 826, endPoint y: 427, distance: 52.3
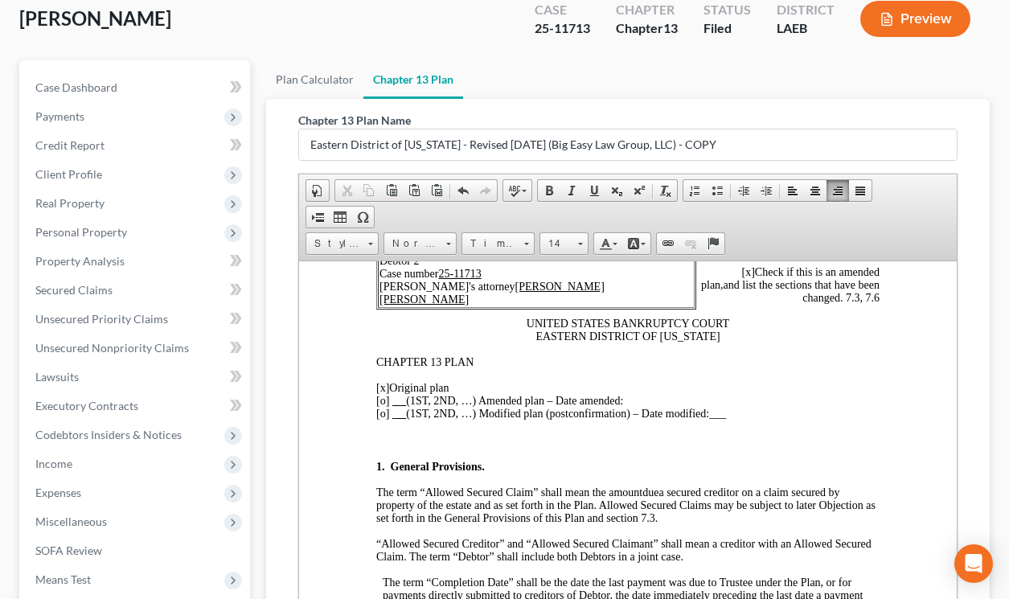
scroll to position [138, 0]
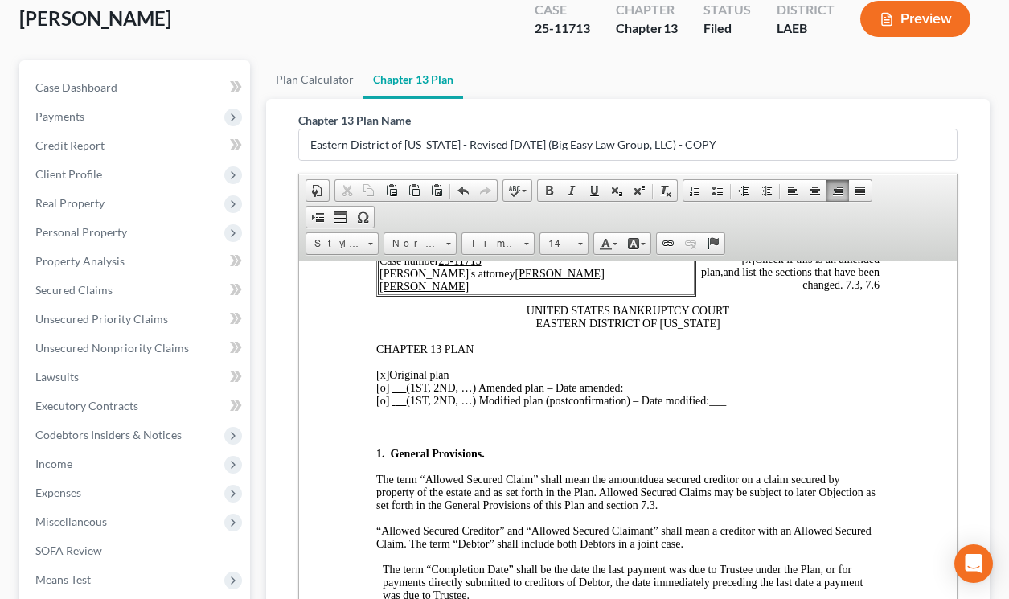
click at [383, 375] on span "[x]" at bounding box center [381, 374] width 13 height 12
click at [383, 392] on span "[o]" at bounding box center [381, 387] width 13 height 12
click at [632, 386] on p "[o ] Original plan [x ] (1ST, 2ND, …) Amended plan – Date amended: [o] (1ST, 2N…" at bounding box center [626, 387] width 503 height 39
click at [630, 387] on span "[x ] (1ST, 2ND, …) Amended plan – Date amended: 10-14-2025" at bounding box center [518, 387] width 286 height 12
drag, startPoint x: 780, startPoint y: 387, endPoint x: 631, endPoint y: 391, distance: 149.6
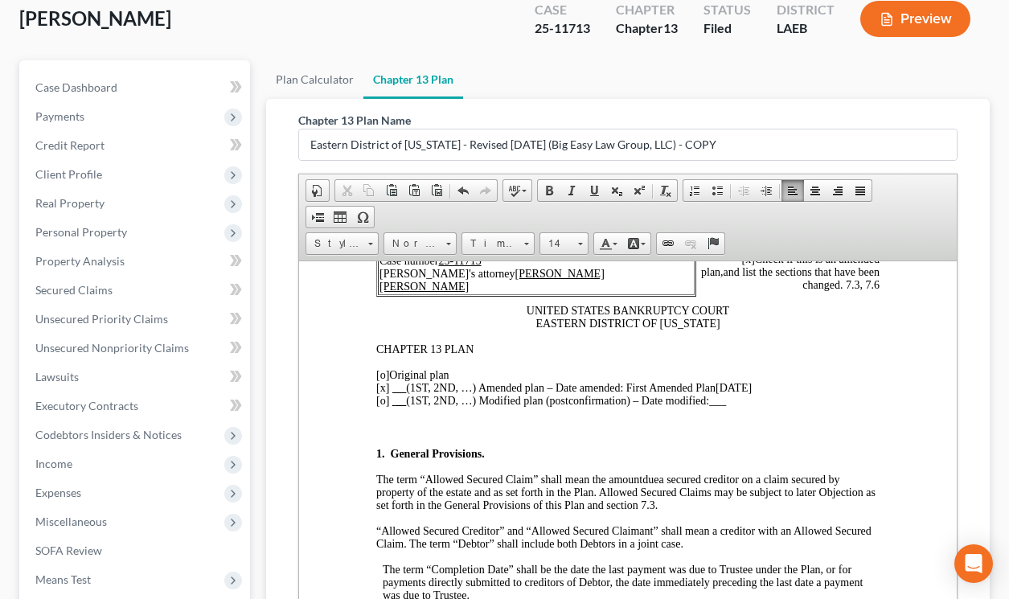
click at [631, 391] on p "[o ] Original plan [x ] (1ST, 2ND, …) Amended plan – Date amended: First Amende…" at bounding box center [626, 387] width 503 height 39
click at [590, 192] on span at bounding box center [594, 190] width 13 height 13
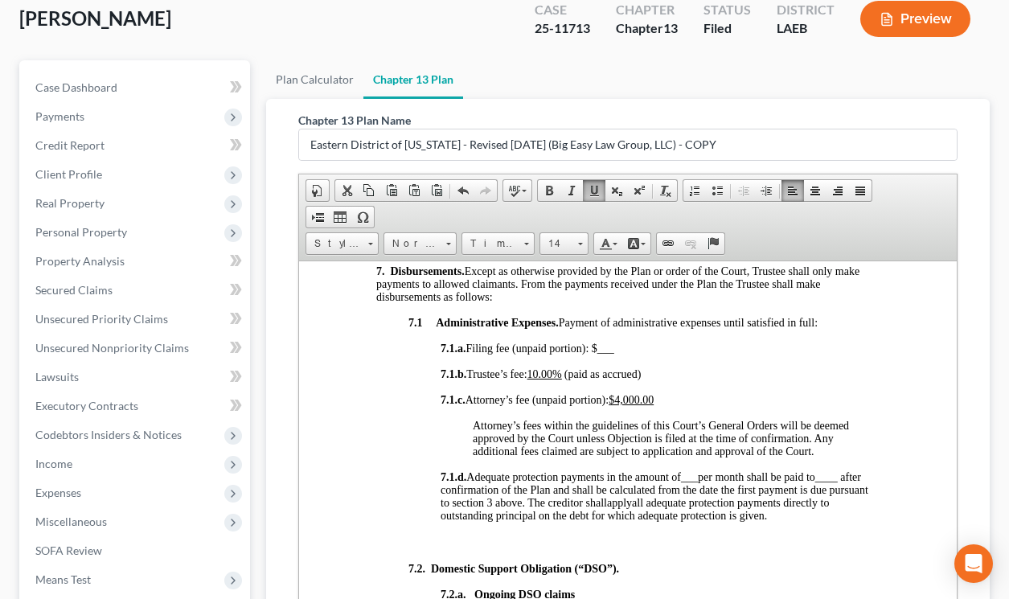
scroll to position [2147, 0]
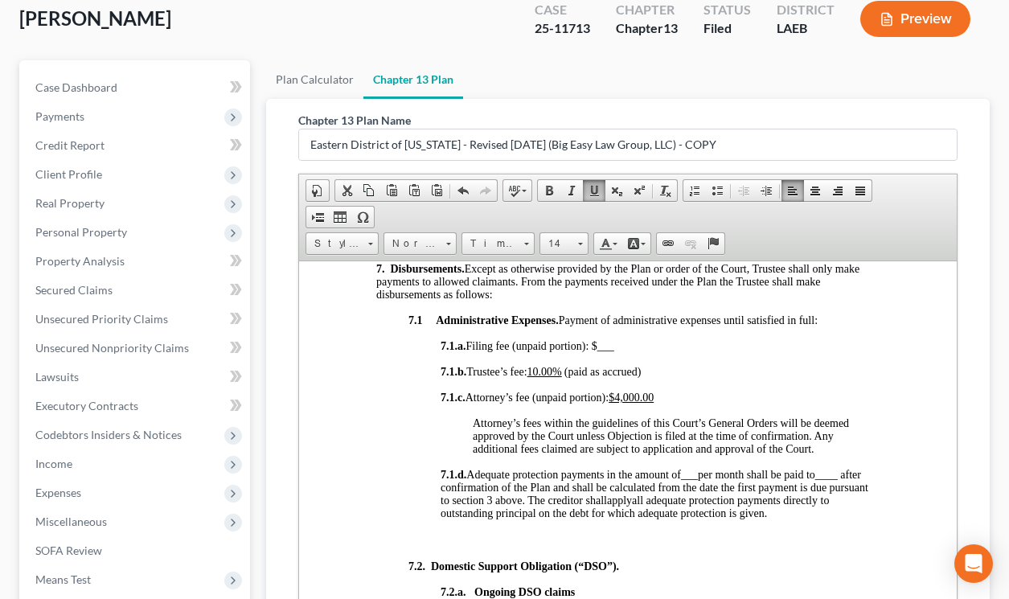
click at [547, 375] on u "10.00%" at bounding box center [543, 371] width 35 height 12
click at [543, 377] on span "7.1.b. Trustee’s fee: 9 .00%" at bounding box center [499, 371] width 118 height 12
click at [594, 192] on span at bounding box center [594, 190] width 13 height 13
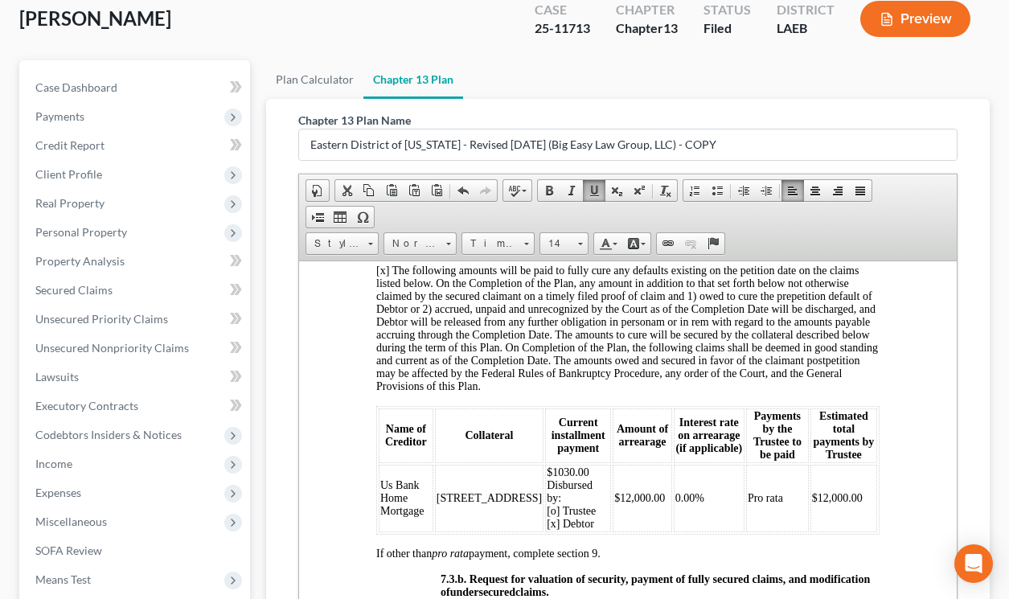
scroll to position [4325, 0]
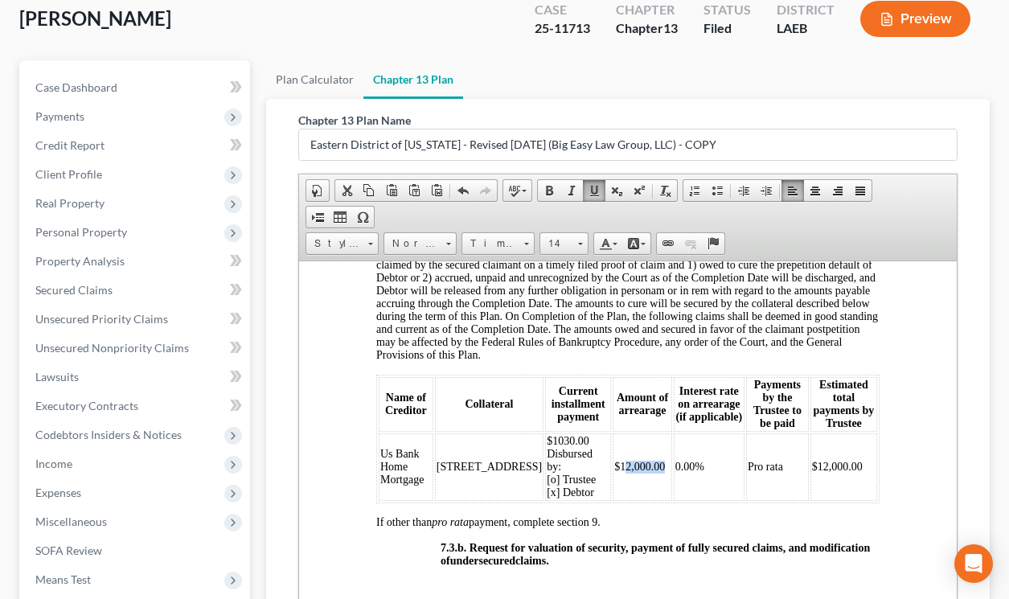
drag, startPoint x: 628, startPoint y: 442, endPoint x: 586, endPoint y: 443, distance: 41.8
click at [612, 443] on td "$12,000.00" at bounding box center [641, 466] width 59 height 68
drag, startPoint x: 855, startPoint y: 440, endPoint x: 813, endPoint y: 444, distance: 42.9
click at [813, 444] on td "$12,000.00" at bounding box center [842, 466] width 67 height 68
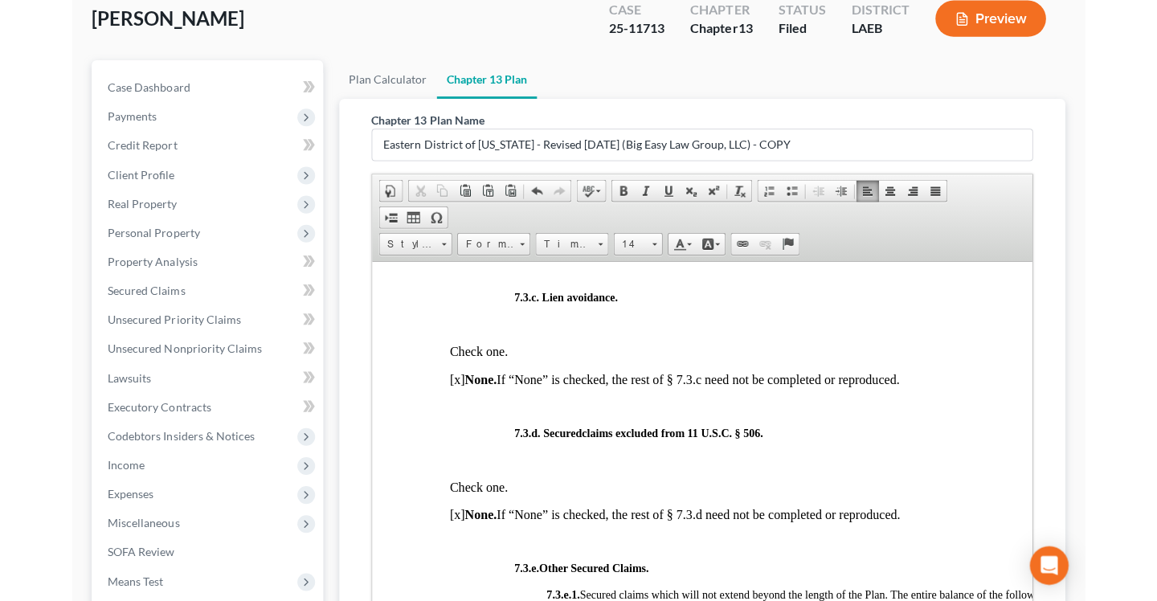
scroll to position [3991, 0]
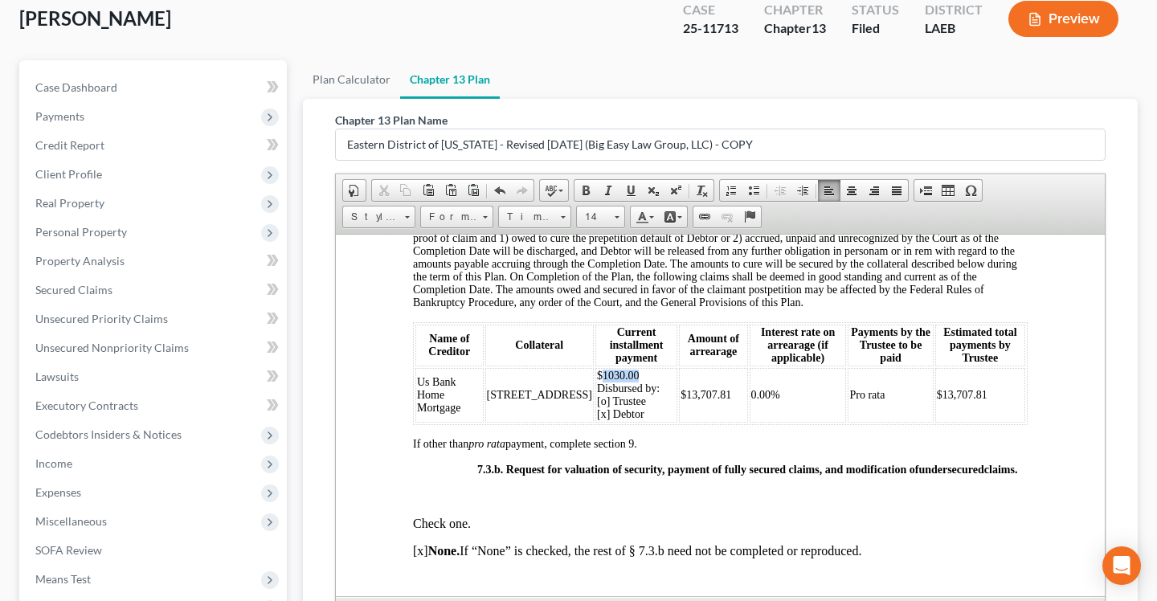
drag, startPoint x: 602, startPoint y: 375, endPoint x: 560, endPoint y: 374, distance: 41.8
click at [596, 374] on td "$1030.00 Disbursed by: [o] Trustee [x] Debtor" at bounding box center [637, 394] width 82 height 55
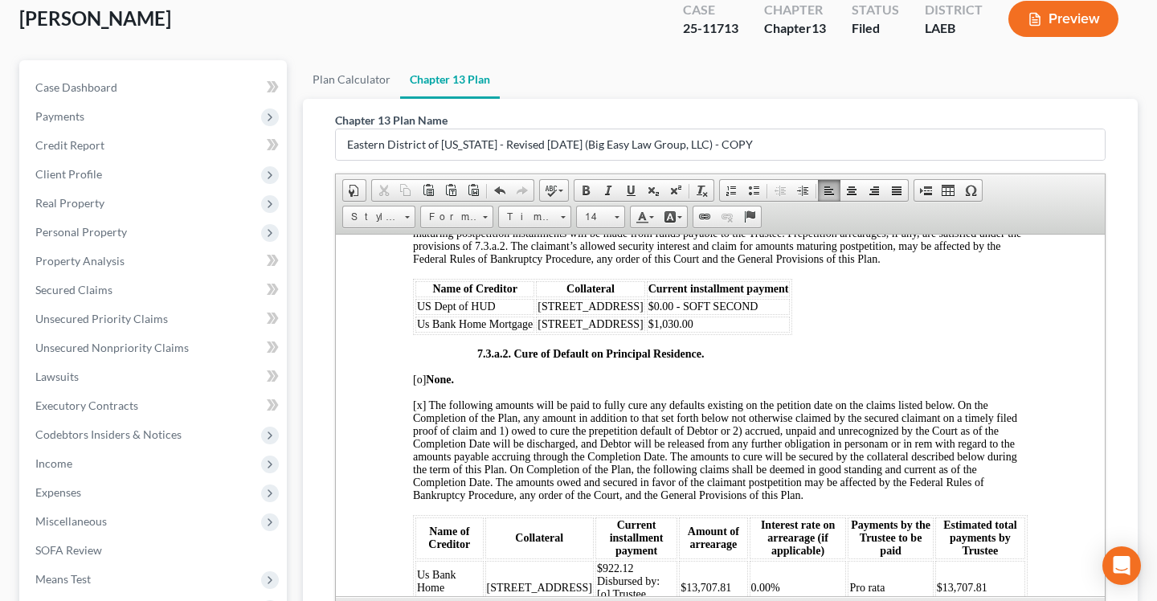
scroll to position [3797, 0]
drag, startPoint x: 662, startPoint y: 318, endPoint x: 621, endPoint y: 322, distance: 41.1
click at [647, 322] on td "$1,030.00" at bounding box center [719, 325] width 144 height 16
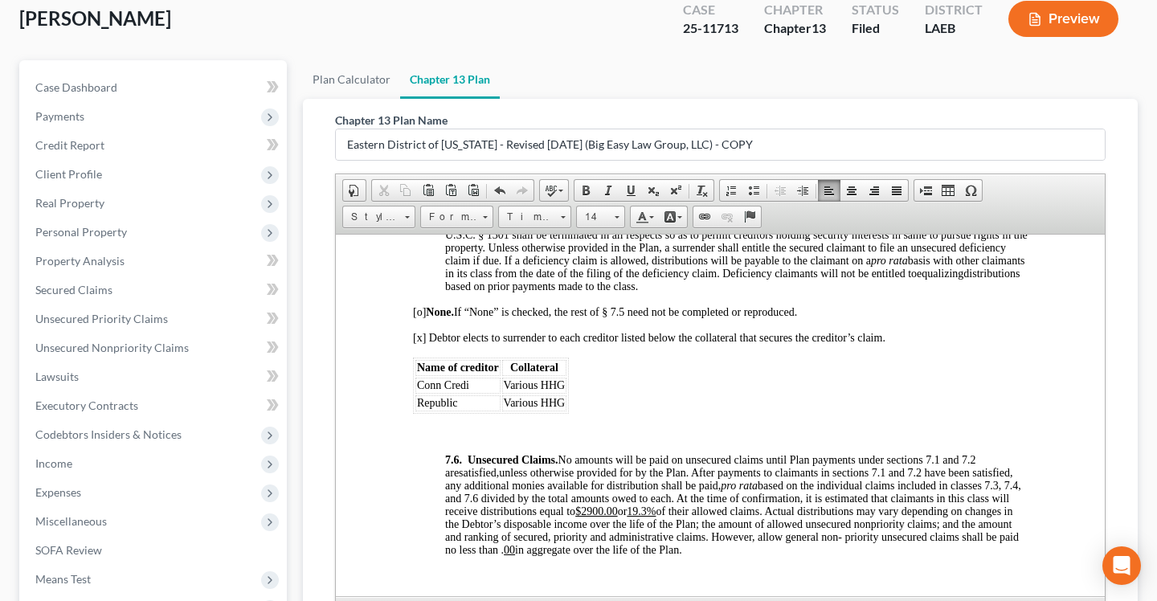
scroll to position [5515, 0]
click at [563, 406] on span "Various HHG" at bounding box center [535, 405] width 62 height 12
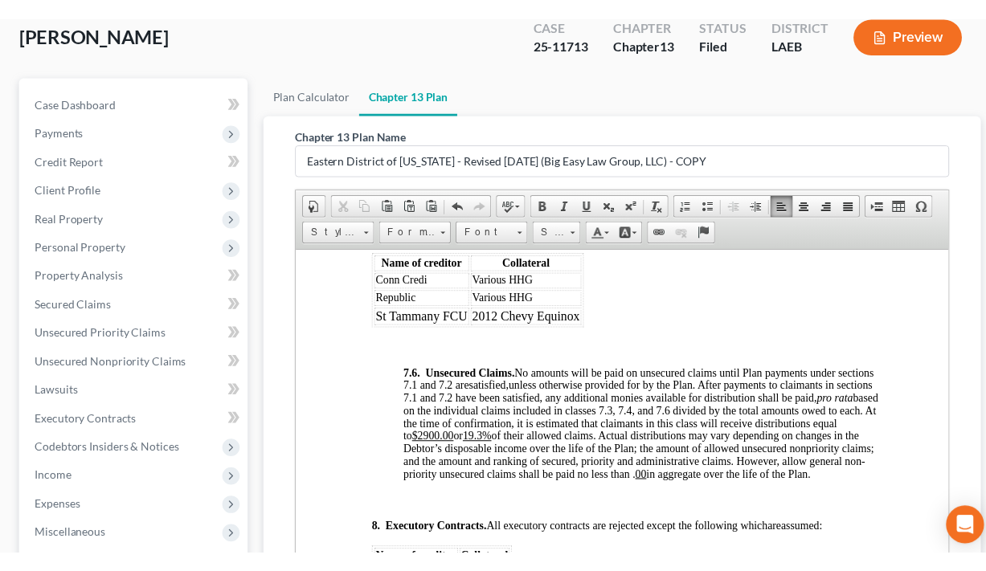
scroll to position [6254, 0]
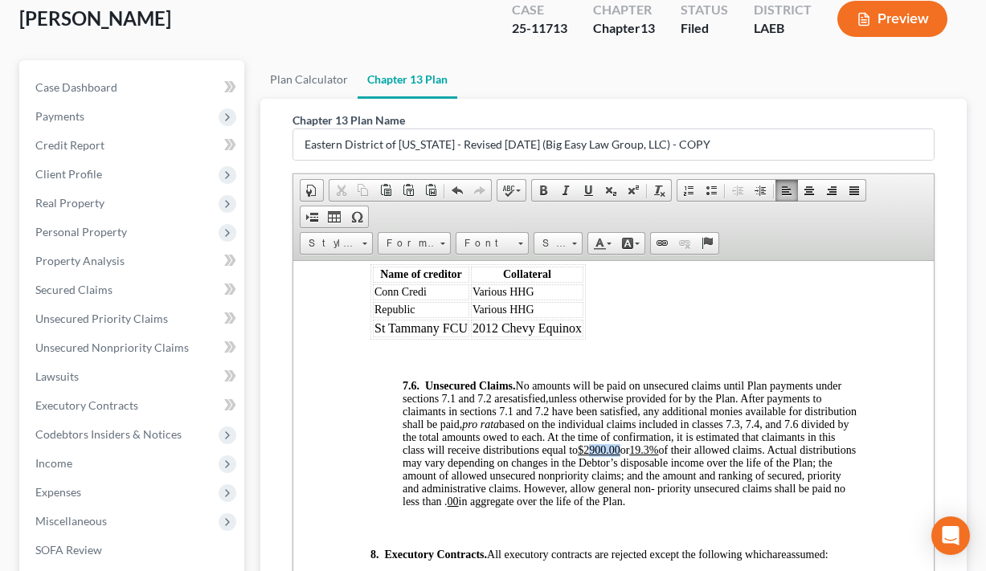
drag, startPoint x: 621, startPoint y: 430, endPoint x: 590, endPoint y: 428, distance: 31.4
click at [590, 444] on u "$2900.00" at bounding box center [598, 450] width 43 height 12
click at [648, 444] on u "19.3%" at bounding box center [646, 450] width 29 height 12
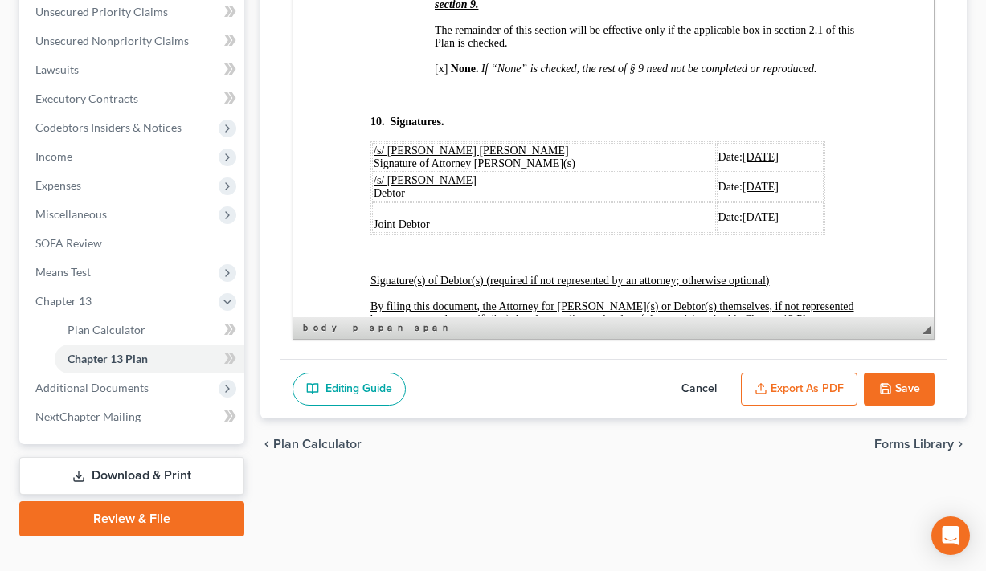
scroll to position [6682, 0]
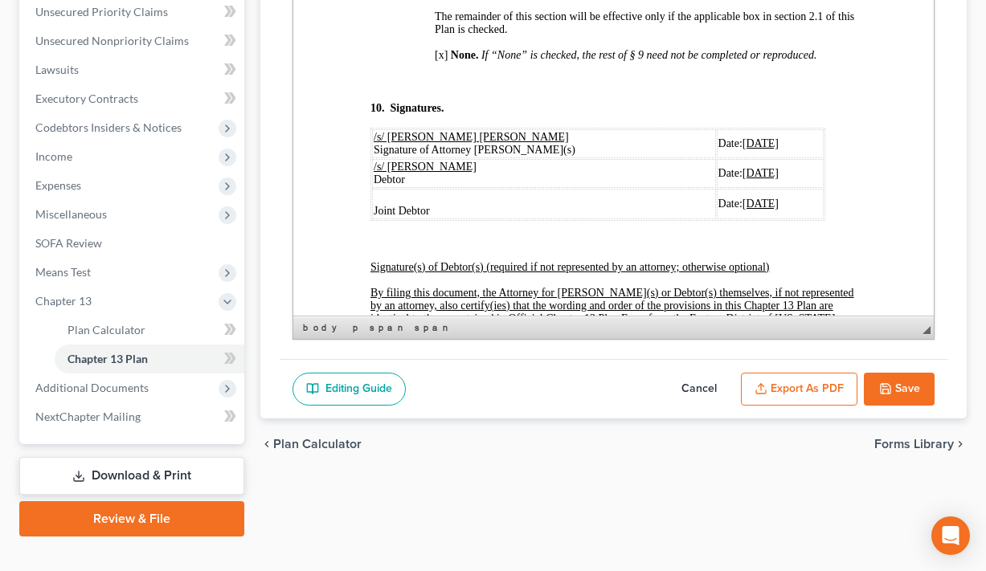
click at [742, 137] on u "08/07/2025" at bounding box center [760, 143] width 36 height 12
click at [717, 137] on u "010/14/2025" at bounding box center [745, 143] width 57 height 12
drag, startPoint x: 694, startPoint y: 111, endPoint x: 715, endPoint y: 104, distance: 21.9
click at [742, 137] on u "[DATE]" at bounding box center [760, 143] width 36 height 12
drag, startPoint x: 692, startPoint y: 109, endPoint x: 742, endPoint y: 109, distance: 49.8
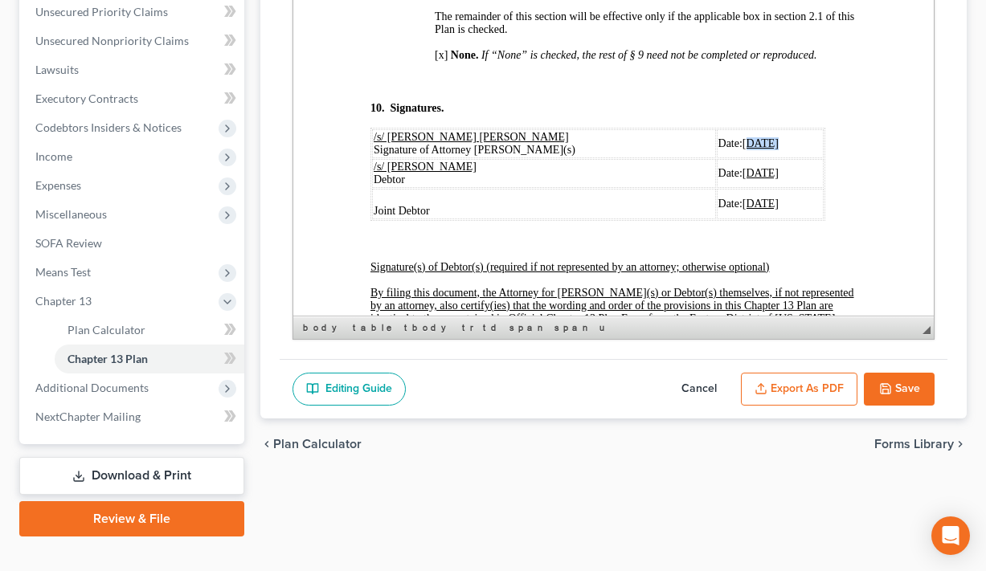
click at [742, 129] on td "Date: 10/14/2025" at bounding box center [769, 143] width 107 height 29
drag, startPoint x: 694, startPoint y: 140, endPoint x: 716, endPoint y: 143, distance: 22.7
click at [742, 167] on span "08/07/2025" at bounding box center [760, 173] width 36 height 12
drag, startPoint x: 692, startPoint y: 138, endPoint x: 741, endPoint y: 141, distance: 49.1
click at [742, 167] on span "08/07/2025" at bounding box center [760, 173] width 36 height 12
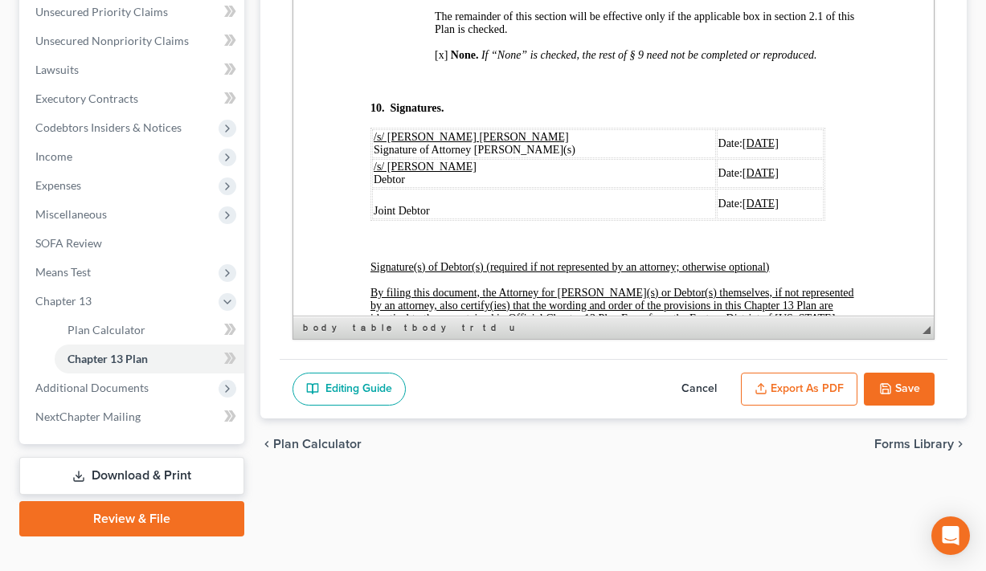
drag, startPoint x: 692, startPoint y: 167, endPoint x: 743, endPoint y: 171, distance: 50.8
click at [743, 189] on td "Date: 08/07/2025" at bounding box center [769, 204] width 107 height 31
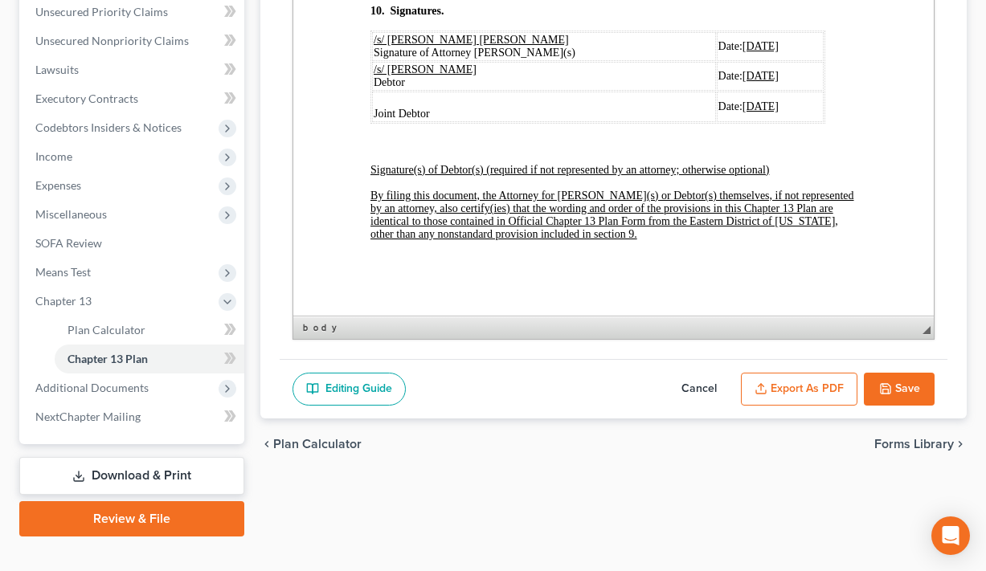
scroll to position [6803, 0]
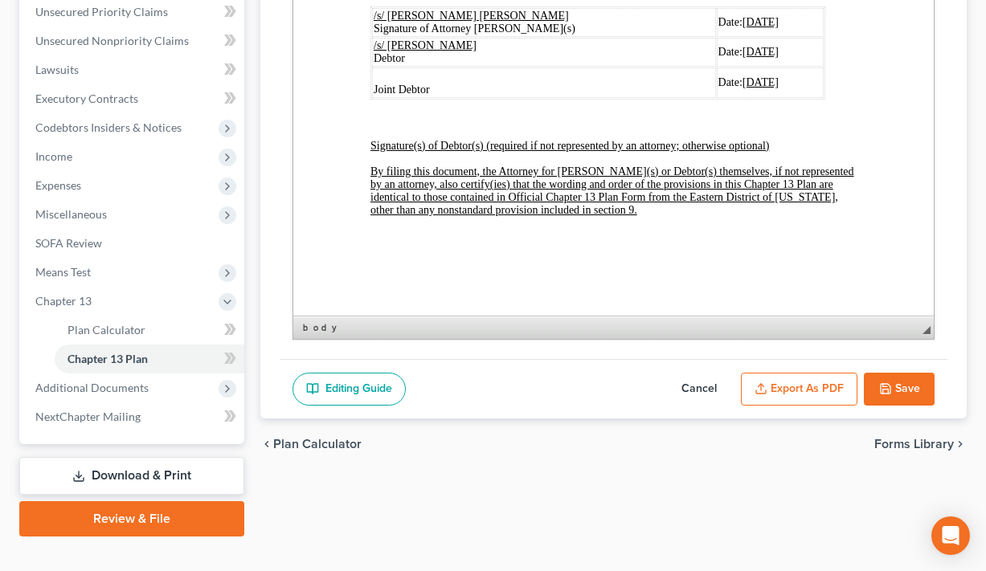
click at [817, 373] on button "Export as PDF" at bounding box center [799, 390] width 117 height 34
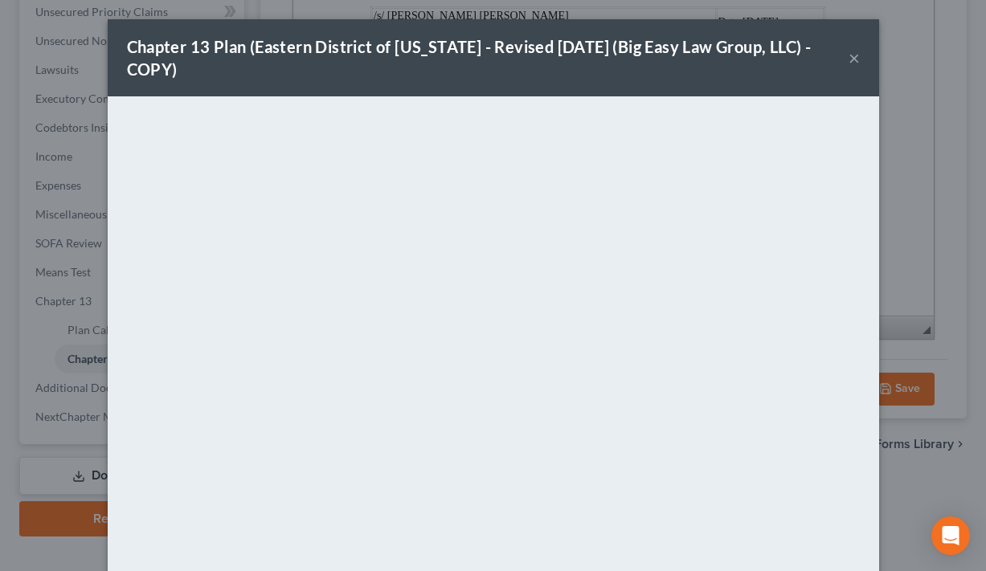
click at [856, 63] on button "×" at bounding box center [854, 57] width 11 height 19
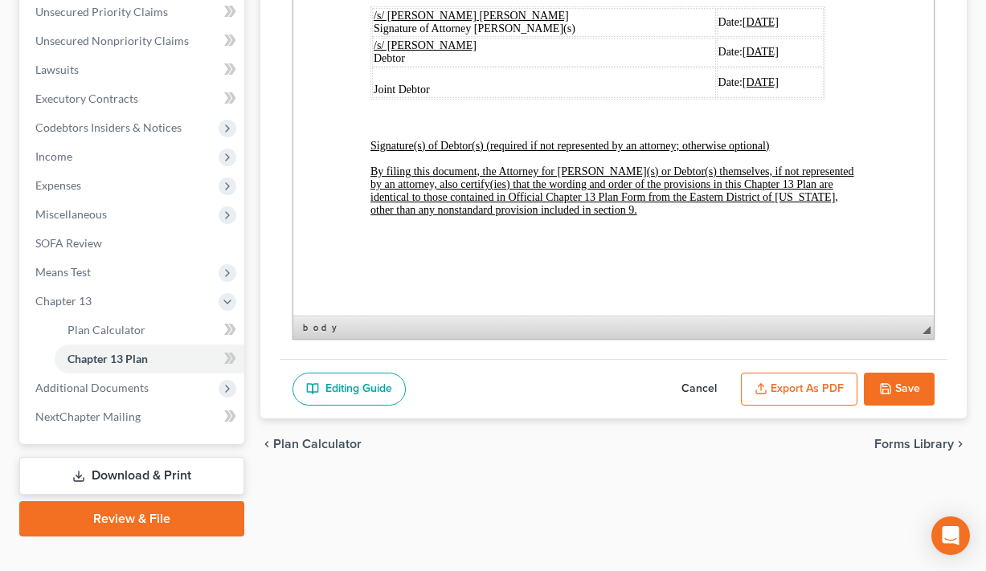
click at [895, 387] on button "Save" at bounding box center [899, 390] width 71 height 34
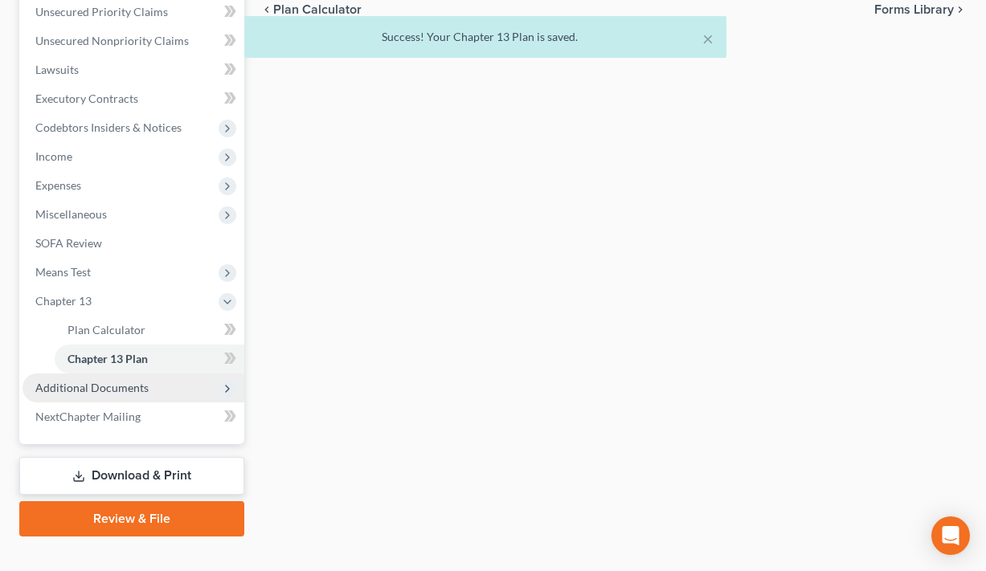
click at [146, 398] on span "Additional Documents" at bounding box center [134, 388] width 222 height 29
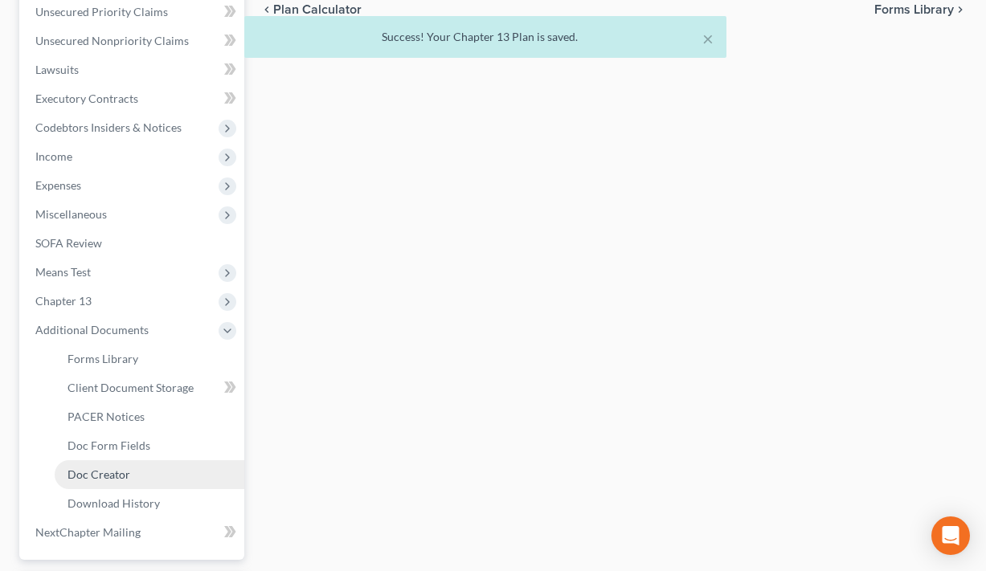
click at [136, 473] on link "Doc Creator" at bounding box center [150, 475] width 190 height 29
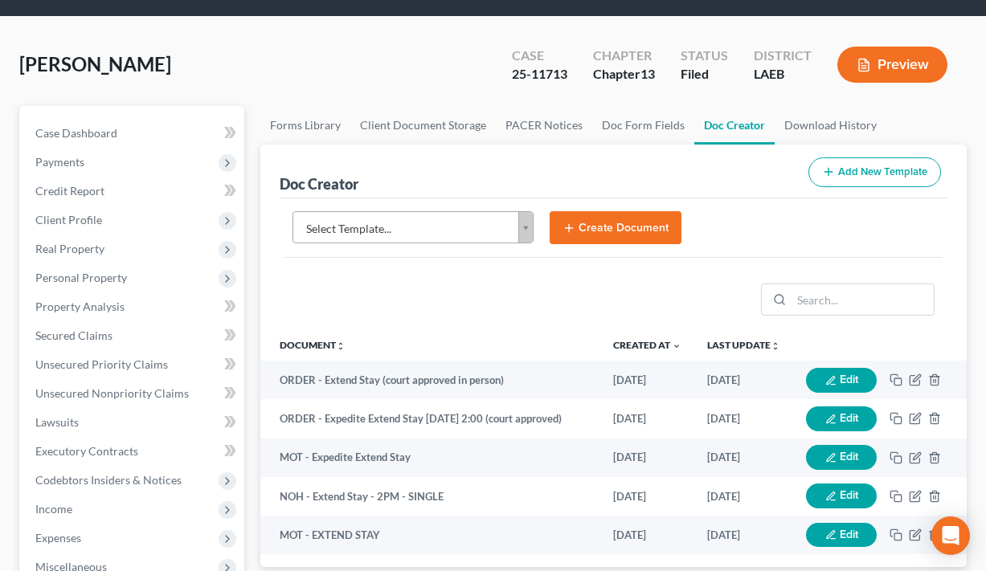
scroll to position [96, 0]
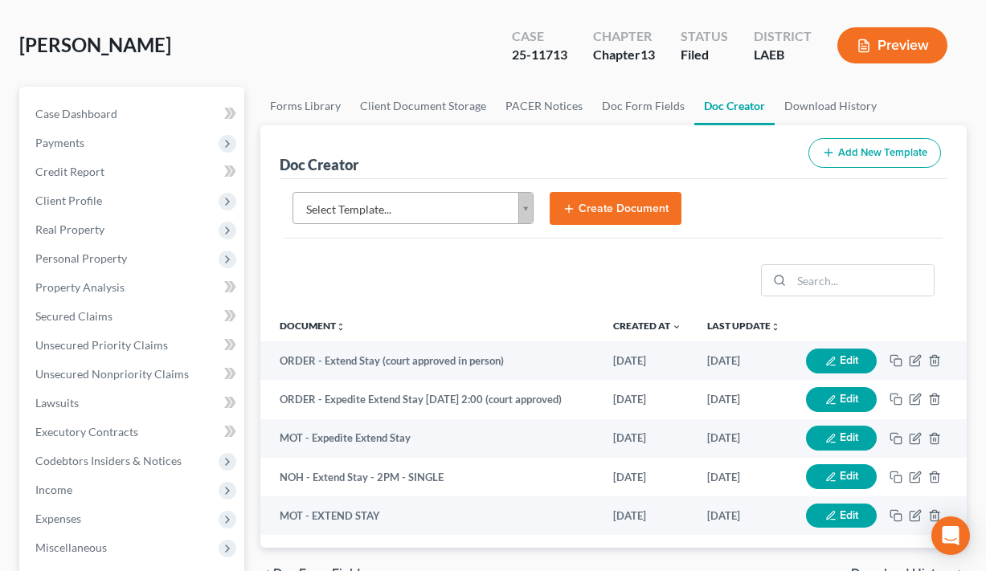
click at [571, 203] on icon "submit" at bounding box center [569, 209] width 13 height 13
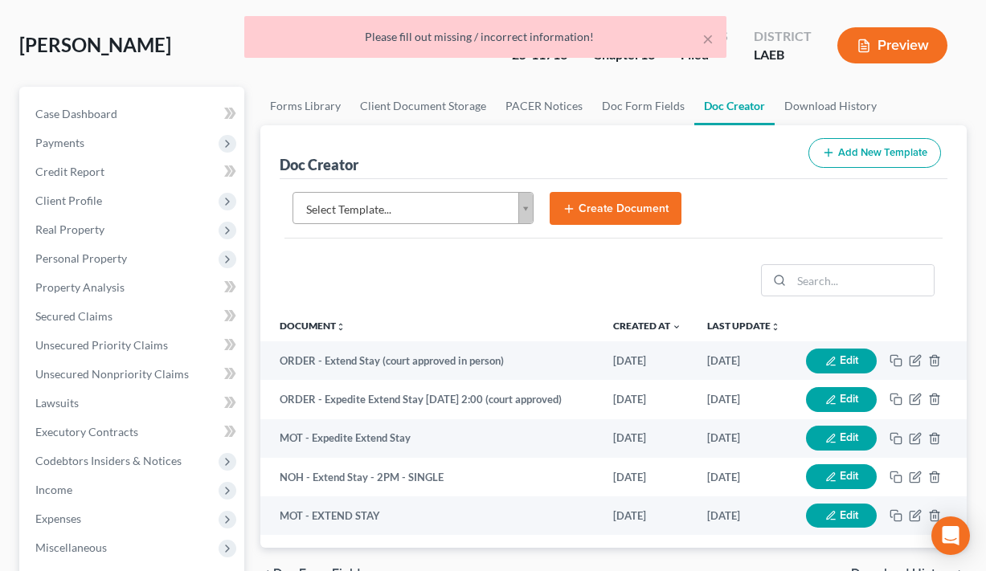
click at [527, 199] on body "Home New Case Client Portal Directory Cases DebtorCC Payments Big Easy Law Grou…" at bounding box center [493, 498] width 986 height 1189
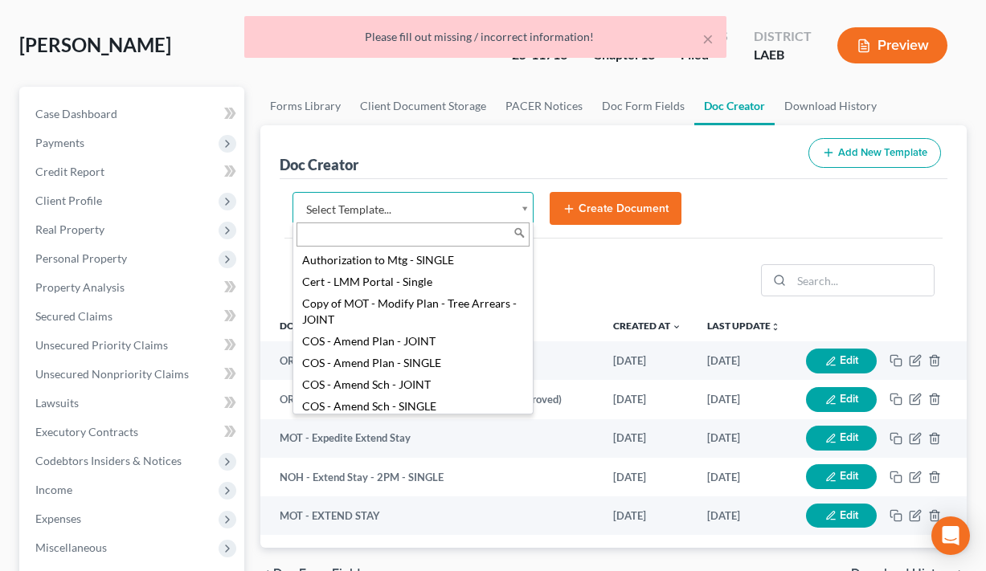
scroll to position [80, 0]
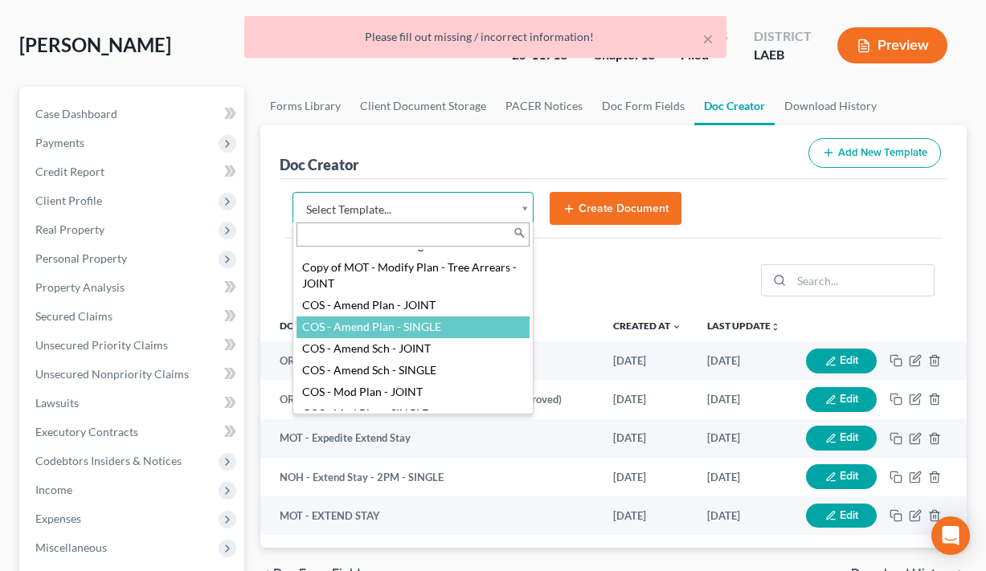
select select "94524"
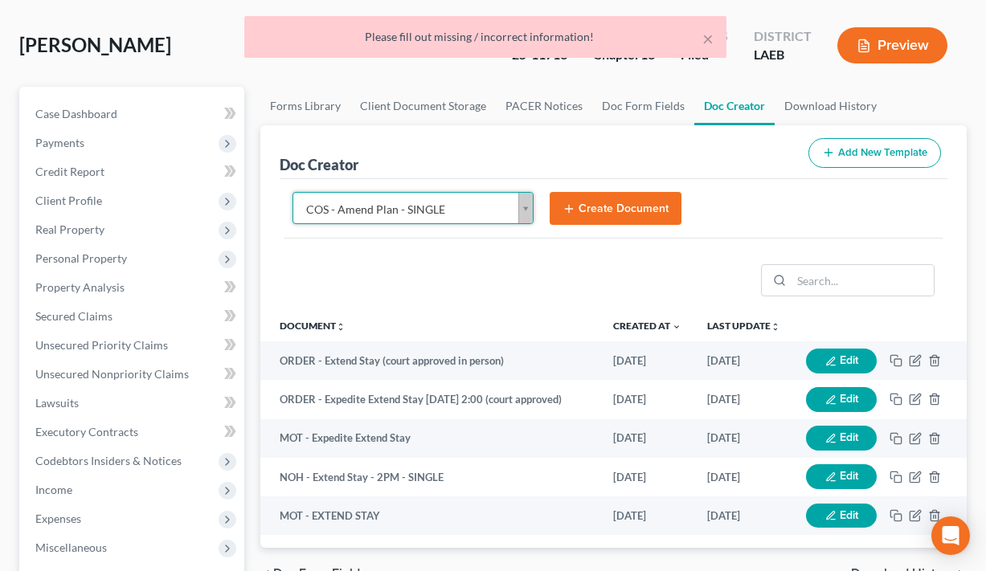
click at [574, 207] on icon "submit" at bounding box center [569, 209] width 13 height 13
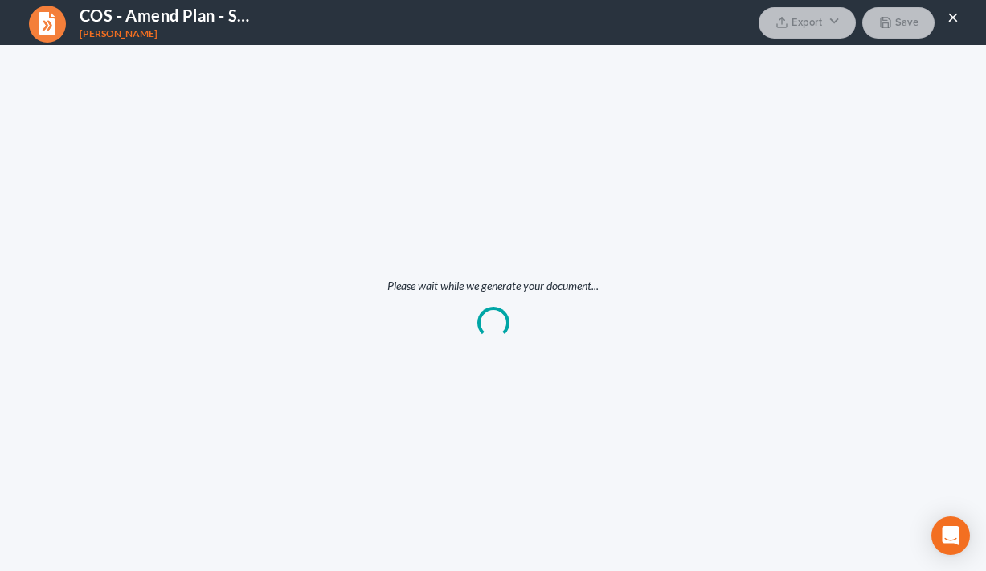
scroll to position [0, 0]
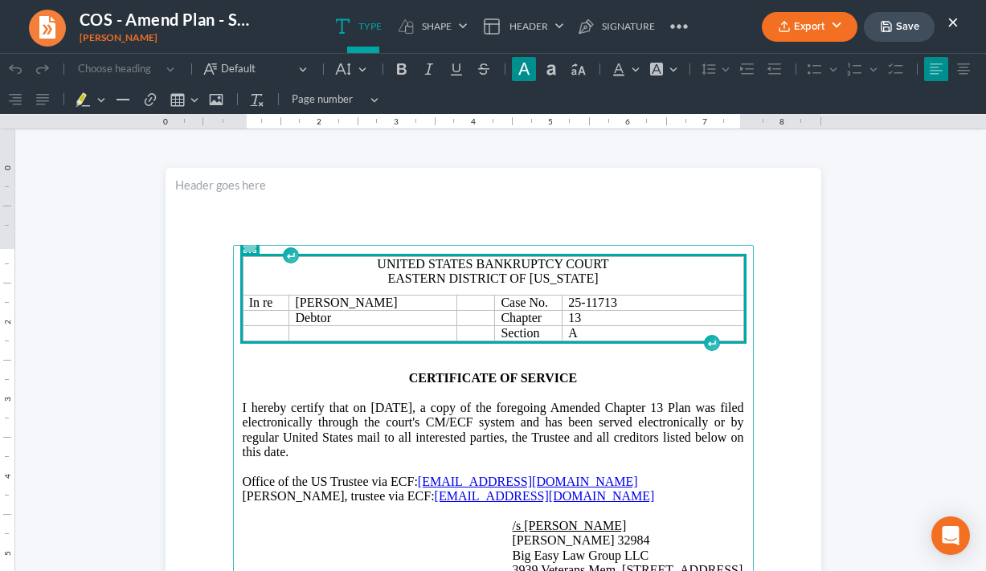
click at [829, 24] on button "Export" at bounding box center [810, 27] width 96 height 30
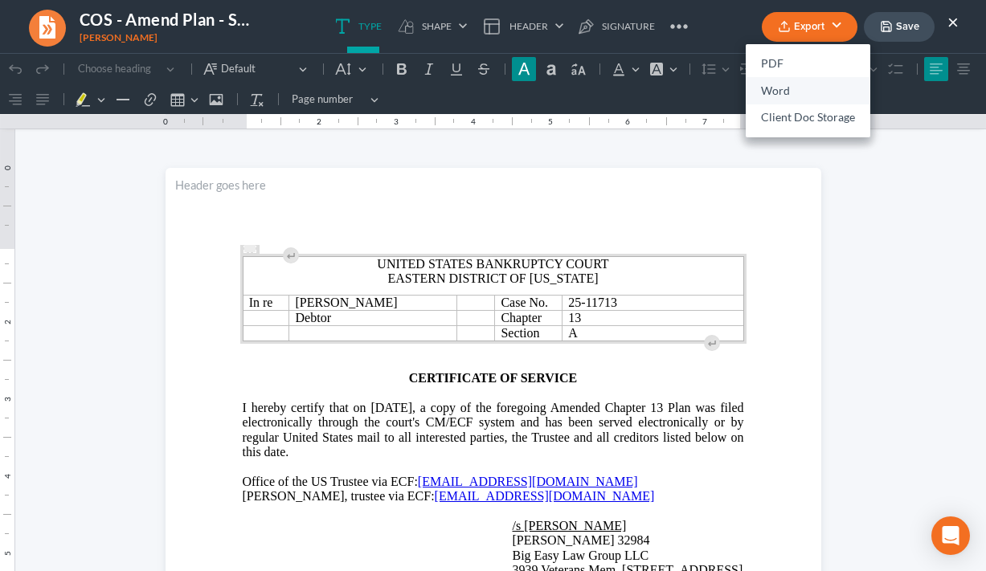
click at [781, 88] on link "Word" at bounding box center [808, 90] width 125 height 27
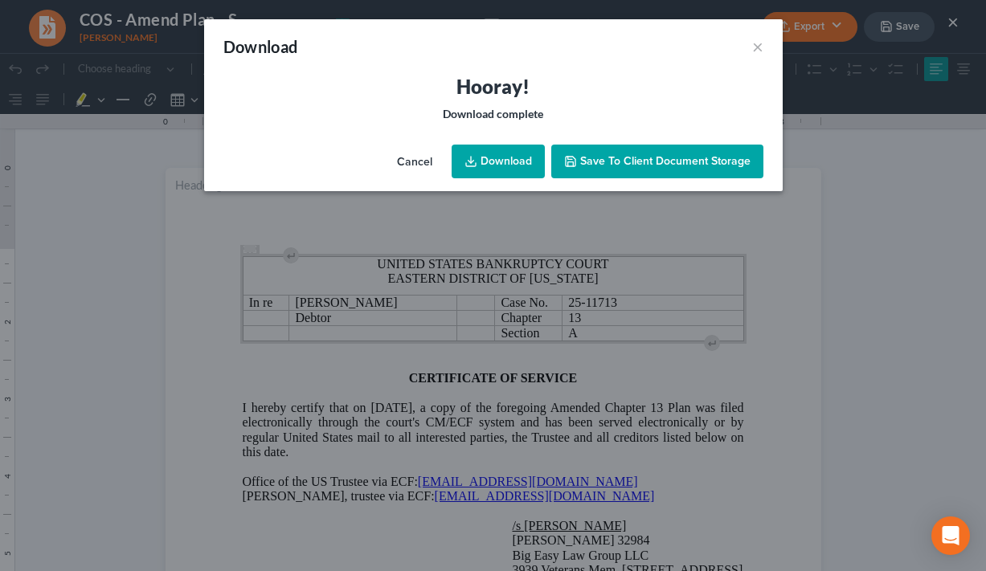
click at [494, 148] on link "Download" at bounding box center [498, 162] width 93 height 34
click at [568, 88] on h3 "Hooray!" at bounding box center [493, 87] width 540 height 26
click at [751, 48] on div "Download ×" at bounding box center [493, 46] width 579 height 55
click at [758, 47] on button "×" at bounding box center [757, 46] width 11 height 19
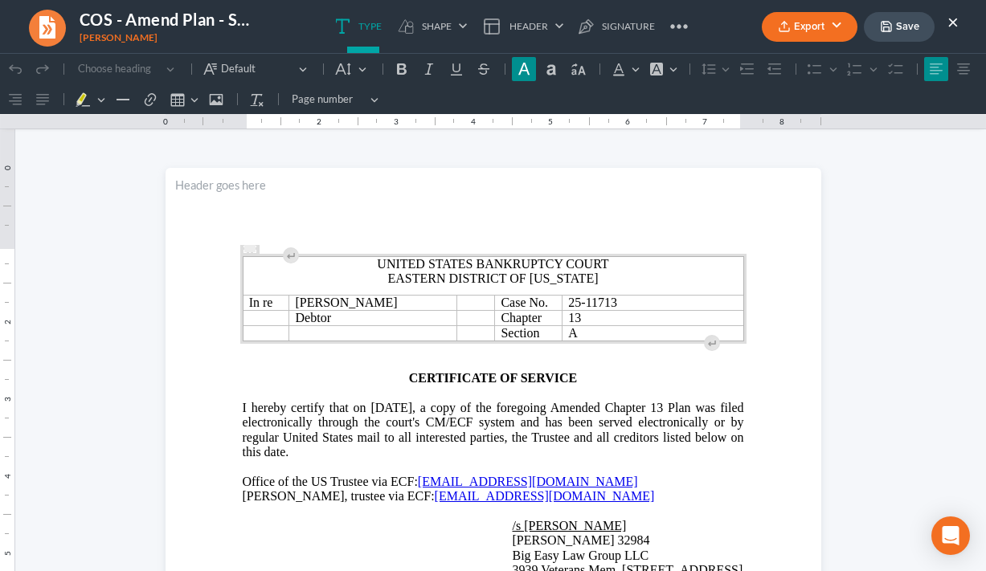
click at [903, 34] on button "Save" at bounding box center [899, 27] width 71 height 30
click at [698, 31] on ul "Type shapes Shape Line Check Arrow Circle Rectangle Header Show on first page S…" at bounding box center [507, 26] width 417 height 53
click at [903, 27] on button "×" at bounding box center [953, 21] width 11 height 19
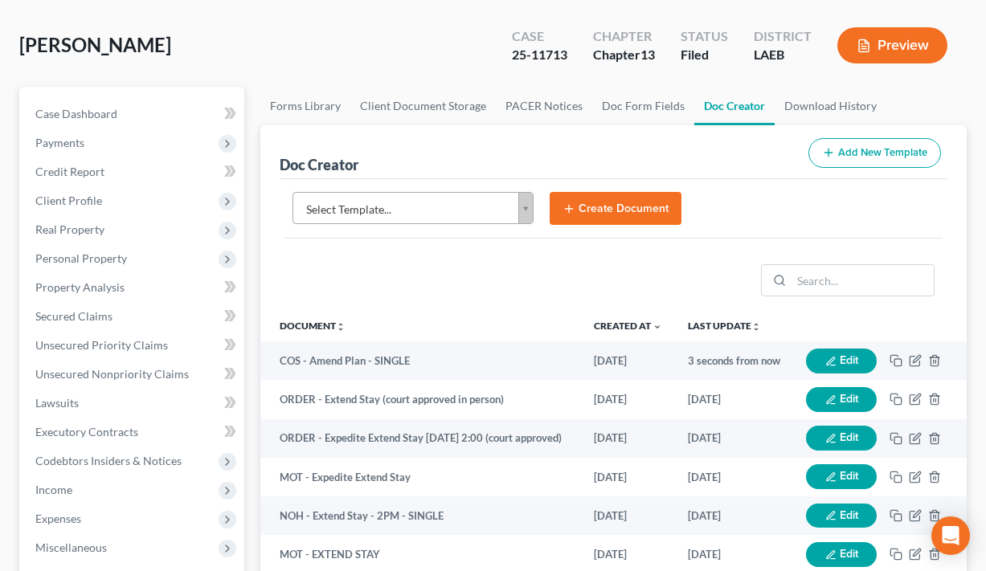
click at [449, 199] on body "Home New Case Client Portal Directory Cases DebtorCC Payments Big Easy Law Grou…" at bounding box center [493, 498] width 986 height 1189
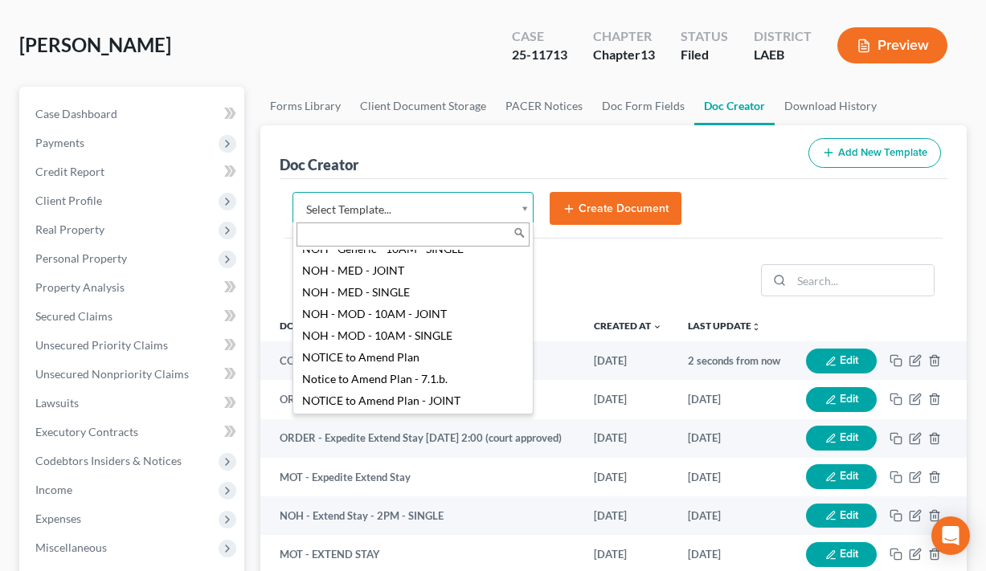
scroll to position [1604, 0]
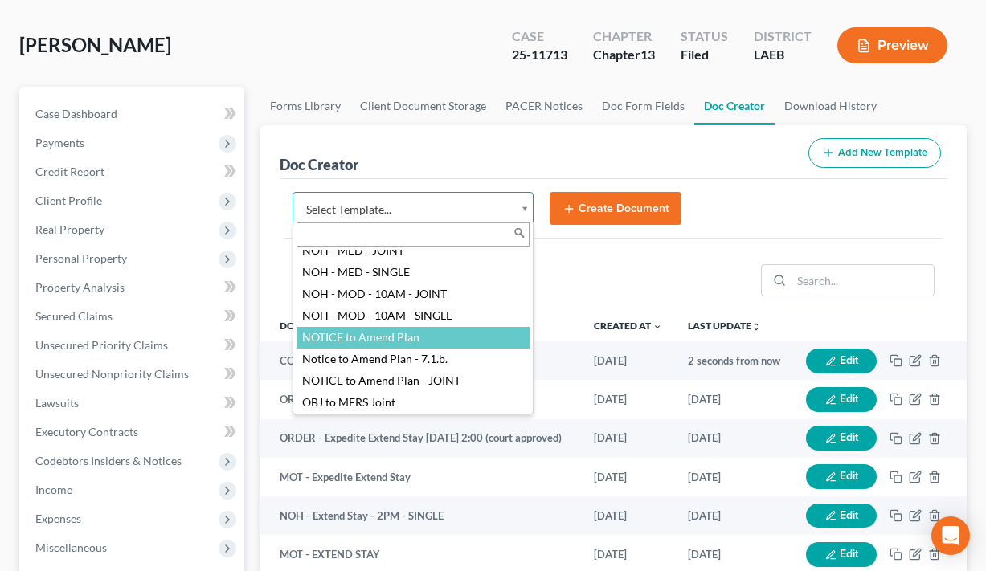
select select "94523"
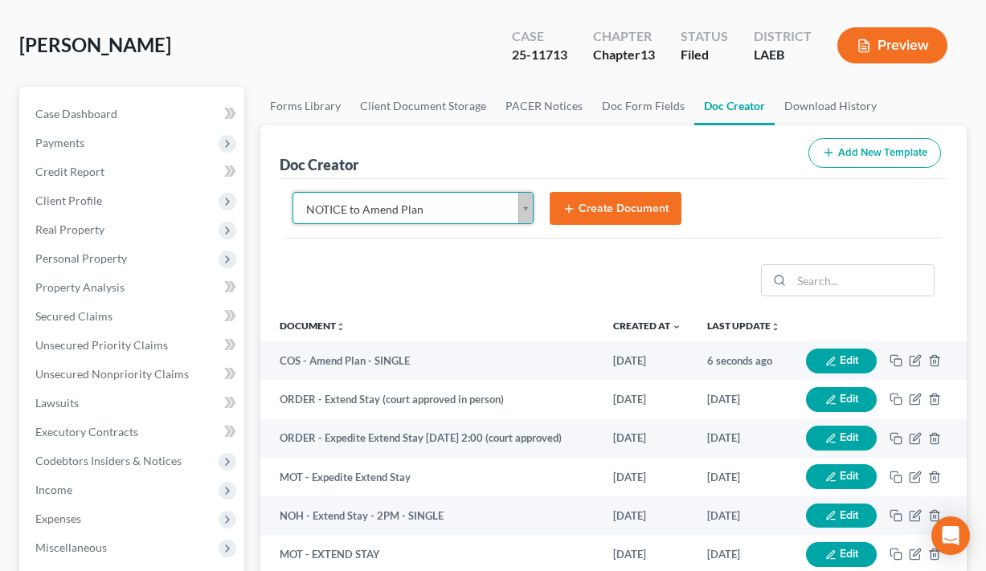
click at [603, 221] on button "Create Document" at bounding box center [616, 209] width 132 height 34
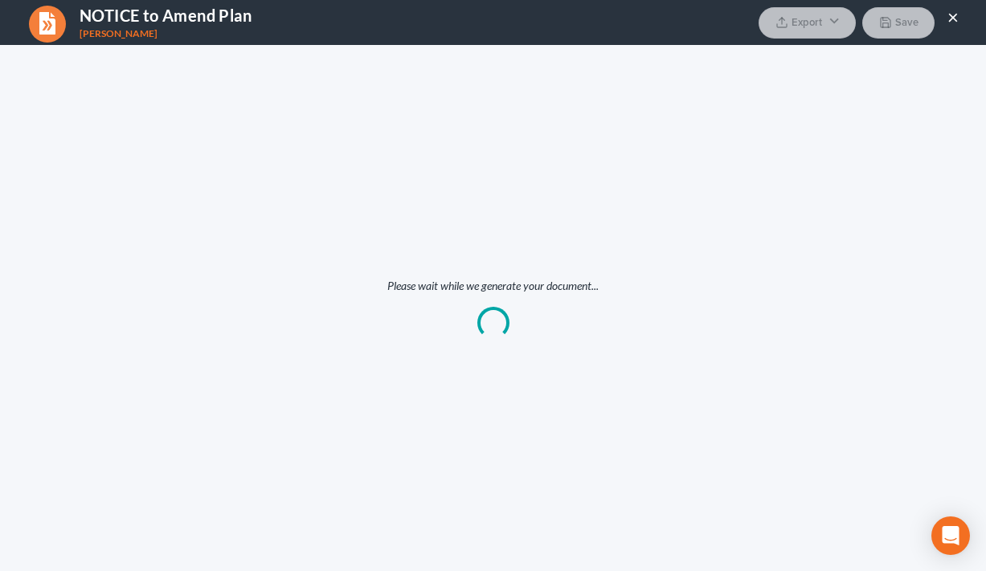
scroll to position [0, 0]
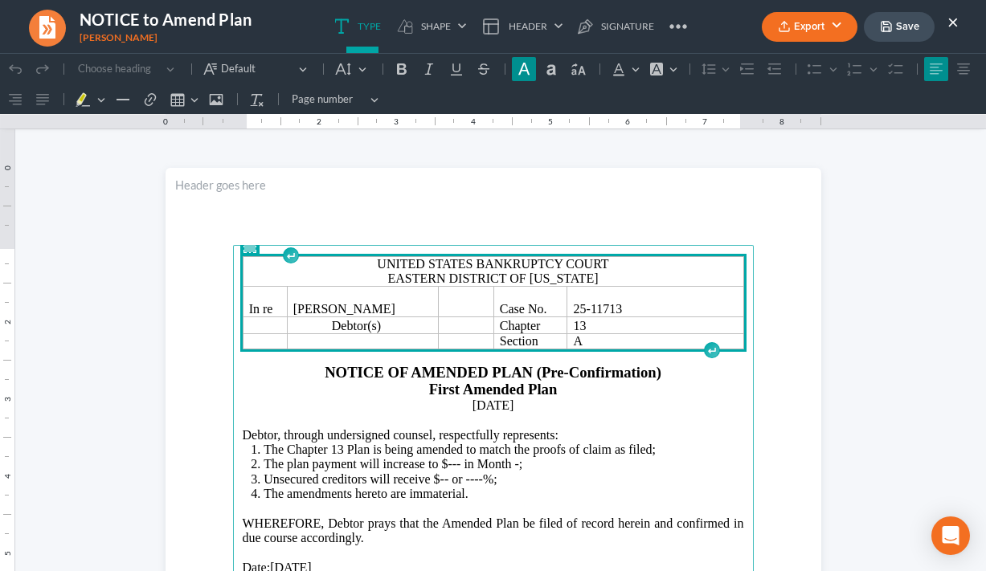
click at [818, 28] on button "Export" at bounding box center [810, 27] width 96 height 30
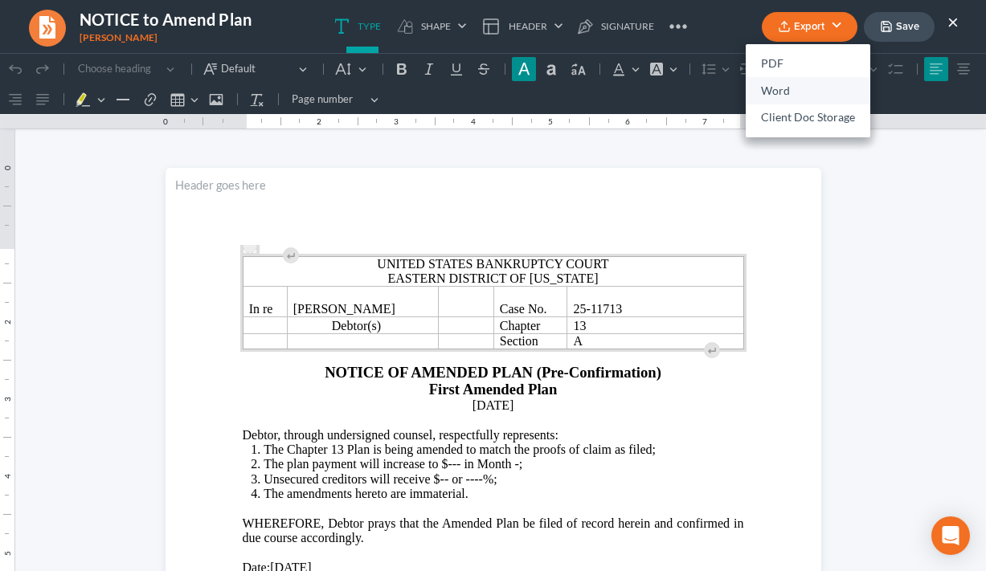
click at [812, 94] on link "Word" at bounding box center [808, 90] width 125 height 27
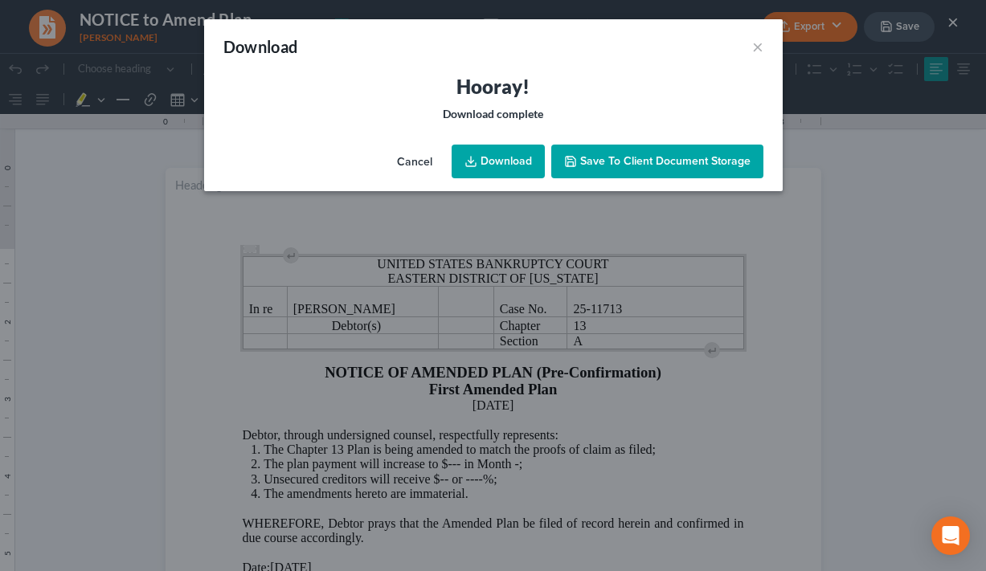
click at [527, 162] on link "Download" at bounding box center [498, 162] width 93 height 34
click at [469, 45] on div "Download ×" at bounding box center [493, 46] width 579 height 55
click at [756, 52] on button "×" at bounding box center [757, 46] width 11 height 19
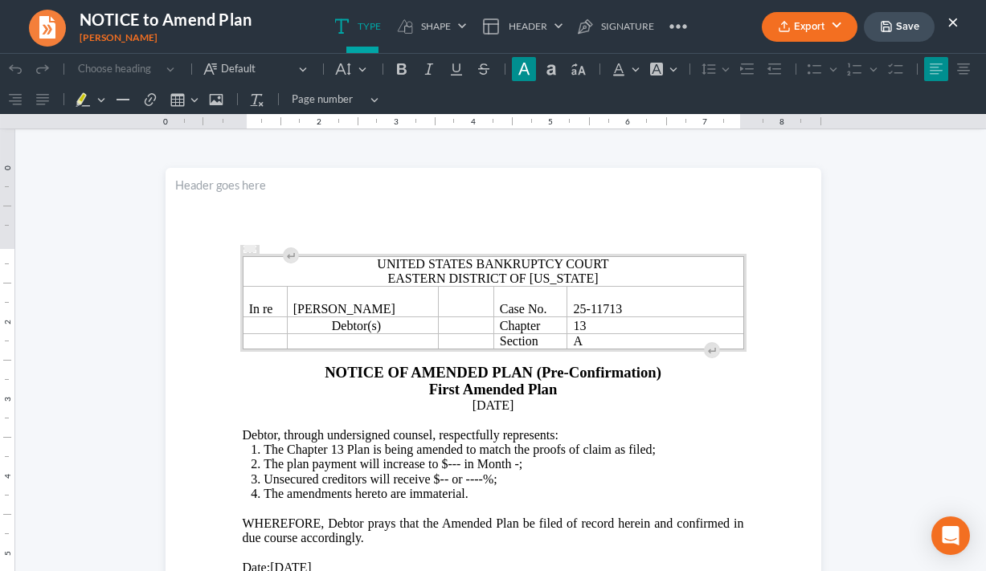
click at [891, 31] on icon "button" at bounding box center [887, 27] width 10 height 10
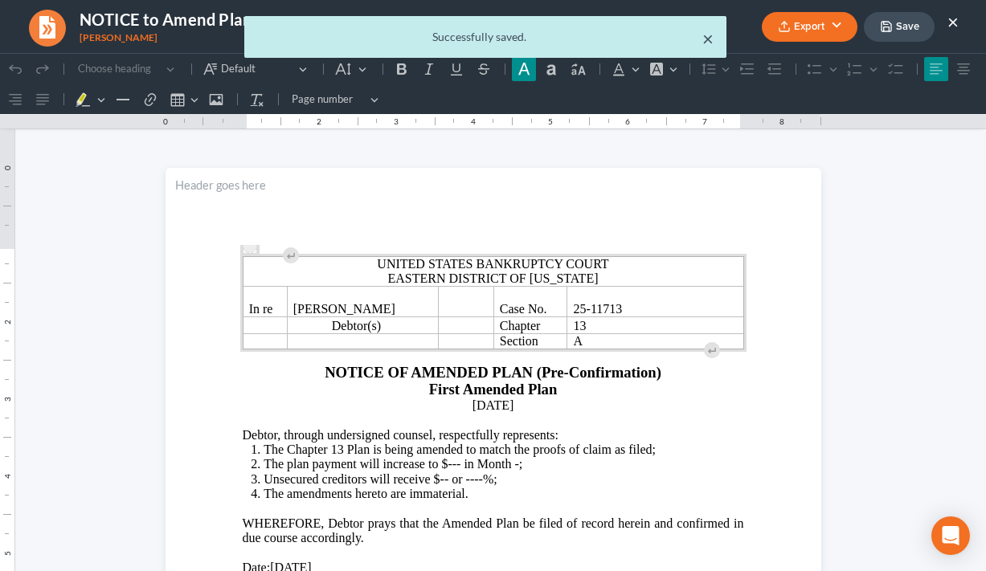
click at [707, 39] on button "×" at bounding box center [707, 38] width 11 height 19
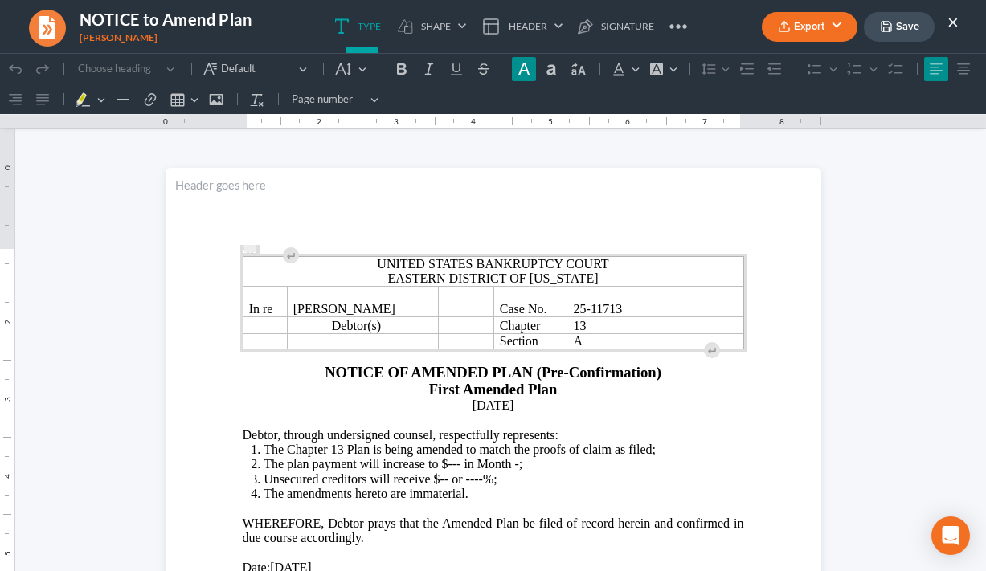
click at [903, 20] on button "×" at bounding box center [953, 21] width 11 height 19
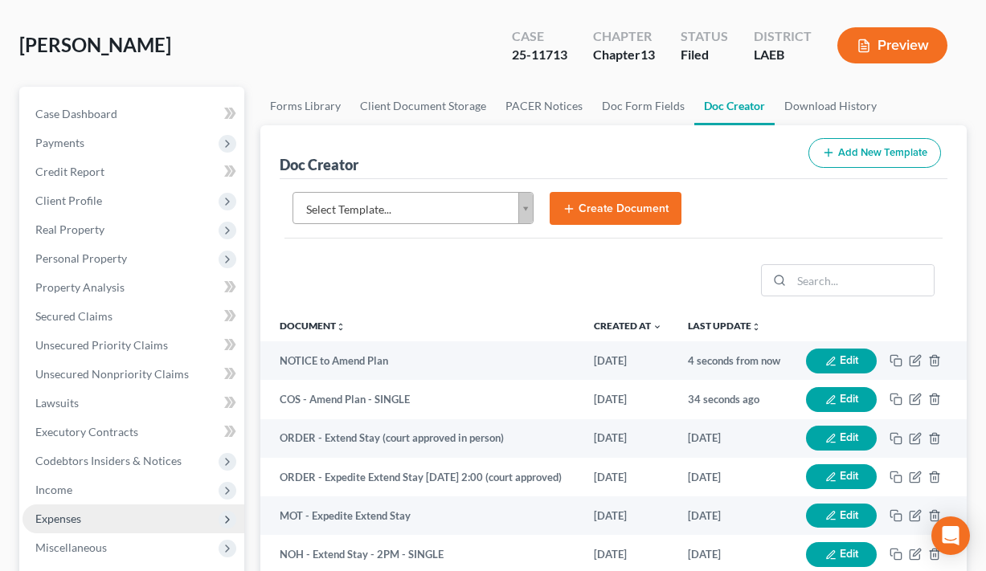
click at [105, 519] on span "Expenses" at bounding box center [134, 519] width 222 height 29
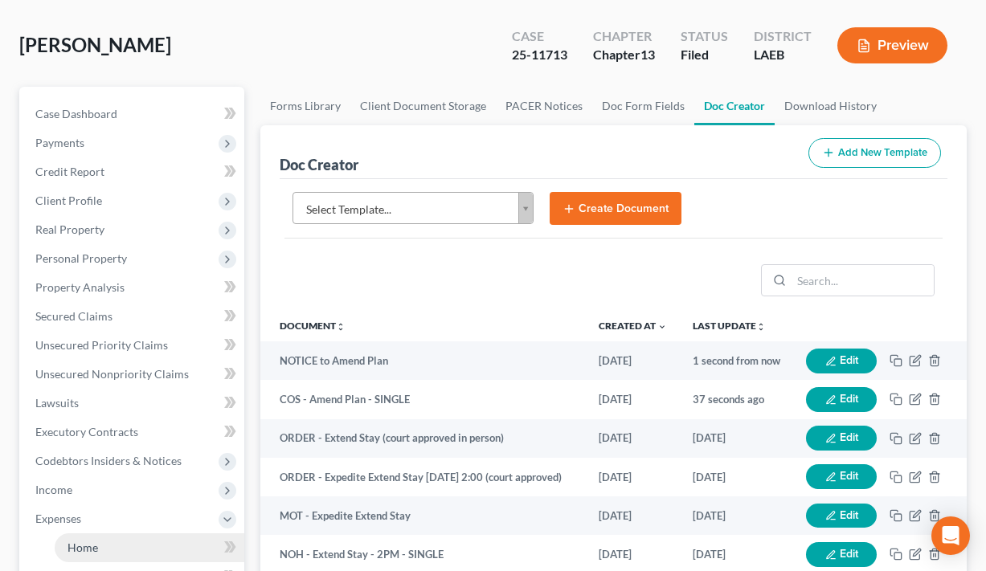
click at [109, 551] on link "Home" at bounding box center [150, 548] width 190 height 29
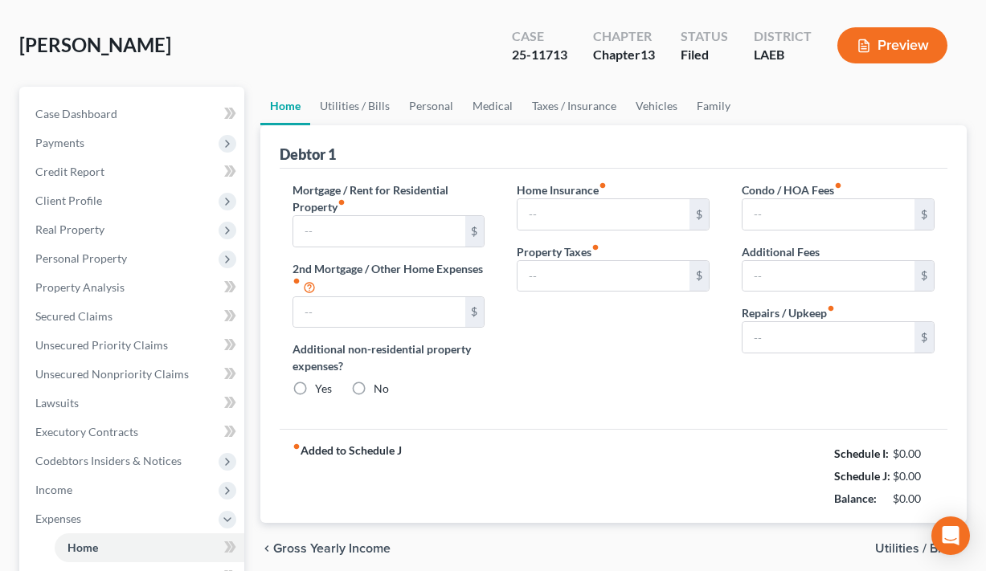
type input "1,030.00"
type input "0.00"
radio input "true"
type input "0.00"
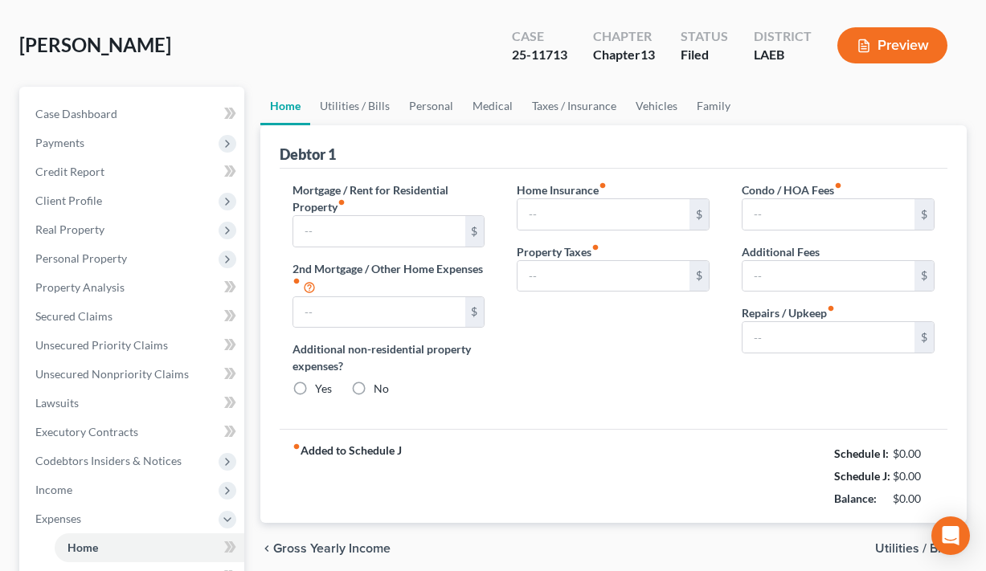
type input "0.00"
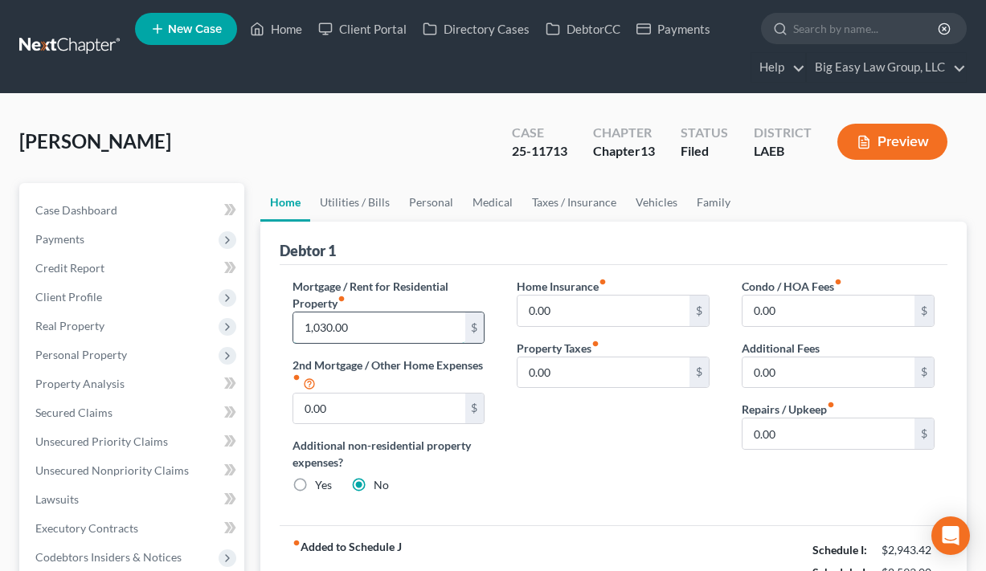
click at [382, 324] on input "1,030.00" at bounding box center [379, 328] width 172 height 31
click at [349, 328] on input "922.20" at bounding box center [379, 328] width 172 height 31
type input "922.12"
click at [354, 218] on link "Utilities / Bills" at bounding box center [354, 202] width 89 height 39
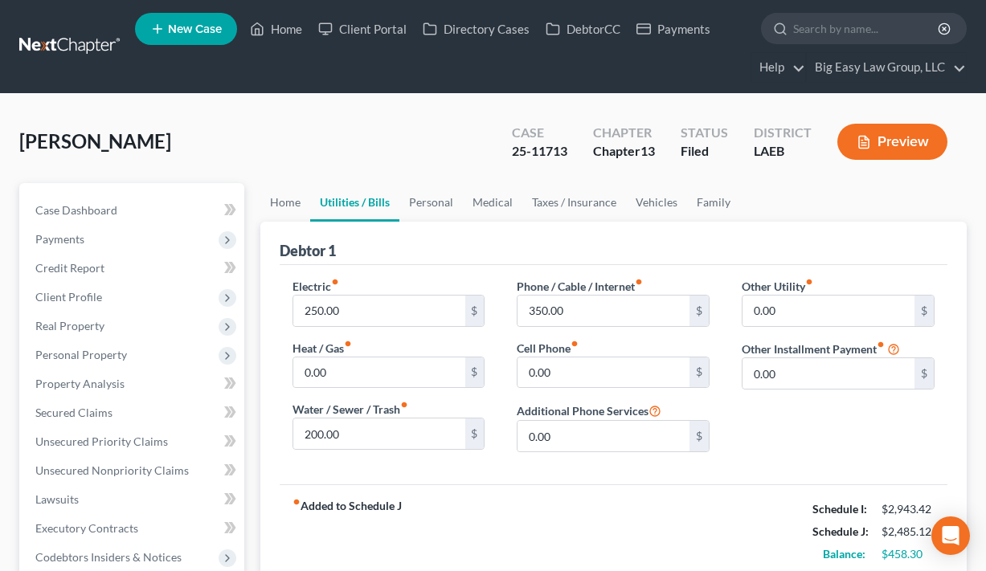
click at [355, 198] on link "Utilities / Bills" at bounding box center [354, 202] width 89 height 39
click at [408, 196] on link "Personal" at bounding box center [430, 202] width 63 height 39
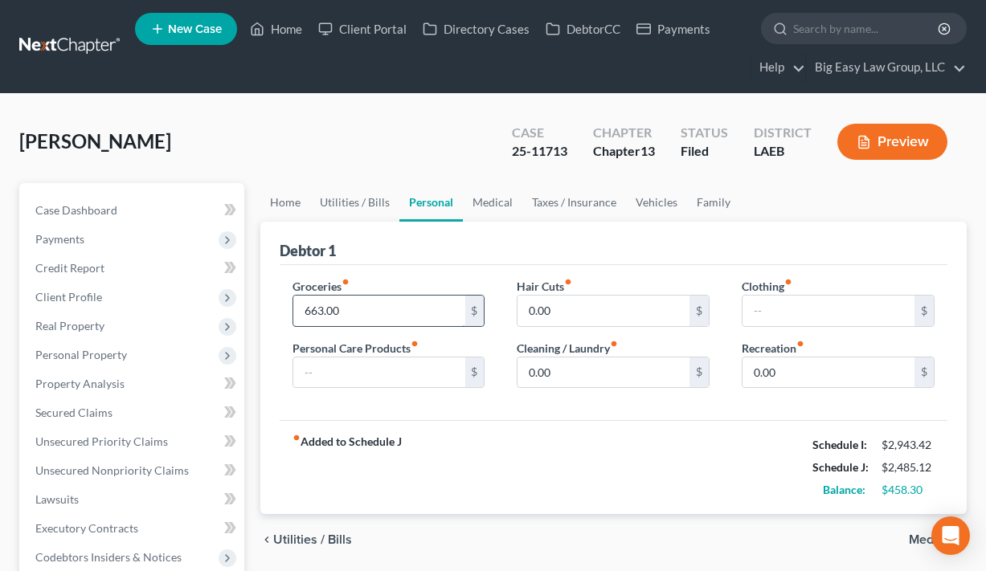
drag, startPoint x: 345, startPoint y: 308, endPoint x: 321, endPoint y: 305, distance: 24.3
click at [325, 309] on input "663.00" at bounding box center [379, 311] width 172 height 31
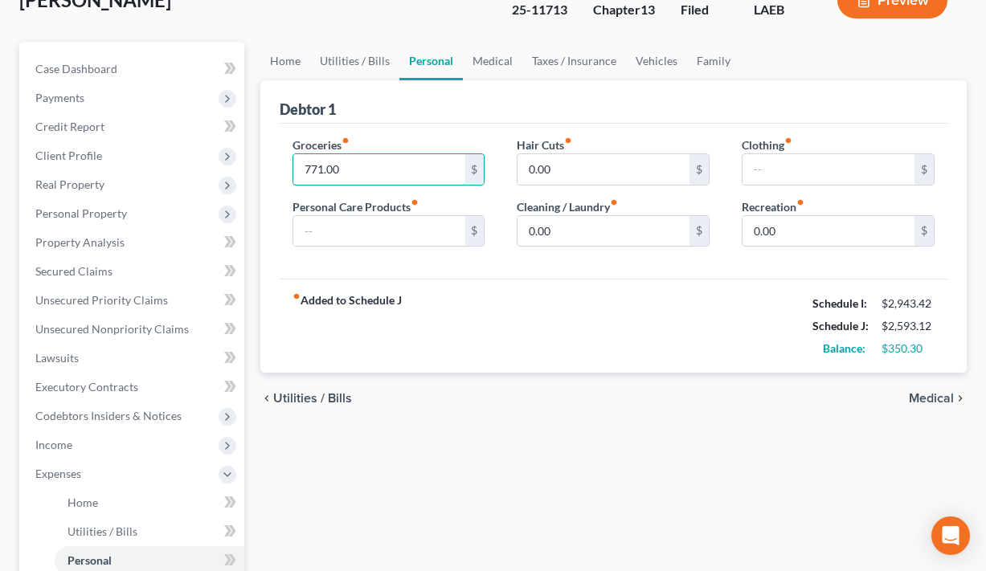
scroll to position [138, 0]
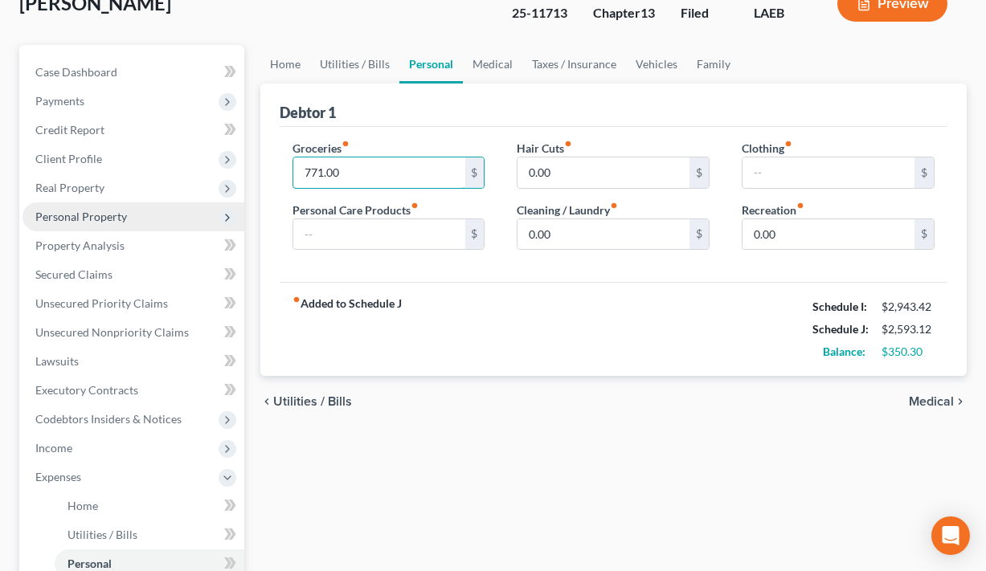
type input "771.00"
click at [118, 212] on span "Personal Property" at bounding box center [81, 217] width 92 height 14
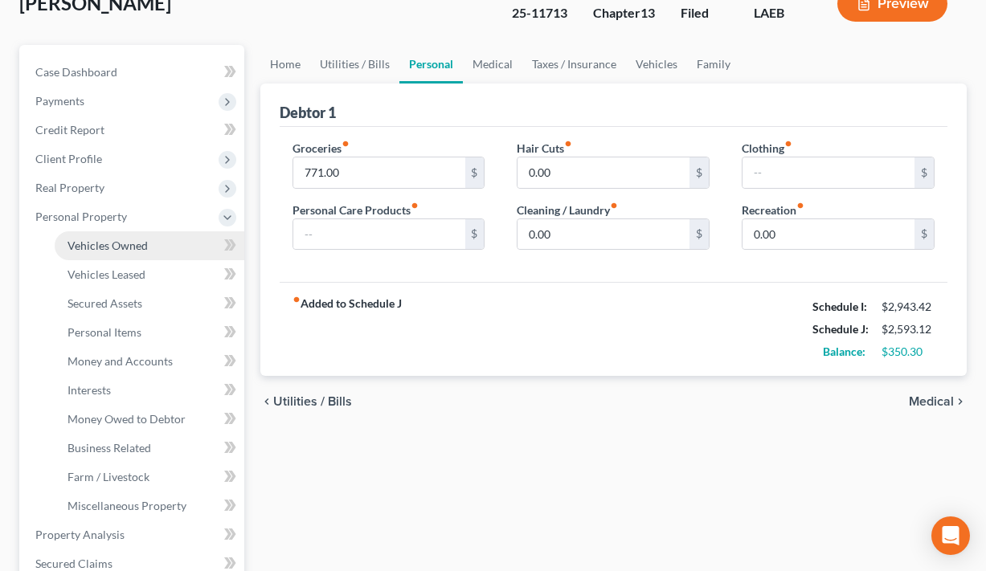
click at [127, 246] on span "Vehicles Owned" at bounding box center [108, 246] width 80 height 14
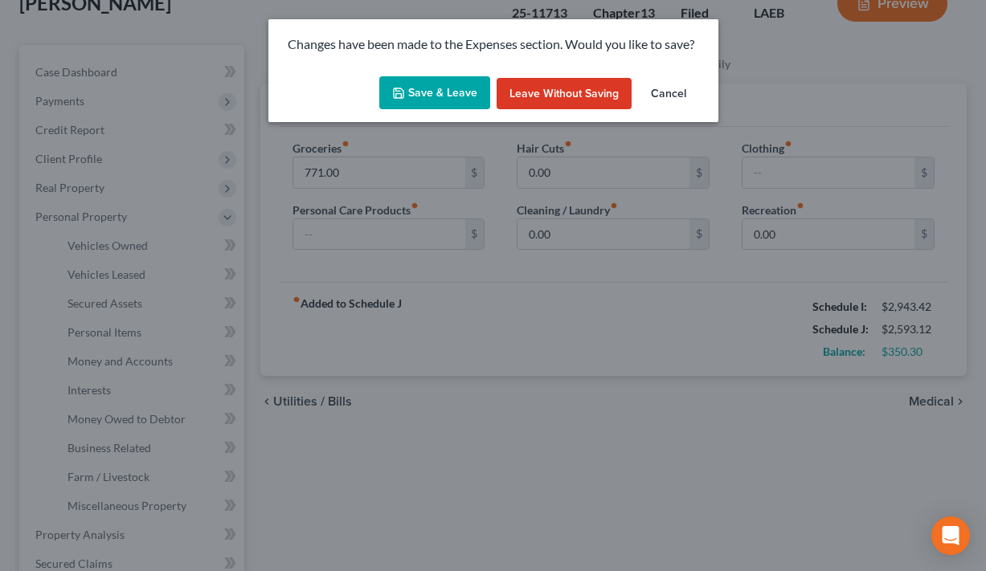
click at [422, 92] on button "Save & Leave" at bounding box center [434, 93] width 111 height 34
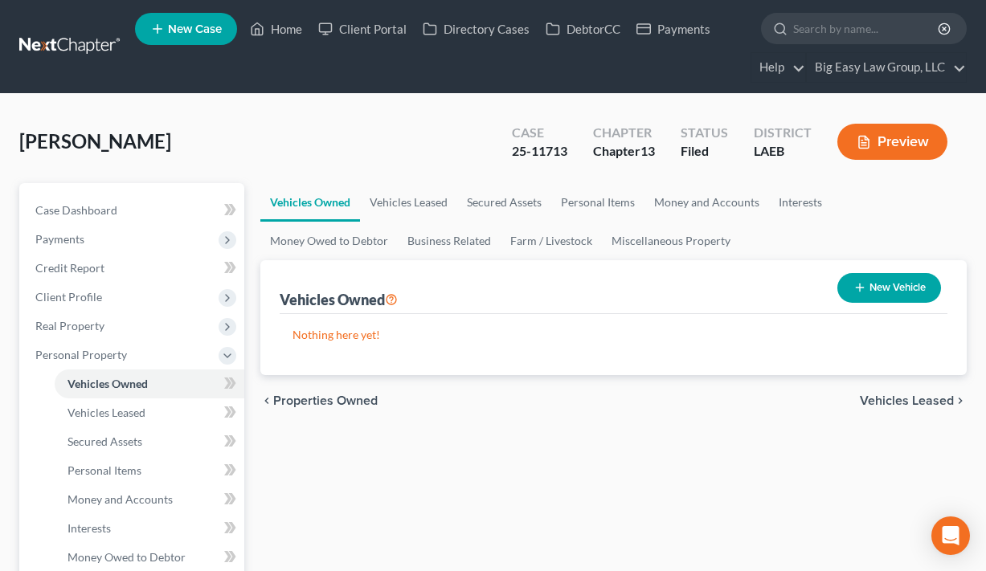
click at [872, 292] on button "New Vehicle" at bounding box center [890, 288] width 104 height 30
select select "0"
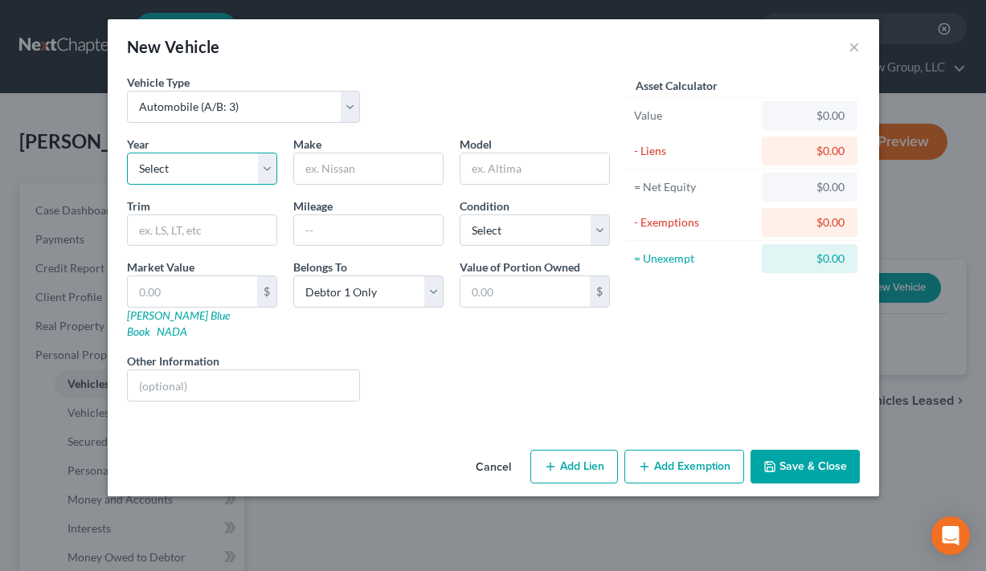
click at [207, 158] on select "Select 2026 2025 2024 2023 2022 2021 2020 2019 2018 2017 2016 2015 2014 2013 20…" at bounding box center [202, 169] width 150 height 32
select select "14"
click at [127, 153] on select "Select 2026 2025 2024 2023 2022 2021 2020 2019 2018 2017 2016 2015 2014 2013 20…" at bounding box center [202, 169] width 150 height 32
click at [330, 157] on input "text" at bounding box center [368, 169] width 149 height 31
type input "Chevy"
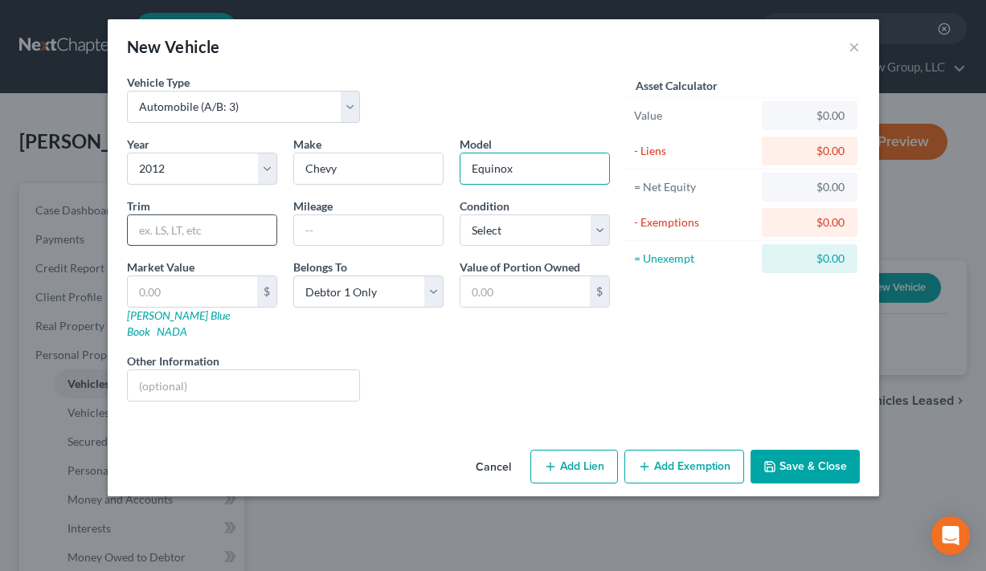
type input "Equinox"
click at [161, 241] on input "text" at bounding box center [202, 230] width 149 height 31
click at [309, 236] on input "text" at bounding box center [368, 230] width 149 height 31
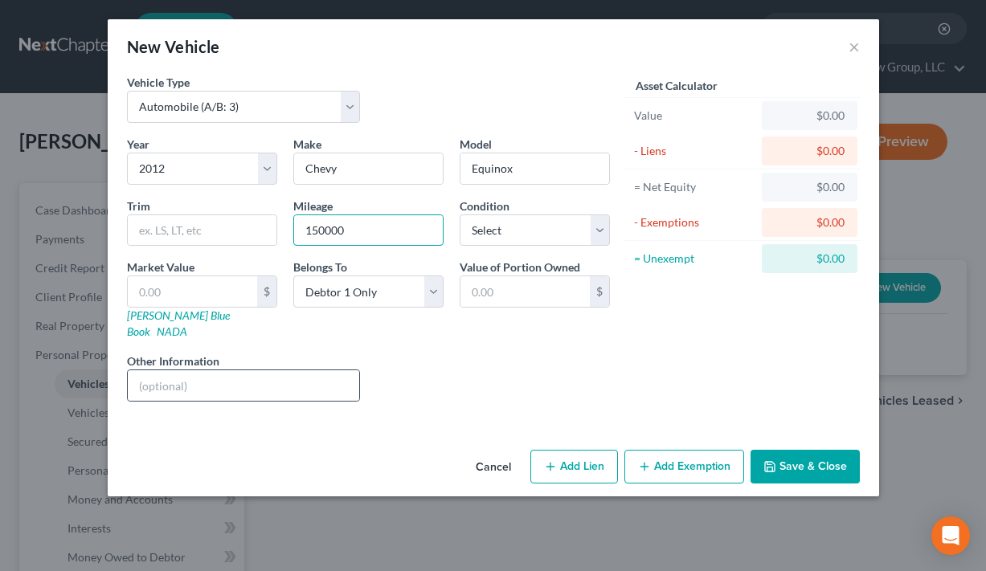
type input "150000"
click at [244, 370] on div at bounding box center [244, 386] width 234 height 32
click at [235, 371] on input "text" at bounding box center [244, 386] width 232 height 31
type input "not operating"
click at [522, 240] on select "Select Excellent Very Good Good Fair Poor" at bounding box center [535, 231] width 150 height 32
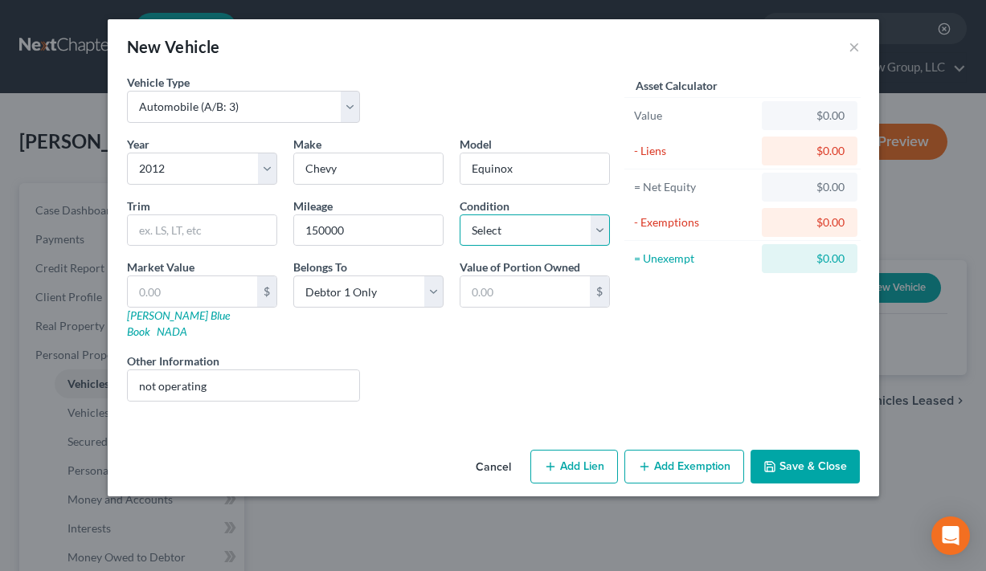
select select "4"
click at [460, 215] on select "Select Excellent Very Good Good Fair Poor" at bounding box center [535, 231] width 150 height 32
click at [174, 284] on input "text" at bounding box center [192, 291] width 129 height 31
type input "1"
type input "1.00"
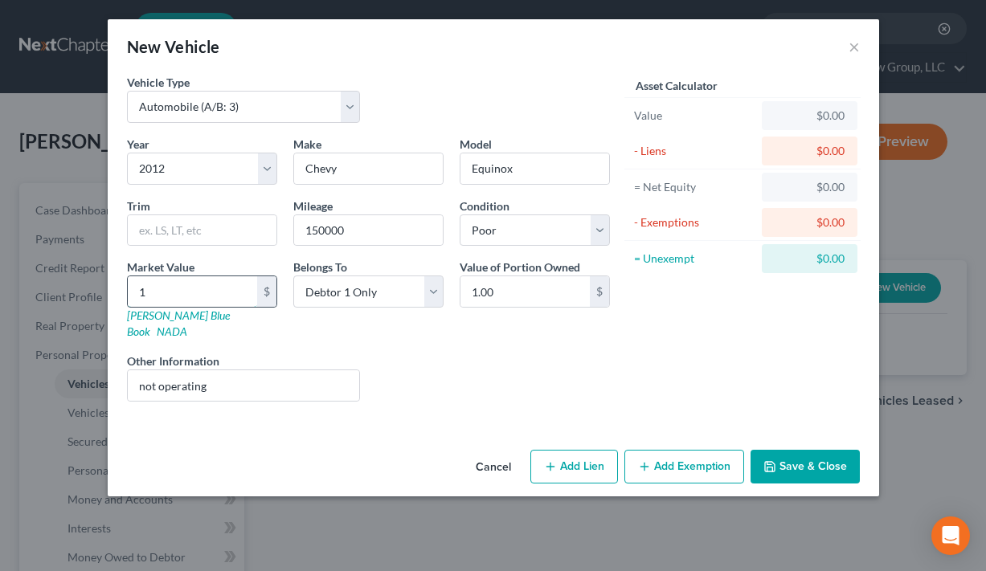
type input "10"
type input "10.00"
type input "100"
type input "100.00"
type input "1000"
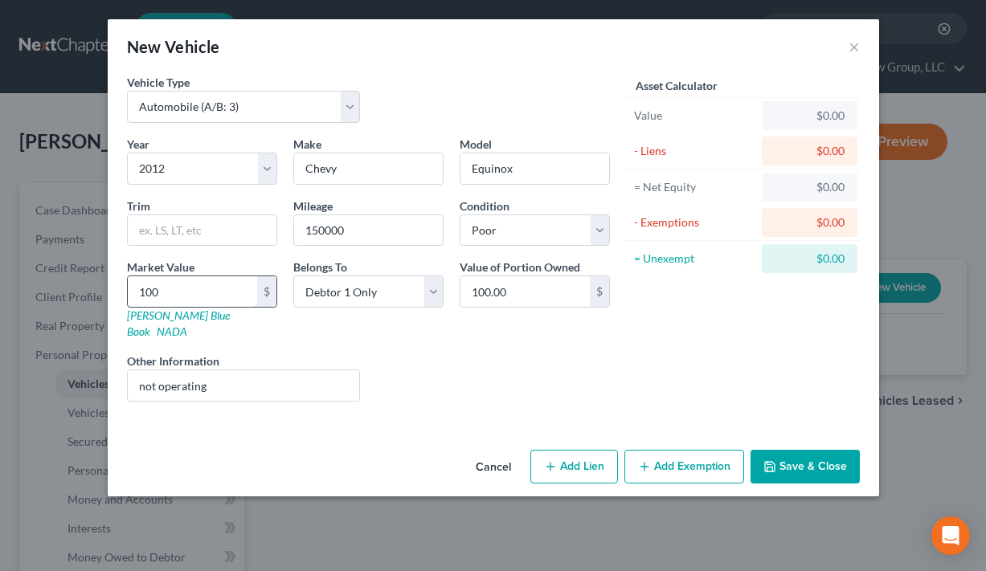
type input "1,000.00"
type input "1,000"
click at [786, 450] on button "Save & Close" at bounding box center [805, 467] width 109 height 34
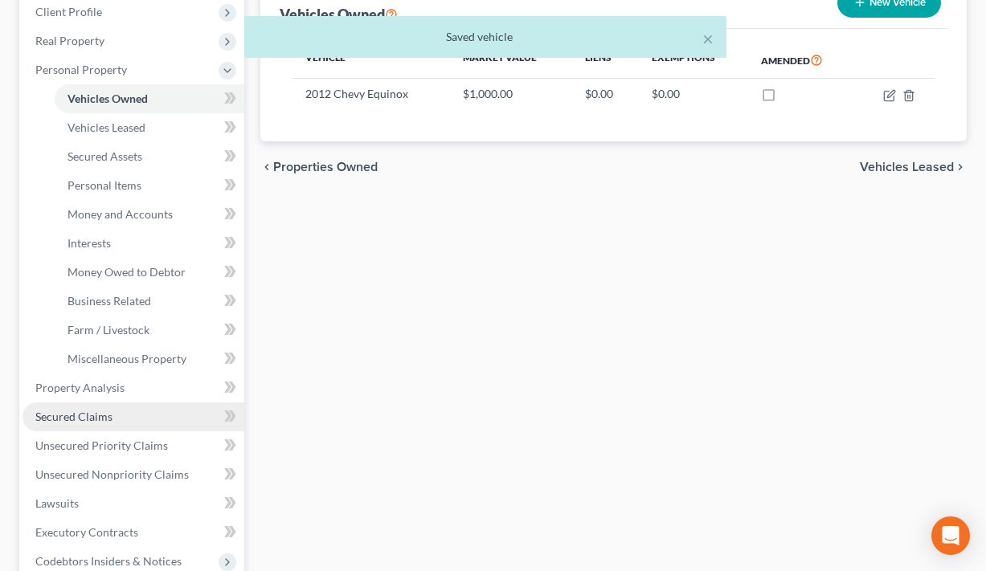
click at [181, 411] on link "Secured Claims" at bounding box center [134, 417] width 222 height 29
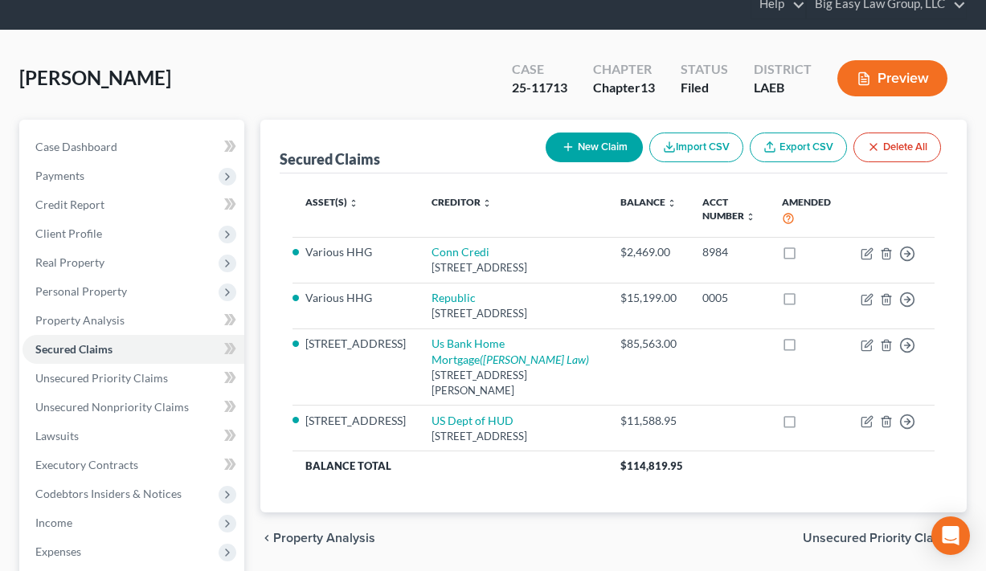
scroll to position [138, 0]
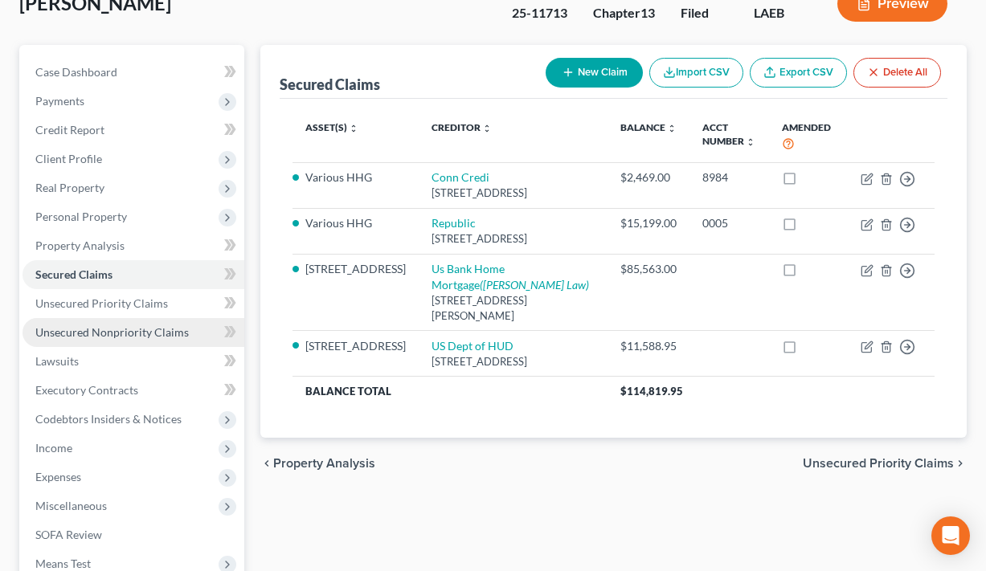
click at [193, 326] on link "Unsecured Nonpriority Claims" at bounding box center [134, 332] width 222 height 29
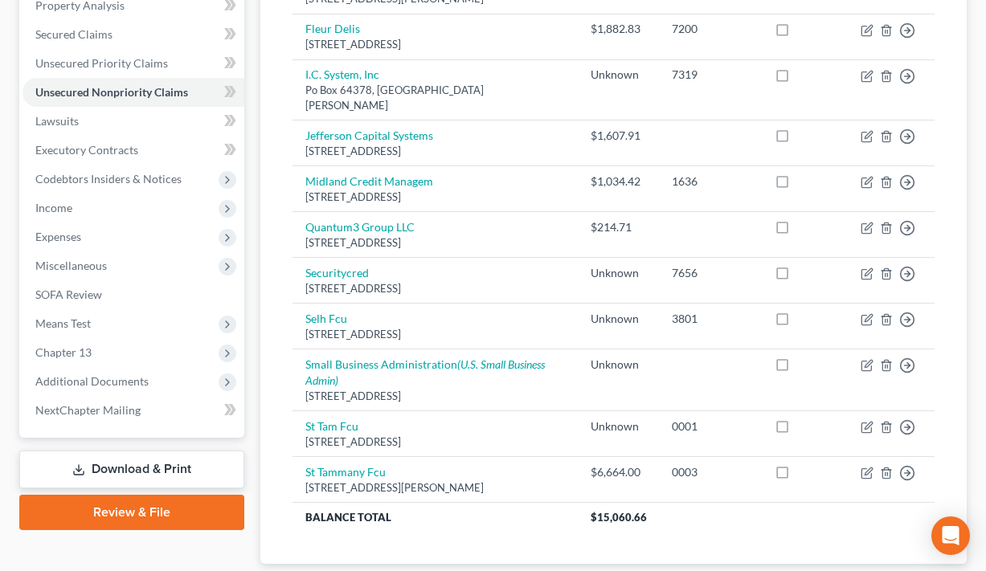
scroll to position [379, 0]
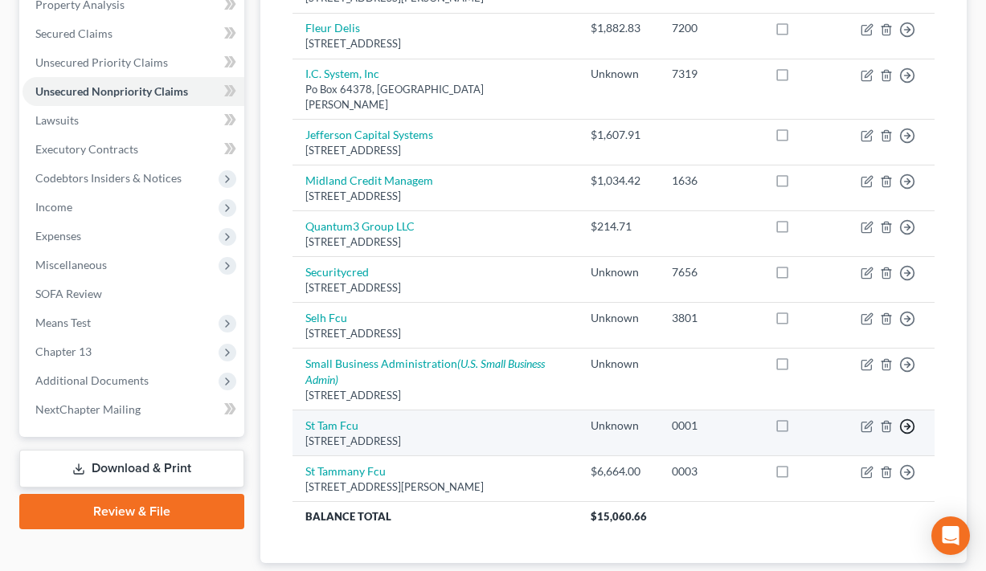
click at [903, 419] on icon "button" at bounding box center [907, 427] width 16 height 16
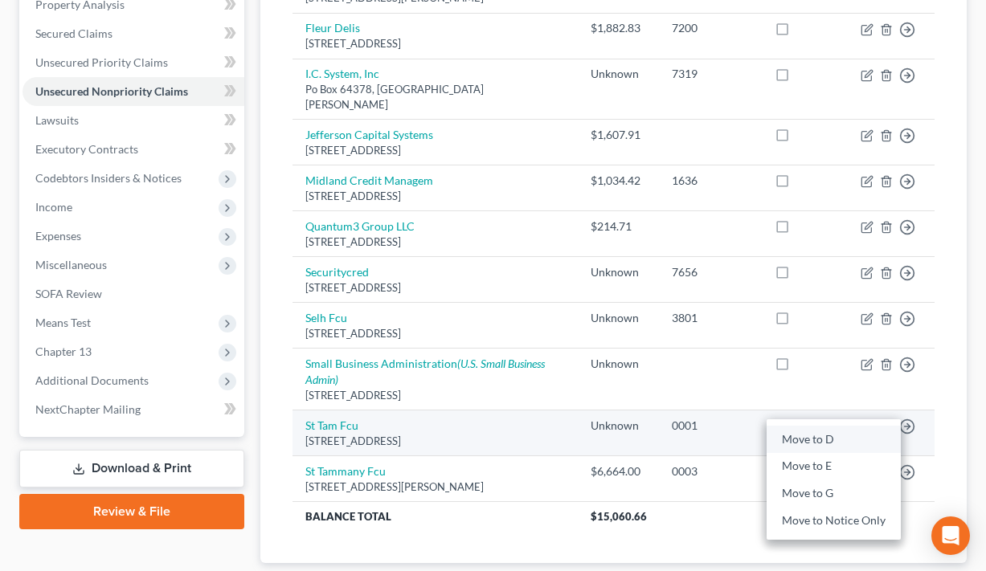
click at [838, 426] on link "Move to D" at bounding box center [834, 439] width 134 height 27
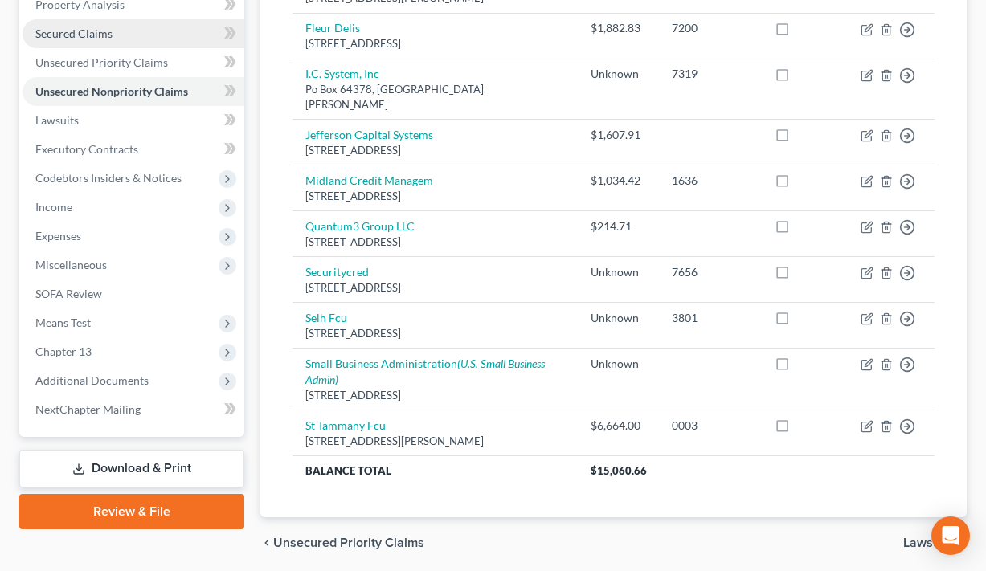
click at [125, 44] on link "Secured Claims" at bounding box center [134, 33] width 222 height 29
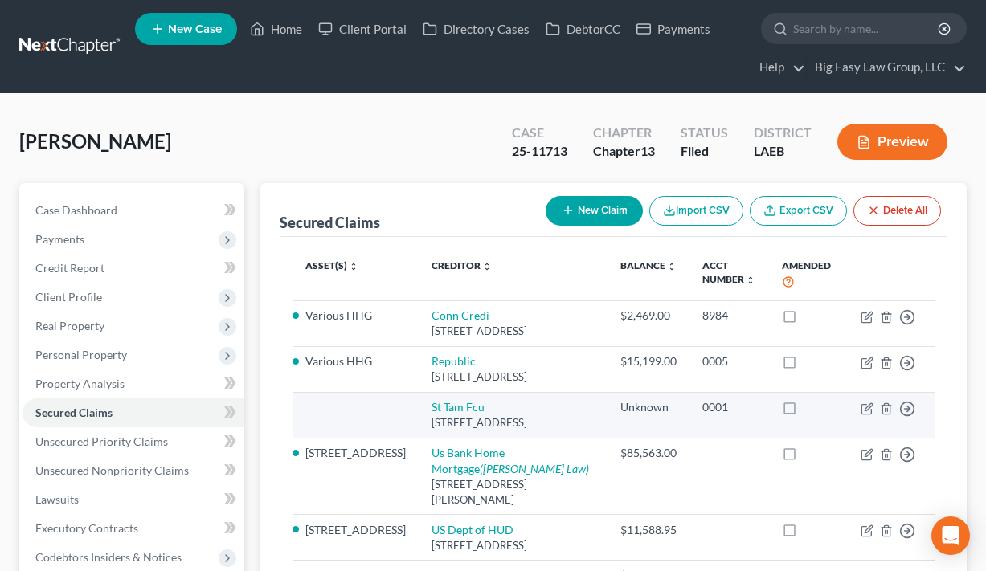
click at [858, 438] on td "Move to E Move to F Move to G Move to Notice Only" at bounding box center [891, 415] width 87 height 46
click at [866, 411] on icon "button" at bounding box center [868, 406] width 7 height 7
select select "19"
select select "0"
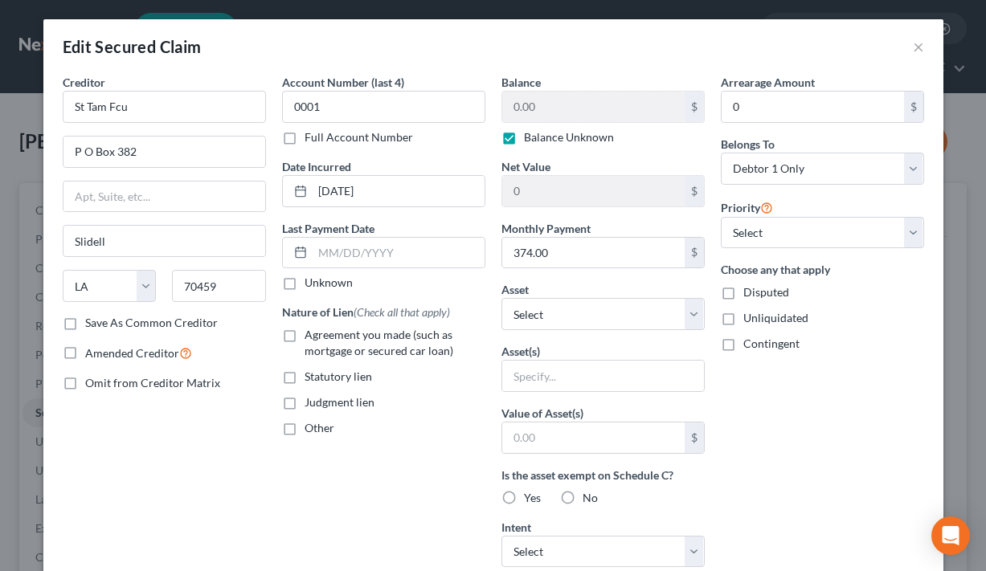
click at [524, 130] on label "Balance Unknown" at bounding box center [569, 137] width 90 height 16
click at [530, 130] on input "Balance Unknown" at bounding box center [535, 134] width 10 height 10
checkbox input "false"
click at [356, 338] on span "Agreement you made (such as mortgage or secured car loan)" at bounding box center [379, 343] width 149 height 30
click at [322, 338] on input "Agreement you made (such as mortgage or secured car loan)" at bounding box center [316, 332] width 10 height 10
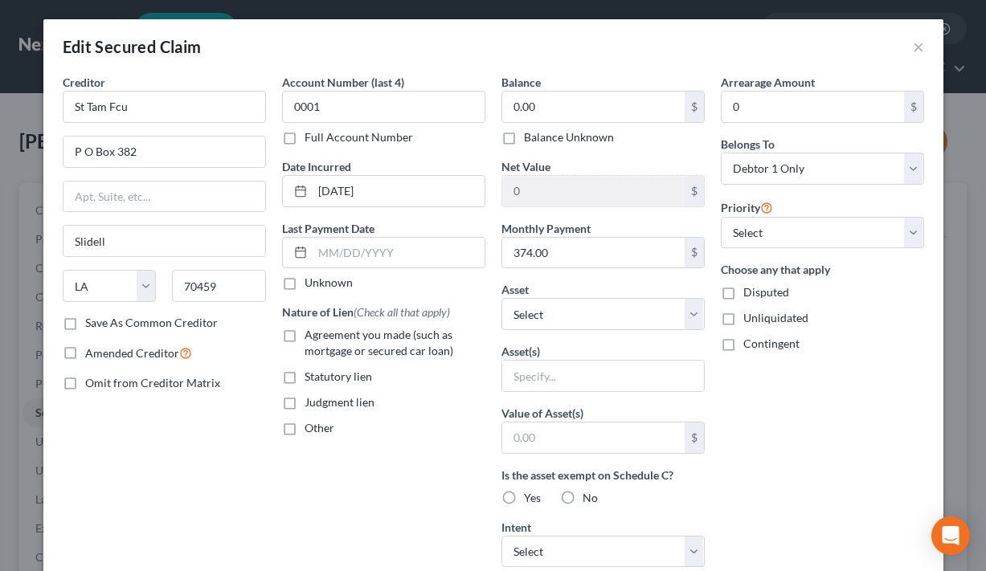
checkbox input "true"
click at [556, 311] on select "Select Other Multiple Assets Navy FCU (Checking Account) - $null Pre-petition e…" at bounding box center [603, 314] width 203 height 32
select select "13"
click at [502, 298] on select "Select Other Multiple Assets Navy FCU (Checking Account) - $null Pre-petition e…" at bounding box center [603, 314] width 203 height 32
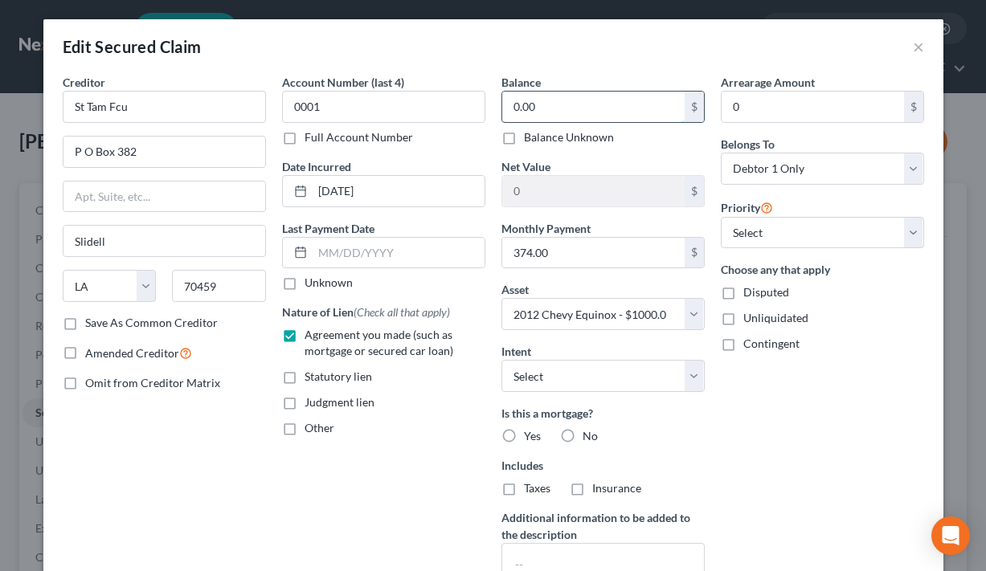
click at [556, 113] on input "0.00" at bounding box center [593, 107] width 182 height 31
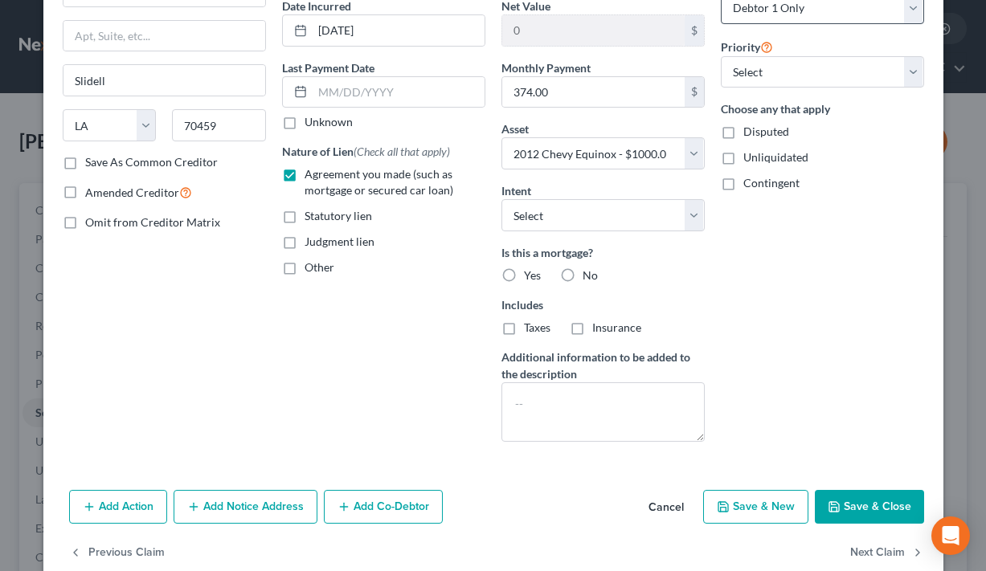
scroll to position [191, 0]
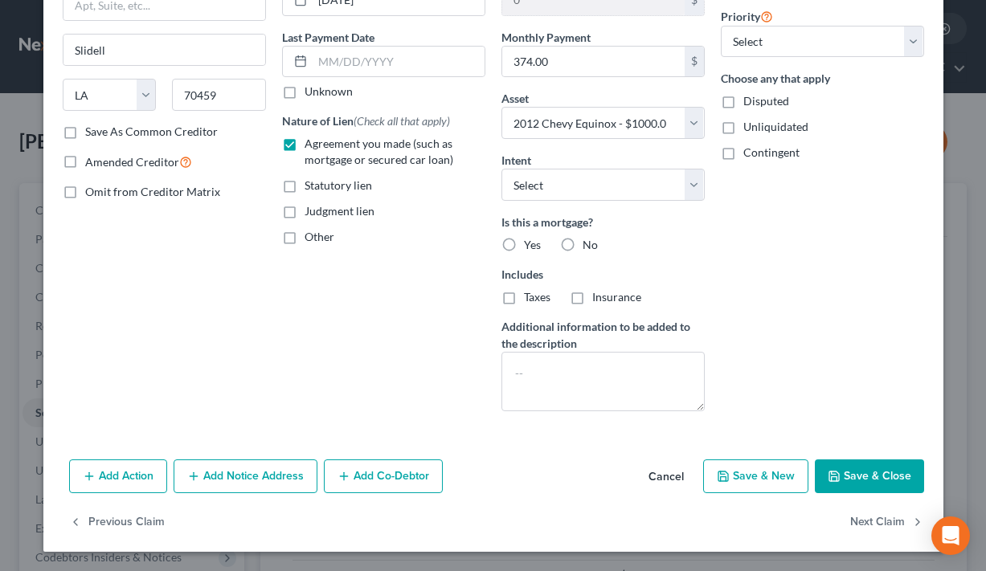
type input "10,036.03"
click at [882, 473] on button "Save & Close" at bounding box center [869, 477] width 109 height 34
select select
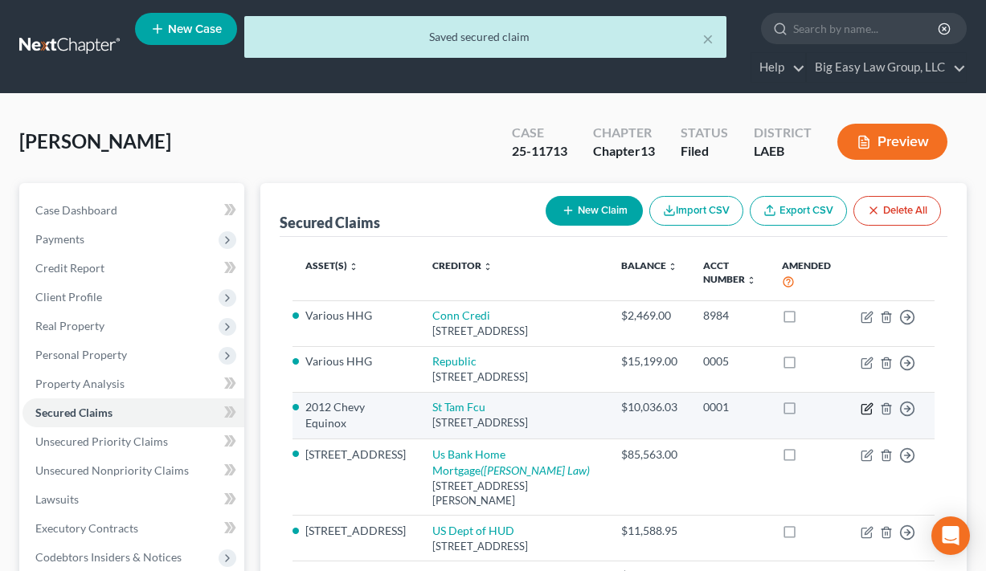
click at [863, 416] on icon "button" at bounding box center [867, 409] width 13 height 13
select select "19"
select select "0"
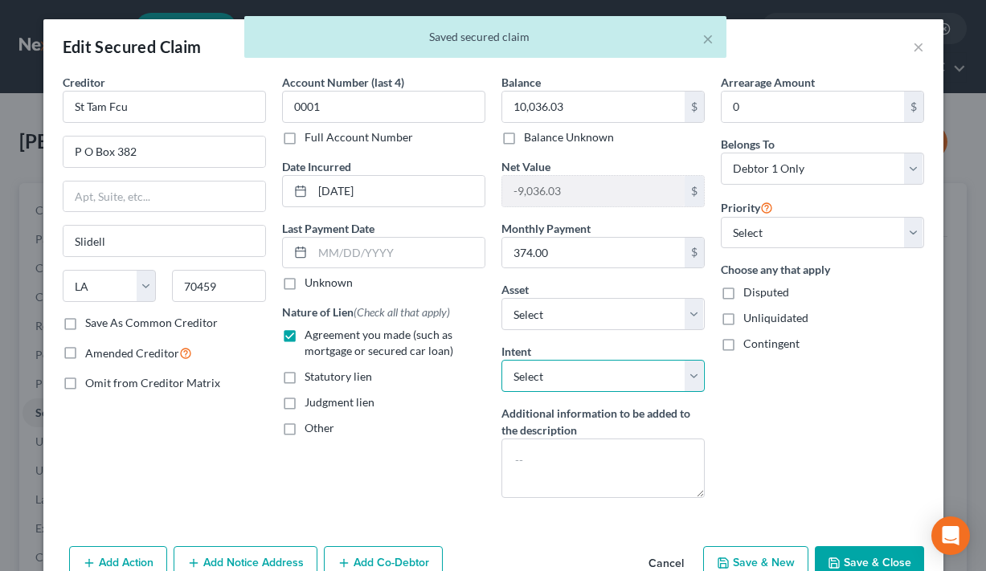
click at [610, 369] on select "Select Surrender Redeem Reaffirm Avoid Other" at bounding box center [603, 376] width 203 height 32
select select "0"
click at [502, 360] on select "Select Surrender Redeem Reaffirm Avoid Other" at bounding box center [603, 376] width 203 height 32
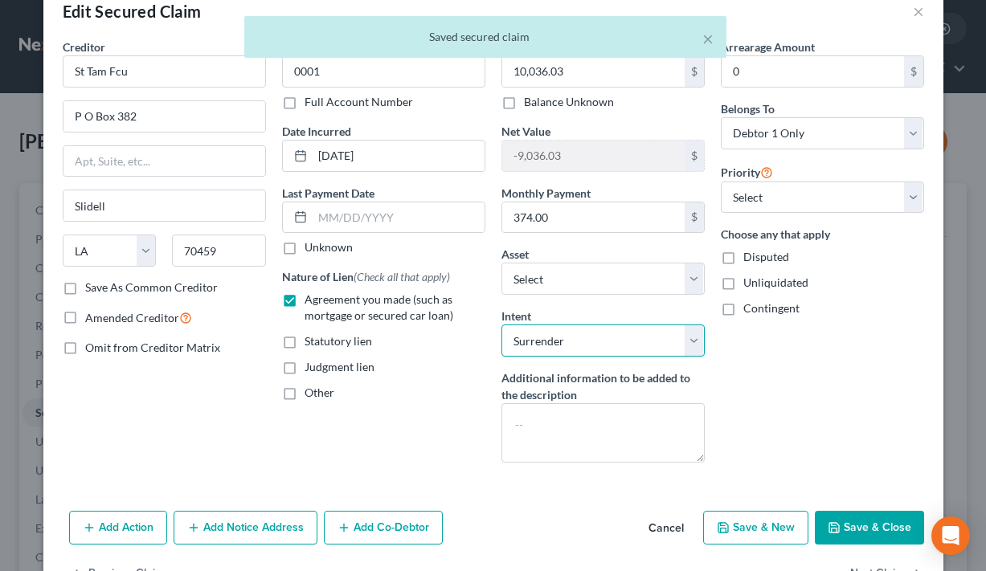
scroll to position [87, 0]
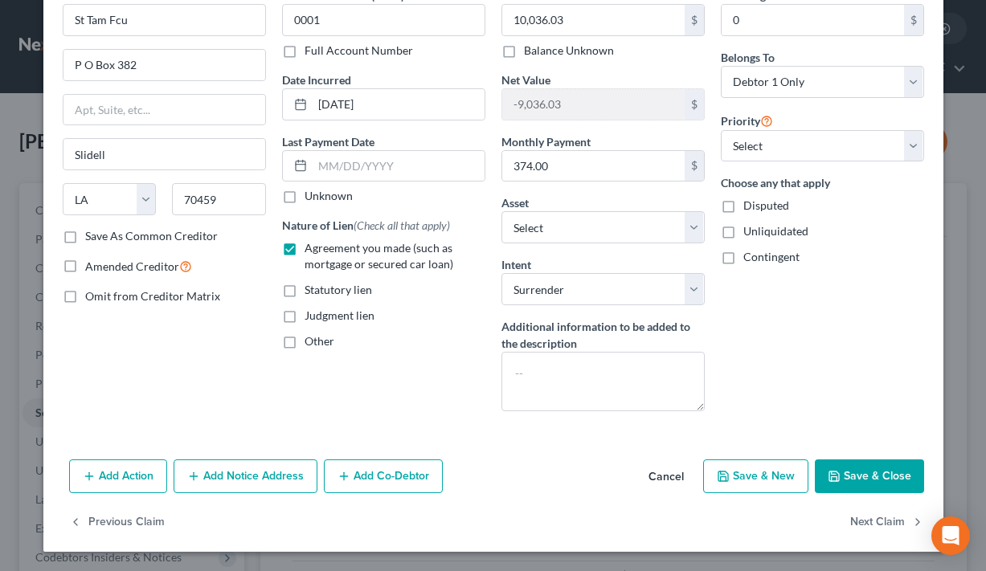
click at [841, 470] on icon "button" at bounding box center [834, 476] width 13 height 13
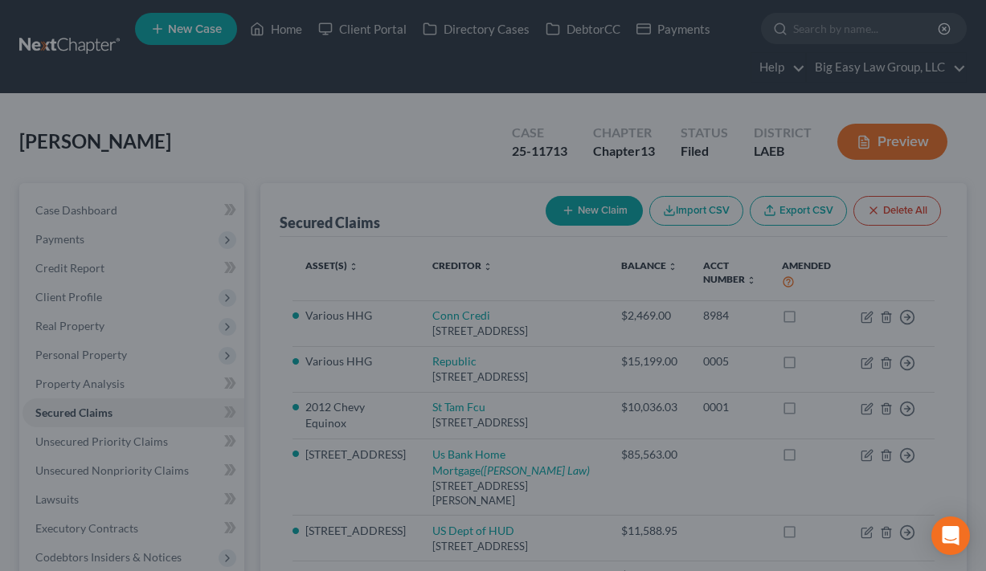
select select "13"
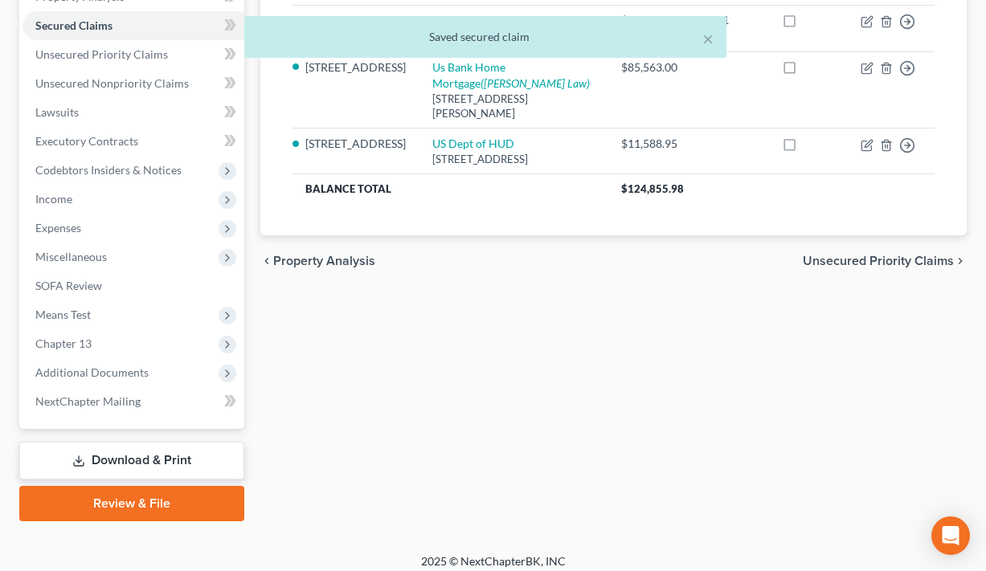
scroll to position [397, 0]
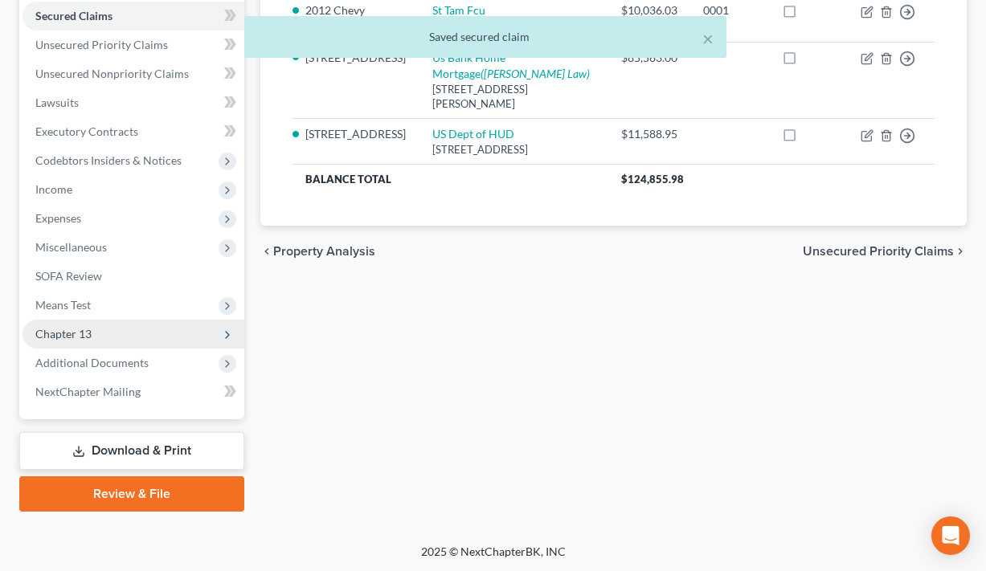
click at [140, 328] on span "Chapter 13" at bounding box center [134, 334] width 222 height 29
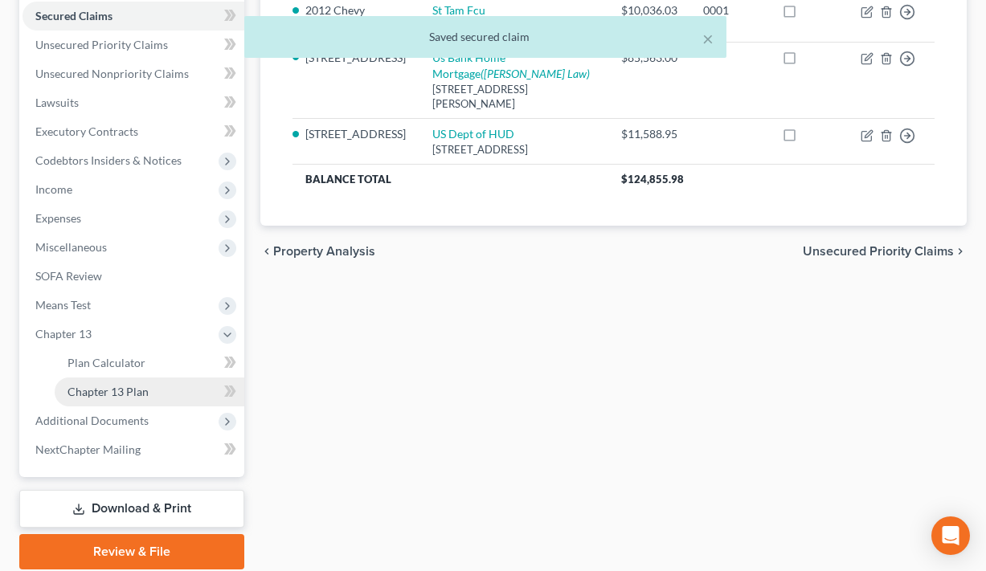
click at [174, 388] on link "Chapter 13 Plan" at bounding box center [150, 392] width 190 height 29
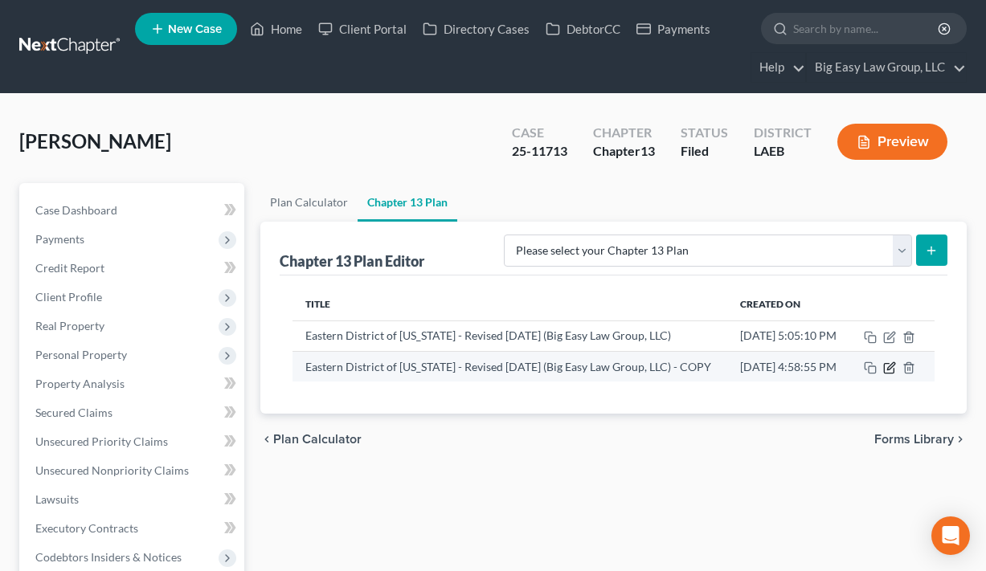
click at [895, 370] on icon "button" at bounding box center [890, 365] width 7 height 7
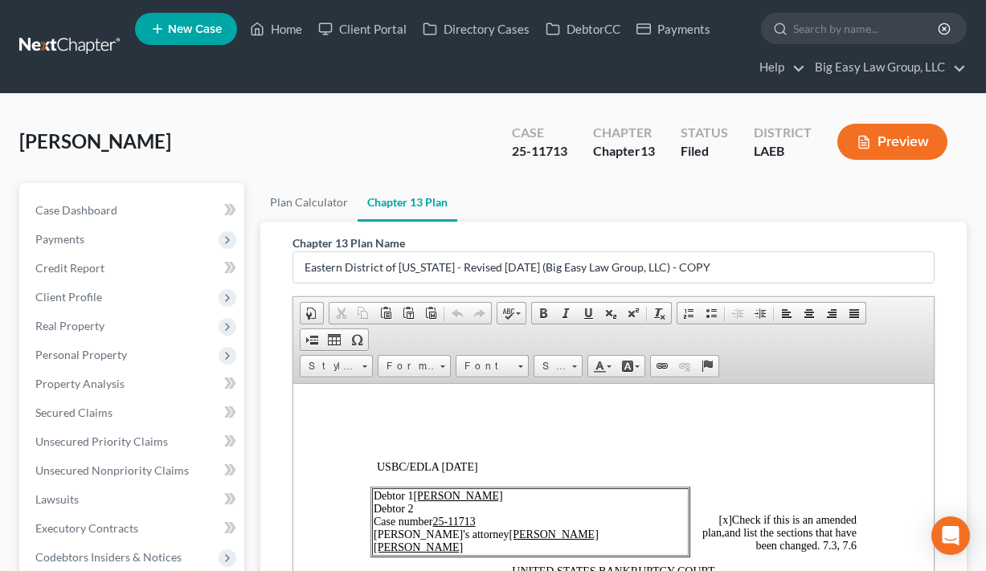
click at [374, 141] on div "Gibson, Cyntrell Upgraded Case 25-11713 Chapter Chapter 13 Status Filed Distric…" at bounding box center [493, 148] width 948 height 70
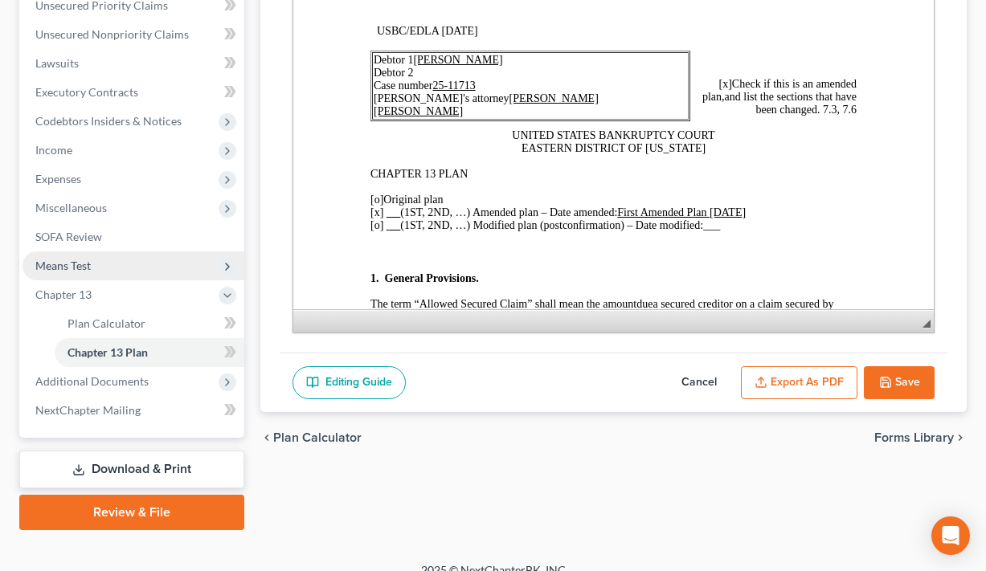
scroll to position [455, 0]
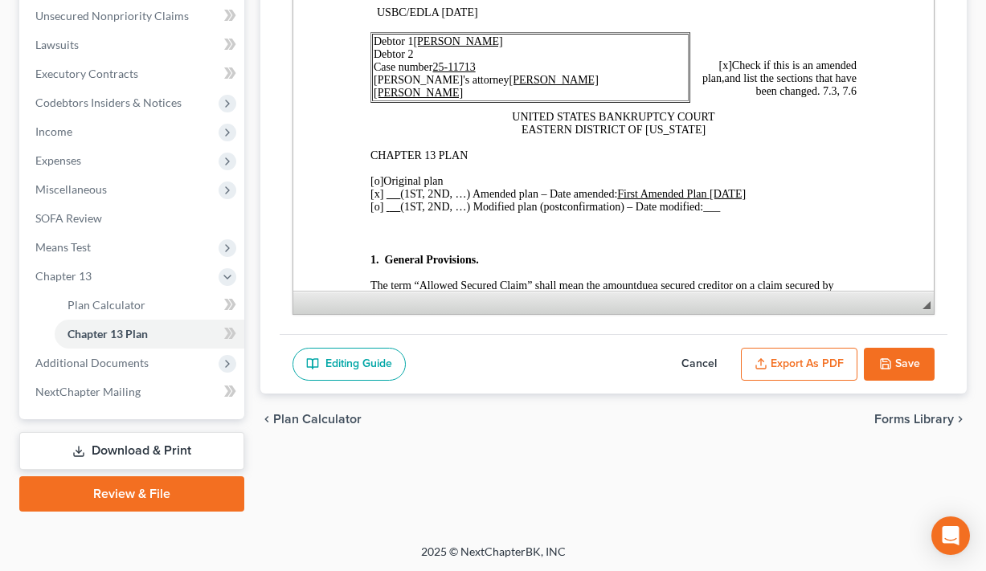
click at [129, 448] on link "Download & Print" at bounding box center [131, 451] width 225 height 38
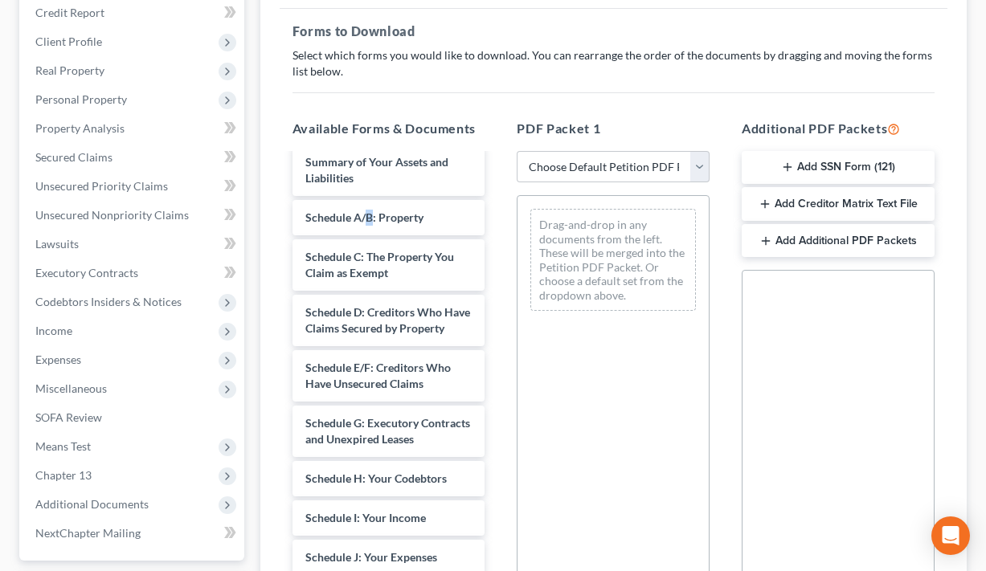
scroll to position [139, 0]
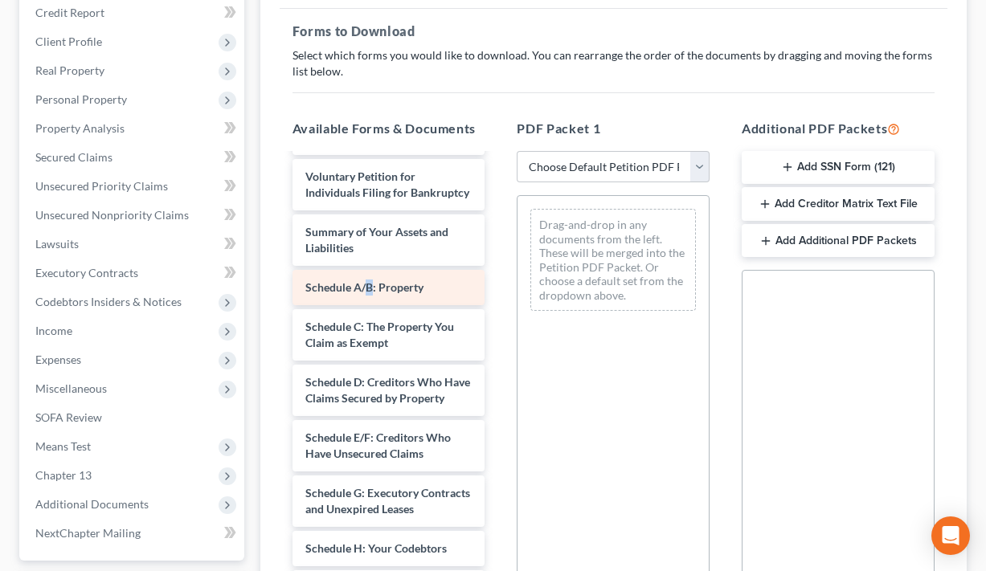
click at [402, 291] on span "Schedule A/B: Property" at bounding box center [364, 288] width 118 height 14
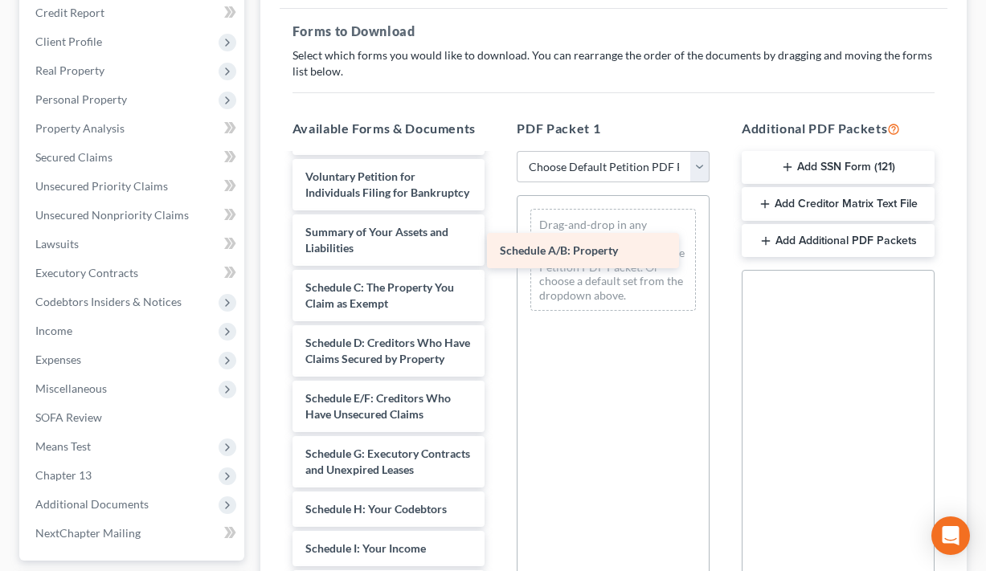
drag, startPoint x: 402, startPoint y: 291, endPoint x: 596, endPoint y: 255, distance: 197.8
click at [498, 255] on div "Schedule A/B: Property Chapter 13 Plan (Eastern District of Louisiana - Revised…" at bounding box center [389, 505] width 219 height 978
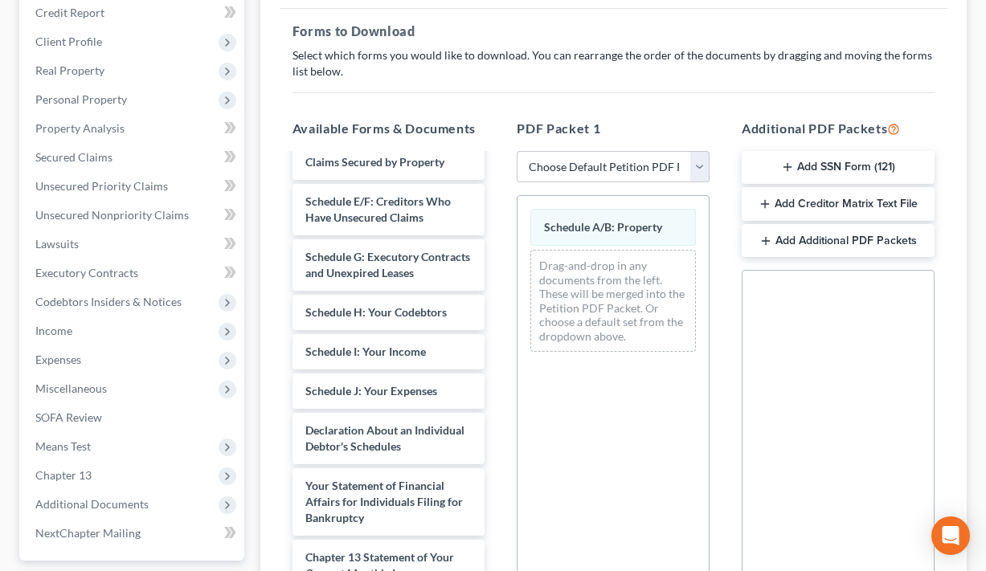
scroll to position [366, 0]
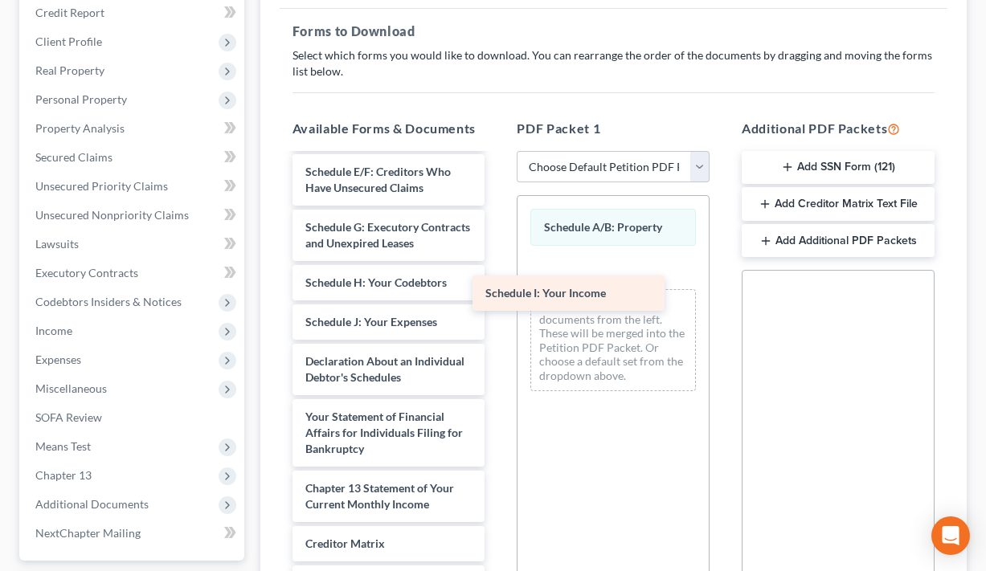
drag, startPoint x: 400, startPoint y: 322, endPoint x: 601, endPoint y: 296, distance: 202.7
click at [498, 294] on div "Schedule I: Your Income Chapter 13 Plan (Eastern District of Louisiana - Revise…" at bounding box center [389, 258] width 219 height 939
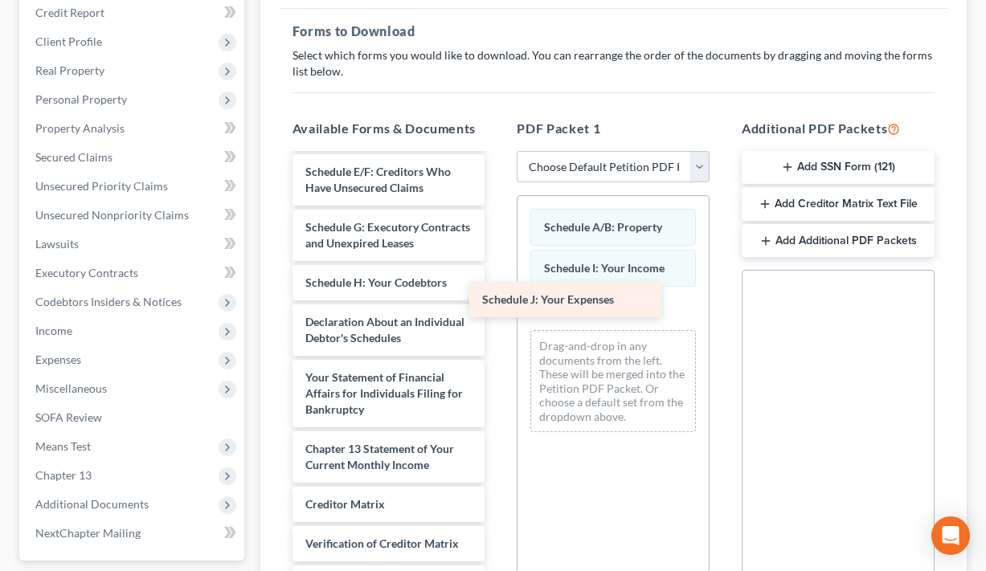
drag, startPoint x: 459, startPoint y: 332, endPoint x: 633, endPoint y: 310, distance: 175.0
click at [498, 310] on div "Schedule J: Your Expenses Chapter 13 Plan (Eastern District of Louisiana - Revi…" at bounding box center [389, 238] width 219 height 899
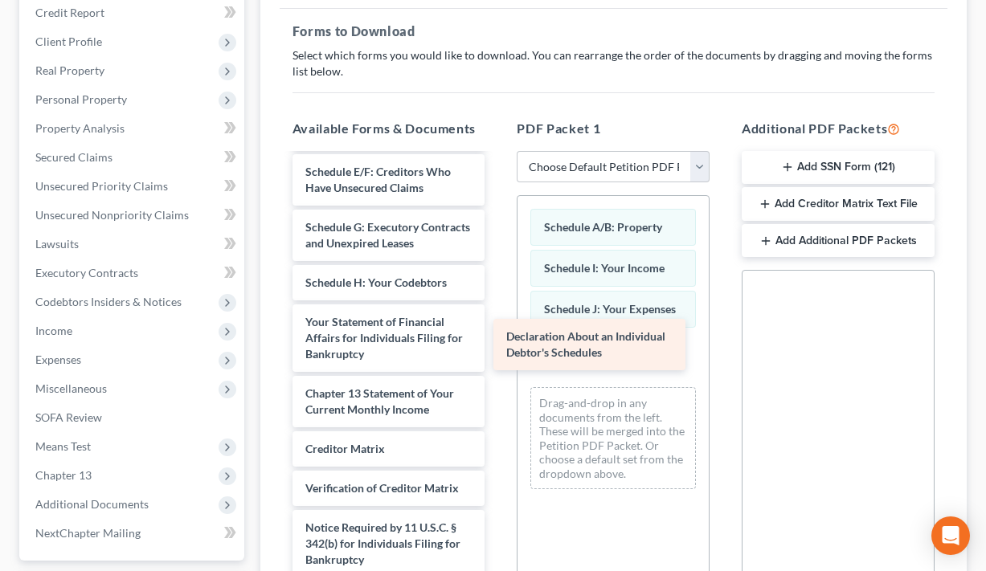
drag, startPoint x: 462, startPoint y: 344, endPoint x: 663, endPoint y: 359, distance: 201.5
click at [498, 359] on div "Declaration About an Individual Debtor's Schedules Chapter 13 Plan (Eastern Dis…" at bounding box center [389, 211] width 219 height 844
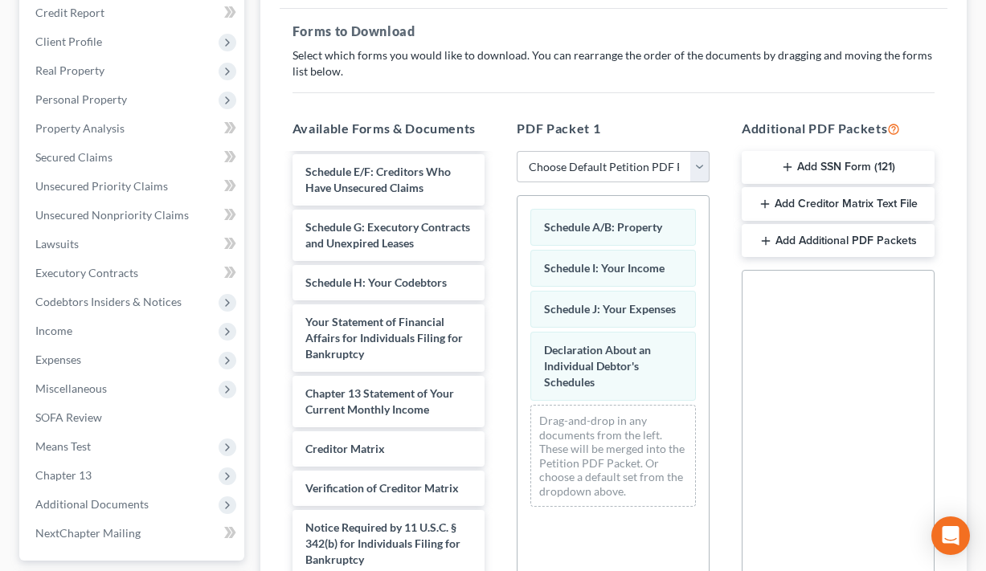
scroll to position [465, 0]
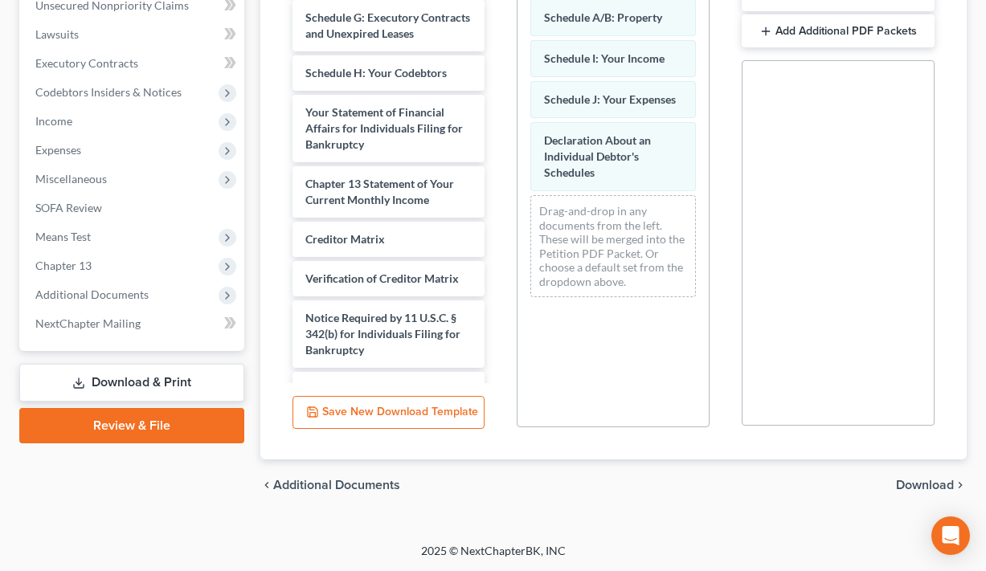
click at [903, 484] on span "Download" at bounding box center [925, 485] width 58 height 13
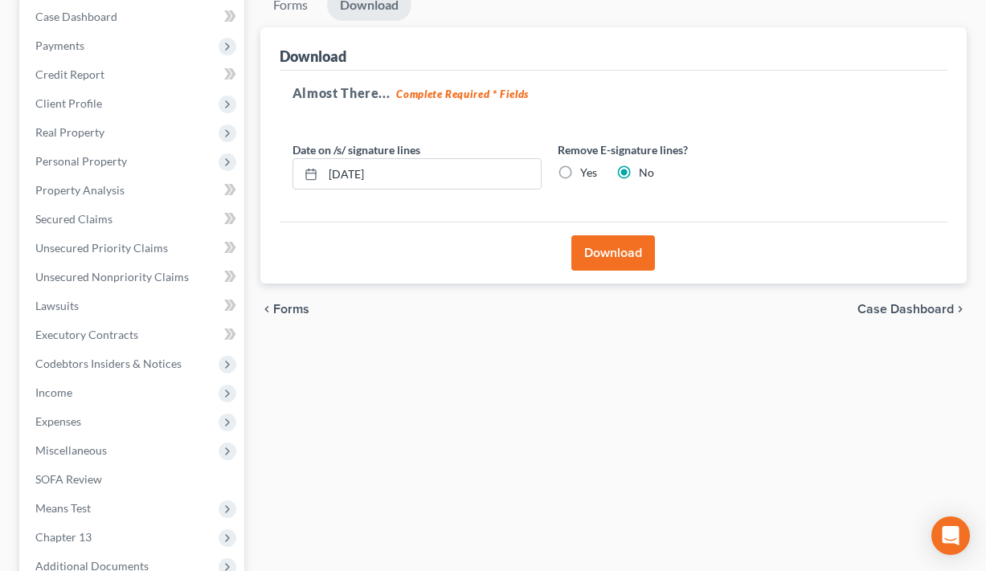
scroll to position [193, 0]
click at [600, 242] on button "Download" at bounding box center [613, 253] width 84 height 35
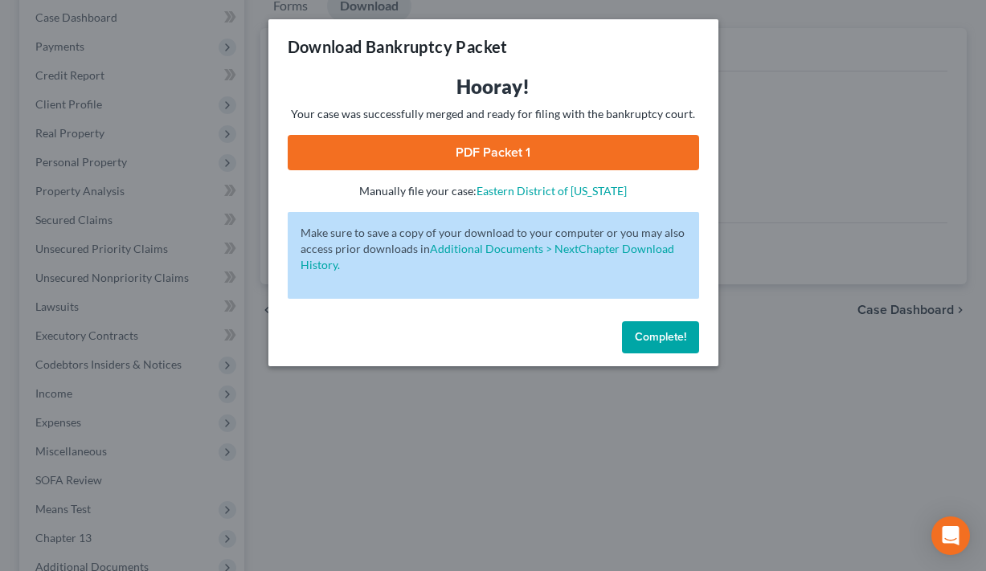
click at [521, 142] on link "PDF Packet 1" at bounding box center [494, 152] width 412 height 35
click at [661, 333] on span "Complete!" at bounding box center [660, 337] width 51 height 14
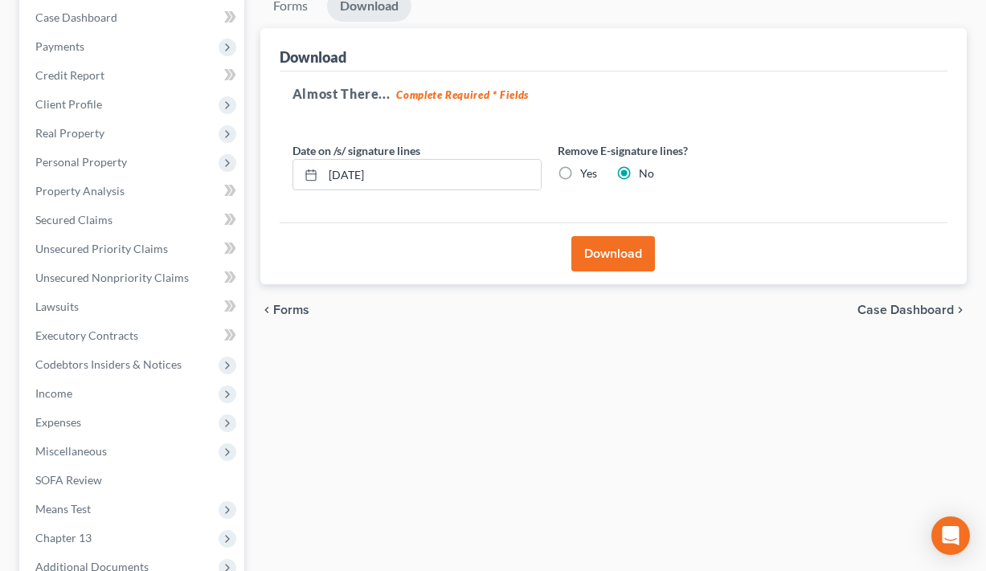
scroll to position [397, 0]
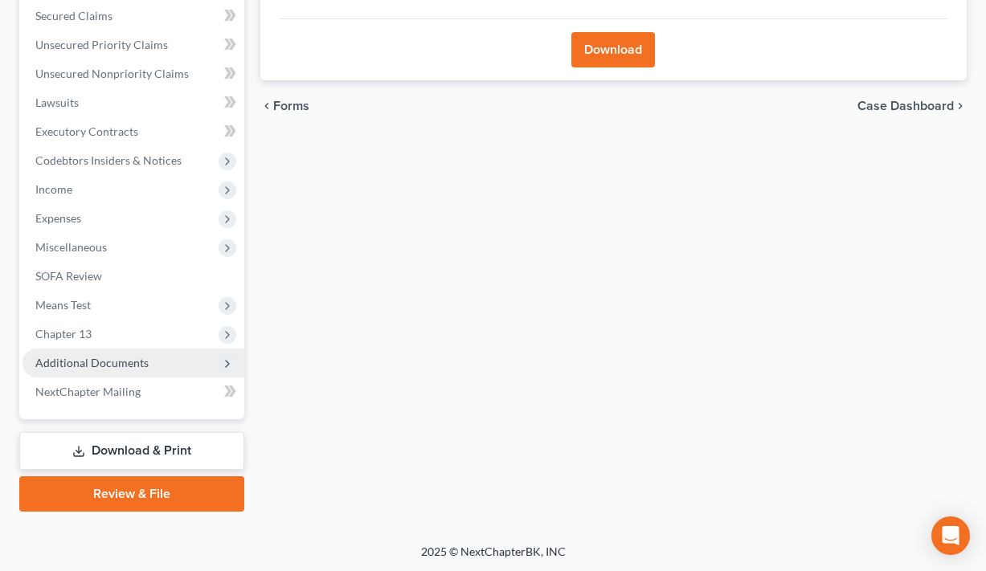
click at [124, 362] on span "Additional Documents" at bounding box center [91, 363] width 113 height 14
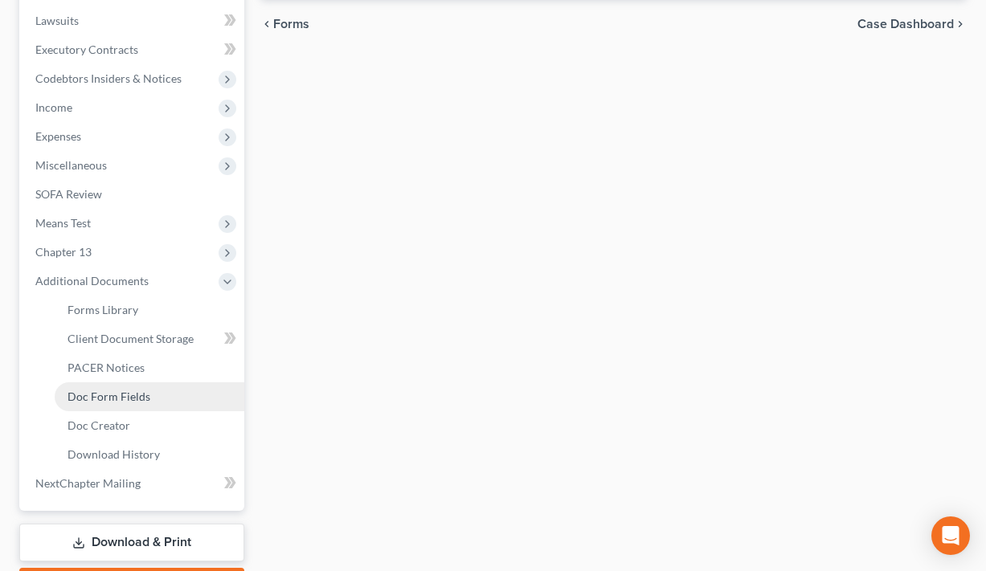
scroll to position [571, 0]
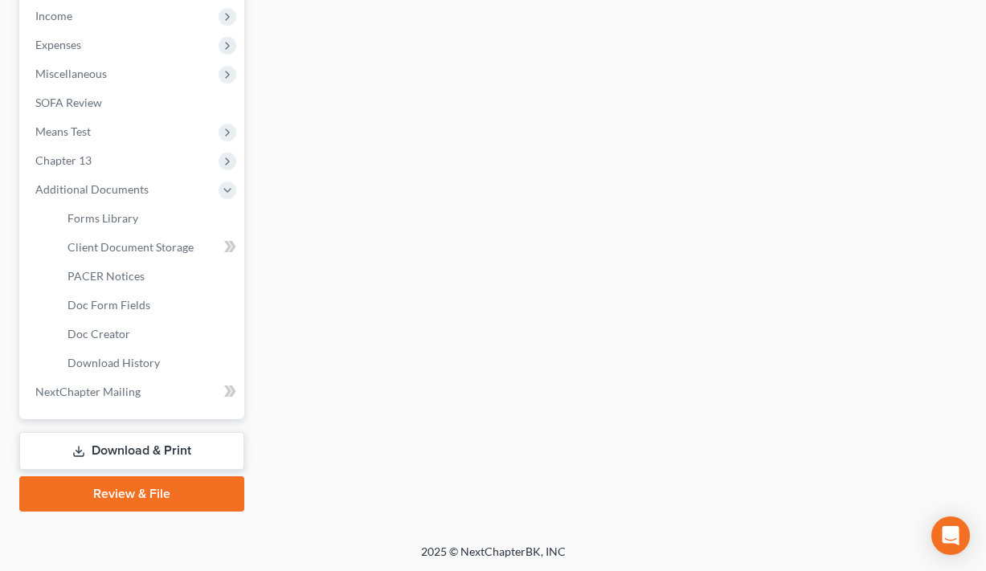
click at [128, 458] on link "Download & Print" at bounding box center [131, 451] width 225 height 38
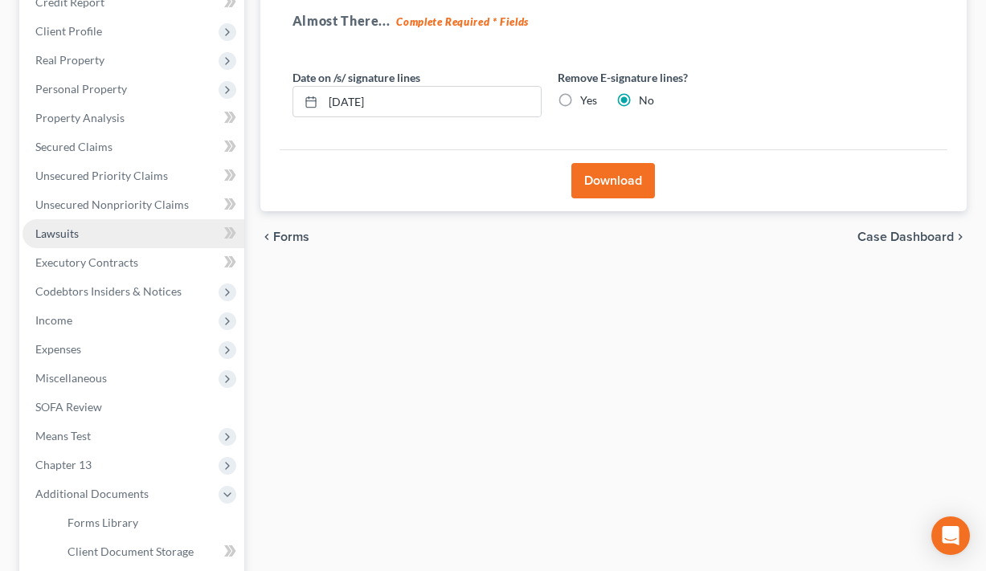
click at [135, 230] on link "Lawsuits" at bounding box center [134, 233] width 222 height 29
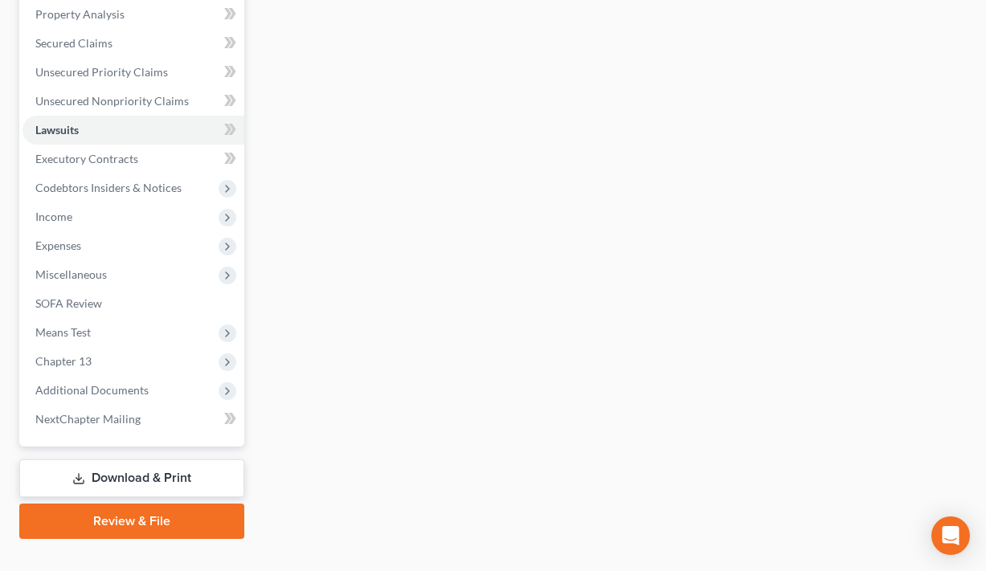
scroll to position [397, 0]
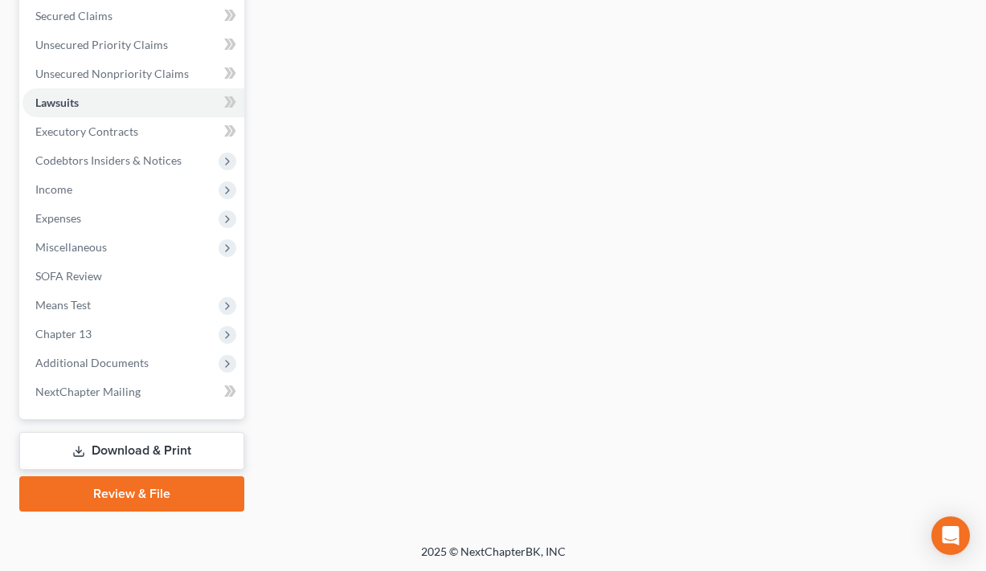
click at [101, 446] on link "Download & Print" at bounding box center [131, 451] width 225 height 38
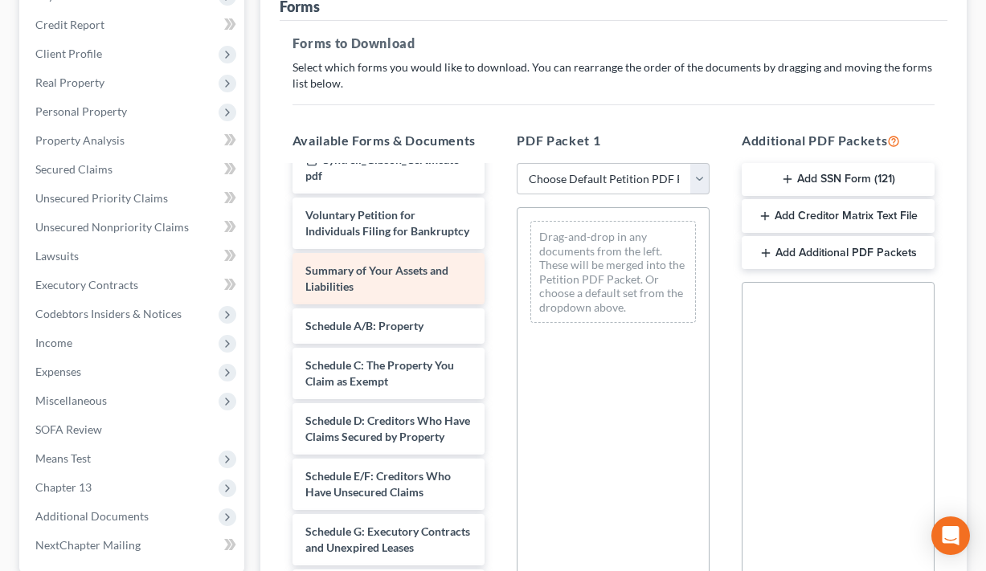
scroll to position [154, 0]
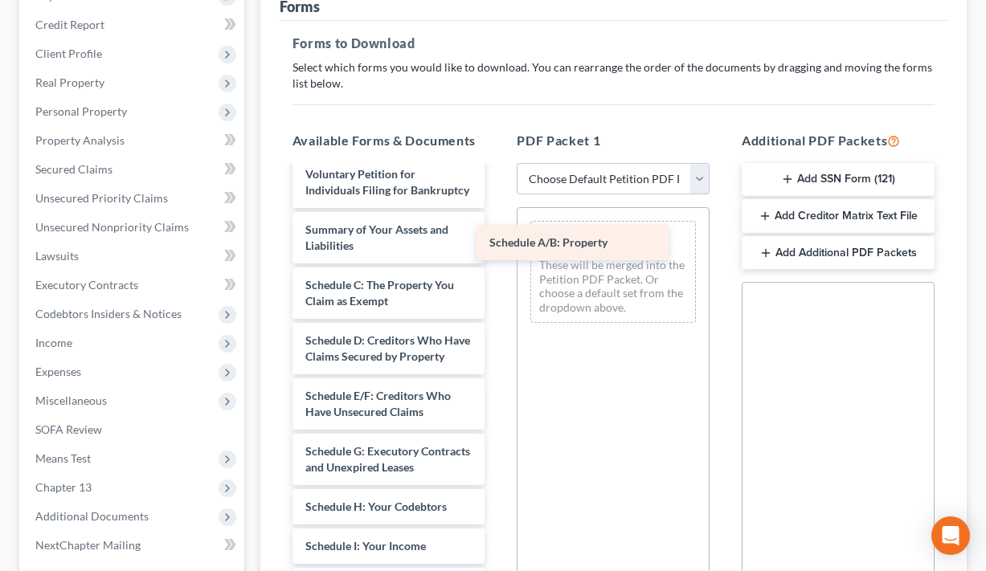
drag, startPoint x: 433, startPoint y: 289, endPoint x: 617, endPoint y: 248, distance: 188.7
click at [498, 248] on div "Schedule A/B: Property Chapter 13 Plan (Eastern District of Louisiana - Revised…" at bounding box center [389, 503] width 219 height 978
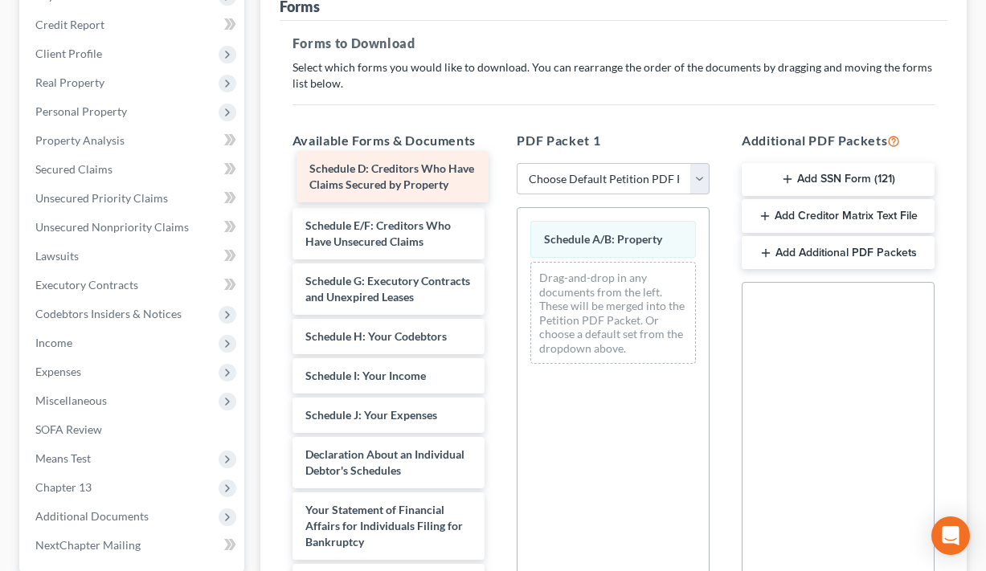
scroll to position [268, 0]
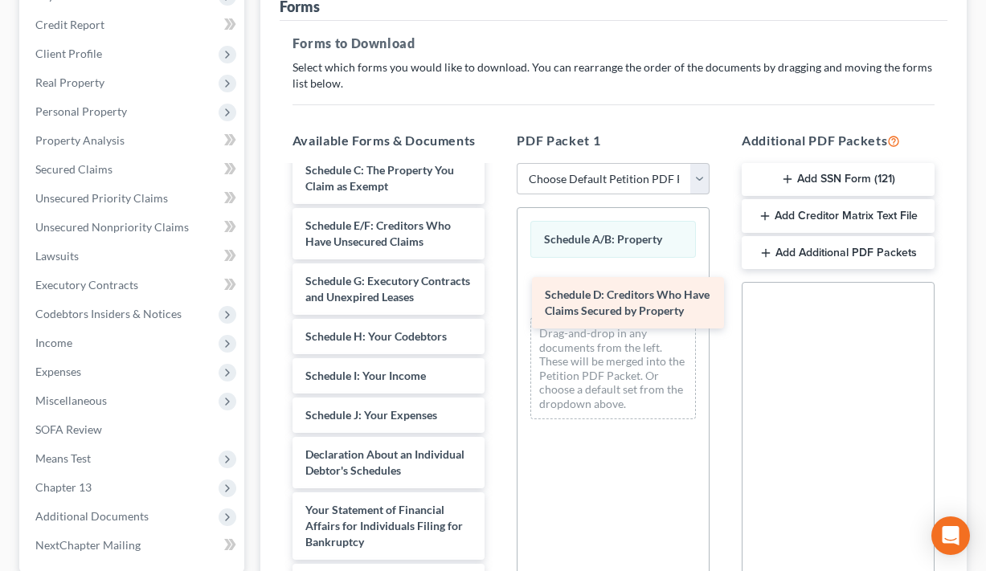
drag, startPoint x: 388, startPoint y: 189, endPoint x: 633, endPoint y: 313, distance: 275.0
click at [498, 313] on div "Schedule D: Creditors Who Have Claims Secured by Property Chapter 13 Plan (East…" at bounding box center [389, 360] width 219 height 923
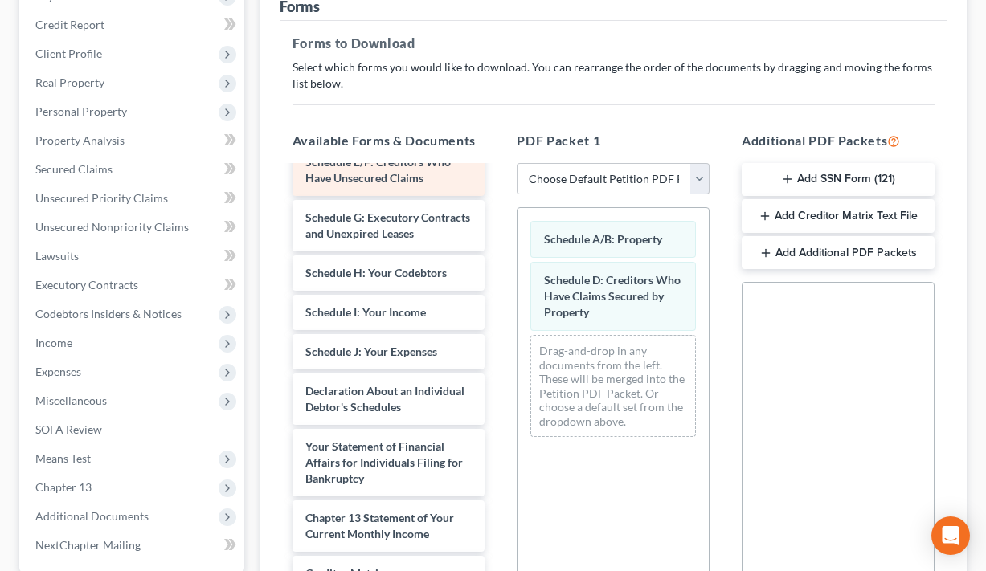
scroll to position [334, 0]
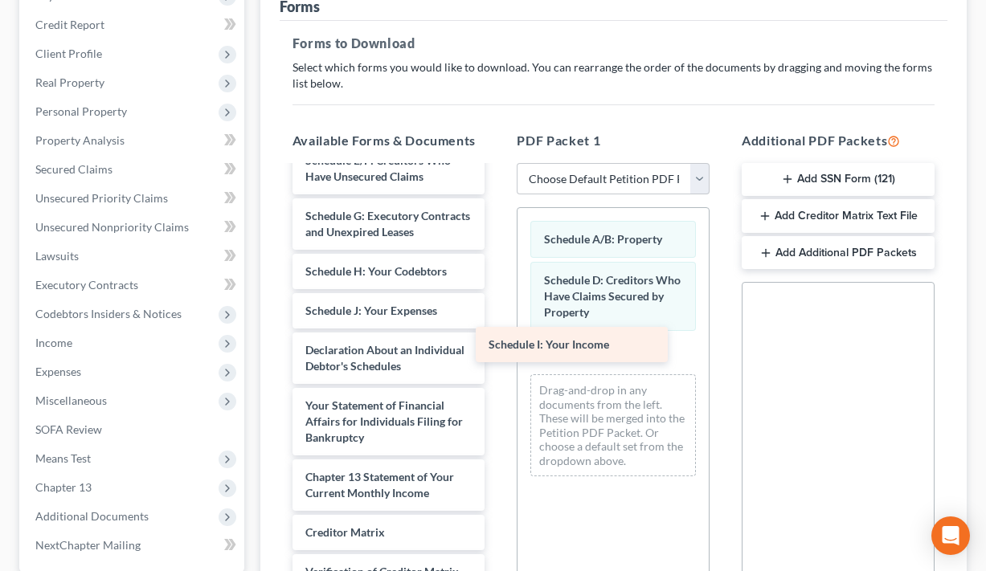
drag, startPoint x: 403, startPoint y: 312, endPoint x: 586, endPoint y: 346, distance: 186.5
click at [498, 346] on div "Schedule I: Your Income Chapter 13 Plan (Eastern District of Louisiana - Revise…" at bounding box center [389, 275] width 219 height 883
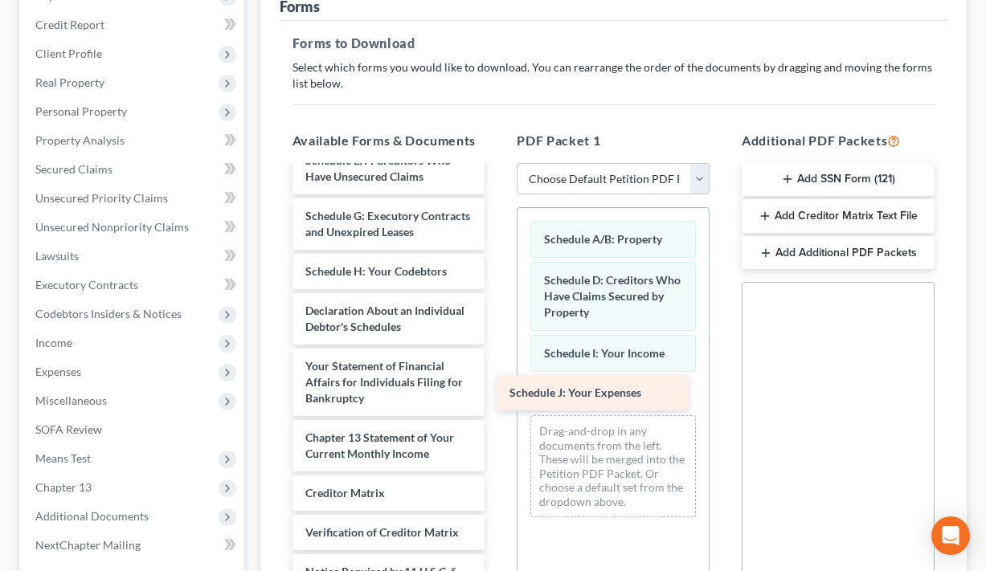
drag, startPoint x: 392, startPoint y: 313, endPoint x: 588, endPoint y: 386, distance: 208.3
click at [498, 395] on div "Schedule J: Your Expenses Chapter 13 Plan (Eastern District of Louisiana - Revi…" at bounding box center [389, 256] width 219 height 844
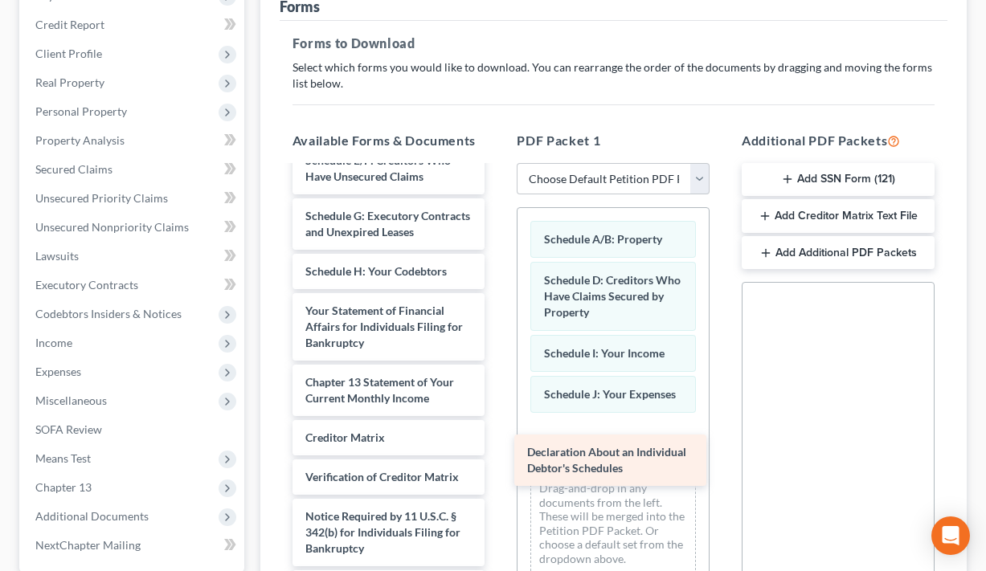
drag, startPoint x: 413, startPoint y: 313, endPoint x: 635, endPoint y: 455, distance: 263.5
click at [498, 455] on div "Declaration About an Individual Debtor's Schedules Chapter 13 Plan (Eastern Dis…" at bounding box center [389, 228] width 219 height 788
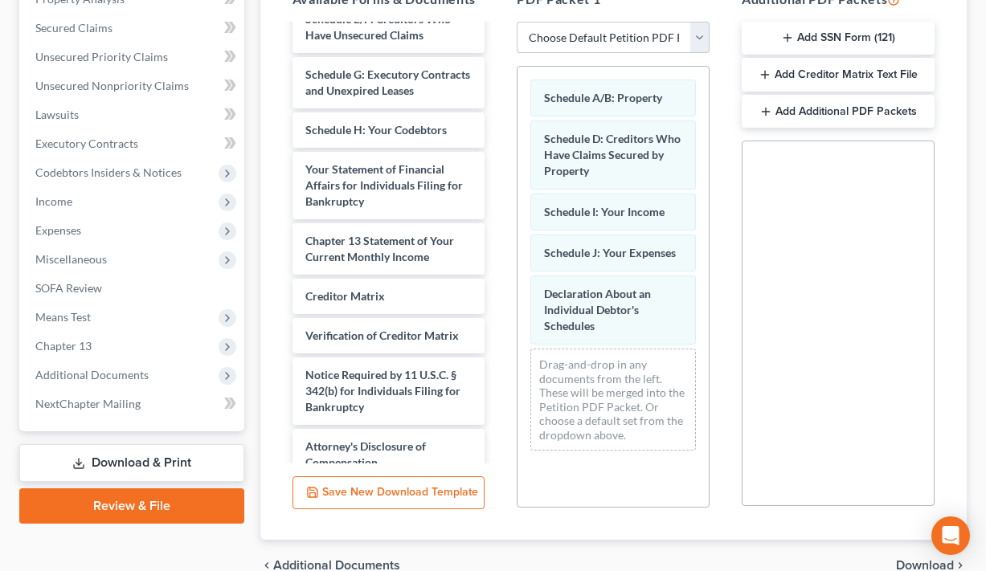
scroll to position [465, 0]
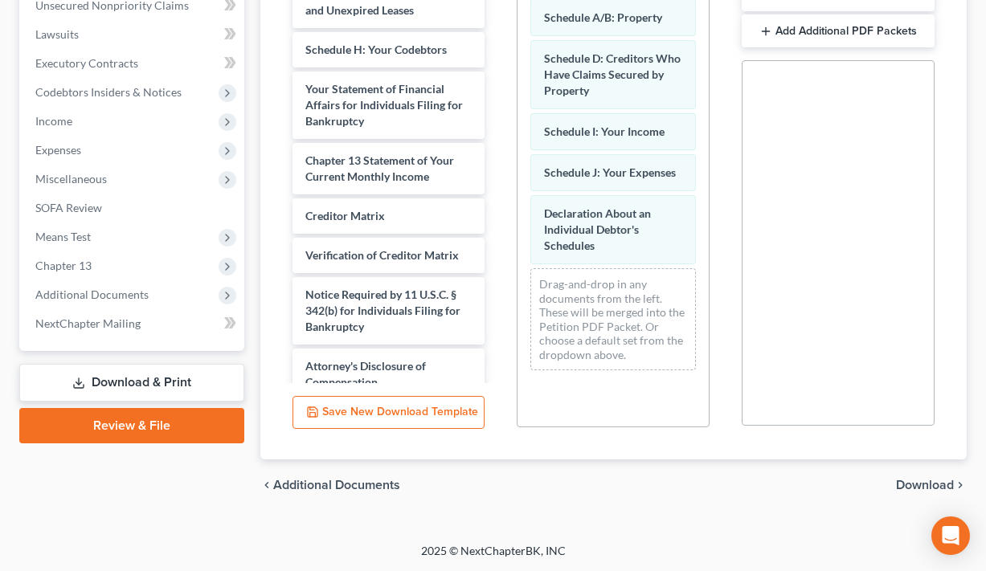
click at [903, 489] on span "Download" at bounding box center [925, 485] width 58 height 13
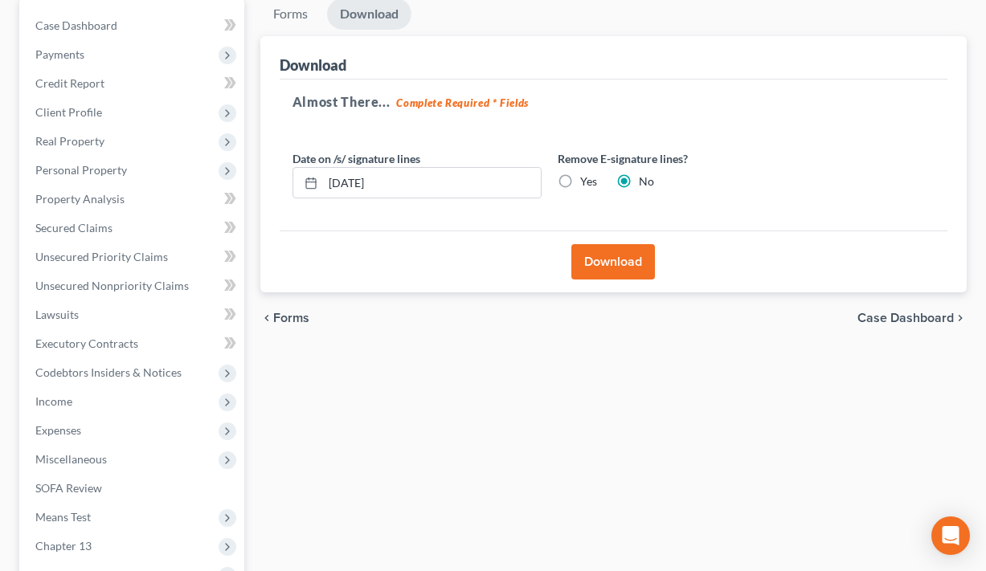
scroll to position [151, 0]
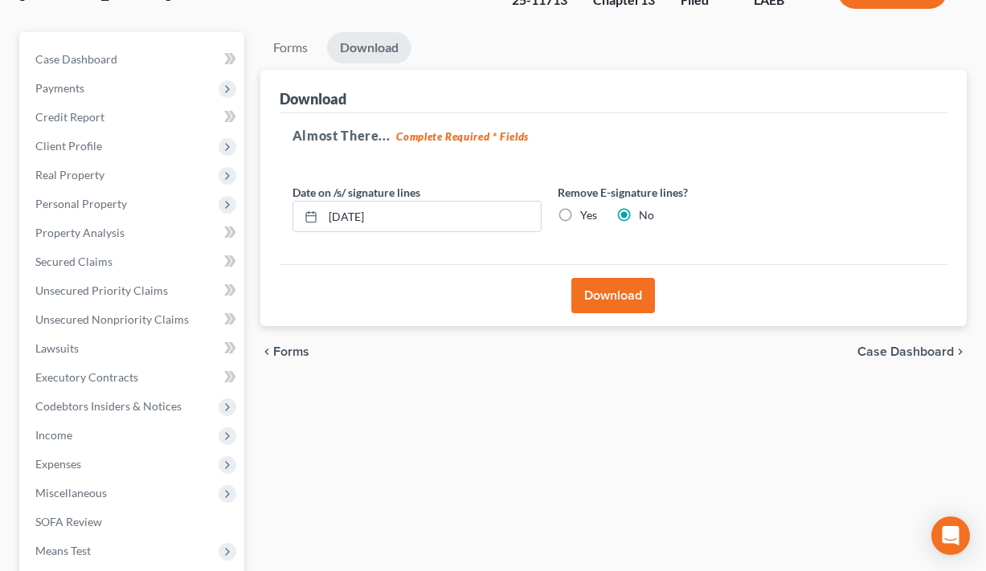
click at [591, 303] on button "Download" at bounding box center [613, 295] width 84 height 35
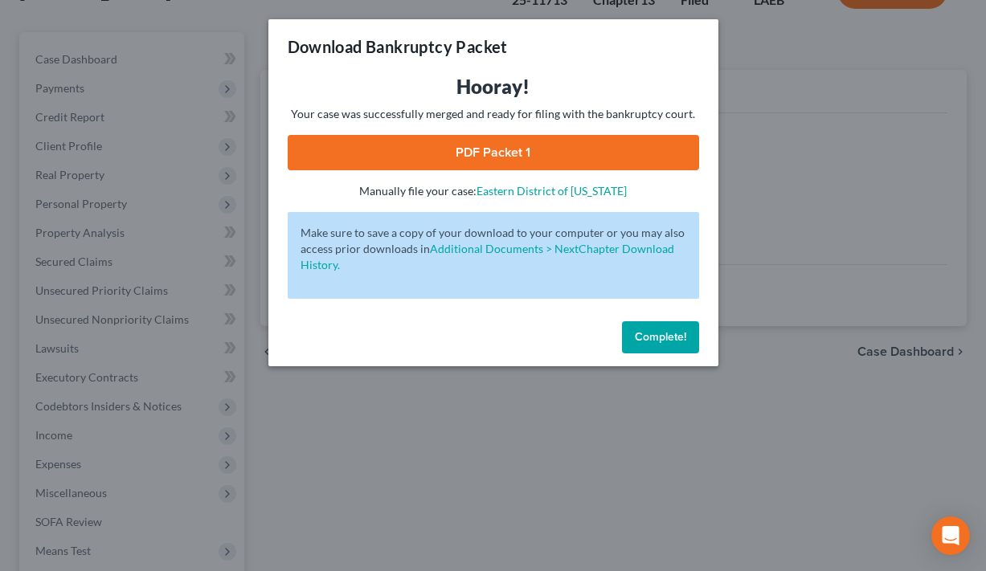
click at [565, 140] on link "PDF Packet 1" at bounding box center [494, 152] width 412 height 35
click at [654, 348] on button "Complete!" at bounding box center [660, 338] width 77 height 32
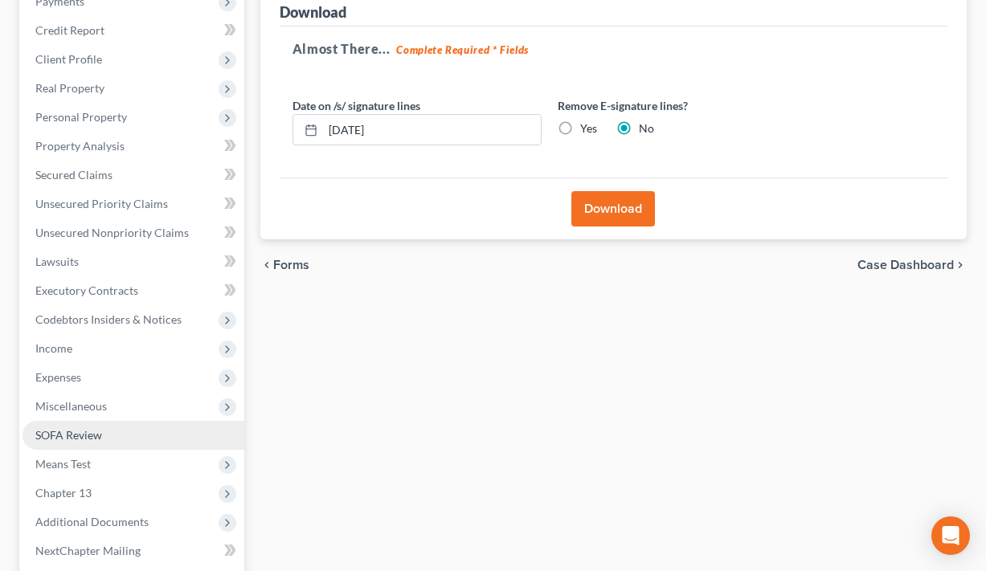
scroll to position [246, 0]
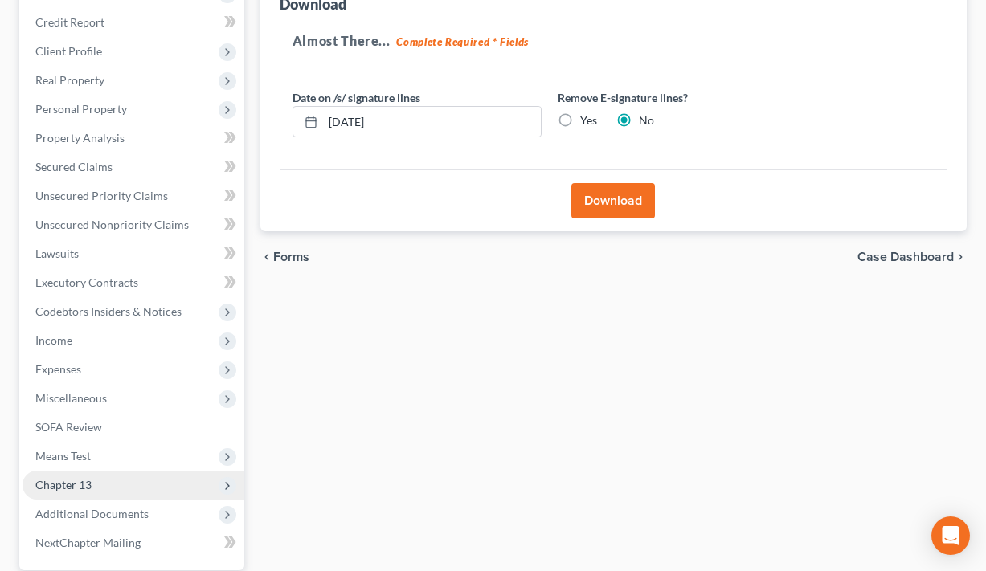
click at [128, 481] on span "Chapter 13" at bounding box center [134, 485] width 222 height 29
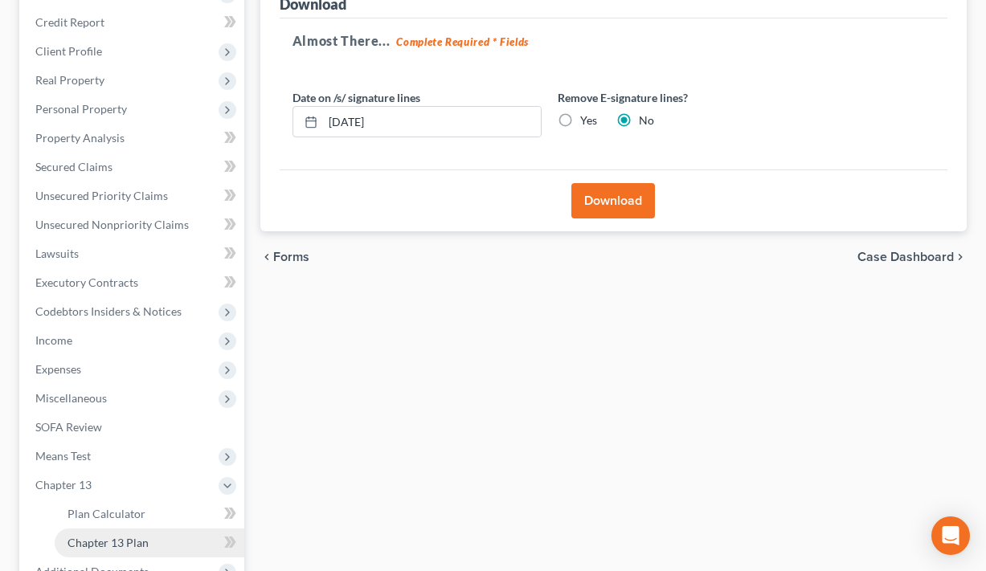
click at [169, 536] on link "Chapter 13 Plan" at bounding box center [150, 543] width 190 height 29
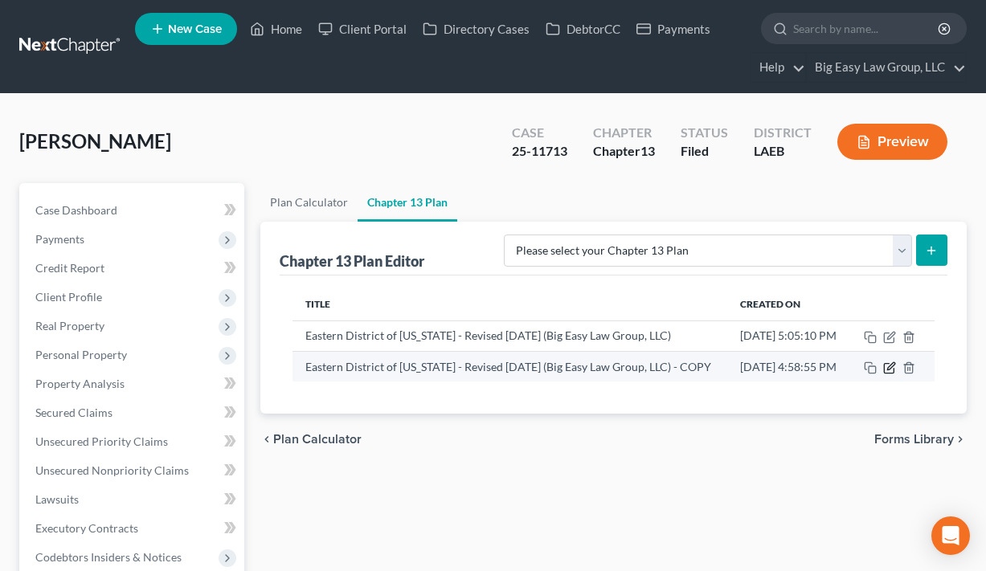
click at [896, 375] on icon "button" at bounding box center [889, 368] width 13 height 13
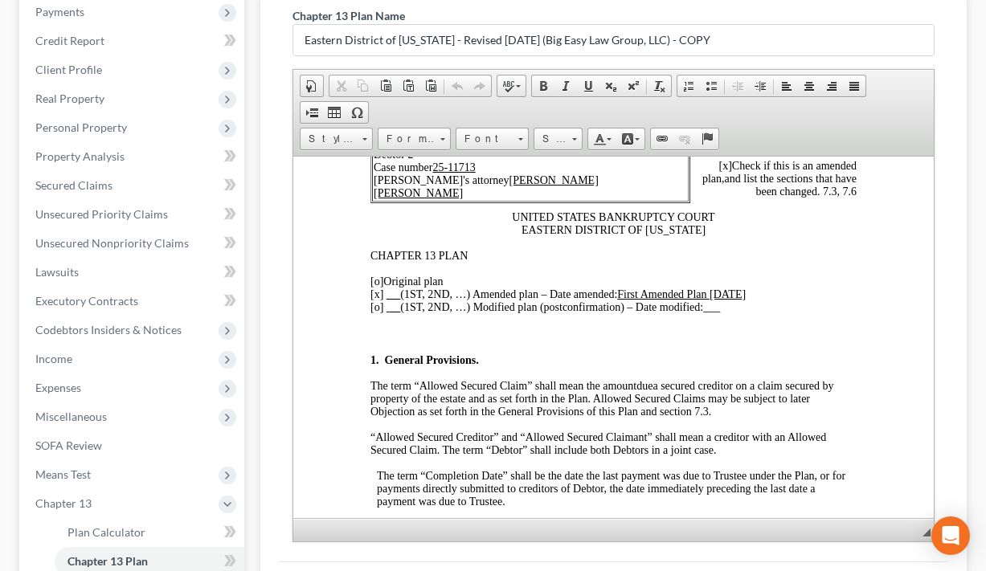
scroll to position [125, 0]
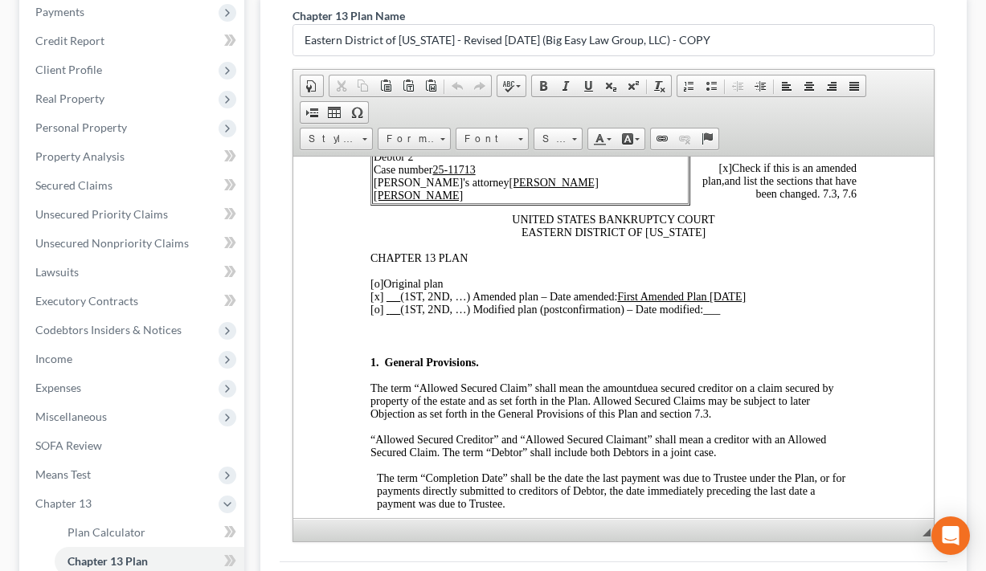
click at [844, 190] on span "and list the sections that have been changed. 7.3, 7.6" at bounding box center [790, 186] width 132 height 25
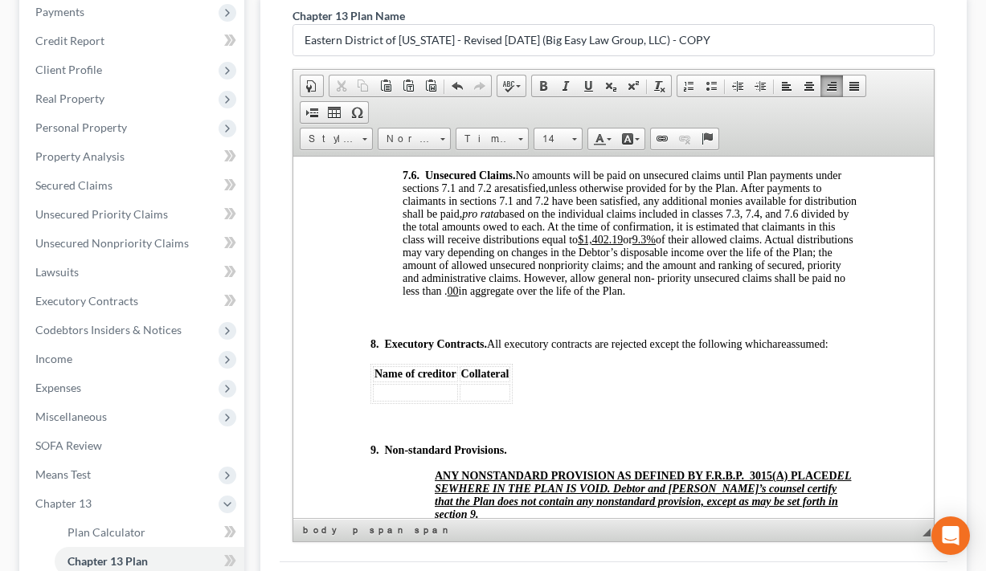
scroll to position [6335, 0]
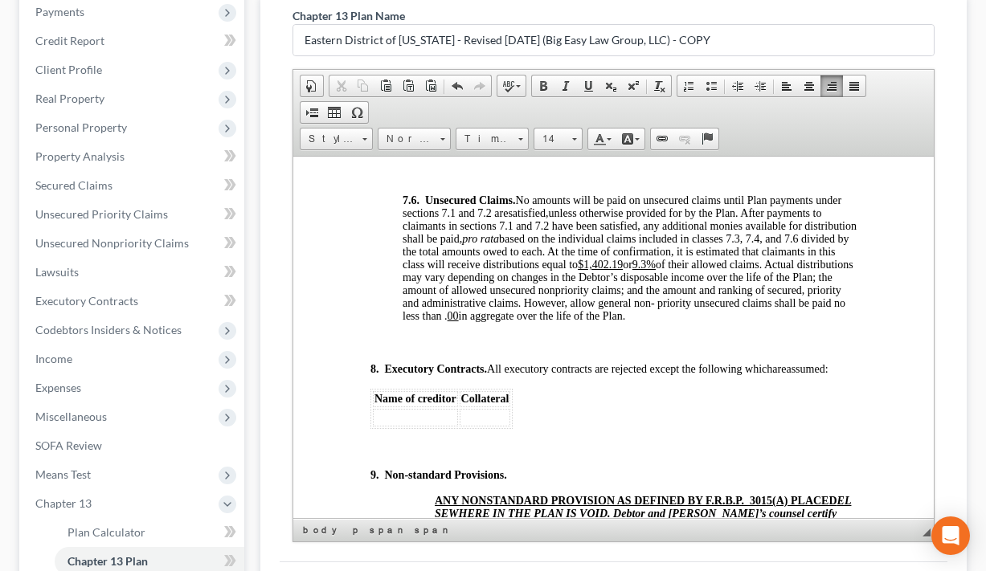
click at [654, 258] on u "9.3%" at bounding box center [643, 264] width 23 height 12
drag, startPoint x: 641, startPoint y: 245, endPoint x: 653, endPoint y: 245, distance: 11.3
click at [653, 245] on span "unless otherwise provided for by the Plan. After payments to claimants in secti…" at bounding box center [629, 264] width 454 height 115
click at [589, 89] on span at bounding box center [588, 86] width 13 height 13
click at [749, 287] on p "7.6. Unsecured Claims. No amounts will be paid on unsecured claims until Plan p…" at bounding box center [629, 258] width 454 height 129
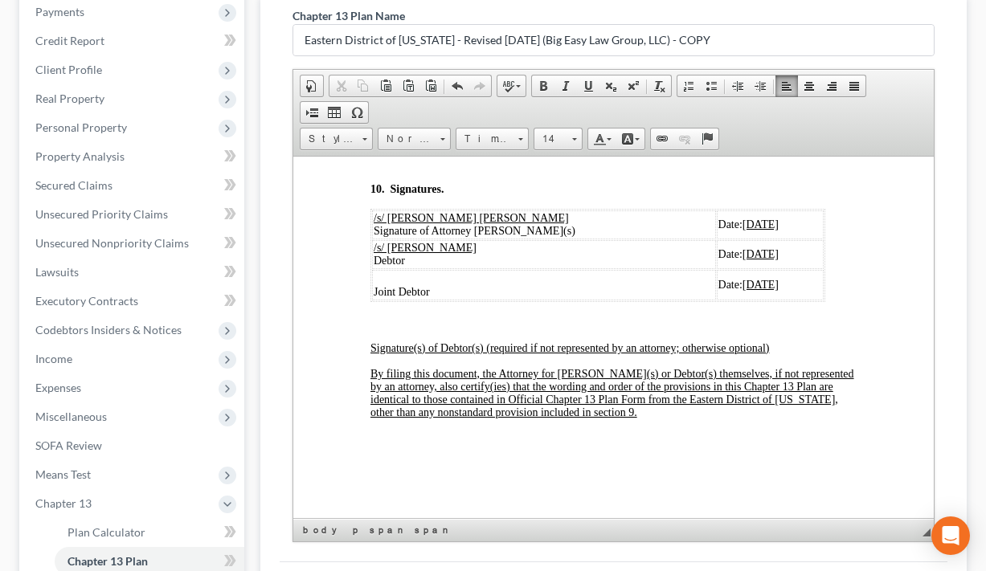
scroll to position [455, 0]
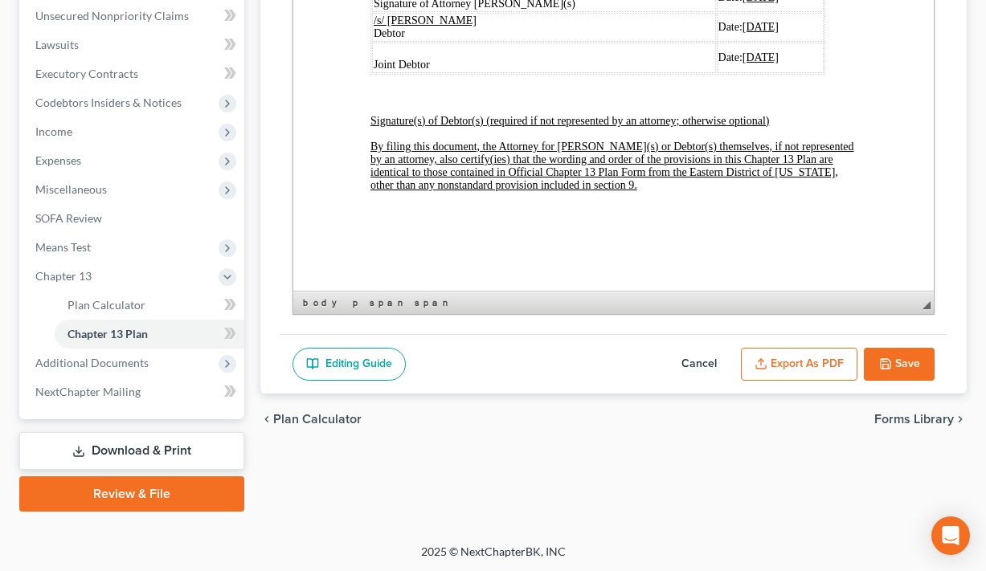
click at [821, 353] on button "Export as PDF" at bounding box center [799, 365] width 117 height 34
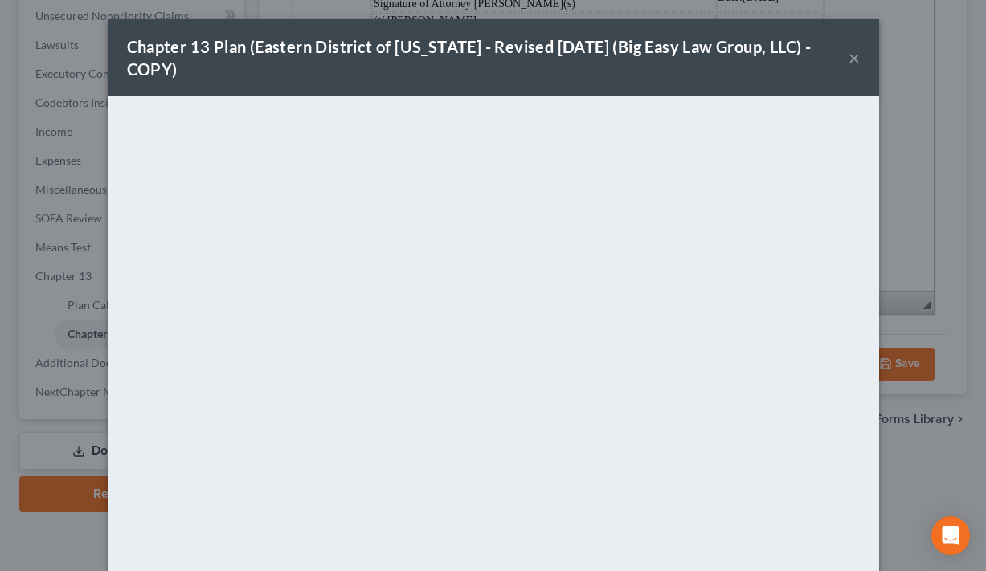
click at [851, 61] on button "×" at bounding box center [854, 57] width 11 height 19
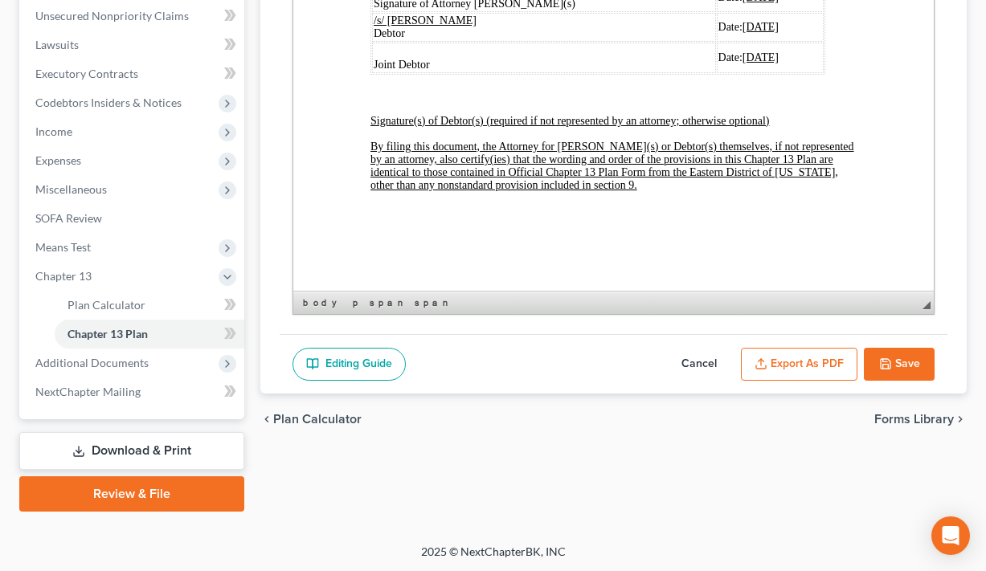
click at [895, 357] on button "Save" at bounding box center [899, 365] width 71 height 34
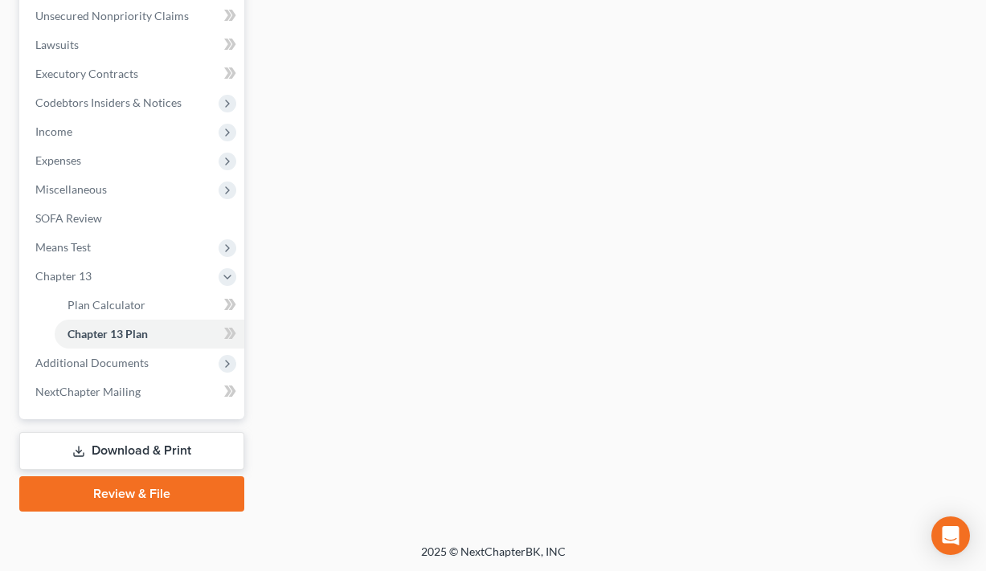
scroll to position [0, 0]
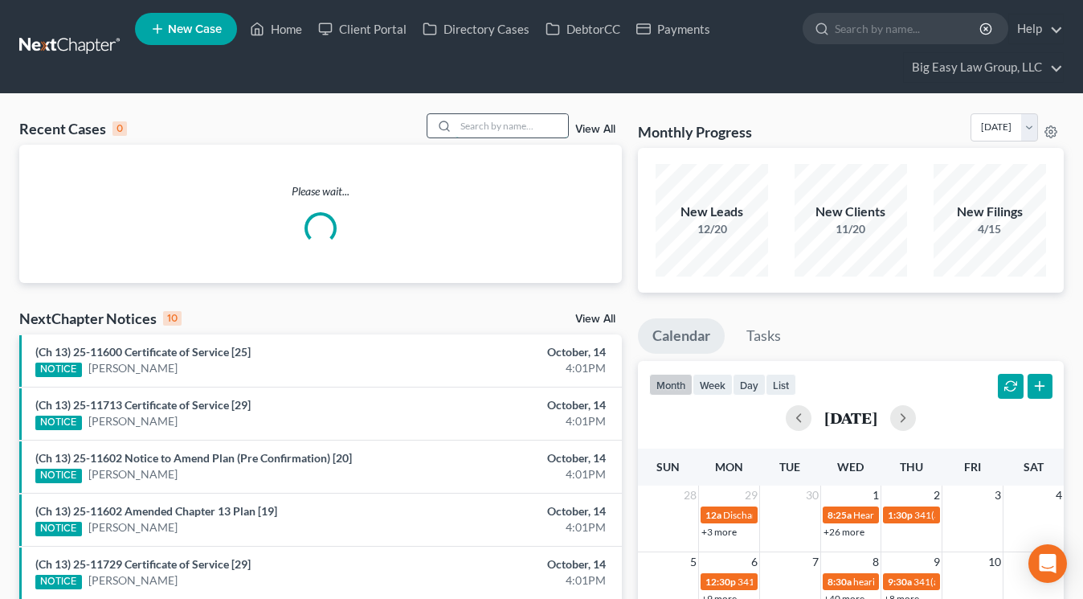
click at [475, 116] on input "search" at bounding box center [512, 125] width 113 height 23
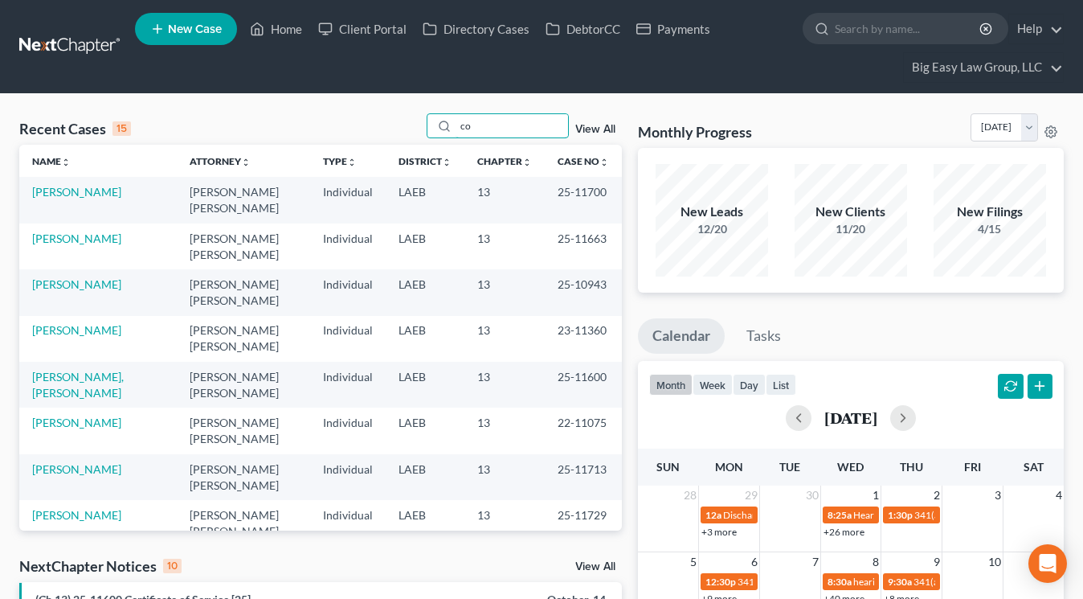
type input "c"
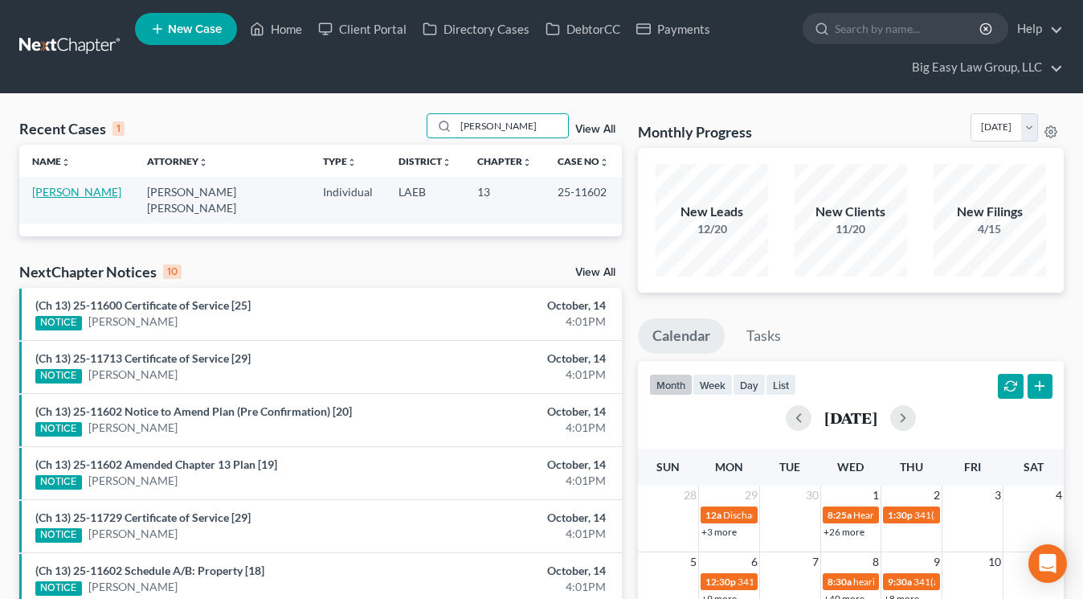
type input "[PERSON_NAME]"
click at [117, 193] on link "[PERSON_NAME]" at bounding box center [76, 192] width 89 height 14
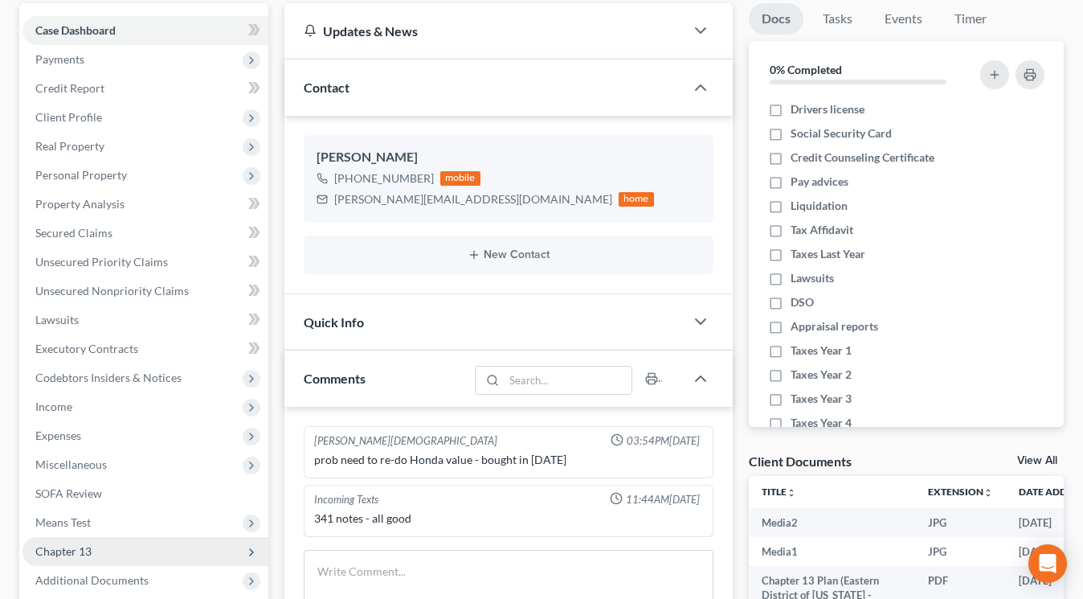
scroll to position [185, 0]
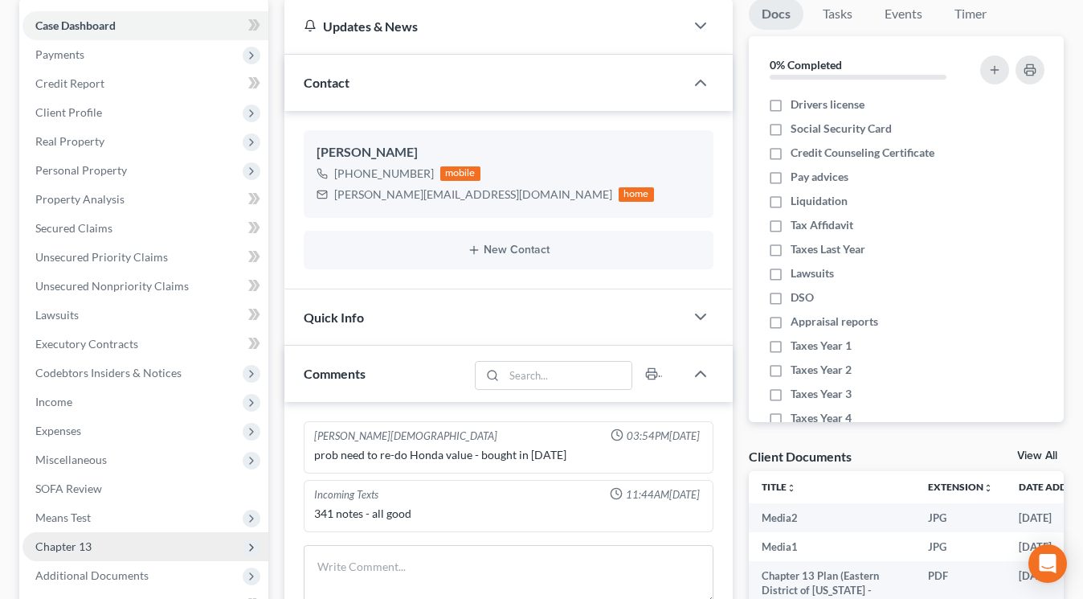
click at [111, 545] on span "Chapter 13" at bounding box center [146, 546] width 246 height 29
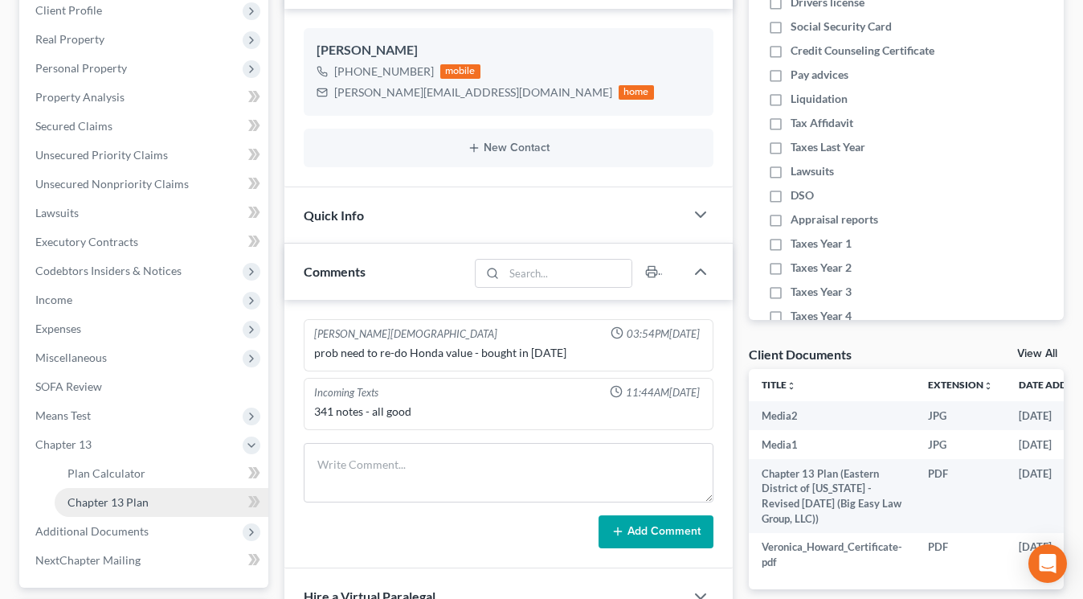
click at [149, 490] on link "Chapter 13 Plan" at bounding box center [162, 502] width 214 height 29
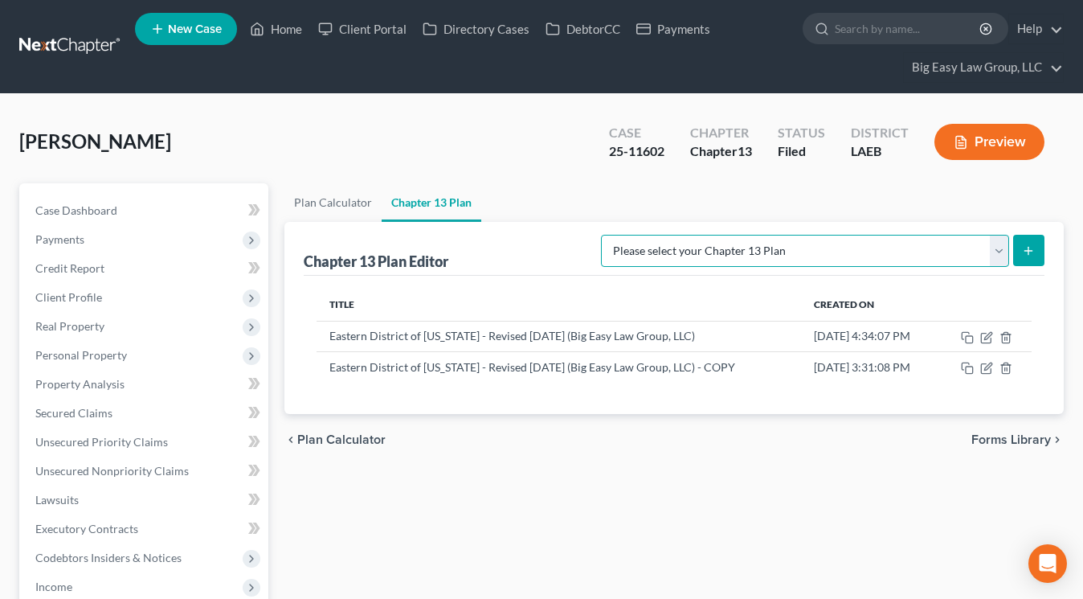
click at [1001, 244] on select "Please select your Chapter 13 Plan Eastern District of [US_STATE] Eastern Distr…" at bounding box center [805, 251] width 408 height 32
select select "3"
click at [601, 235] on select "Please select your Chapter 13 Plan Eastern District of [US_STATE] Eastern Distr…" at bounding box center [805, 251] width 408 height 32
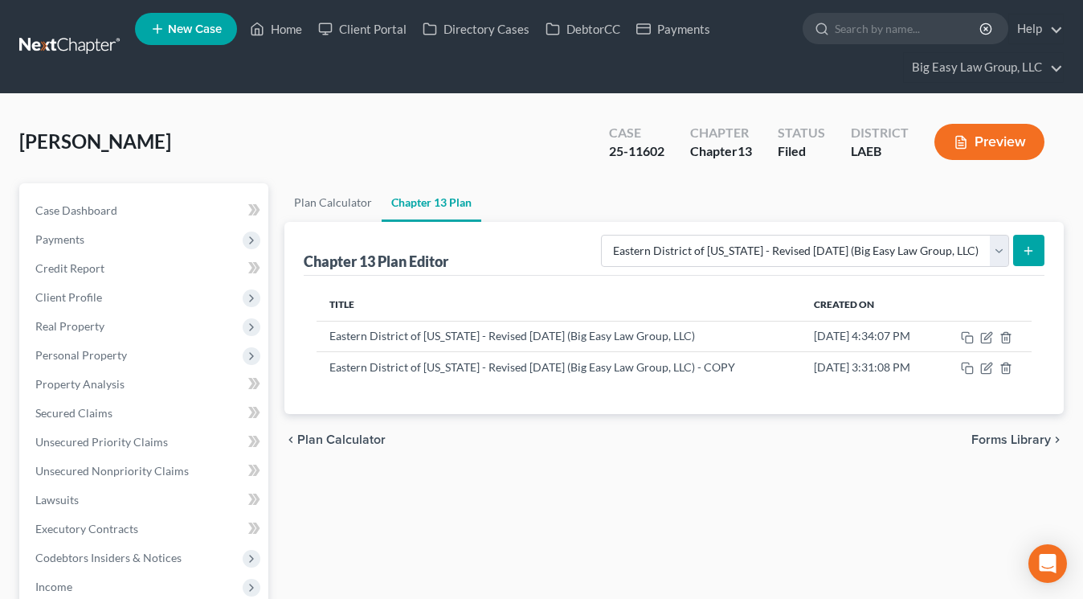
click at [1026, 252] on icon "submit" at bounding box center [1028, 250] width 13 height 13
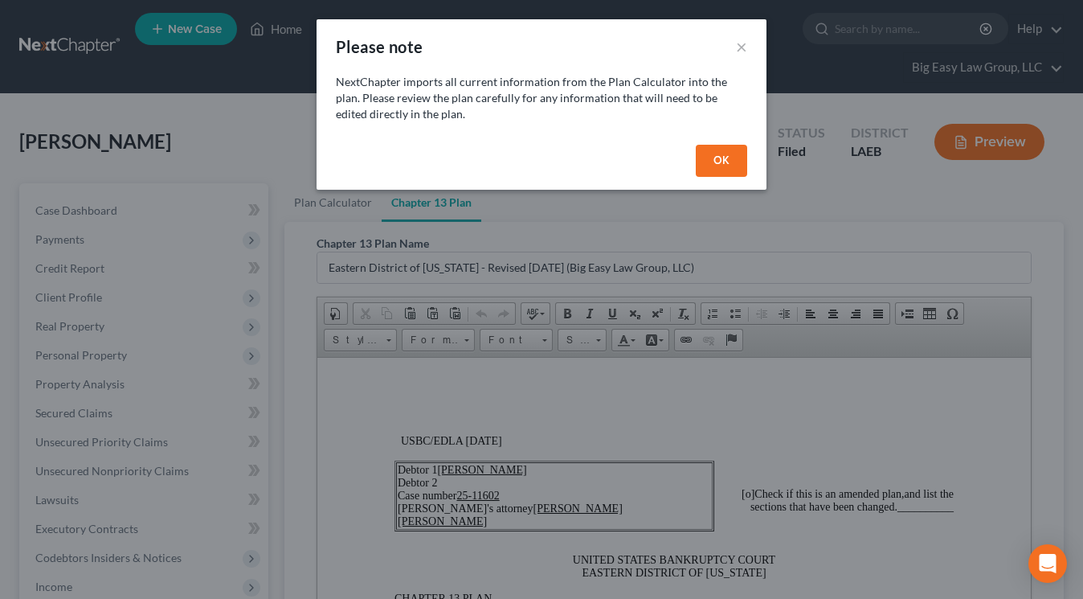
click at [727, 158] on button "OK" at bounding box center [721, 161] width 51 height 32
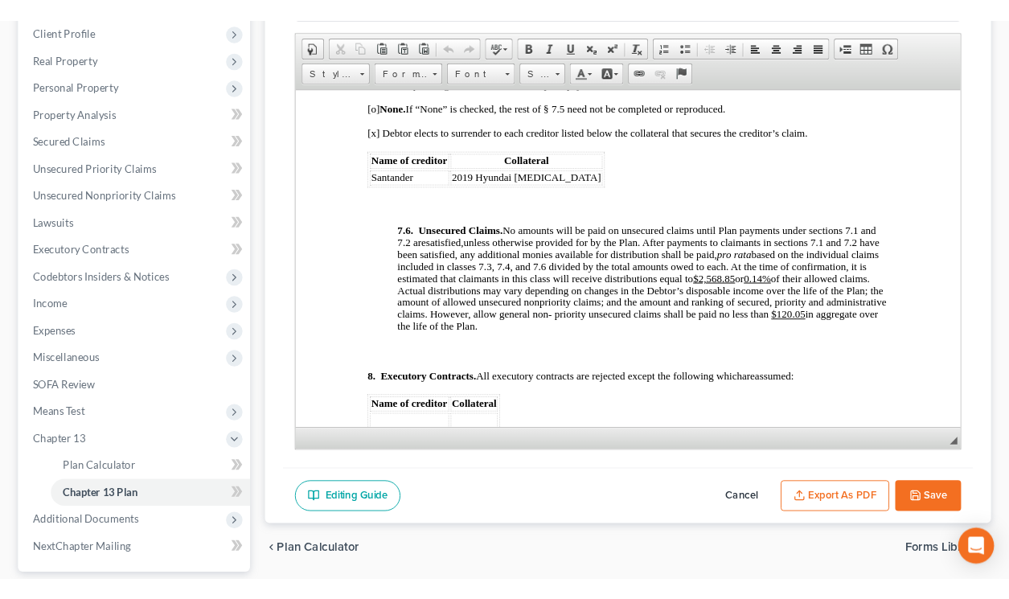
scroll to position [5723, 0]
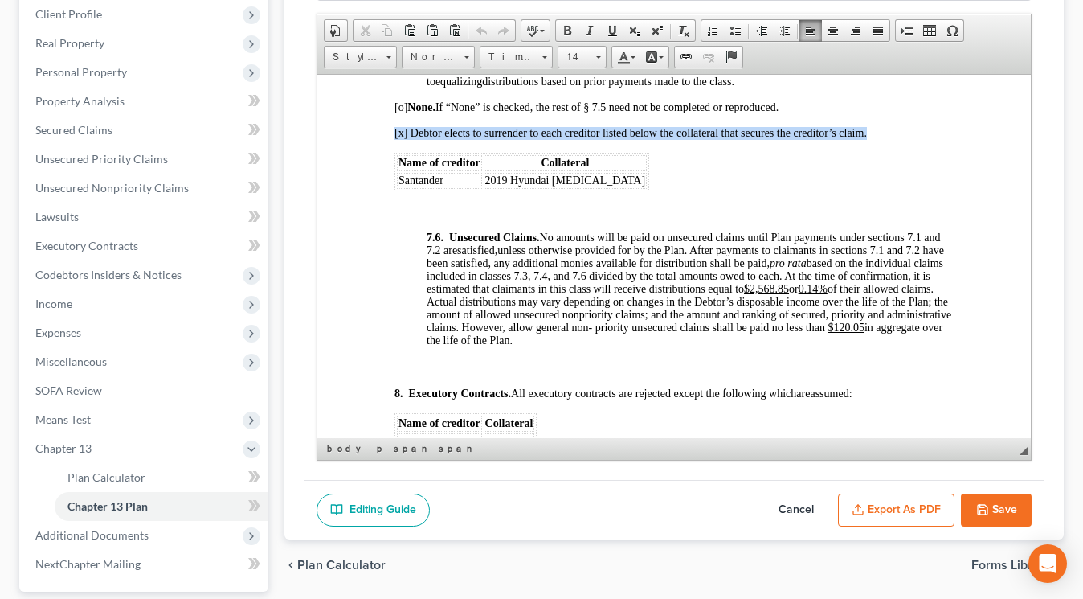
drag, startPoint x: 607, startPoint y: 189, endPoint x: 368, endPoint y: 133, distance: 245.3
copy span "[x] Debtor elects to surrender to each creditor listed below the collateral tha…"
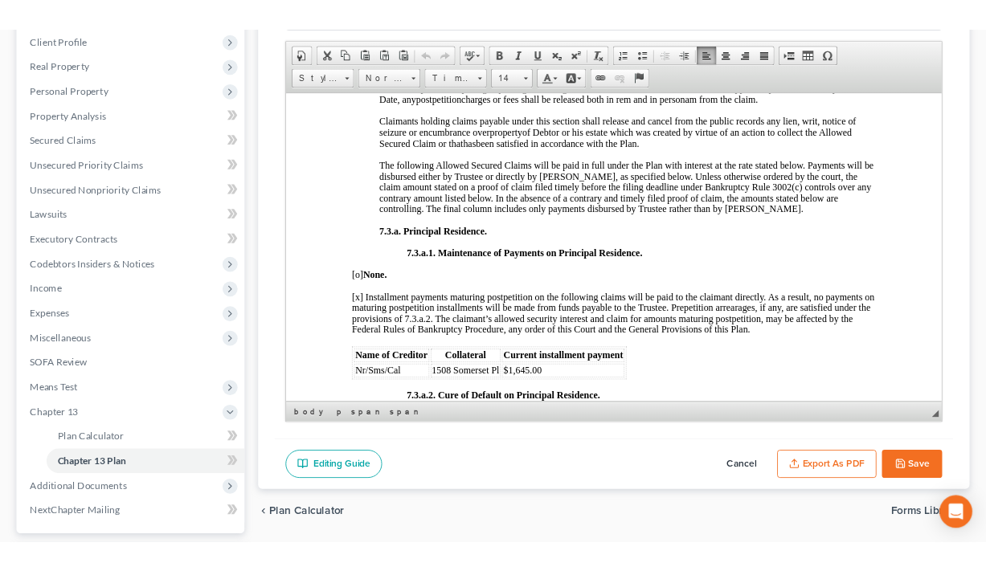
scroll to position [3945, 0]
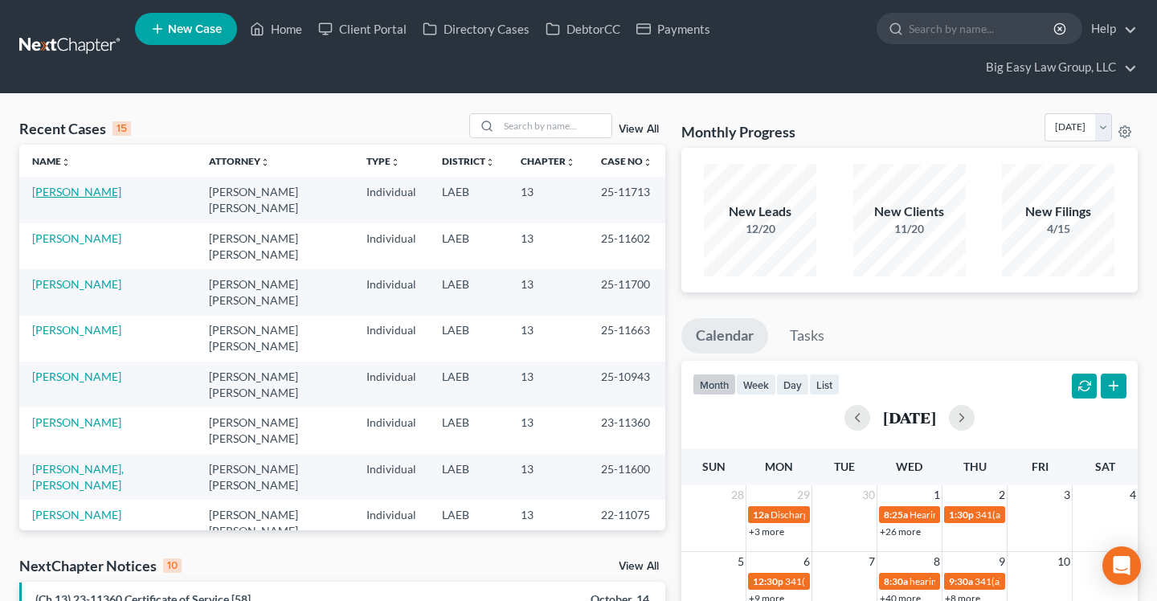
click at [106, 193] on link "[PERSON_NAME]" at bounding box center [76, 192] width 89 height 14
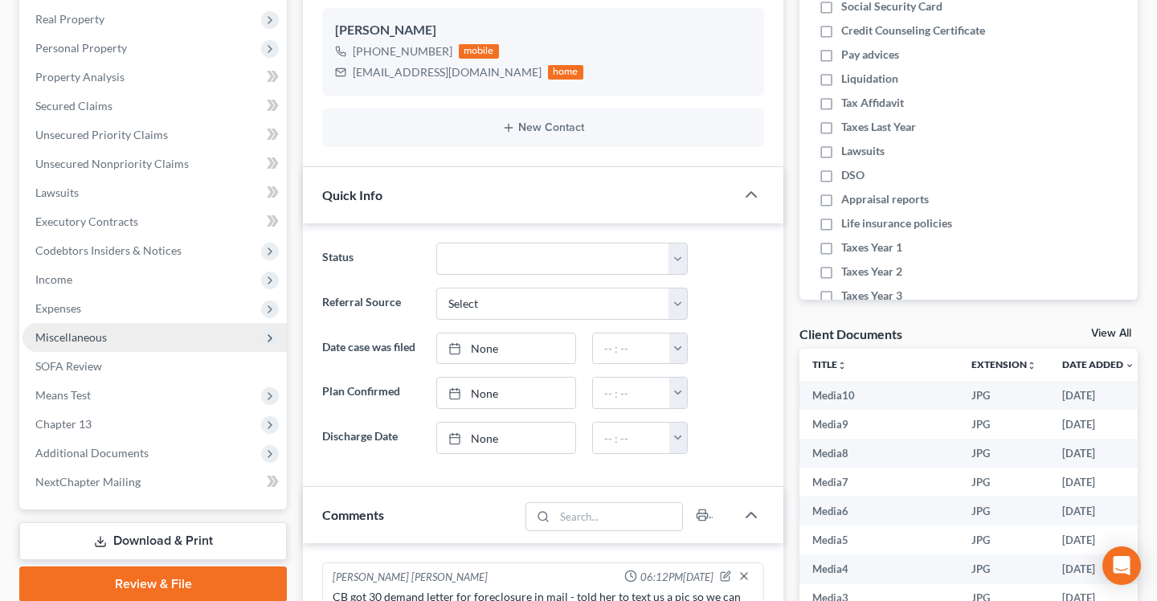
scroll to position [323, 0]
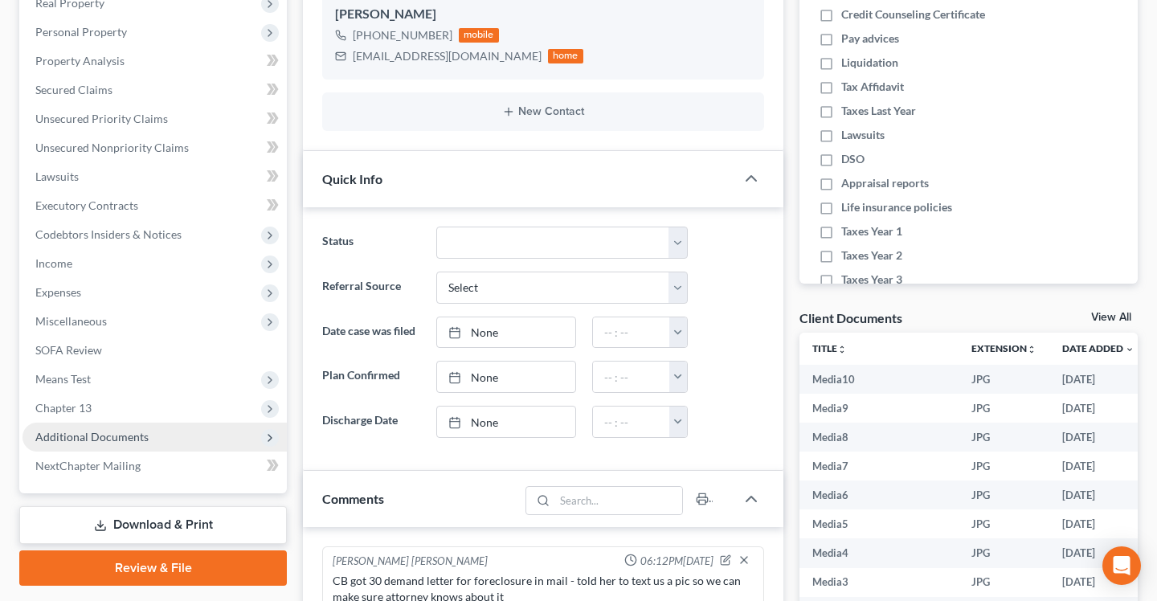
click at [150, 444] on span "Additional Documents" at bounding box center [155, 437] width 264 height 29
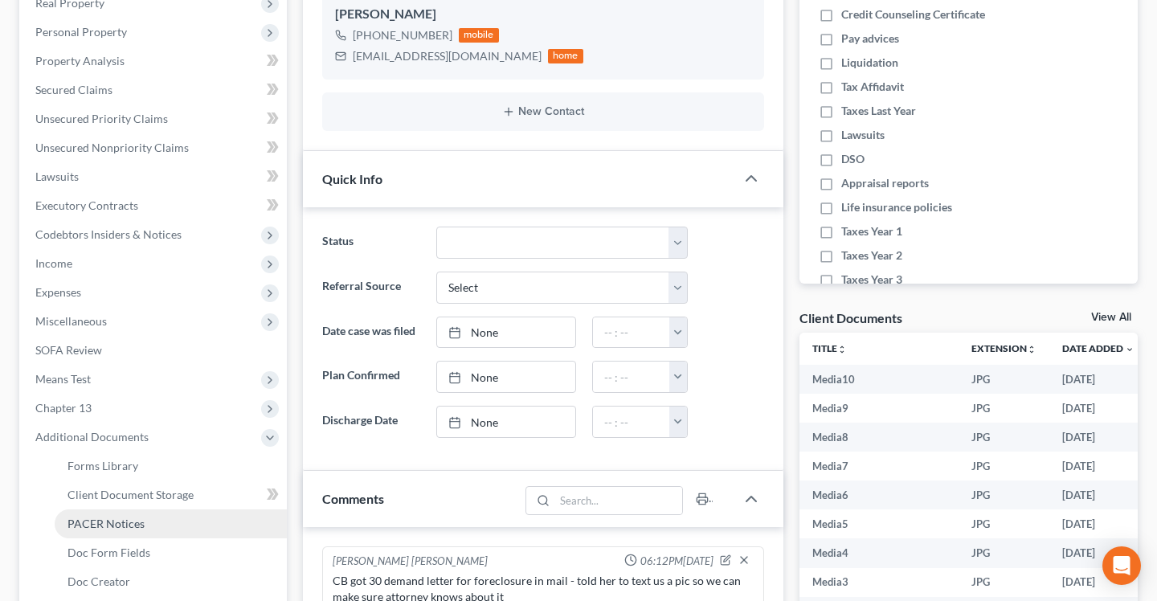
click at [152, 526] on link "PACER Notices" at bounding box center [171, 524] width 232 height 29
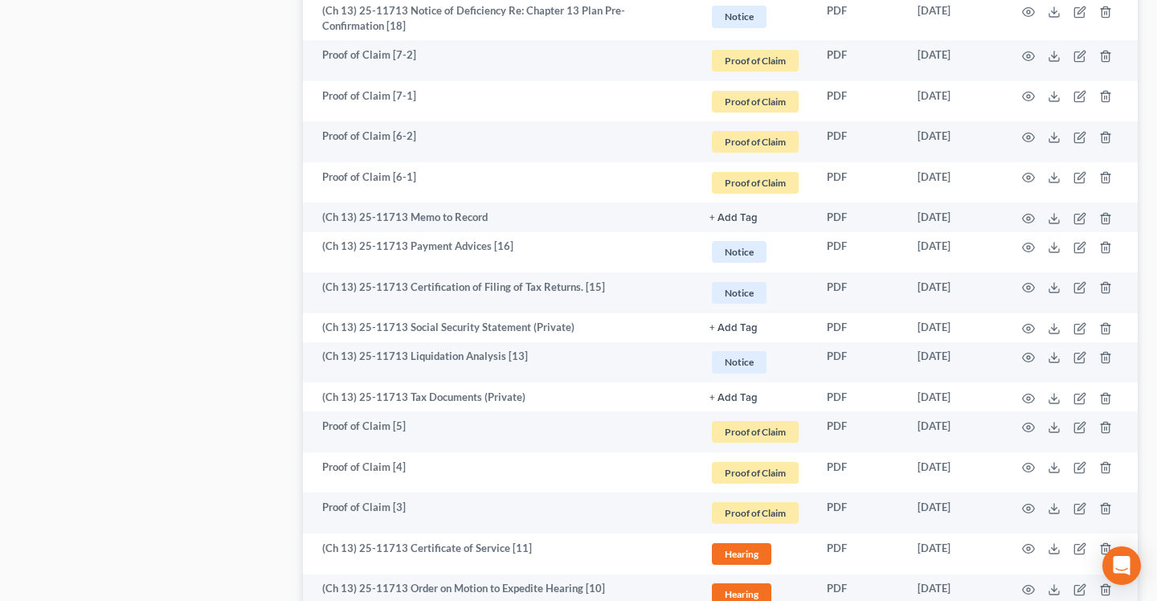
scroll to position [1114, 0]
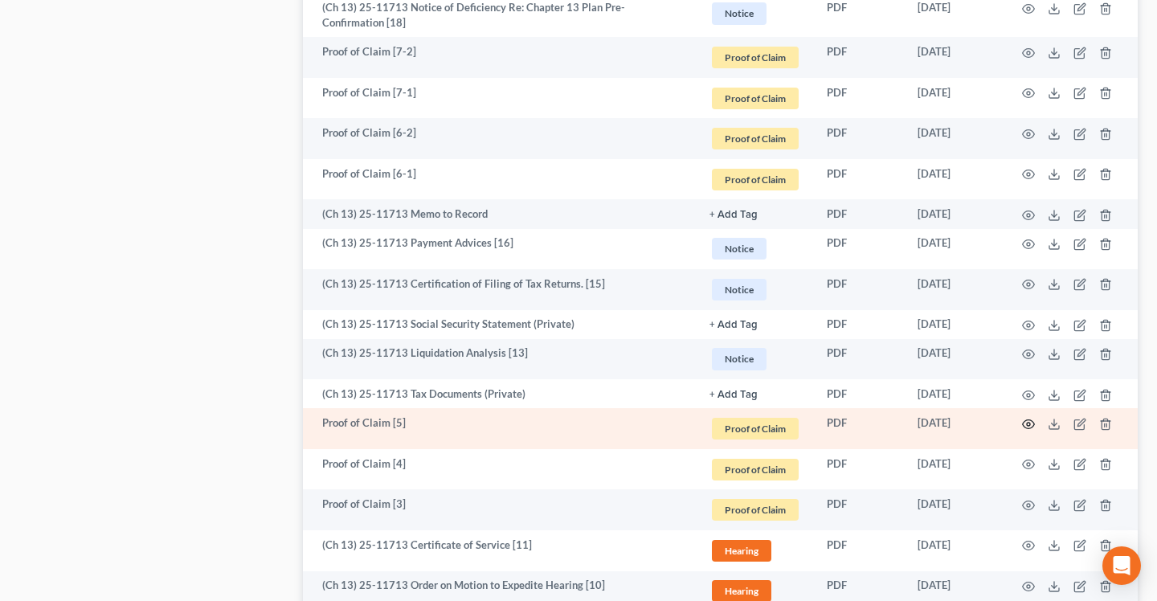
click at [1025, 424] on icon "button" at bounding box center [1028, 424] width 13 height 13
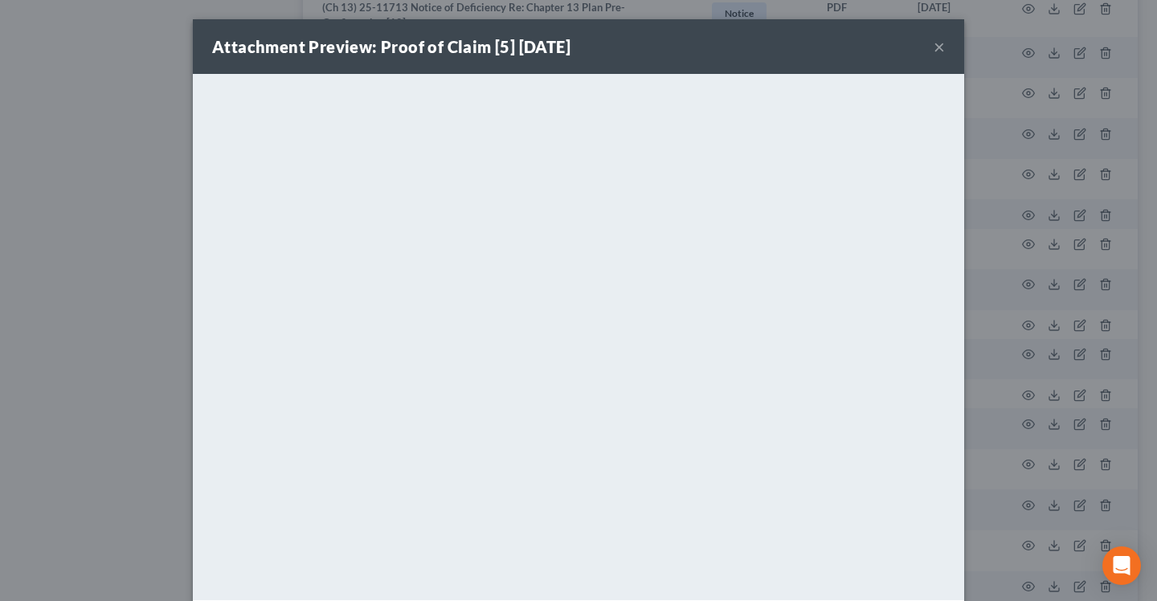
click at [933, 47] on div "Attachment Preview: Proof of Claim [5] [DATE] ×" at bounding box center [579, 46] width 772 height 55
click at [940, 49] on button "×" at bounding box center [939, 46] width 11 height 19
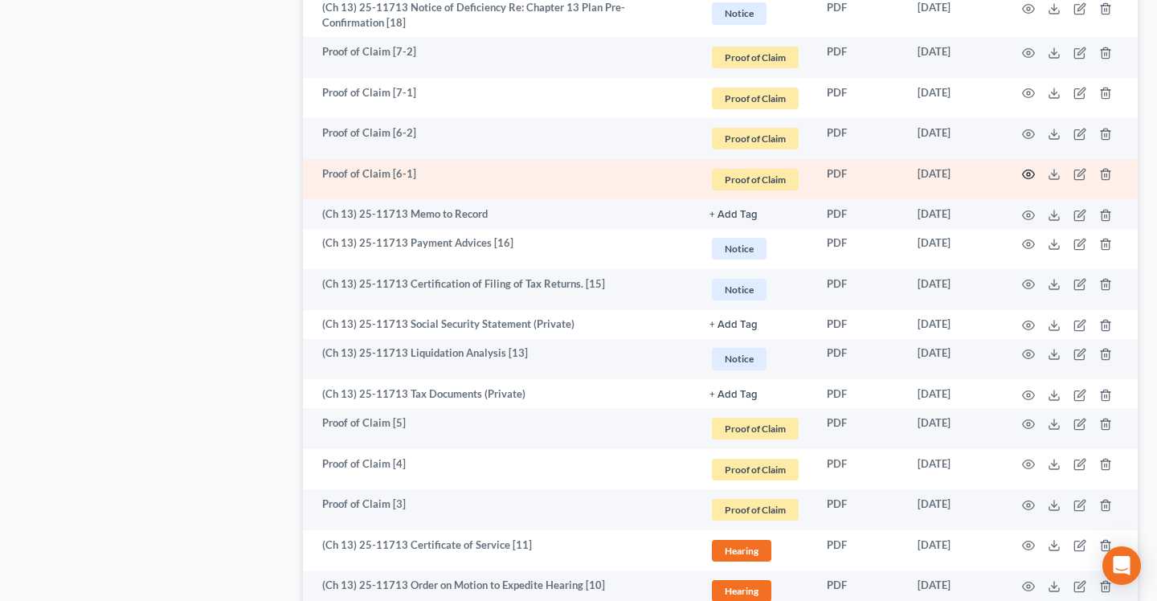
click at [1028, 175] on circle "button" at bounding box center [1028, 174] width 3 height 3
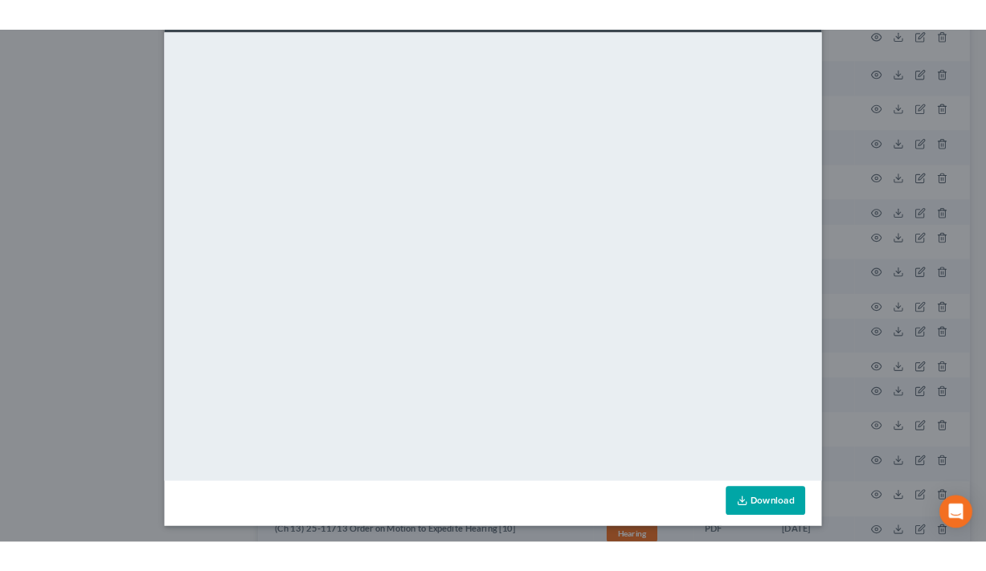
scroll to position [0, 0]
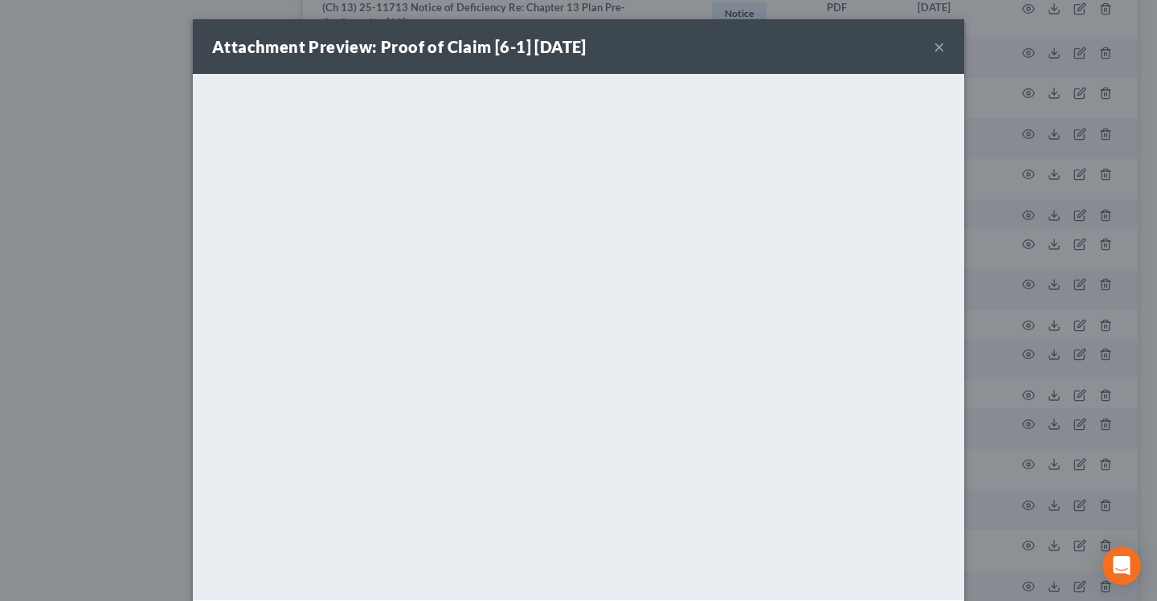
click at [940, 45] on button "×" at bounding box center [939, 46] width 11 height 19
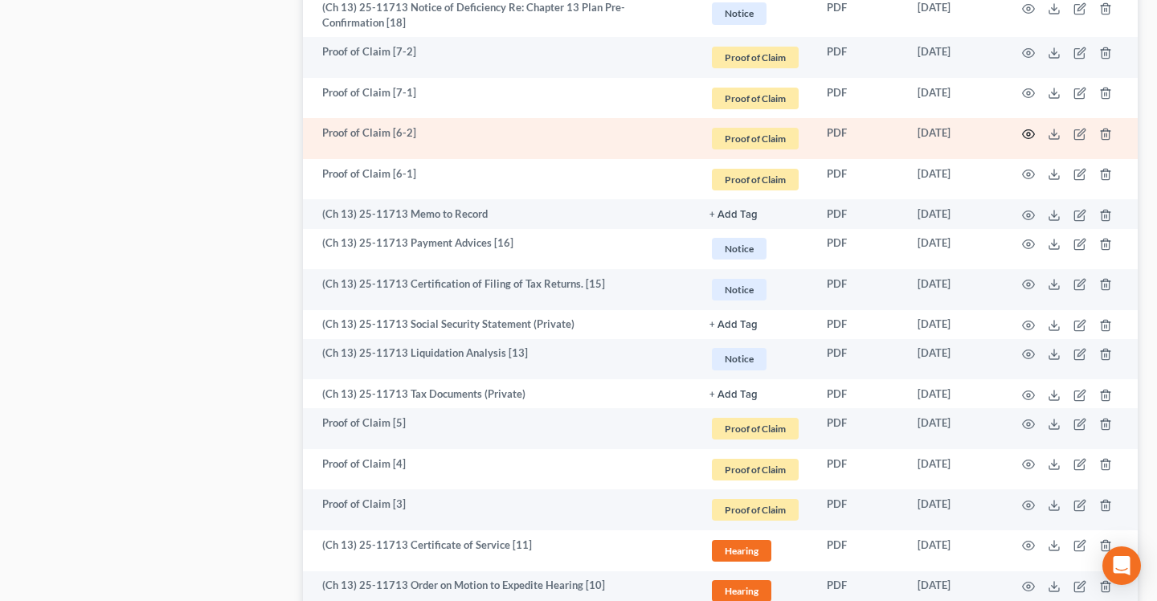
click at [1027, 133] on circle "button" at bounding box center [1028, 134] width 3 height 3
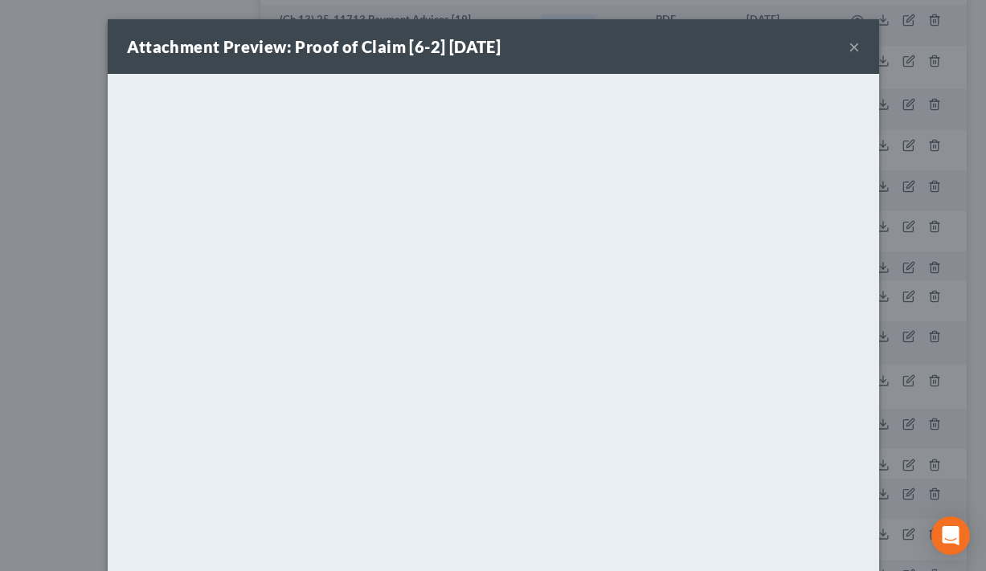
click at [846, 46] on div "Attachment Preview: Proof of Claim [6-2] [DATE] ×" at bounding box center [494, 46] width 772 height 55
click at [854, 46] on button "×" at bounding box center [854, 46] width 11 height 19
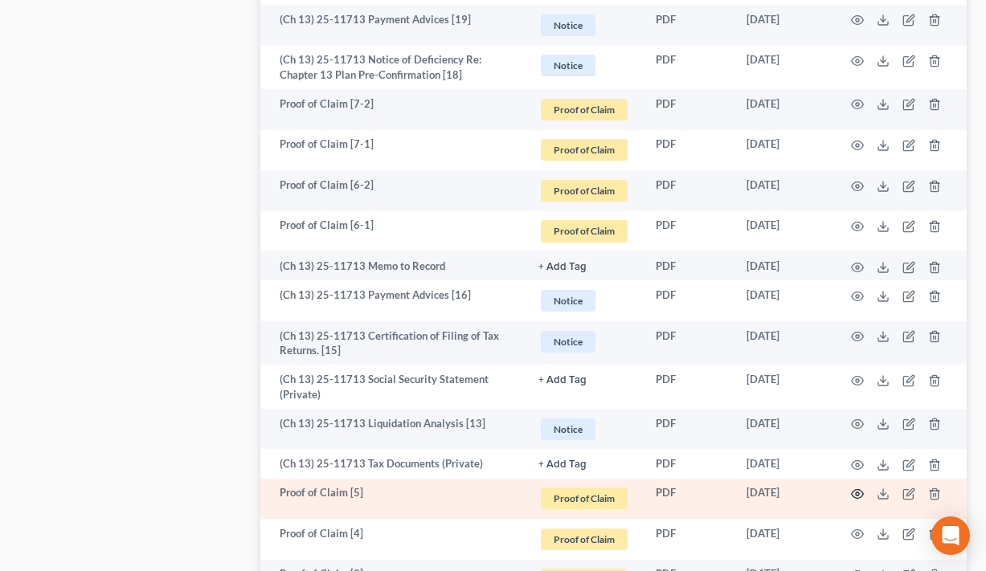
click at [854, 491] on icon "button" at bounding box center [858, 494] width 12 height 9
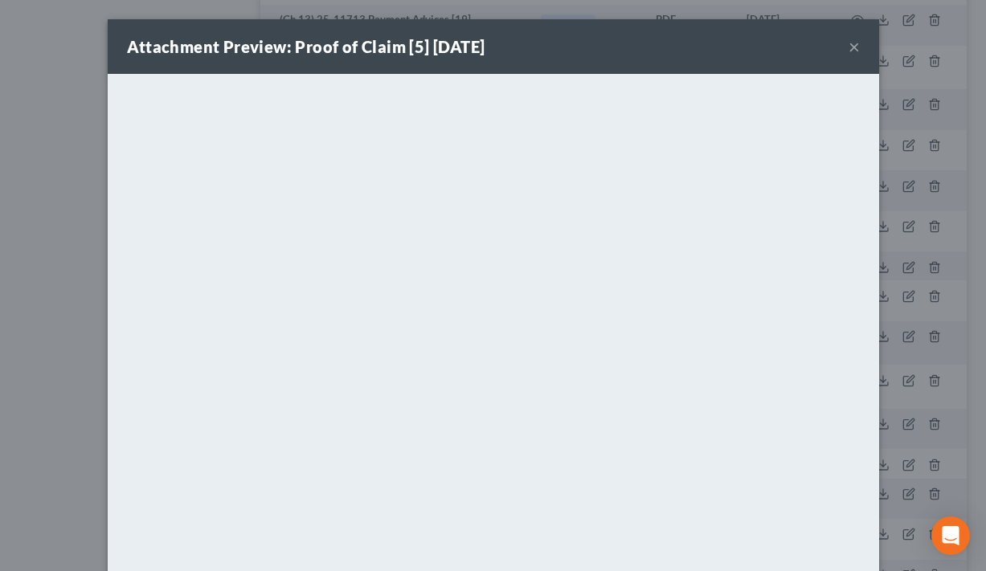
click at [854, 43] on button "×" at bounding box center [854, 46] width 11 height 19
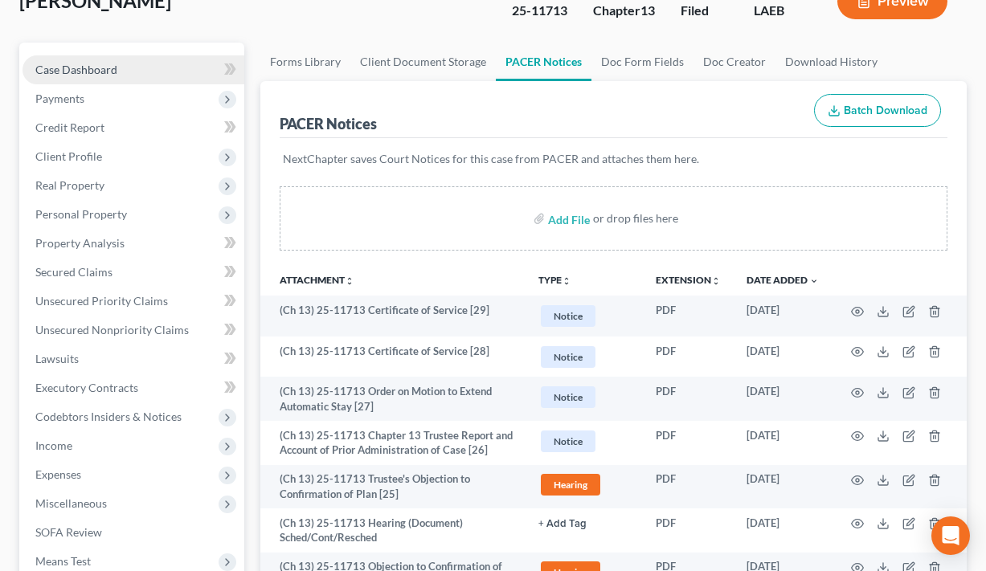
click at [109, 71] on span "Case Dashboard" at bounding box center [76, 70] width 82 height 14
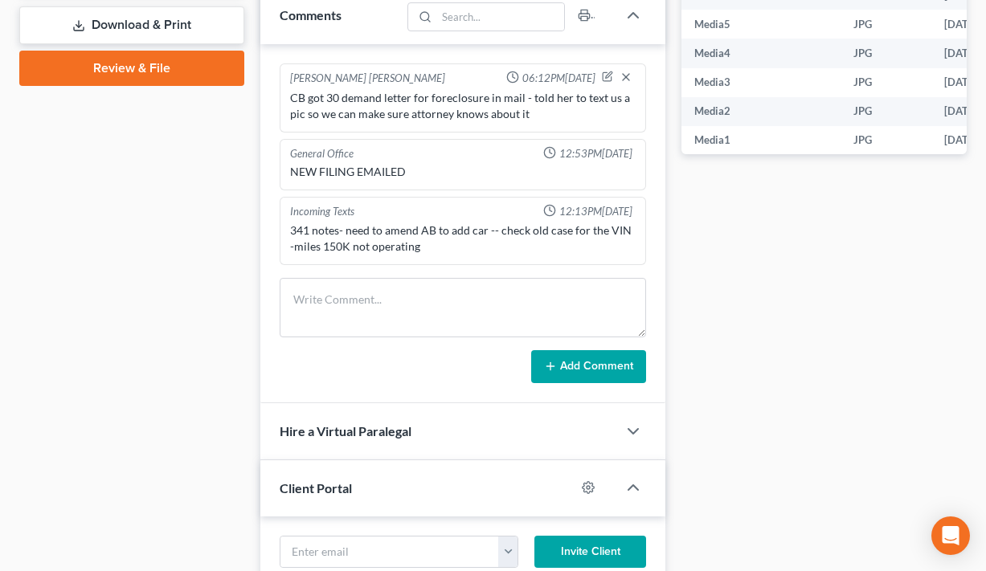
scroll to position [825, 0]
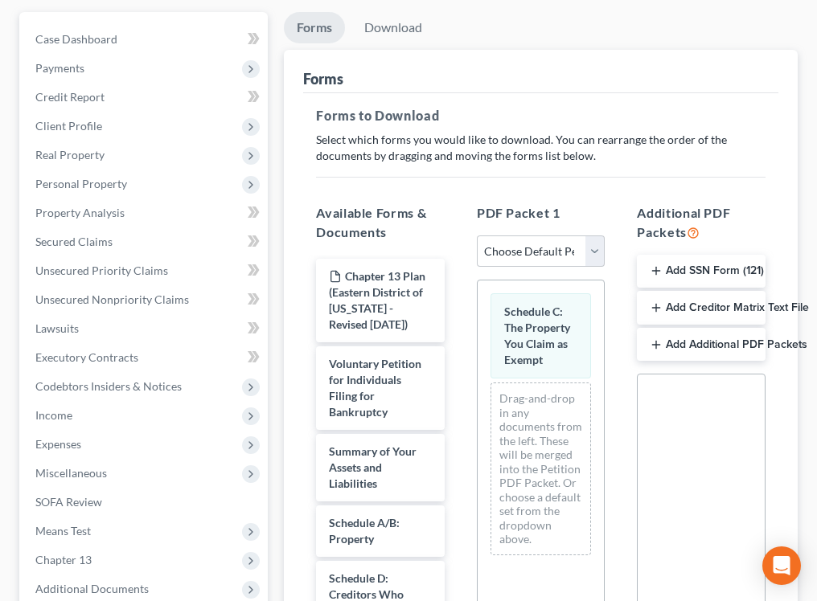
scroll to position [153, 0]
